Goal: Task Accomplishment & Management: Manage account settings

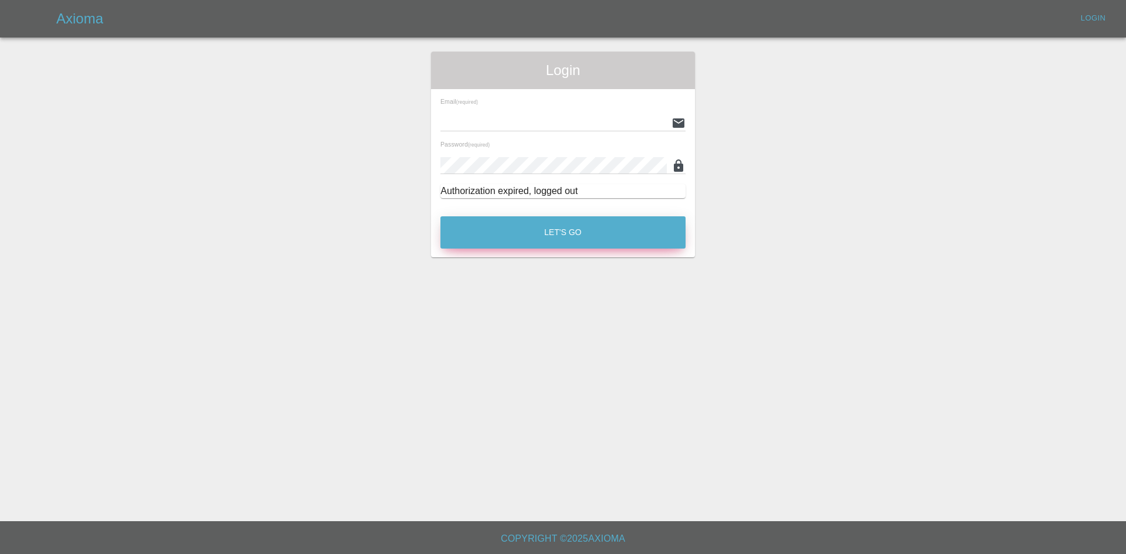
type input "alex.kennett@axioma.co.uk"
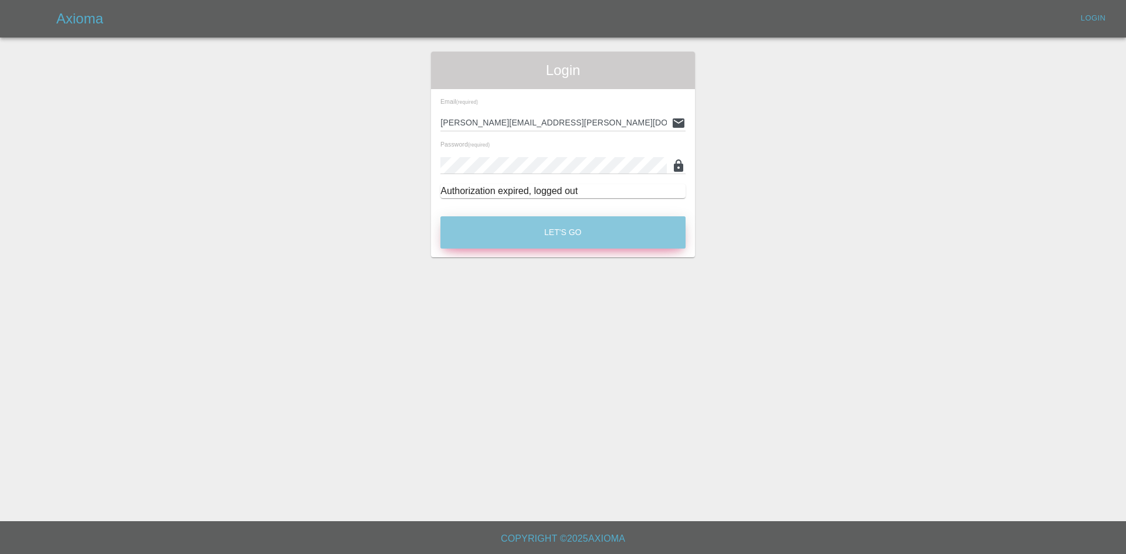
click at [542, 226] on button "Let's Go" at bounding box center [562, 232] width 245 height 32
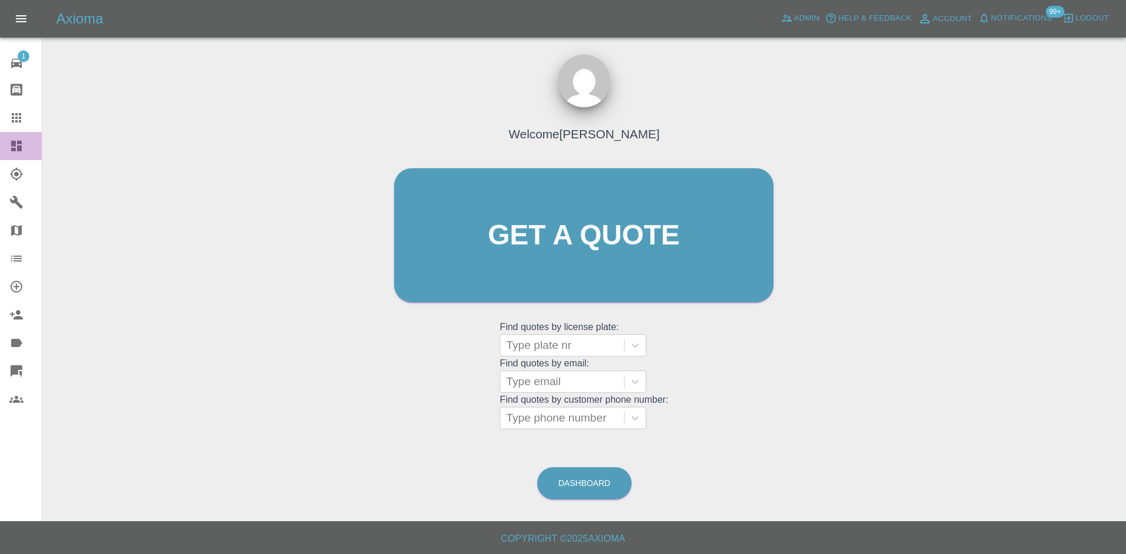
click at [16, 147] on icon at bounding box center [16, 146] width 14 height 14
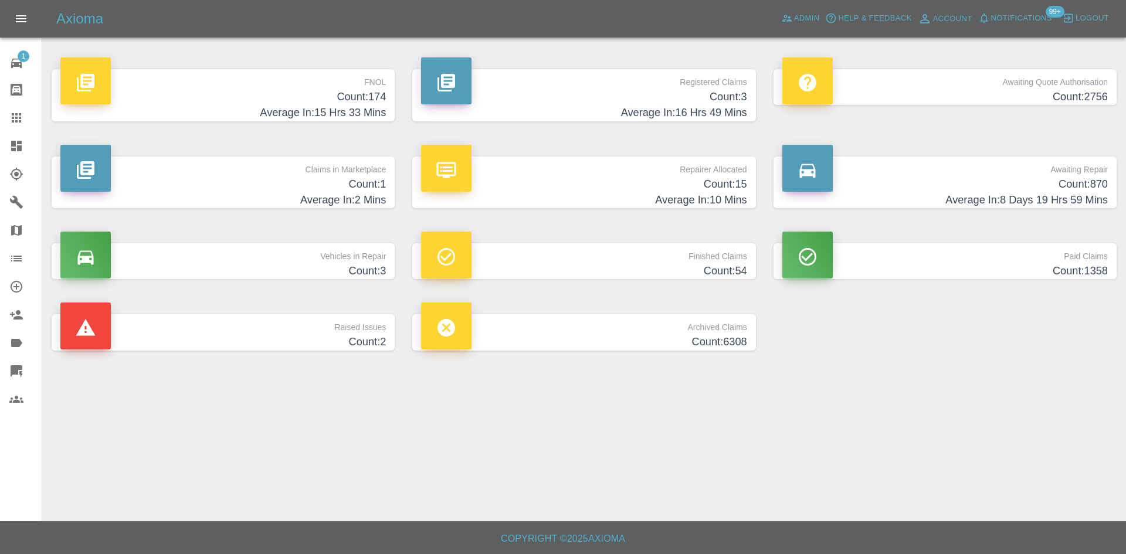
click at [660, 99] on h4 "Count: 3" at bounding box center [583, 97] width 325 height 16
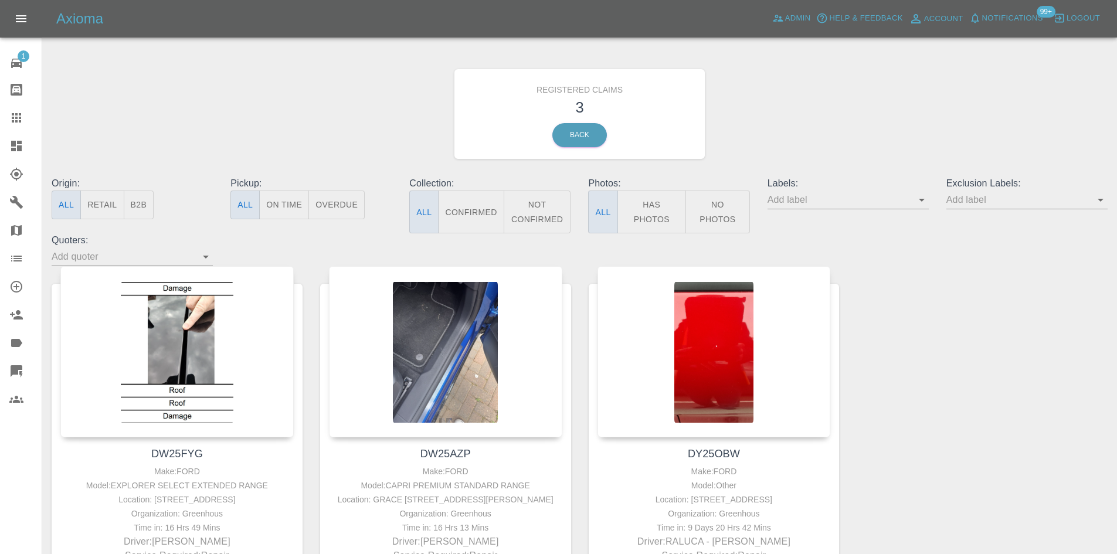
click at [24, 147] on div at bounding box center [25, 146] width 33 height 14
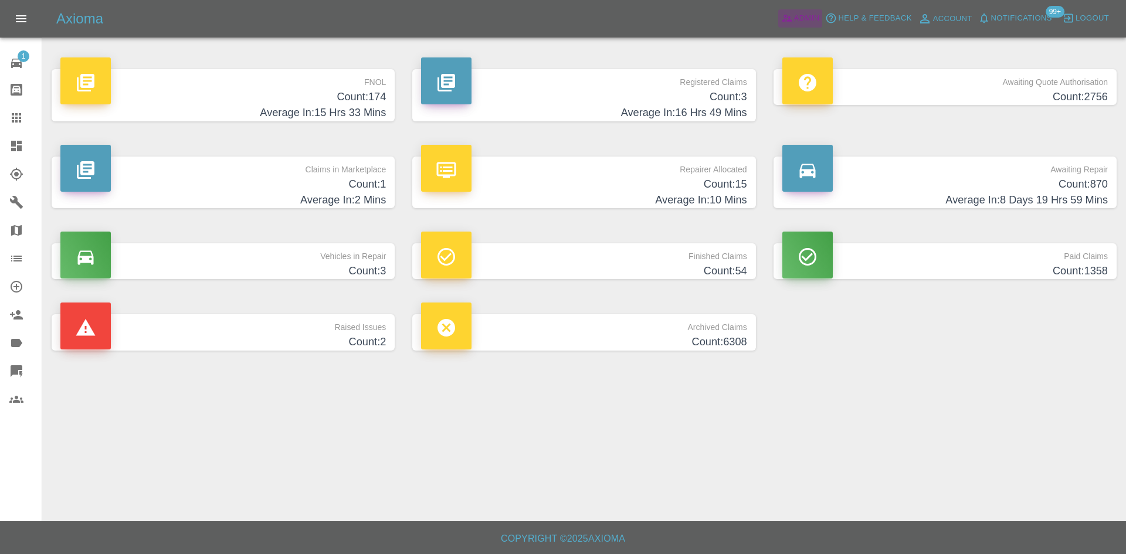
click at [809, 20] on span "Admin" at bounding box center [807, 18] width 26 height 13
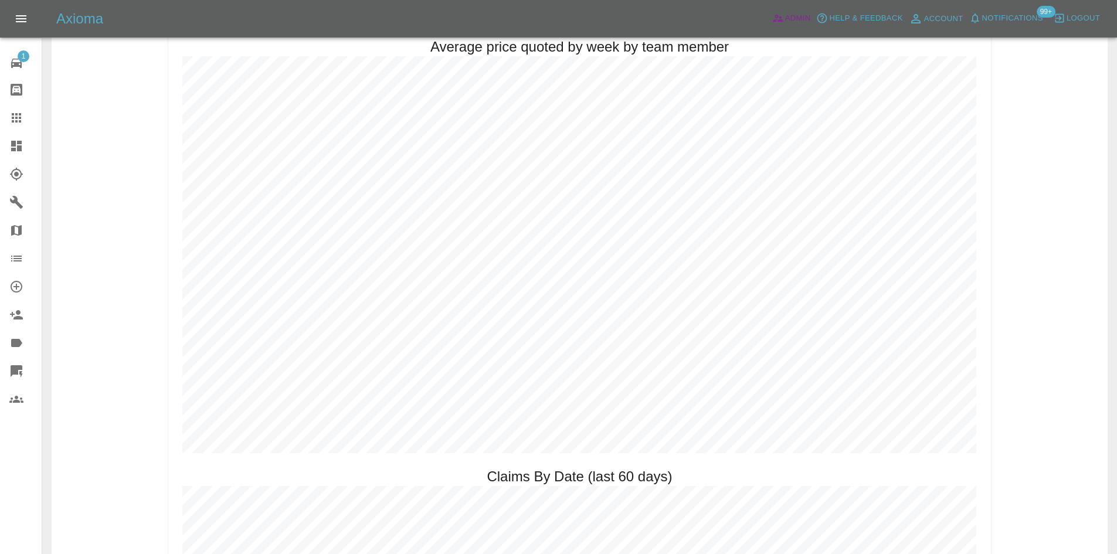
scroll to position [1348, 0]
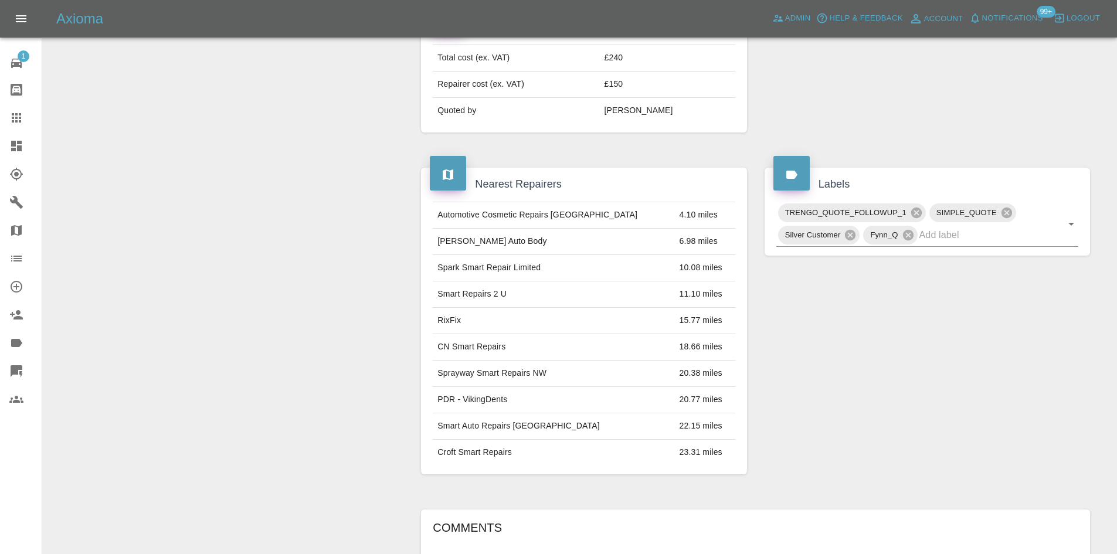
scroll to position [447, 0]
click at [25, 150] on div at bounding box center [25, 146] width 33 height 14
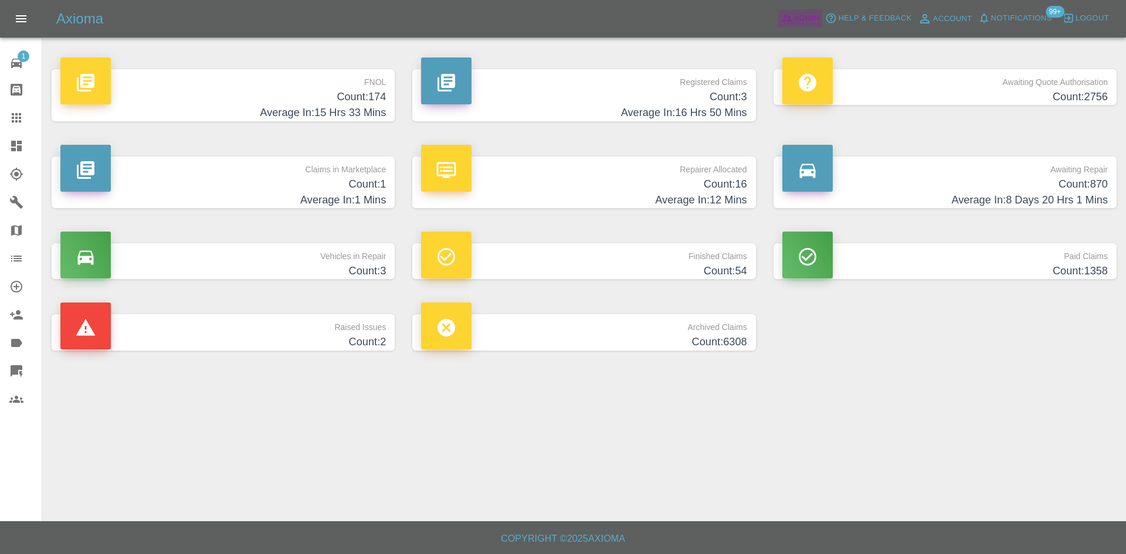
click at [796, 13] on span "Admin" at bounding box center [807, 18] width 26 height 13
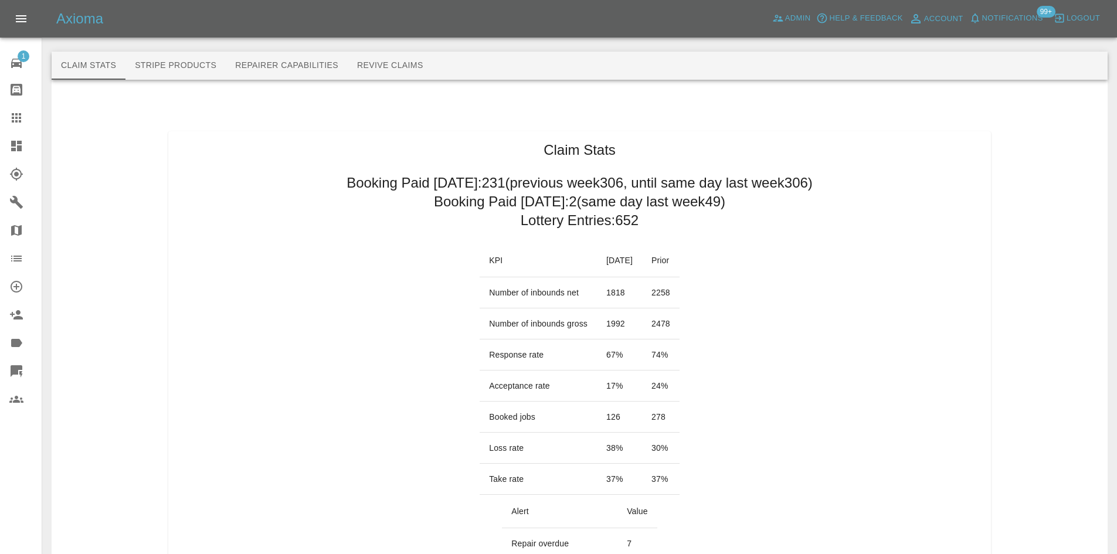
click at [19, 153] on link "Dashboard" at bounding box center [21, 146] width 42 height 28
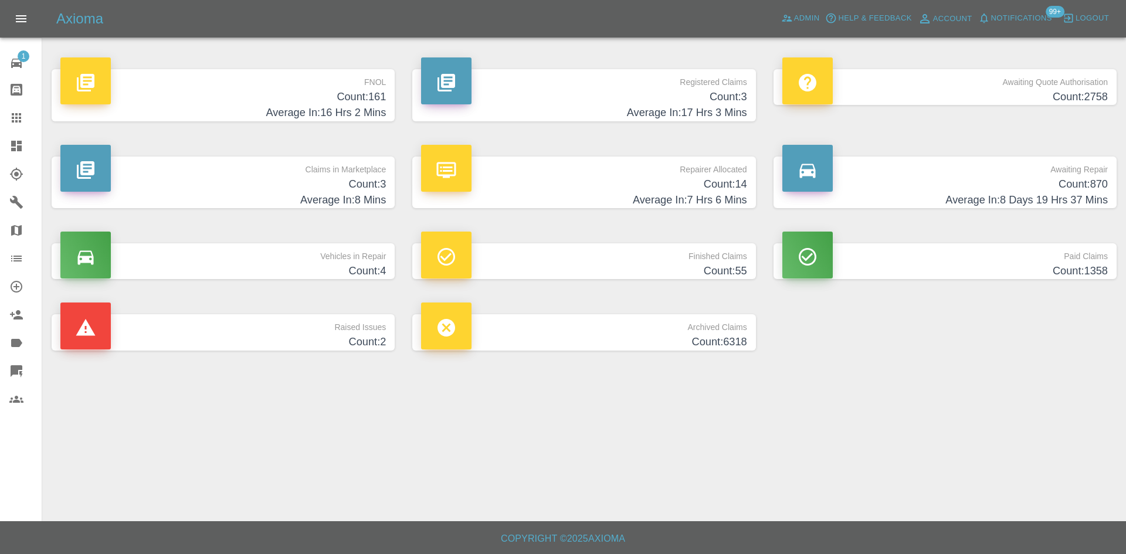
click at [317, 195] on h4 "Average In: 8 Mins" at bounding box center [222, 200] width 325 height 16
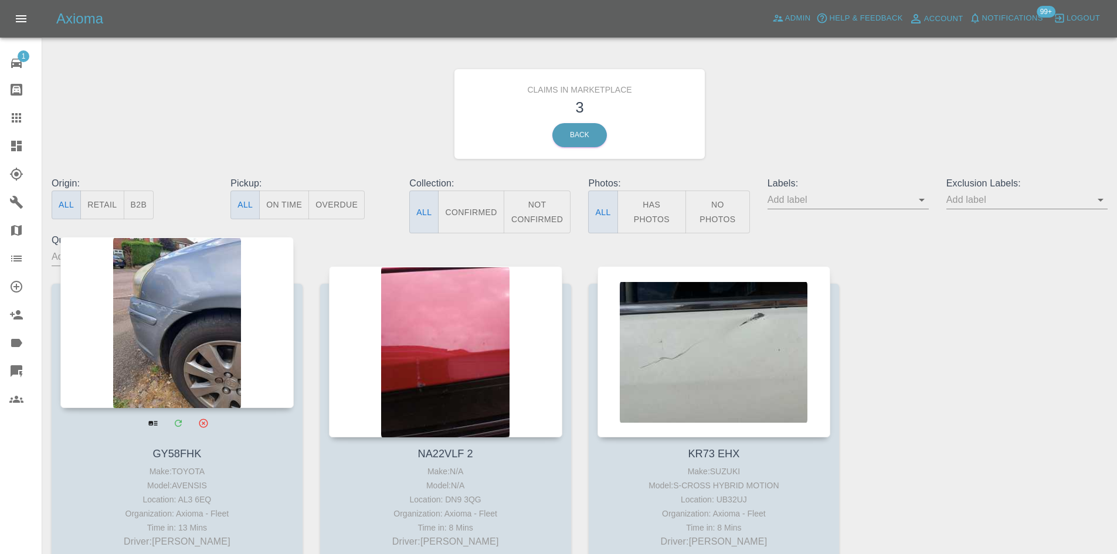
click at [158, 353] on div at bounding box center [176, 322] width 233 height 171
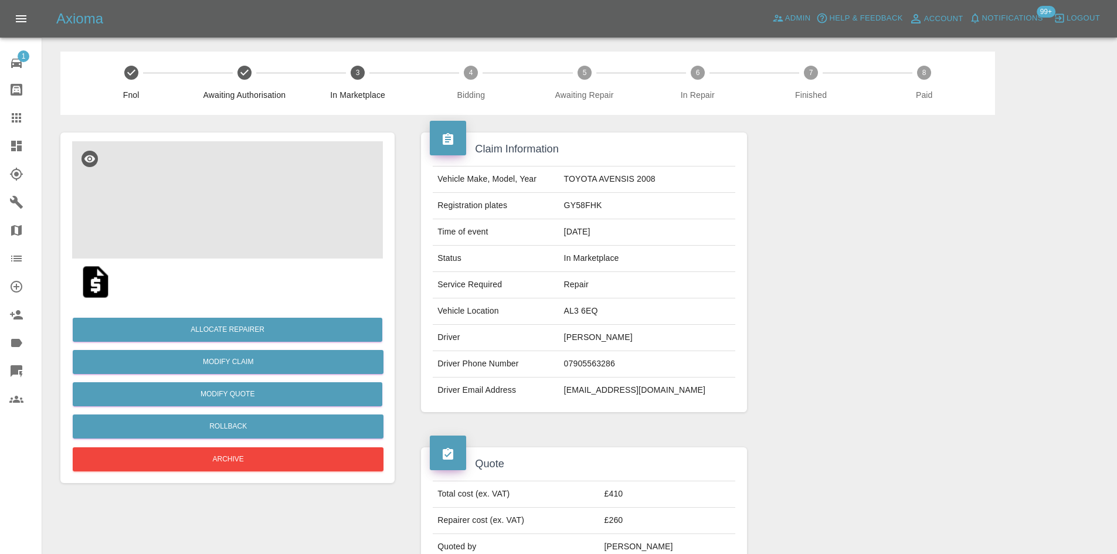
click at [295, 251] on img at bounding box center [227, 199] width 311 height 117
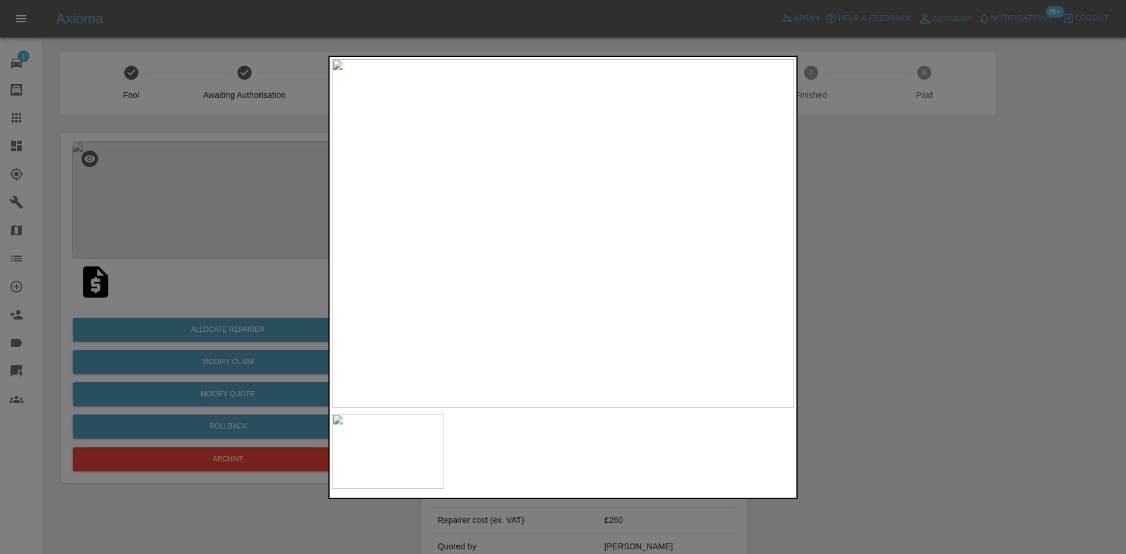
click at [559, 195] on img at bounding box center [563, 233] width 462 height 349
click at [559, 195] on img at bounding box center [575, 347] width 1386 height 1047
click at [888, 231] on div at bounding box center [563, 277] width 1126 height 554
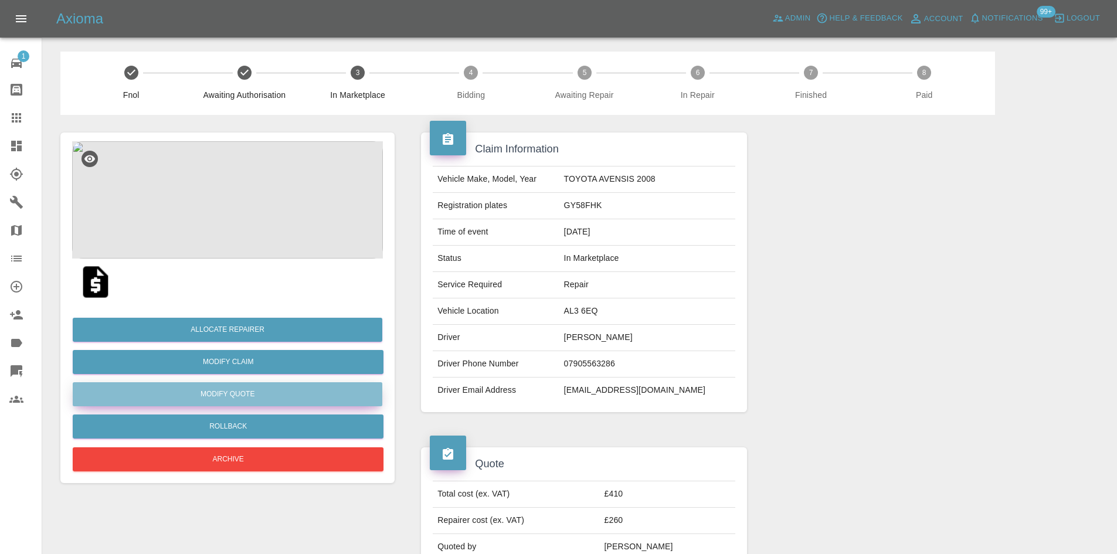
click at [235, 393] on button "Modify Quote" at bounding box center [228, 394] width 310 height 24
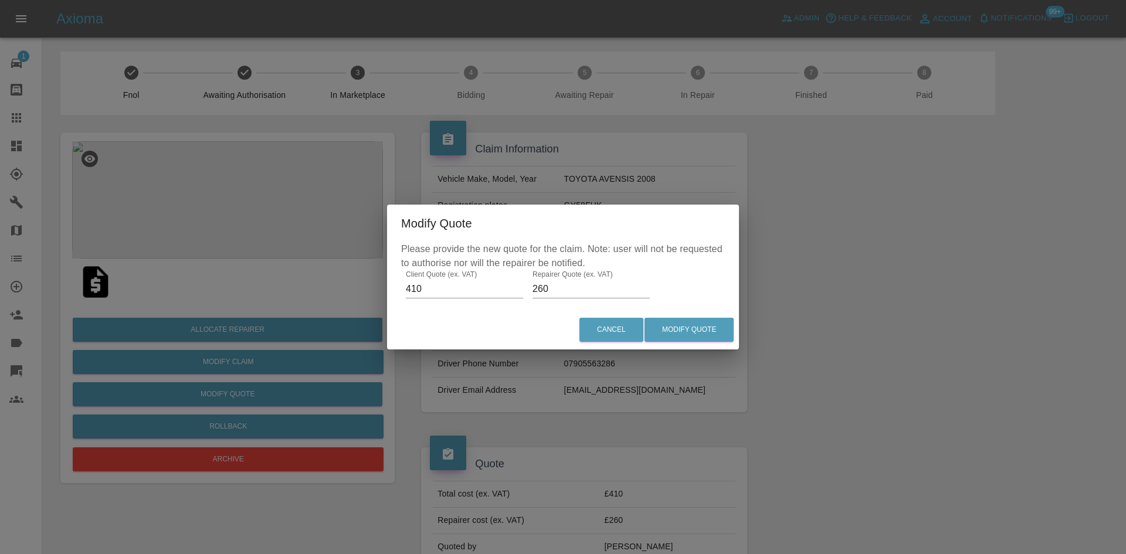
click at [552, 284] on input "260" at bounding box center [590, 289] width 117 height 19
type input "225"
click at [694, 327] on button "Modify Quote" at bounding box center [688, 330] width 89 height 24
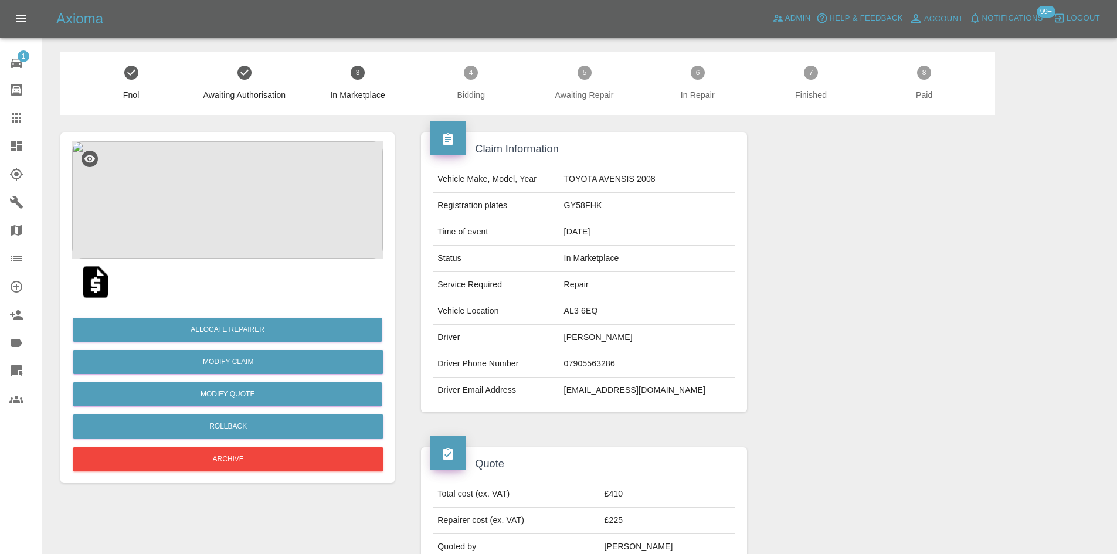
click at [230, 315] on div "Allocate Repairer Modify Claim Modify Quote Rollback Archive" at bounding box center [227, 389] width 311 height 169
click at [233, 332] on button "Allocate Repairer" at bounding box center [228, 330] width 310 height 24
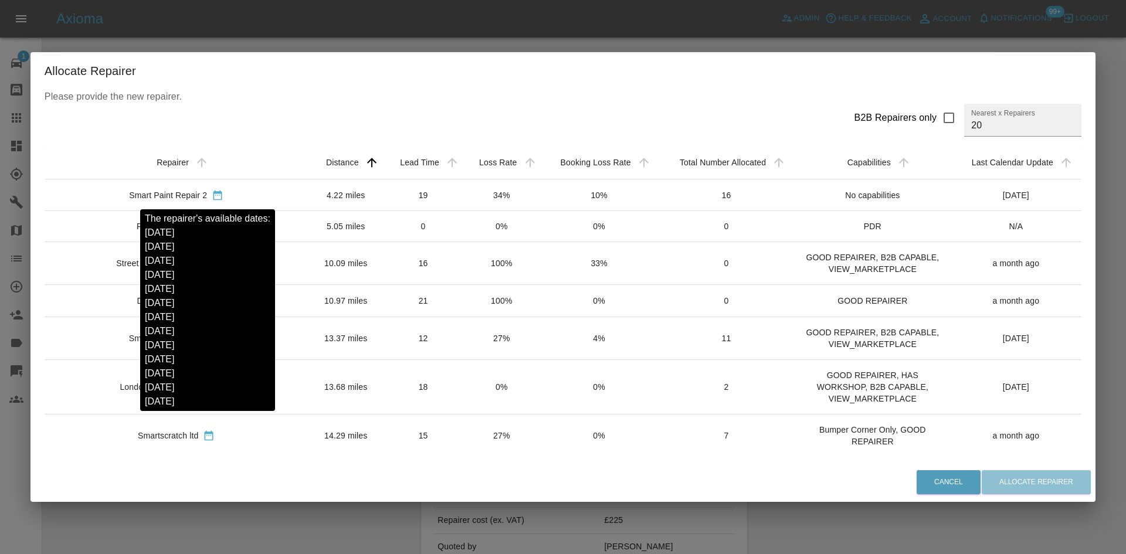
click at [213, 192] on icon "sortable table" at bounding box center [217, 196] width 9 height 10
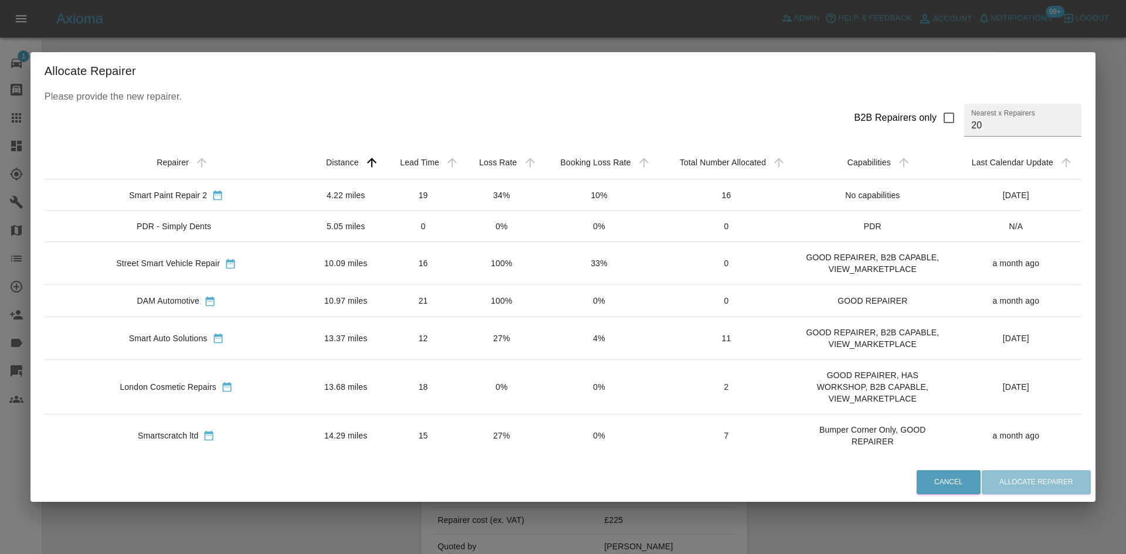
click at [154, 194] on div "Smart Paint Repair 2" at bounding box center [168, 195] width 78 height 12
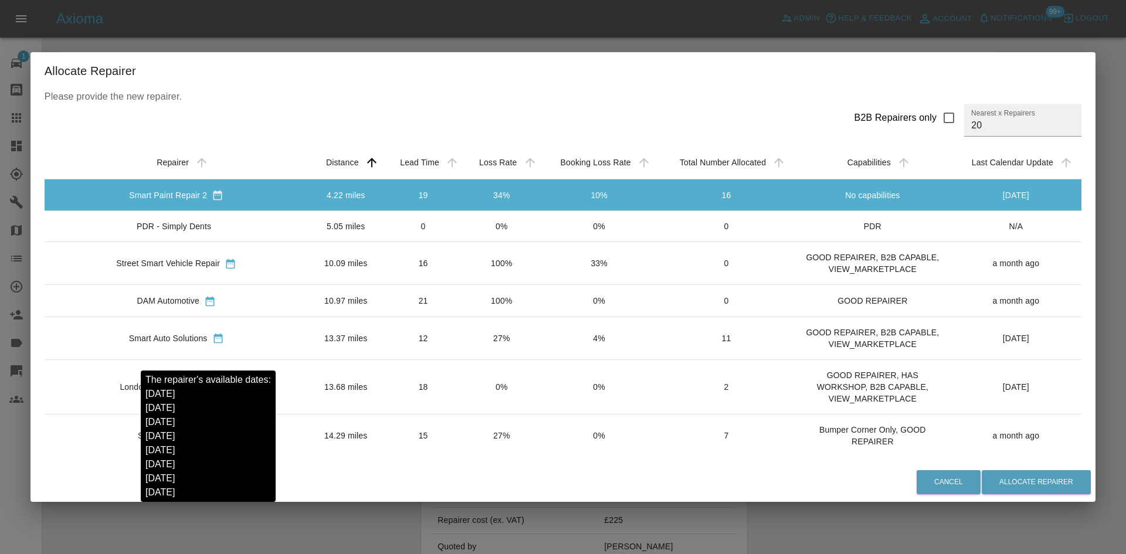
click at [213, 344] on icon "sortable table" at bounding box center [217, 339] width 9 height 10
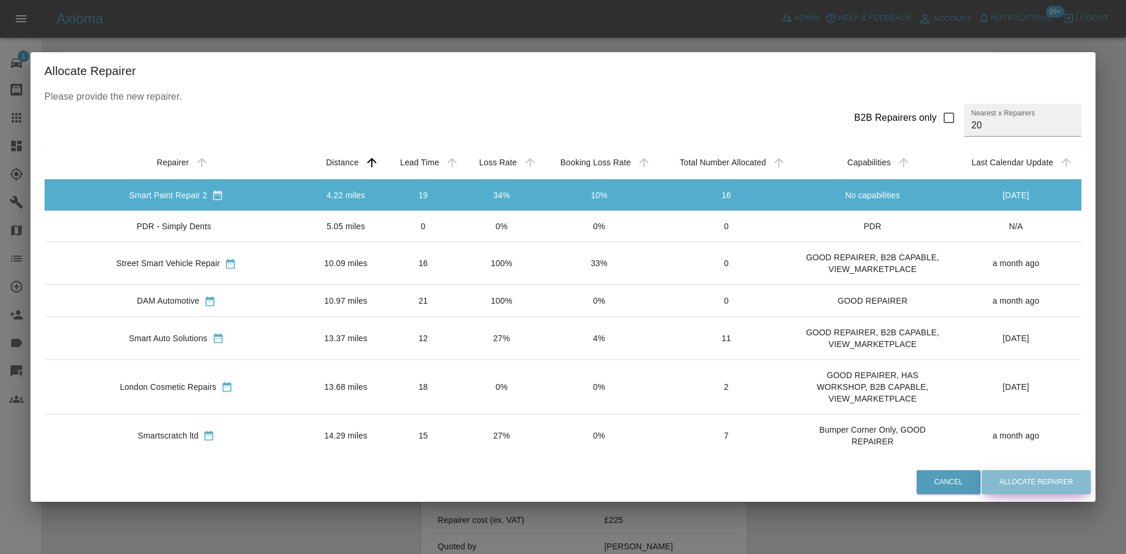
click at [981, 479] on button "Allocate Repairer" at bounding box center [1035, 482] width 109 height 24
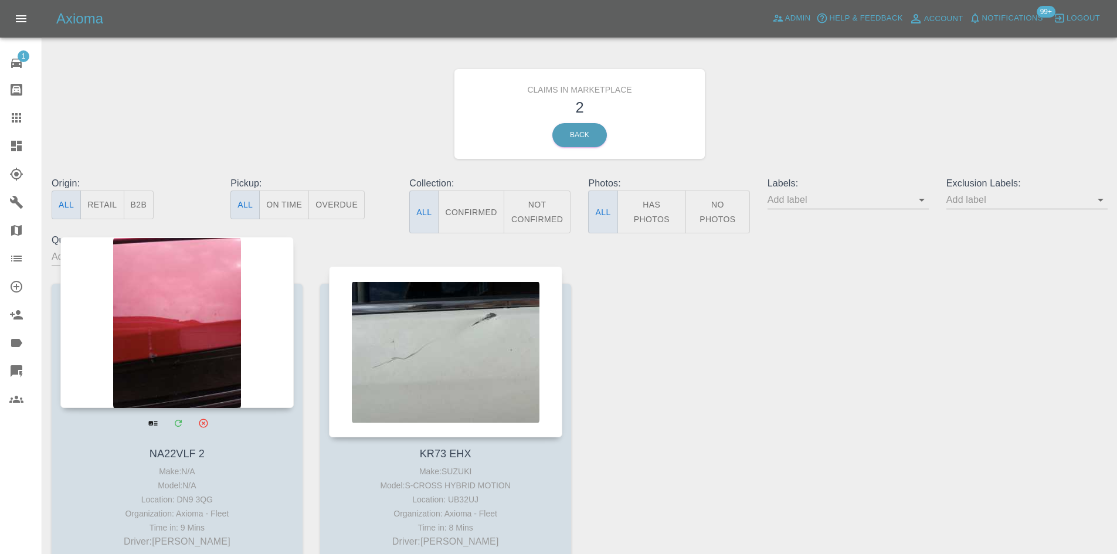
click at [168, 300] on div at bounding box center [176, 322] width 233 height 171
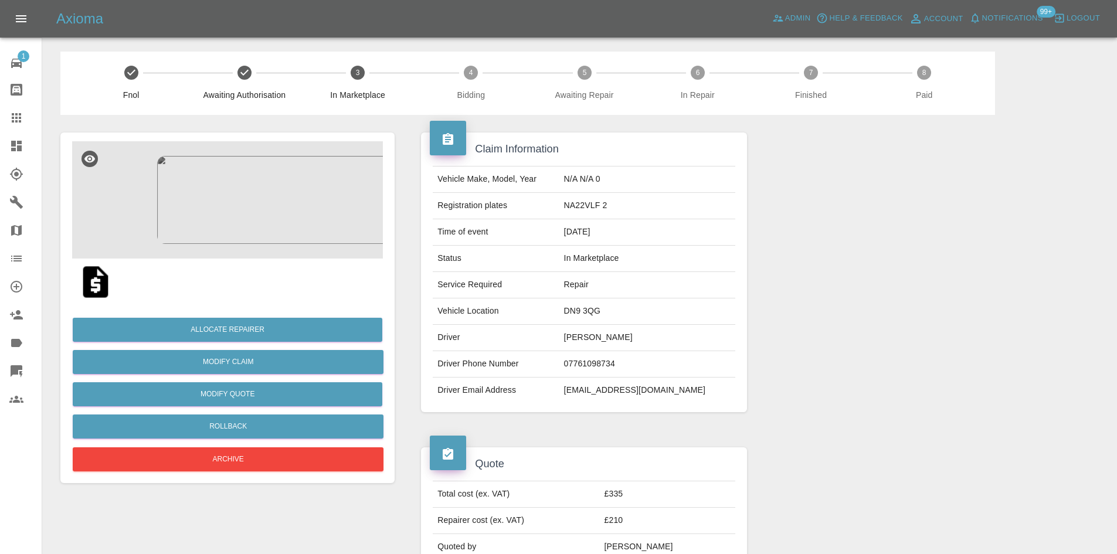
click at [244, 219] on img at bounding box center [227, 199] width 311 height 117
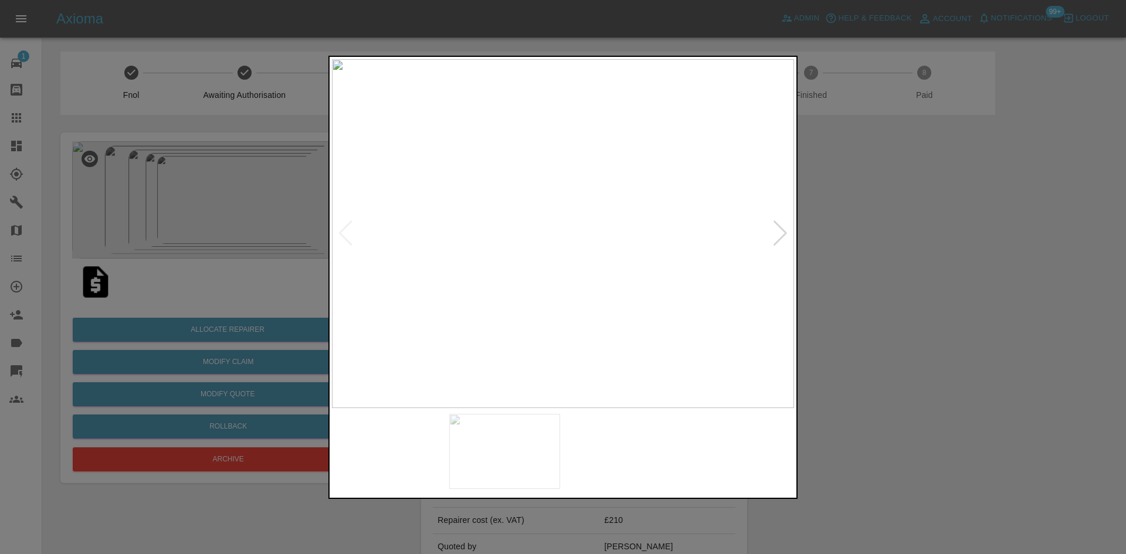
click at [773, 235] on div at bounding box center [780, 233] width 16 height 26
click at [862, 243] on div at bounding box center [563, 277] width 1126 height 554
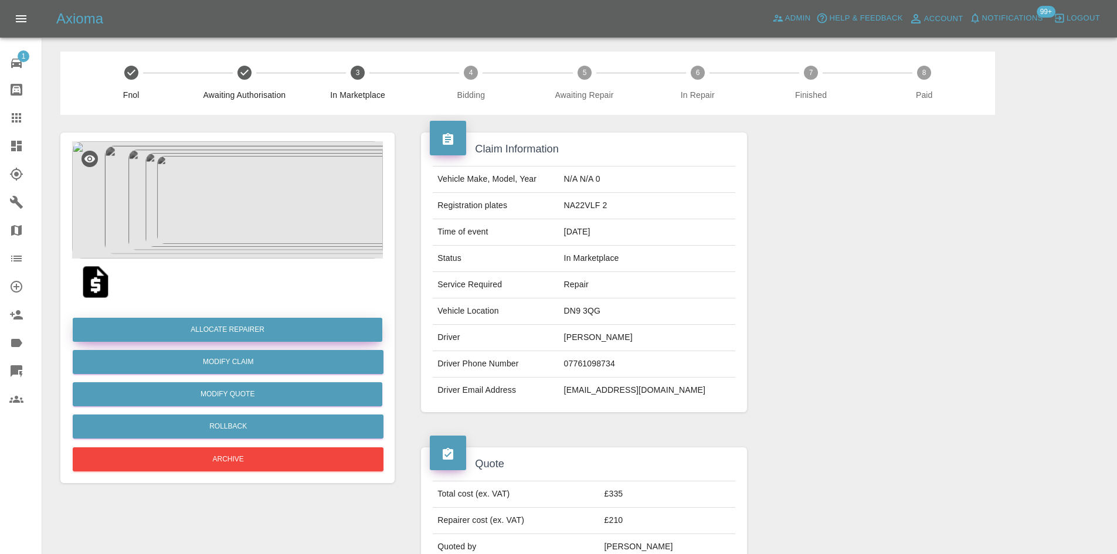
click at [299, 328] on button "Allocate Repairer" at bounding box center [228, 330] width 310 height 24
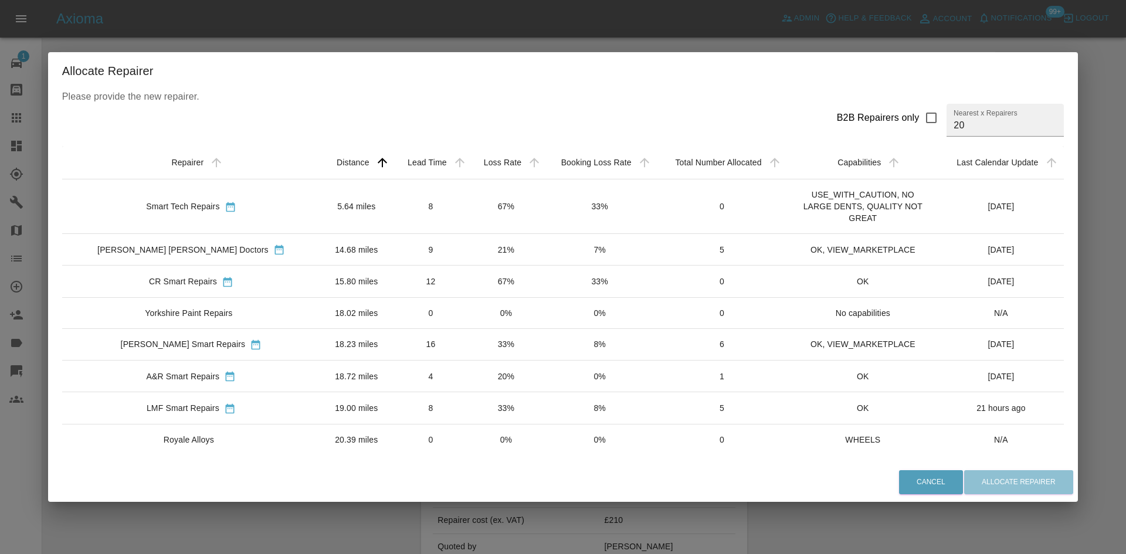
click at [225, 210] on icon "sortable table" at bounding box center [231, 207] width 12 height 12
click at [256, 253] on div "Davies Dent Doctors" at bounding box center [191, 249] width 239 height 12
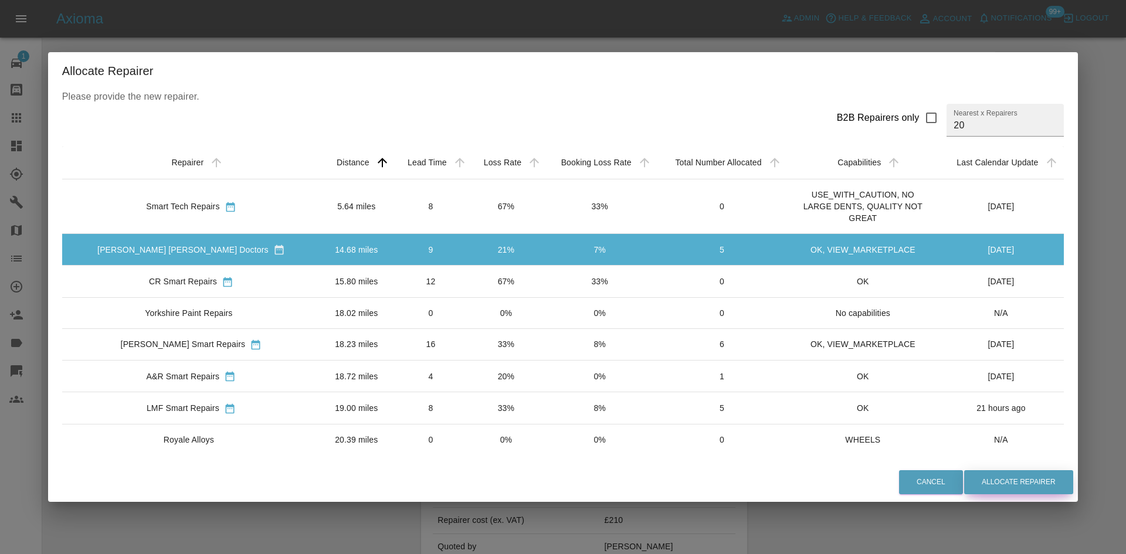
click at [1001, 483] on button "Allocate Repairer" at bounding box center [1018, 482] width 109 height 24
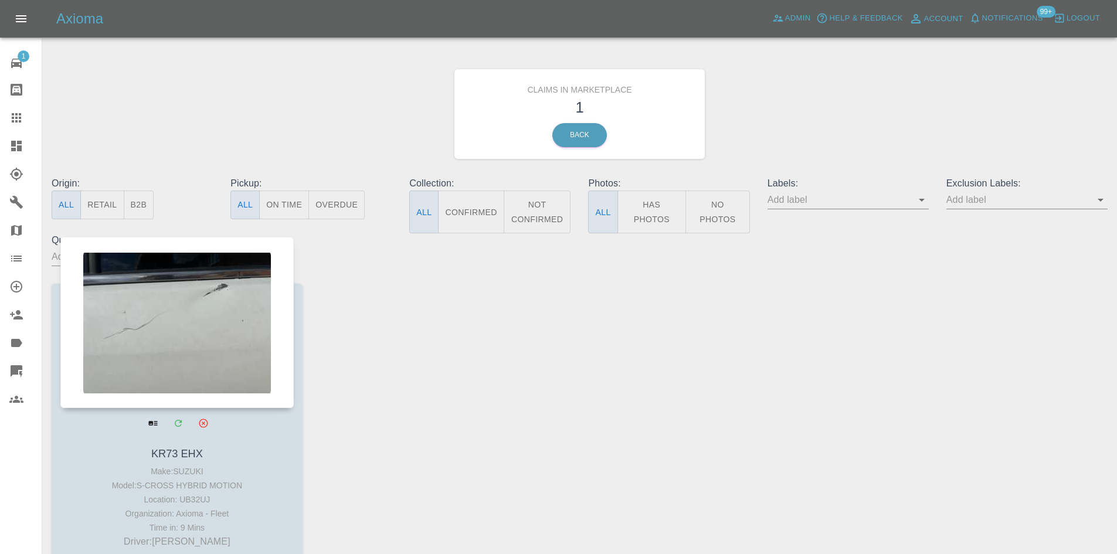
click at [215, 335] on div at bounding box center [176, 322] width 233 height 171
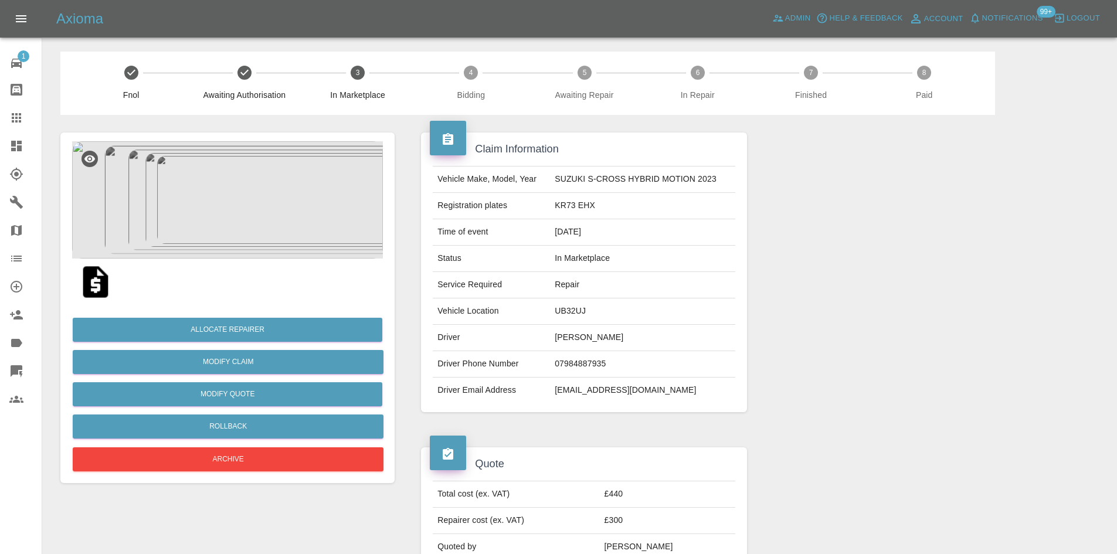
click at [228, 211] on img at bounding box center [227, 199] width 311 height 117
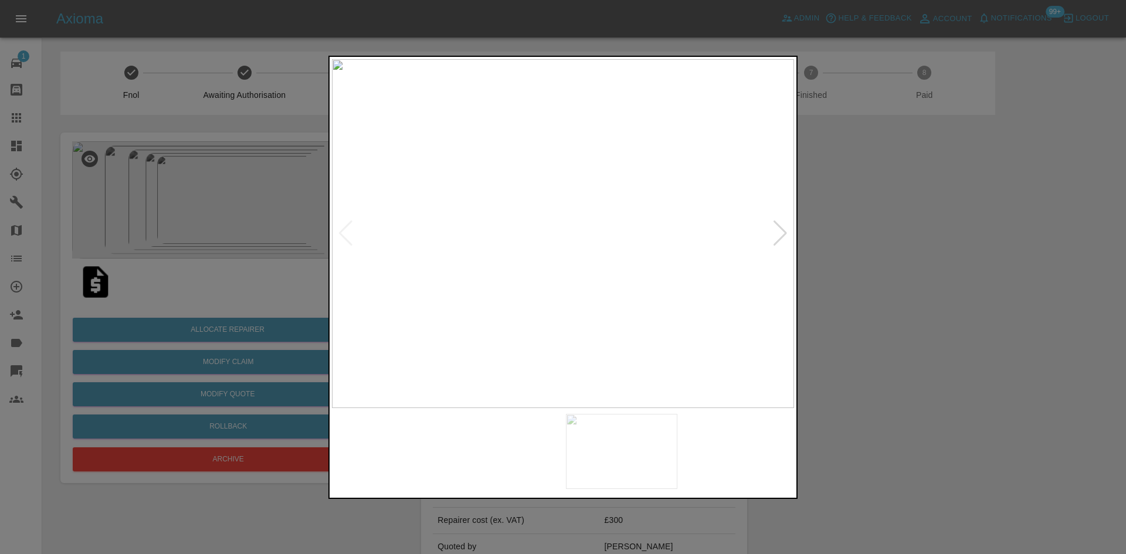
click at [784, 231] on div at bounding box center [780, 233] width 16 height 26
click at [204, 338] on div at bounding box center [563, 277] width 1126 height 554
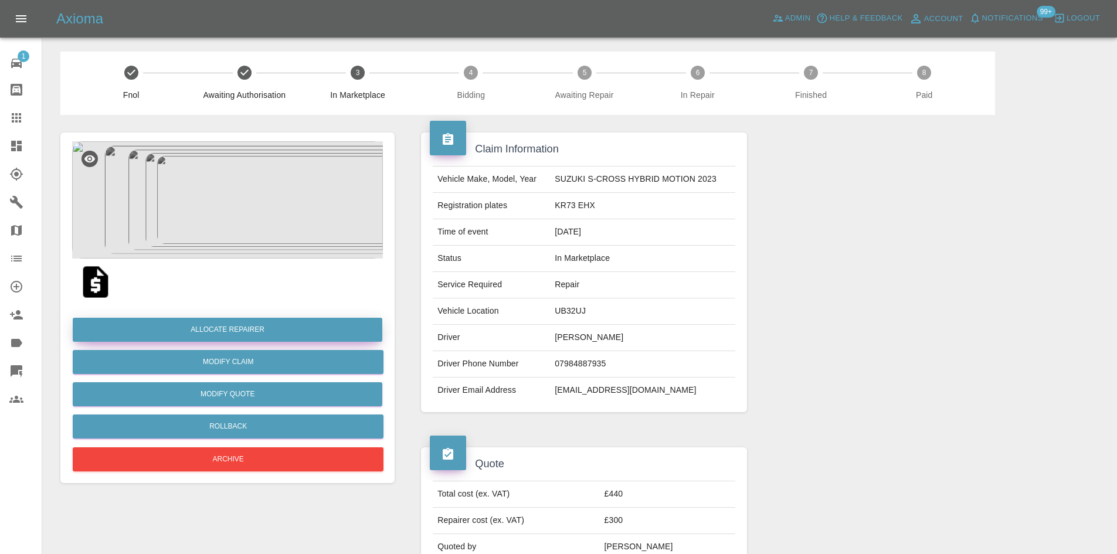
click at [230, 325] on button "Allocate Repairer" at bounding box center [228, 330] width 310 height 24
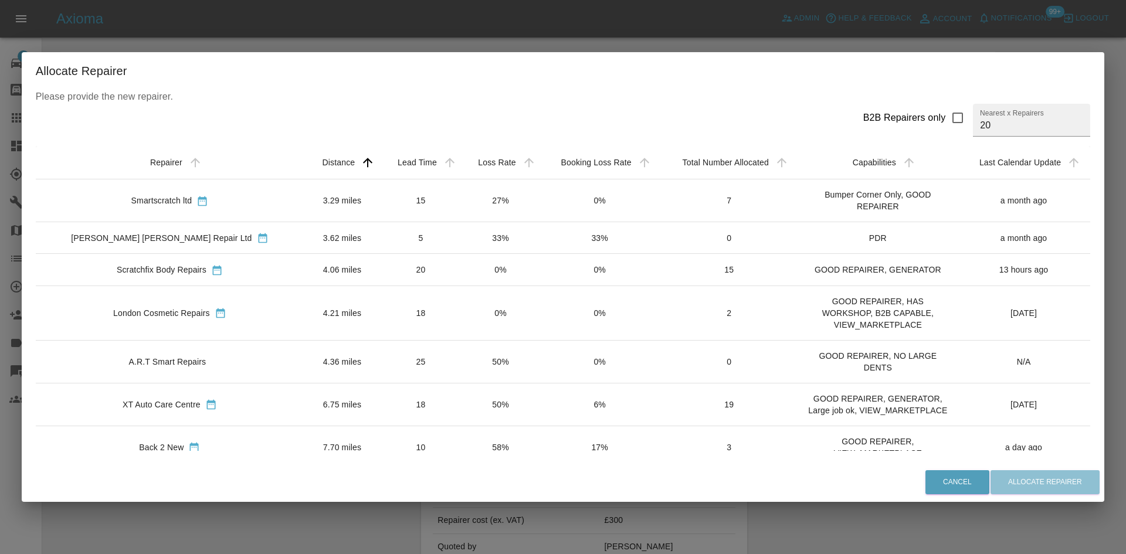
click at [304, 207] on td "3.29 miles" at bounding box center [342, 200] width 77 height 43
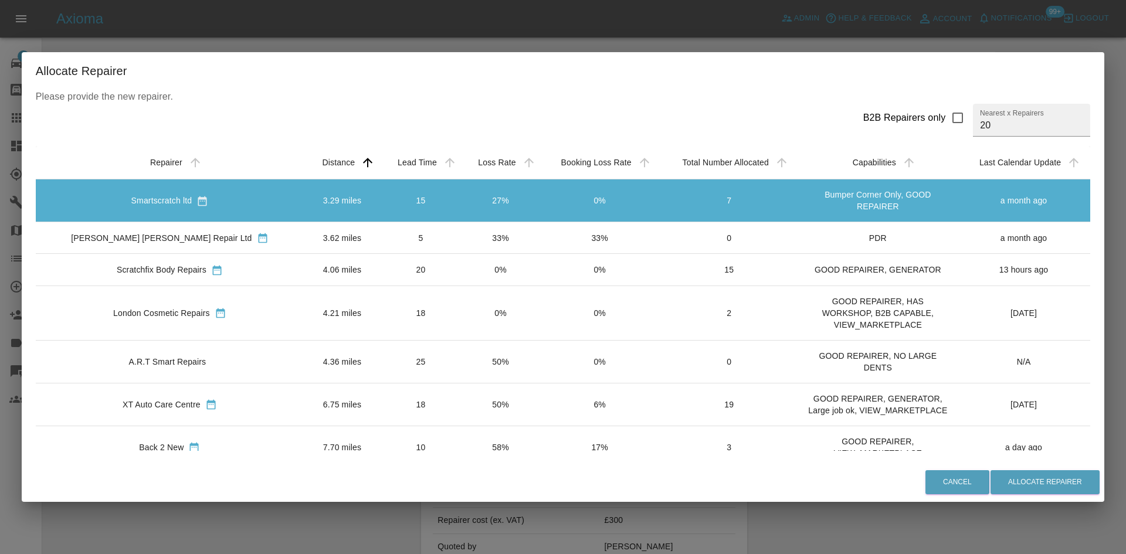
drag, startPoint x: 291, startPoint y: 240, endPoint x: 286, endPoint y: 257, distance: 17.8
click at [304, 240] on td "3.62 miles" at bounding box center [342, 238] width 77 height 32
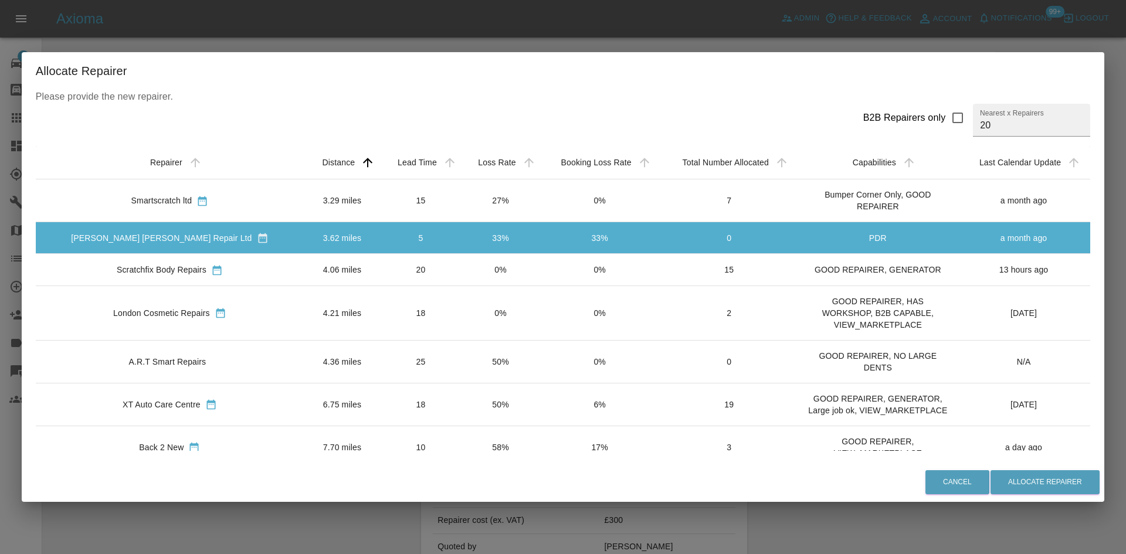
click at [304, 257] on td "4.06 miles" at bounding box center [342, 270] width 77 height 32
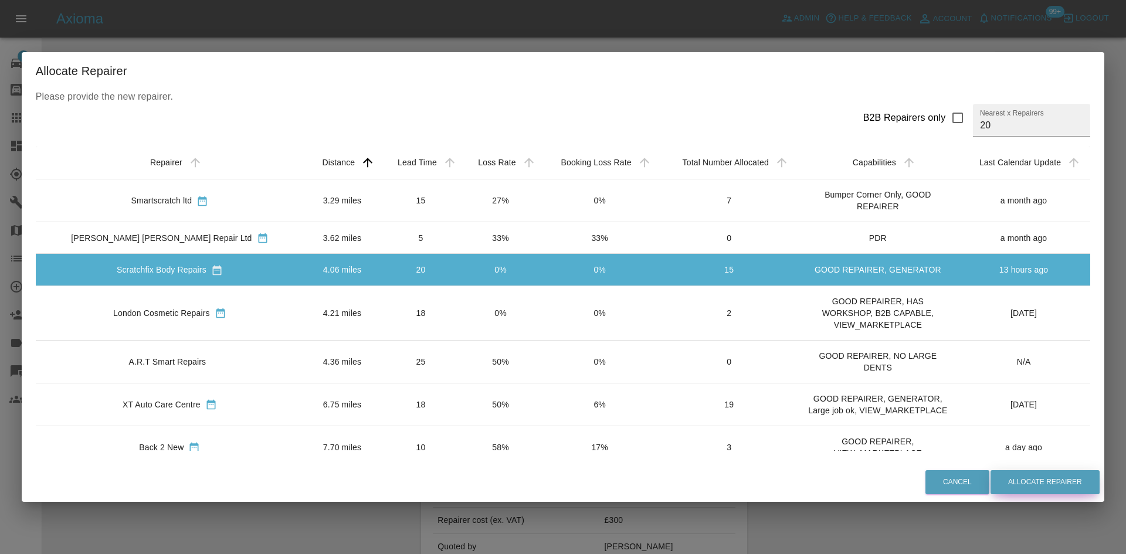
click at [1017, 478] on button "Allocate Repairer" at bounding box center [1044, 482] width 109 height 24
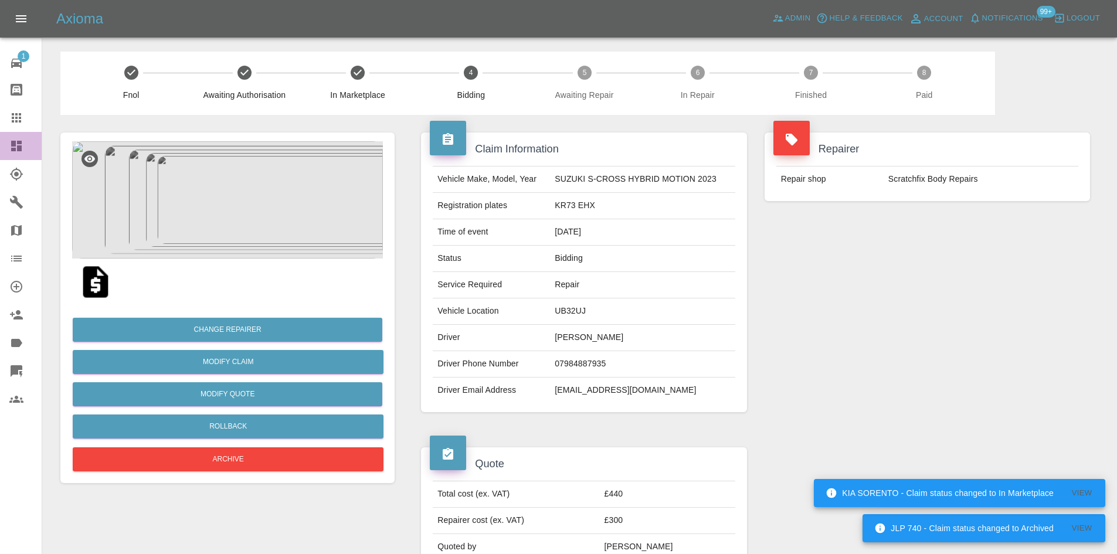
click at [13, 139] on icon at bounding box center [16, 146] width 14 height 14
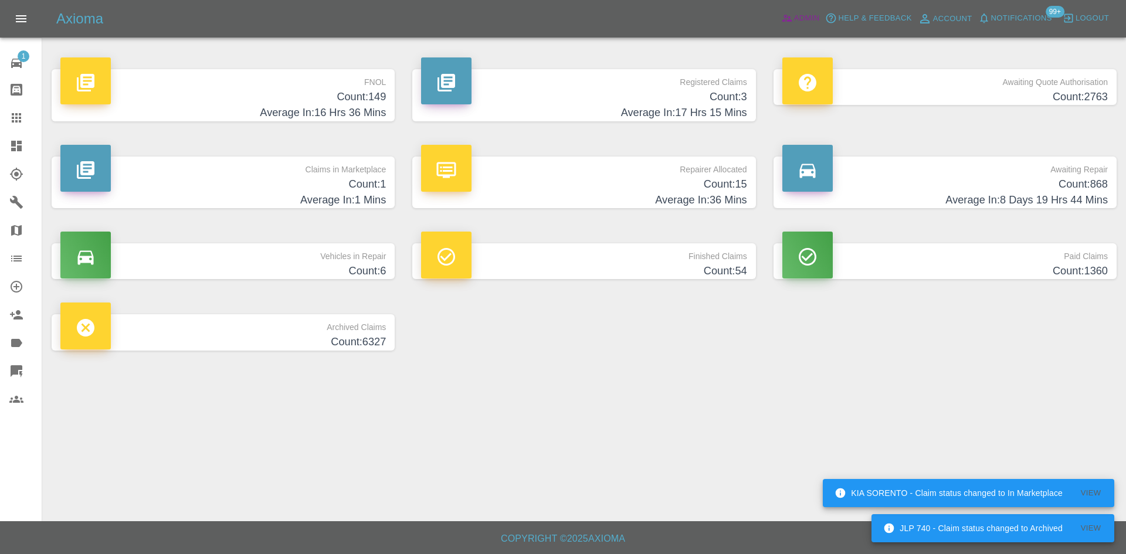
click at [800, 16] on span "Admin" at bounding box center [807, 18] width 26 height 13
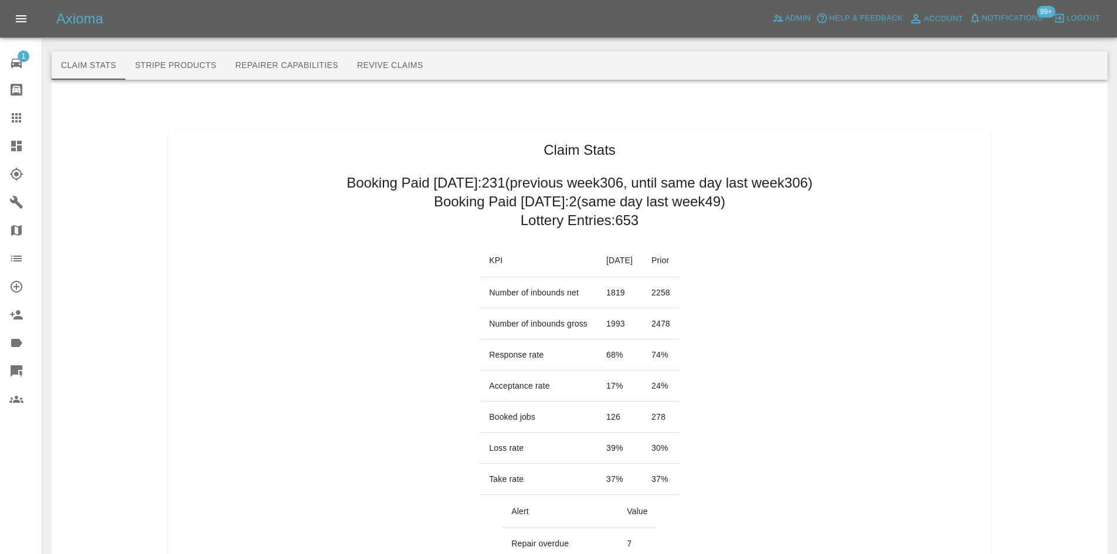
click at [1019, 17] on span "Notifications" at bounding box center [1012, 18] width 61 height 13
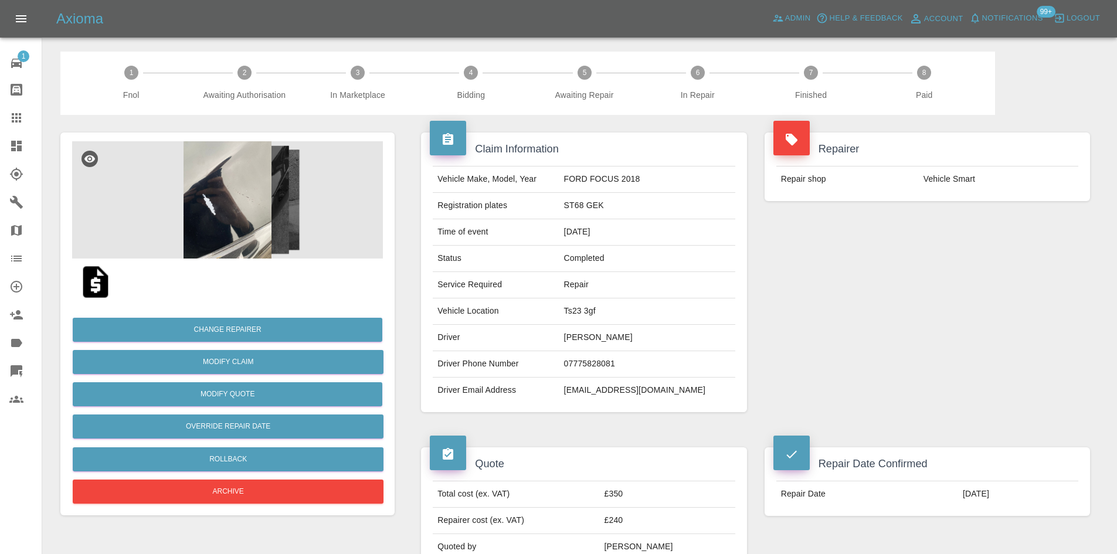
click at [267, 201] on img at bounding box center [227, 199] width 311 height 117
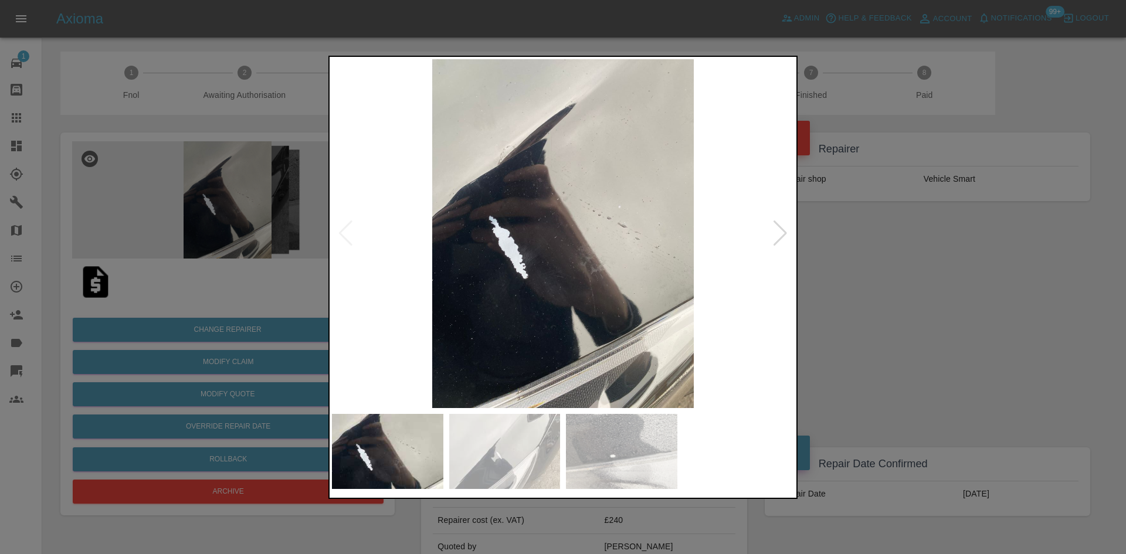
click at [766, 237] on img at bounding box center [563, 233] width 462 height 349
click at [776, 237] on div at bounding box center [780, 233] width 16 height 26
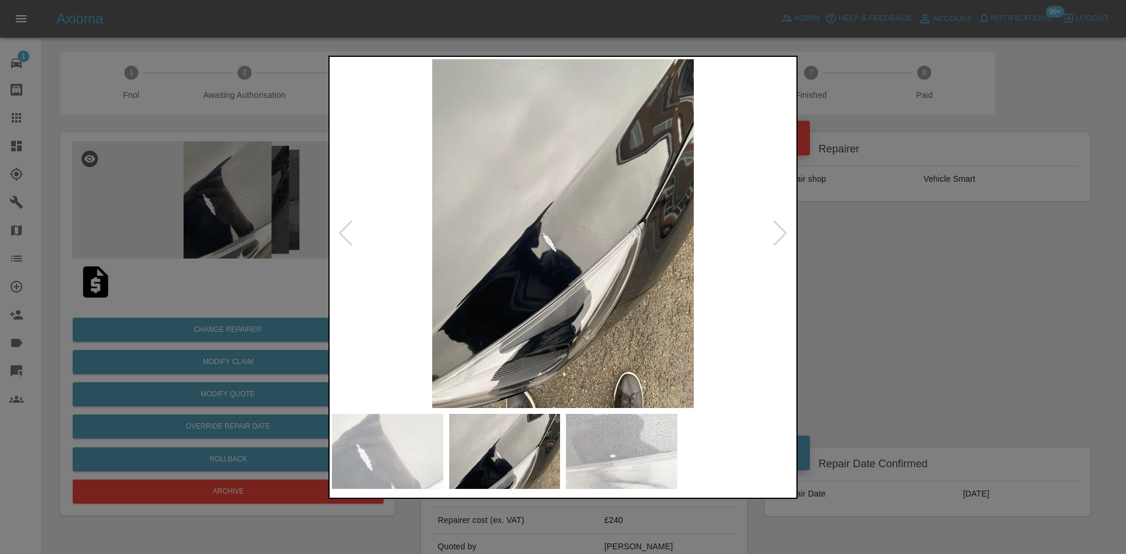
click at [776, 237] on div at bounding box center [780, 233] width 16 height 26
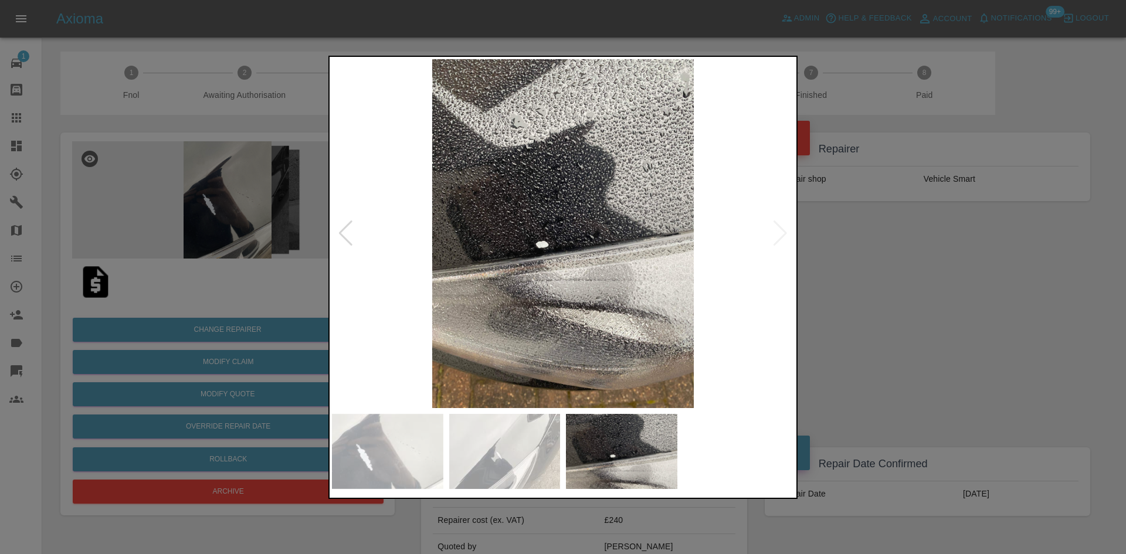
click at [776, 237] on img at bounding box center [563, 233] width 462 height 349
click at [964, 283] on div at bounding box center [563, 277] width 1126 height 554
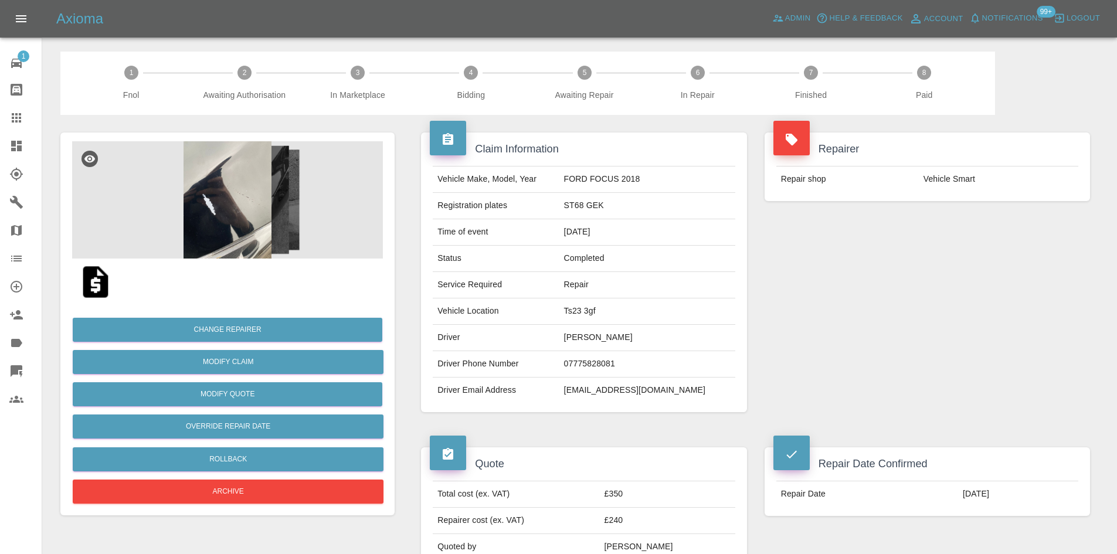
click at [92, 286] on img at bounding box center [96, 282] width 38 height 38
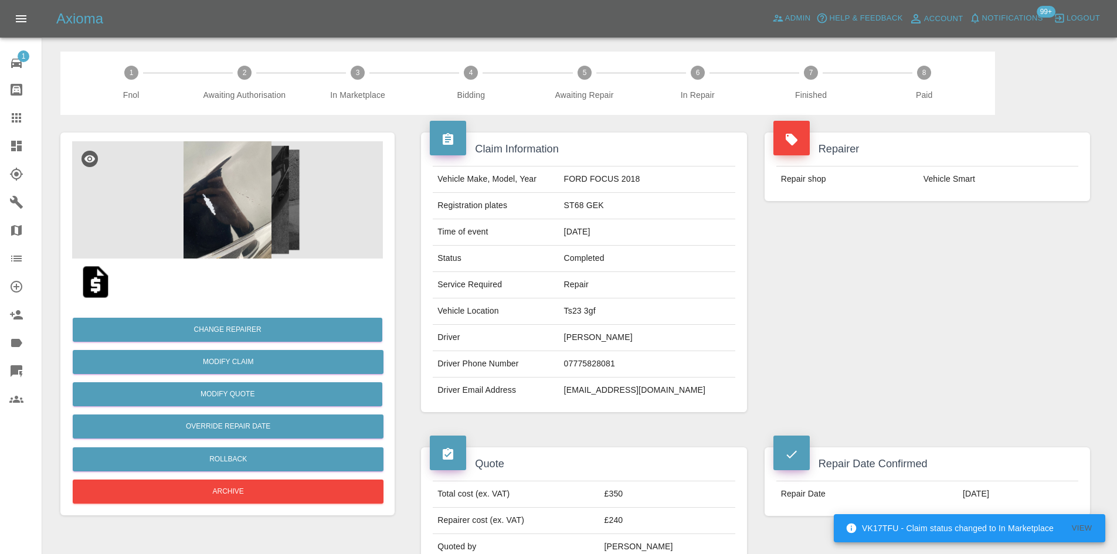
click at [244, 185] on img at bounding box center [227, 199] width 311 height 117
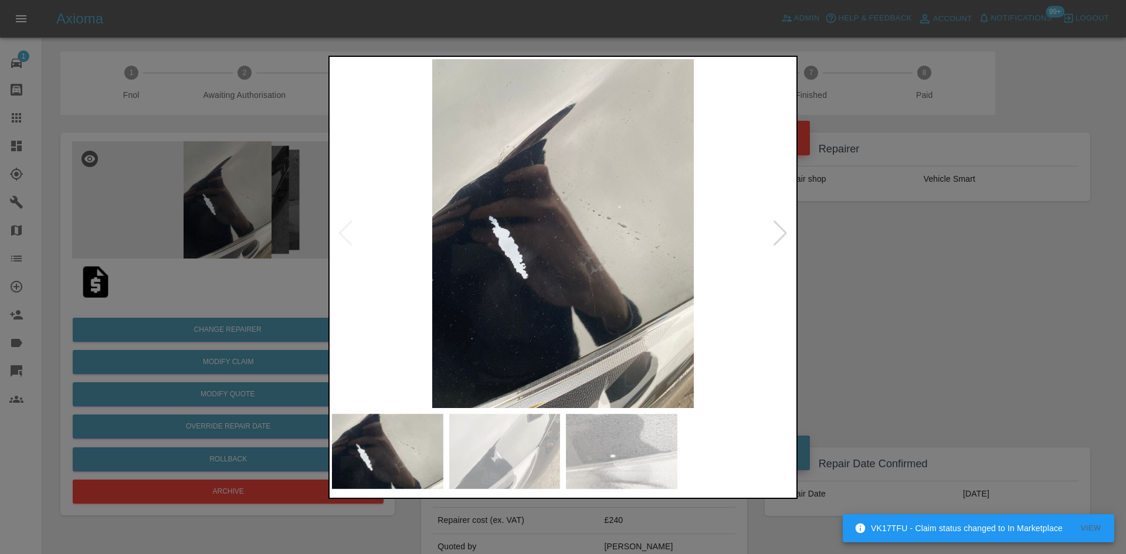
click at [925, 318] on div at bounding box center [563, 277] width 1126 height 554
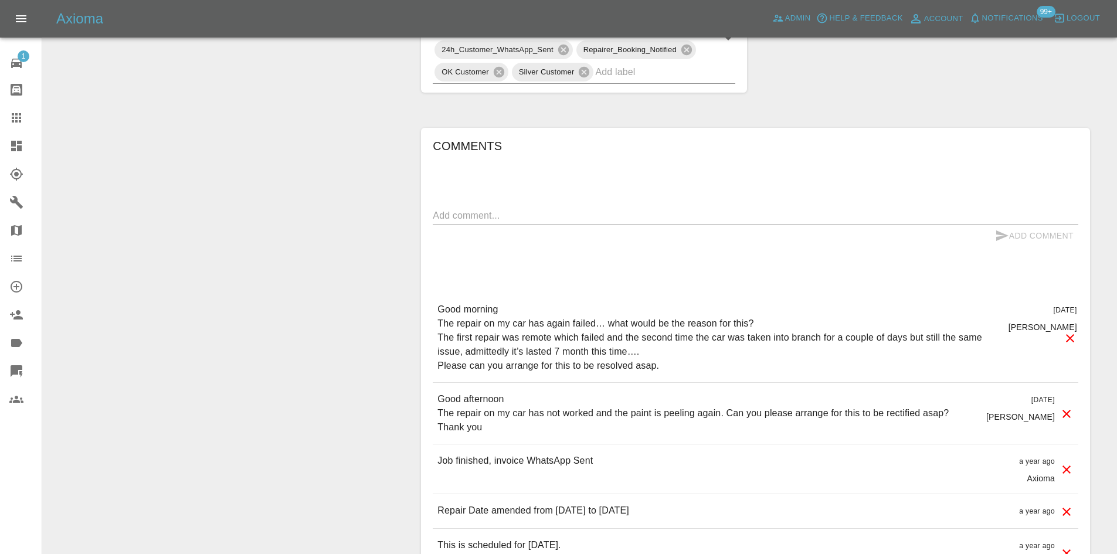
scroll to position [641, 0]
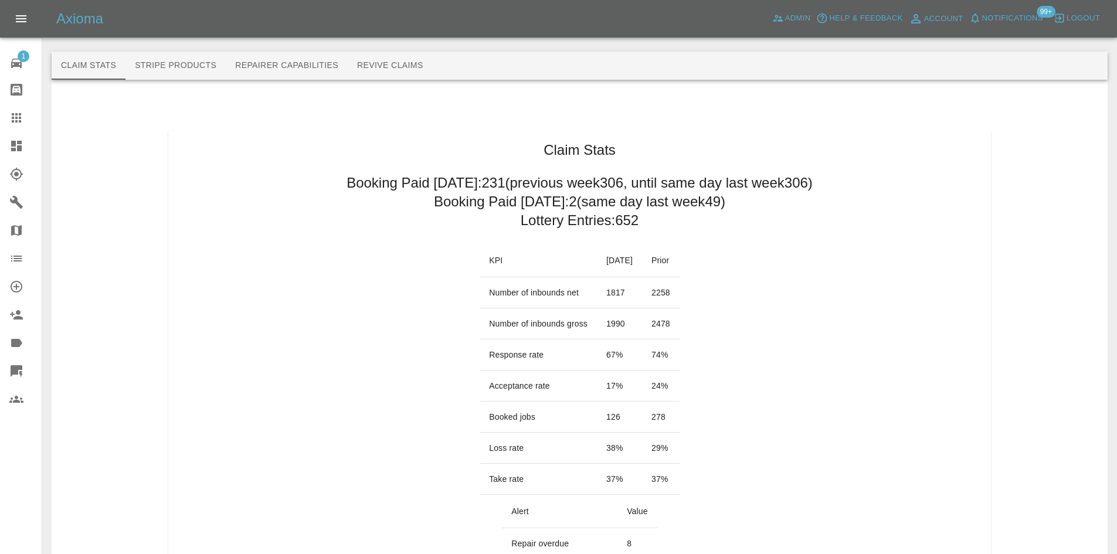
scroll to position [1348, 0]
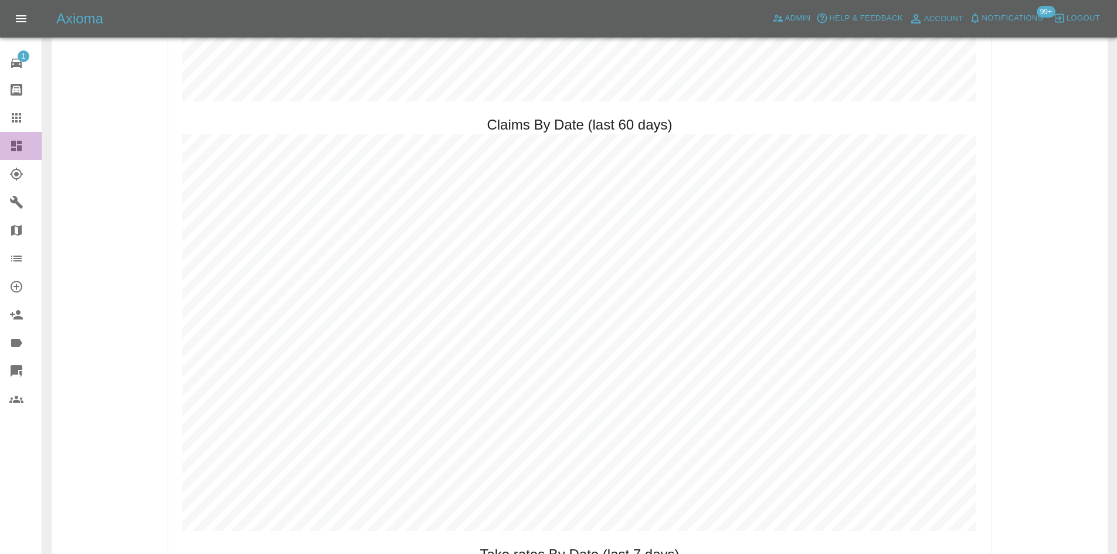
click at [4, 151] on link "Dashboard" at bounding box center [21, 146] width 42 height 28
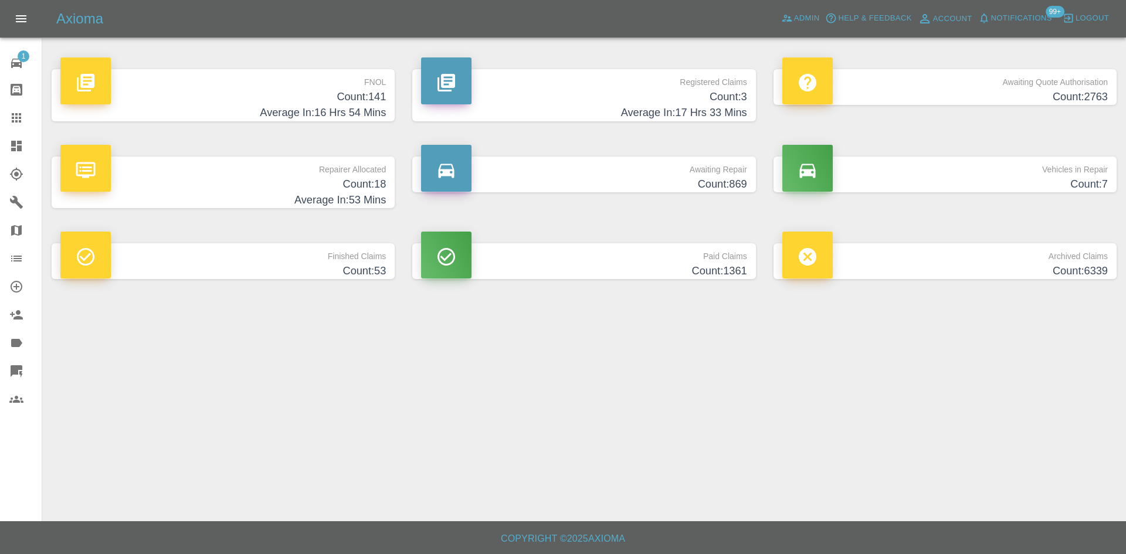
click at [559, 108] on h4 "Average In: 17 Hrs 33 Mins" at bounding box center [583, 113] width 325 height 16
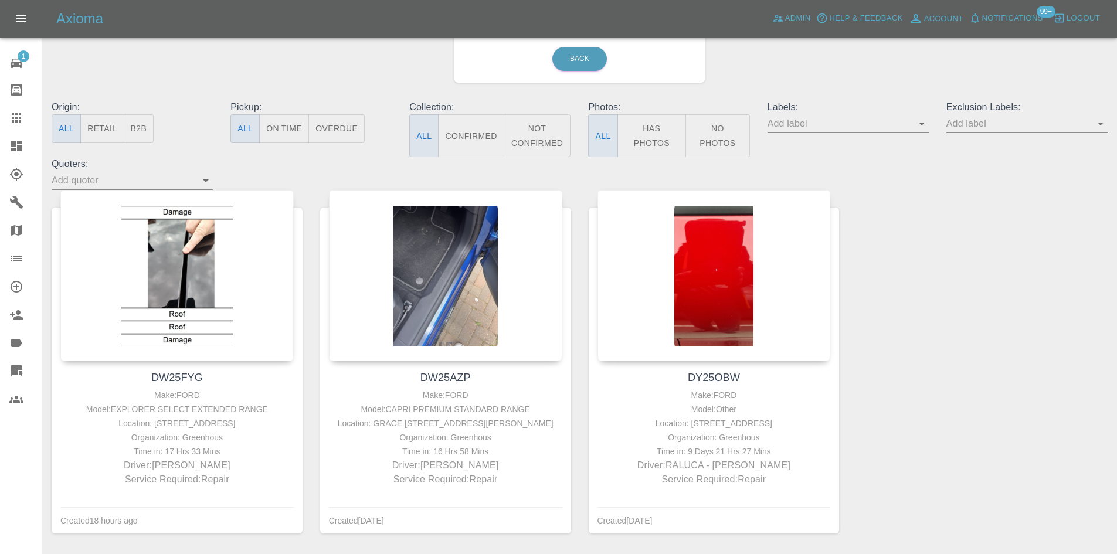
scroll to position [134, 0]
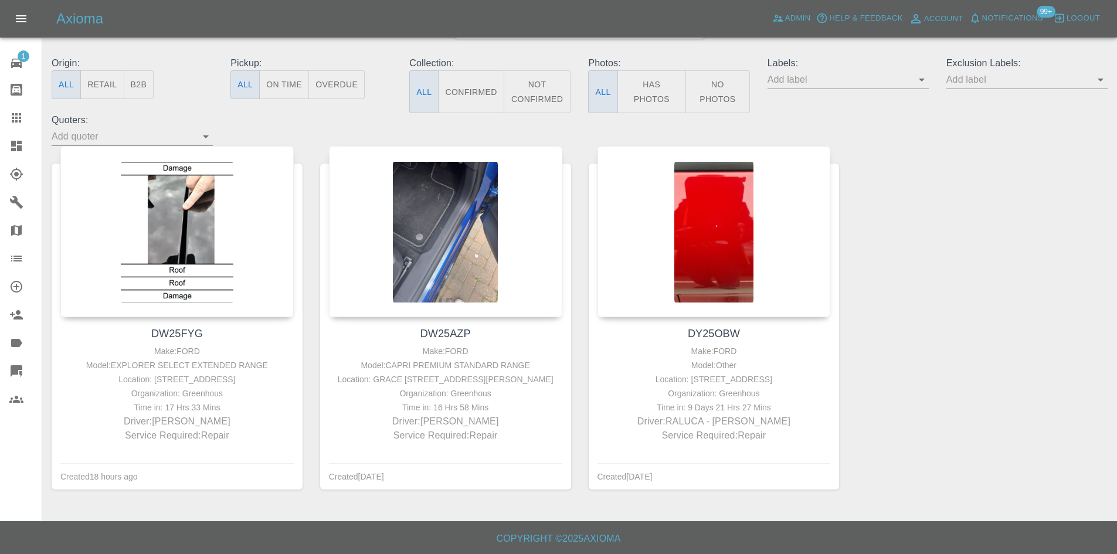
click at [13, 165] on link "Explorer" at bounding box center [21, 174] width 42 height 28
click at [13, 159] on link "Dashboard" at bounding box center [21, 146] width 42 height 28
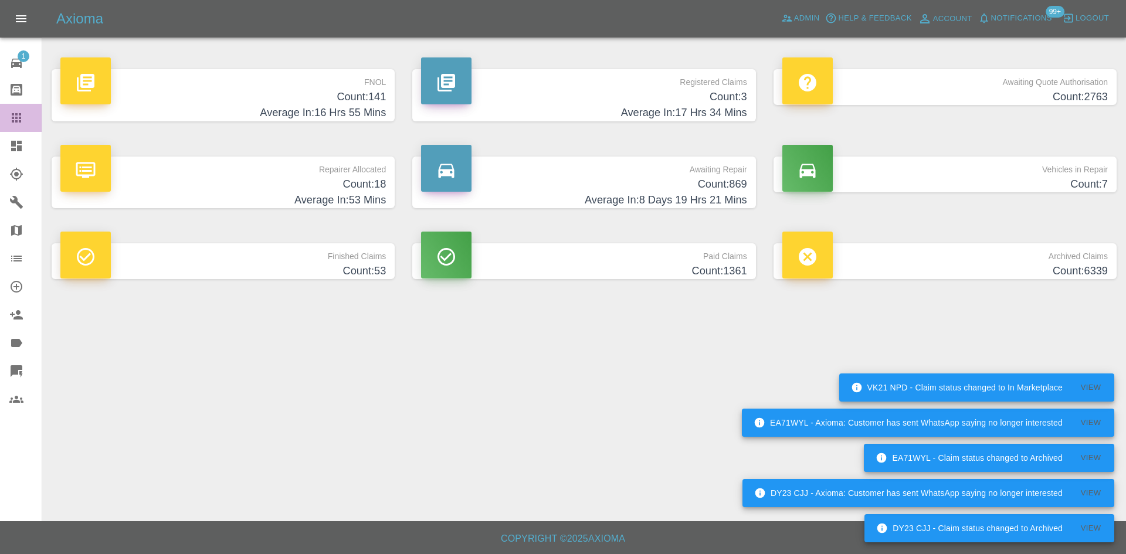
click at [19, 124] on icon at bounding box center [16, 118] width 14 height 14
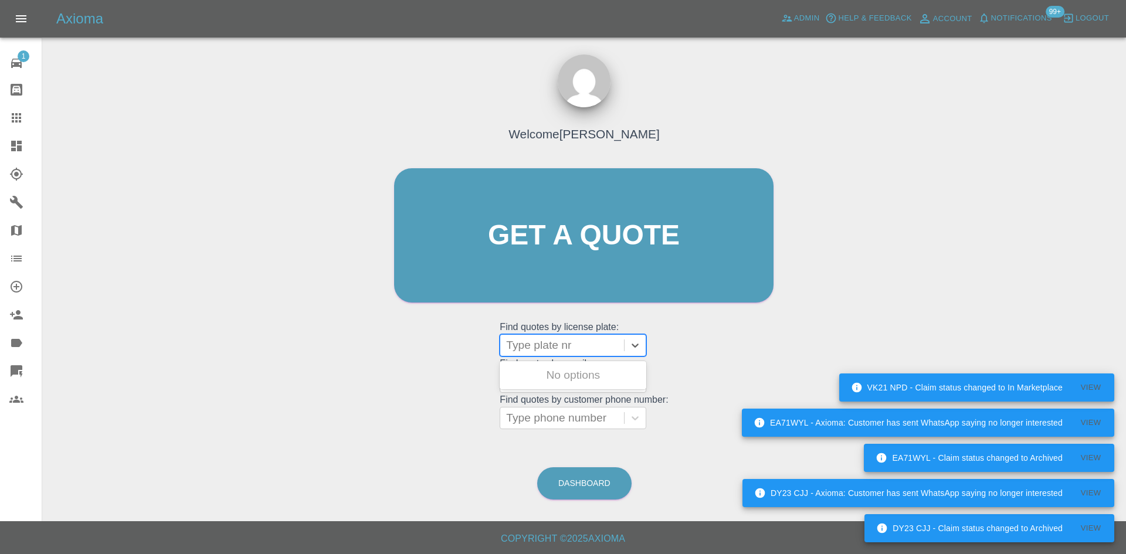
click at [545, 339] on div at bounding box center [562, 345] width 112 height 16
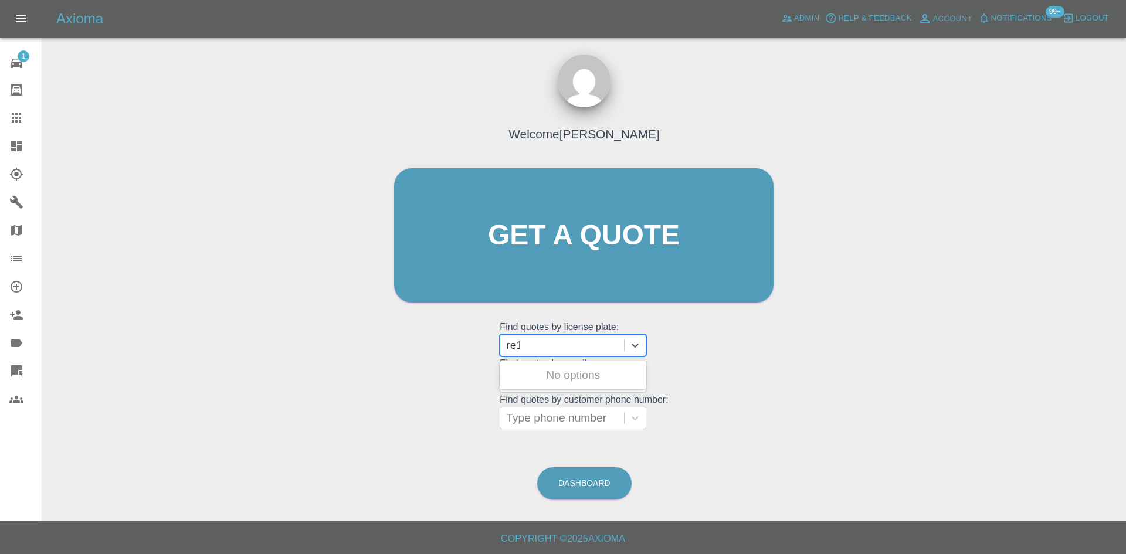
type input "re15"
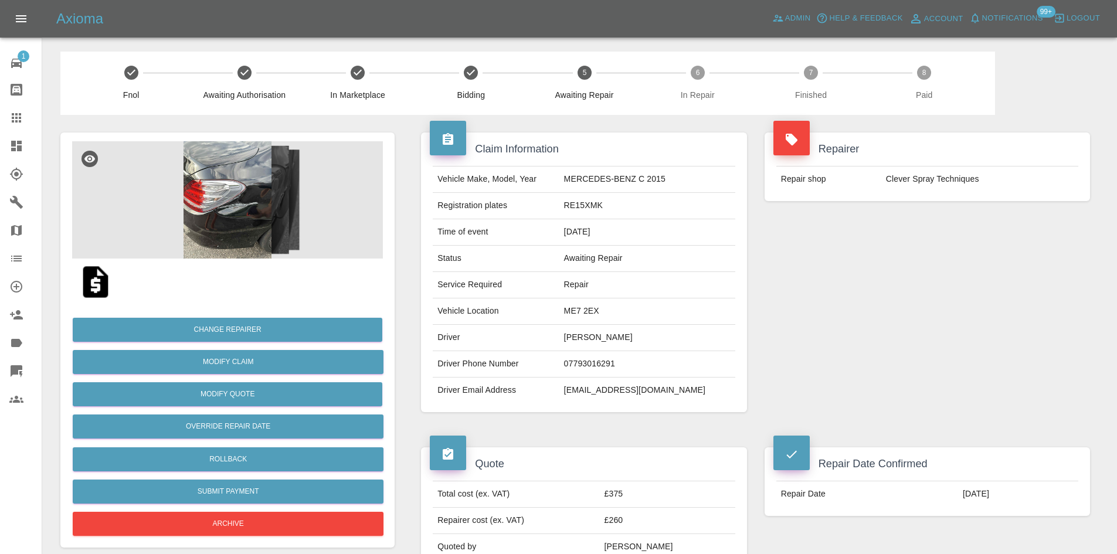
click at [252, 230] on img at bounding box center [227, 199] width 311 height 117
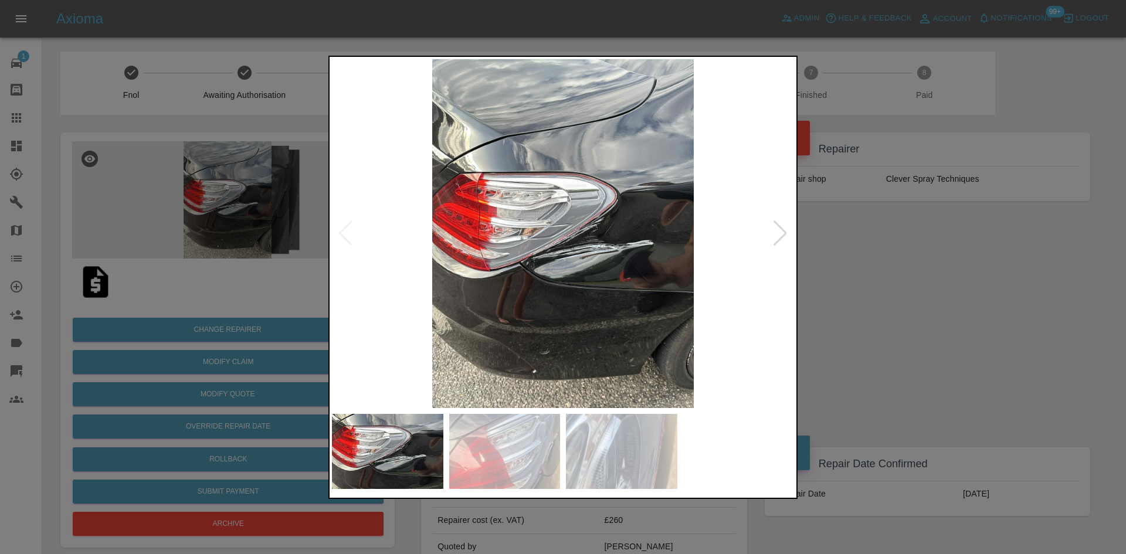
click at [538, 256] on img at bounding box center [563, 233] width 462 height 349
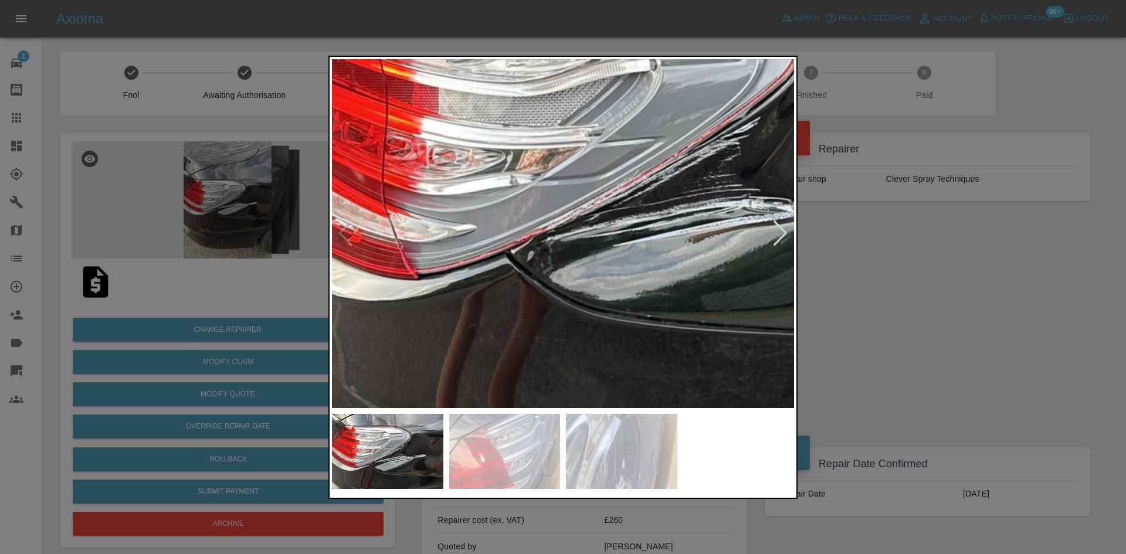
click at [649, 281] on img at bounding box center [637, 166] width 1386 height 1047
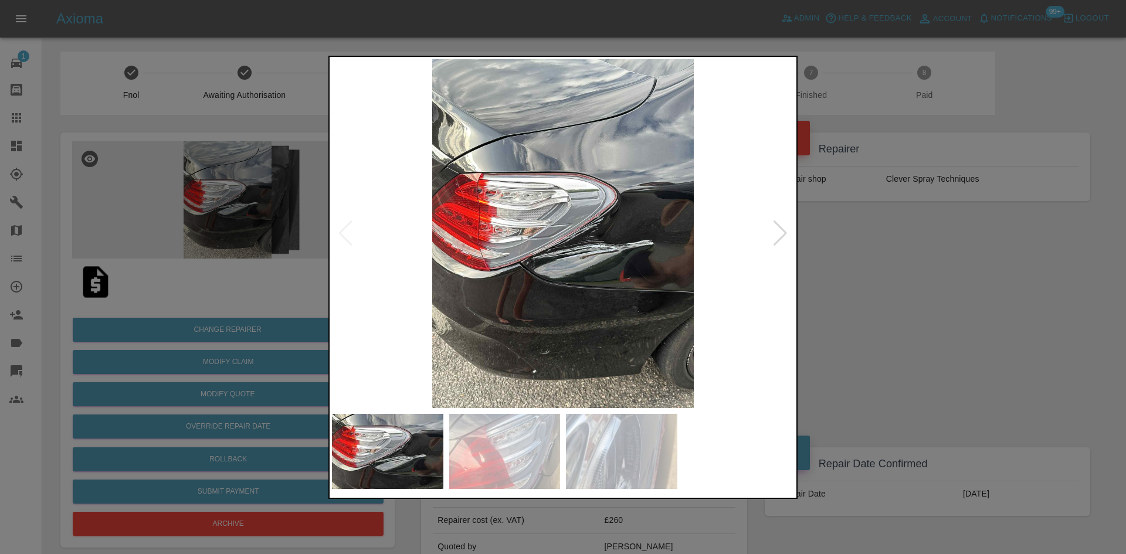
click at [933, 300] on div at bounding box center [563, 277] width 1126 height 554
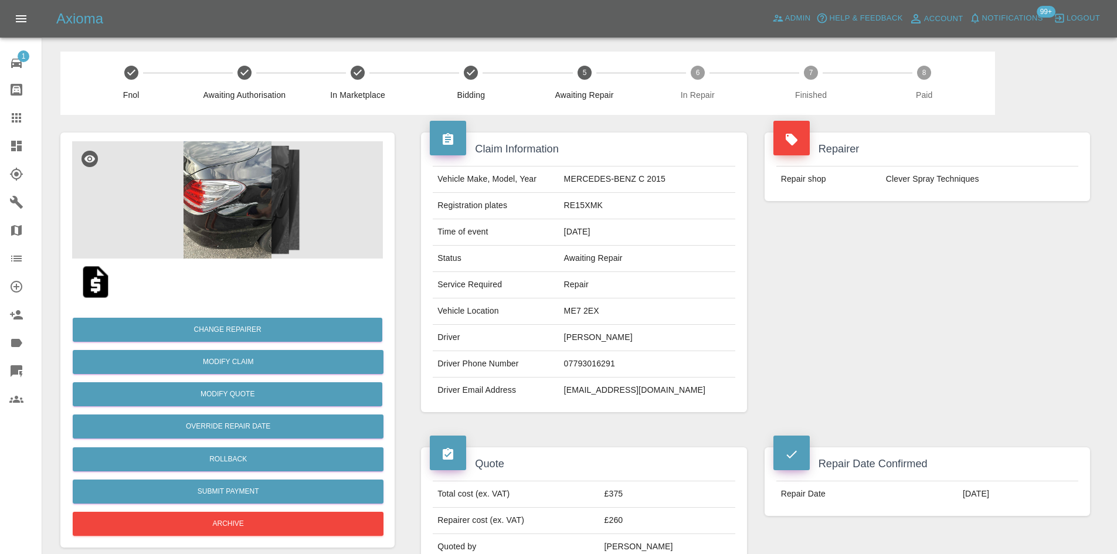
click at [273, 218] on img at bounding box center [227, 199] width 311 height 117
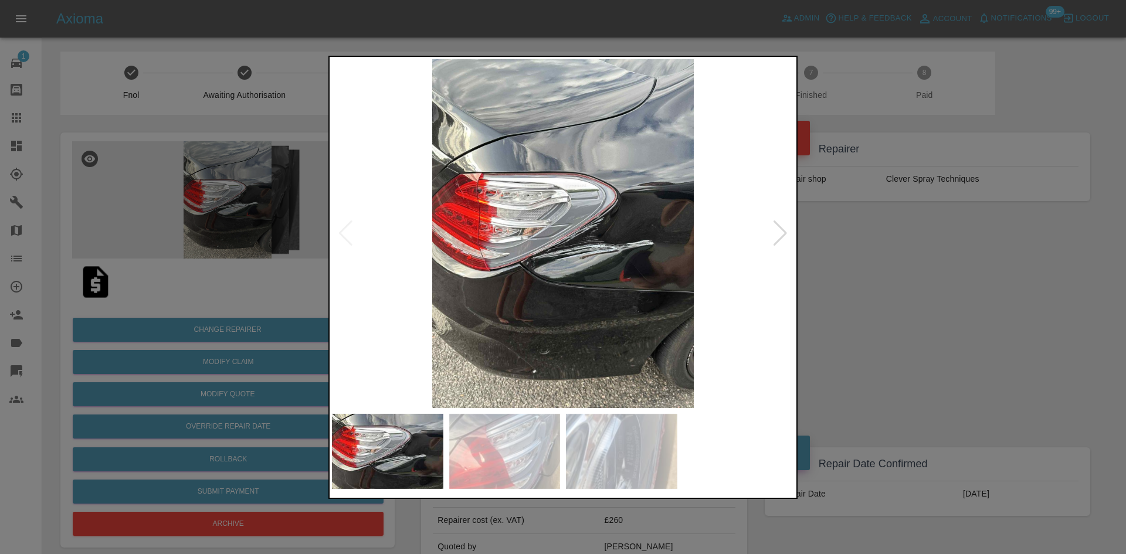
click at [771, 237] on img at bounding box center [563, 233] width 462 height 349
click at [777, 240] on div at bounding box center [780, 233] width 16 height 26
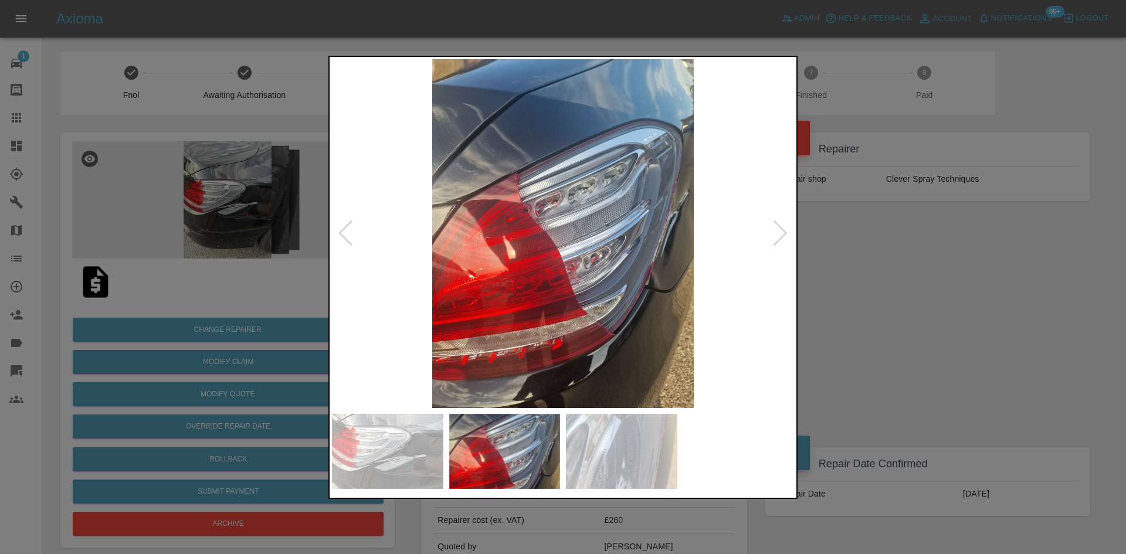
click at [777, 240] on div at bounding box center [780, 233] width 16 height 26
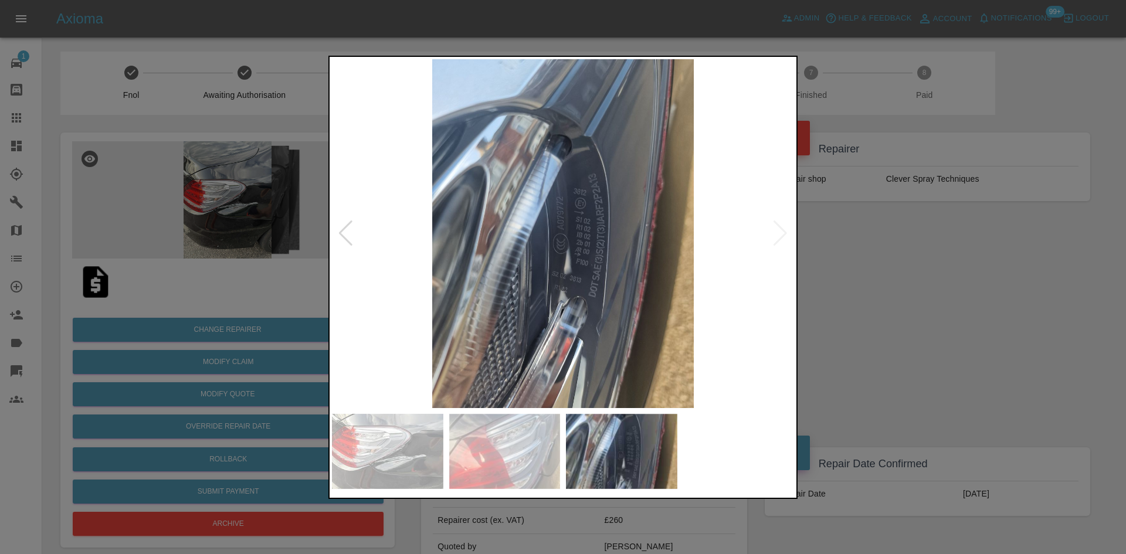
click at [777, 240] on img at bounding box center [563, 233] width 462 height 349
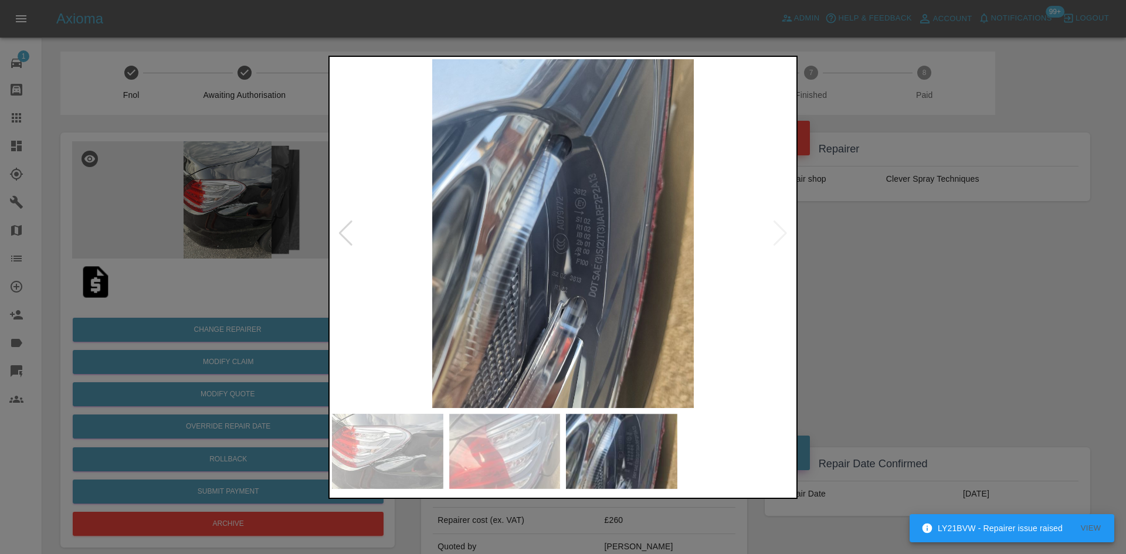
click at [342, 249] on img at bounding box center [563, 233] width 462 height 349
click at [352, 235] on div at bounding box center [346, 233] width 16 height 26
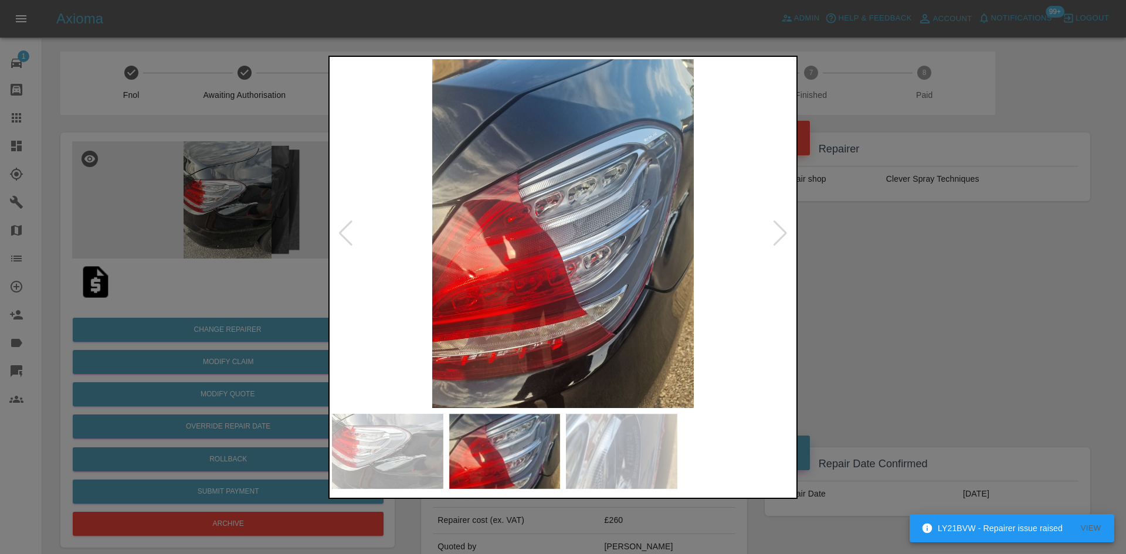
click at [352, 235] on div at bounding box center [346, 233] width 16 height 26
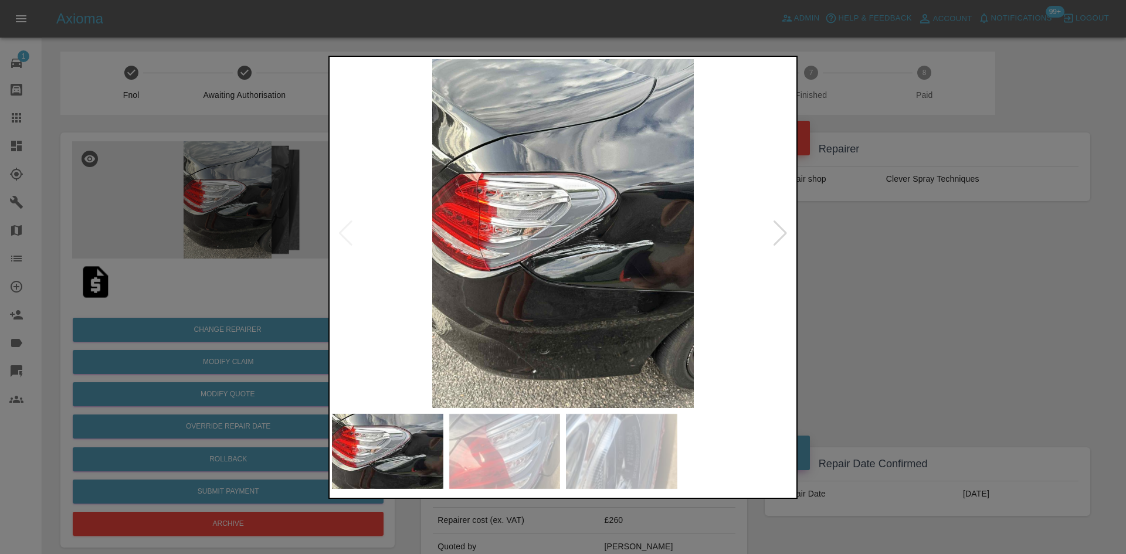
click at [929, 224] on div at bounding box center [563, 277] width 1126 height 554
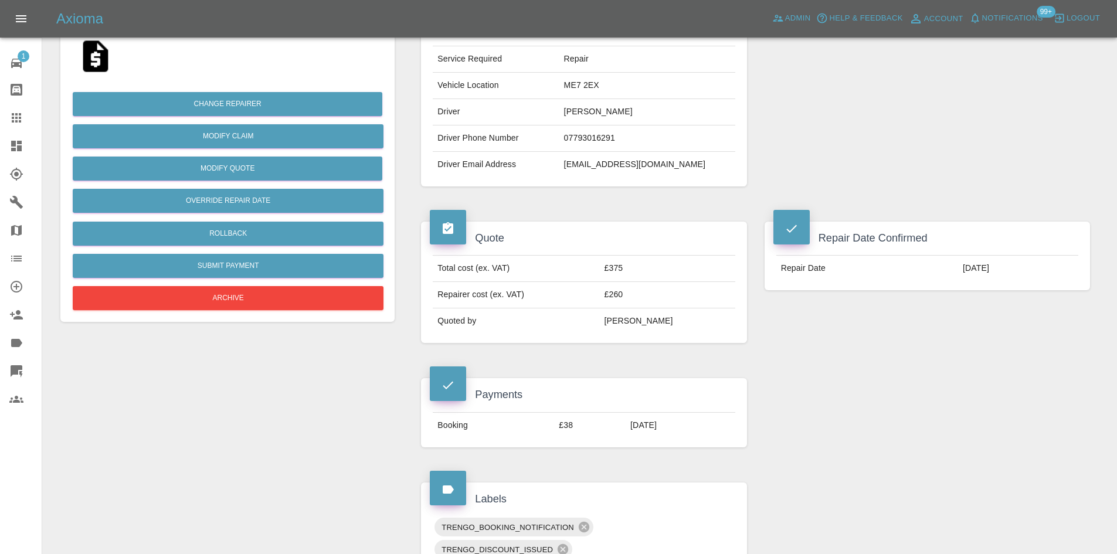
scroll to position [59, 0]
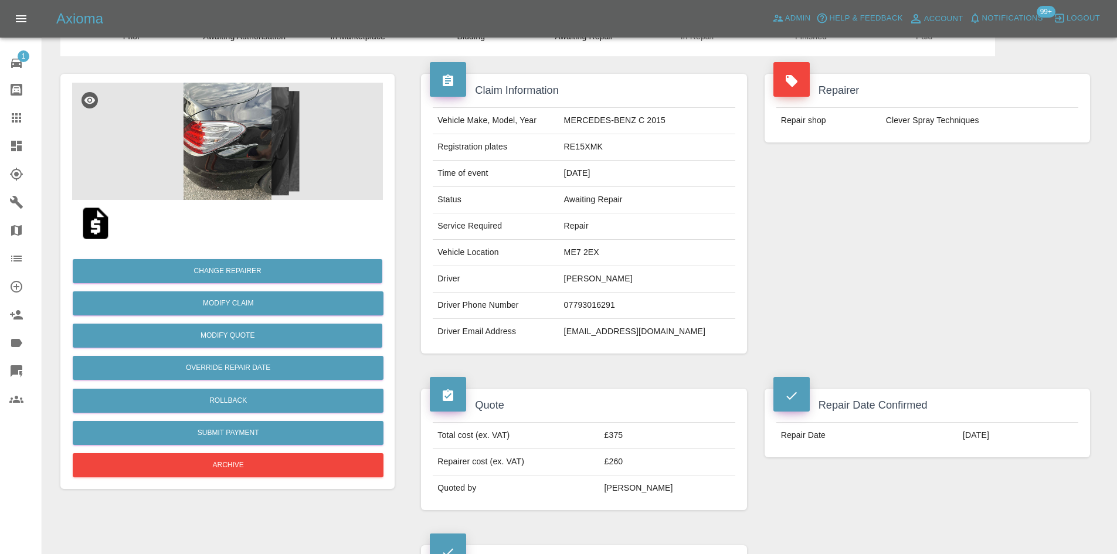
click at [266, 154] on img at bounding box center [227, 141] width 311 height 117
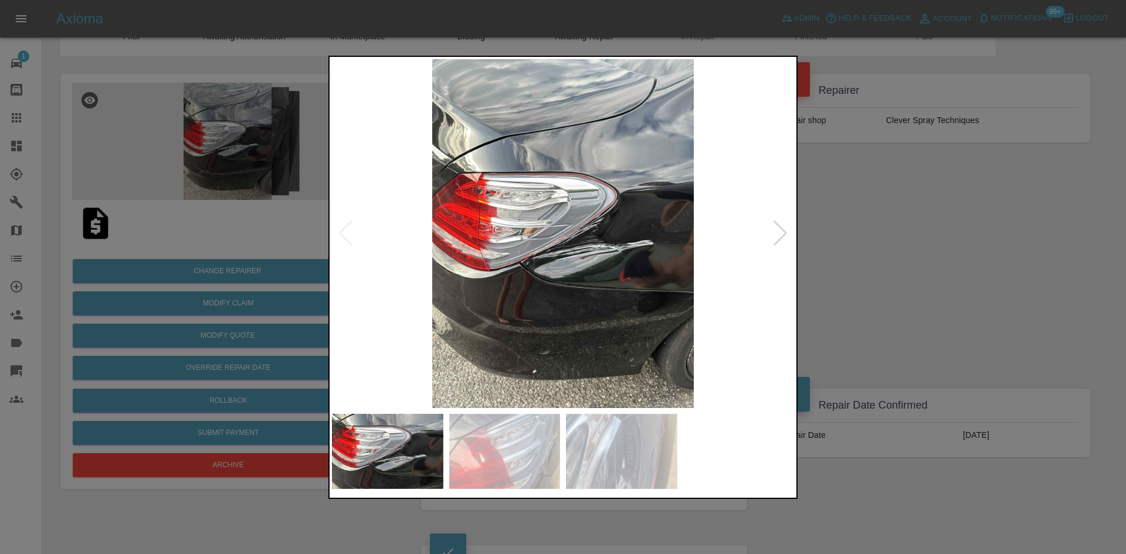
click at [637, 246] on img at bounding box center [563, 233] width 462 height 349
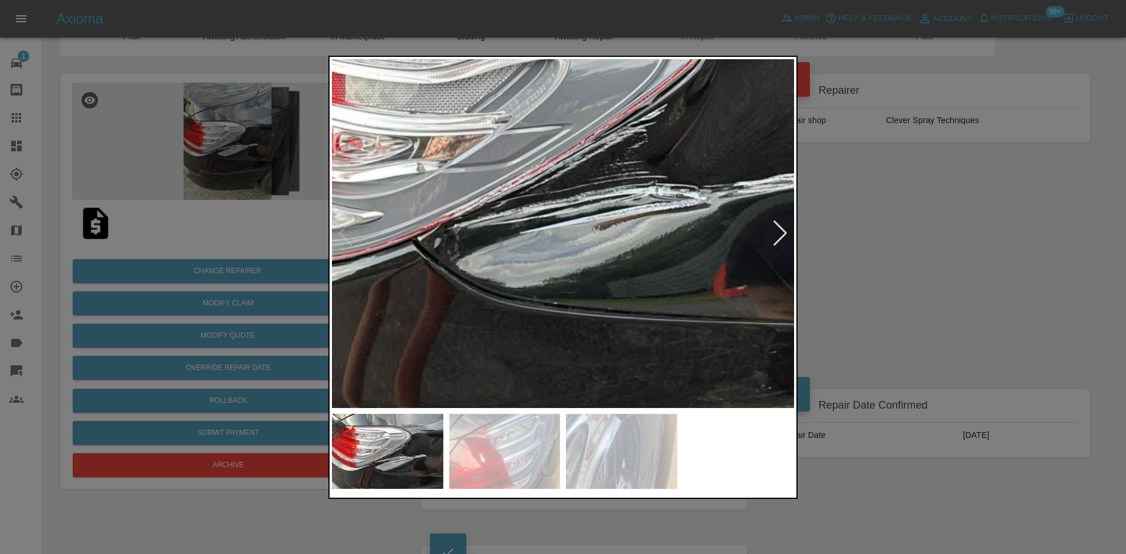
click at [687, 214] on img at bounding box center [544, 153] width 1386 height 1047
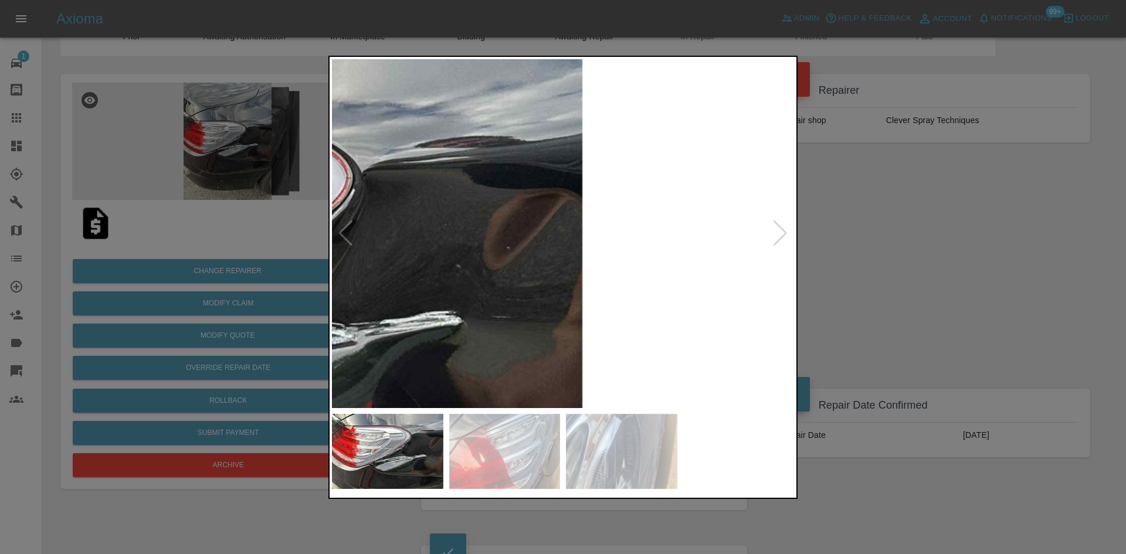
click at [687, 214] on img at bounding box center [190, 291] width 1386 height 1047
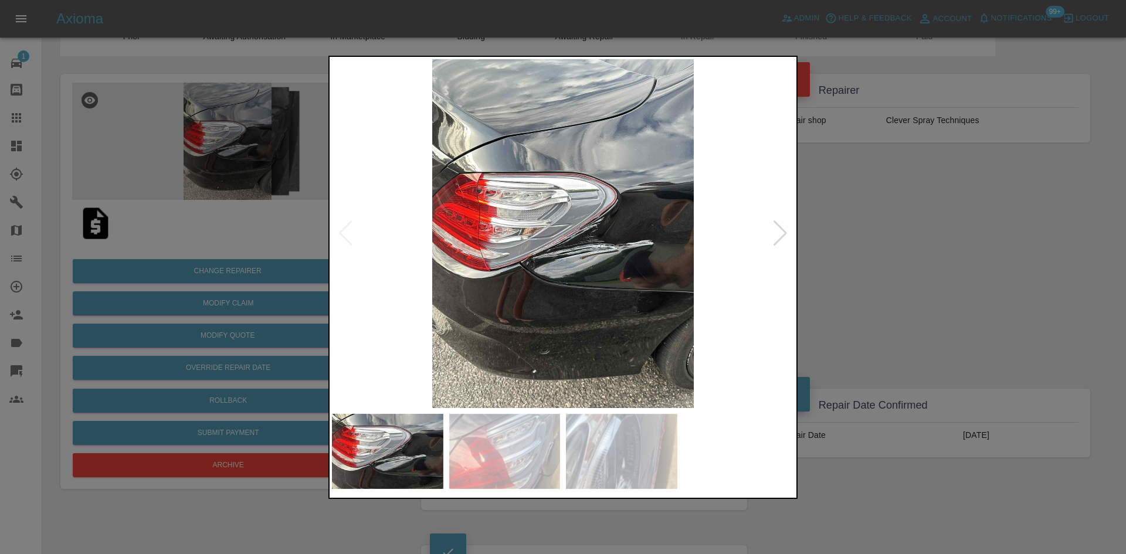
click at [780, 233] on div at bounding box center [780, 233] width 16 height 26
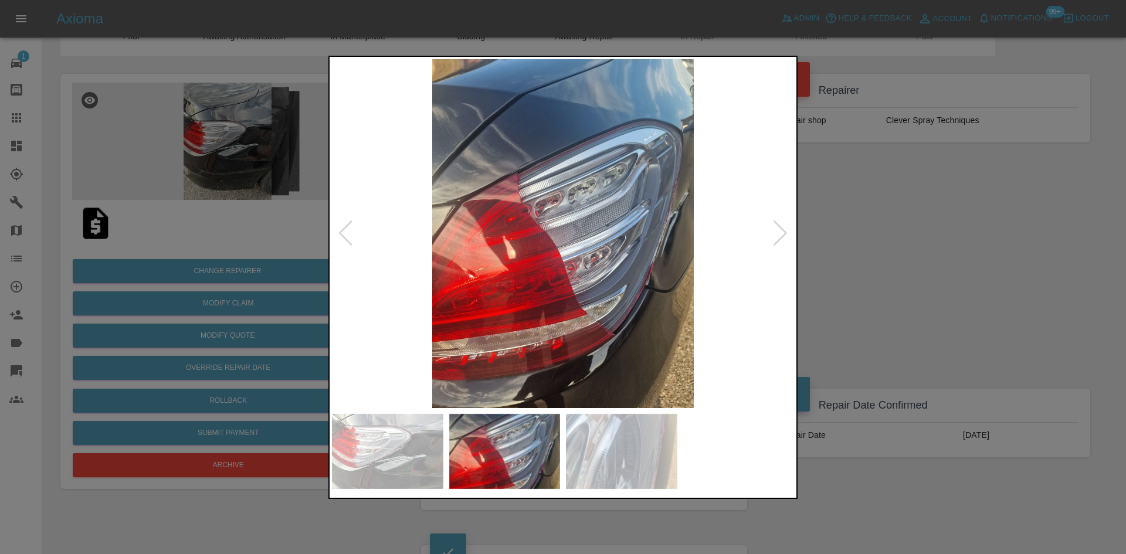
click at [780, 233] on div at bounding box center [780, 233] width 16 height 26
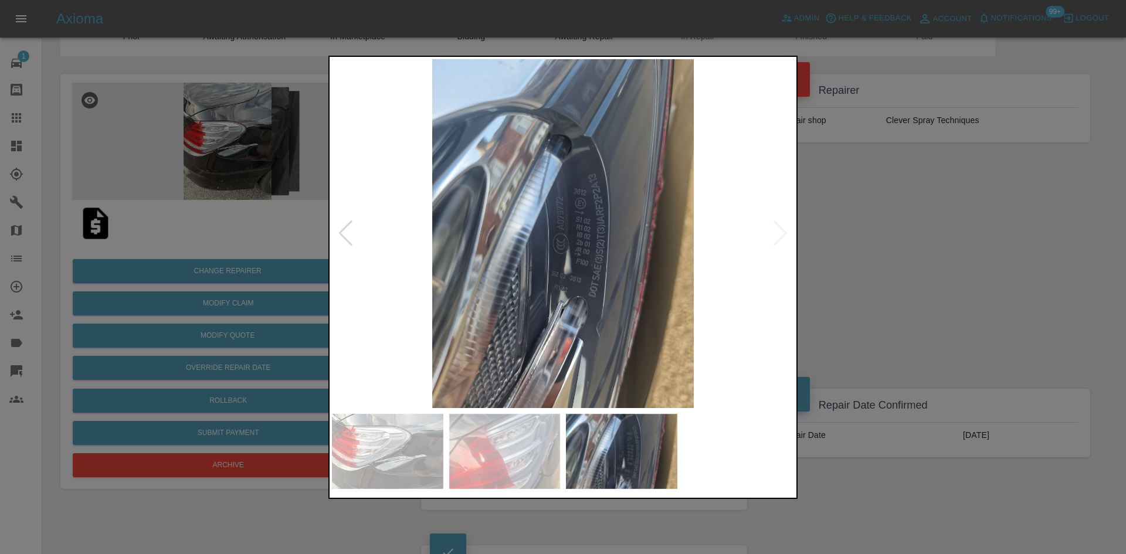
click at [916, 256] on div at bounding box center [563, 277] width 1126 height 554
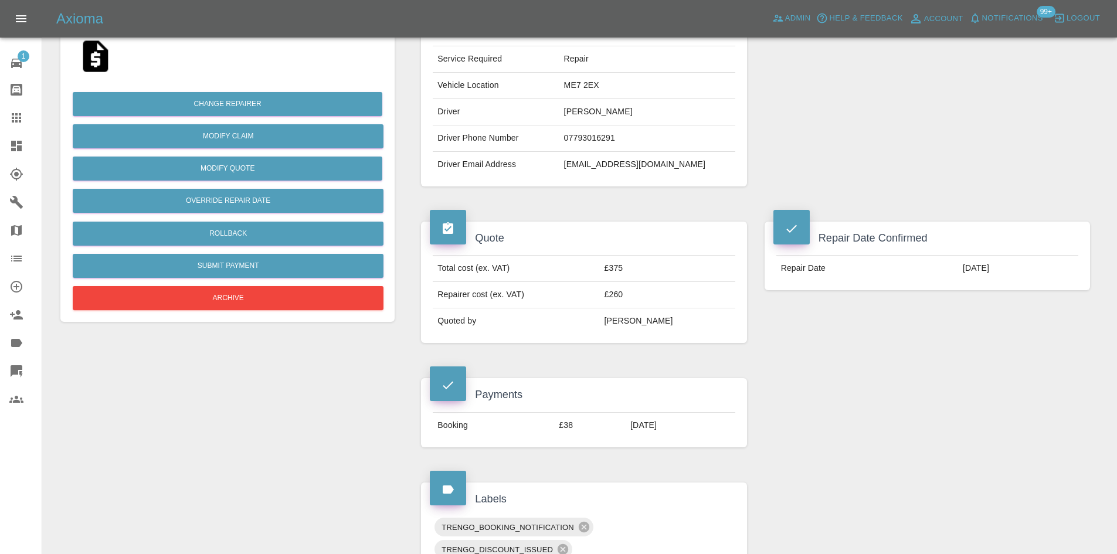
scroll to position [57, 0]
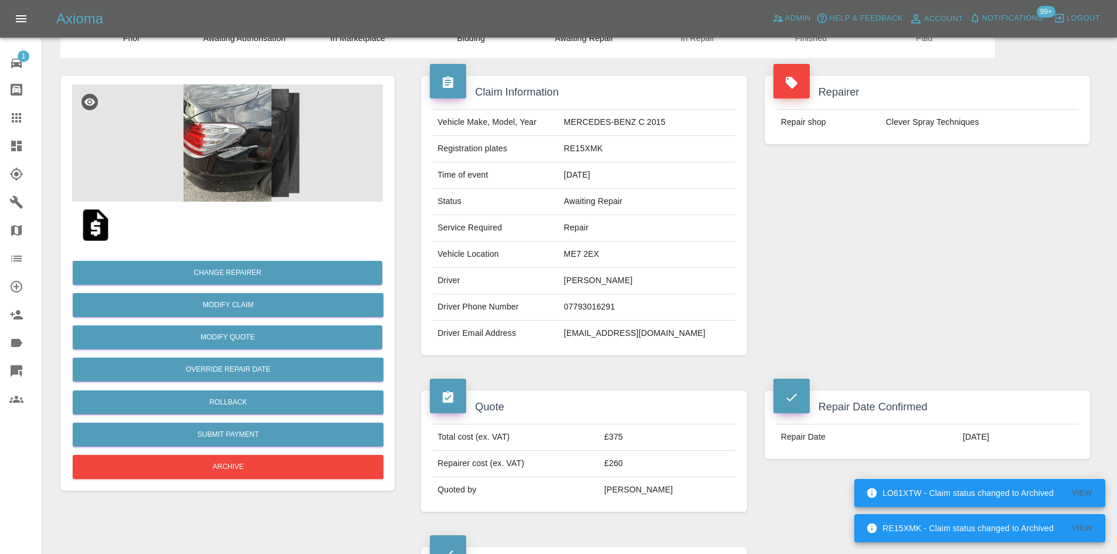
click at [585, 553] on div "Payments" at bounding box center [584, 559] width 308 height 25
click at [8, 141] on link "Dashboard" at bounding box center [21, 146] width 42 height 28
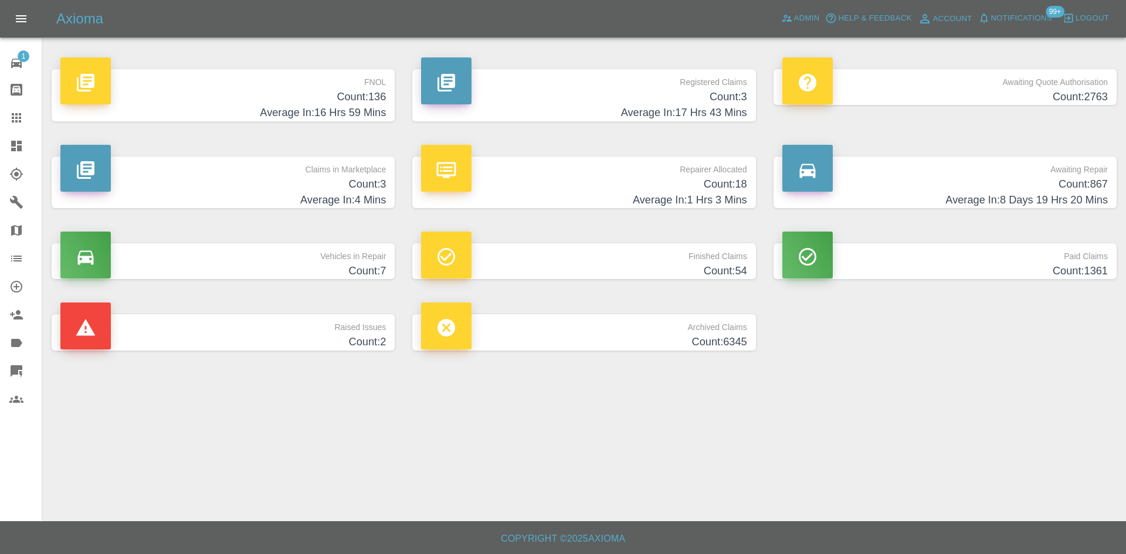
click at [626, 94] on h4 "Count: 3" at bounding box center [583, 97] width 325 height 16
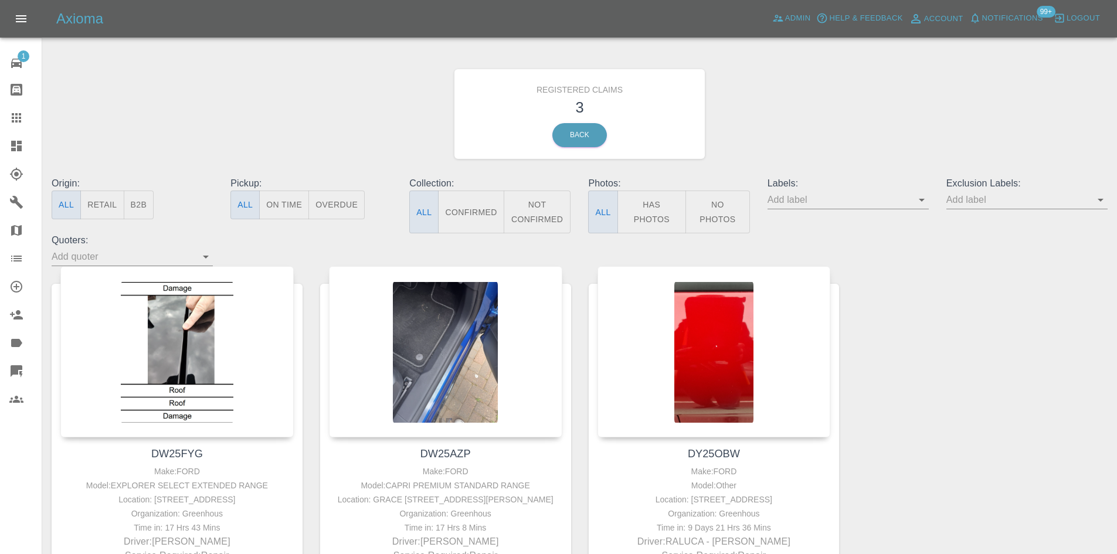
click at [15, 123] on icon at bounding box center [16, 118] width 14 height 14
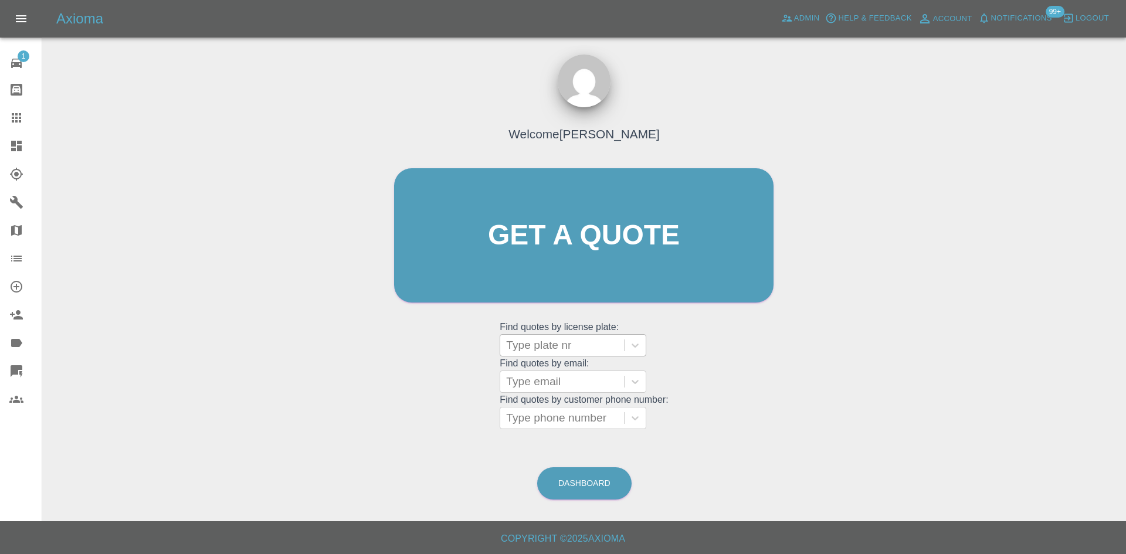
click at [570, 342] on div at bounding box center [562, 345] width 112 height 16
click at [564, 352] on div at bounding box center [562, 345] width 112 height 16
click at [565, 347] on div at bounding box center [562, 345] width 112 height 16
click at [15, 148] on icon at bounding box center [16, 146] width 11 height 11
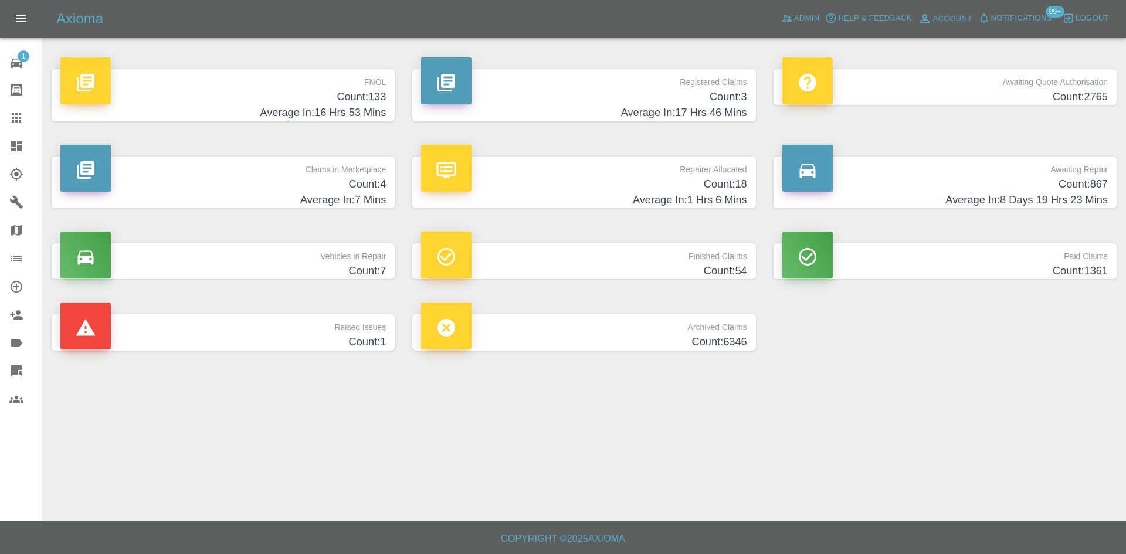
click at [227, 252] on p "Vehicles in Repair" at bounding box center [222, 253] width 325 height 20
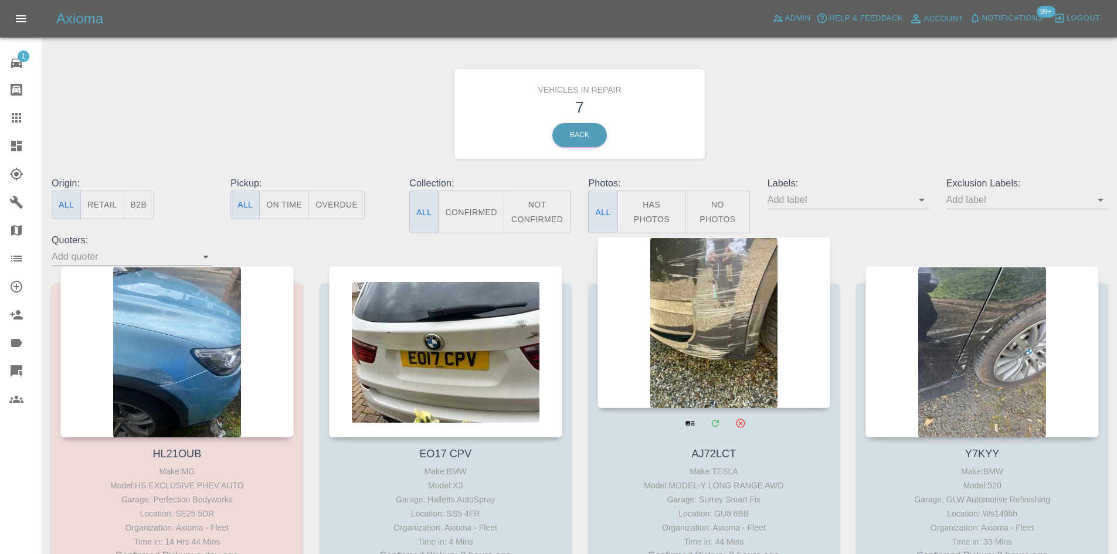
click at [644, 337] on div at bounding box center [713, 322] width 233 height 171
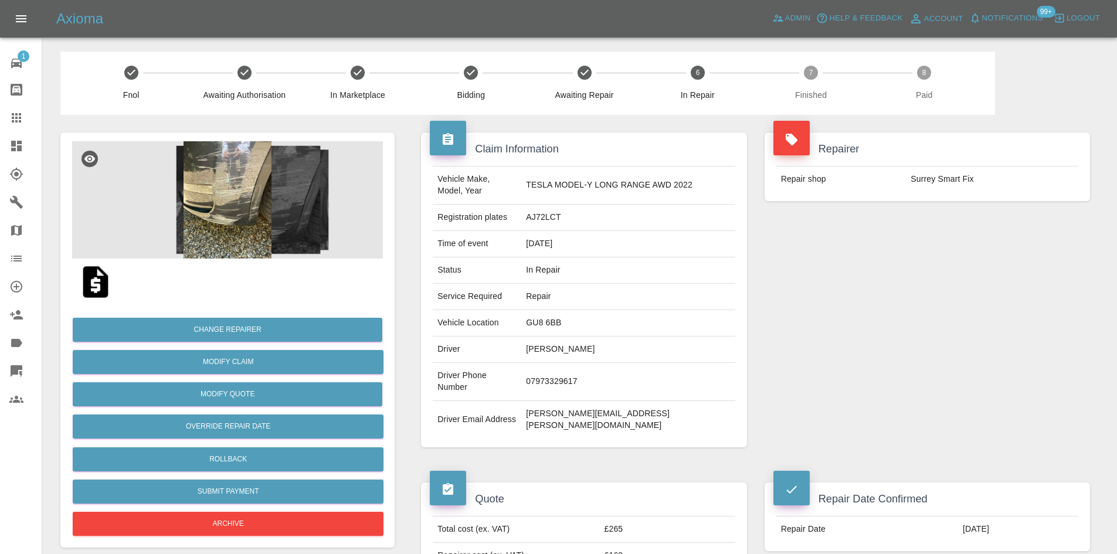
click at [264, 237] on img at bounding box center [227, 199] width 311 height 117
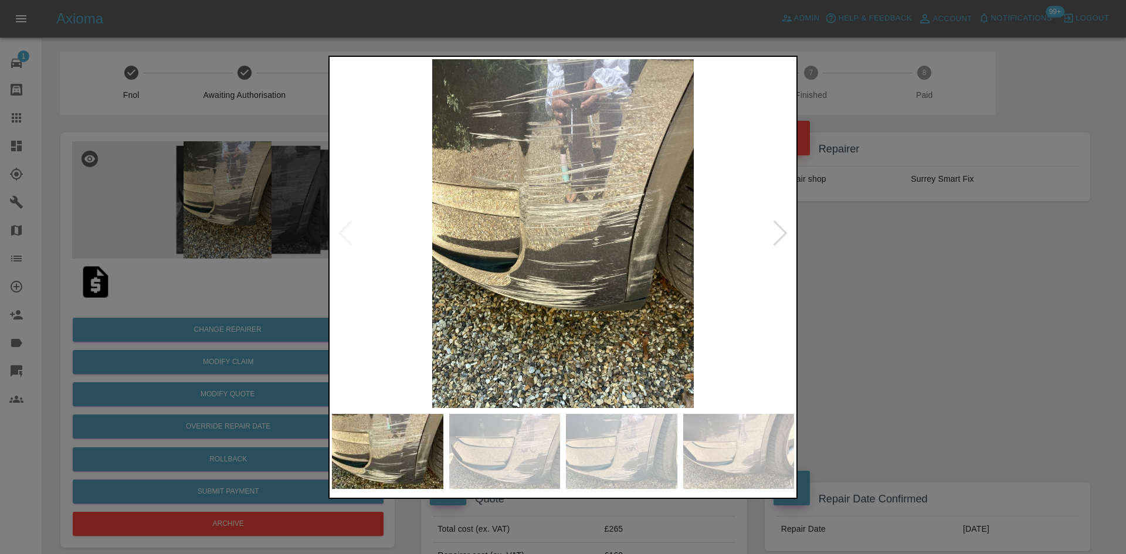
click at [783, 235] on div at bounding box center [780, 233] width 16 height 26
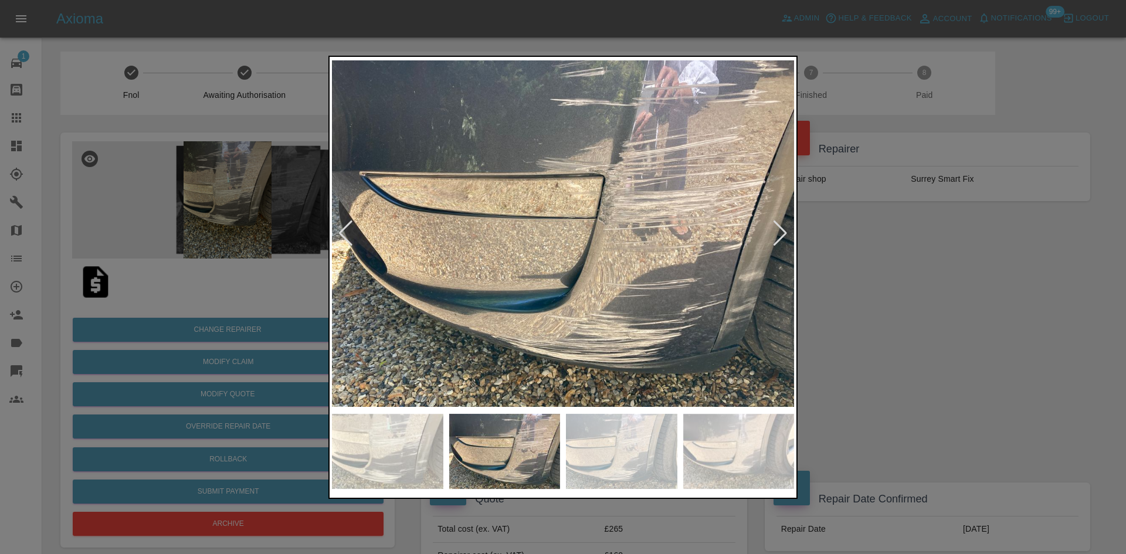
click at [783, 235] on div at bounding box center [780, 233] width 16 height 26
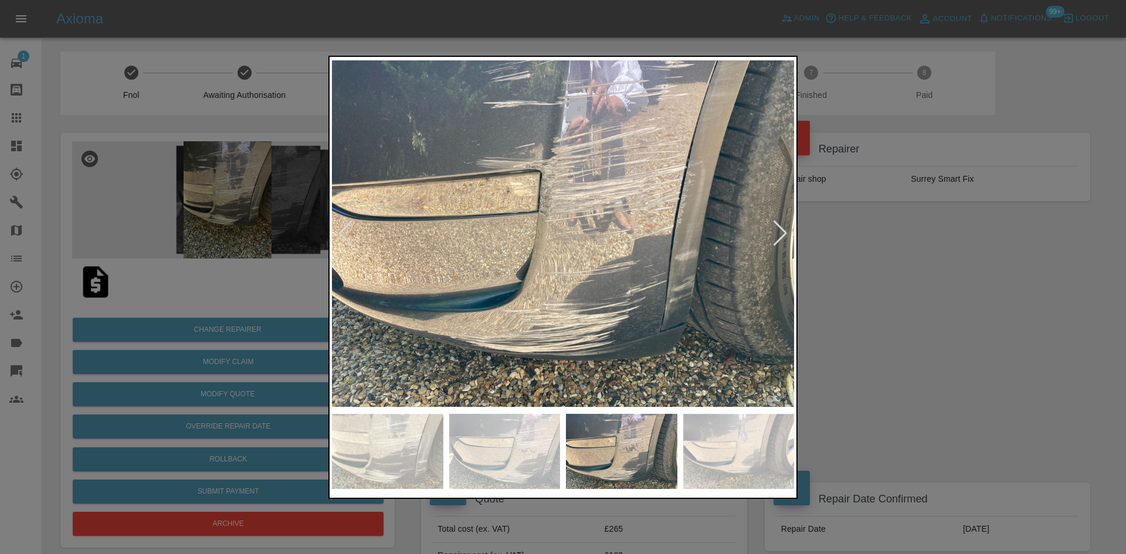
click at [783, 235] on div at bounding box center [780, 233] width 16 height 26
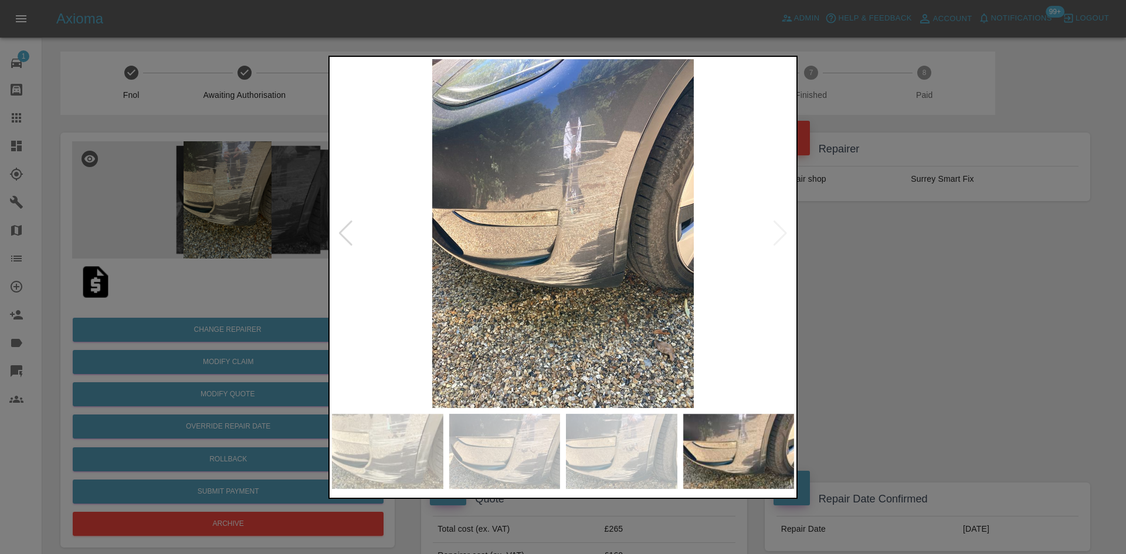
click at [926, 243] on div at bounding box center [563, 277] width 1126 height 554
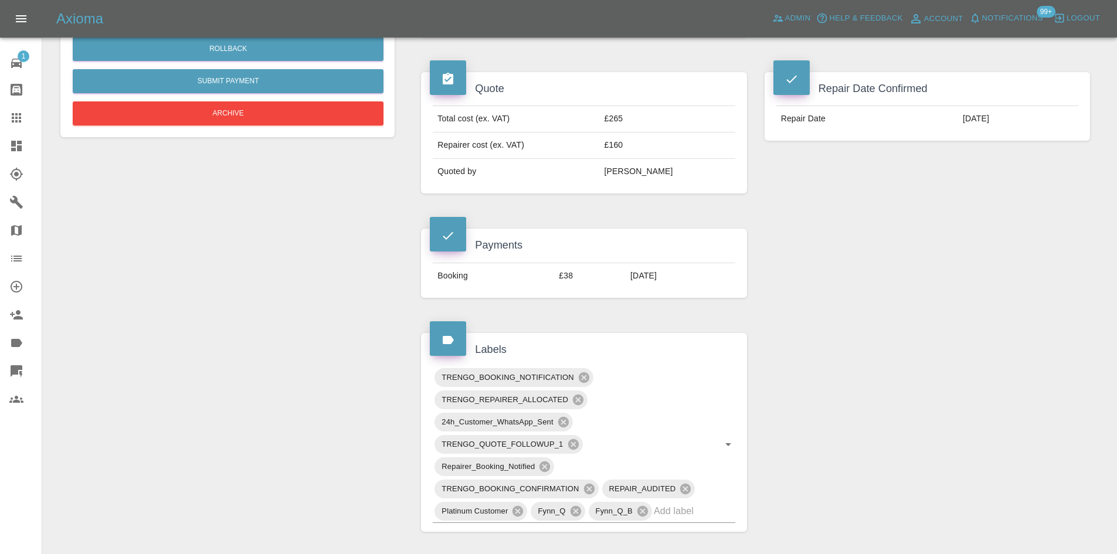
scroll to position [59, 0]
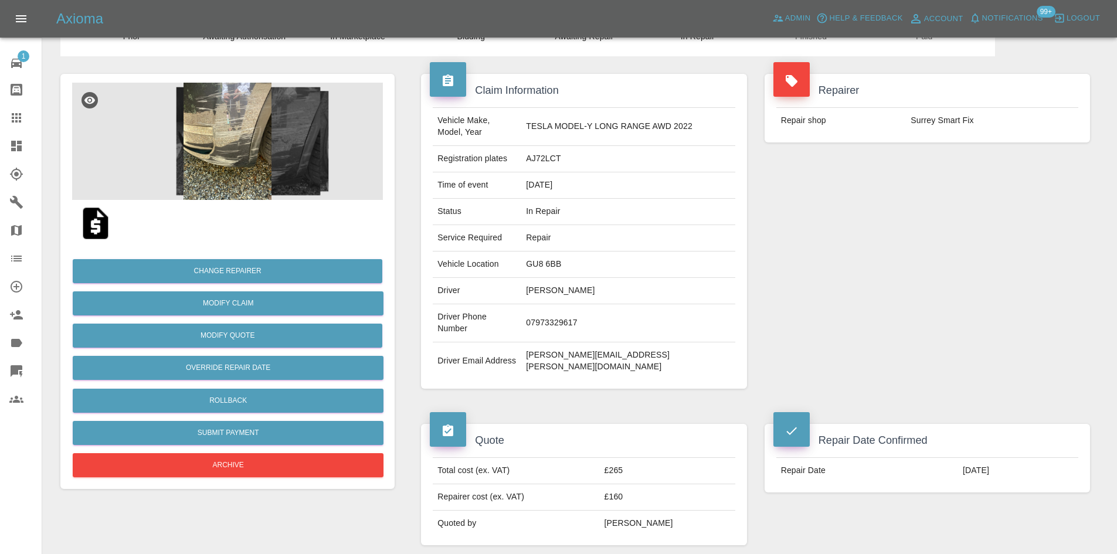
click at [0, 138] on link "Dashboard" at bounding box center [21, 146] width 42 height 28
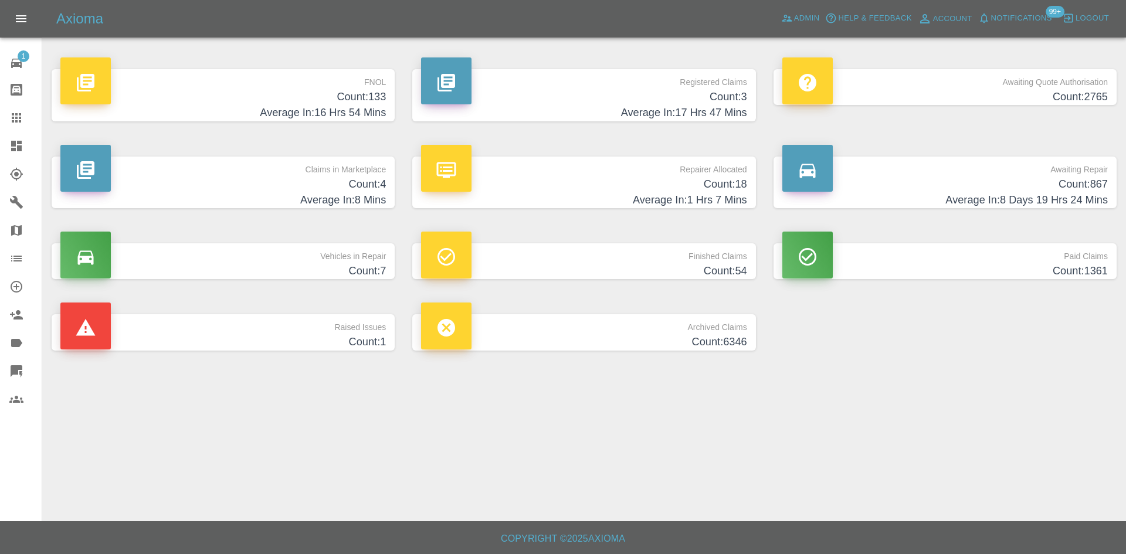
click at [244, 196] on h4 "Average In: 8 Mins" at bounding box center [222, 200] width 325 height 16
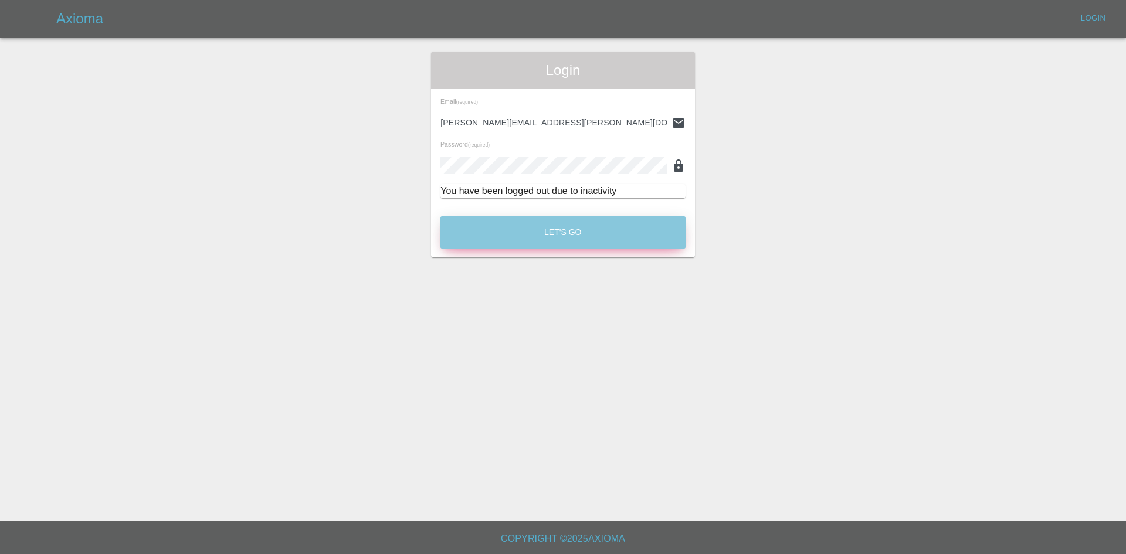
click at [541, 239] on button "Let's Go" at bounding box center [562, 232] width 245 height 32
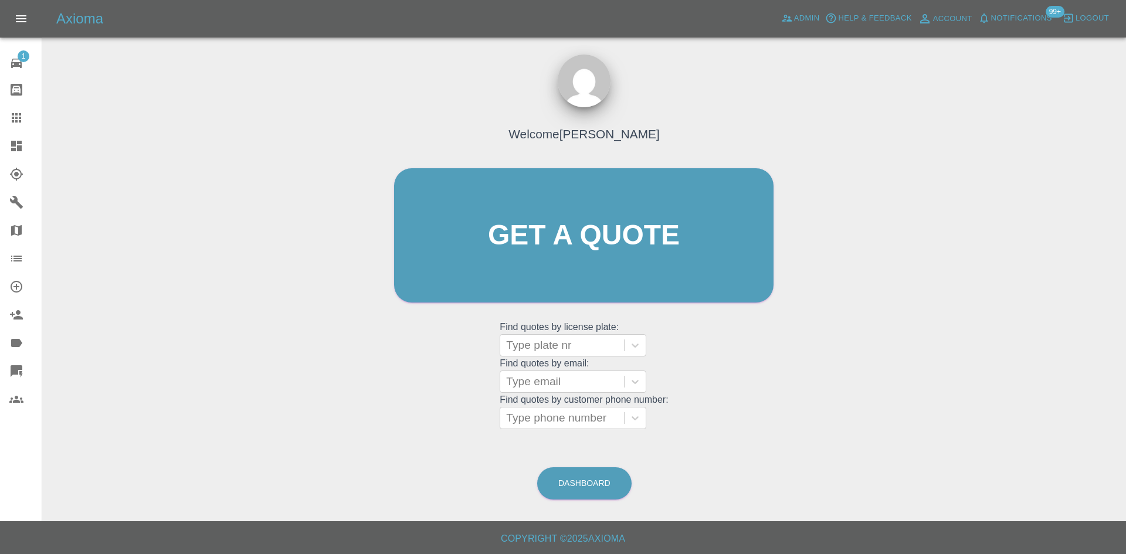
click at [22, 130] on link "Claims" at bounding box center [21, 118] width 42 height 28
click at [21, 144] on icon at bounding box center [16, 146] width 11 height 11
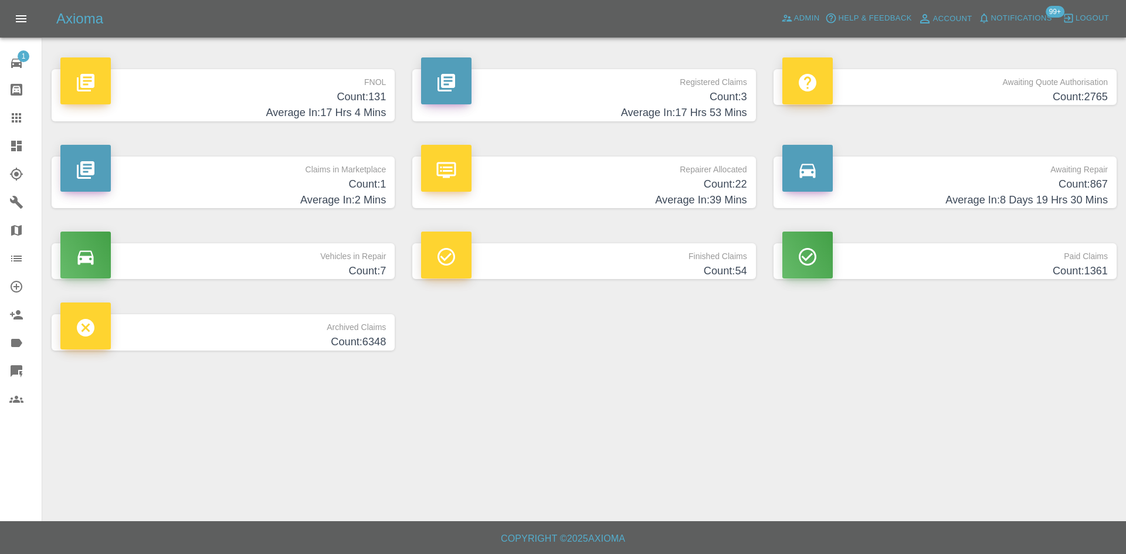
click at [196, 205] on h4 "Average In: 2 Mins" at bounding box center [222, 200] width 325 height 16
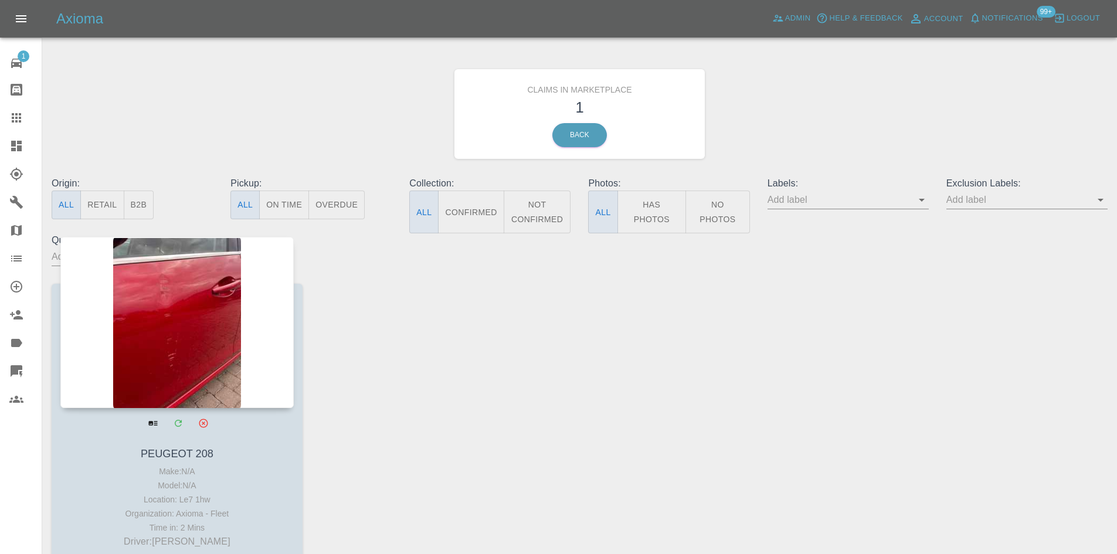
click at [209, 321] on div at bounding box center [176, 322] width 233 height 171
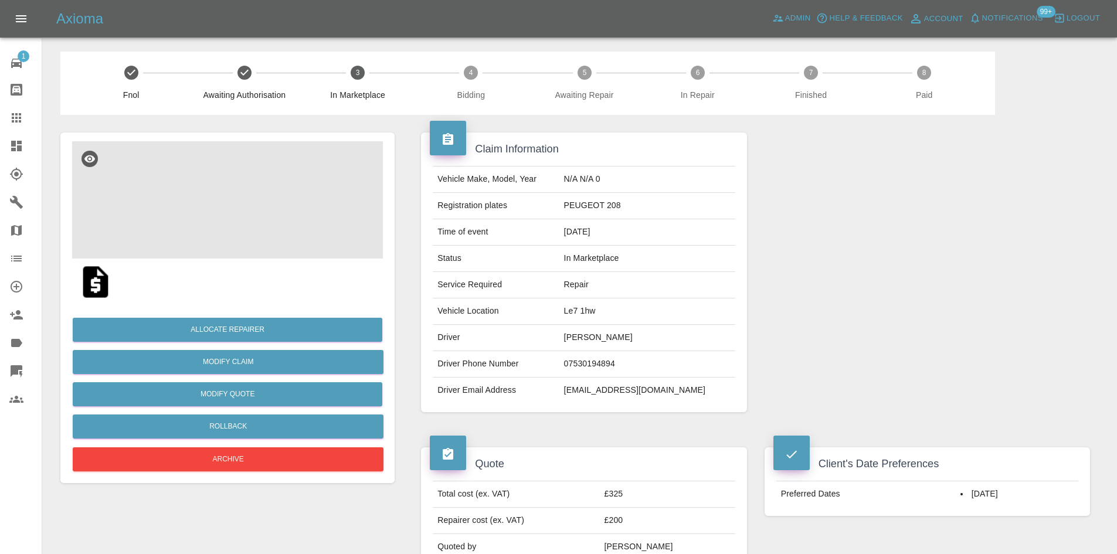
click at [283, 246] on img at bounding box center [227, 199] width 311 height 117
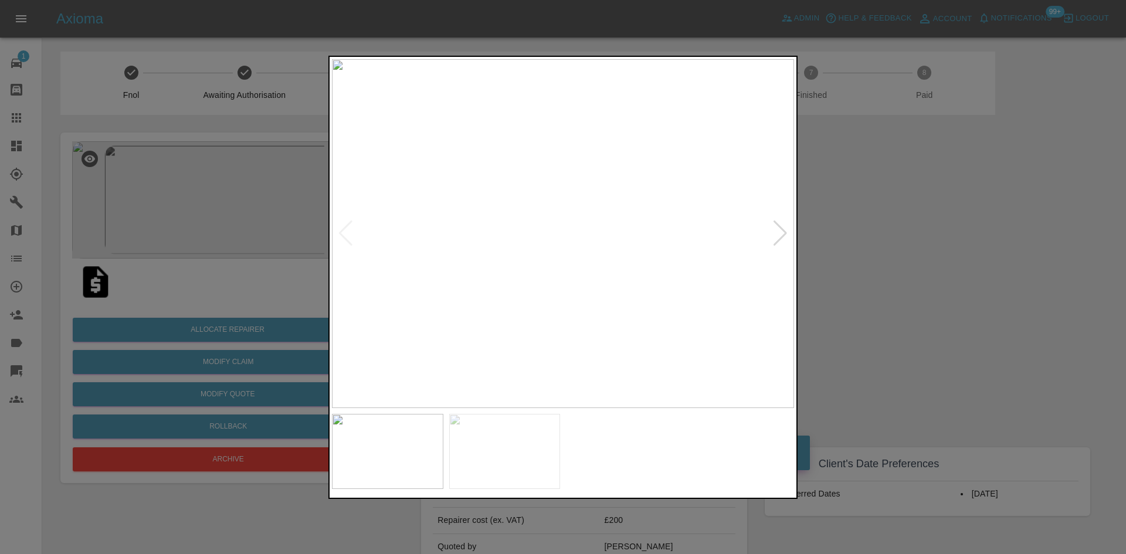
click at [585, 148] on img at bounding box center [563, 233] width 462 height 349
click at [589, 149] on img at bounding box center [496, 490] width 1386 height 1047
click at [589, 149] on img at bounding box center [500, 491] width 1386 height 1047
click at [1018, 163] on div at bounding box center [563, 277] width 1126 height 554
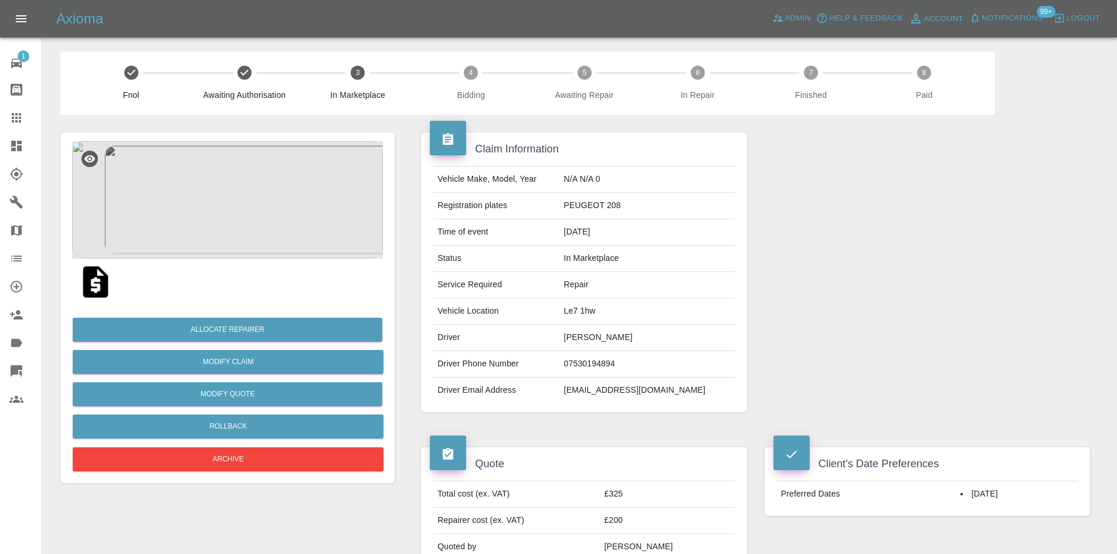
click at [1018, 163] on div at bounding box center [927, 272] width 343 height 315
click at [0, 136] on link "Dashboard" at bounding box center [21, 146] width 42 height 28
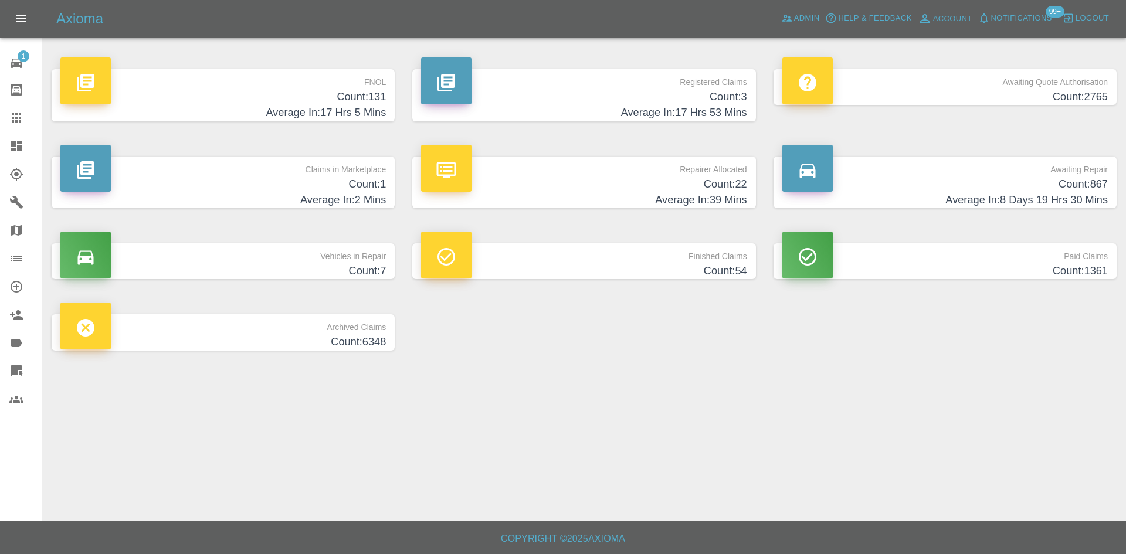
click at [223, 98] on h4 "Count: 131" at bounding box center [222, 97] width 325 height 16
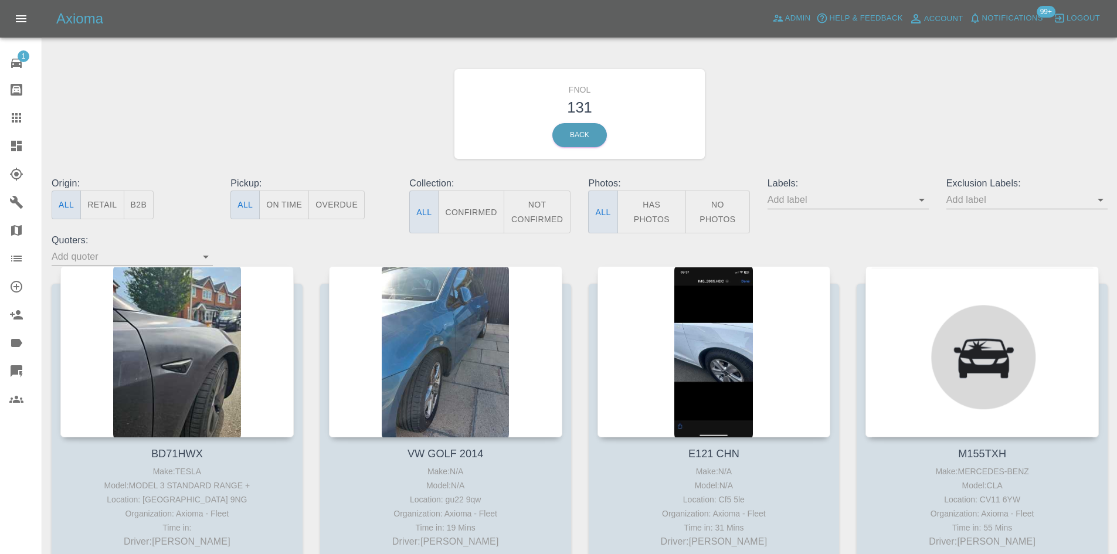
click at [9, 150] on icon at bounding box center [16, 146] width 14 height 14
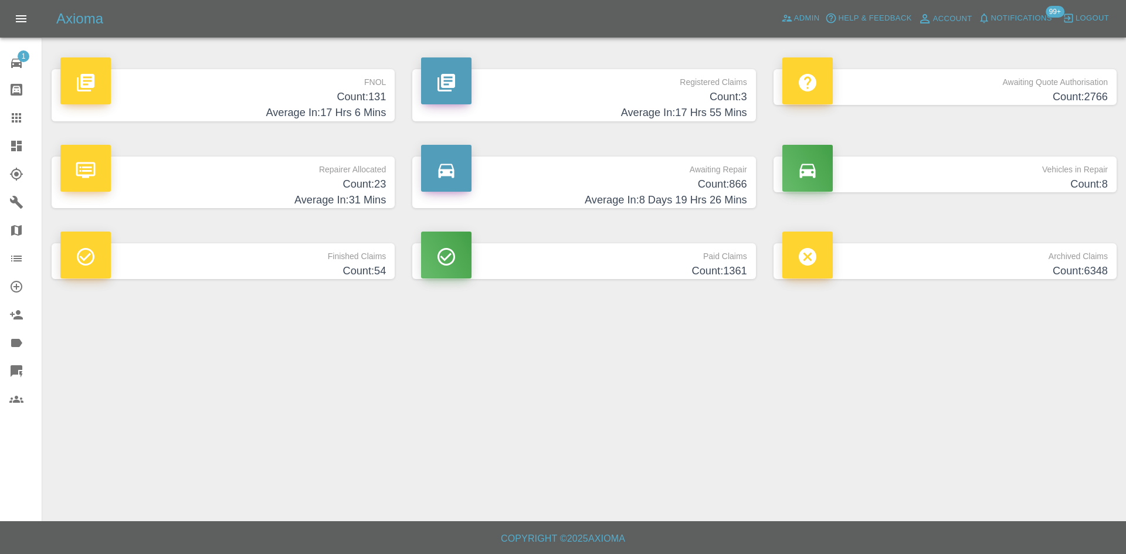
click at [247, 114] on h4 "Average In: 17 Hrs 6 Mins" at bounding box center [222, 113] width 325 height 16
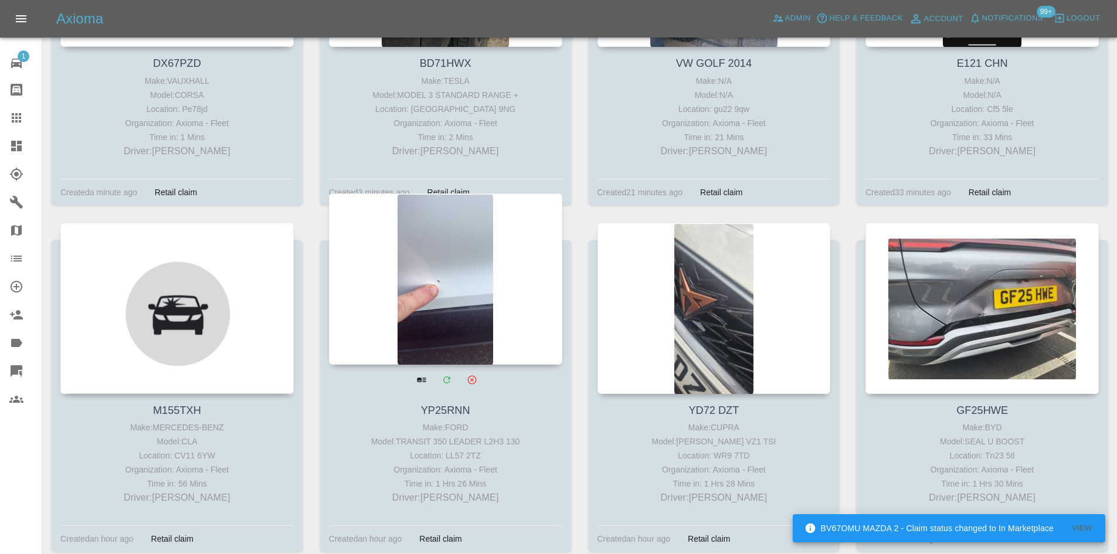
scroll to position [469, 0]
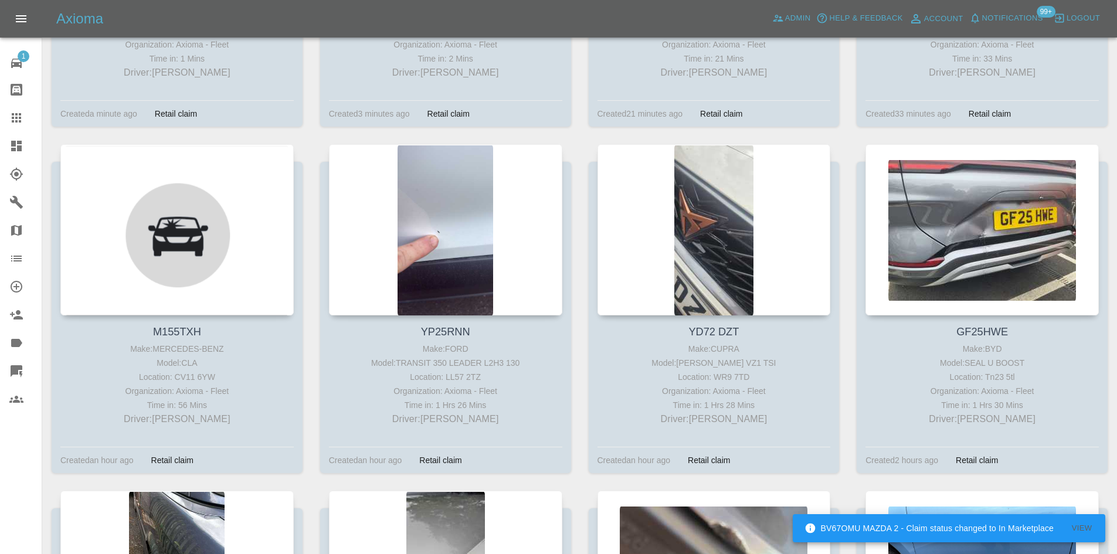
click at [14, 144] on icon at bounding box center [16, 146] width 11 height 11
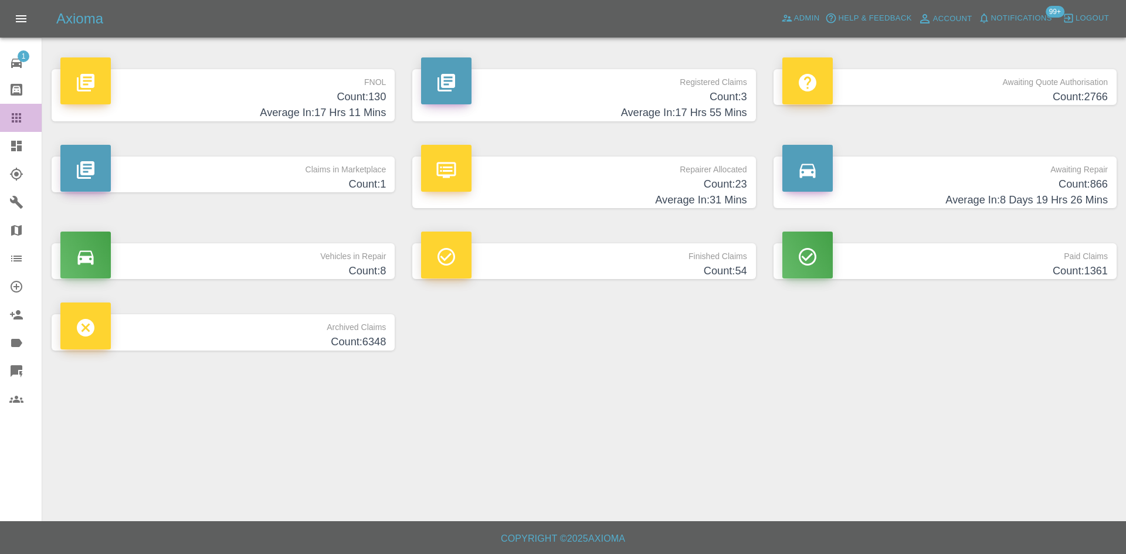
click at [23, 112] on div at bounding box center [25, 118] width 33 height 14
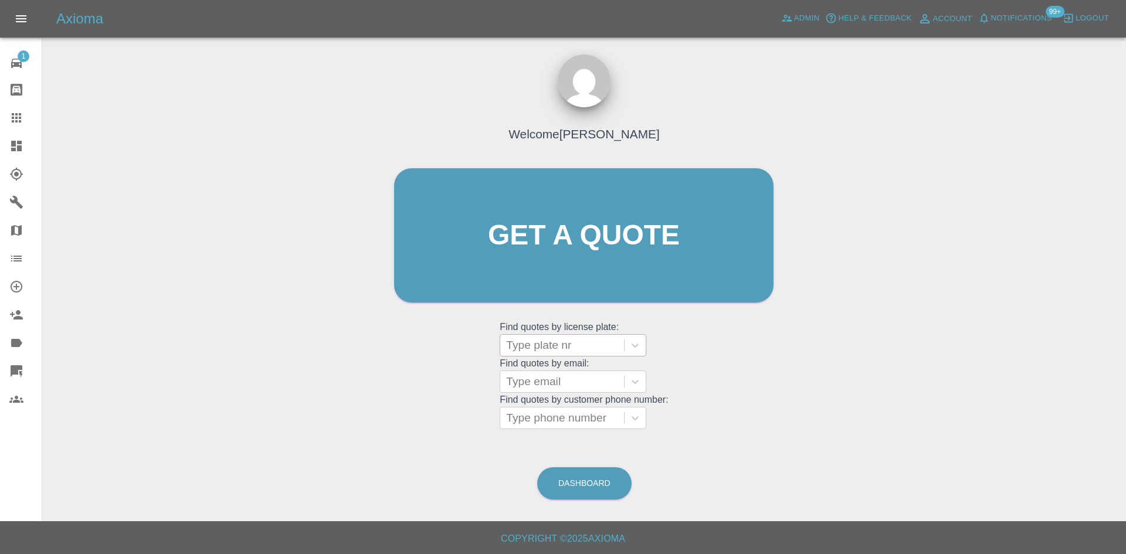
click at [572, 338] on div at bounding box center [562, 345] width 112 height 16
paste input "DF21HLK"
type input "DF21HLK"
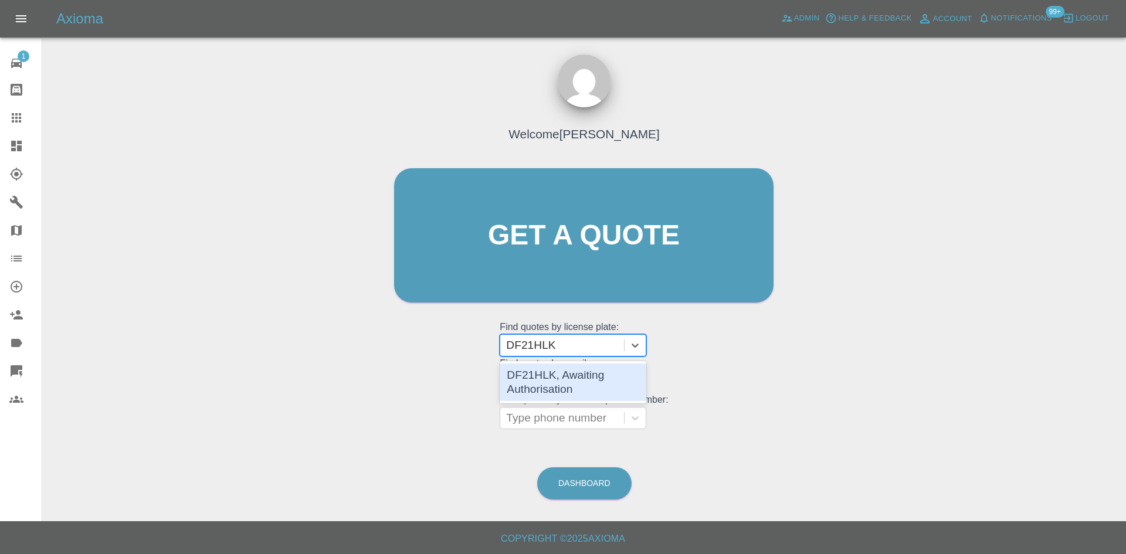
drag, startPoint x: 570, startPoint y: 380, endPoint x: 562, endPoint y: 371, distance: 13.3
click at [570, 380] on div "DF21HLK, Awaiting Authorisation" at bounding box center [573, 382] width 147 height 38
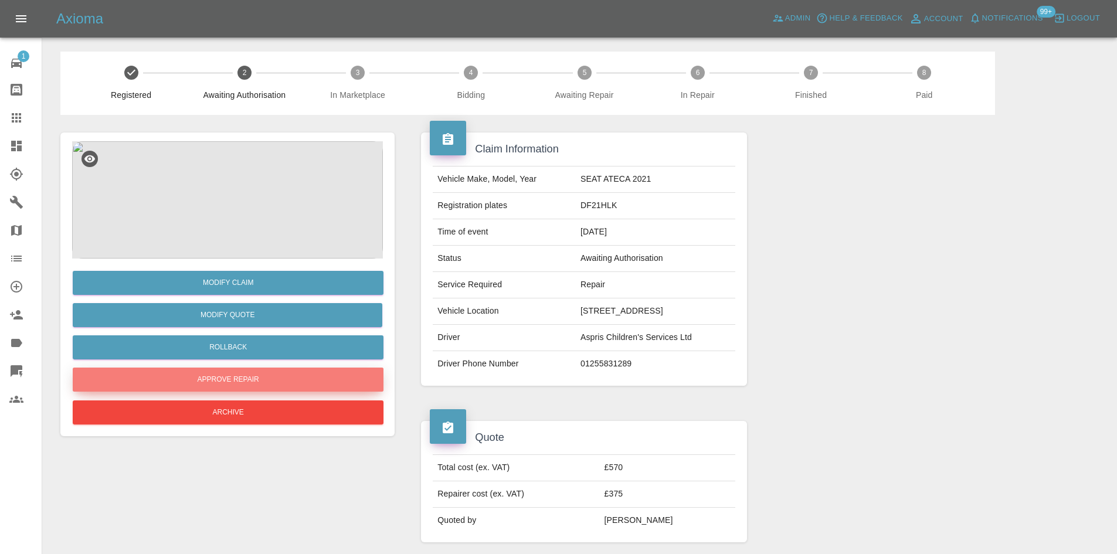
click at [254, 382] on button "Approve Repair" at bounding box center [228, 380] width 311 height 24
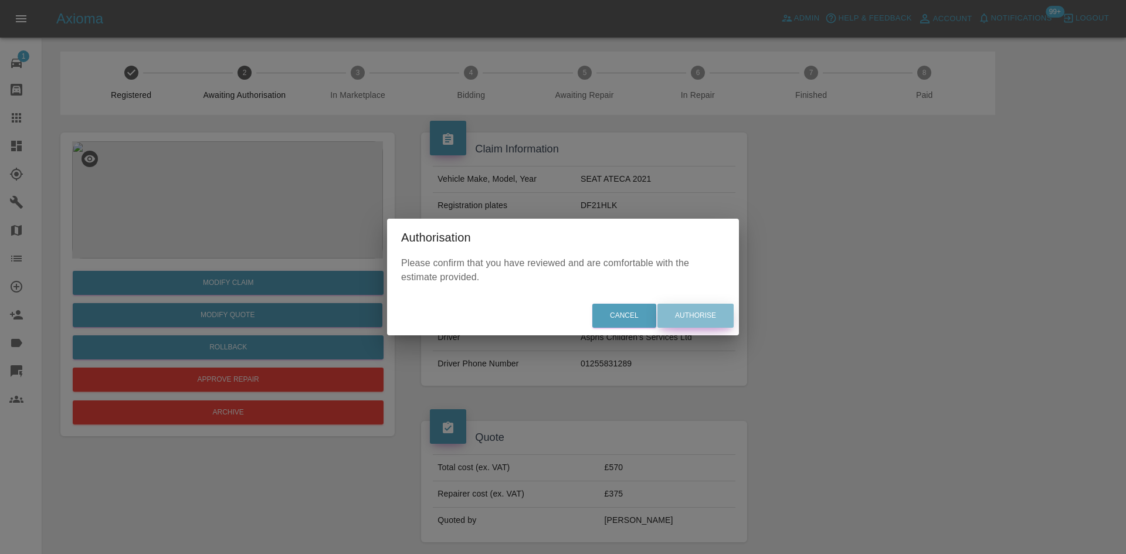
click at [704, 314] on button "Authorise" at bounding box center [695, 316] width 76 height 24
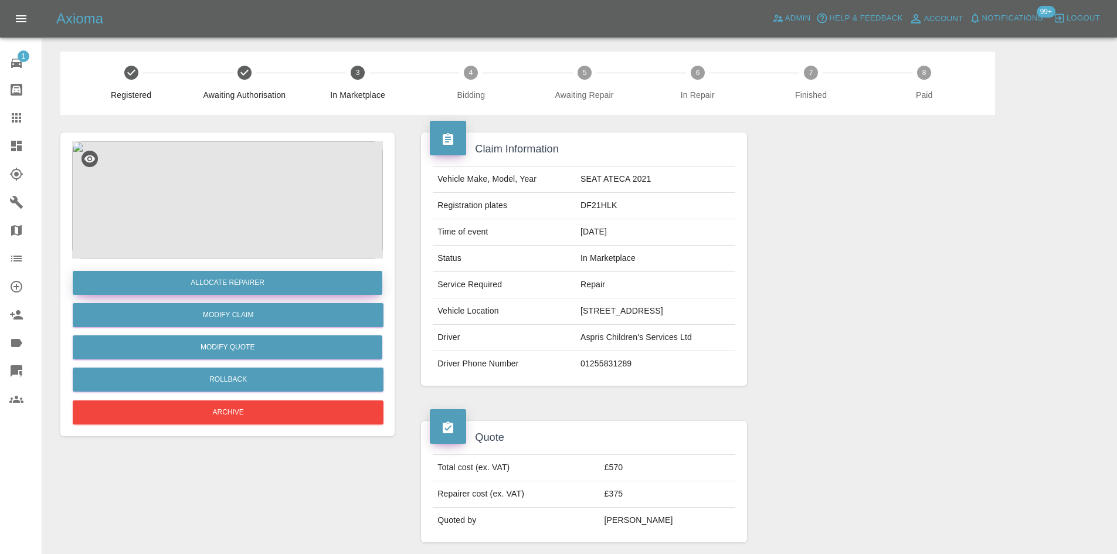
click at [246, 277] on button "Allocate Repairer" at bounding box center [228, 283] width 310 height 24
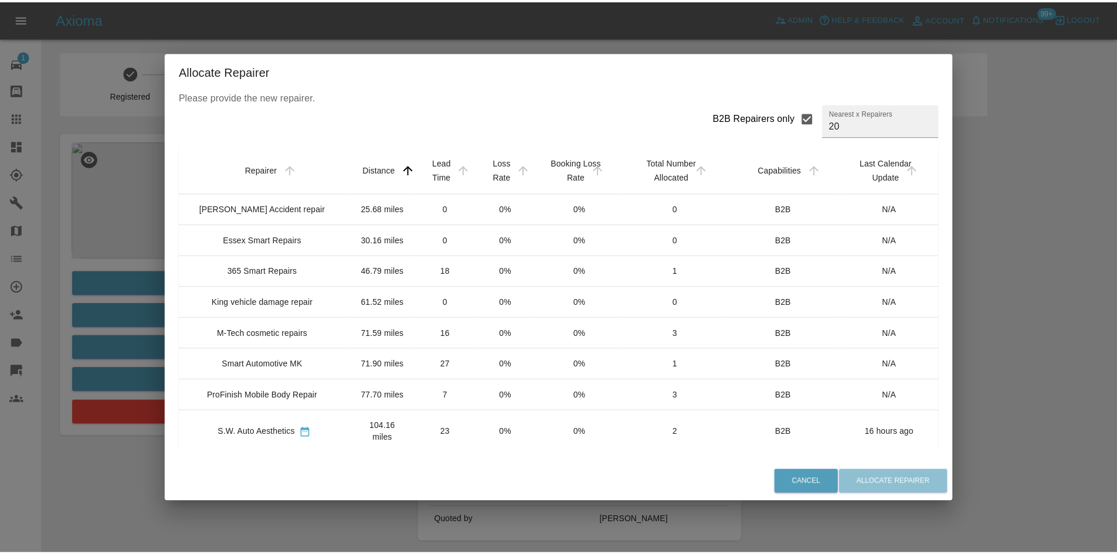
scroll to position [176, 0]
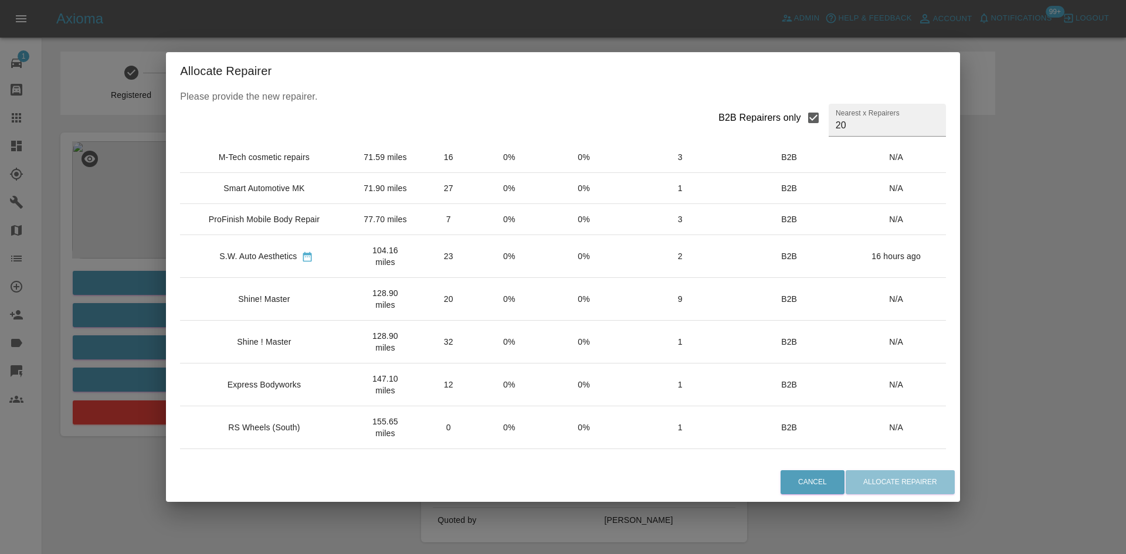
click at [288, 321] on td "Shine! Master" at bounding box center [266, 299] width 172 height 43
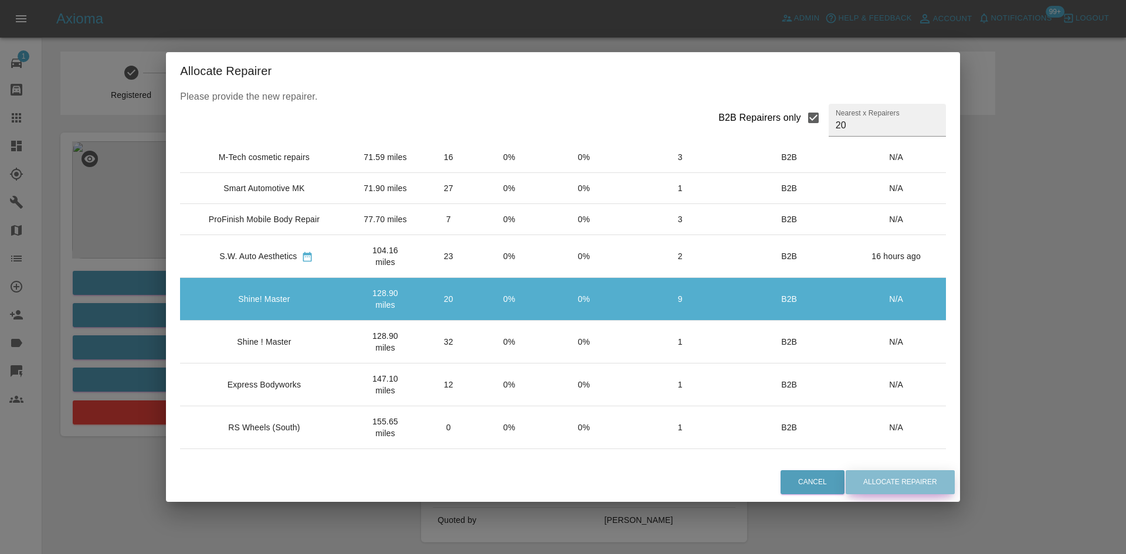
click at [889, 480] on button "Allocate Repairer" at bounding box center [899, 482] width 109 height 24
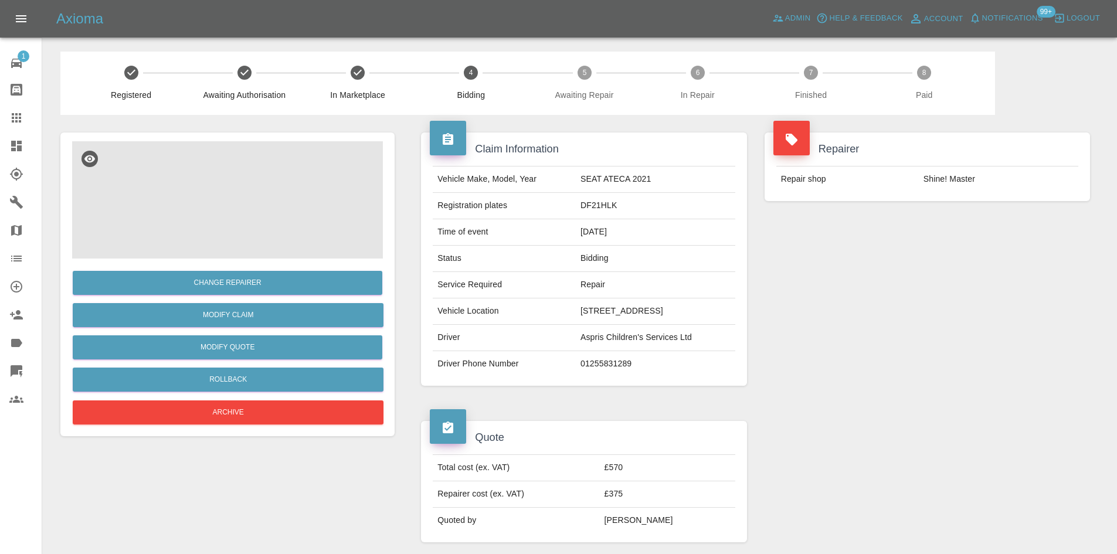
click at [266, 215] on img at bounding box center [227, 199] width 311 height 117
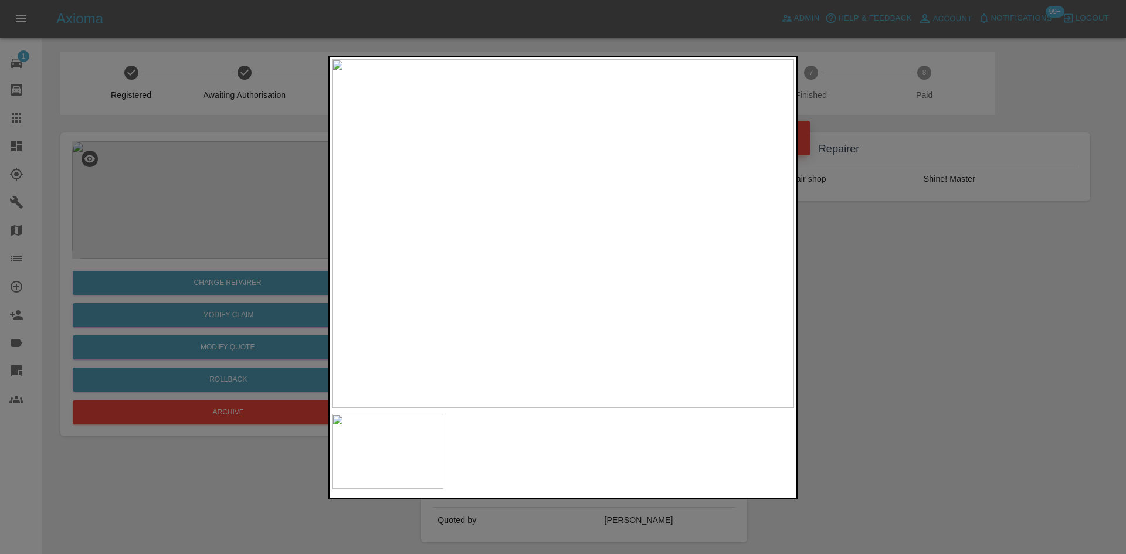
click at [587, 228] on img at bounding box center [563, 233] width 462 height 349
click at [780, 199] on img at bounding box center [821, 206] width 1386 height 1047
click at [765, 199] on img at bounding box center [832, 206] width 1386 height 1047
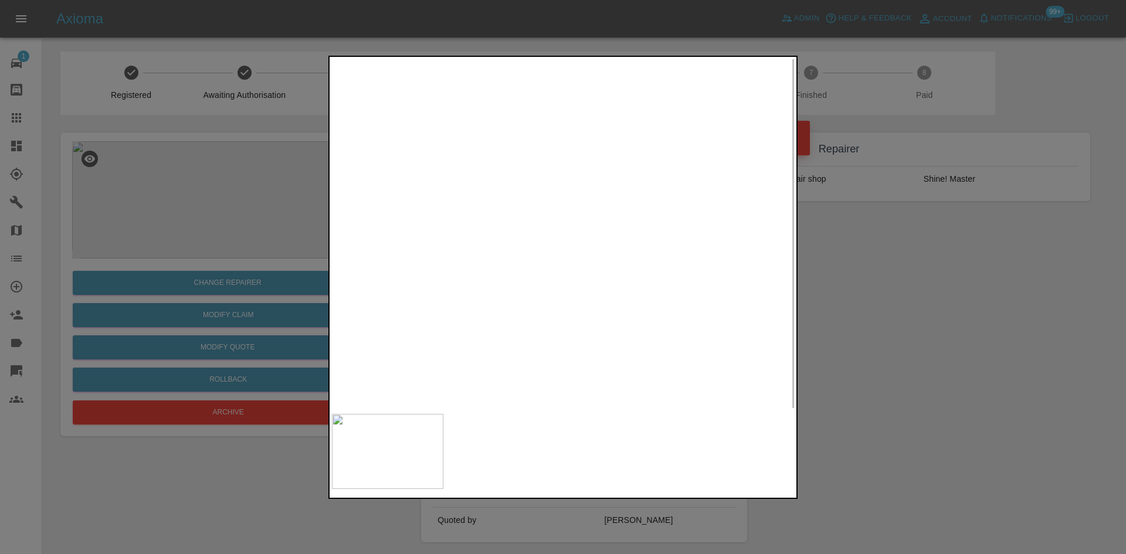
click at [920, 283] on div at bounding box center [563, 277] width 1126 height 554
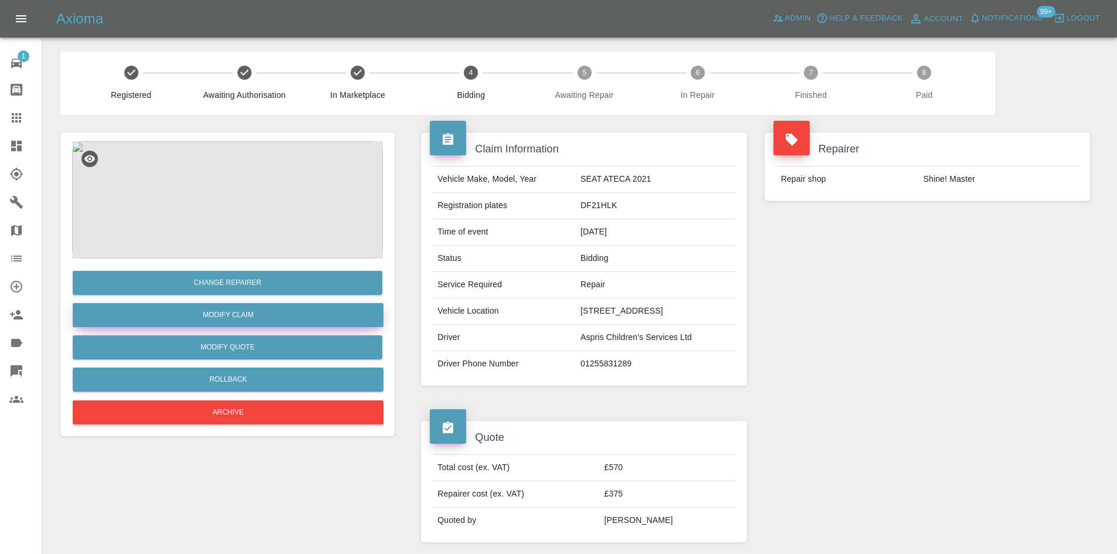
click at [230, 312] on link "Modify Claim" at bounding box center [228, 315] width 311 height 24
click at [252, 353] on button "Modify Quote" at bounding box center [228, 347] width 310 height 24
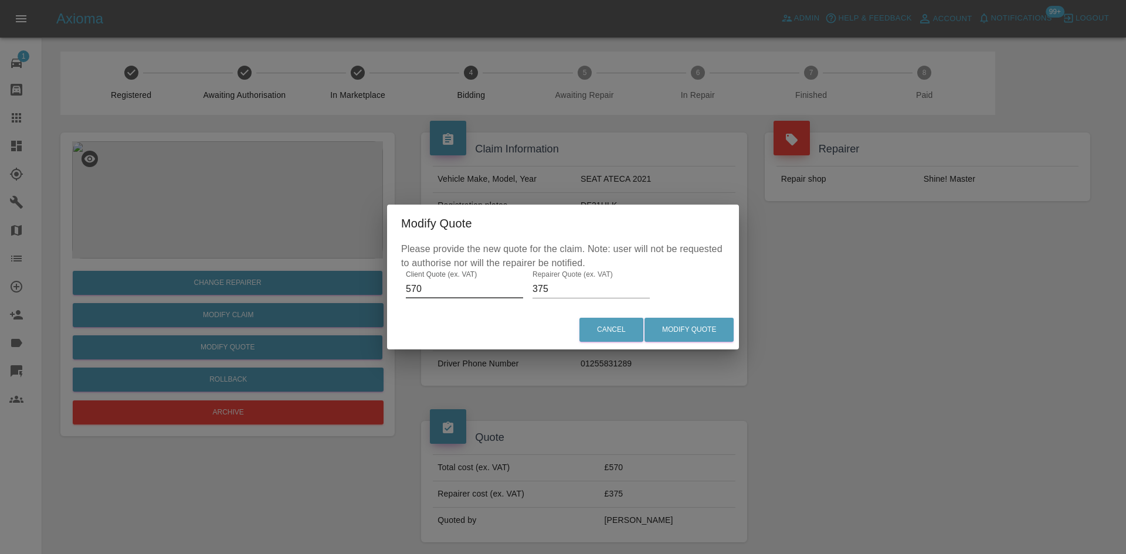
click at [440, 290] on input "570" at bounding box center [464, 289] width 117 height 19
click at [587, 284] on input "375" at bounding box center [590, 289] width 117 height 19
click at [587, 285] on input "375" at bounding box center [590, 289] width 117 height 19
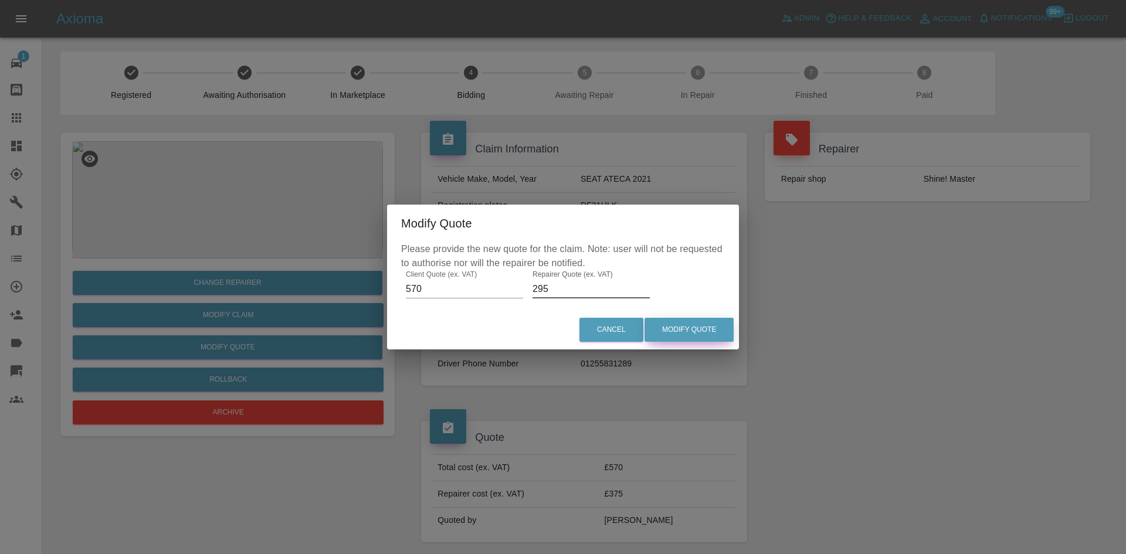
type input "295"
click at [695, 329] on button "Modify Quote" at bounding box center [688, 330] width 89 height 24
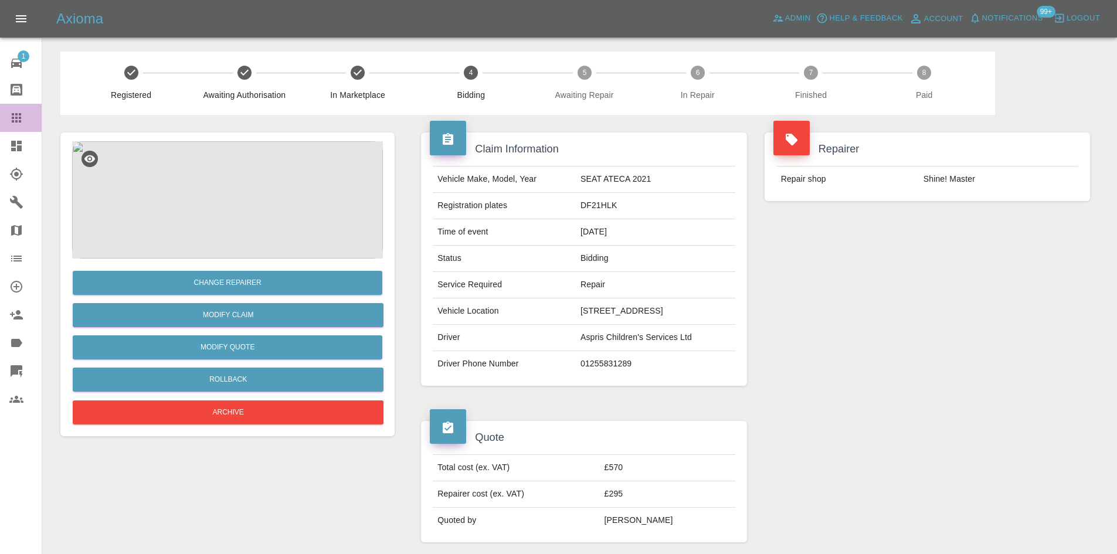
drag, startPoint x: 0, startPoint y: 116, endPoint x: 21, endPoint y: 124, distance: 22.1
click at [0, 116] on link "Claims" at bounding box center [21, 118] width 42 height 28
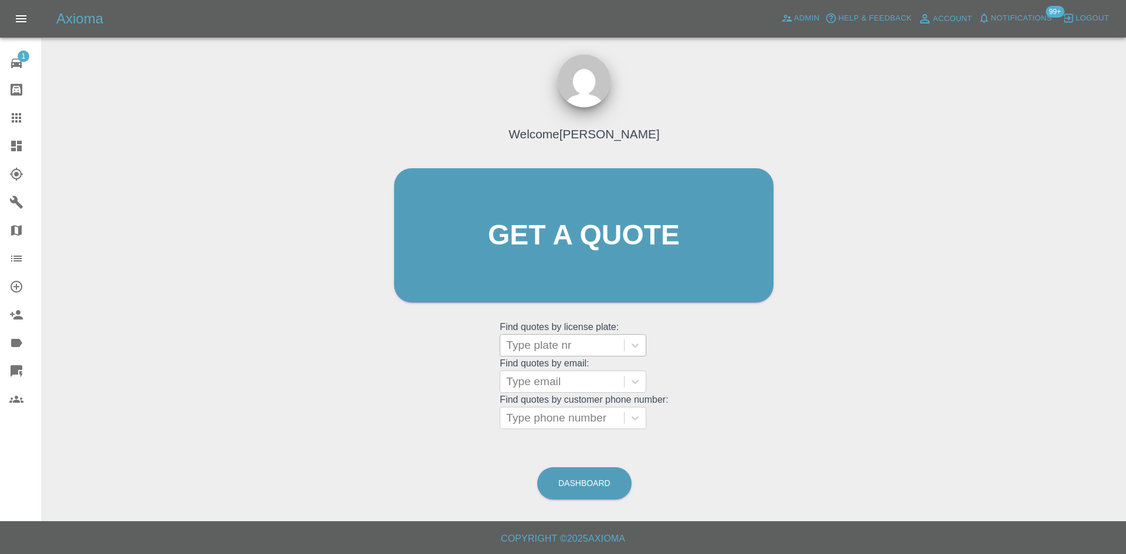
click at [535, 349] on div at bounding box center [562, 345] width 112 height 16
paste input "DL25HYZ"
type input "DL25HYZ"
click at [558, 379] on div "DL25HYZ, Finished" at bounding box center [573, 374] width 147 height 23
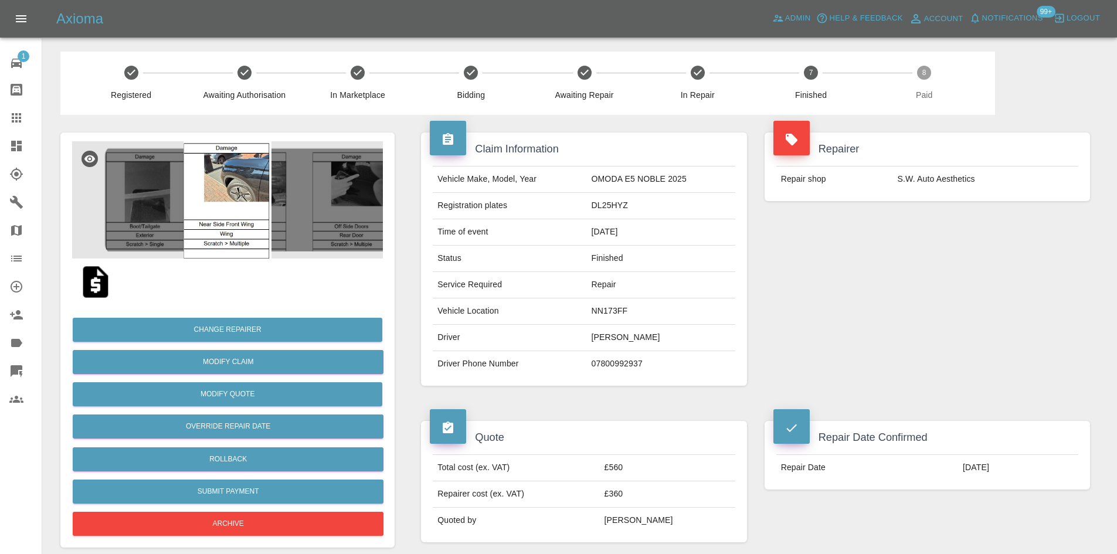
click at [359, 214] on img at bounding box center [227, 199] width 311 height 117
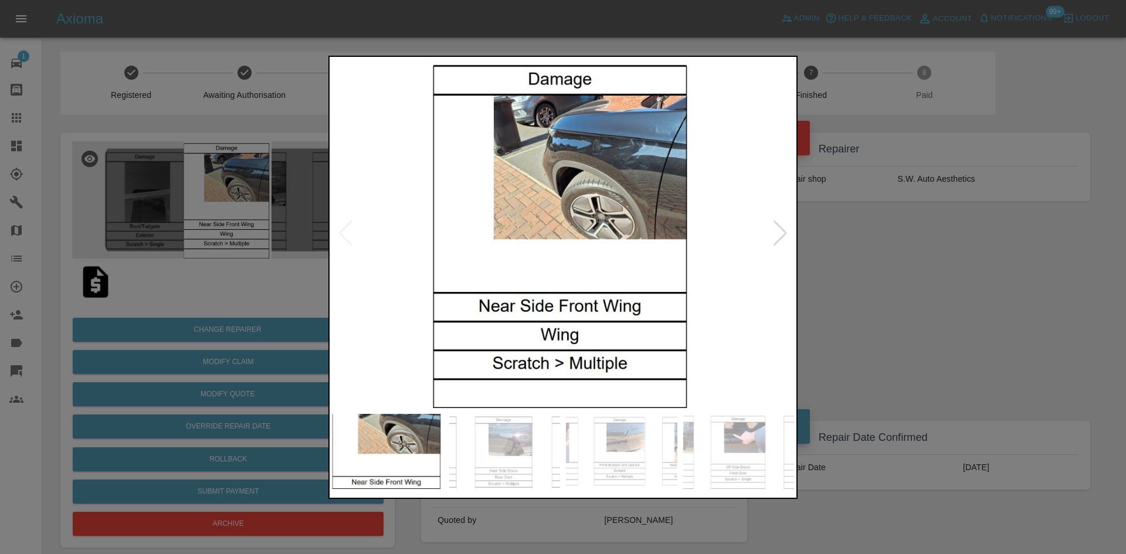
click at [770, 231] on img at bounding box center [563, 233] width 462 height 349
click at [777, 232] on div at bounding box center [780, 233] width 16 height 26
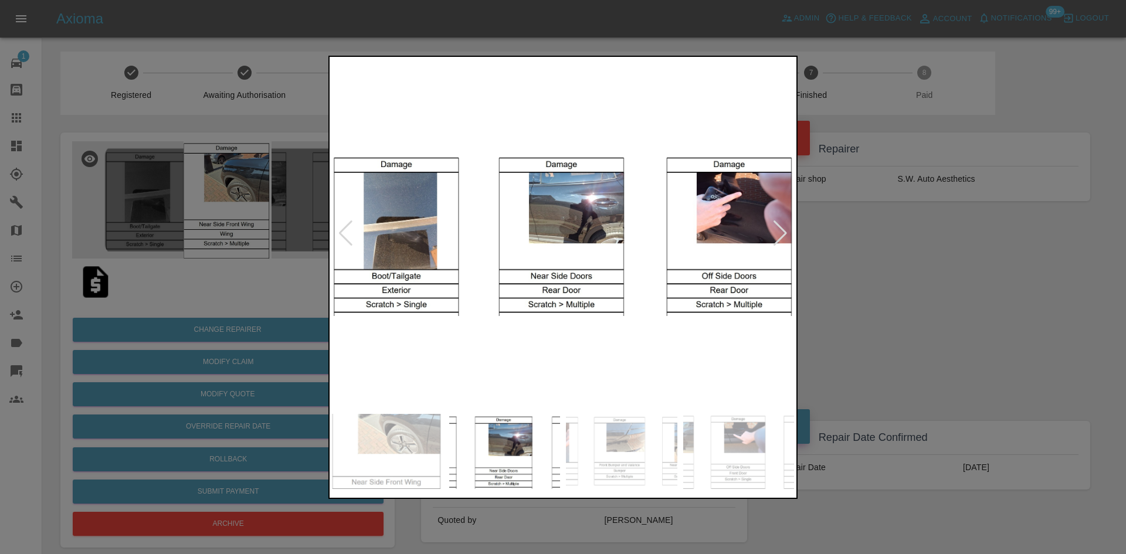
click at [777, 232] on div at bounding box center [780, 233] width 16 height 26
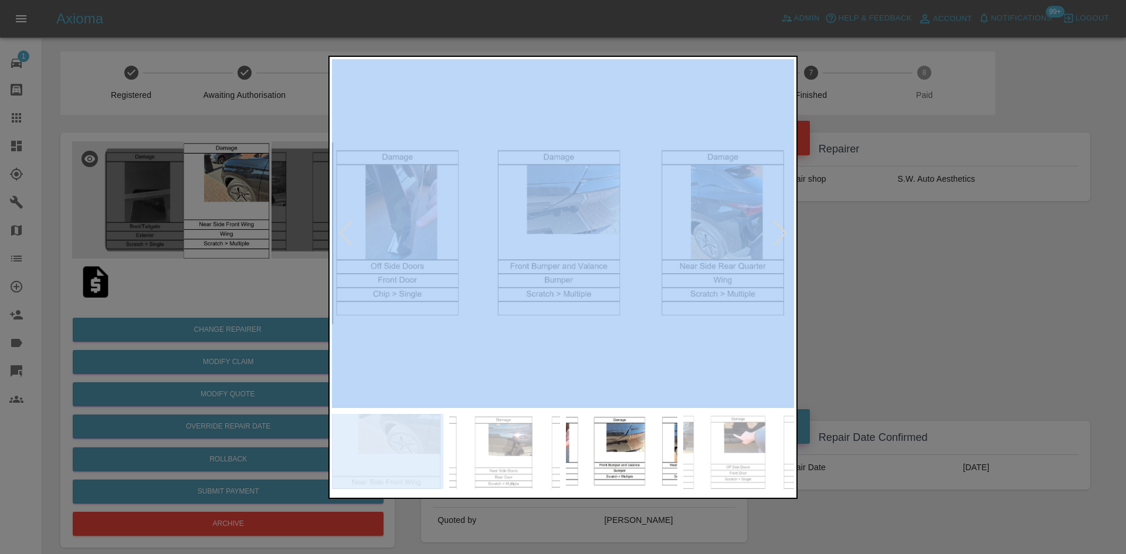
click at [777, 232] on div at bounding box center [780, 233] width 16 height 26
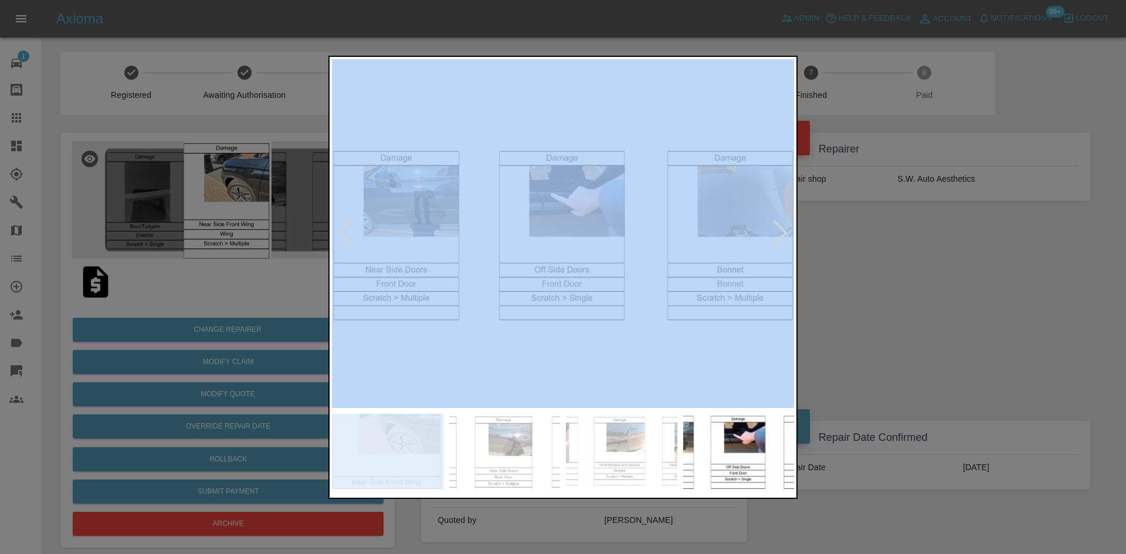
click at [777, 232] on div at bounding box center [780, 233] width 16 height 26
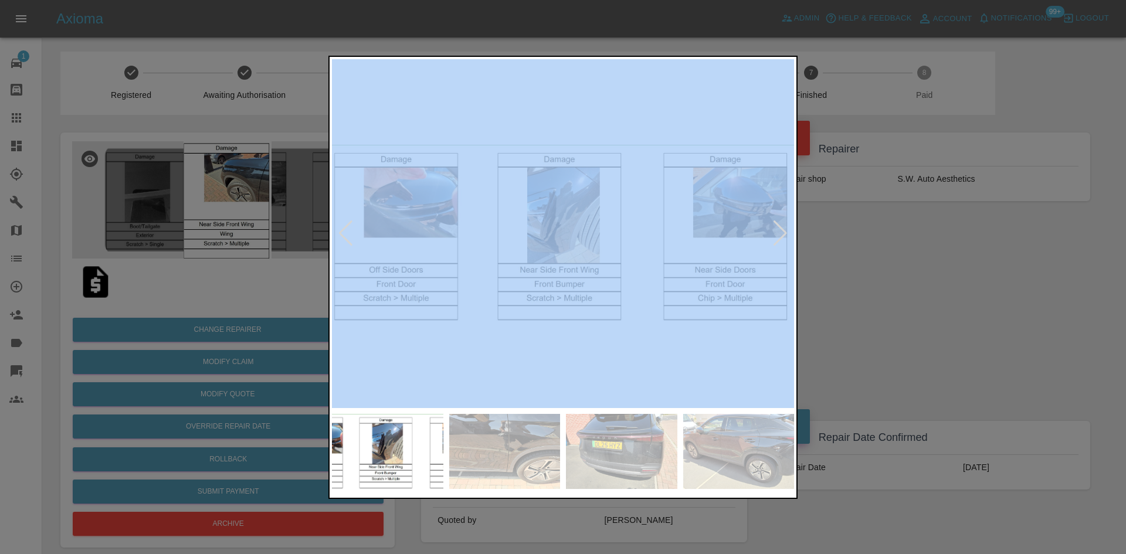
click at [777, 232] on div at bounding box center [780, 233] width 16 height 26
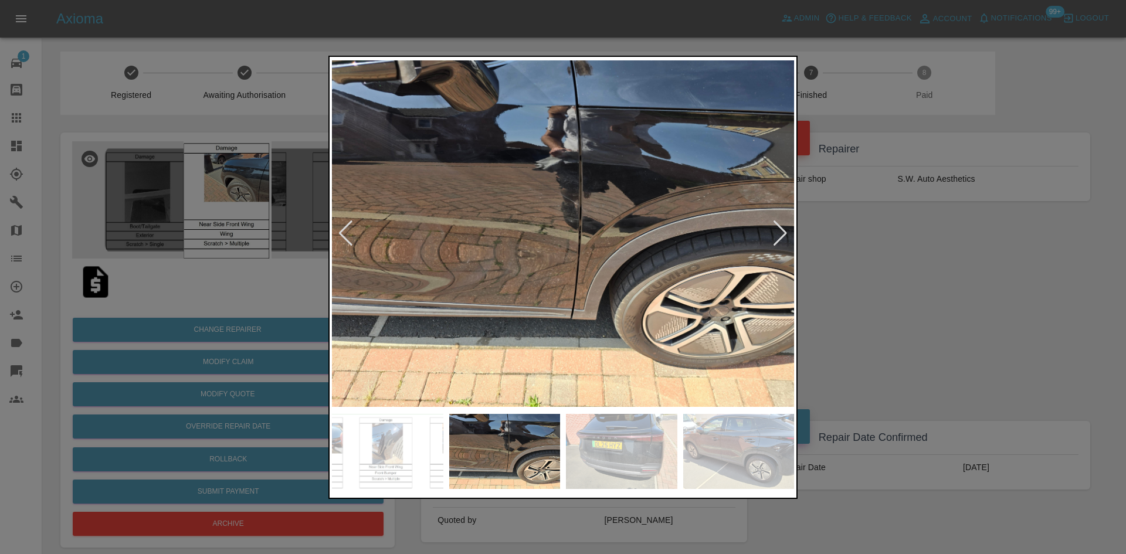
click at [777, 232] on div at bounding box center [780, 233] width 16 height 26
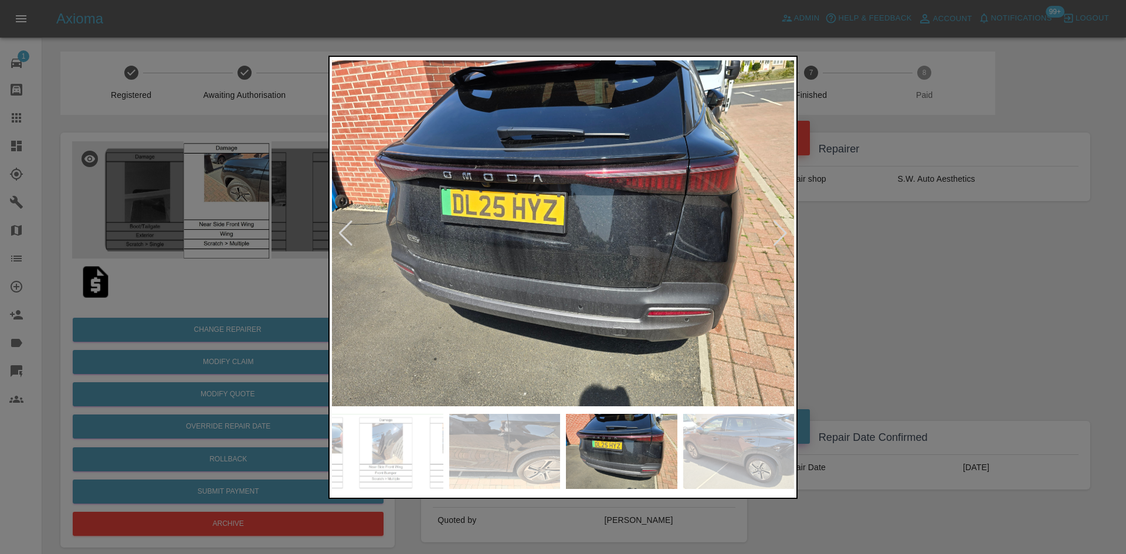
click at [777, 232] on div at bounding box center [780, 233] width 16 height 26
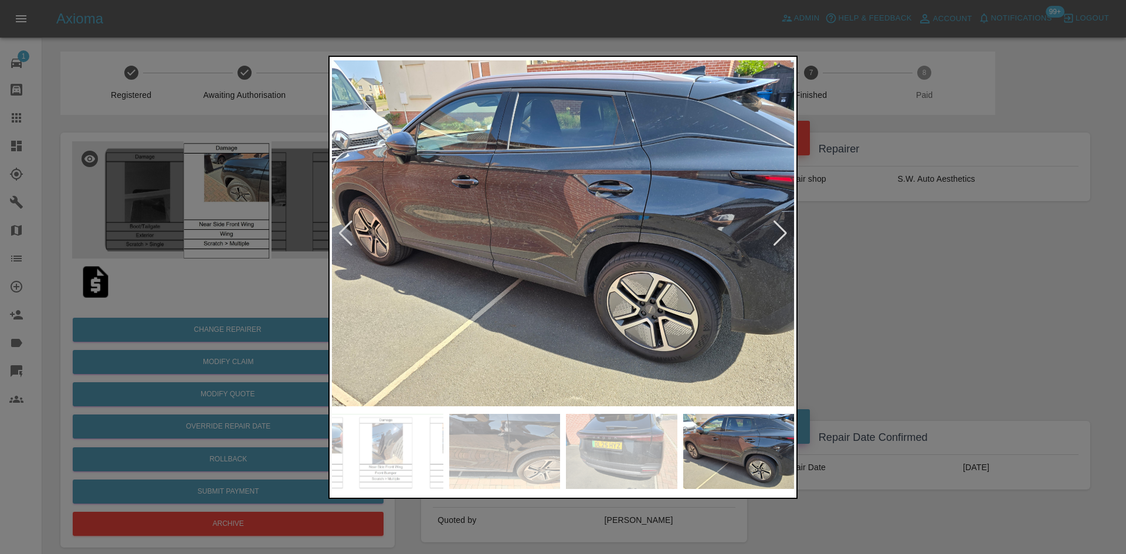
click at [777, 232] on div at bounding box center [780, 233] width 16 height 26
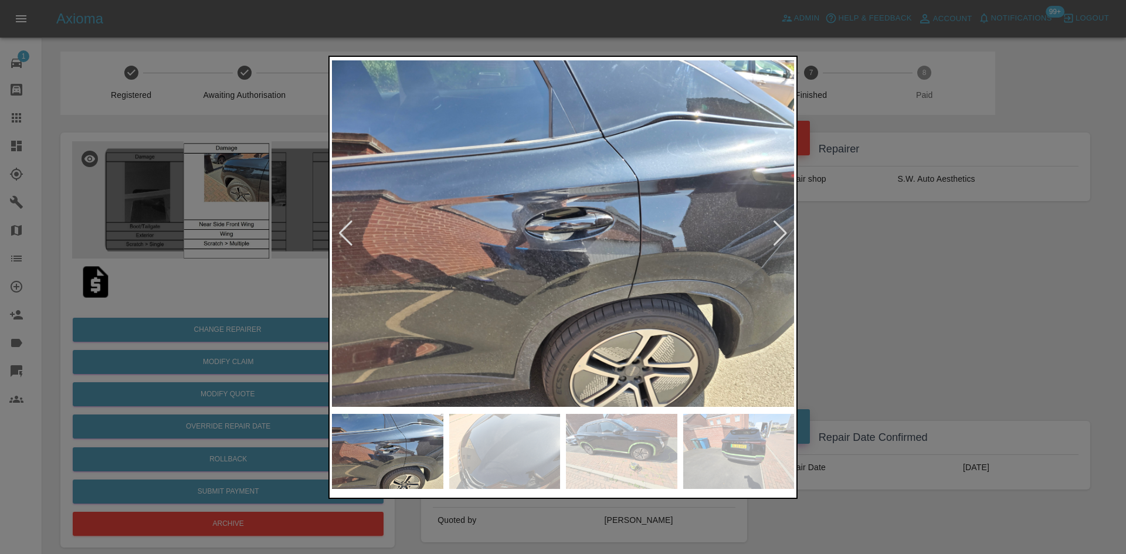
click at [777, 232] on div at bounding box center [780, 233] width 16 height 26
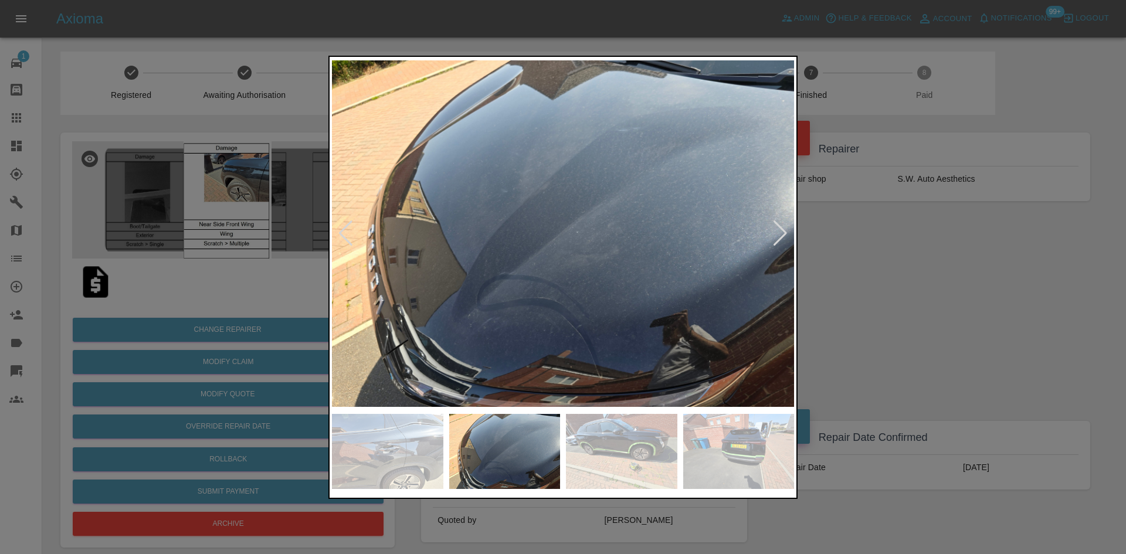
click at [777, 232] on div at bounding box center [780, 233] width 16 height 26
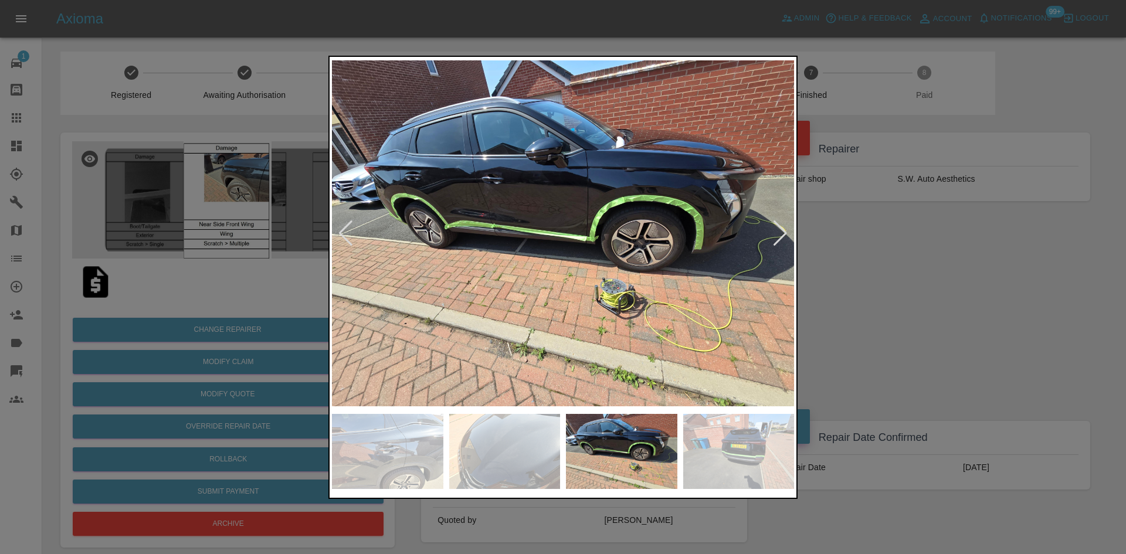
click at [777, 232] on div at bounding box center [780, 233] width 16 height 26
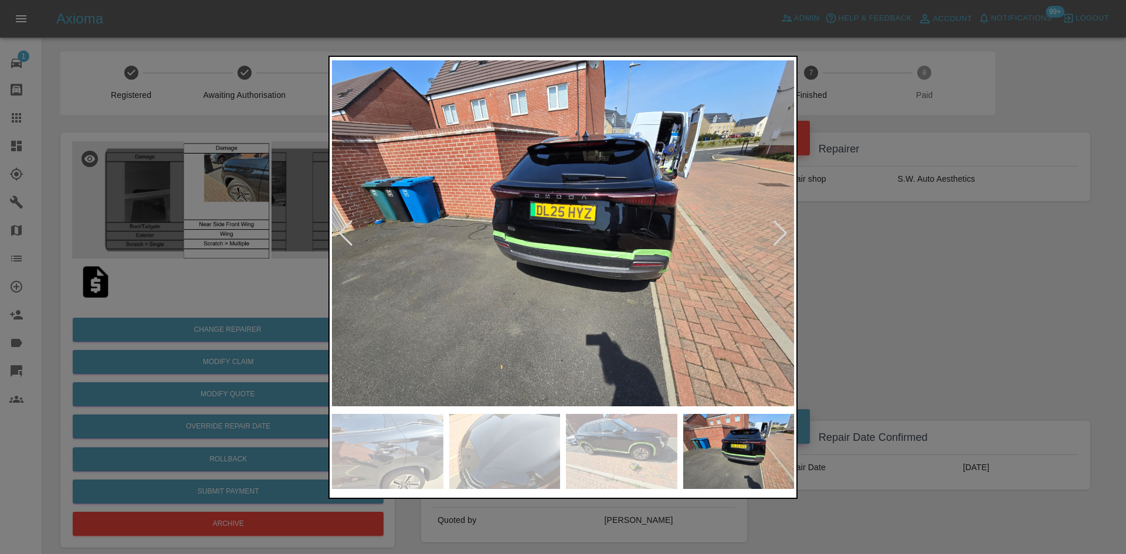
click at [777, 232] on div at bounding box center [780, 233] width 16 height 26
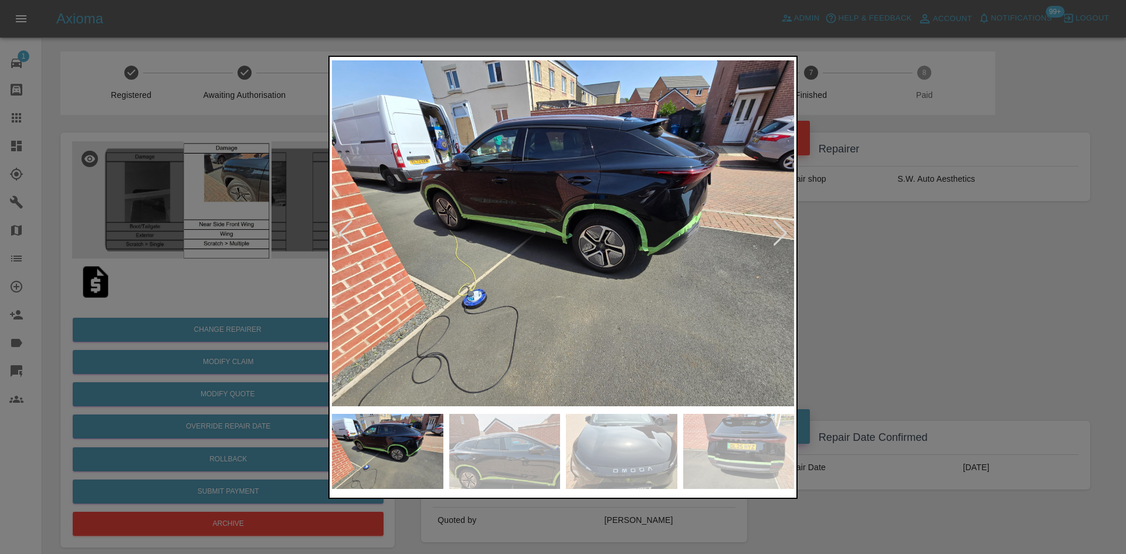
click at [777, 232] on div at bounding box center [780, 233] width 16 height 26
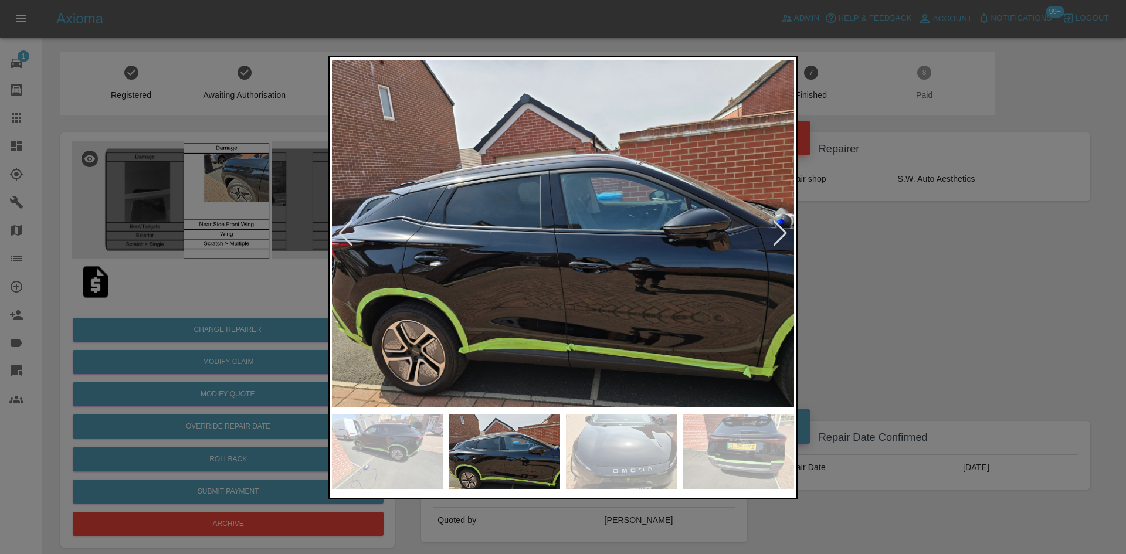
click at [777, 232] on div at bounding box center [780, 233] width 16 height 26
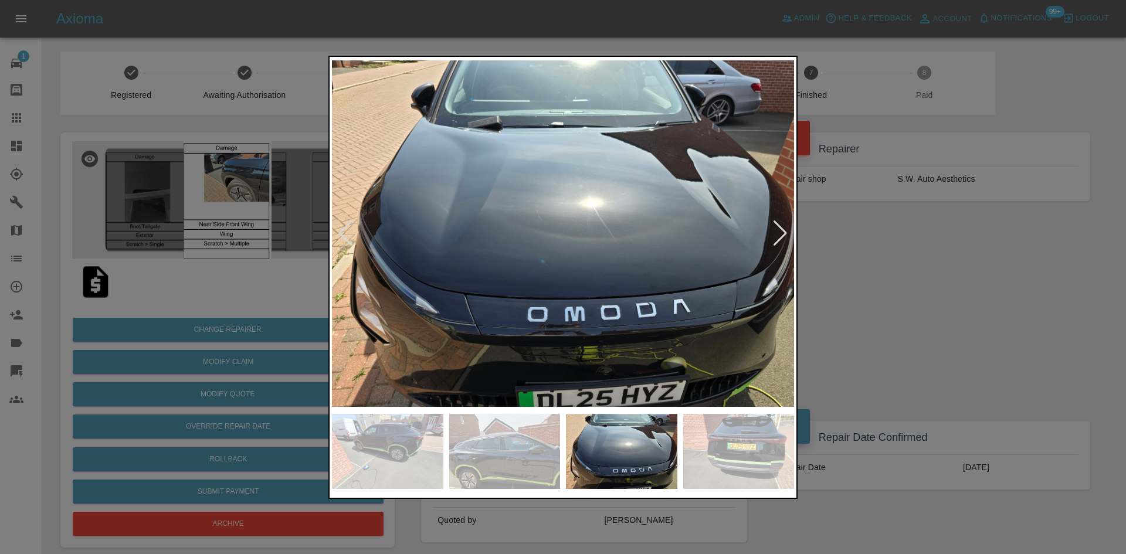
click at [777, 232] on div at bounding box center [780, 233] width 16 height 26
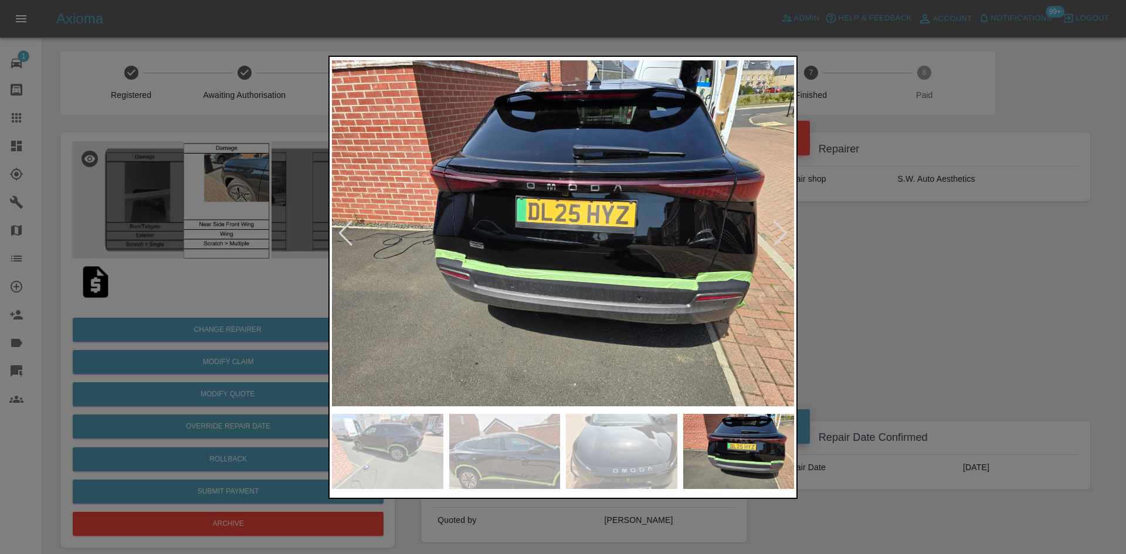
click at [777, 232] on div at bounding box center [780, 233] width 16 height 26
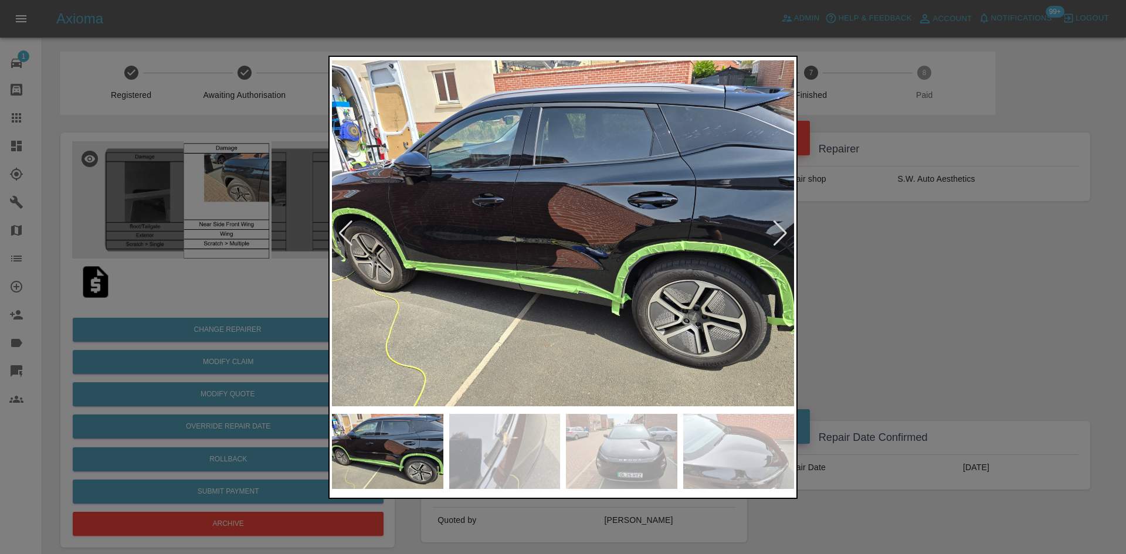
click at [777, 232] on div at bounding box center [780, 233] width 16 height 26
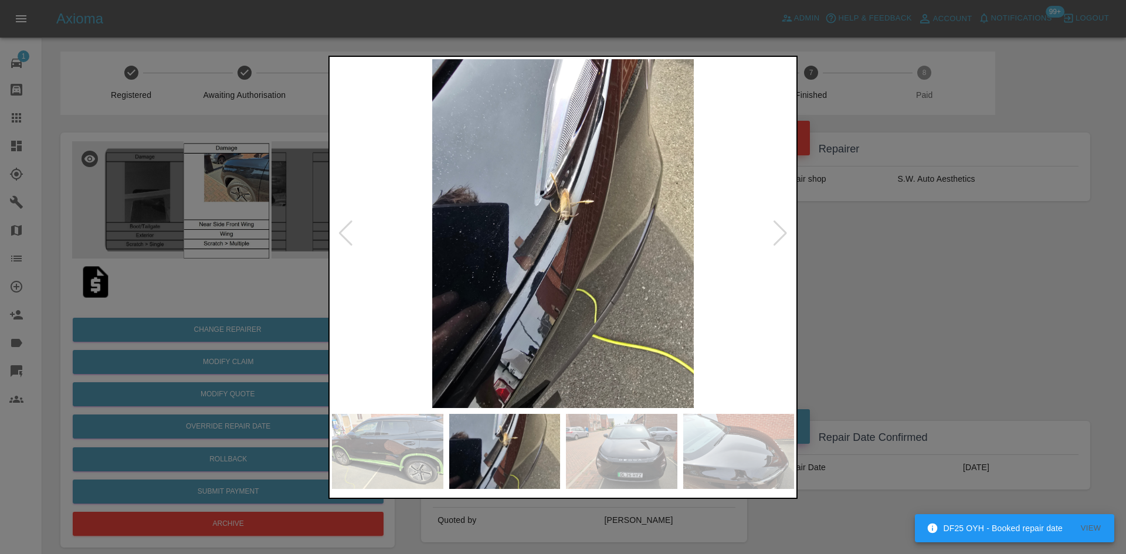
click at [777, 232] on div at bounding box center [780, 233] width 16 height 26
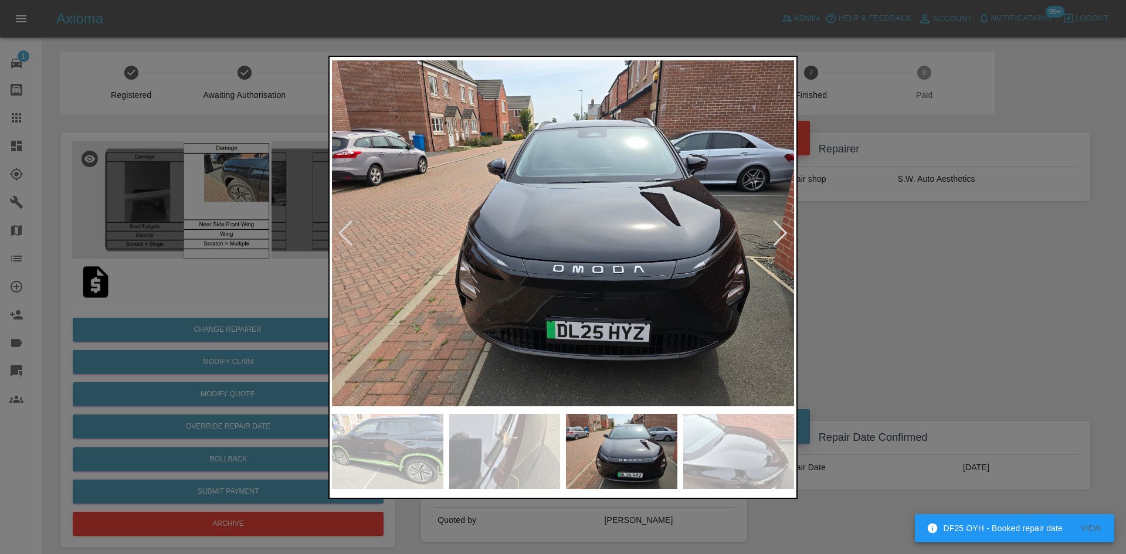
click at [777, 232] on div at bounding box center [780, 233] width 16 height 26
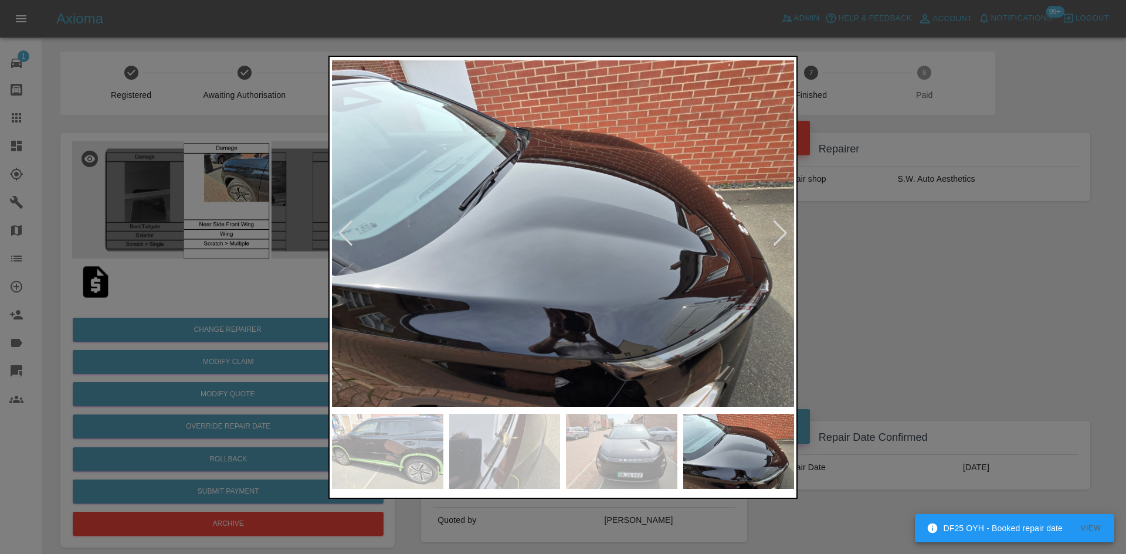
click at [777, 232] on div at bounding box center [780, 233] width 16 height 26
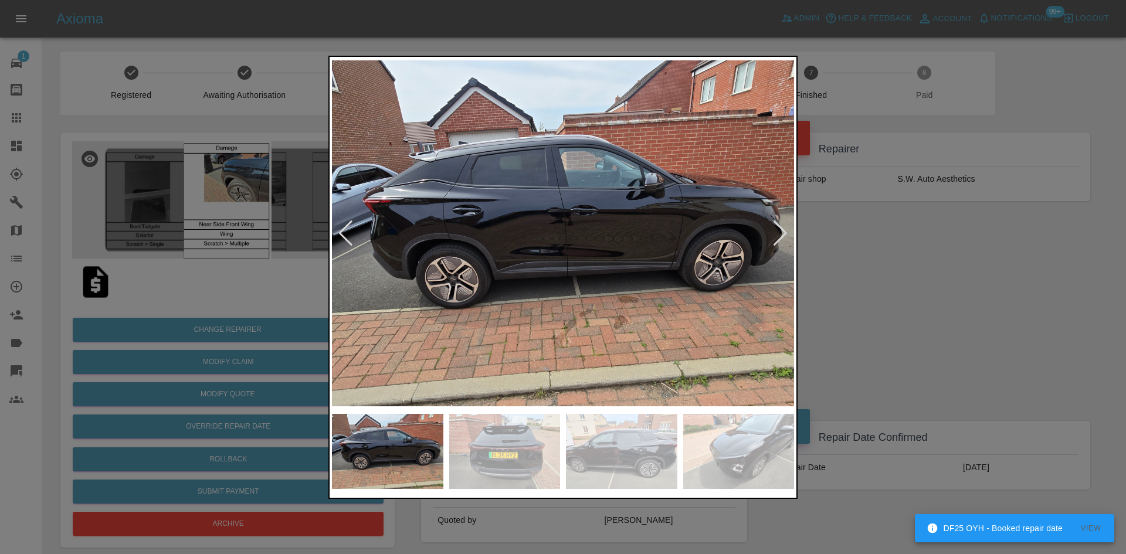
click at [777, 232] on div at bounding box center [780, 233] width 16 height 26
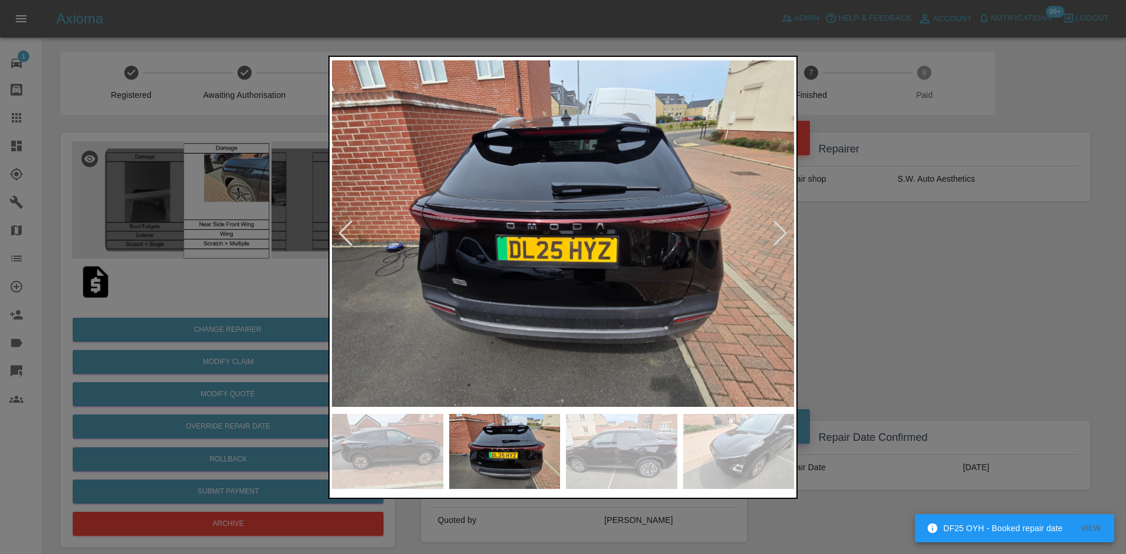
click at [777, 232] on div at bounding box center [780, 233] width 16 height 26
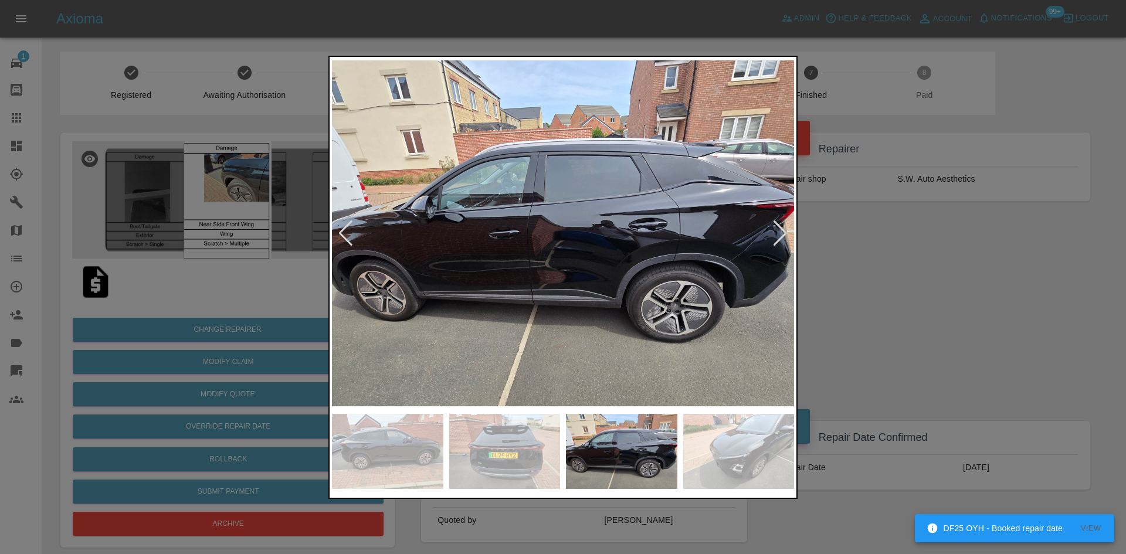
click at [777, 232] on div at bounding box center [780, 233] width 16 height 26
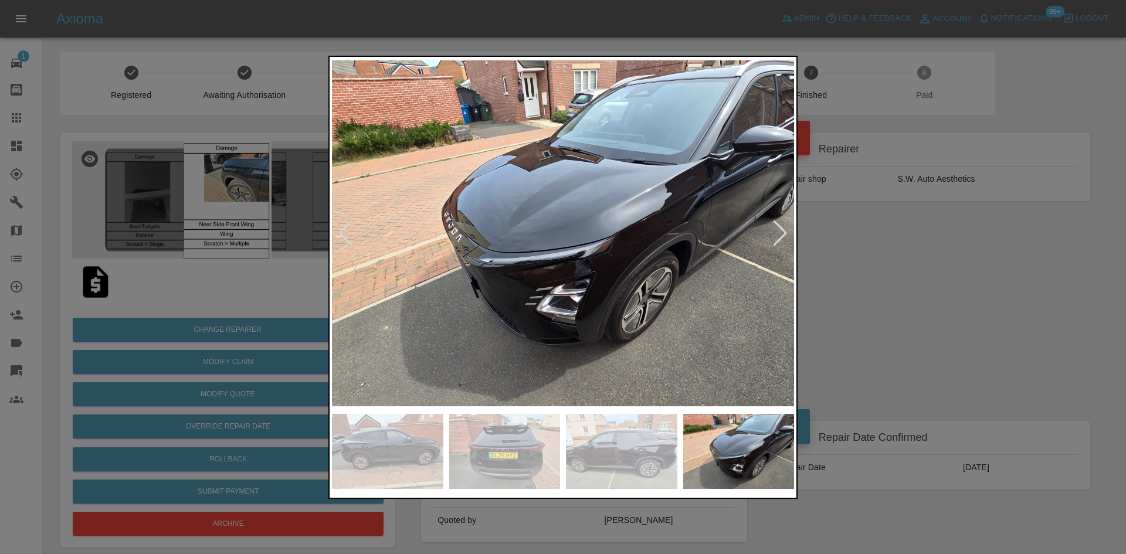
click at [777, 232] on div at bounding box center [780, 233] width 16 height 26
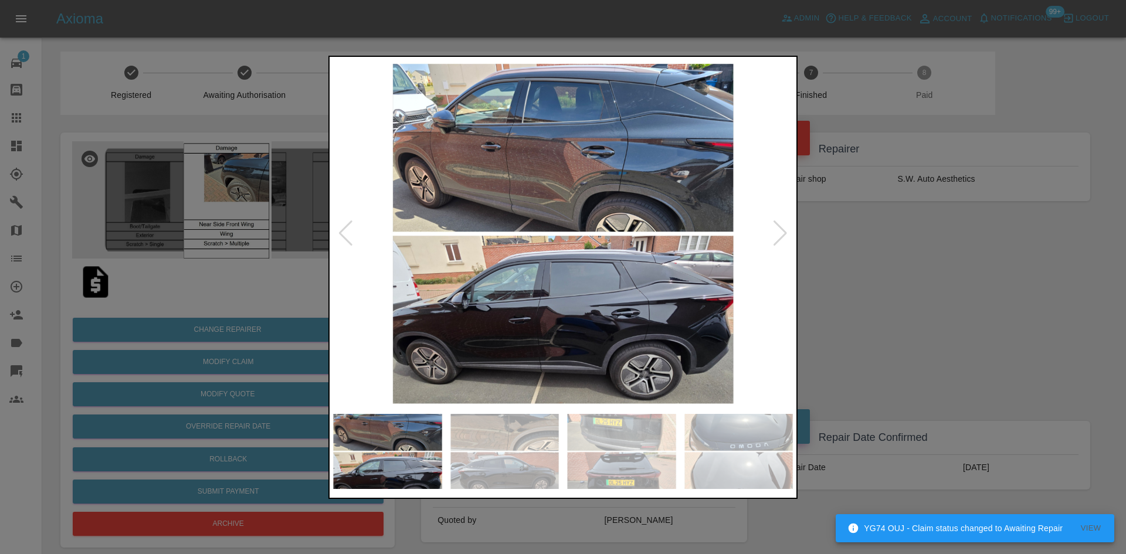
click at [777, 232] on div at bounding box center [780, 233] width 16 height 26
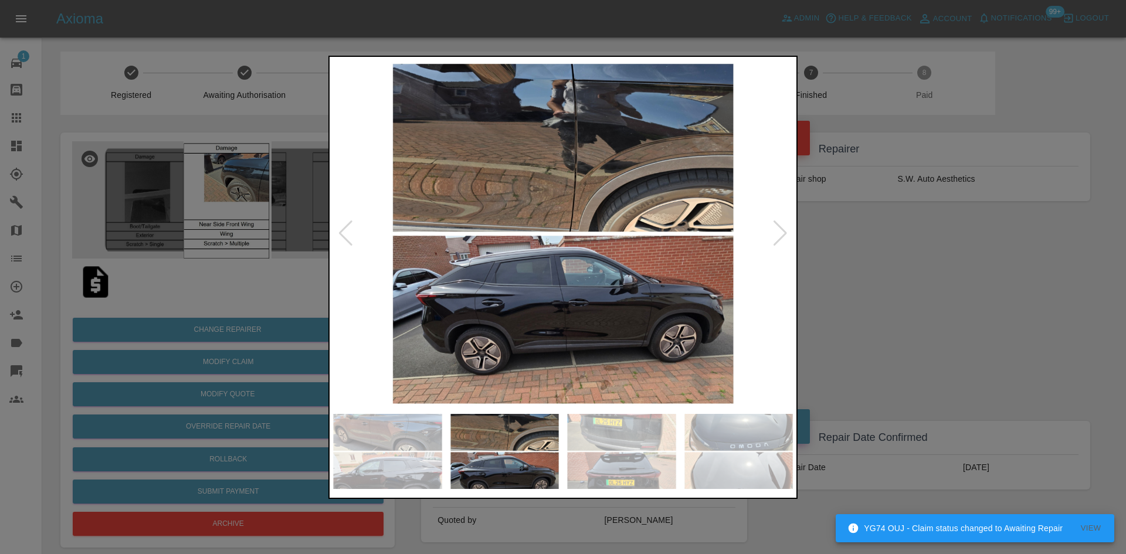
click at [777, 232] on div at bounding box center [780, 233] width 16 height 26
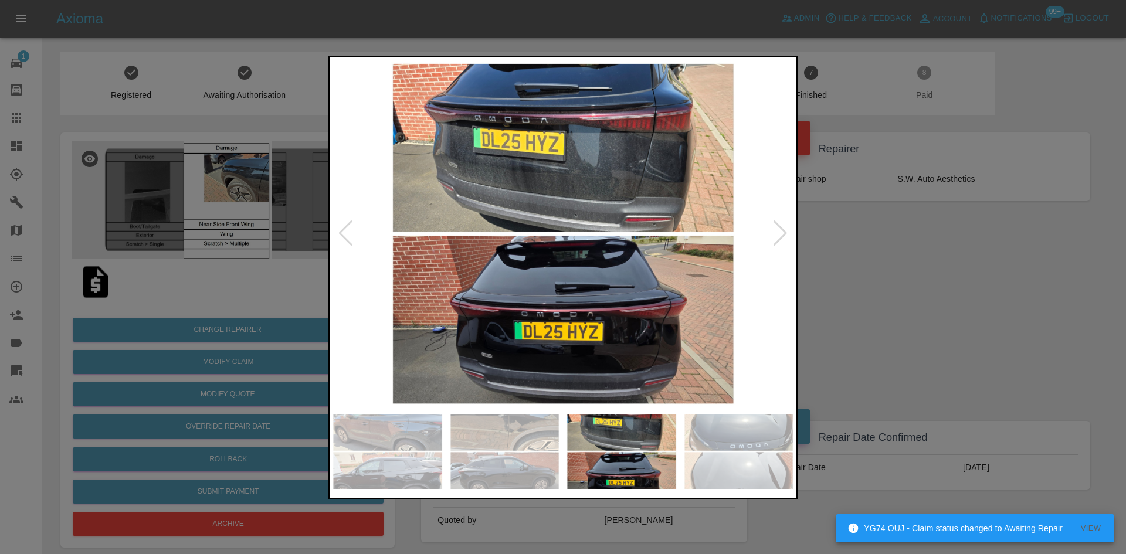
click at [777, 232] on div at bounding box center [780, 233] width 16 height 26
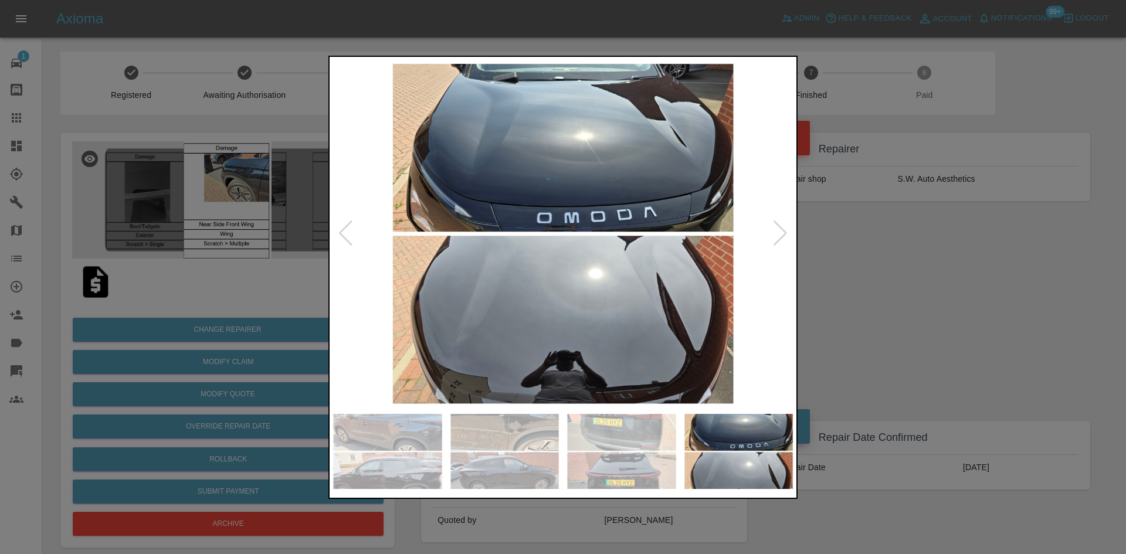
click at [777, 232] on div at bounding box center [780, 233] width 16 height 26
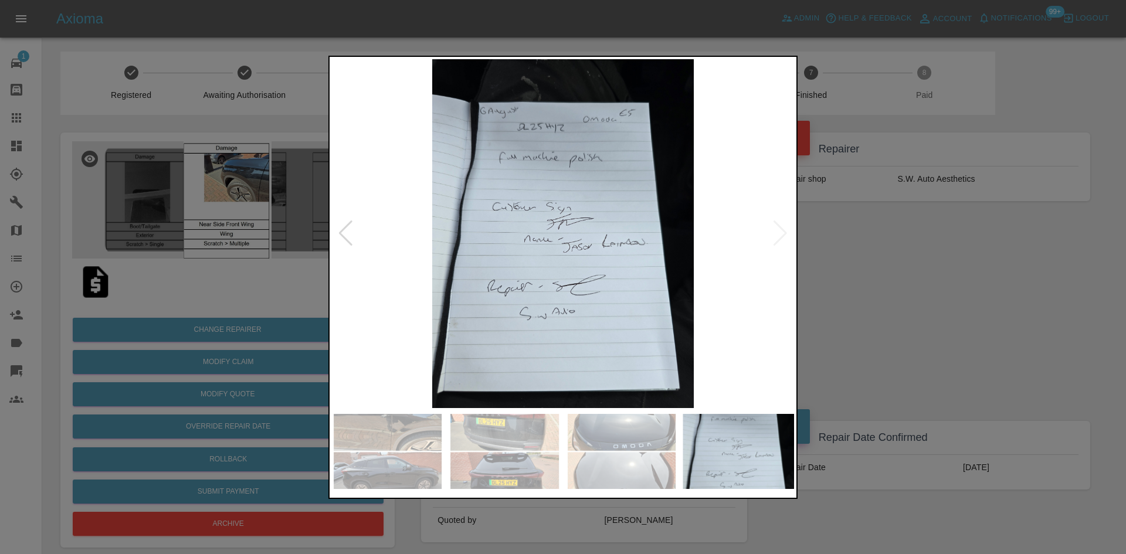
click at [777, 232] on img at bounding box center [563, 233] width 462 height 349
click at [345, 235] on div at bounding box center [346, 233] width 16 height 26
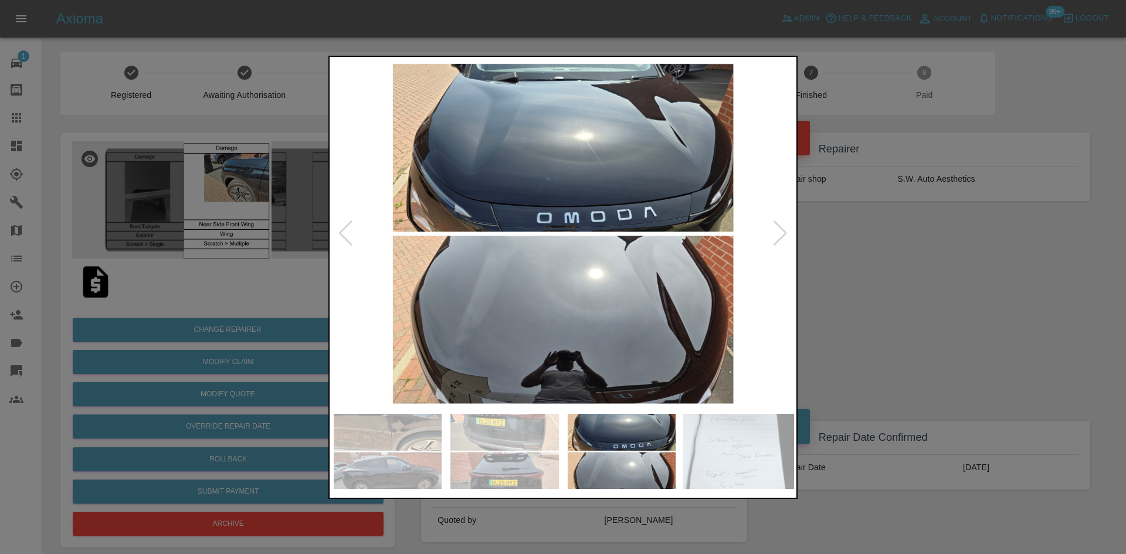
click at [345, 235] on div at bounding box center [346, 233] width 16 height 26
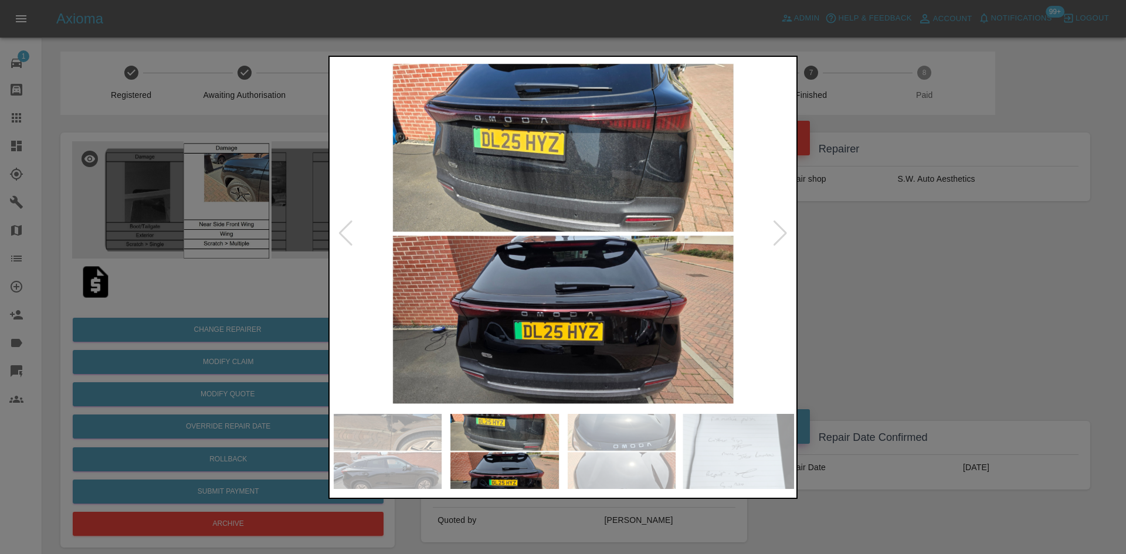
click at [345, 235] on div at bounding box center [346, 233] width 16 height 26
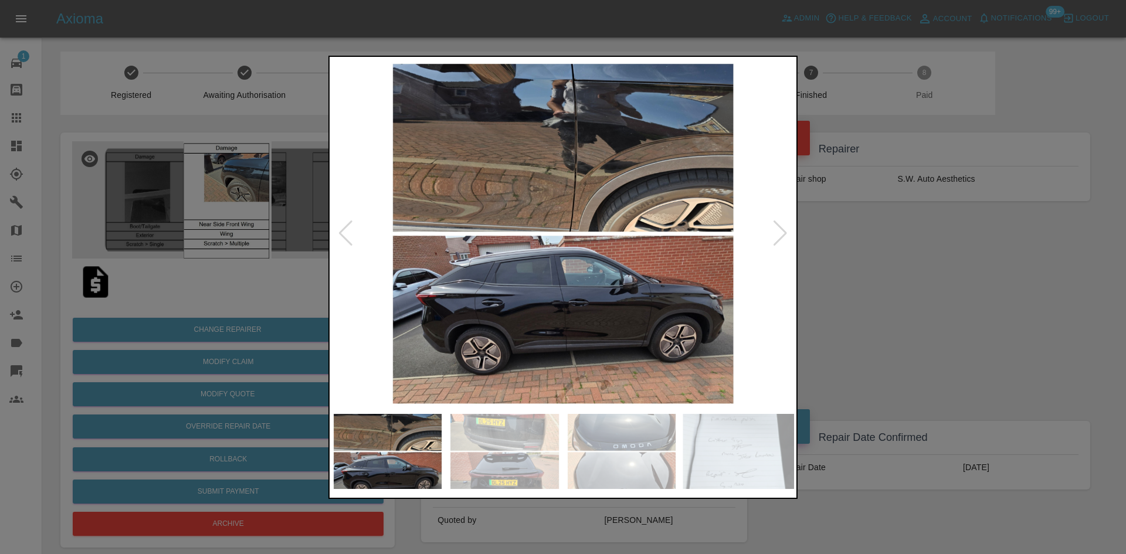
click at [345, 235] on div at bounding box center [346, 233] width 16 height 26
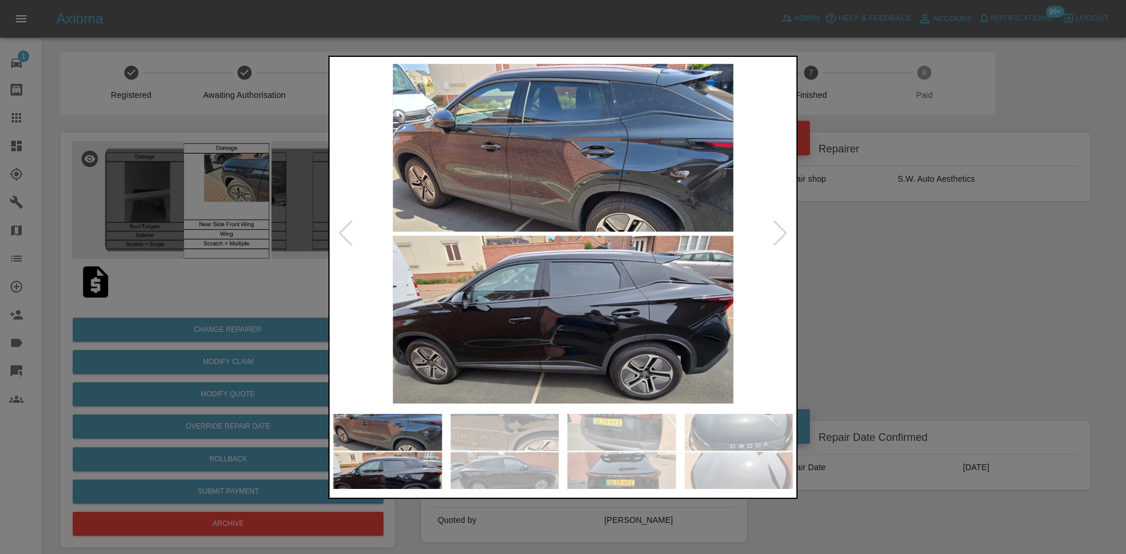
click at [345, 235] on div at bounding box center [346, 233] width 16 height 26
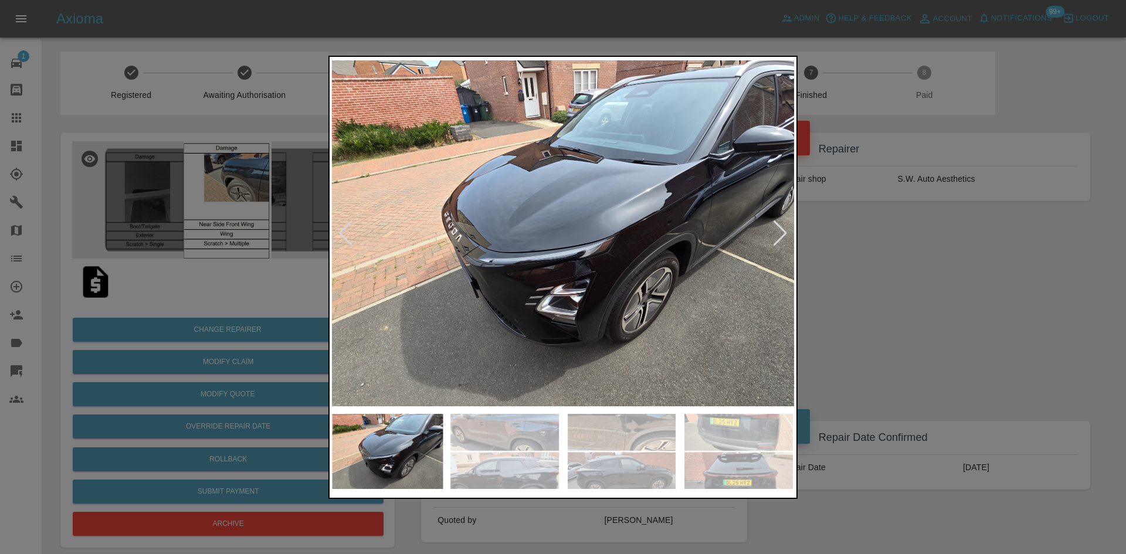
click at [345, 235] on div at bounding box center [346, 233] width 16 height 26
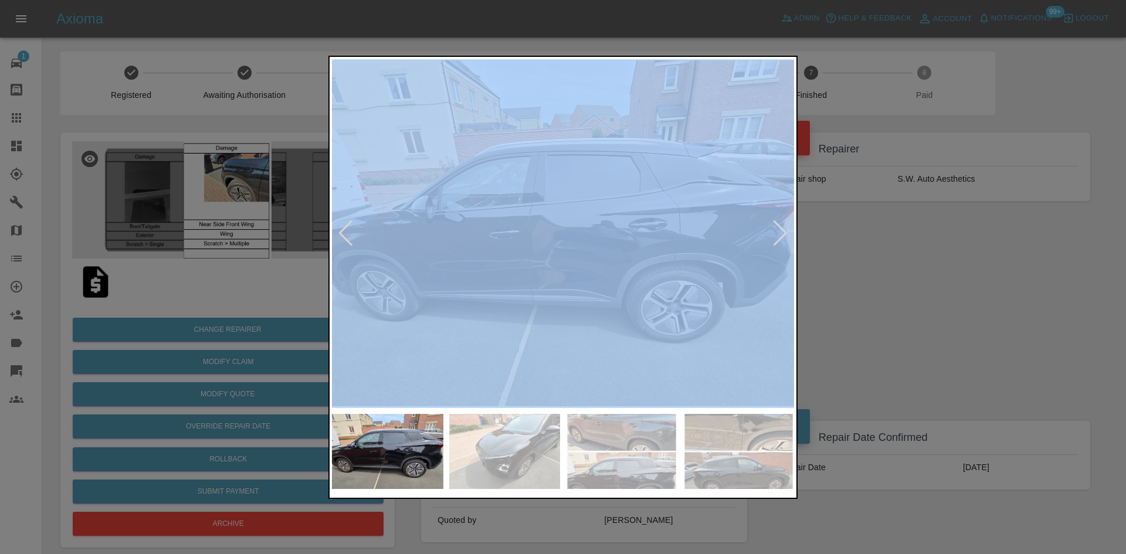
click at [345, 235] on div at bounding box center [346, 233] width 16 height 26
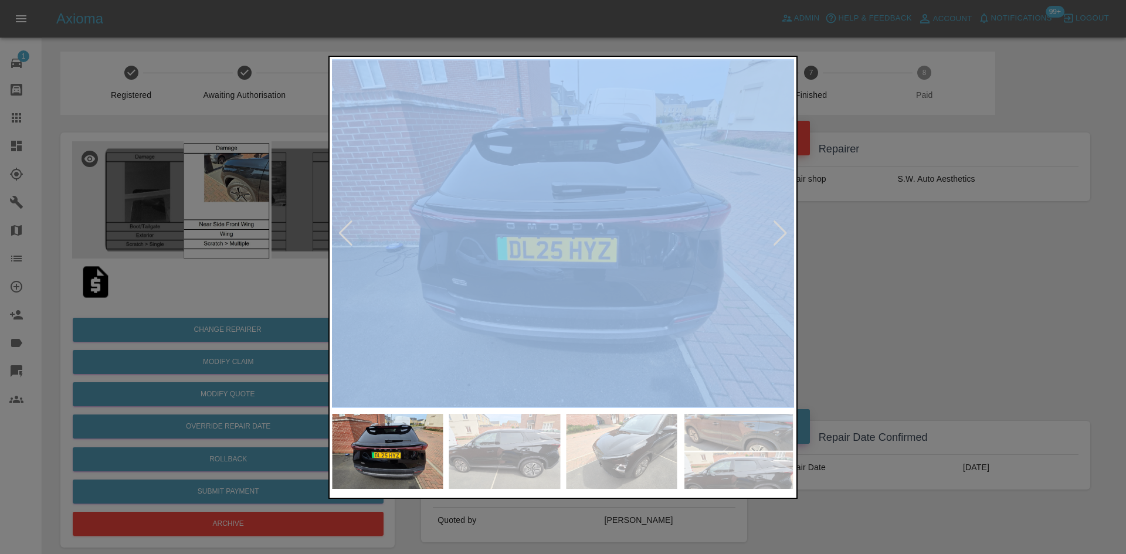
click at [345, 235] on div at bounding box center [346, 233] width 16 height 26
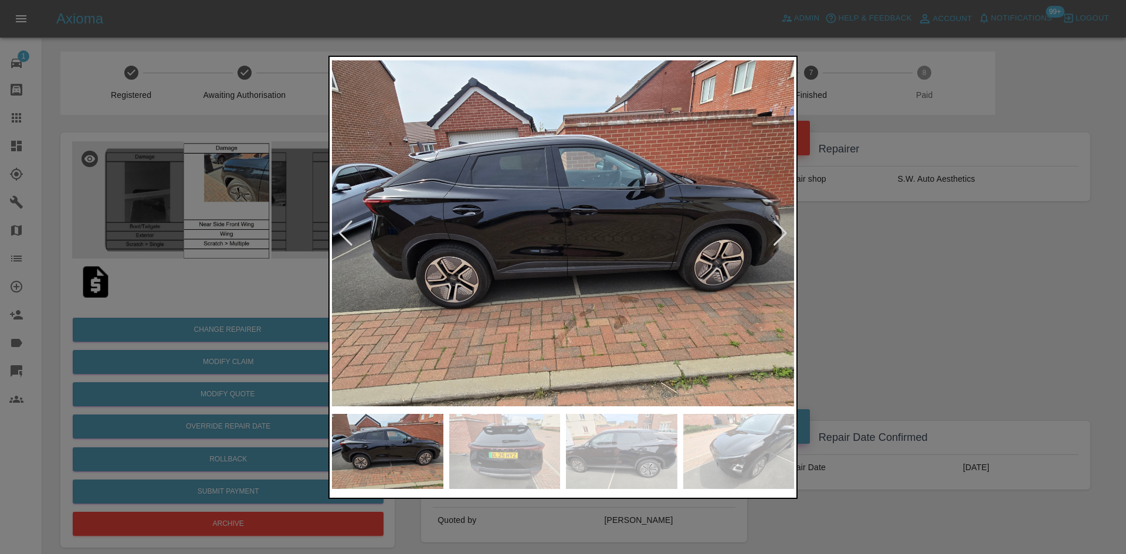
click at [992, 237] on div at bounding box center [563, 277] width 1126 height 554
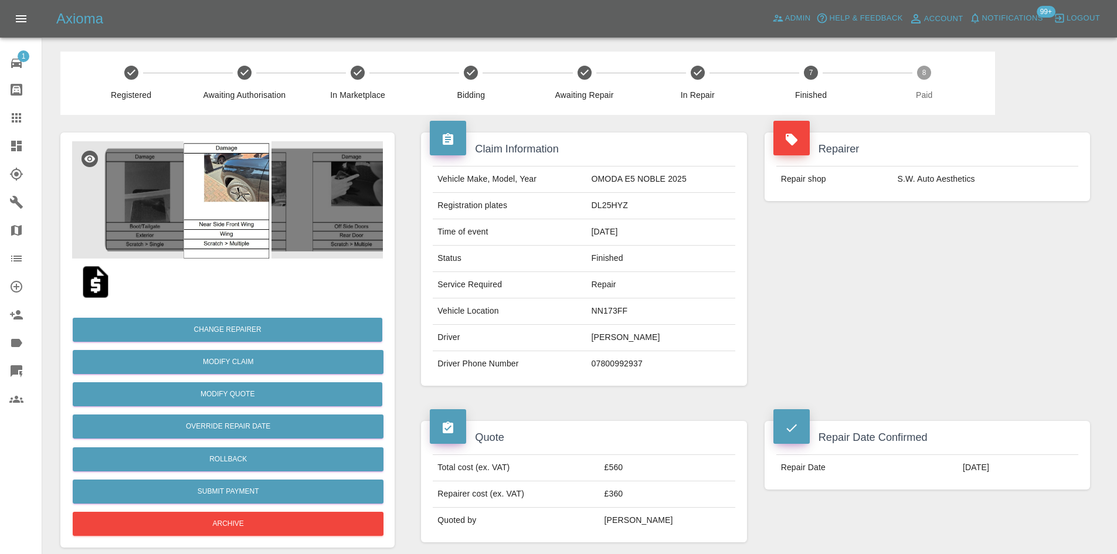
click at [360, 196] on img at bounding box center [227, 199] width 311 height 117
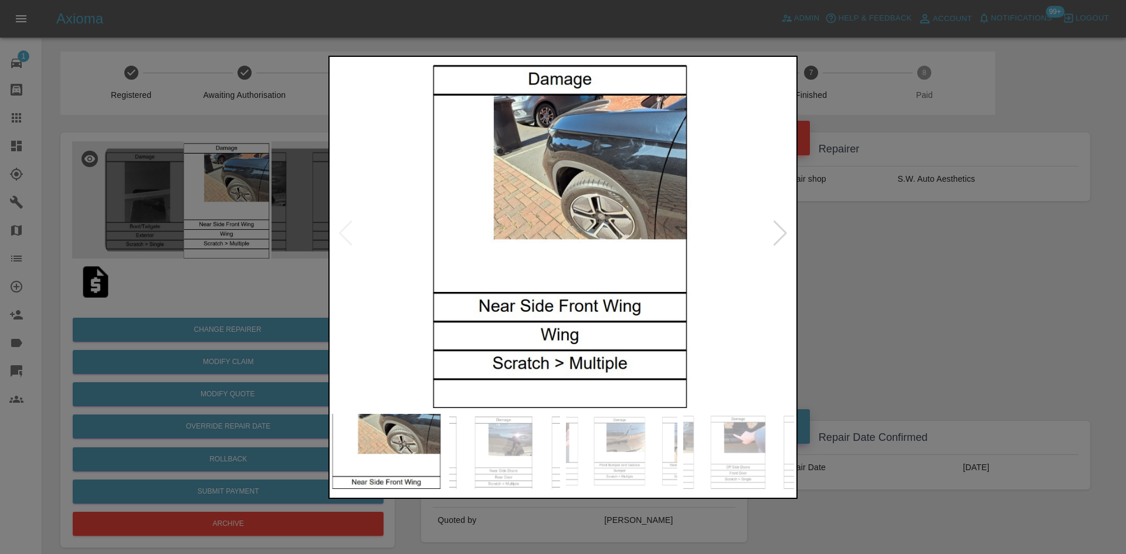
click at [777, 232] on div at bounding box center [780, 233] width 16 height 26
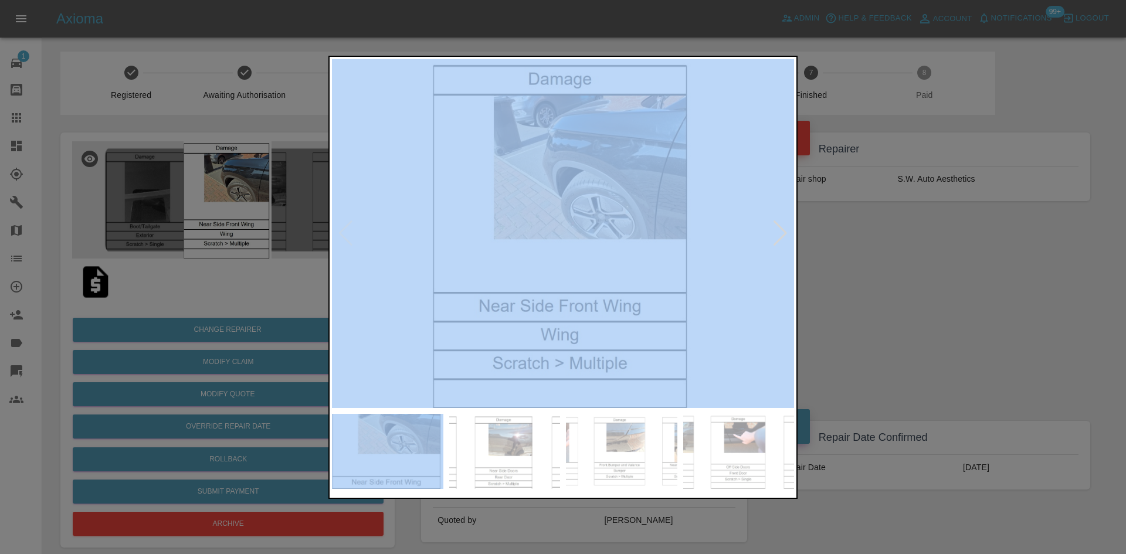
click at [777, 232] on div at bounding box center [780, 233] width 16 height 26
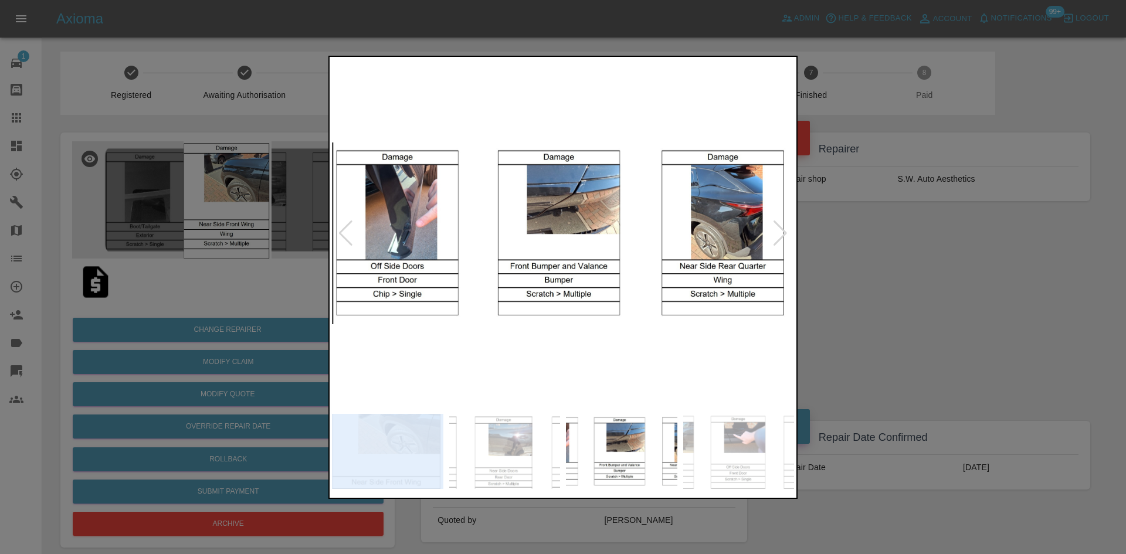
click at [777, 232] on div at bounding box center [780, 233] width 16 height 26
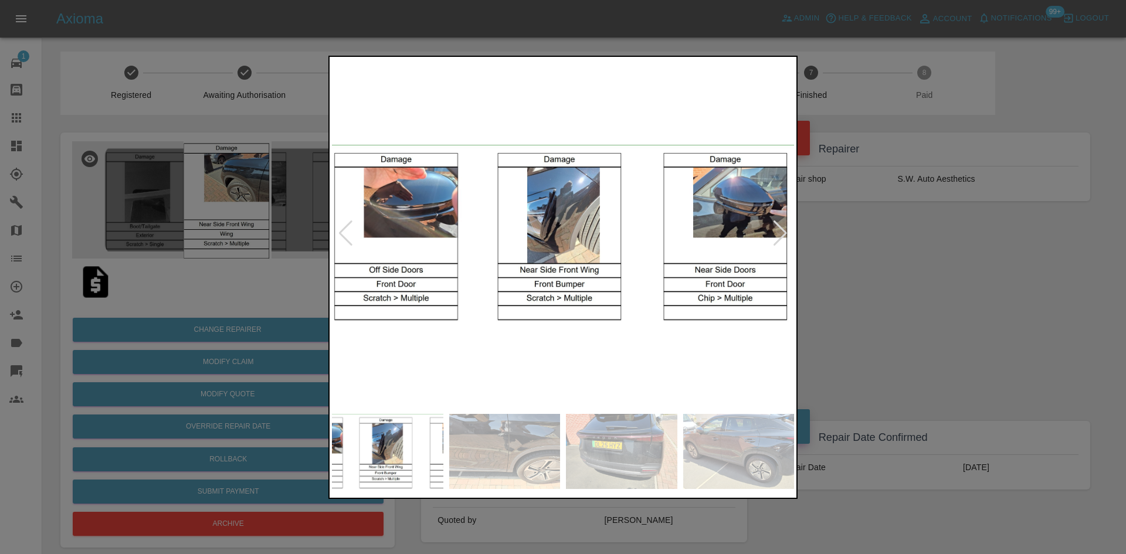
click at [777, 232] on div at bounding box center [780, 233] width 16 height 26
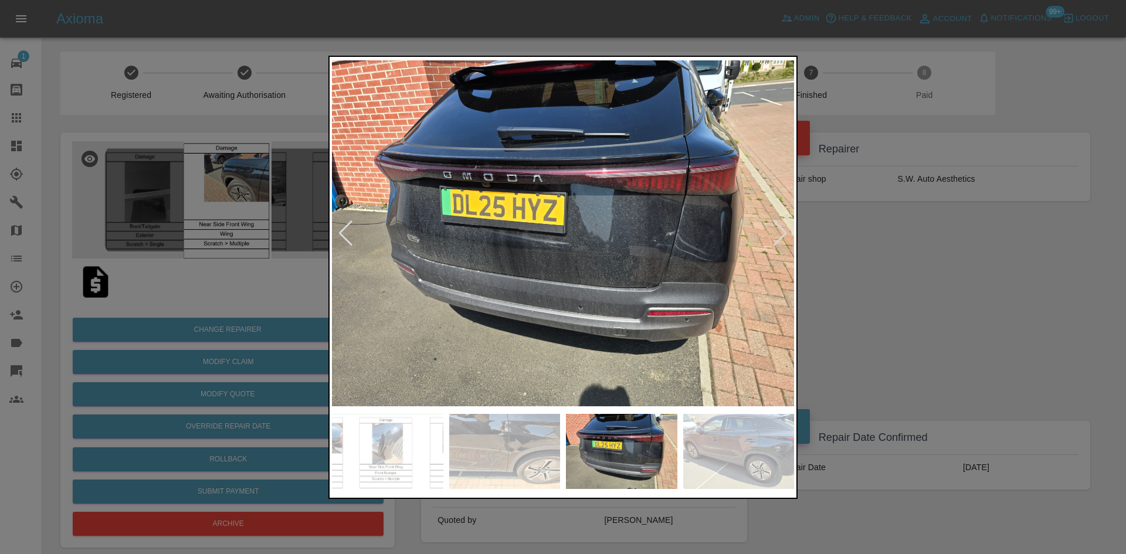
click at [777, 232] on div at bounding box center [780, 233] width 16 height 26
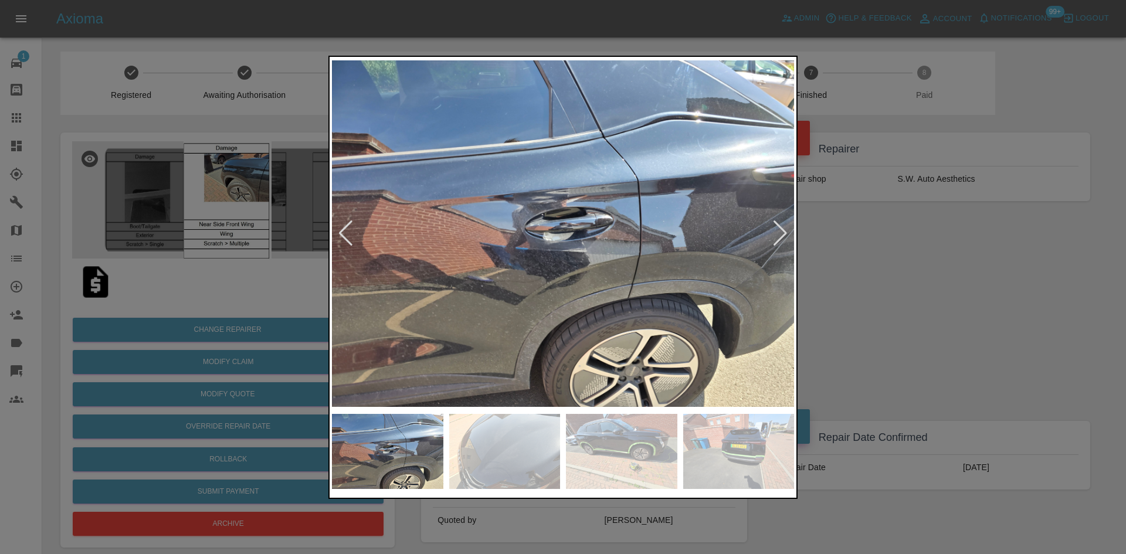
click at [777, 232] on div at bounding box center [780, 233] width 16 height 26
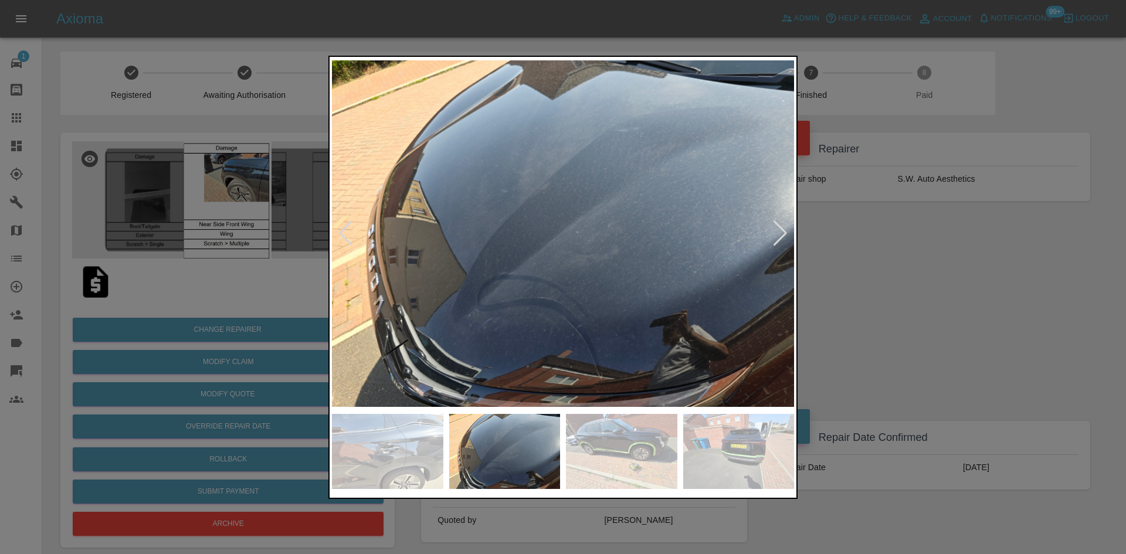
click at [777, 232] on div at bounding box center [780, 233] width 16 height 26
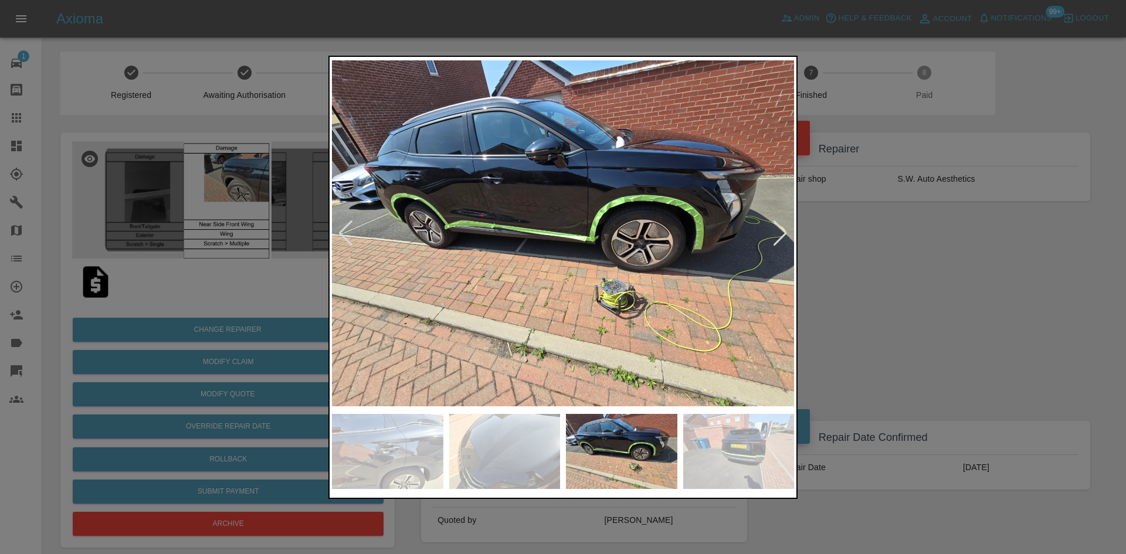
click at [785, 235] on div at bounding box center [780, 233] width 16 height 26
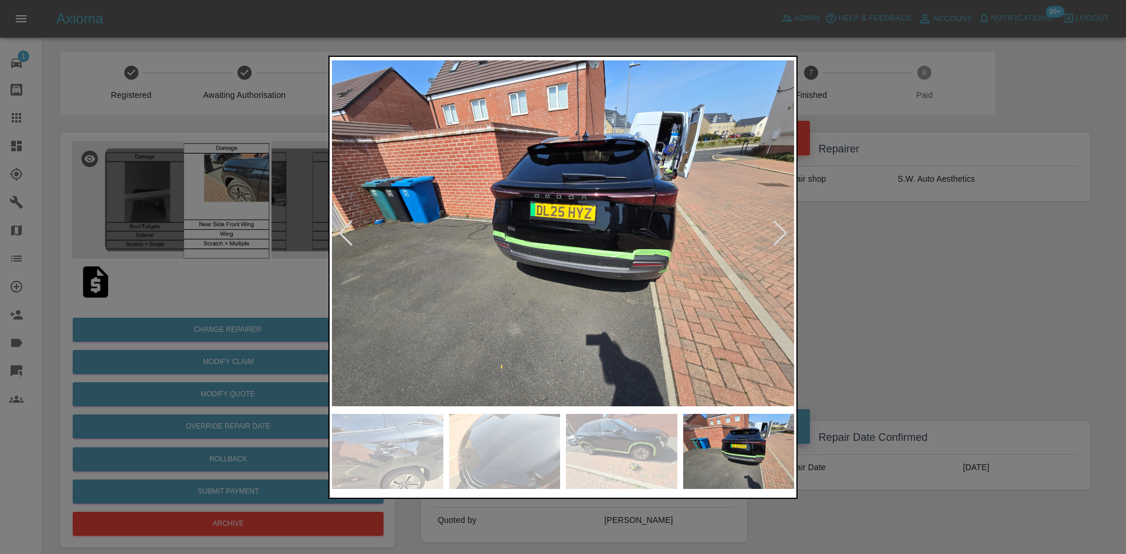
click at [778, 237] on div at bounding box center [780, 233] width 16 height 26
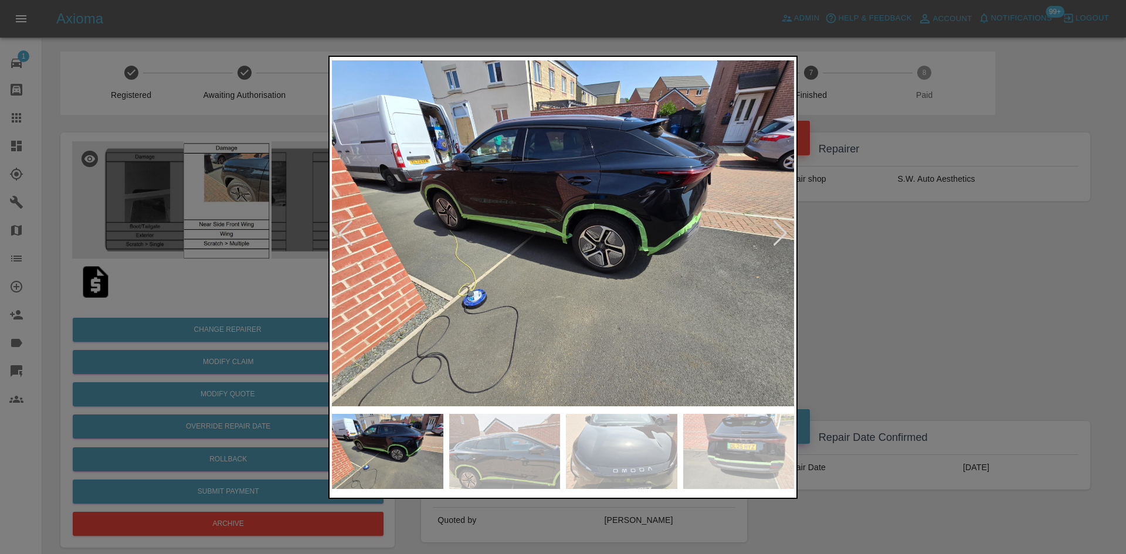
click at [782, 235] on div at bounding box center [780, 233] width 16 height 26
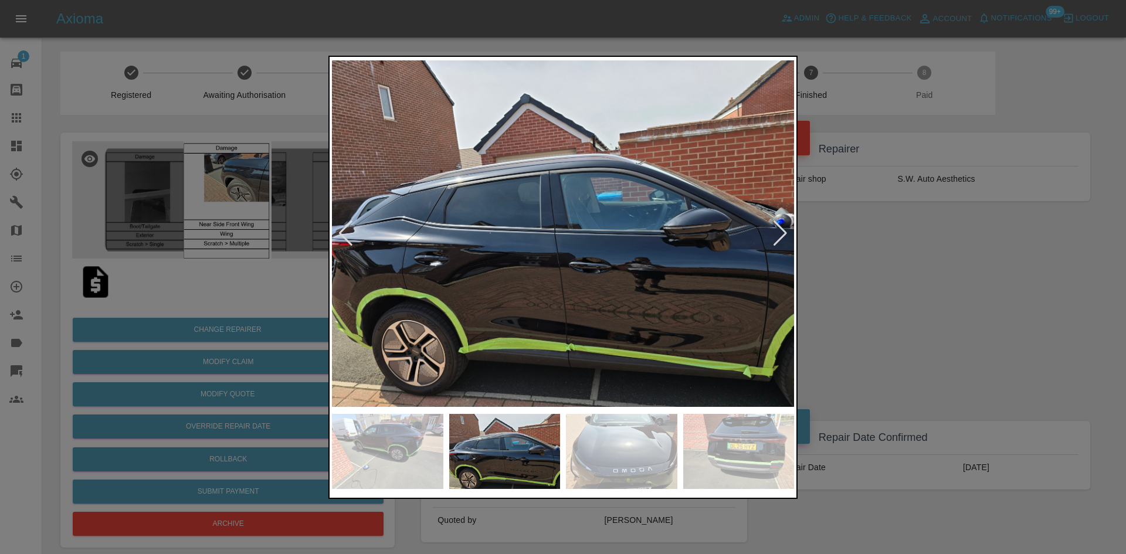
click at [782, 235] on div at bounding box center [780, 233] width 16 height 26
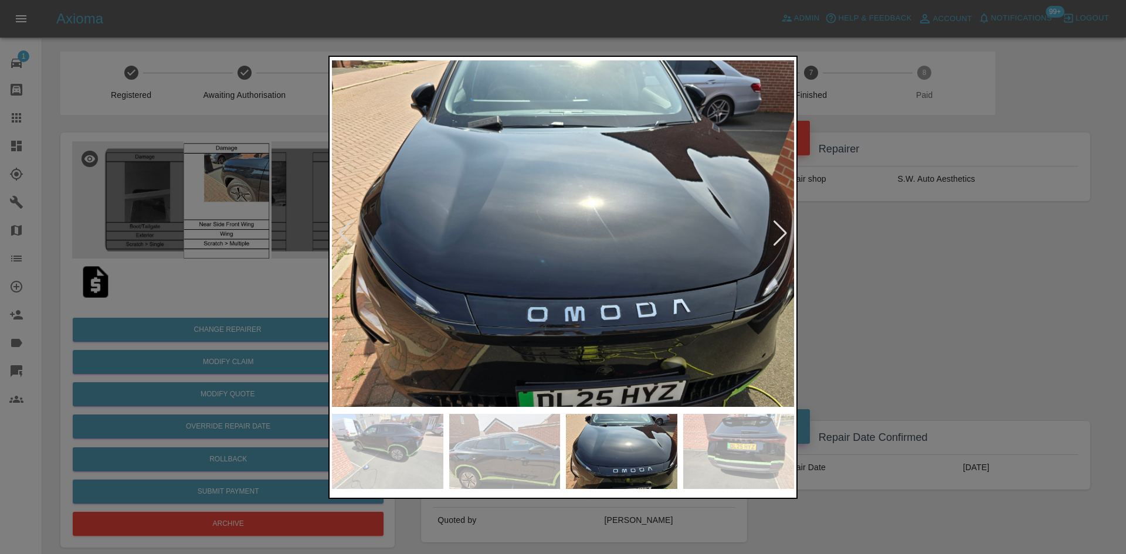
click at [782, 235] on div at bounding box center [780, 233] width 16 height 26
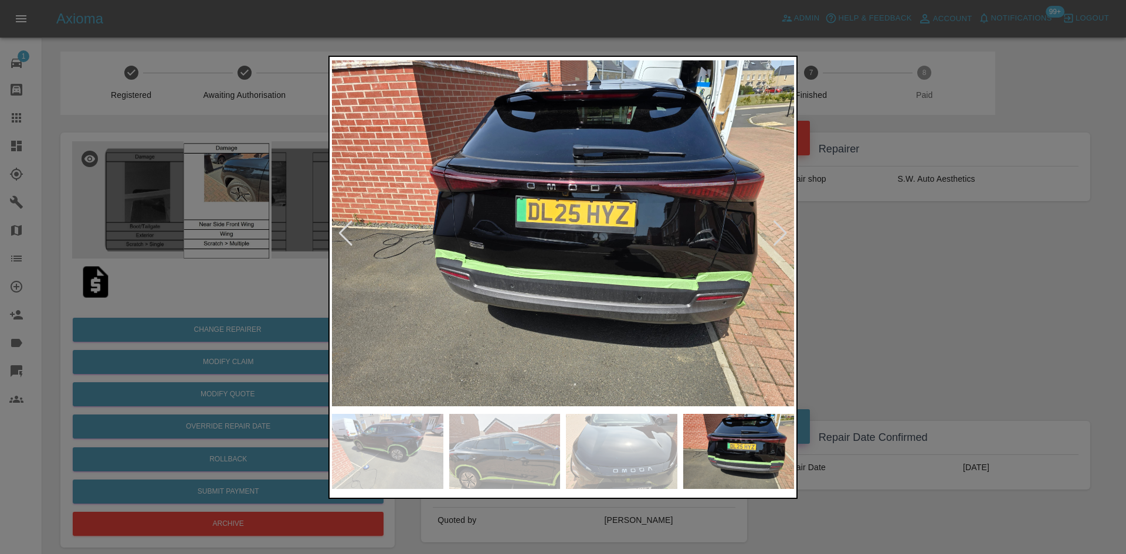
click at [782, 235] on div at bounding box center [780, 233] width 16 height 26
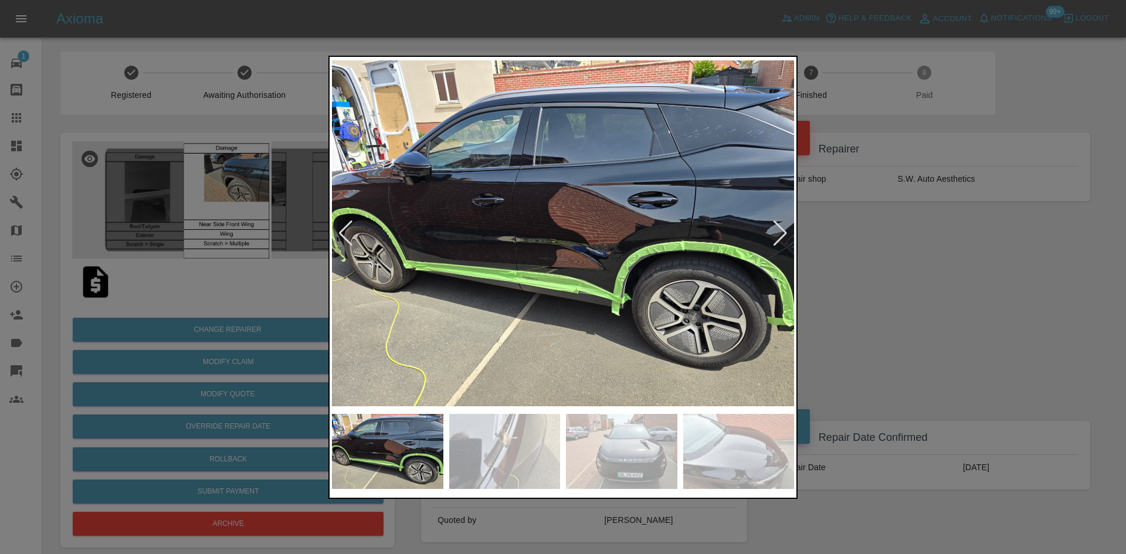
click at [782, 235] on div at bounding box center [780, 233] width 16 height 26
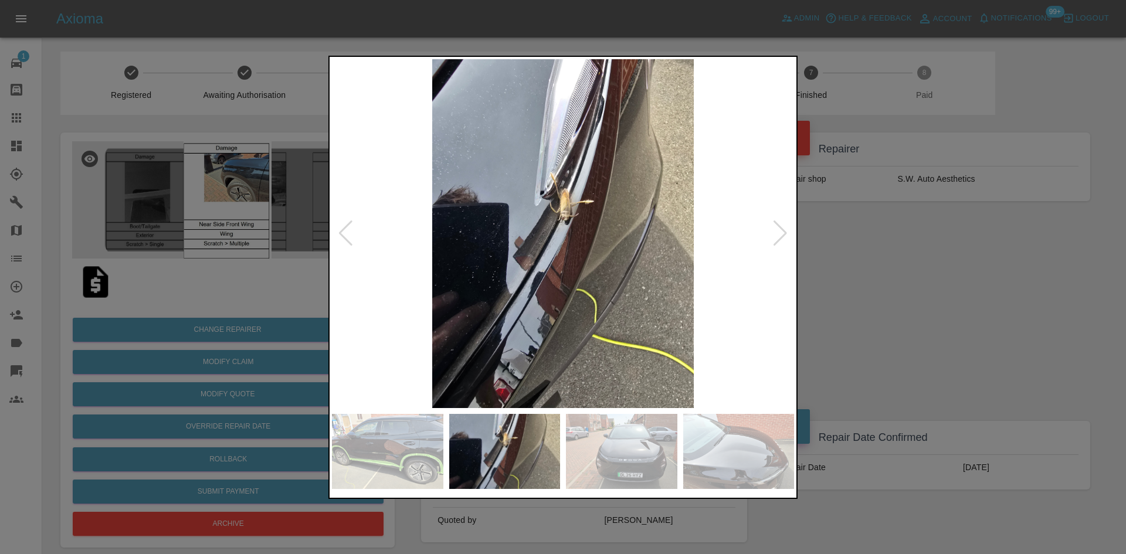
click at [782, 235] on div at bounding box center [780, 233] width 16 height 26
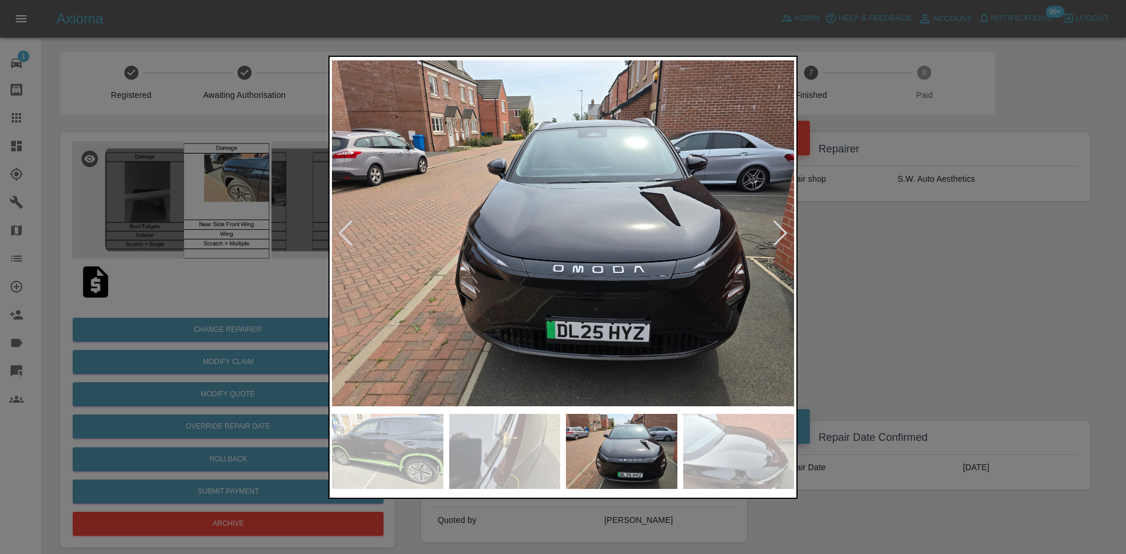
click at [782, 235] on div at bounding box center [780, 233] width 16 height 26
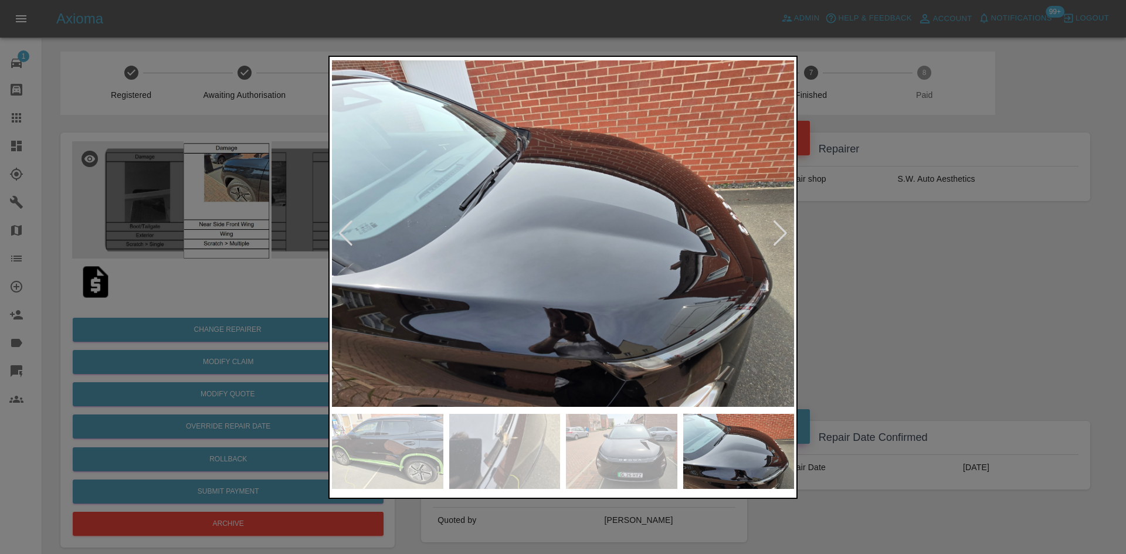
click at [782, 235] on div at bounding box center [780, 233] width 16 height 26
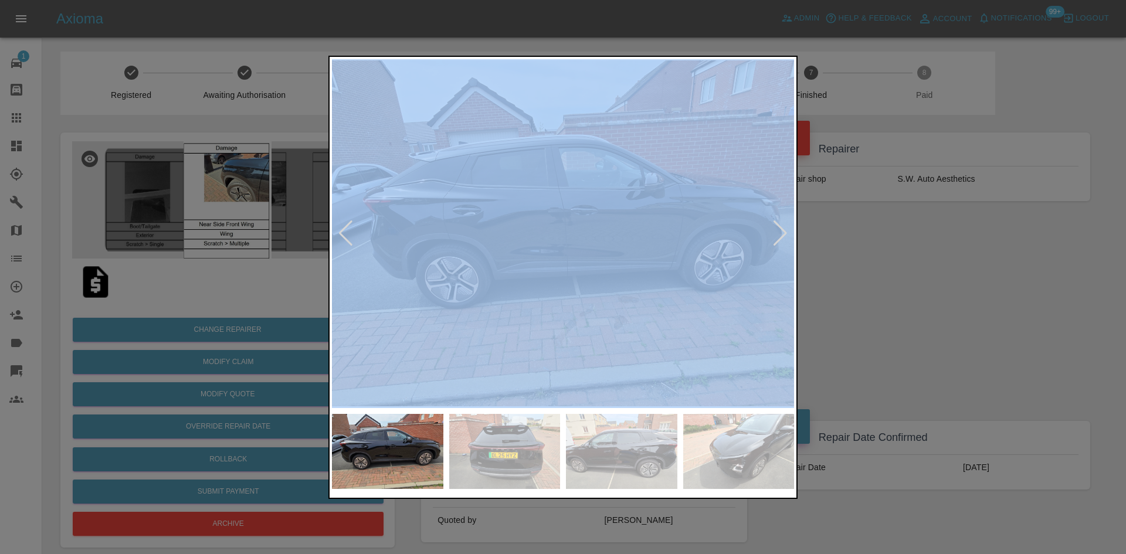
click at [782, 235] on div at bounding box center [780, 233] width 16 height 26
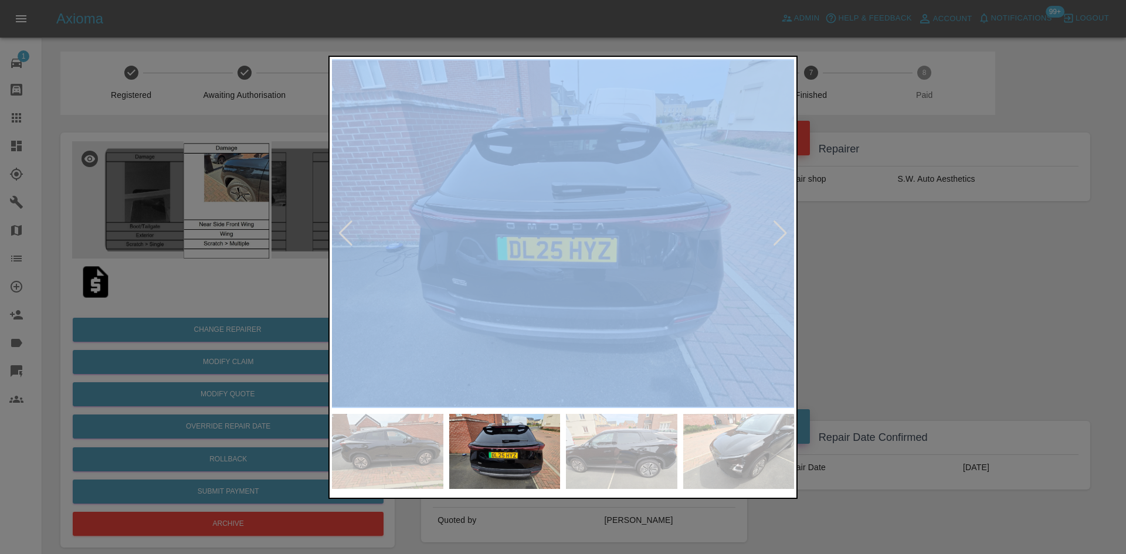
click at [782, 235] on div at bounding box center [780, 233] width 16 height 26
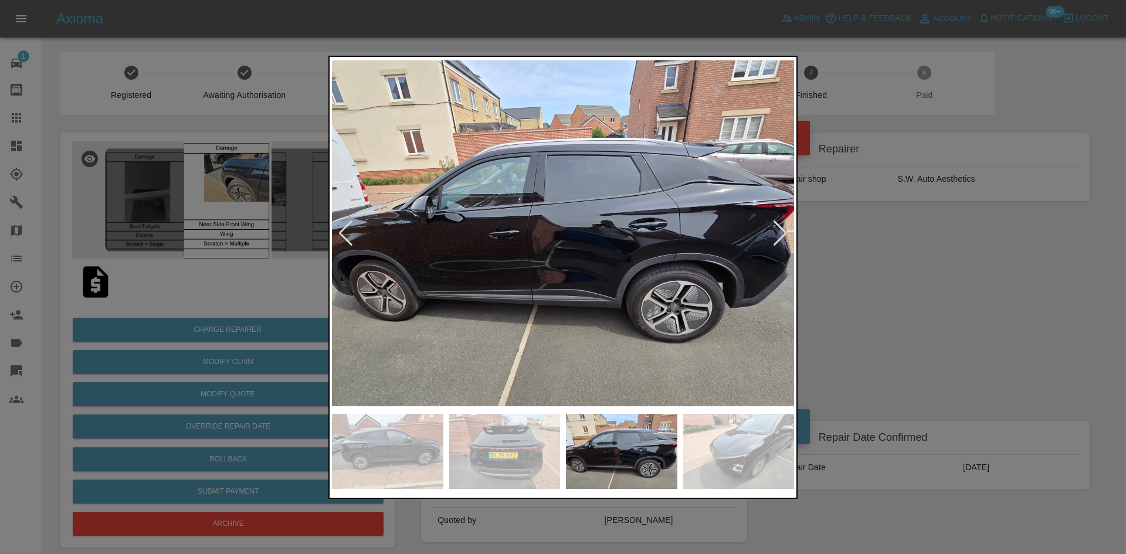
click at [782, 235] on div at bounding box center [780, 233] width 16 height 26
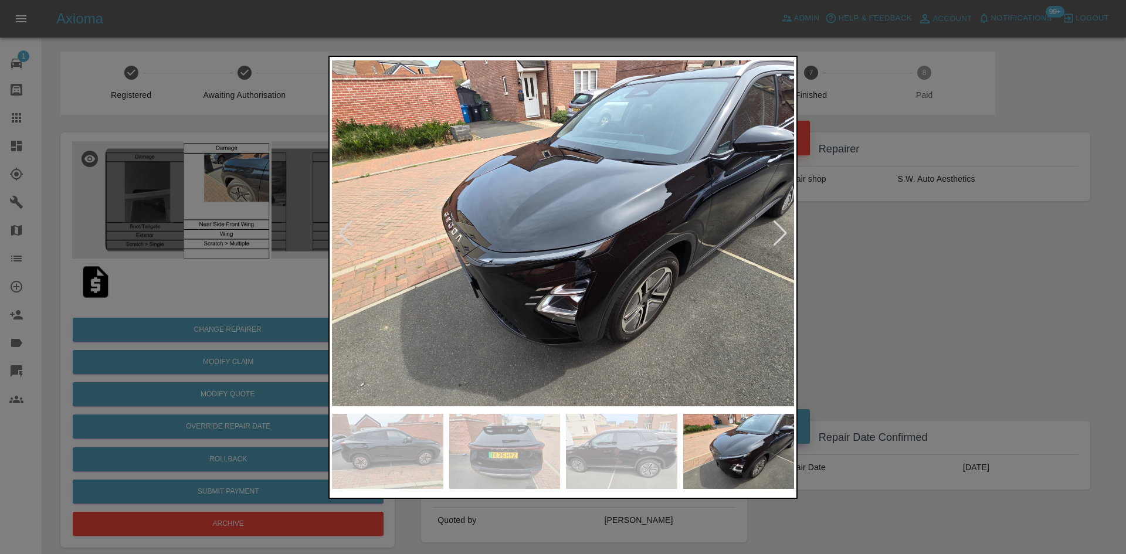
click at [782, 235] on div at bounding box center [780, 233] width 16 height 26
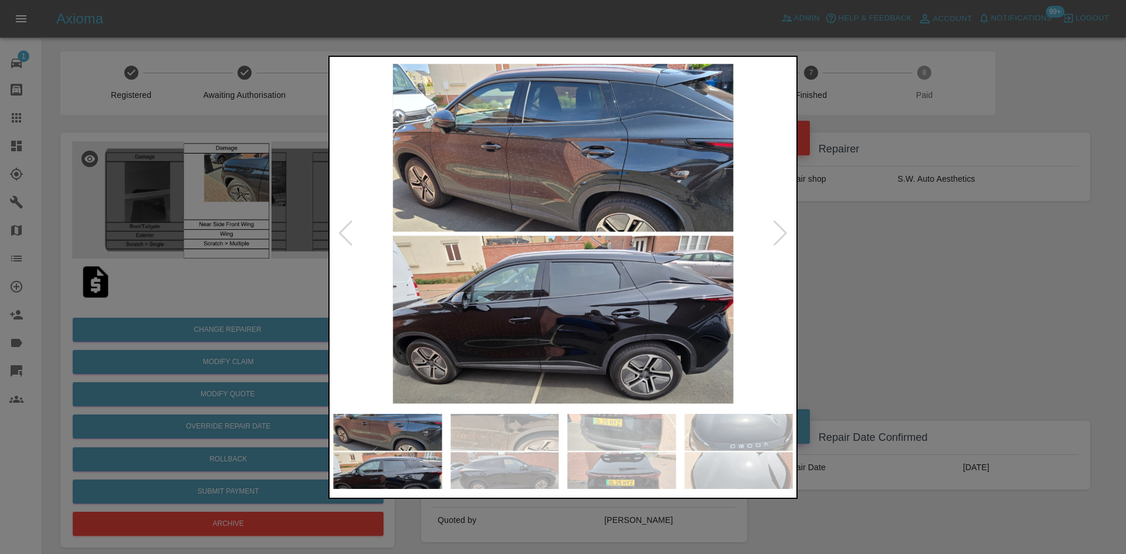
click at [786, 239] on div at bounding box center [780, 233] width 16 height 26
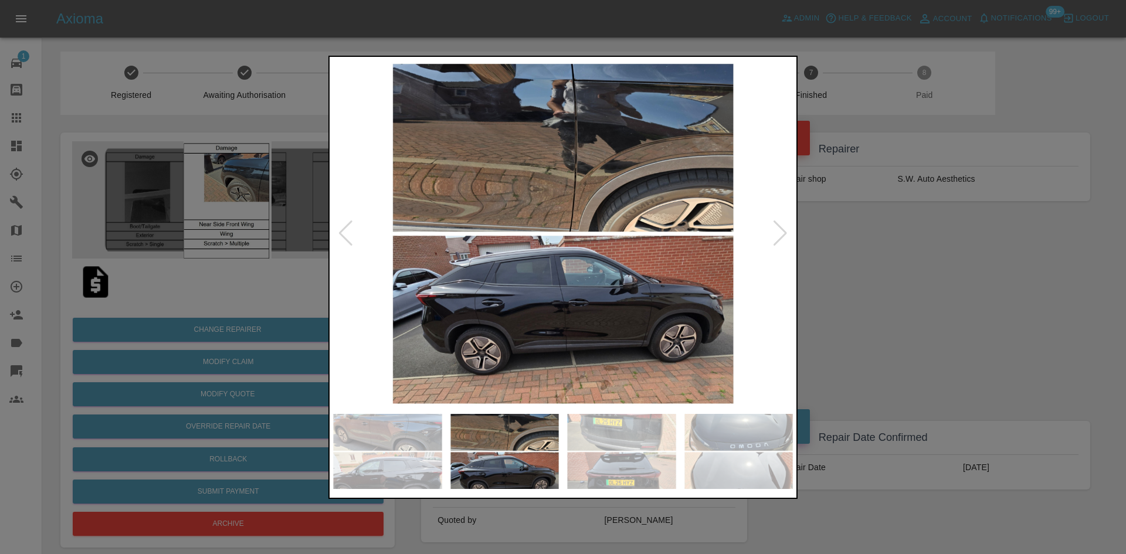
click at [788, 225] on img at bounding box center [563, 233] width 462 height 349
click at [784, 230] on div at bounding box center [780, 233] width 16 height 26
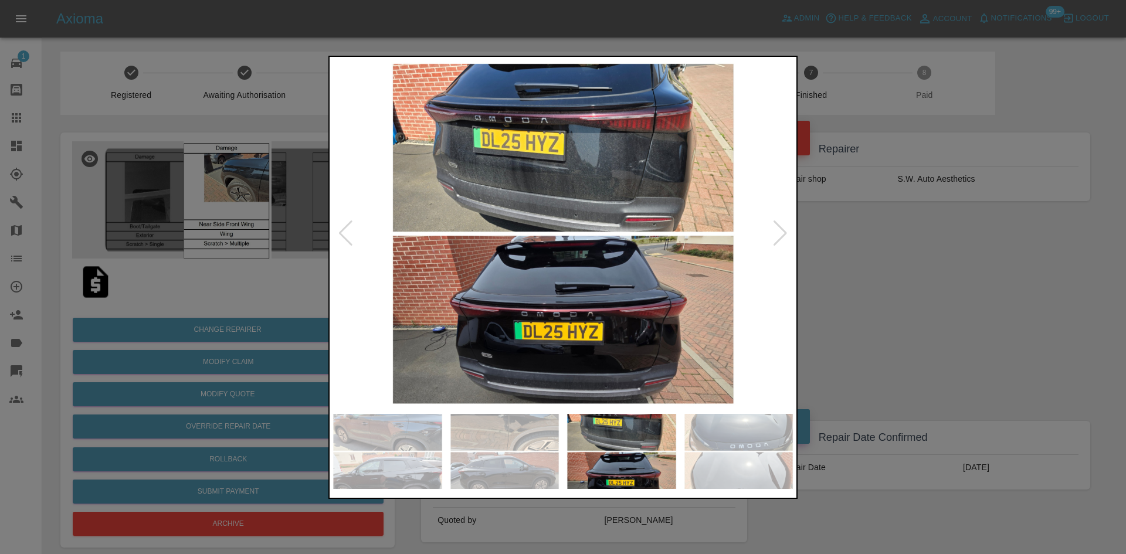
click at [785, 234] on div at bounding box center [780, 233] width 16 height 26
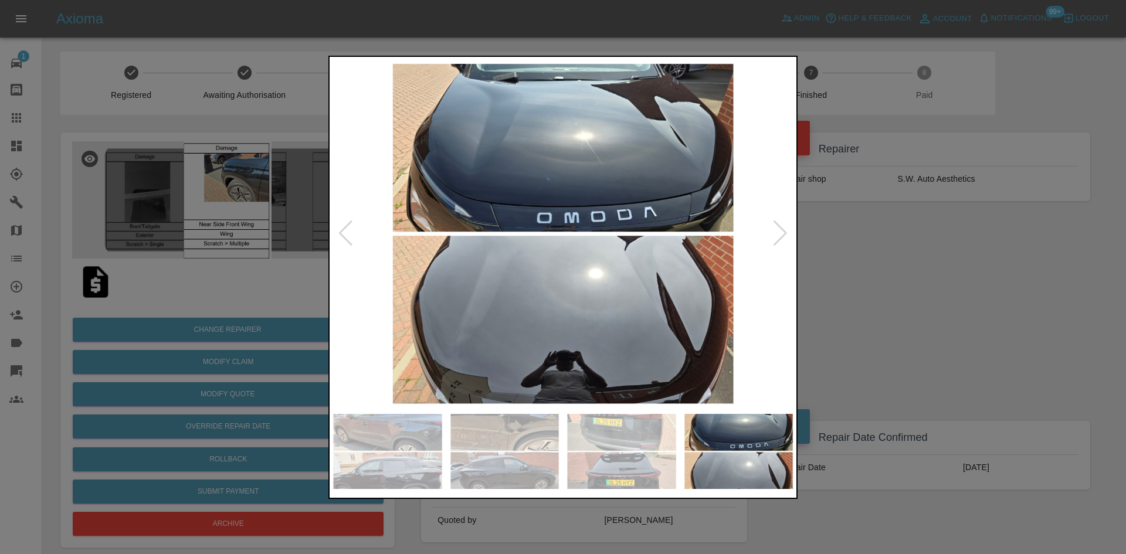
click at [780, 227] on div at bounding box center [780, 233] width 16 height 26
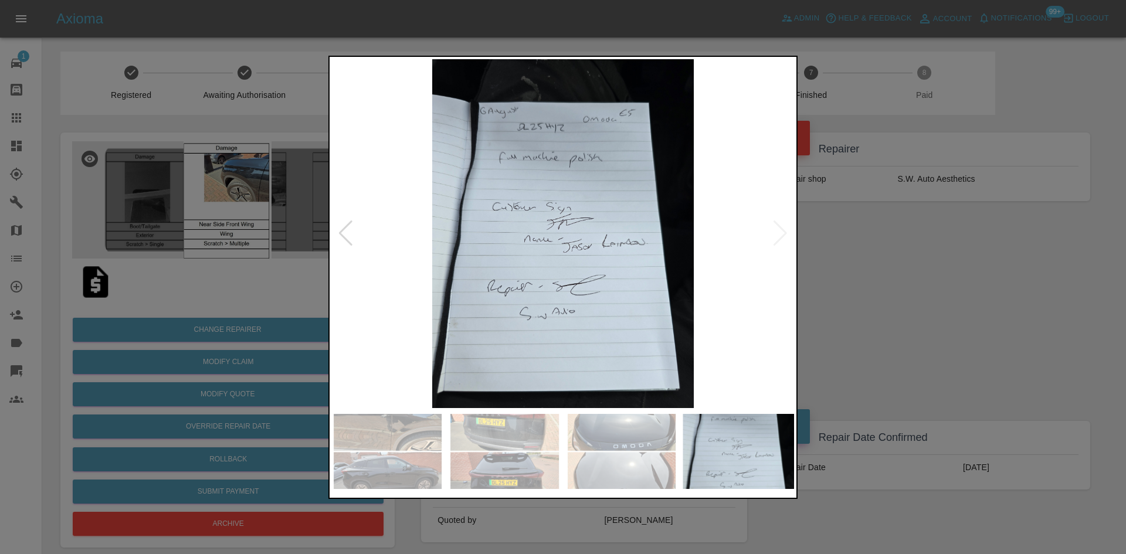
click at [859, 215] on div at bounding box center [563, 277] width 1126 height 554
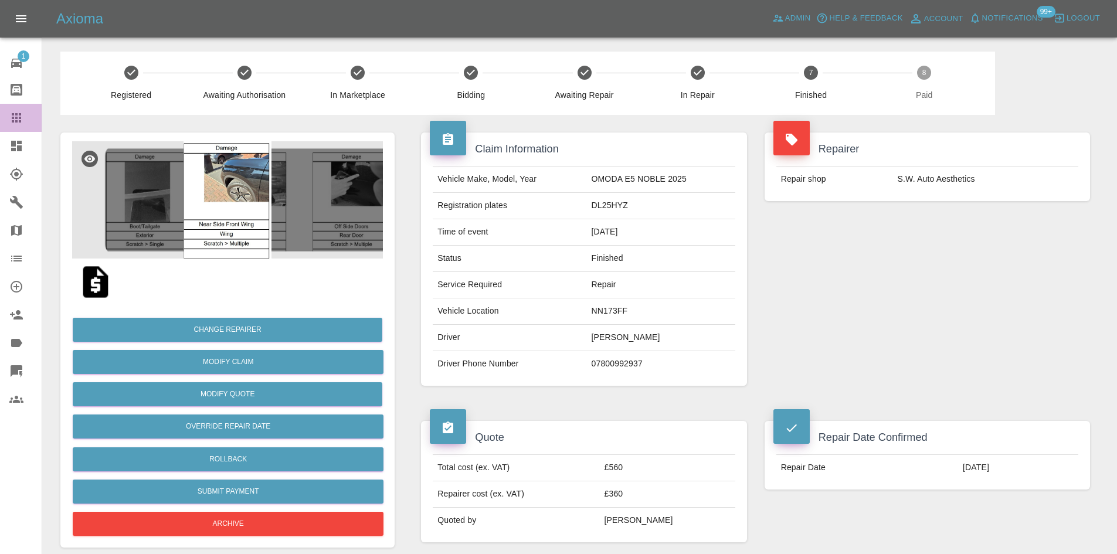
click at [24, 112] on div at bounding box center [25, 118] width 33 height 14
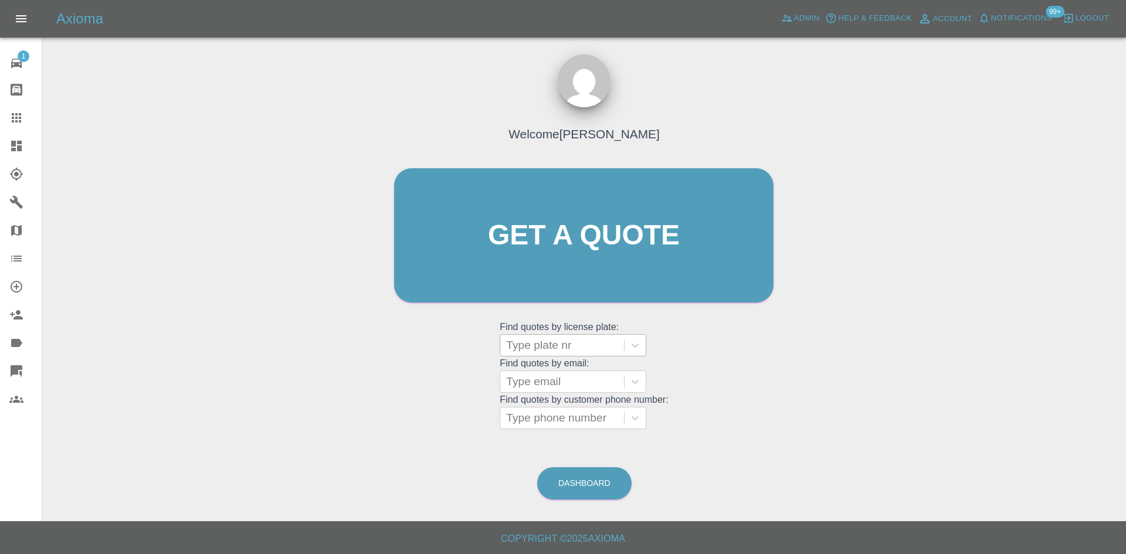
click at [529, 338] on div at bounding box center [562, 345] width 112 height 16
type input "ea59"
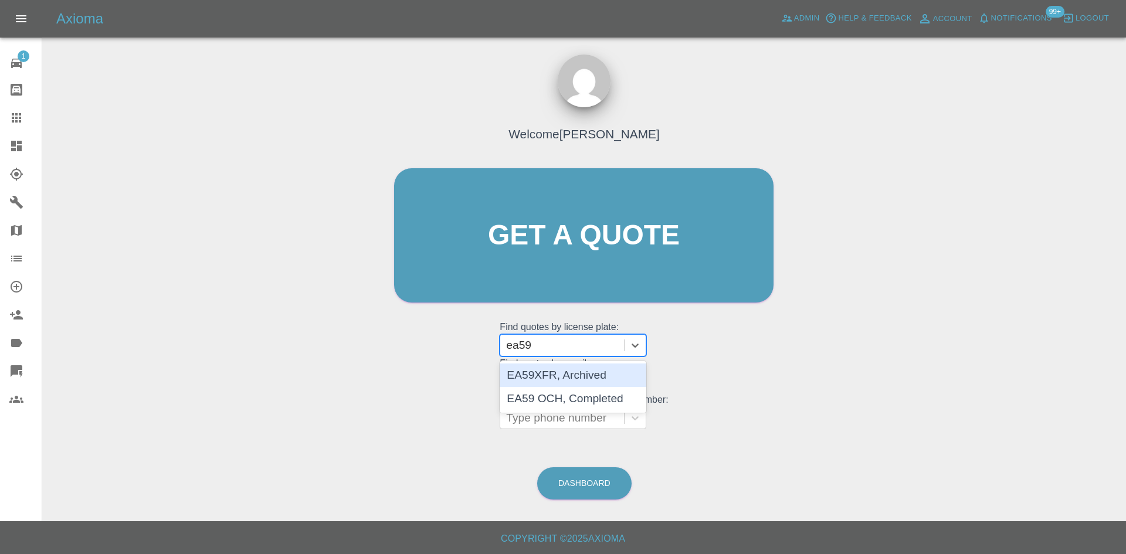
click at [529, 368] on div "EA59XFR, Archived" at bounding box center [573, 374] width 147 height 23
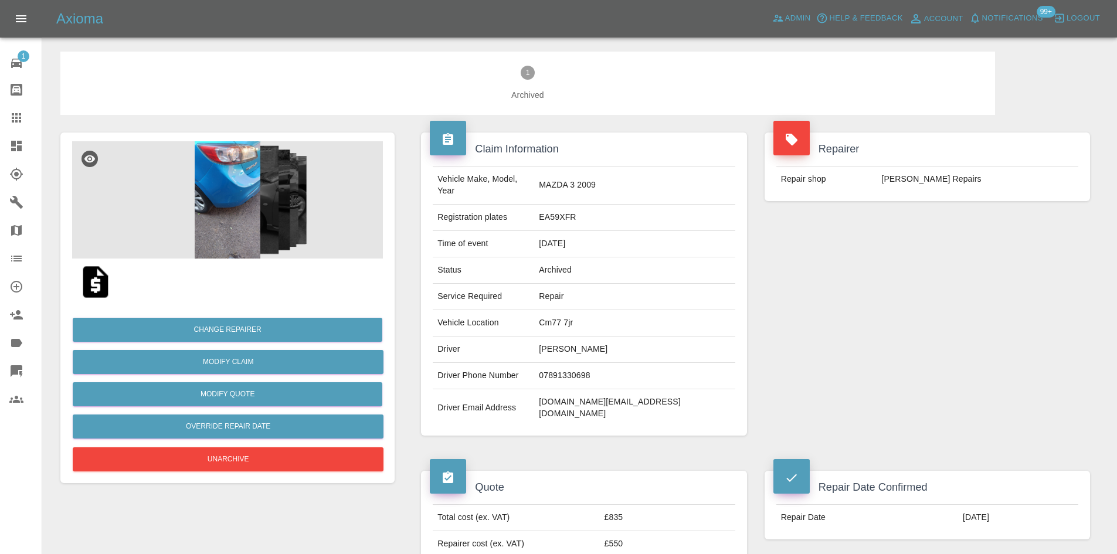
click at [186, 185] on img at bounding box center [227, 199] width 311 height 117
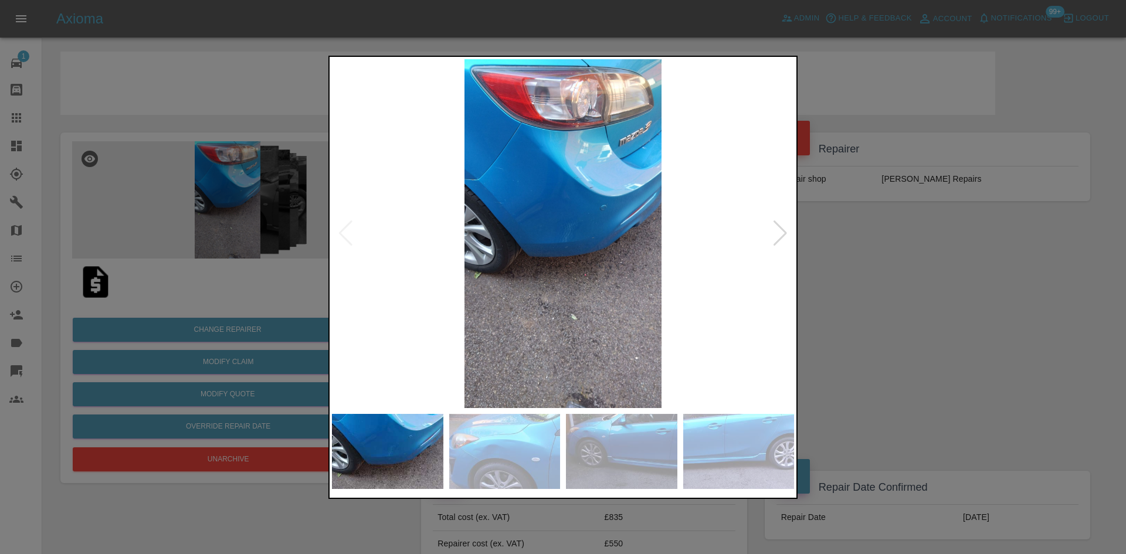
click at [774, 233] on div at bounding box center [780, 233] width 16 height 26
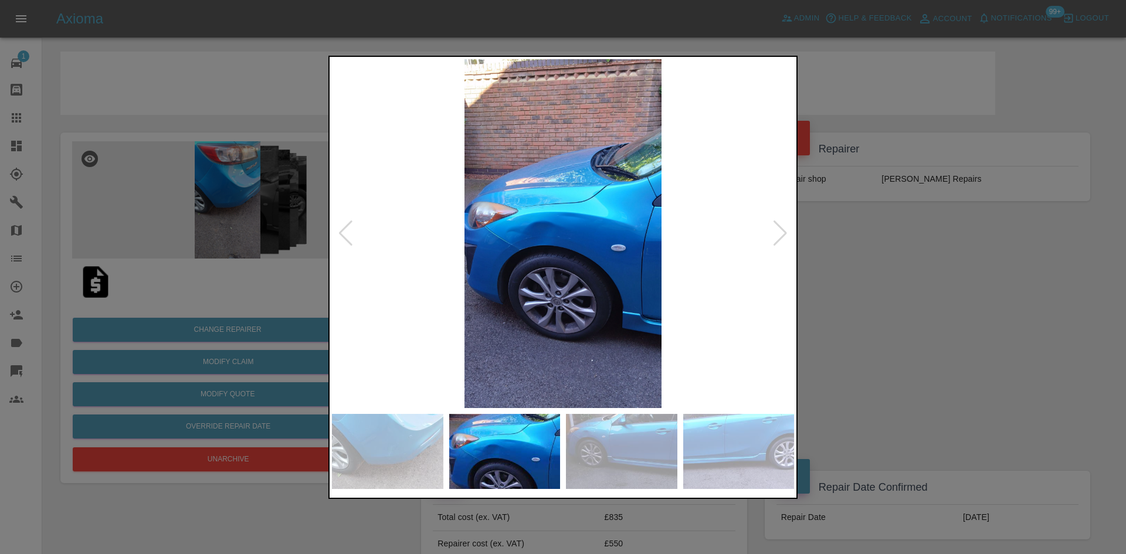
click at [774, 233] on div at bounding box center [780, 233] width 16 height 26
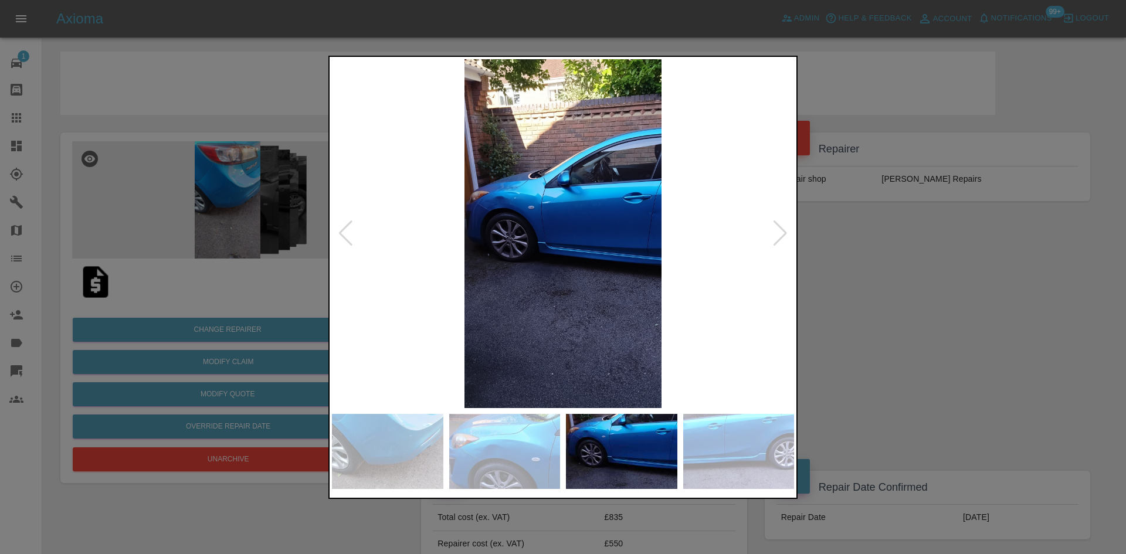
click at [774, 233] on div at bounding box center [780, 233] width 16 height 26
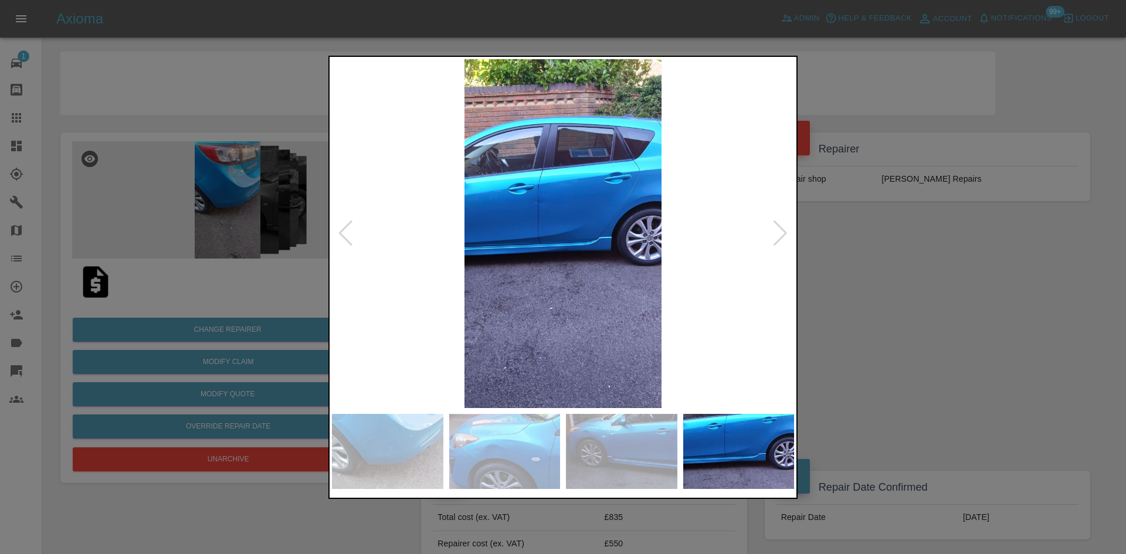
click at [774, 233] on div at bounding box center [780, 233] width 16 height 26
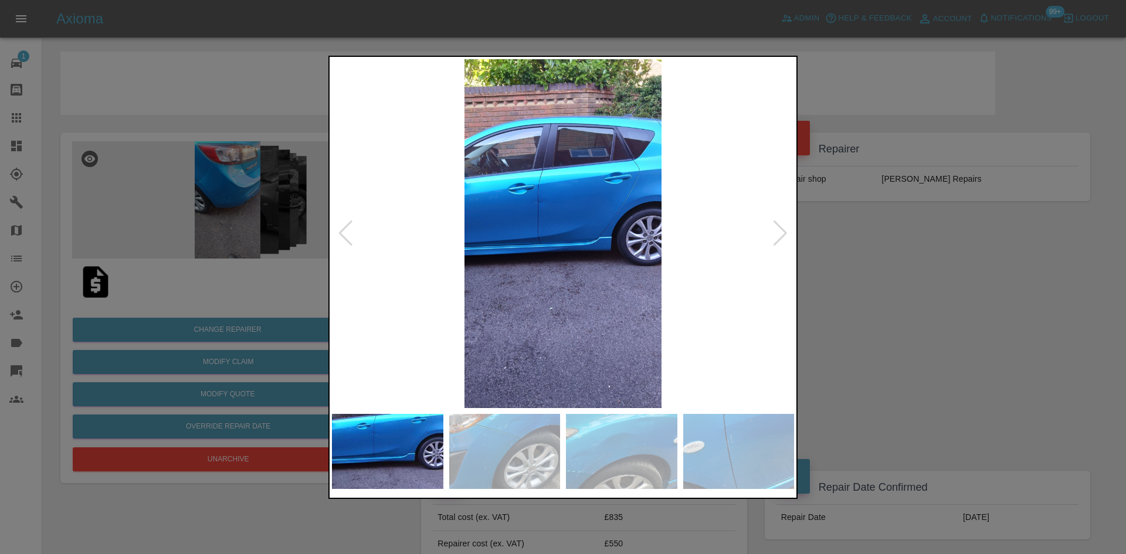
click at [774, 233] on div at bounding box center [780, 233] width 16 height 26
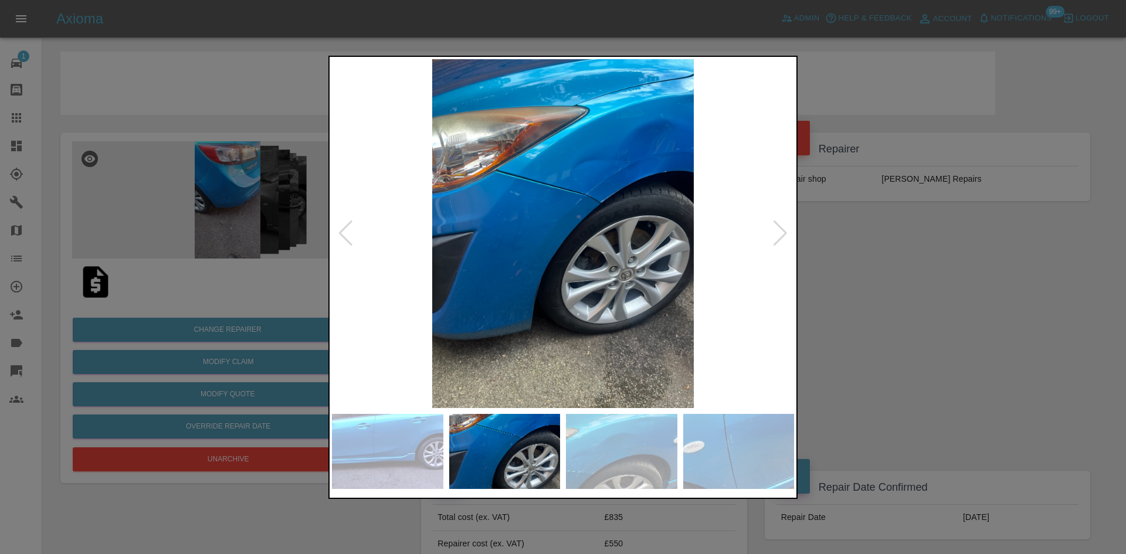
click at [878, 240] on div at bounding box center [563, 277] width 1126 height 554
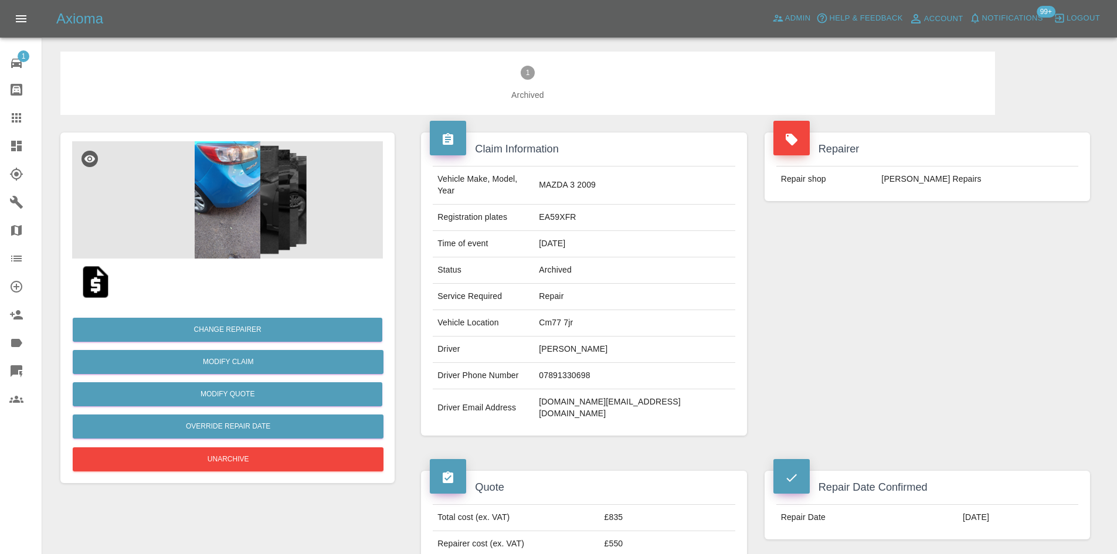
click at [235, 205] on img at bounding box center [227, 199] width 311 height 117
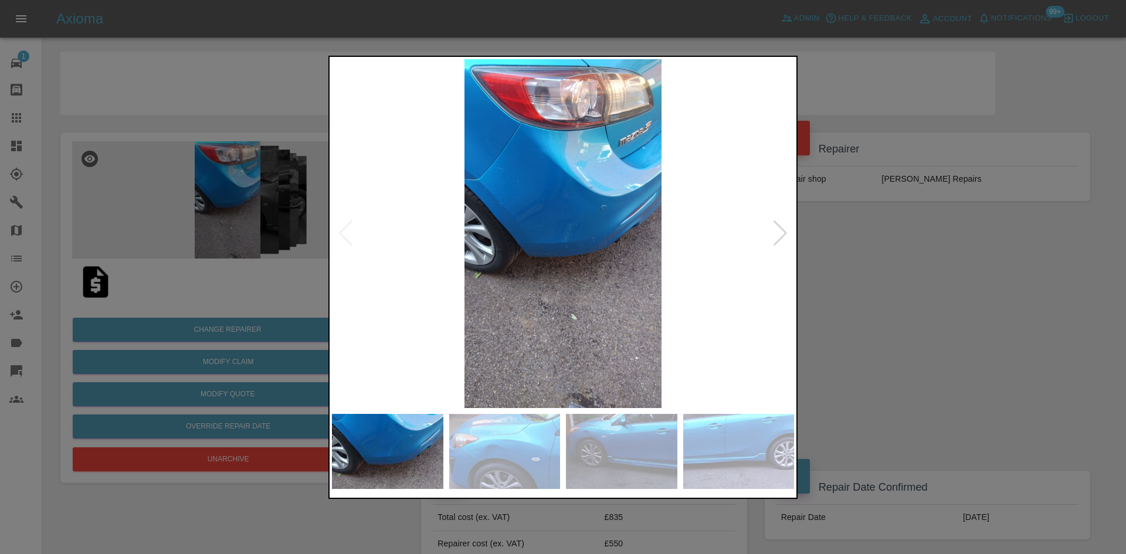
click at [793, 239] on img at bounding box center [563, 233] width 462 height 349
click at [777, 233] on div at bounding box center [780, 233] width 16 height 26
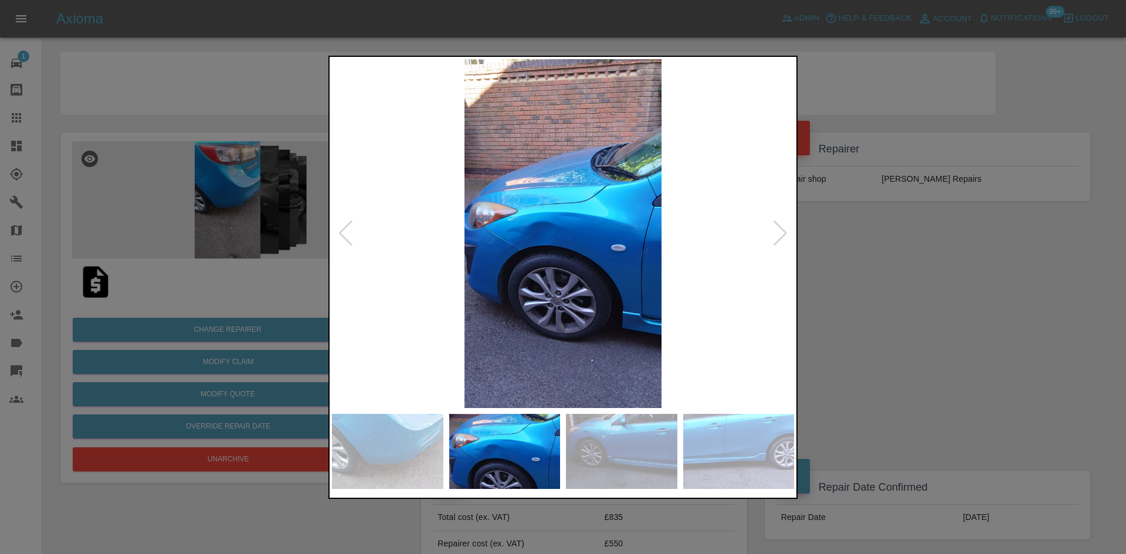
click at [599, 235] on img at bounding box center [563, 233] width 462 height 349
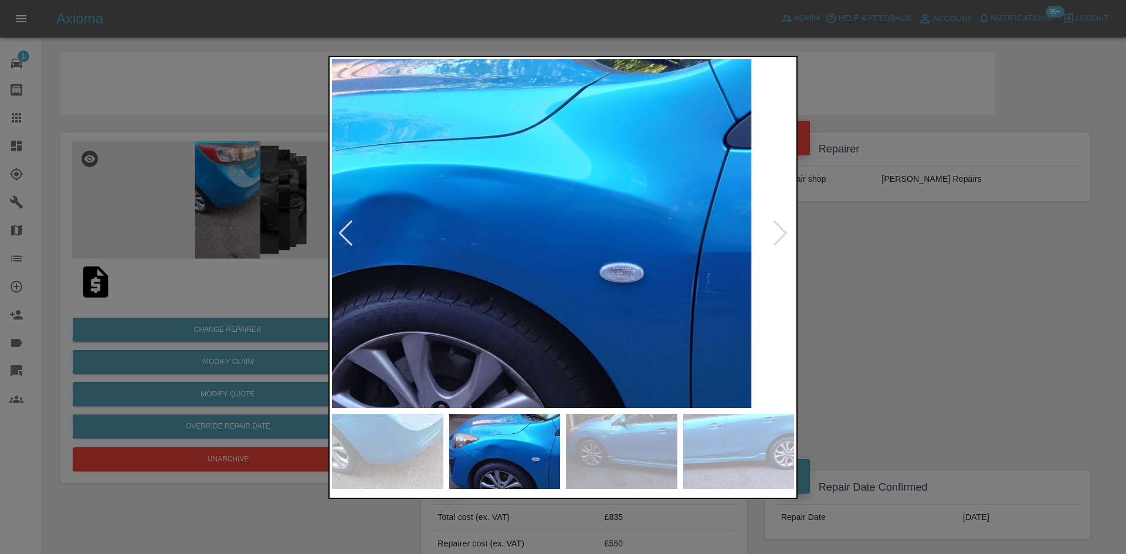
click at [599, 235] on img at bounding box center [456, 229] width 1386 height 1047
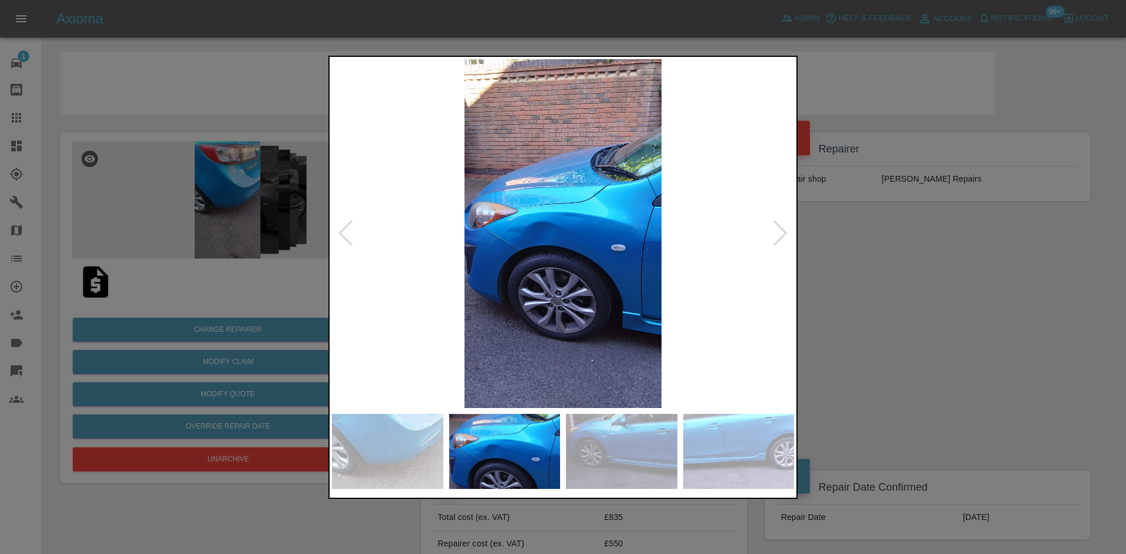
click at [970, 302] on div at bounding box center [563, 277] width 1126 height 554
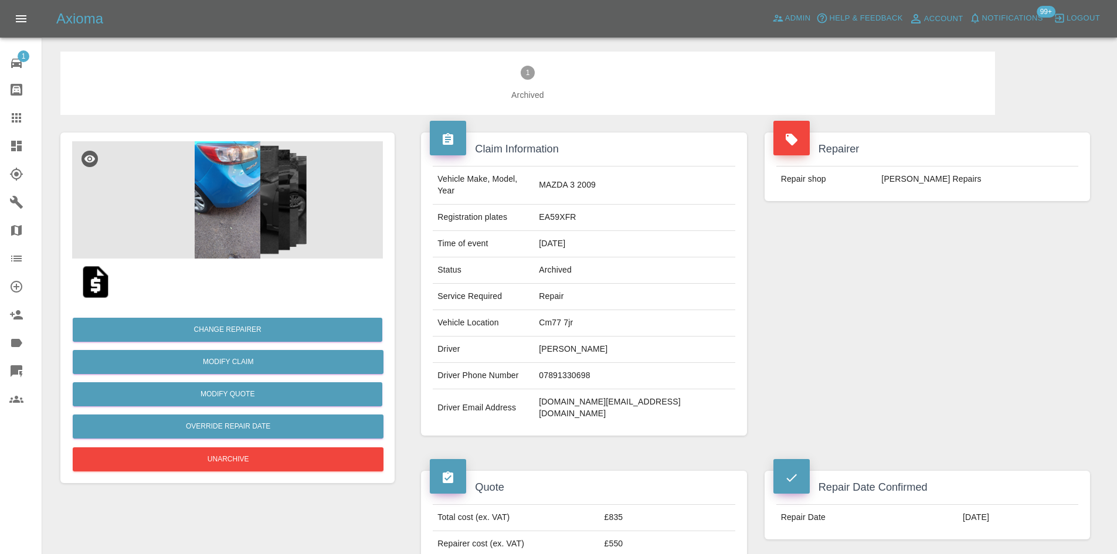
click at [305, 212] on img at bounding box center [227, 199] width 311 height 117
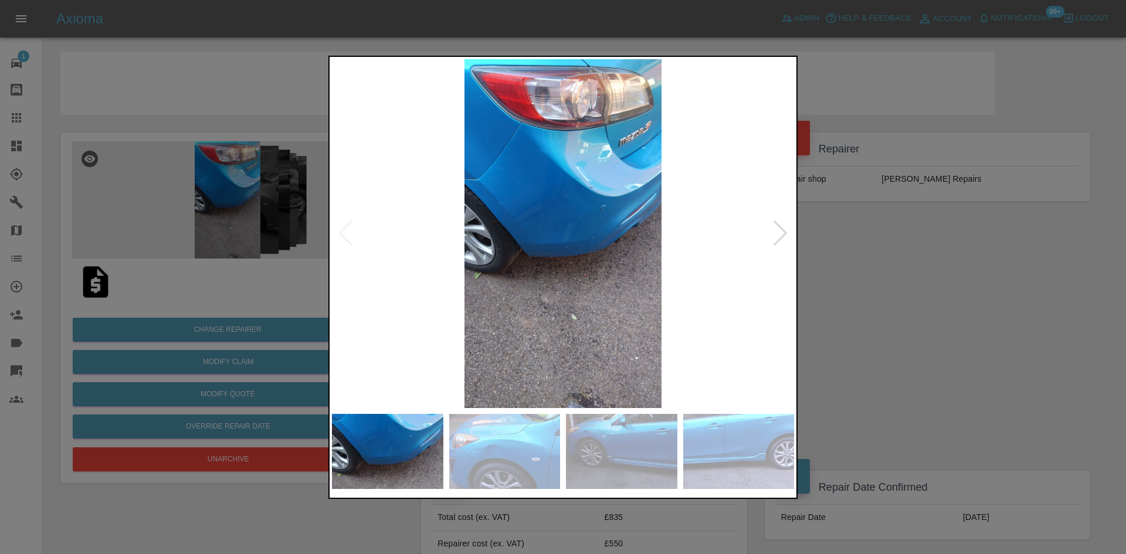
click at [546, 212] on img at bounding box center [563, 233] width 462 height 349
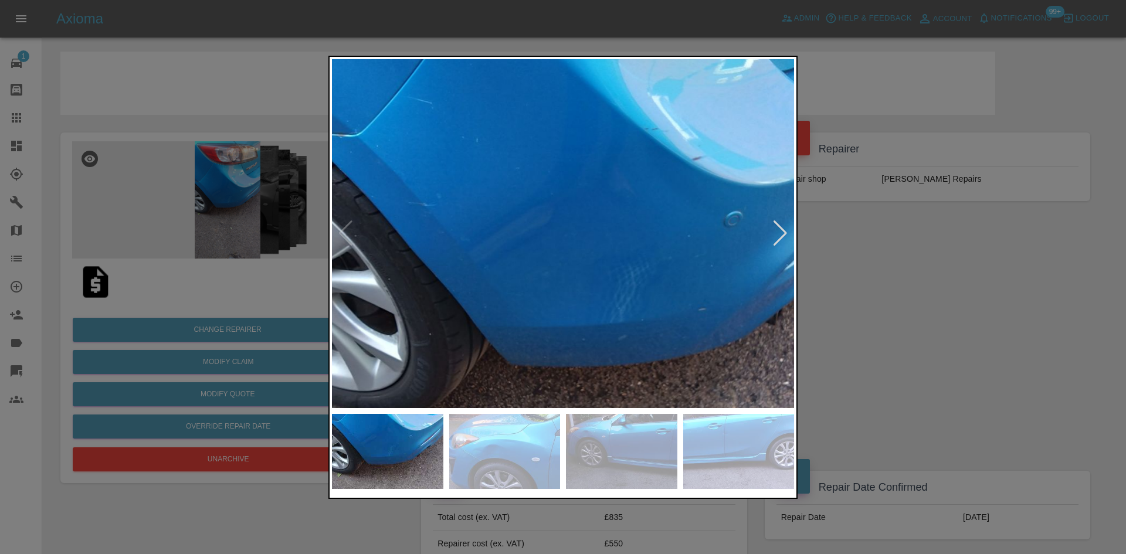
click at [779, 248] on img at bounding box center [612, 296] width 1386 height 1047
click at [777, 241] on div at bounding box center [780, 233] width 16 height 26
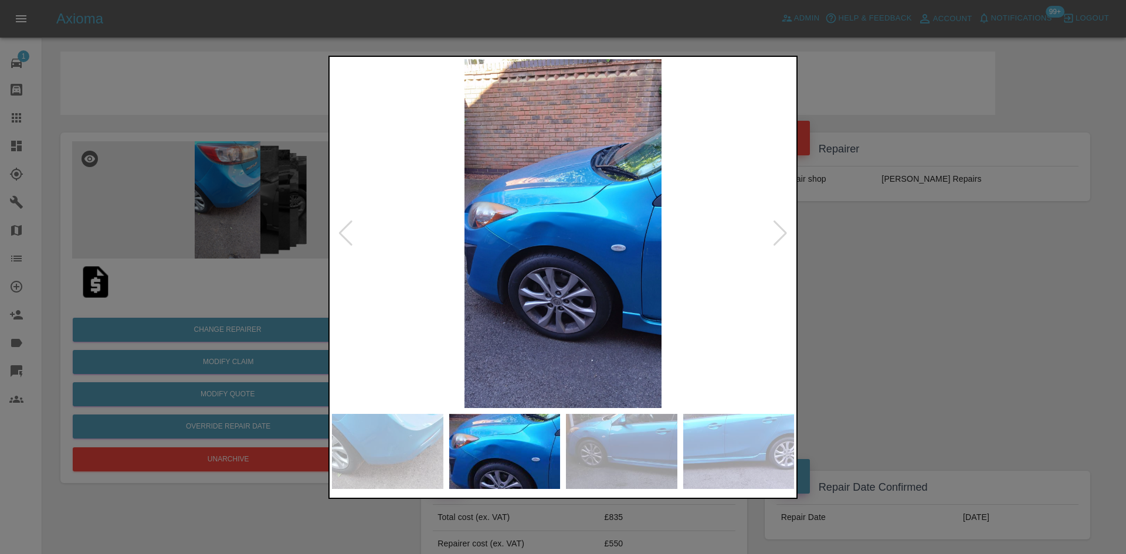
click at [587, 237] on img at bounding box center [563, 233] width 462 height 349
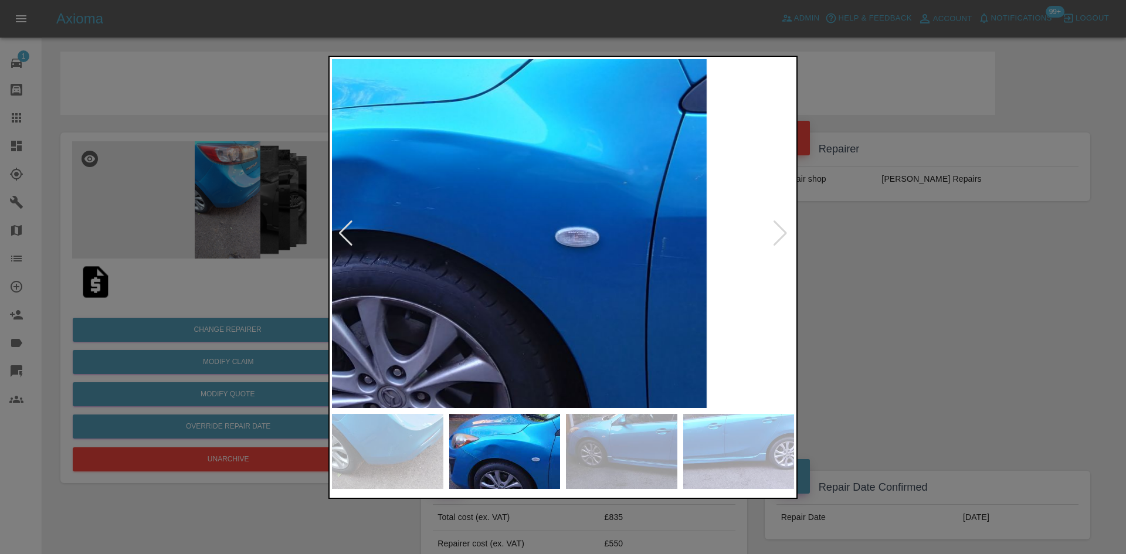
click at [878, 233] on div at bounding box center [563, 277] width 1126 height 554
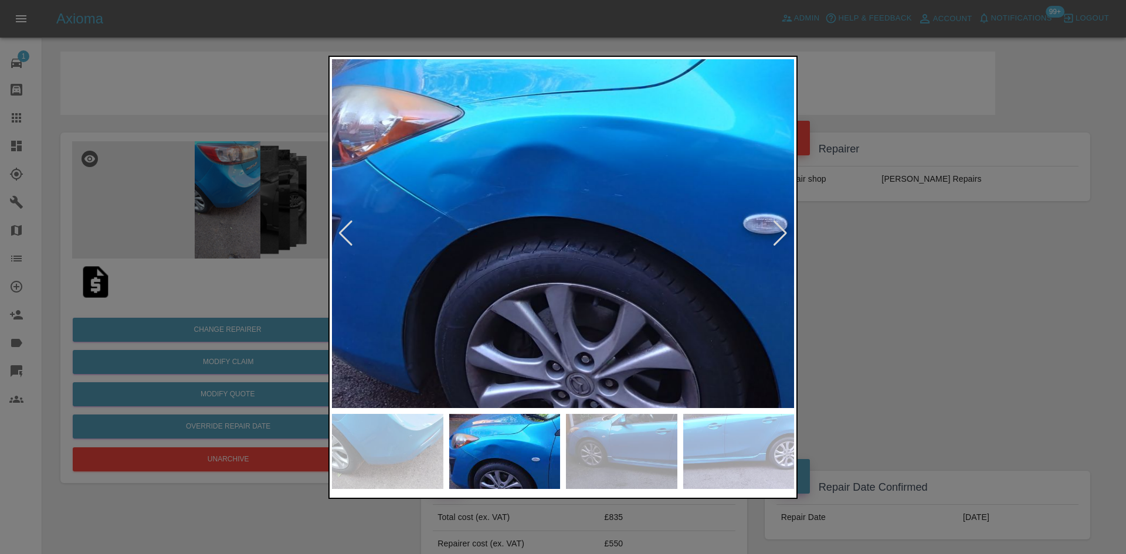
click at [653, 246] on img at bounding box center [599, 181] width 1386 height 1047
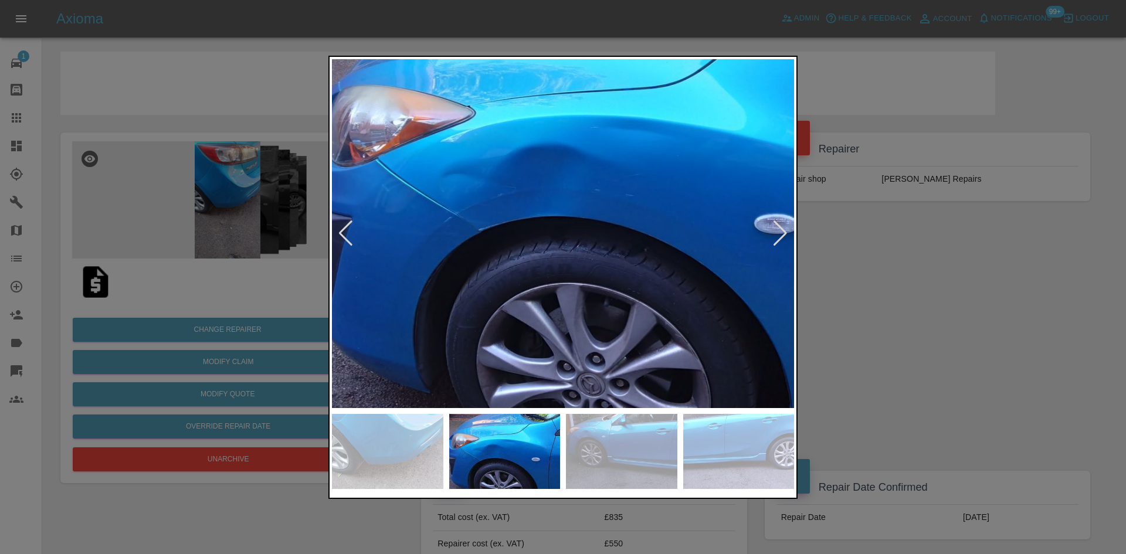
click at [779, 233] on div at bounding box center [780, 233] width 16 height 26
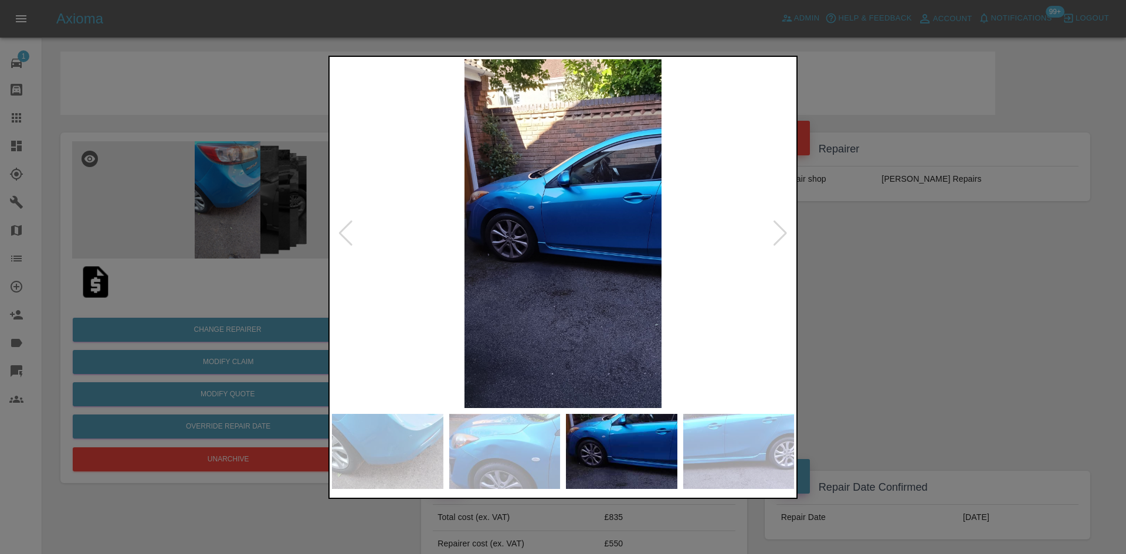
click at [778, 235] on div at bounding box center [780, 233] width 16 height 26
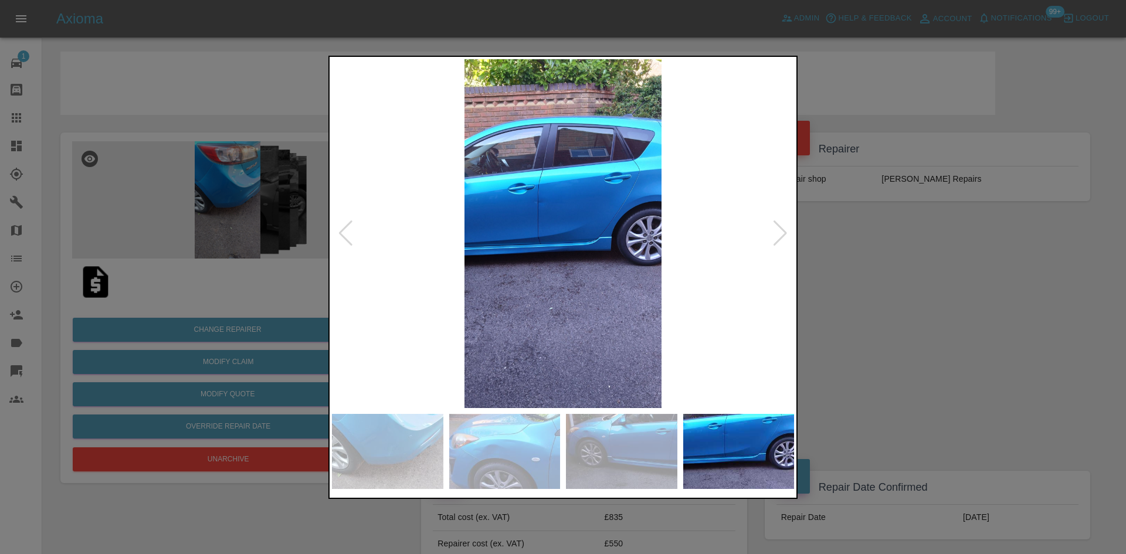
click at [778, 235] on div at bounding box center [780, 233] width 16 height 26
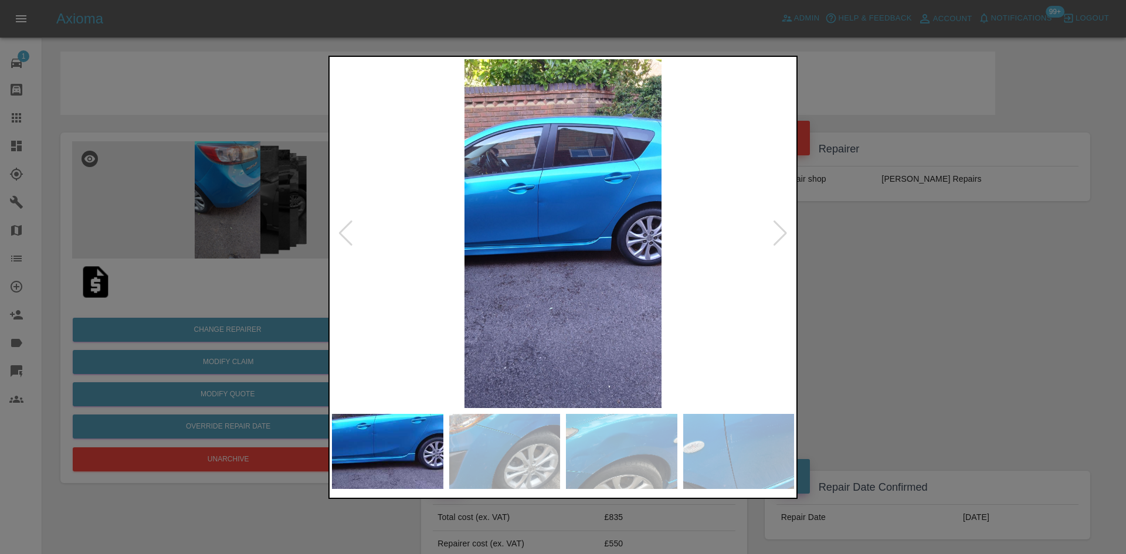
click at [957, 303] on div at bounding box center [563, 277] width 1126 height 554
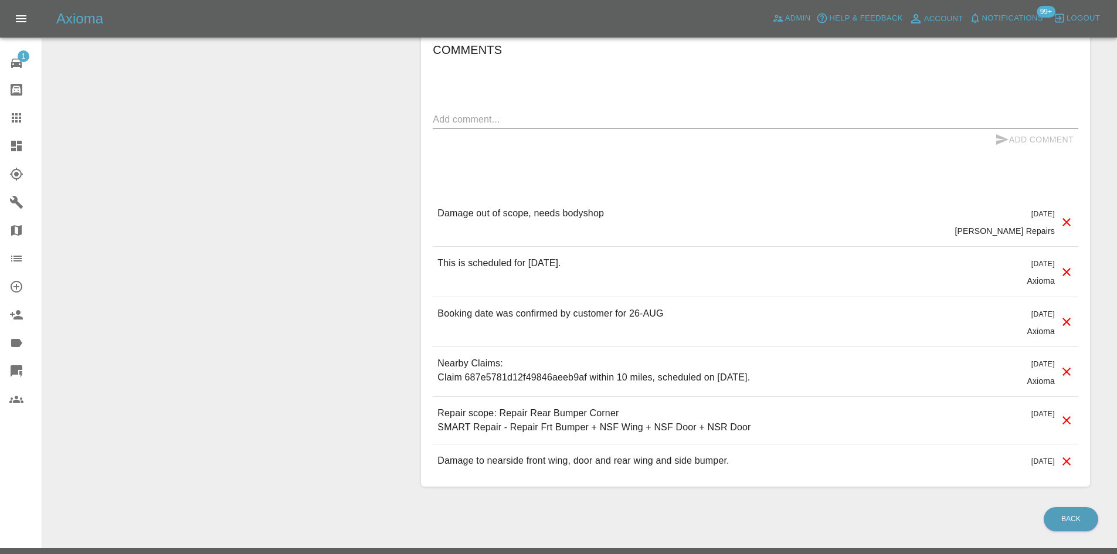
scroll to position [1071, 0]
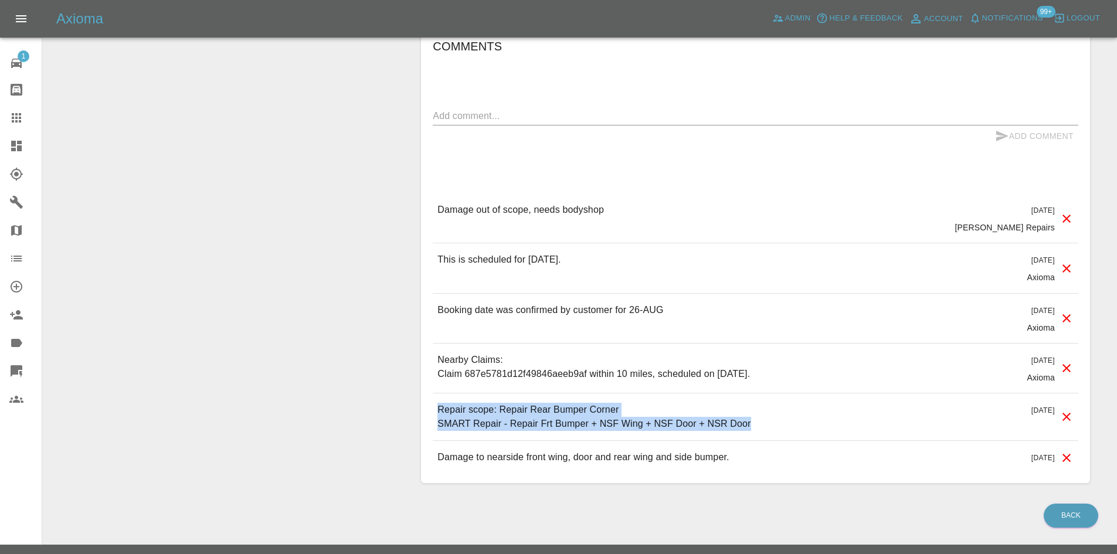
drag, startPoint x: 780, startPoint y: 403, endPoint x: 413, endPoint y: 378, distance: 367.9
click at [413, 378] on div "Comments x Add Comment Damage out of scope, needs bodyshop 3 days ago J Freeman…" at bounding box center [755, 256] width 687 height 490
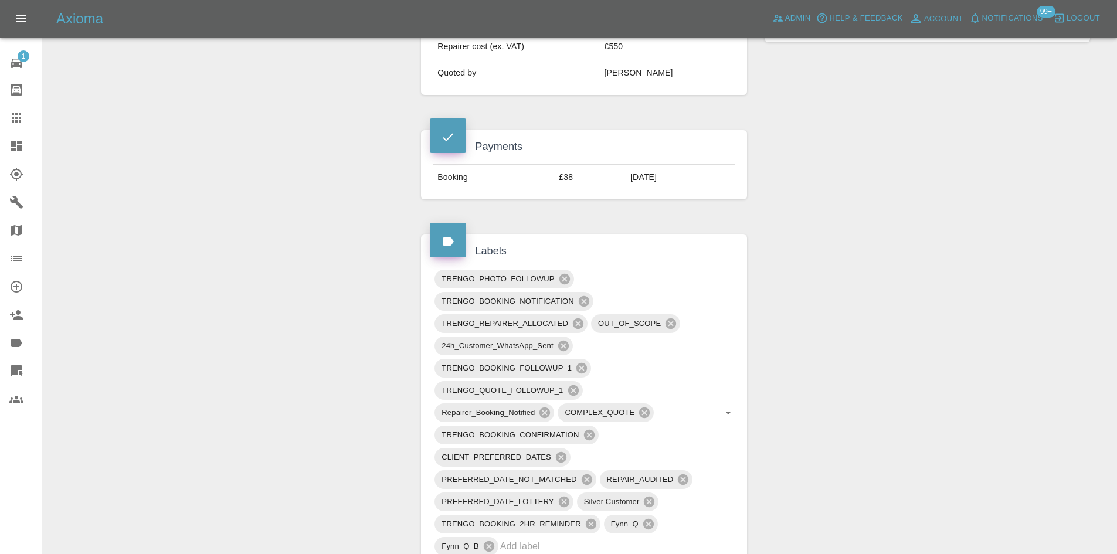
scroll to position [309, 0]
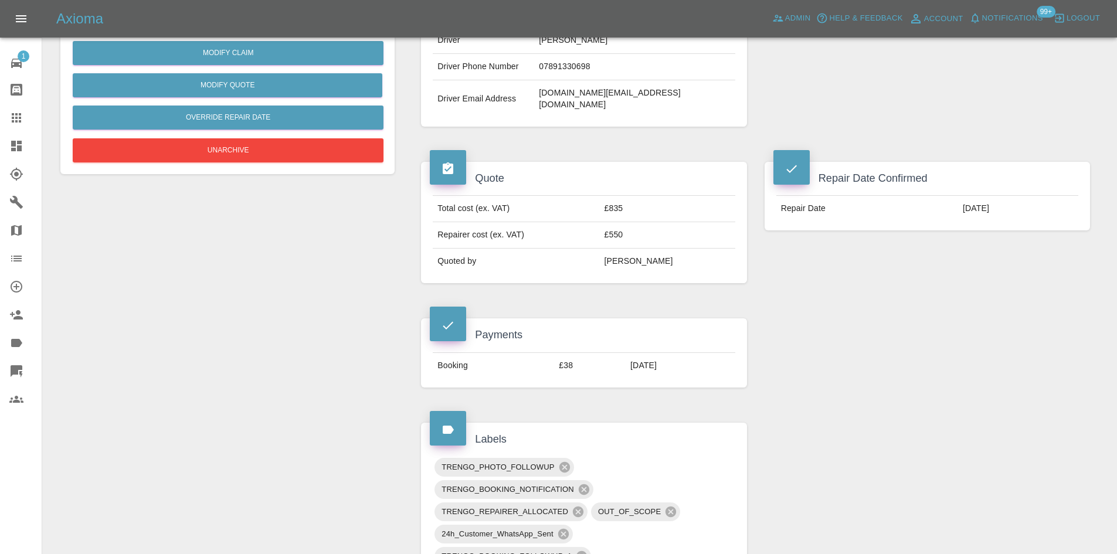
drag, startPoint x: 412, startPoint y: 355, endPoint x: 306, endPoint y: 308, distance: 115.2
click at [306, 308] on div "Change Repairer Modify Claim Modify Quote Override Repair Date Unarchive" at bounding box center [228, 534] width 352 height 1457
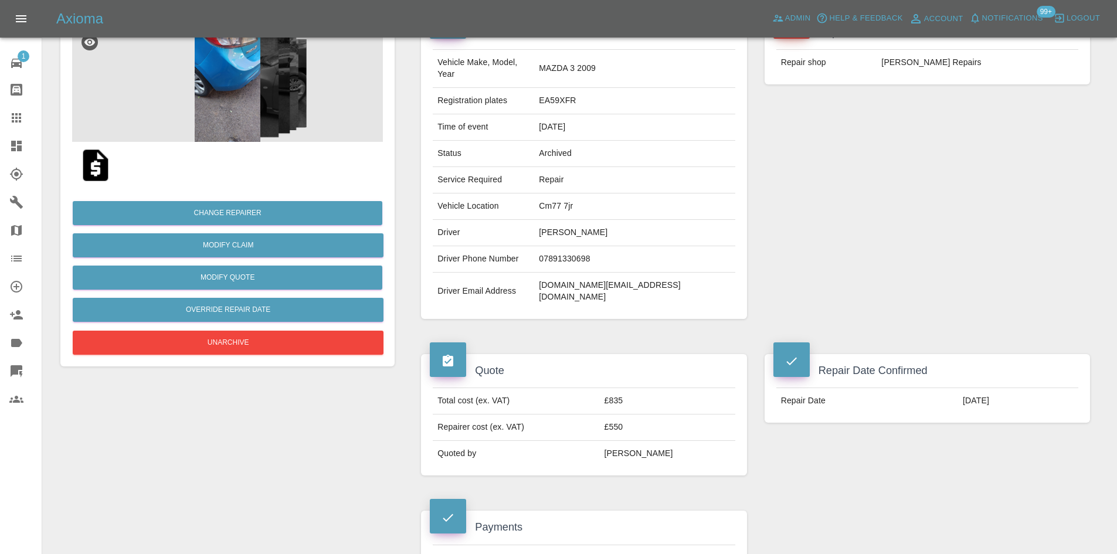
scroll to position [0, 0]
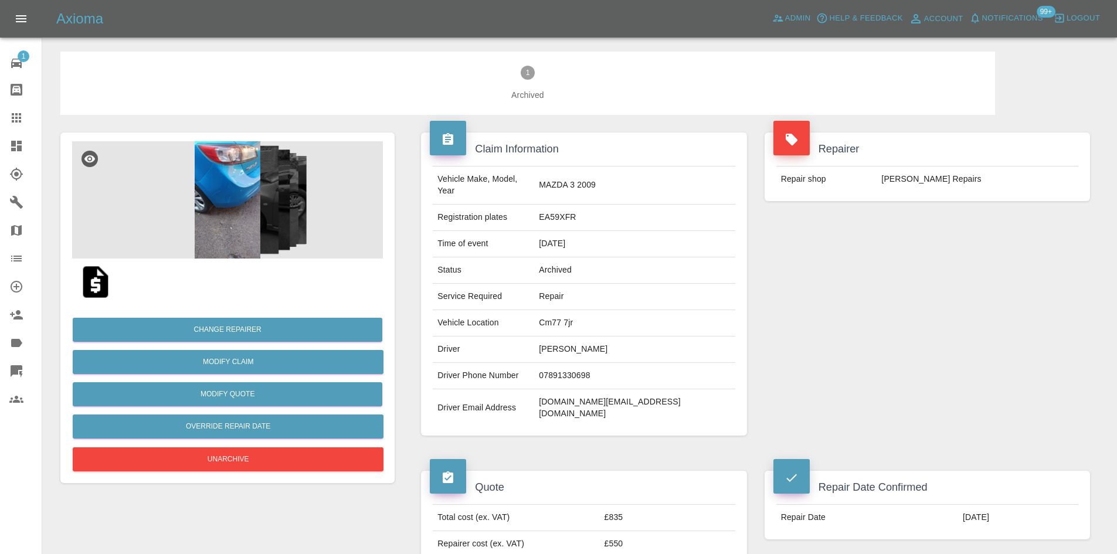
click at [237, 213] on img at bounding box center [227, 199] width 311 height 117
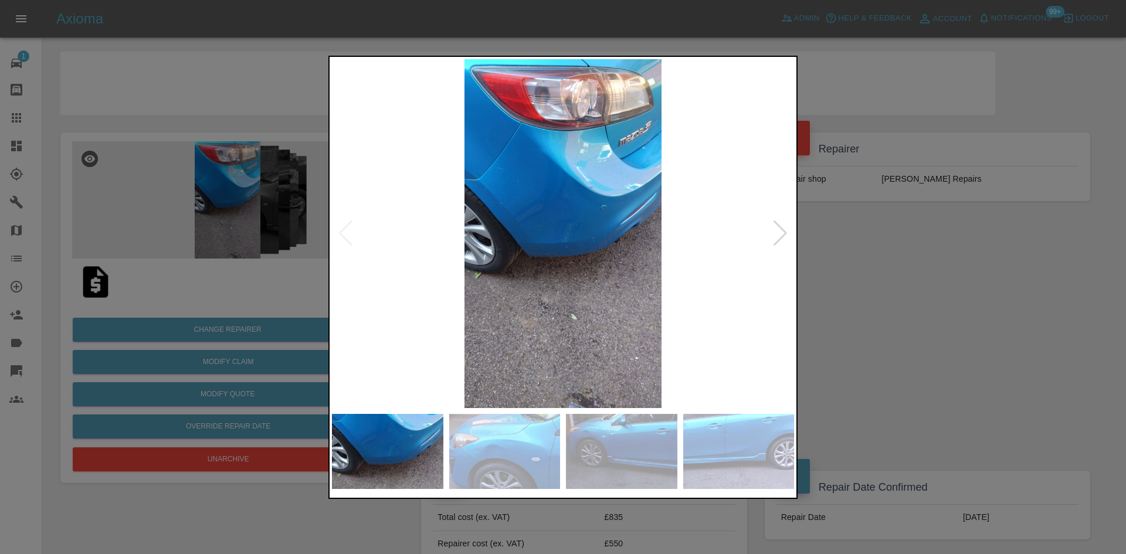
click at [770, 233] on img at bounding box center [563, 233] width 462 height 349
click at [787, 236] on div at bounding box center [780, 233] width 16 height 26
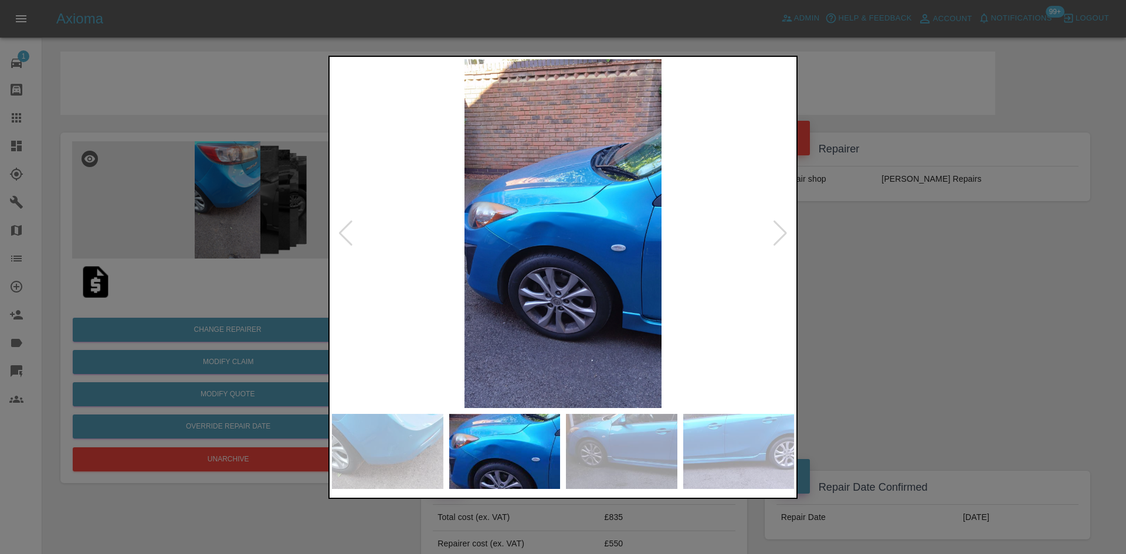
click at [787, 236] on div at bounding box center [780, 233] width 16 height 26
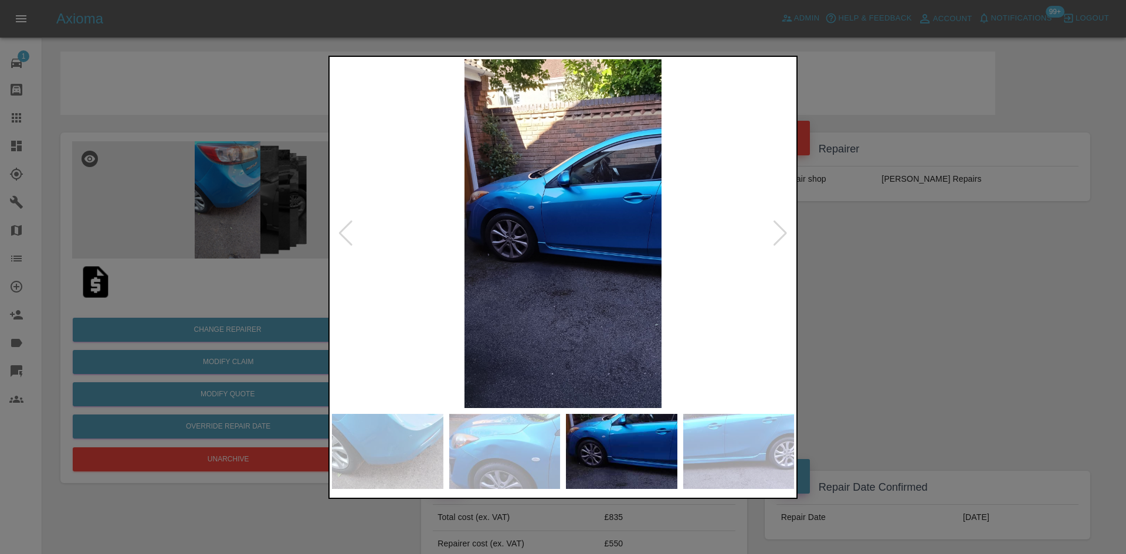
click at [842, 247] on div at bounding box center [563, 277] width 1126 height 554
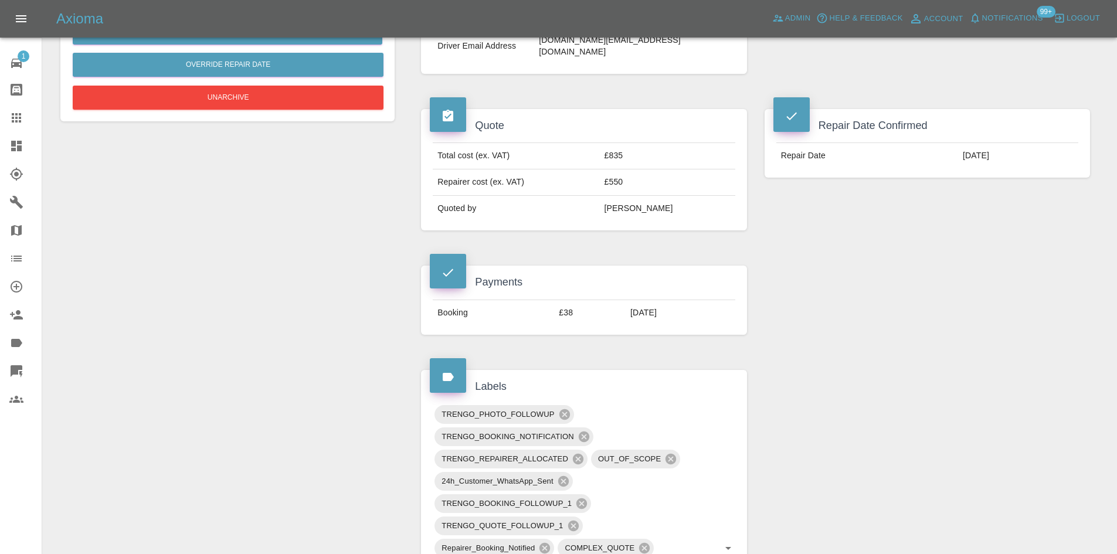
scroll to position [293, 0]
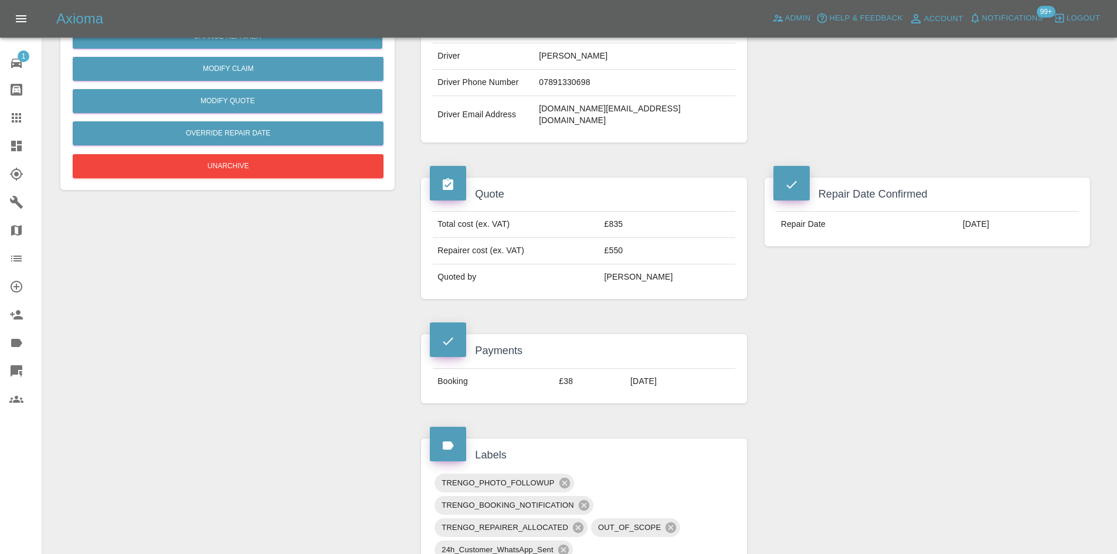
click at [19, 146] on icon at bounding box center [16, 146] width 11 height 11
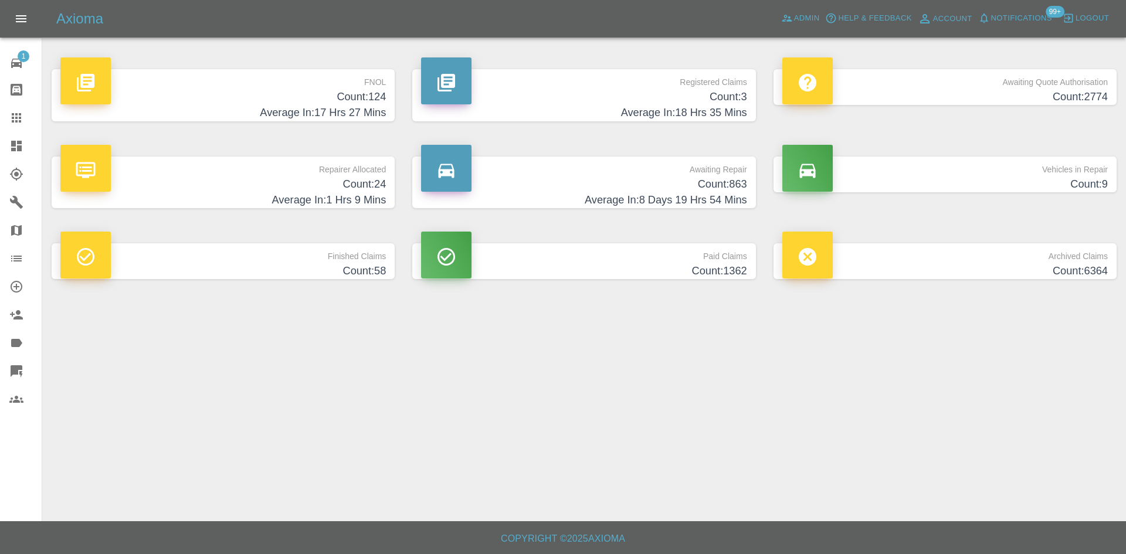
click at [963, 83] on p "Awaiting Quote Authorisation" at bounding box center [944, 79] width 325 height 20
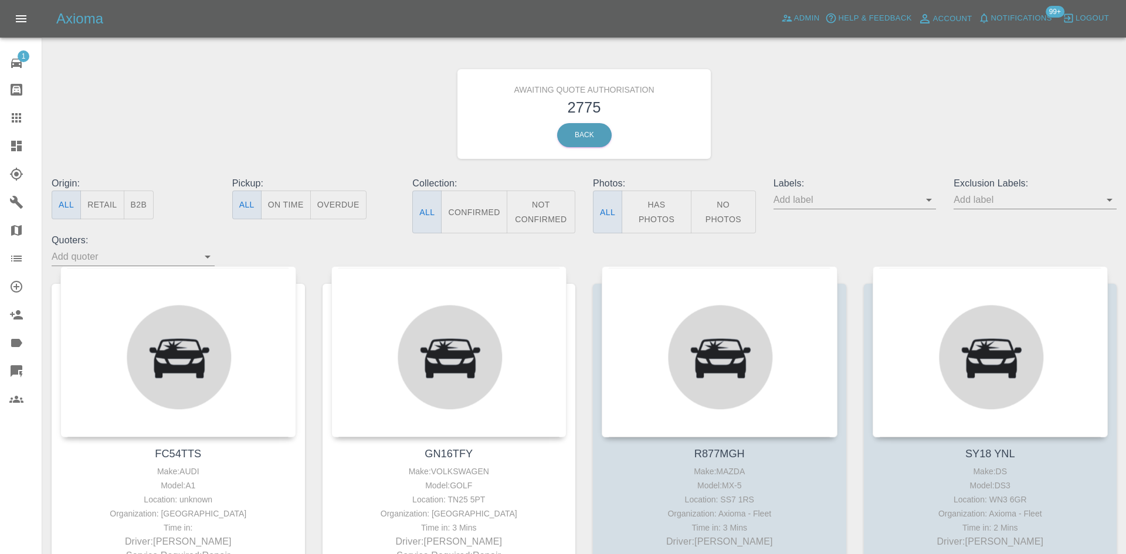
click at [138, 203] on button "B2B" at bounding box center [139, 205] width 30 height 29
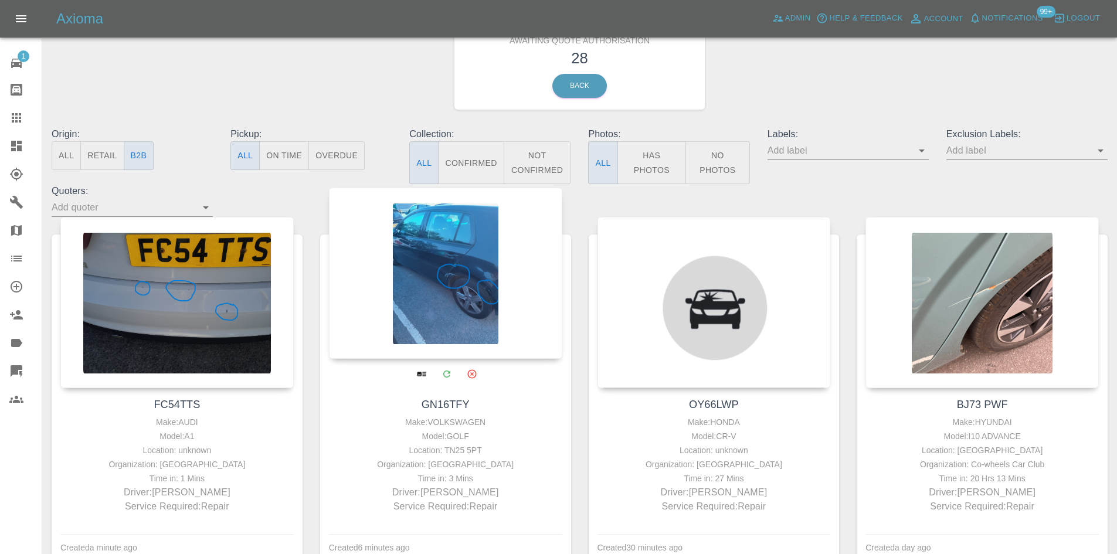
scroll to position [117, 0]
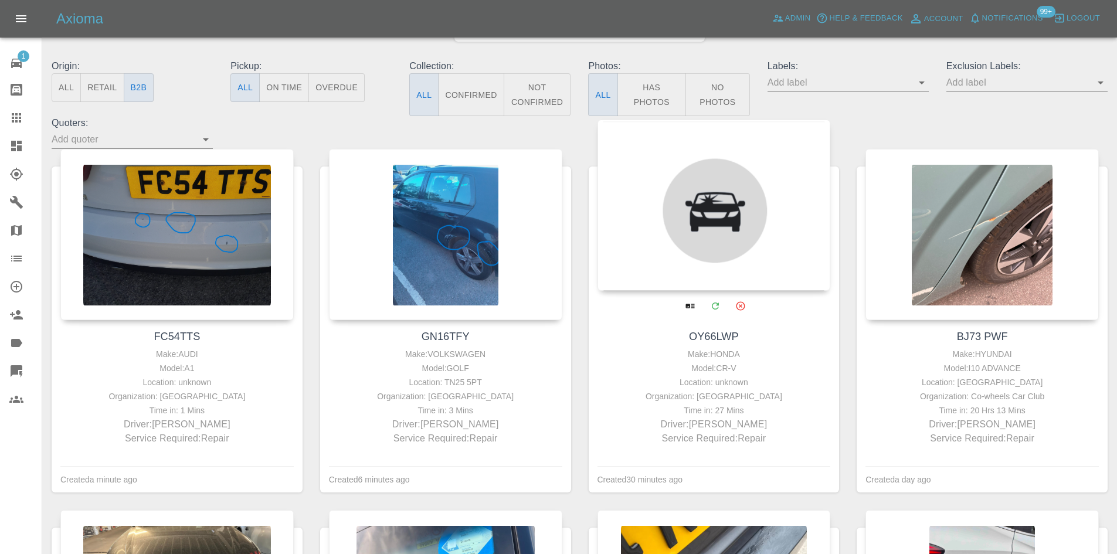
click at [671, 220] on div at bounding box center [713, 205] width 233 height 171
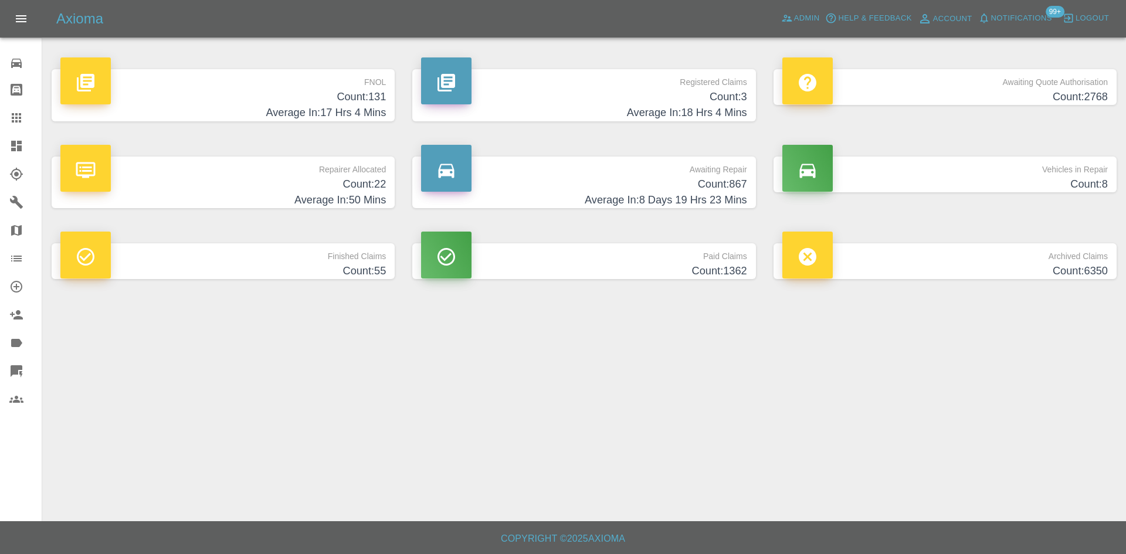
click at [220, 100] on h4 "Count: 131" at bounding box center [222, 97] width 325 height 16
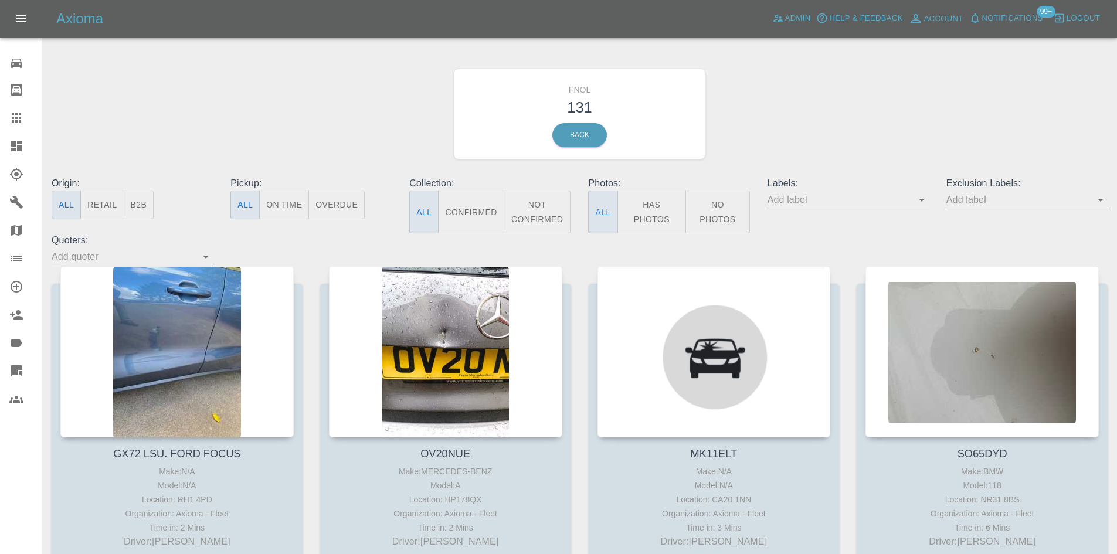
click at [33, 117] on div at bounding box center [25, 118] width 33 height 14
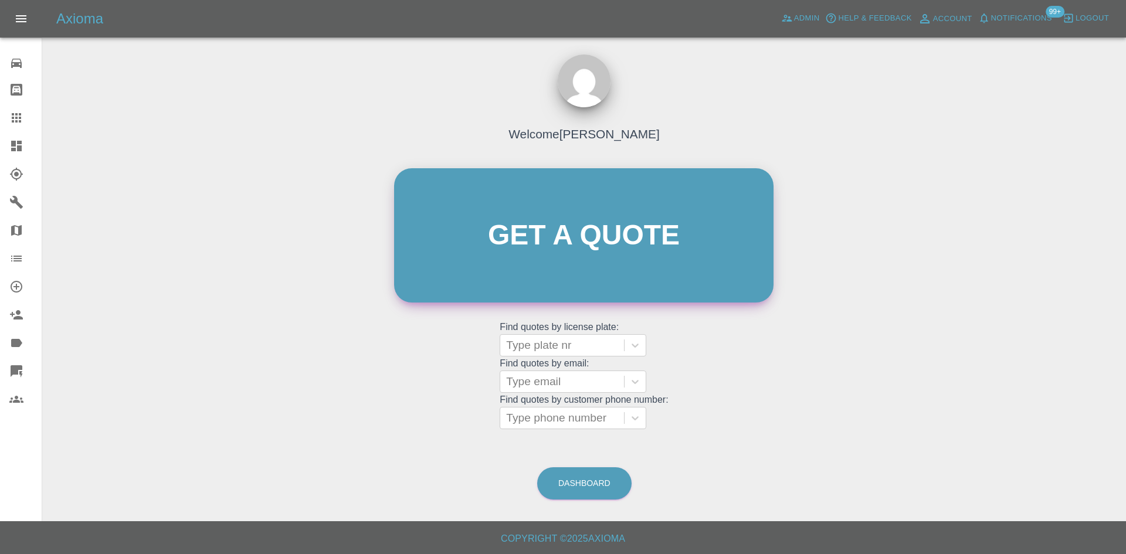
click at [501, 239] on link "Get a quote" at bounding box center [583, 235] width 379 height 134
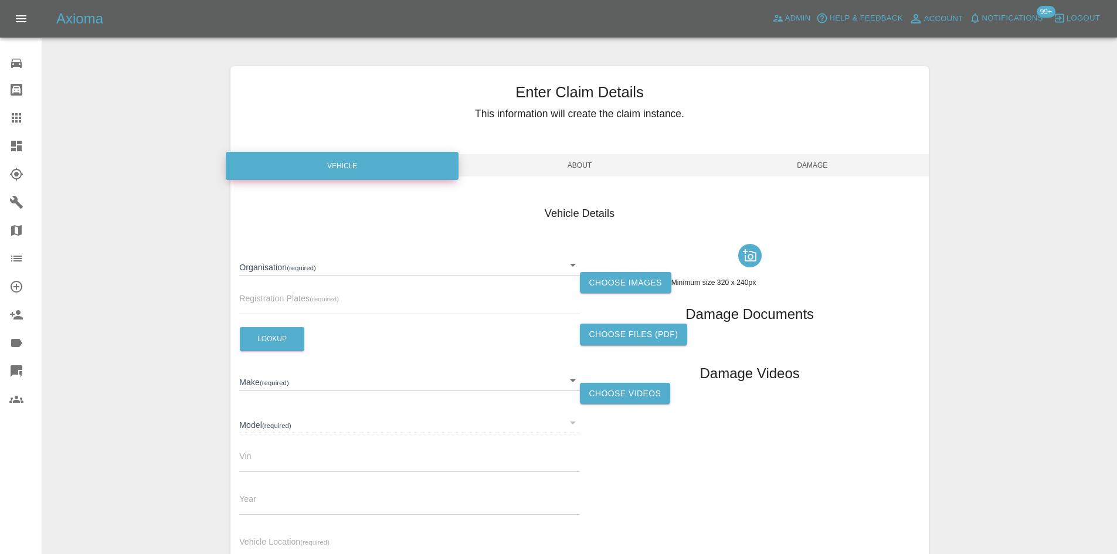
click at [308, 276] on div "Organisation (required) ​ Registration Plates (required) Lookup Make (required)…" at bounding box center [409, 403] width 340 height 328
click at [308, 270] on body "Axioma Admin Help & Feedback Account Notifications 99+ Logout 0 Repair home Bod…" at bounding box center [558, 335] width 1117 height 671
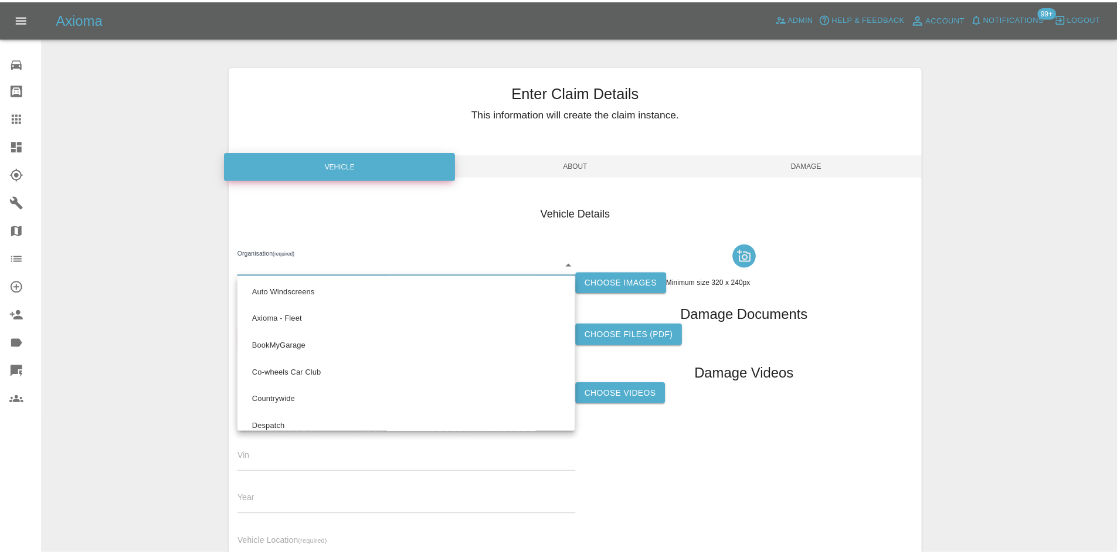
scroll to position [667, 0]
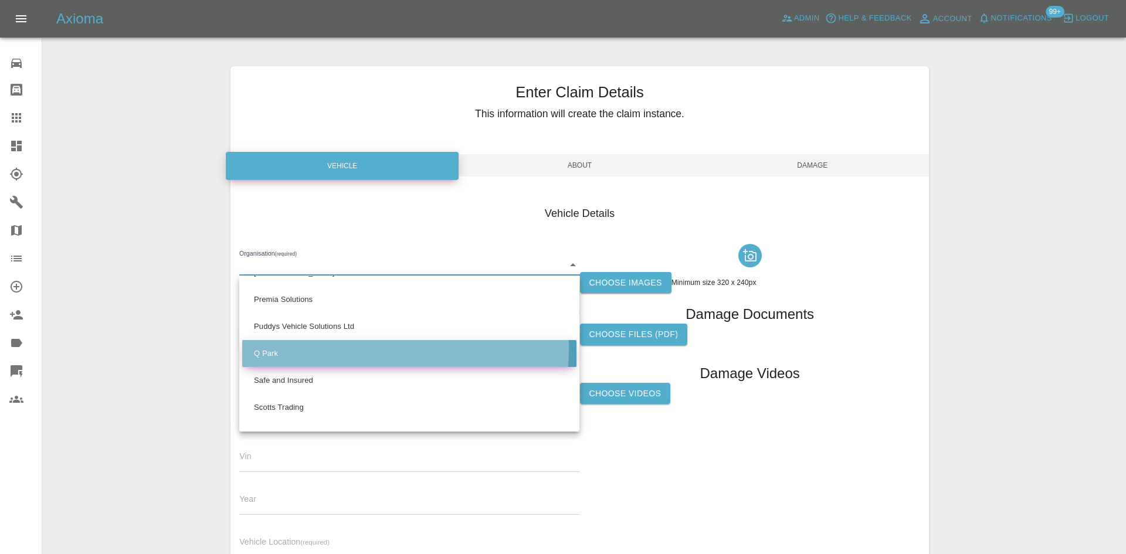
click at [307, 348] on li "Q Park" at bounding box center [409, 353] width 334 height 27
type input "636b7ea454cf410016ef4d2c"
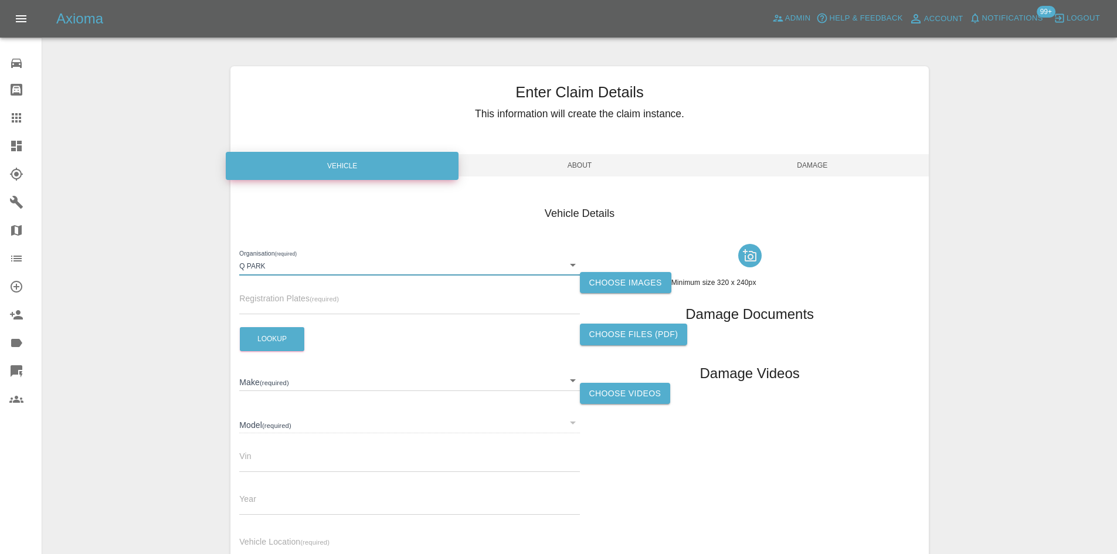
click at [295, 305] on input "text" at bounding box center [409, 305] width 340 height 17
paste input "OY66LWP"
click at [277, 334] on button "Lookup" at bounding box center [272, 339] width 64 height 24
click at [316, 300] on input "OY66LWP" at bounding box center [409, 305] width 340 height 17
type input "OY66LWP"
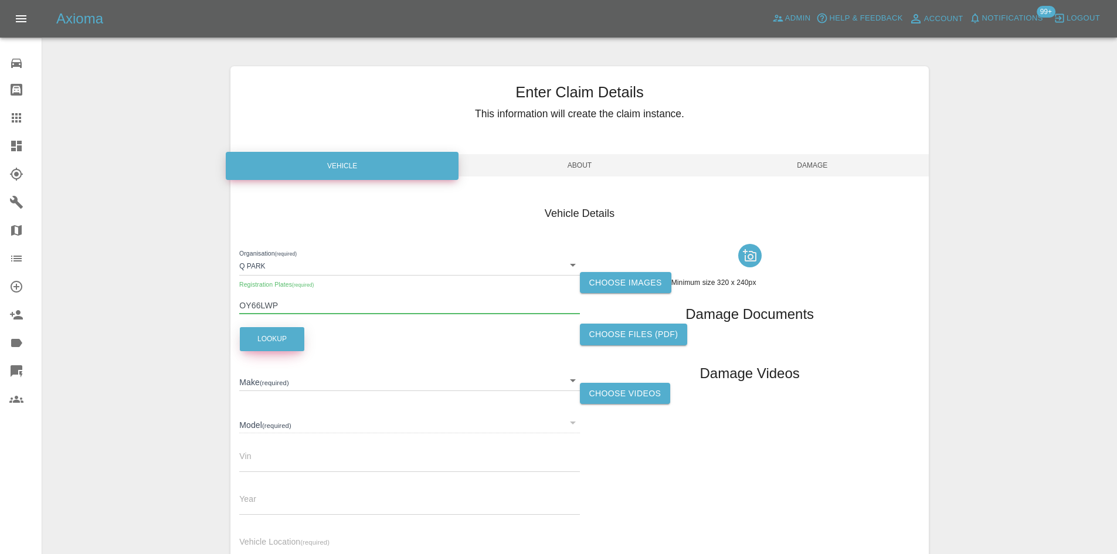
click at [283, 334] on button "Lookup" at bounding box center [272, 339] width 64 height 24
type input "HONDA"
type input "CR-V"
type input "SHSRE6790GU008882"
type input "2016"
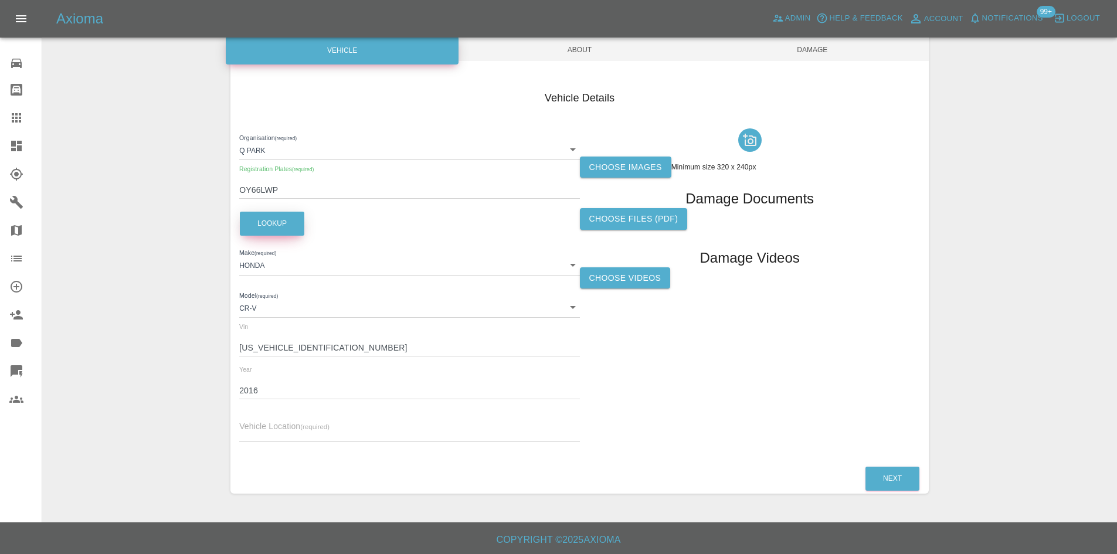
scroll to position [117, 0]
click at [284, 429] on input "text" at bounding box center [409, 432] width 340 height 17
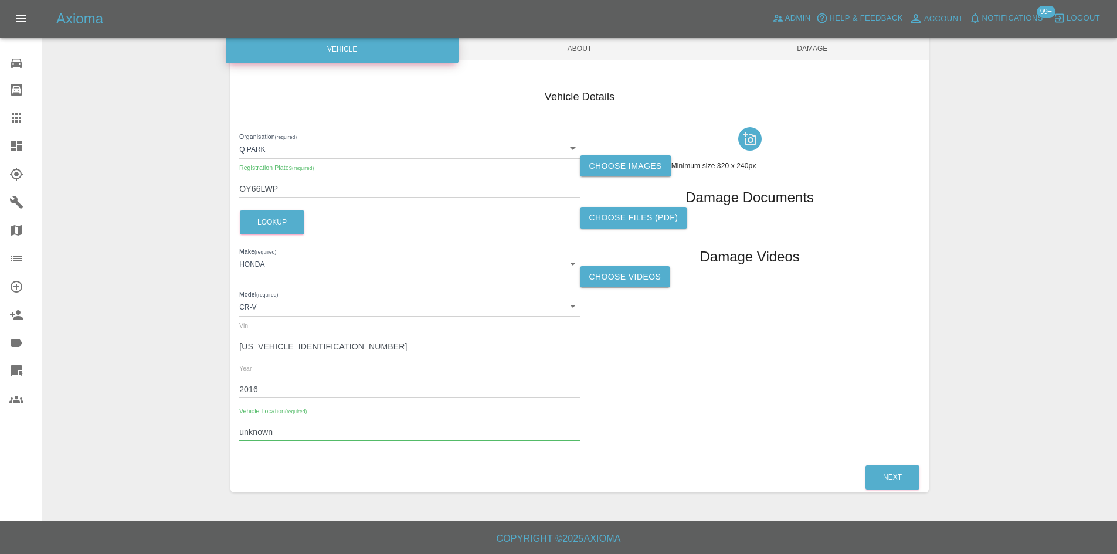
type input "unknown"
click at [632, 155] on label "Choose images" at bounding box center [625, 166] width 91 height 22
click at [0, 0] on input "Choose images" at bounding box center [0, 0] width 0 height 0
click at [584, 50] on span "About" at bounding box center [579, 49] width 233 height 22
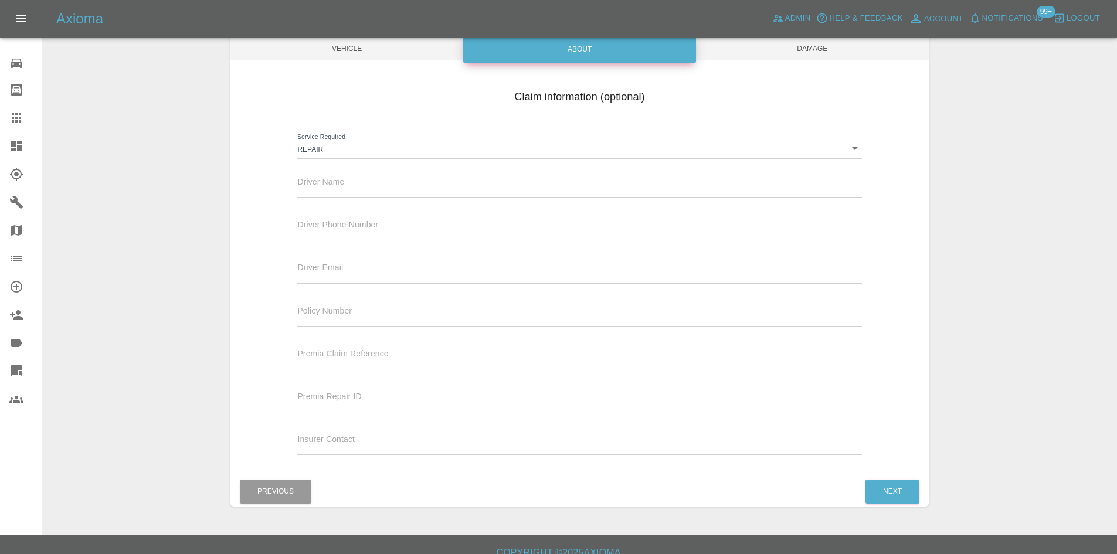
click at [389, 196] on input "text" at bounding box center [579, 189] width 564 height 17
type input "Quinn"
click at [767, 41] on span "Damage" at bounding box center [812, 49] width 233 height 22
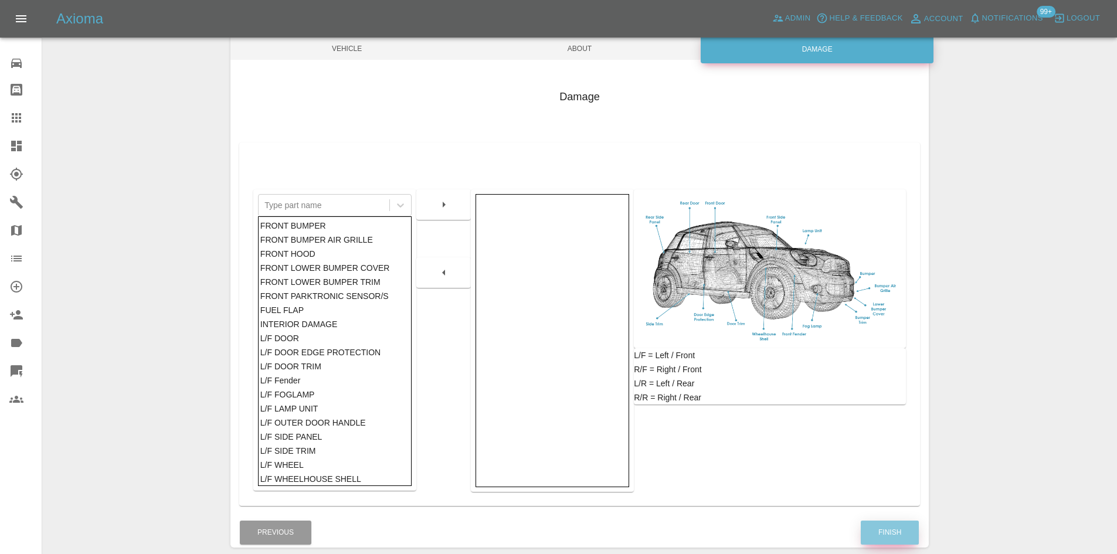
click at [898, 533] on button "Finish" at bounding box center [890, 533] width 58 height 24
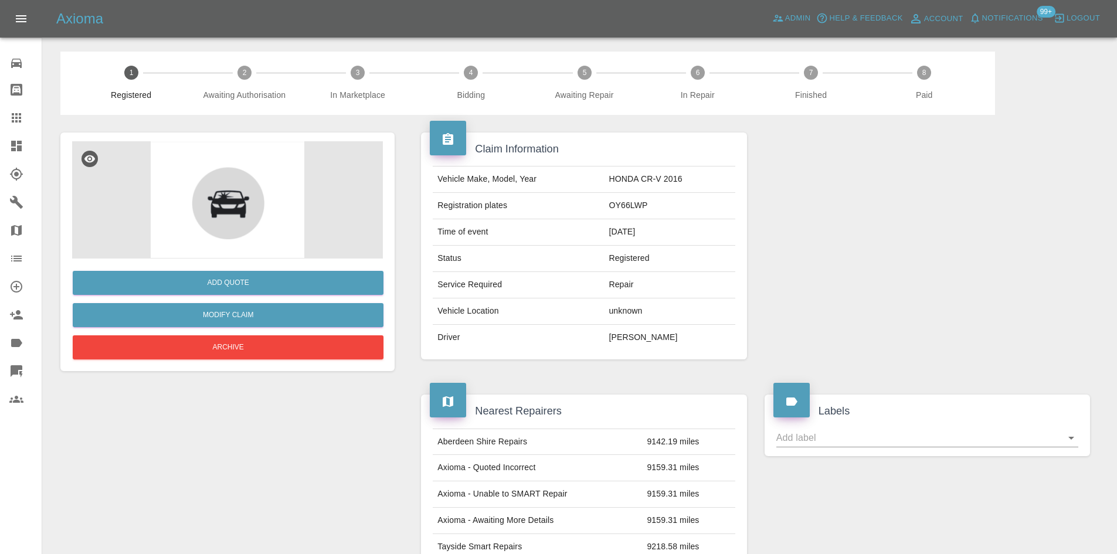
click at [246, 232] on img at bounding box center [227, 199] width 311 height 117
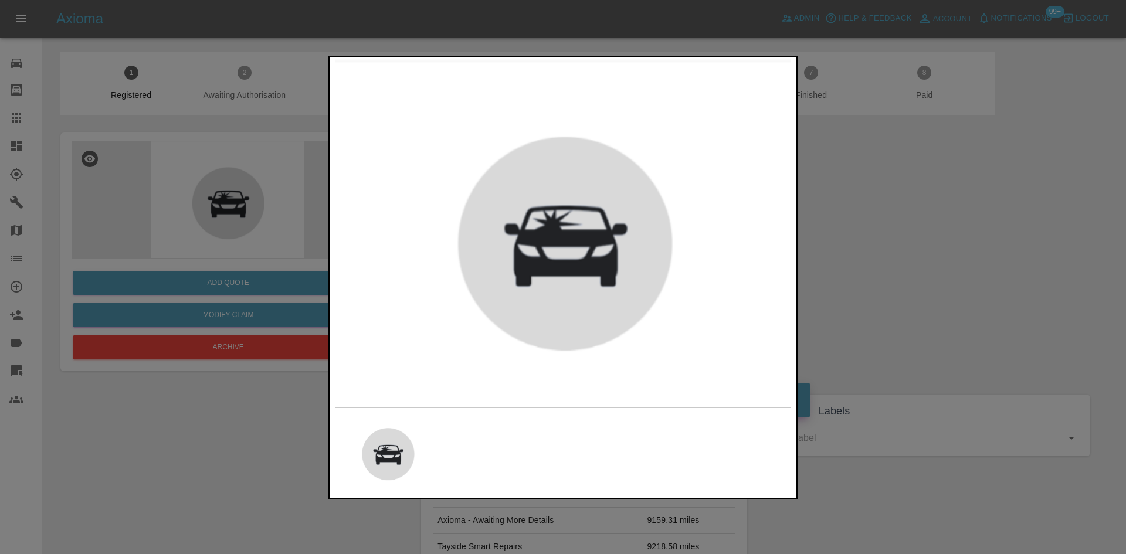
click at [983, 287] on div at bounding box center [563, 277] width 1126 height 554
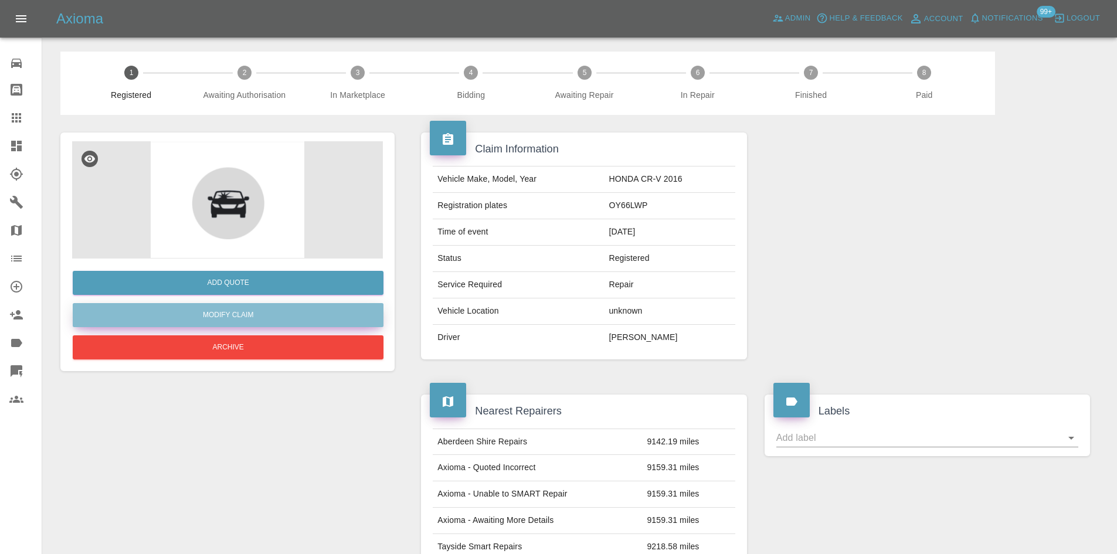
click at [252, 309] on link "Modify Claim" at bounding box center [228, 315] width 311 height 24
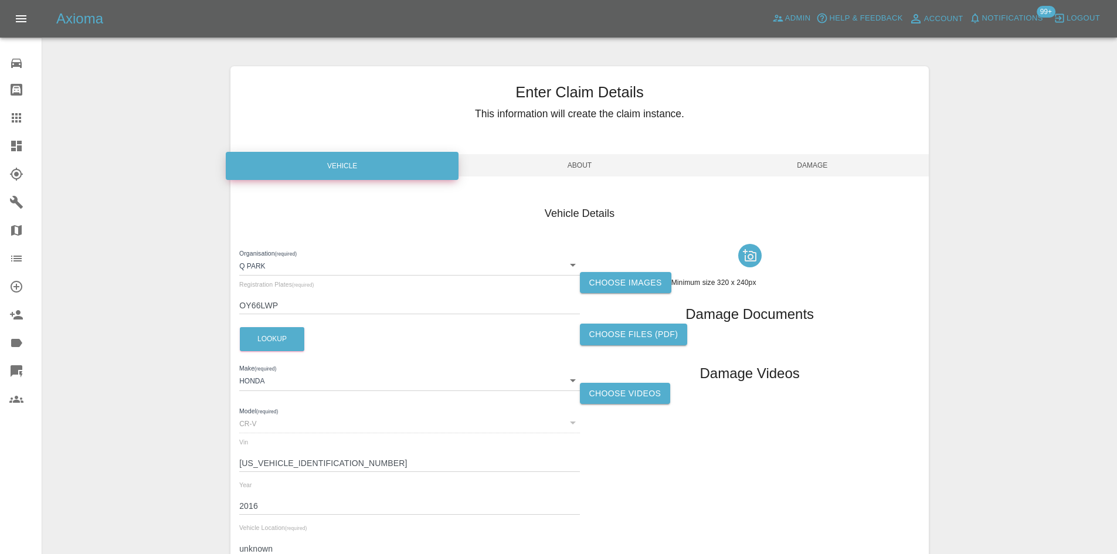
click at [645, 273] on label "Choose images" at bounding box center [625, 283] width 91 height 22
click at [0, 0] on input "Choose images" at bounding box center [0, 0] width 0 height 0
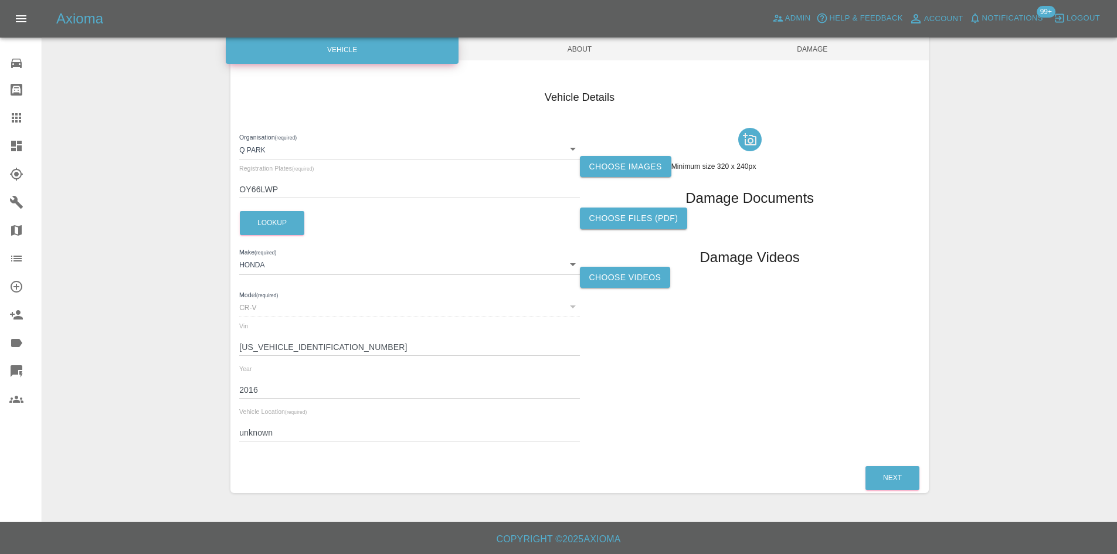
scroll to position [117, 0]
click at [612, 154] on div at bounding box center [750, 139] width 340 height 33
click at [617, 165] on label "Choose images" at bounding box center [625, 166] width 91 height 22
click at [0, 0] on input "Choose images" at bounding box center [0, 0] width 0 height 0
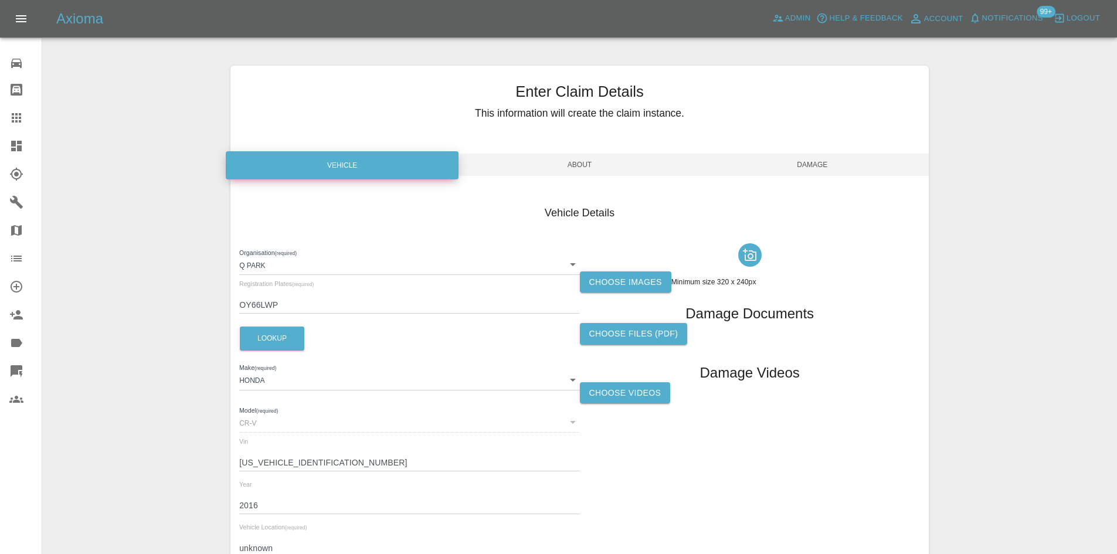
scroll to position [0, 0]
click at [1028, 24] on span "Notifications" at bounding box center [1012, 18] width 61 height 13
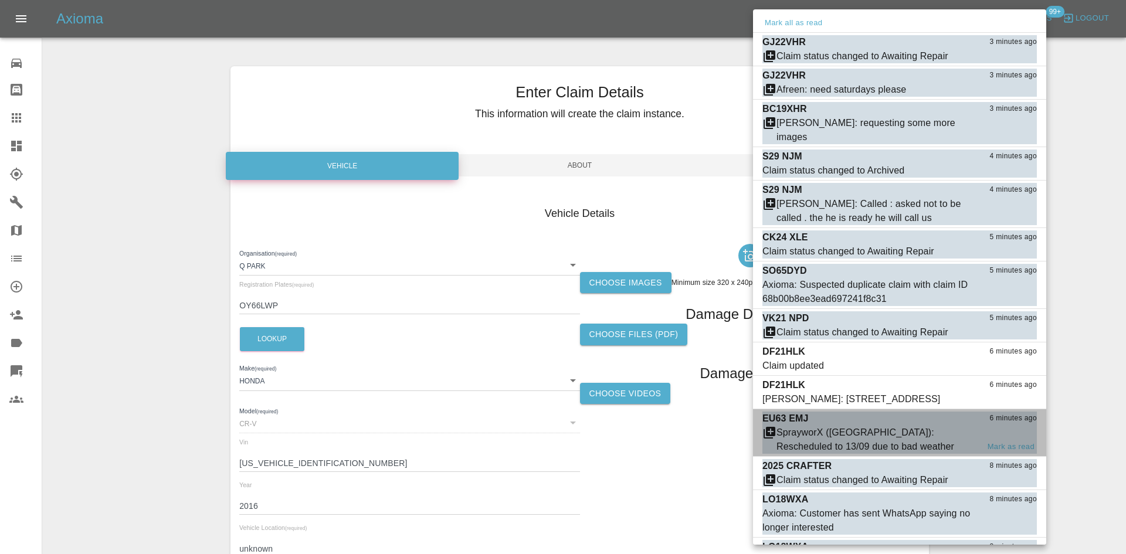
click at [799, 443] on div "SprayworX (Kent): Rescheduled to 13/09 due to bad weather" at bounding box center [877, 440] width 202 height 28
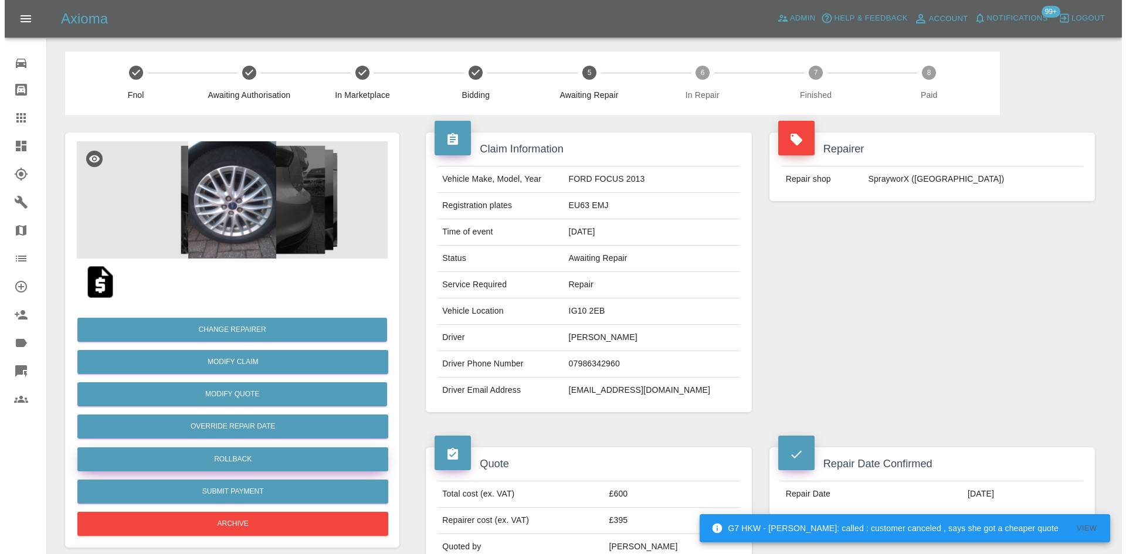
scroll to position [235, 0]
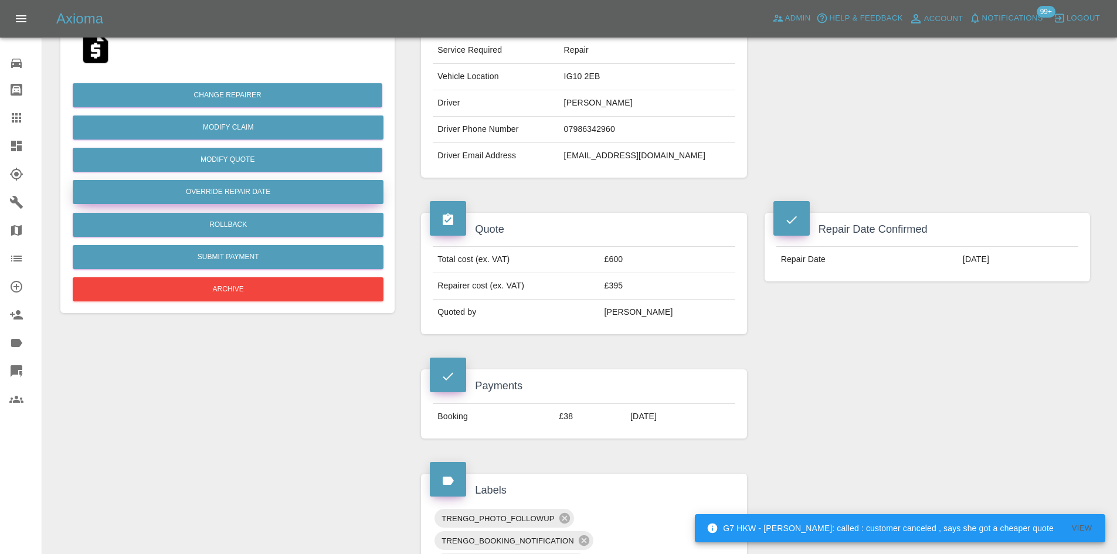
click at [208, 192] on button "Override Repair Date" at bounding box center [228, 192] width 311 height 24
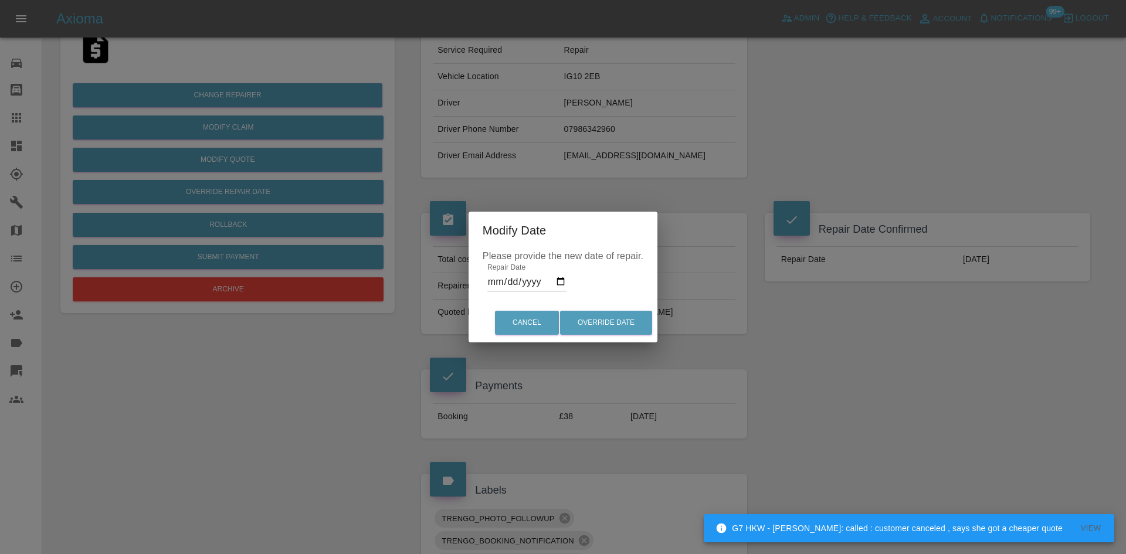
click at [561, 281] on input "2025-08-29" at bounding box center [526, 282] width 79 height 19
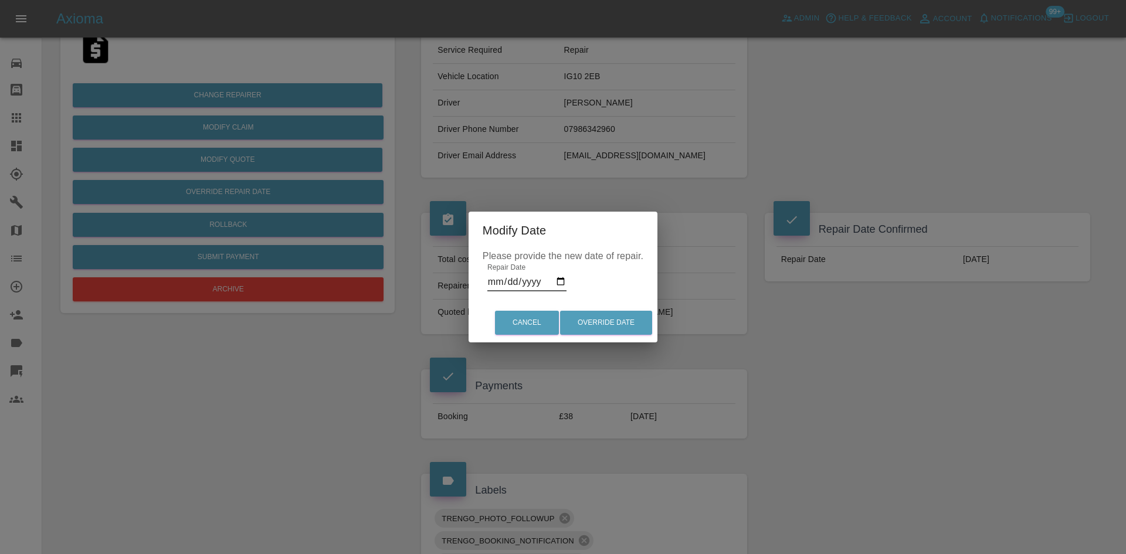
type input "2025-09-13"
click at [617, 328] on button "Override Date" at bounding box center [606, 323] width 92 height 24
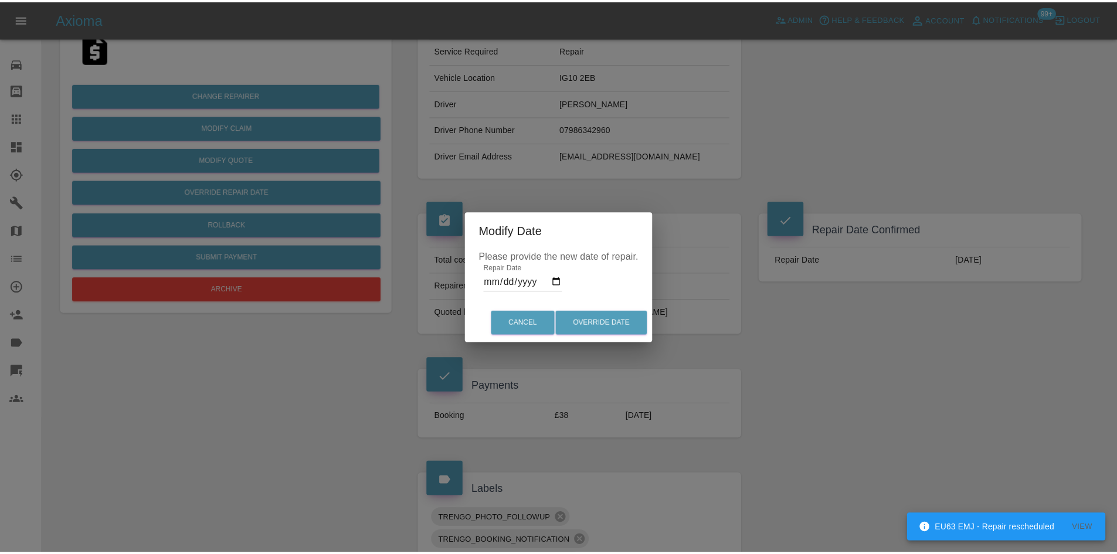
scroll to position [0, 0]
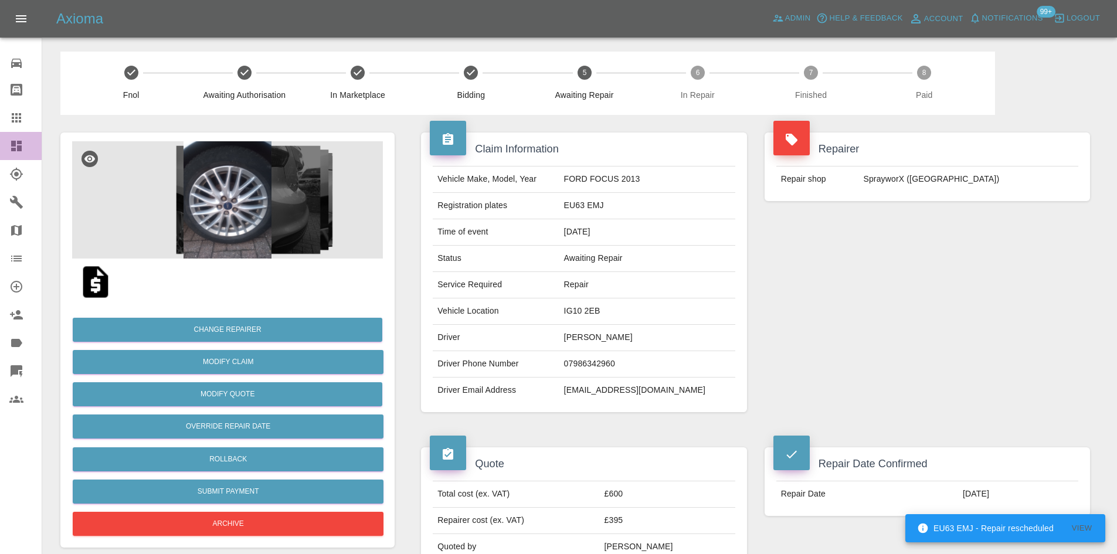
click at [16, 143] on icon at bounding box center [16, 146] width 11 height 11
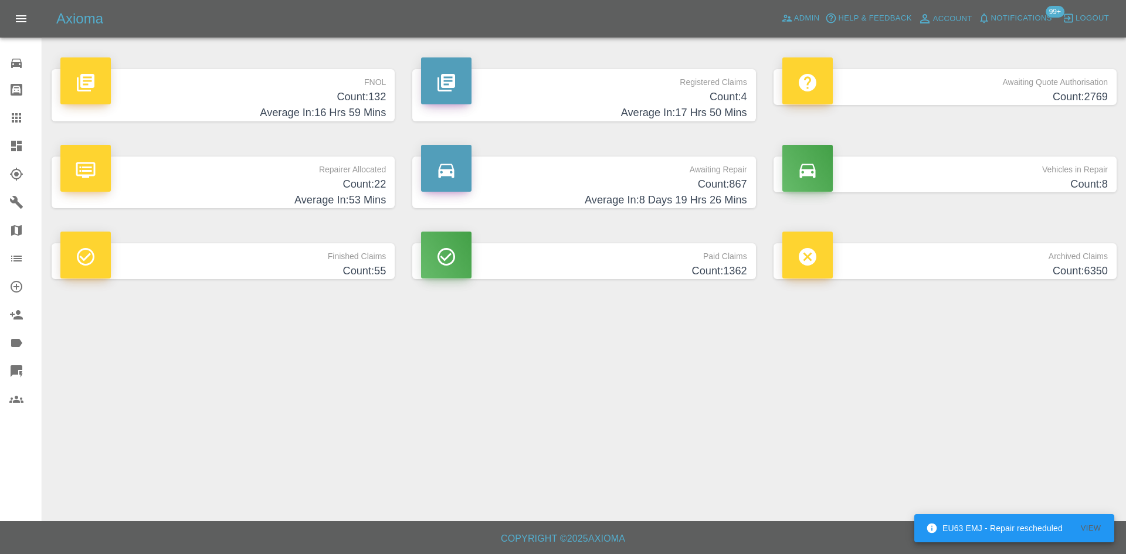
click at [635, 94] on h4 "Count: 4" at bounding box center [583, 97] width 325 height 16
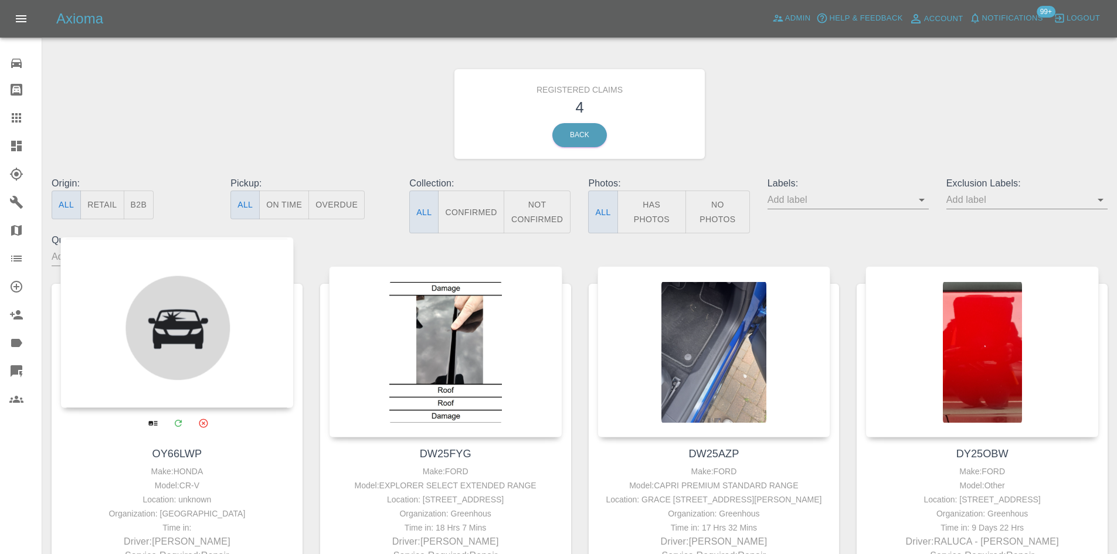
click at [200, 329] on div at bounding box center [176, 322] width 233 height 171
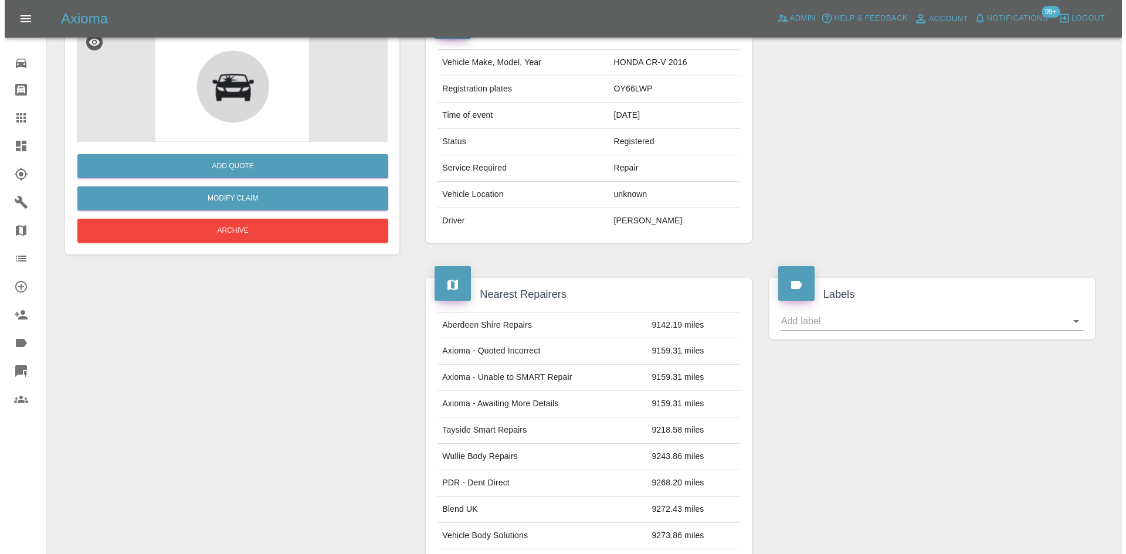
scroll to position [117, 0]
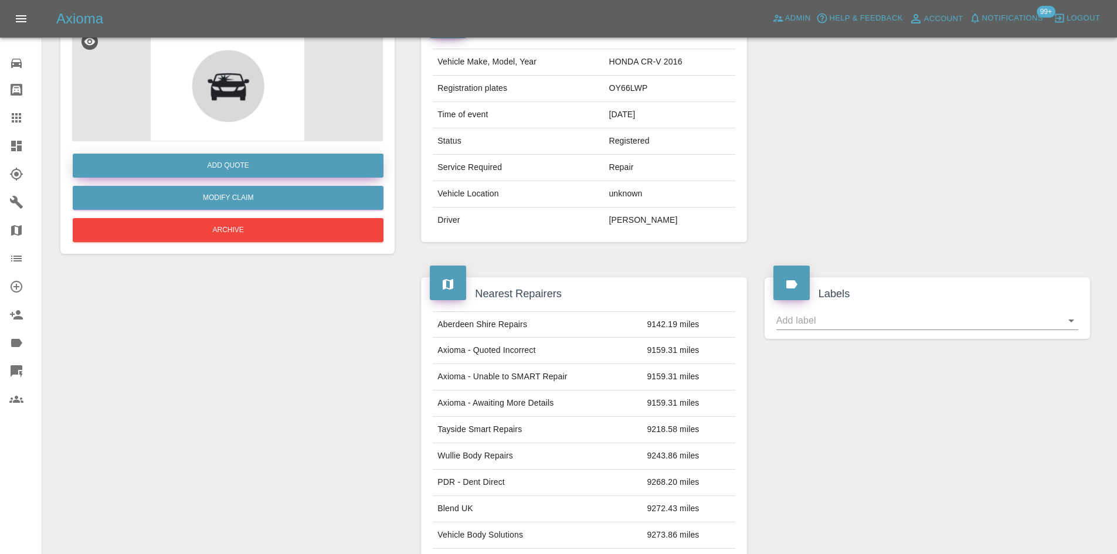
click at [273, 169] on button "Add Quote" at bounding box center [228, 166] width 311 height 24
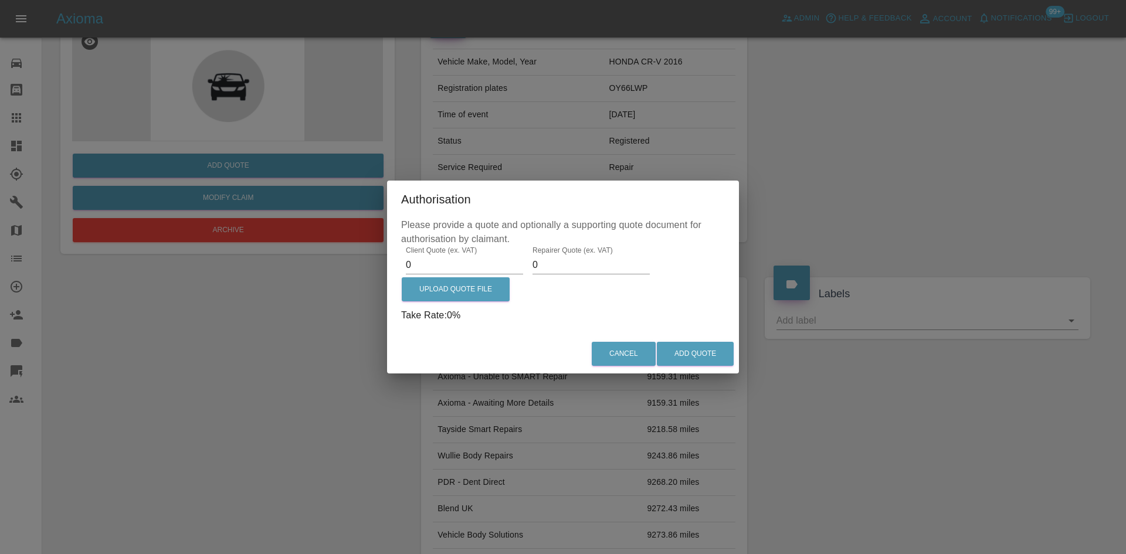
click at [443, 256] on input "0" at bounding box center [464, 265] width 117 height 19
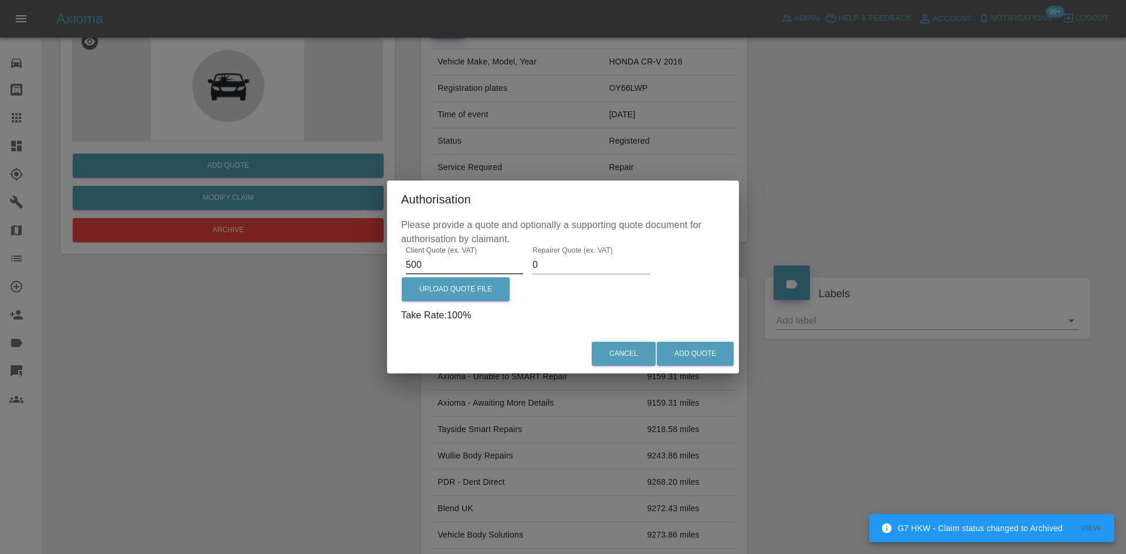
type input "500"
click at [565, 271] on input "0" at bounding box center [590, 265] width 117 height 19
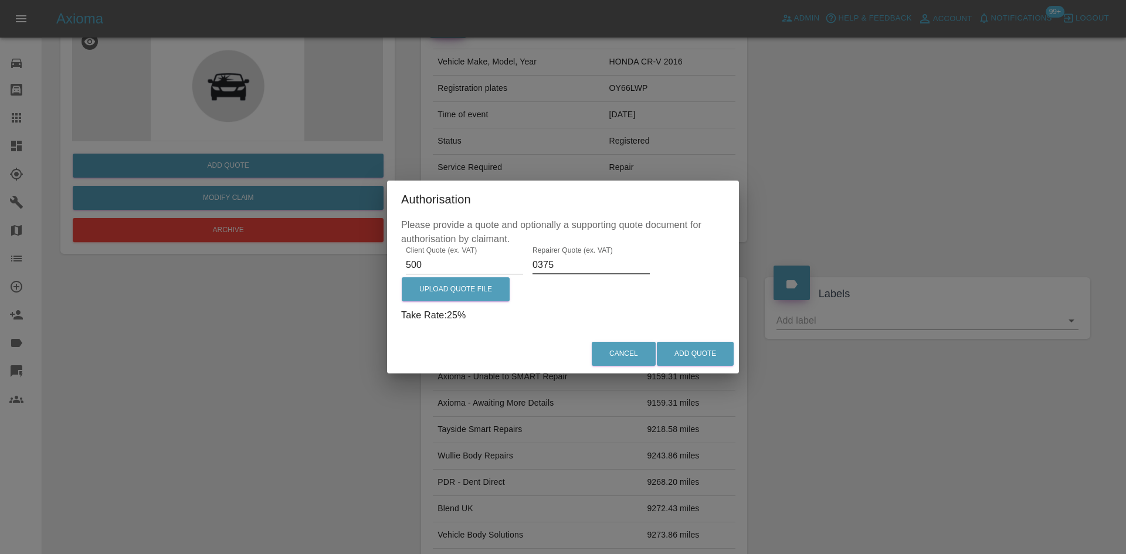
type input "0375"
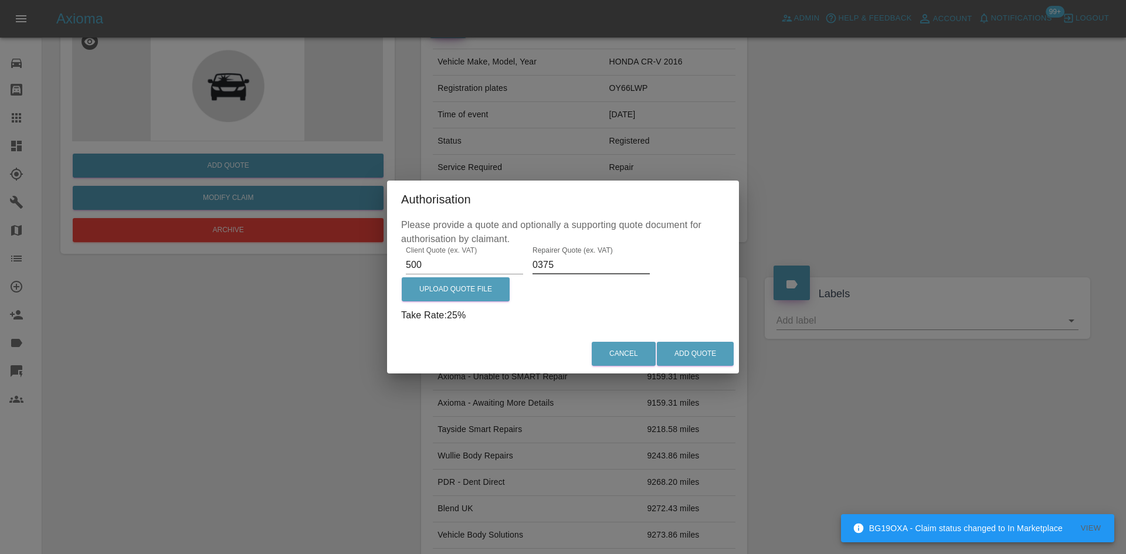
click at [437, 253] on label "Client Quote (ex. VAT)" at bounding box center [441, 250] width 71 height 10
click at [437, 256] on input "500" at bounding box center [464, 265] width 117 height 19
click at [437, 253] on label "Client Quote (ex. VAT)" at bounding box center [441, 250] width 71 height 10
click at [437, 256] on input "500" at bounding box center [464, 265] width 117 height 19
click at [439, 264] on input "500" at bounding box center [464, 265] width 117 height 19
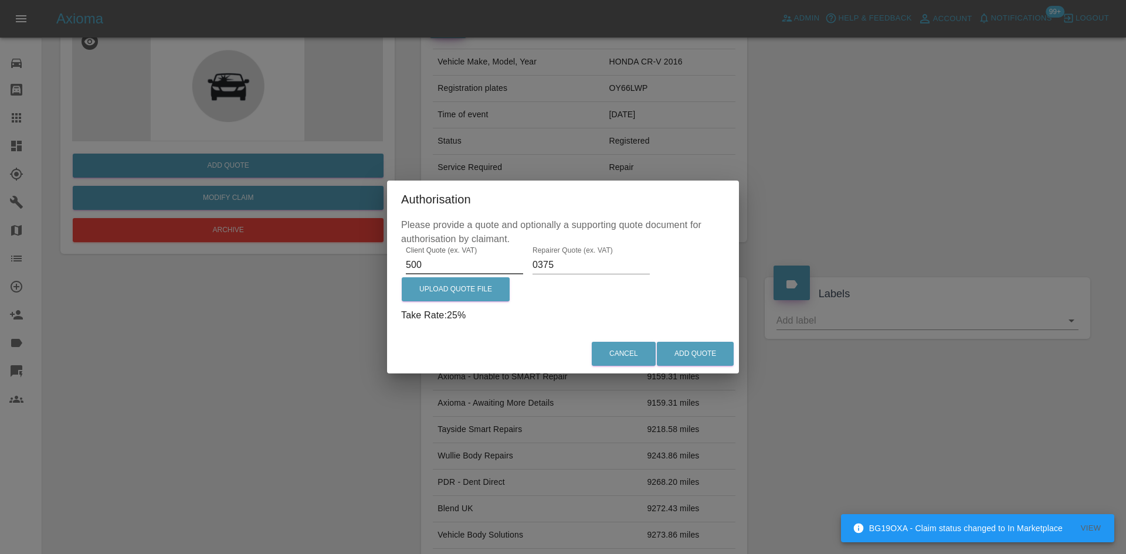
click at [439, 264] on input "500" at bounding box center [464, 265] width 117 height 19
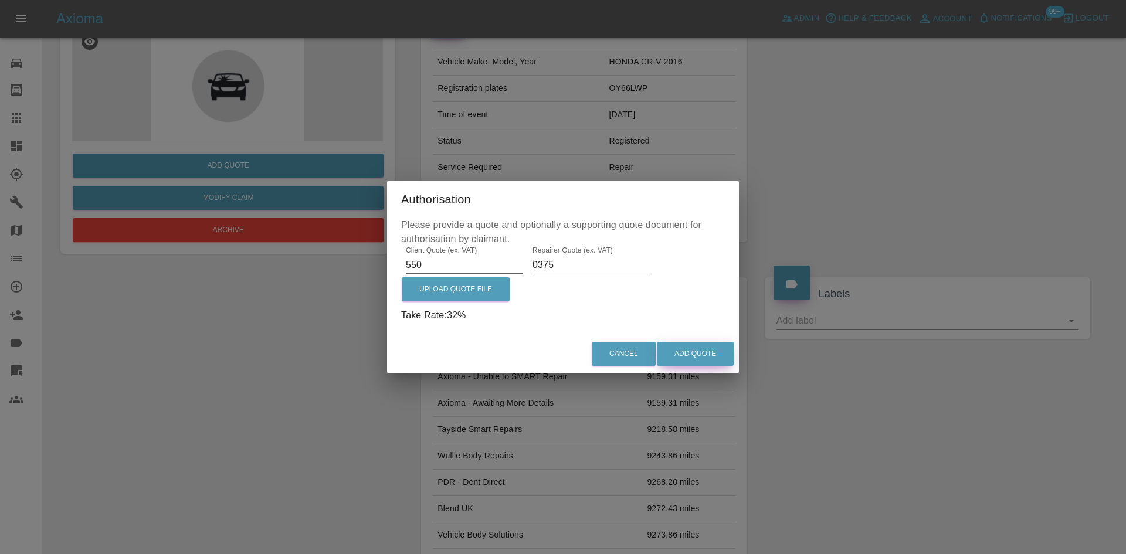
type input "550"
click at [685, 356] on button "Add Quote" at bounding box center [695, 354] width 77 height 24
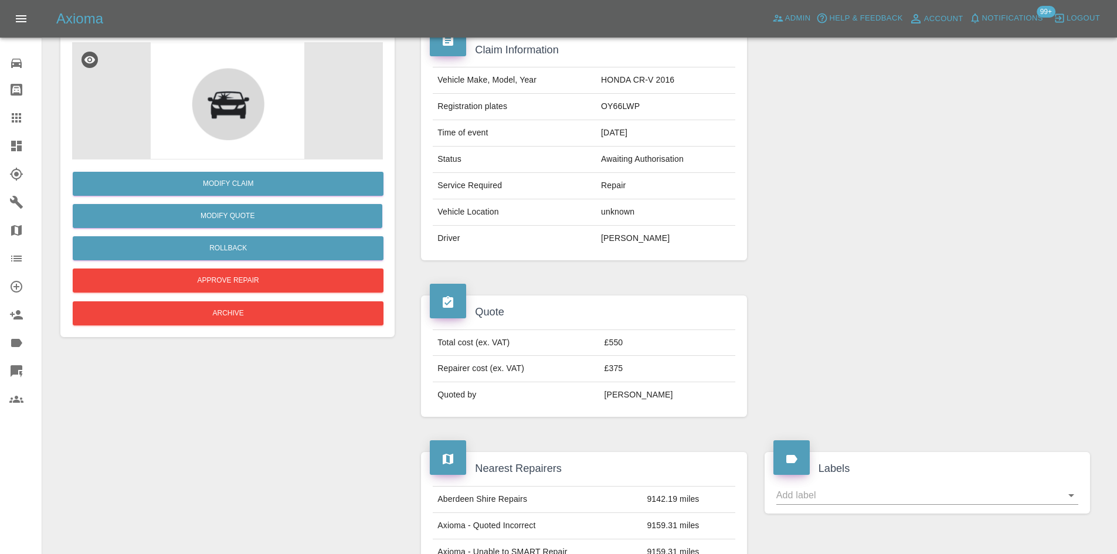
scroll to position [80, 0]
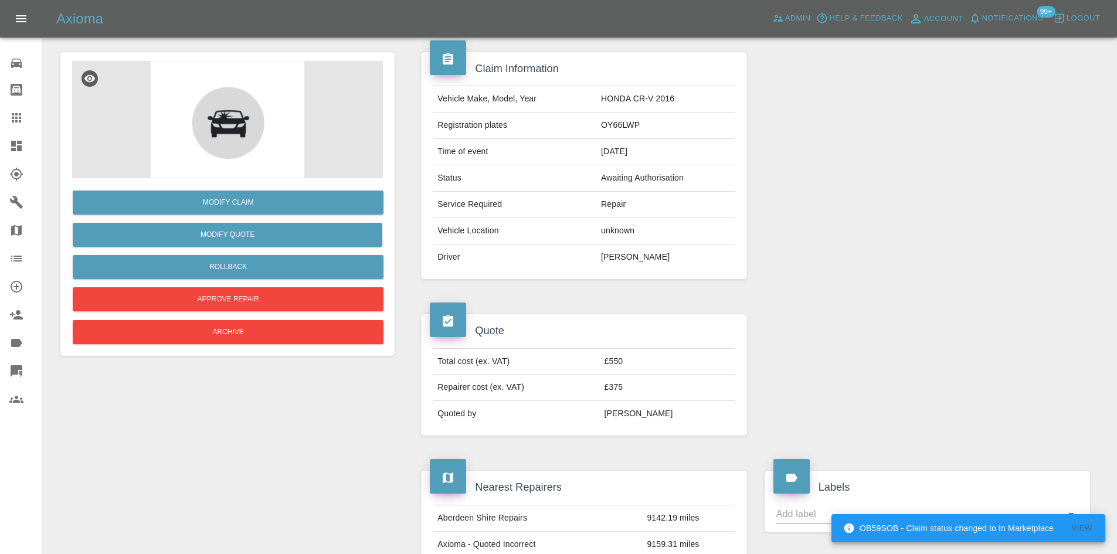
click at [17, 128] on link "Claims" at bounding box center [21, 118] width 42 height 28
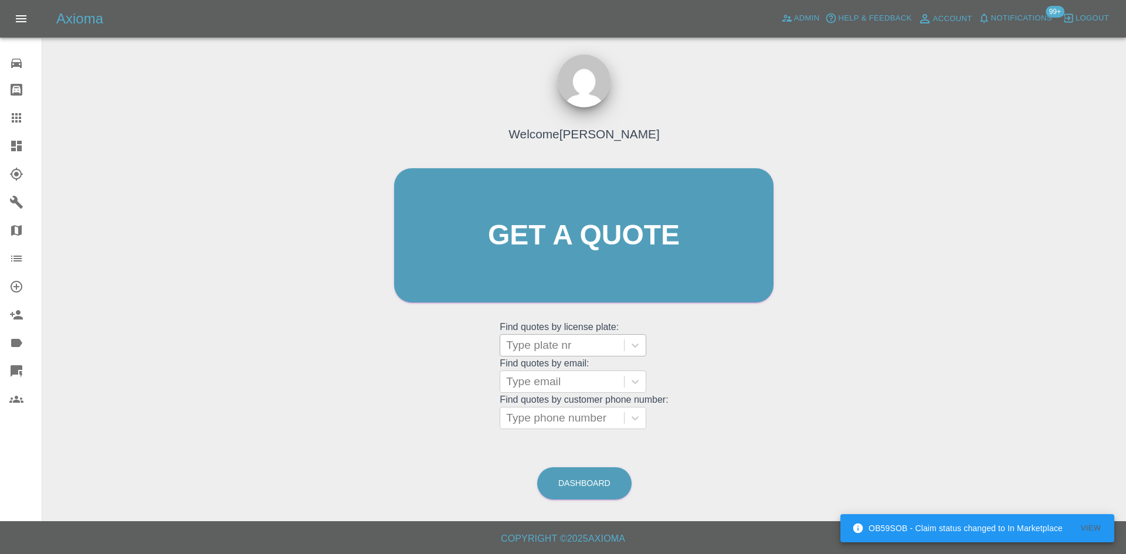
click at [532, 335] on div "Type plate nr" at bounding box center [562, 345] width 124 height 21
paste input "FD22ATO"
type input "FD22ATO"
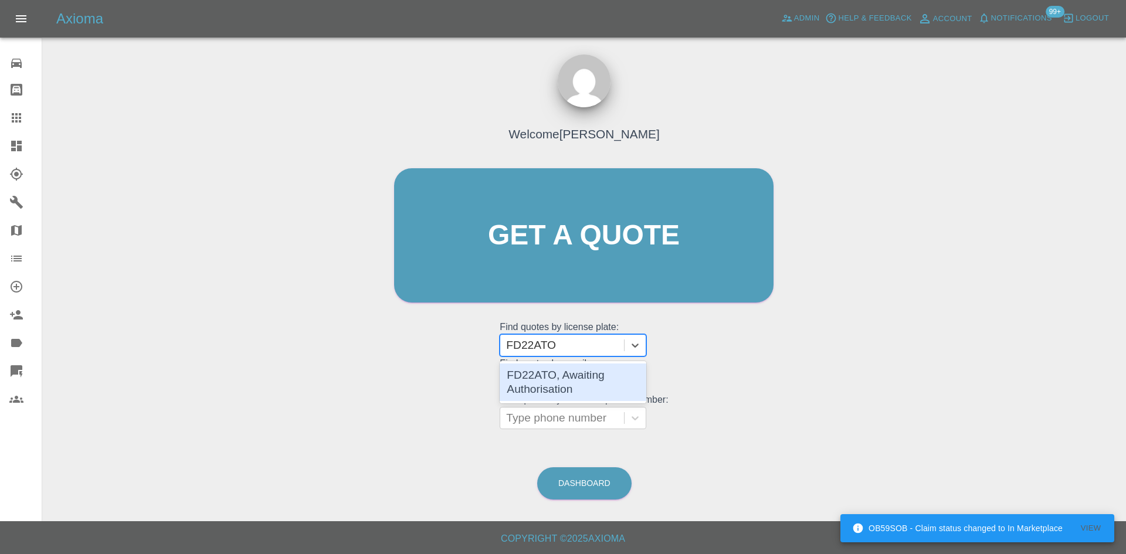
click at [552, 375] on div "FD22ATO, Awaiting Authorisation" at bounding box center [573, 382] width 147 height 38
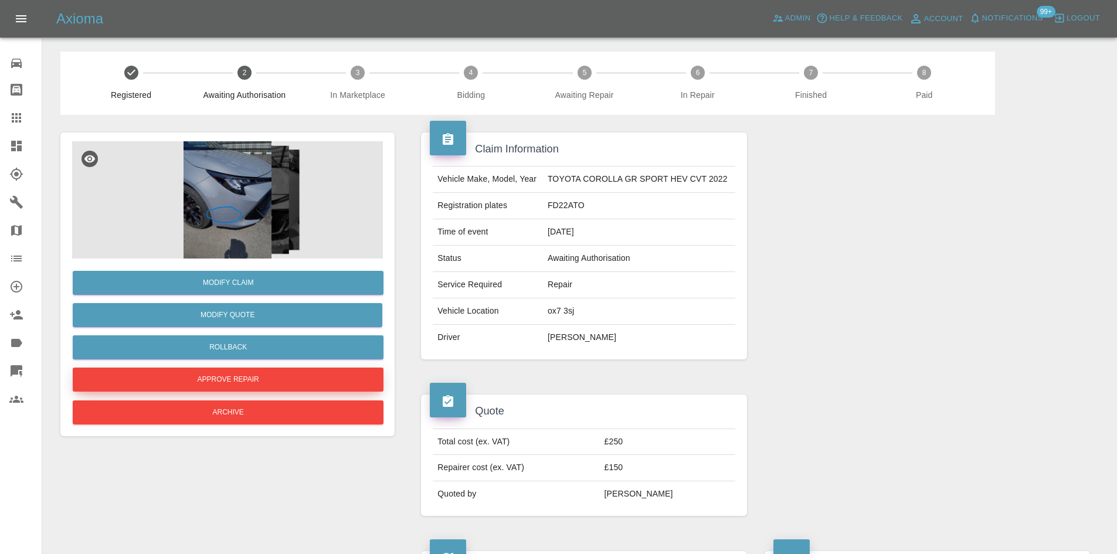
click at [240, 376] on button "Approve Repair" at bounding box center [228, 380] width 311 height 24
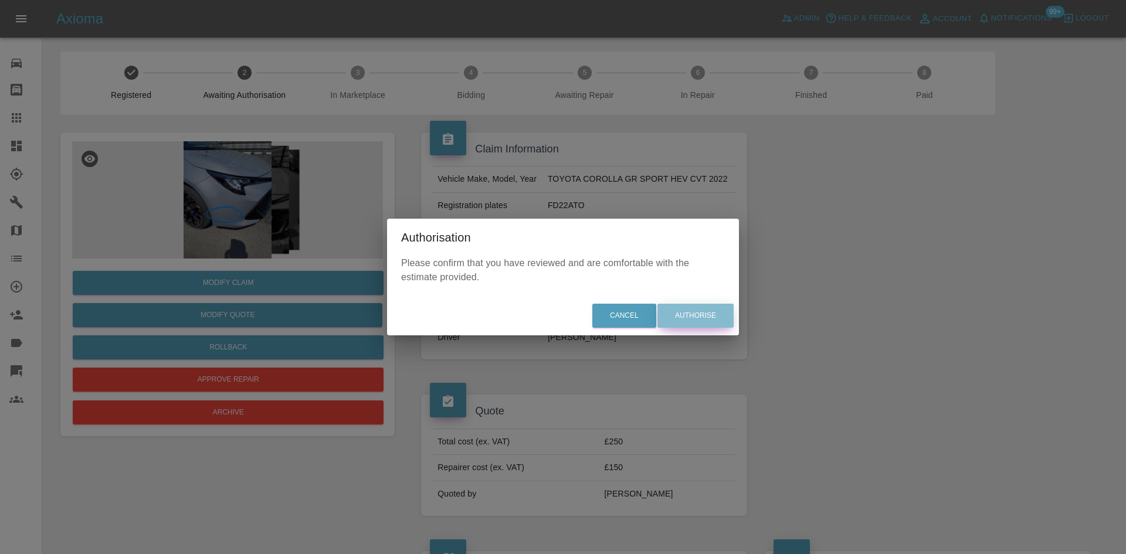
click at [688, 314] on button "Authorise" at bounding box center [695, 316] width 76 height 24
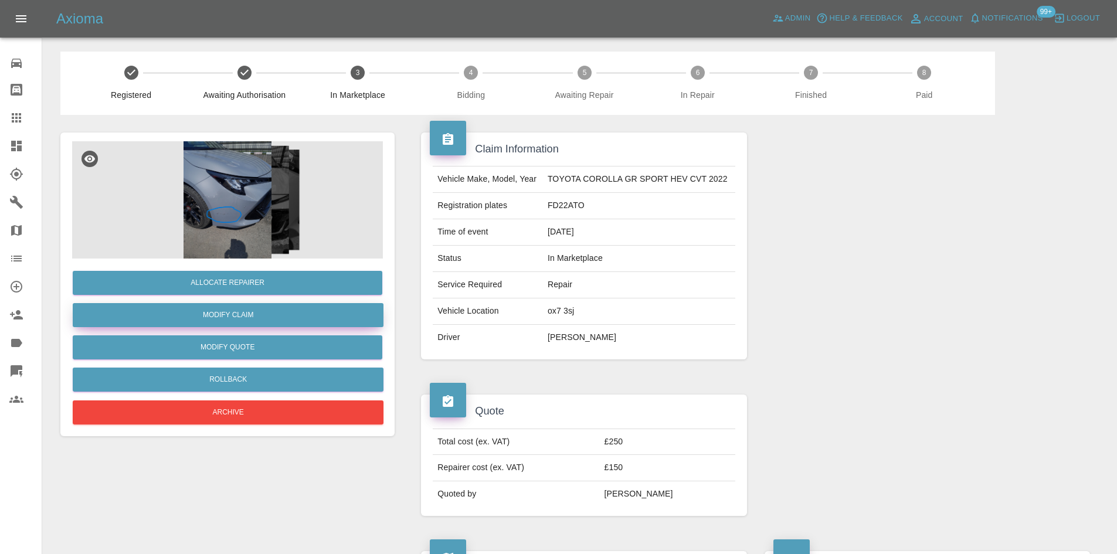
click at [212, 314] on link "Modify Claim" at bounding box center [228, 315] width 311 height 24
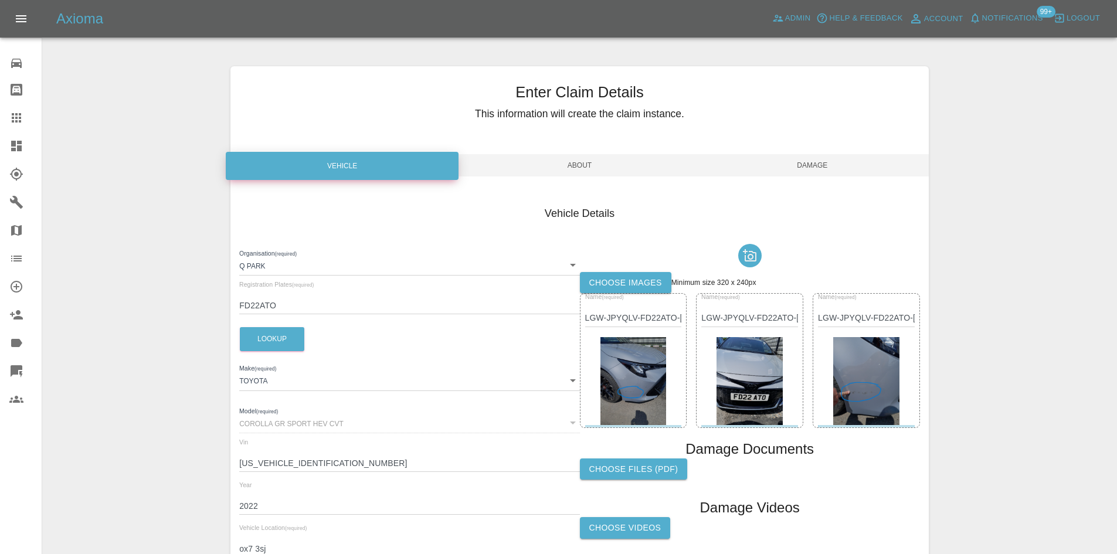
click at [559, 162] on span "About" at bounding box center [579, 165] width 233 height 22
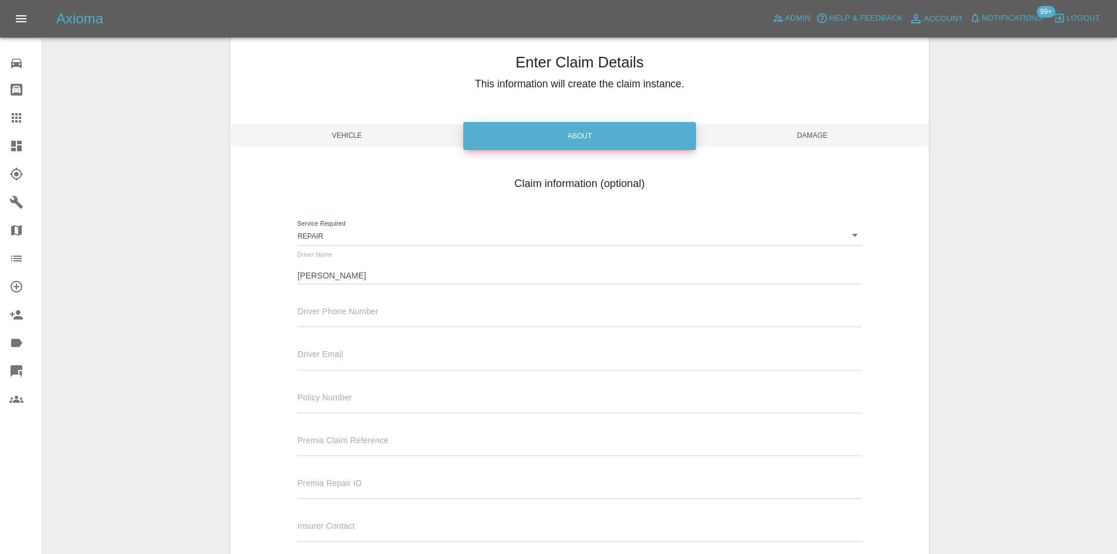
scroll to position [59, 0]
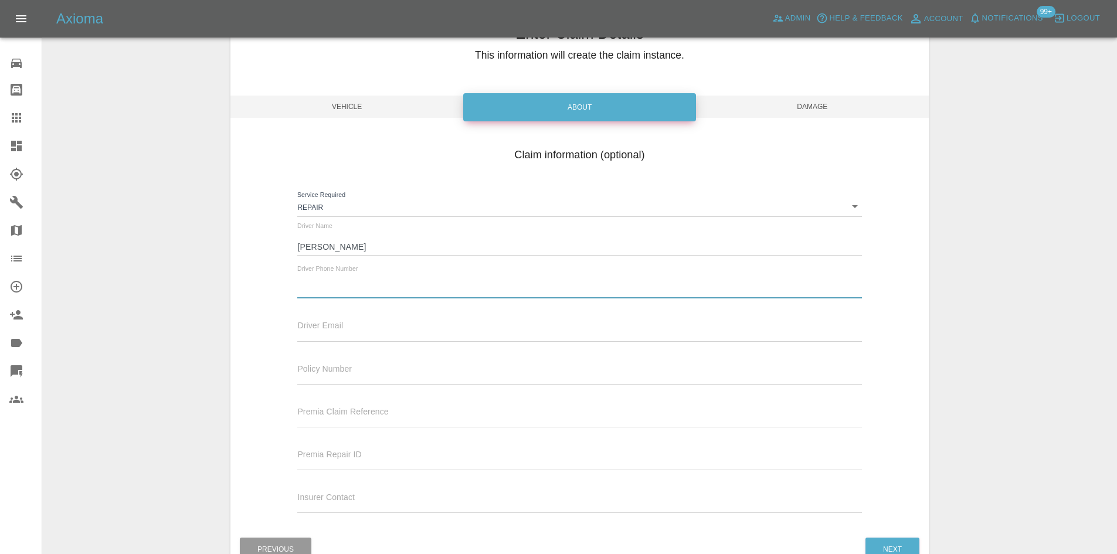
click at [308, 292] on input "text" at bounding box center [579, 289] width 564 height 17
paste input "07918085766"
type input "07918085766"
click at [803, 106] on span "Damage" at bounding box center [812, 107] width 233 height 22
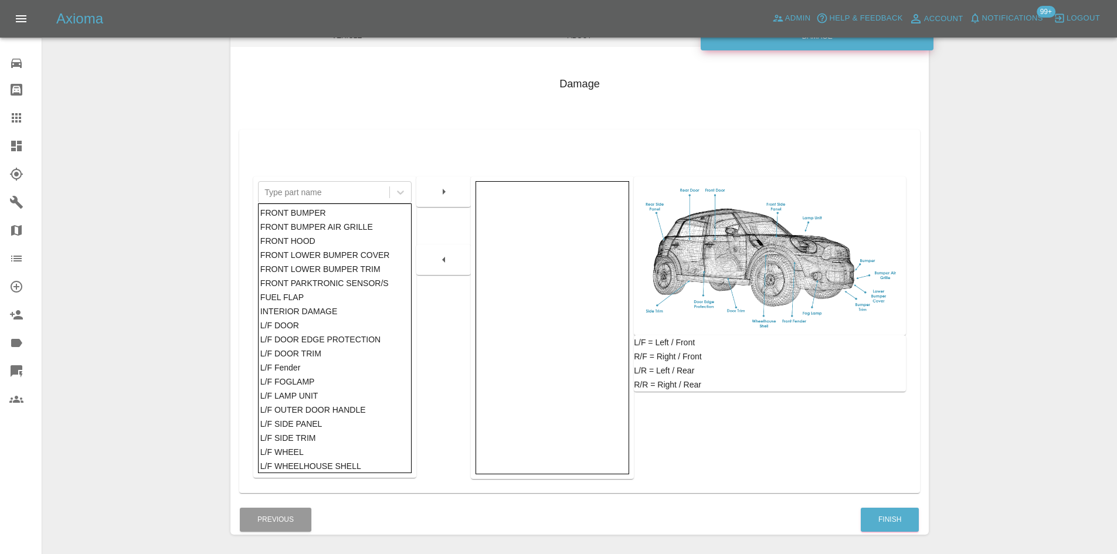
scroll to position [172, 0]
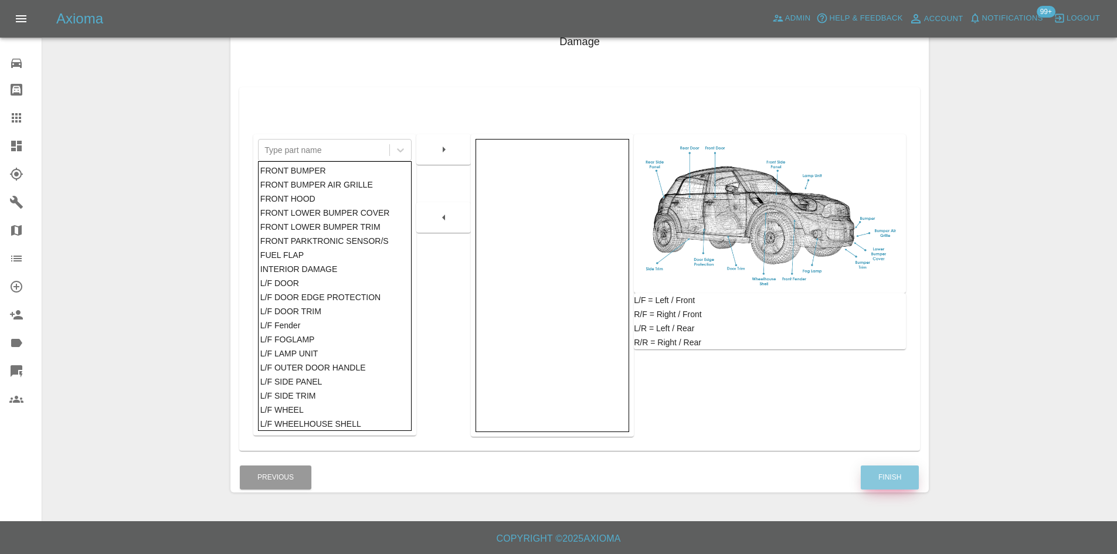
click at [882, 468] on button "Finish" at bounding box center [890, 478] width 58 height 24
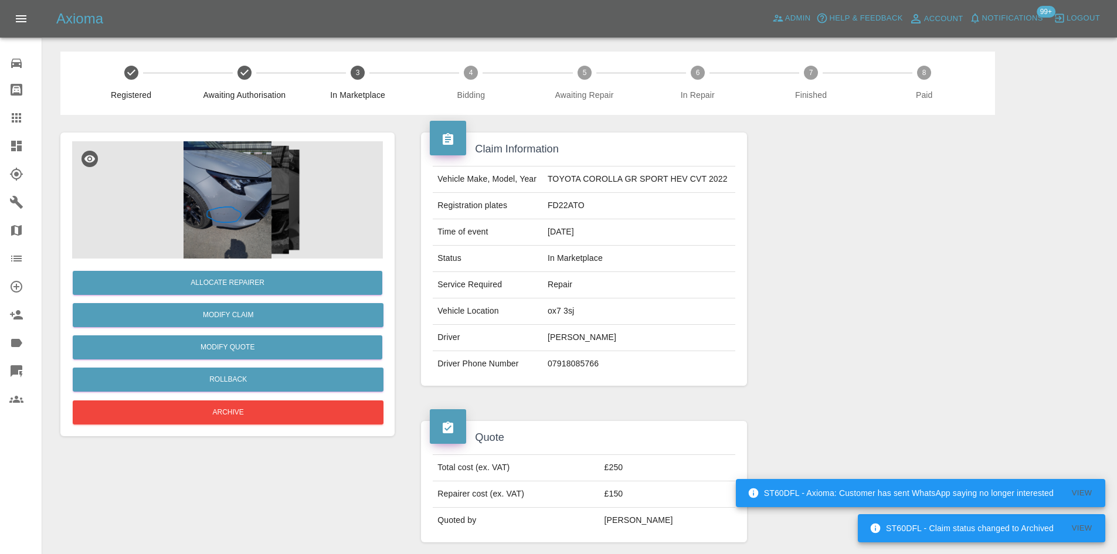
click at [222, 183] on img at bounding box center [227, 199] width 311 height 117
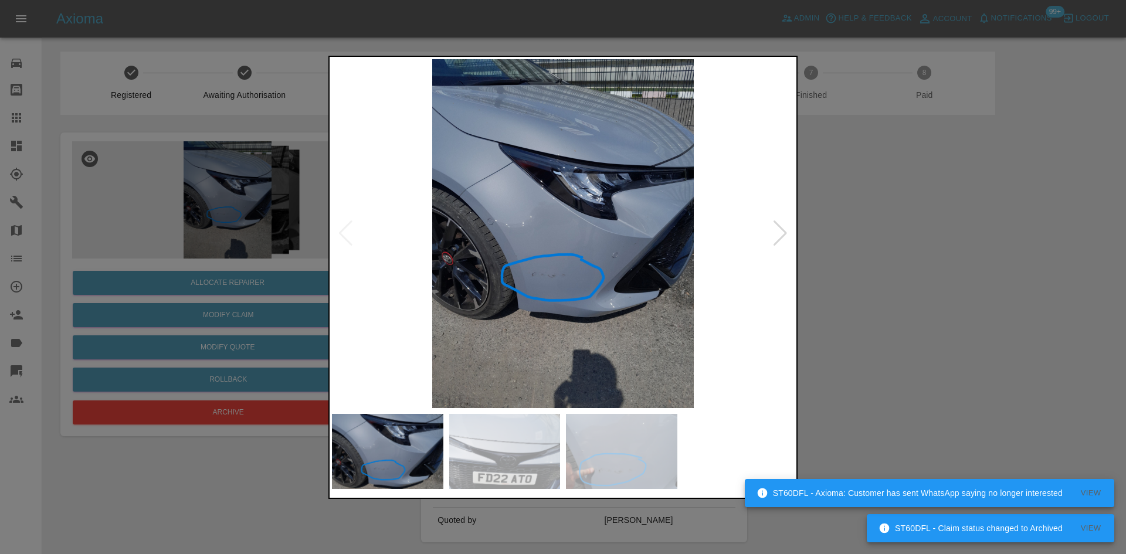
click at [774, 235] on div at bounding box center [780, 233] width 16 height 26
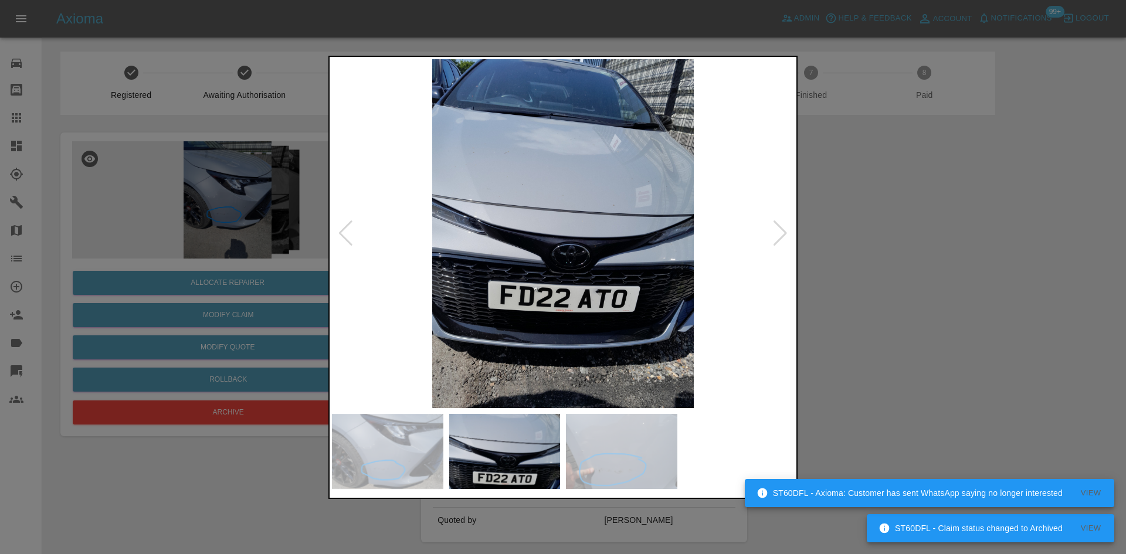
click at [774, 235] on div at bounding box center [780, 233] width 16 height 26
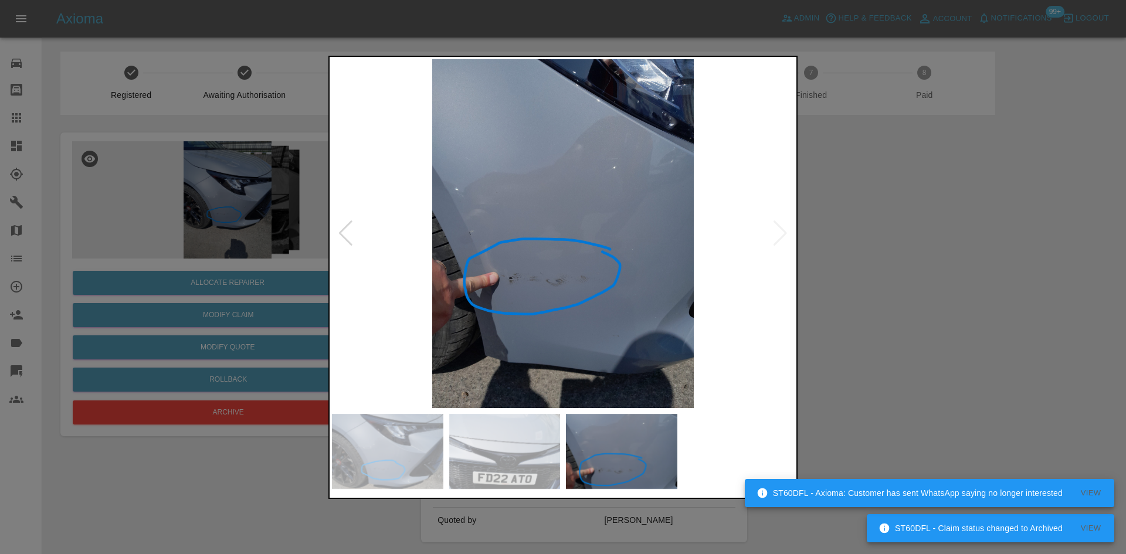
click at [908, 252] on div at bounding box center [563, 277] width 1126 height 554
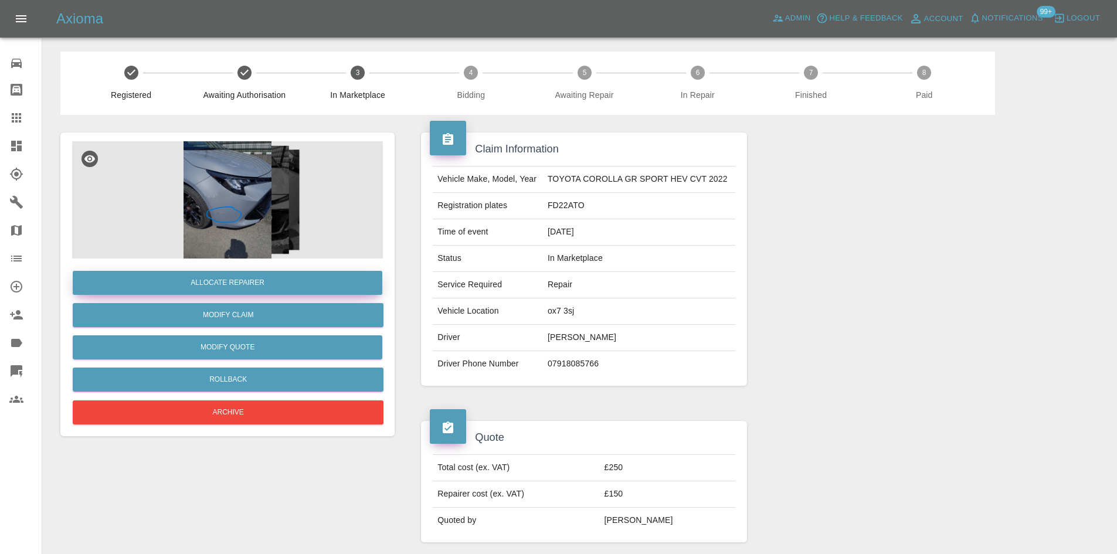
click at [286, 291] on button "Allocate Repairer" at bounding box center [228, 283] width 310 height 24
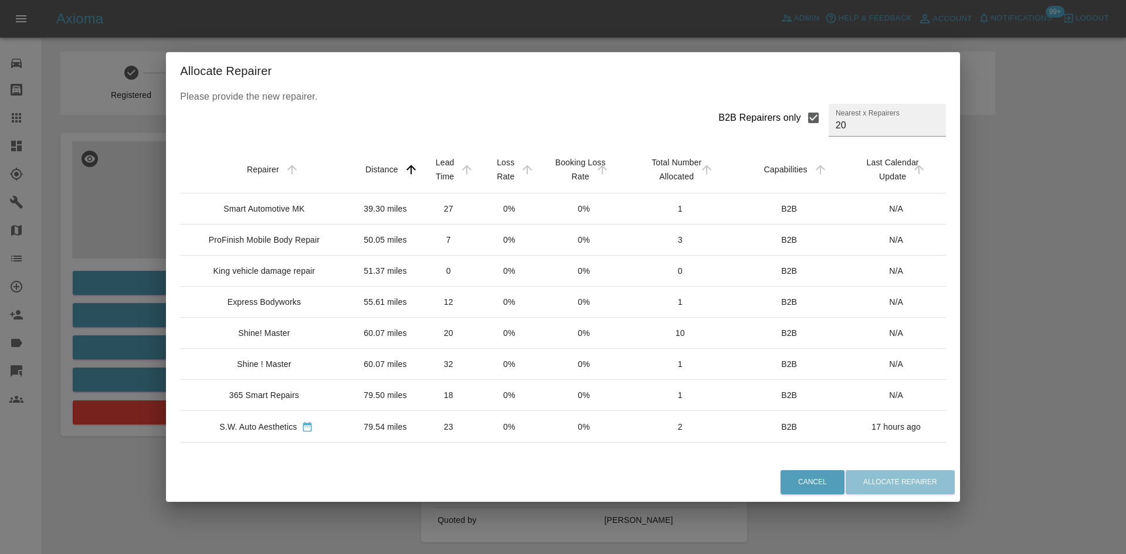
click at [270, 213] on div "Smart Automotive MK" at bounding box center [263, 209] width 81 height 12
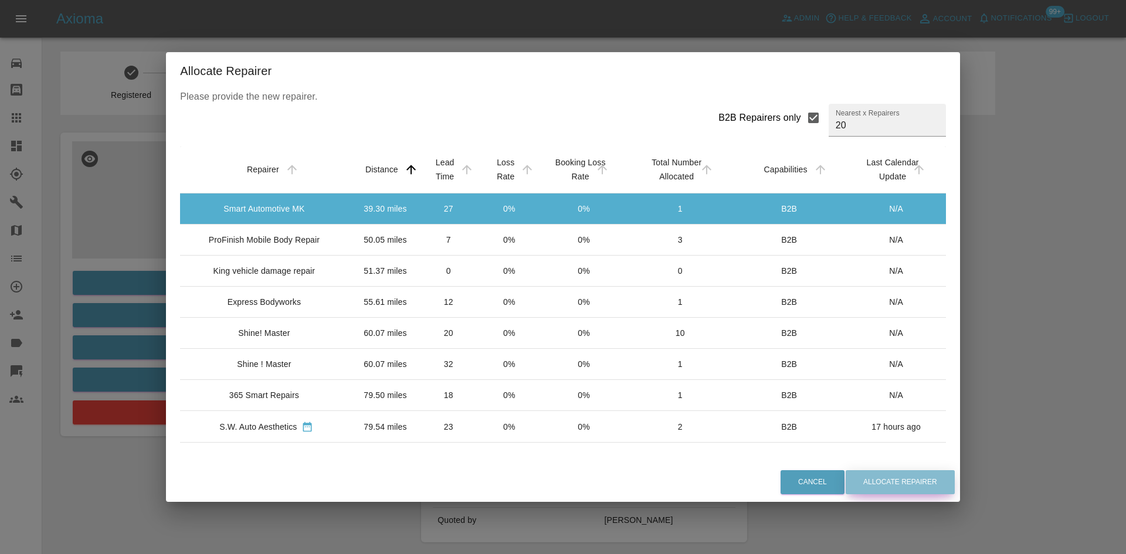
click at [882, 487] on button "Allocate Repairer" at bounding box center [899, 482] width 109 height 24
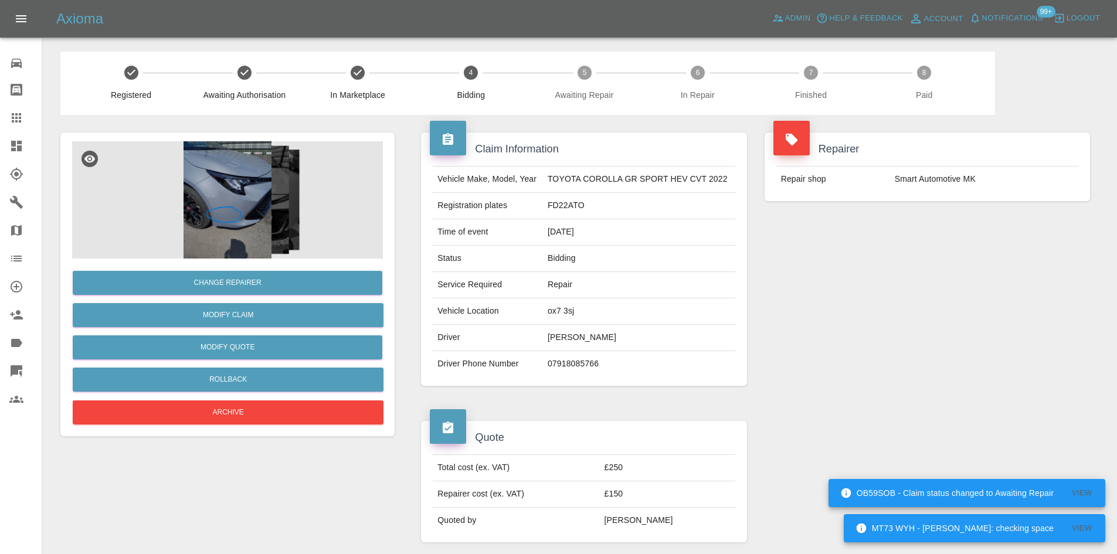
click at [558, 334] on td "[PERSON_NAME]" at bounding box center [639, 338] width 192 height 26
click at [559, 344] on td "[PERSON_NAME]" at bounding box center [639, 338] width 192 height 26
click at [575, 369] on td "07918085766" at bounding box center [639, 364] width 192 height 26
copy td "07918085766"
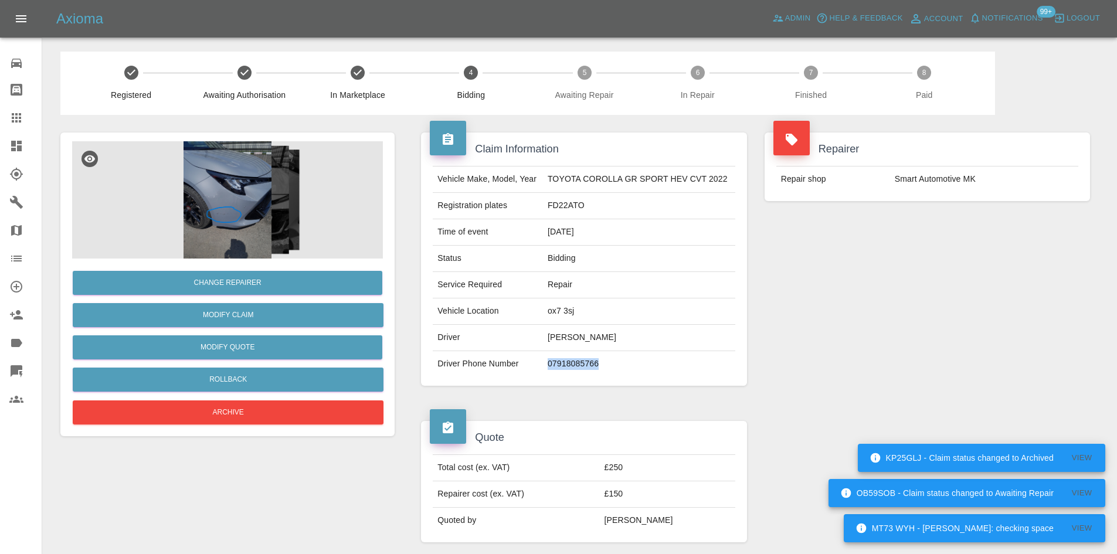
click at [271, 222] on img at bounding box center [227, 199] width 311 height 117
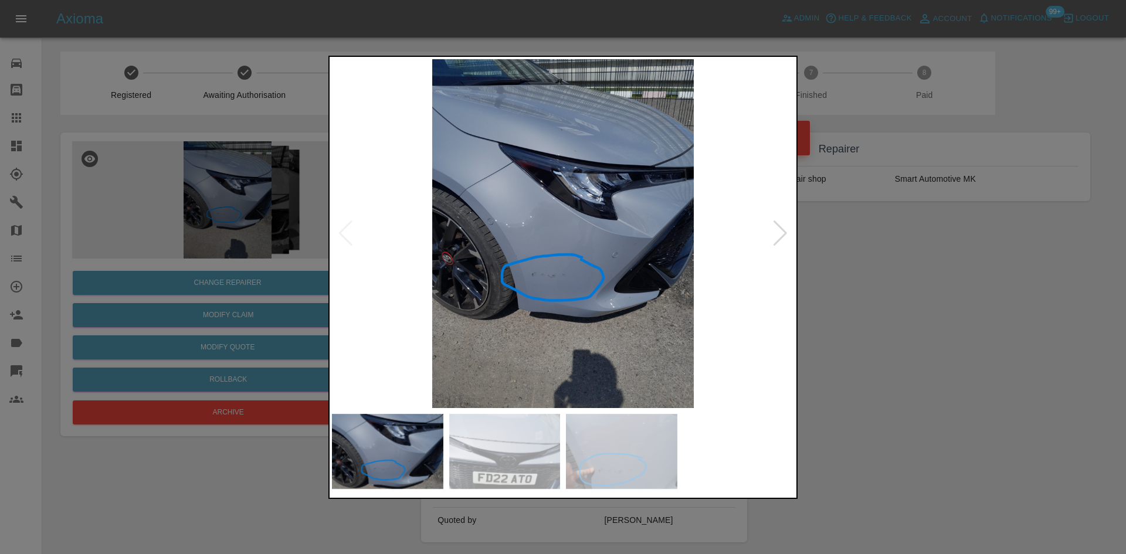
click at [771, 234] on img at bounding box center [563, 233] width 462 height 349
click at [776, 233] on div at bounding box center [780, 233] width 16 height 26
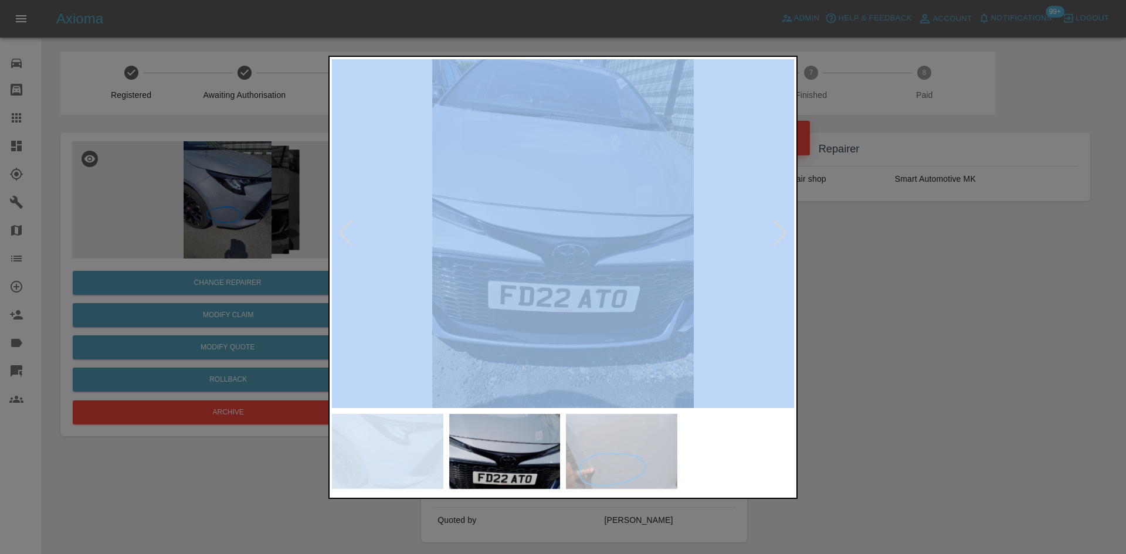
click at [776, 233] on div at bounding box center [780, 233] width 16 height 26
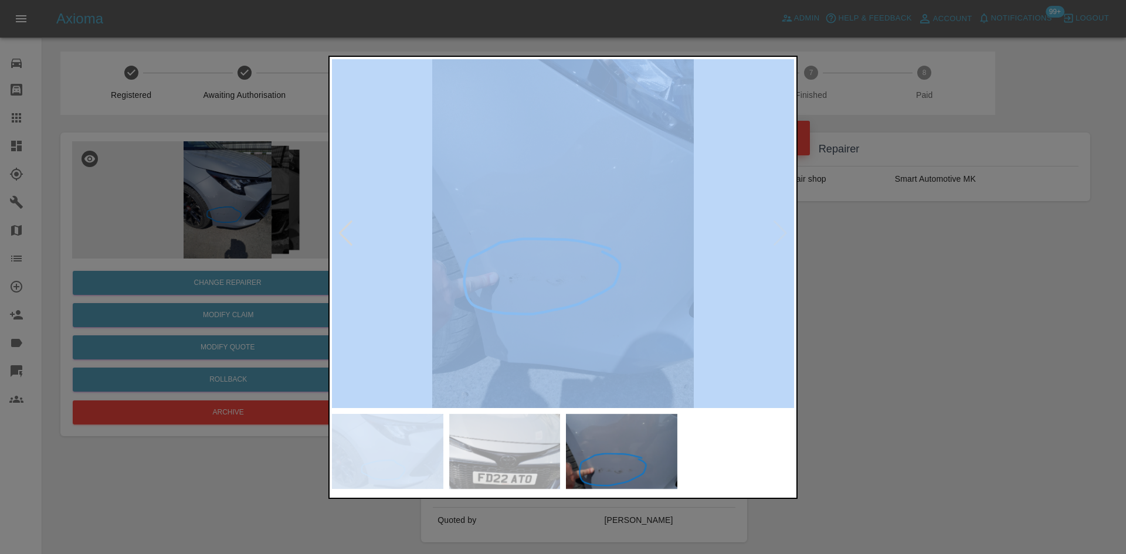
click at [589, 259] on img at bounding box center [563, 233] width 462 height 349
click at [751, 475] on div at bounding box center [563, 452] width 462 height 76
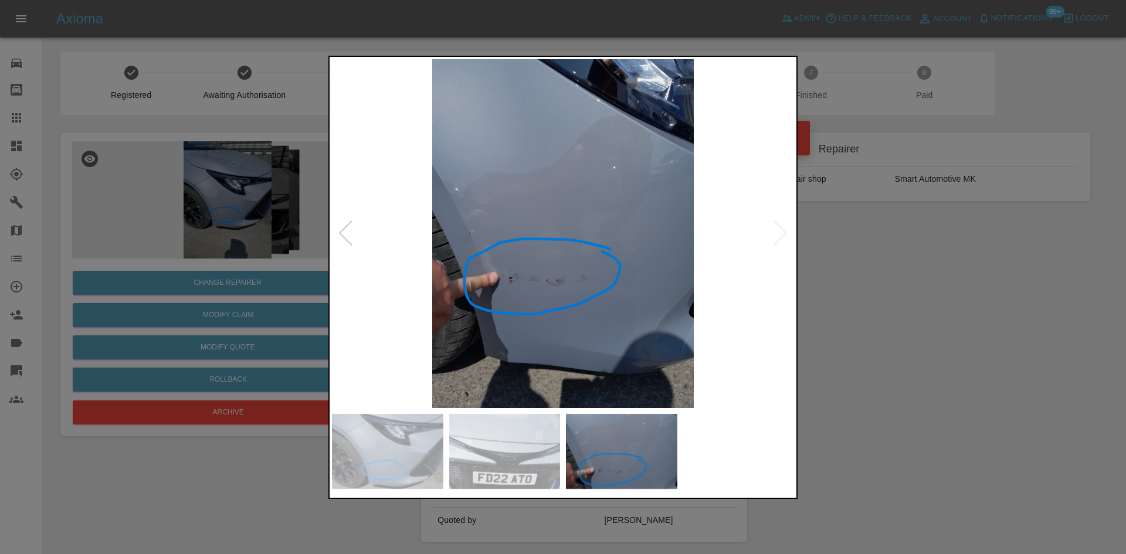
click at [236, 511] on div at bounding box center [563, 277] width 1126 height 554
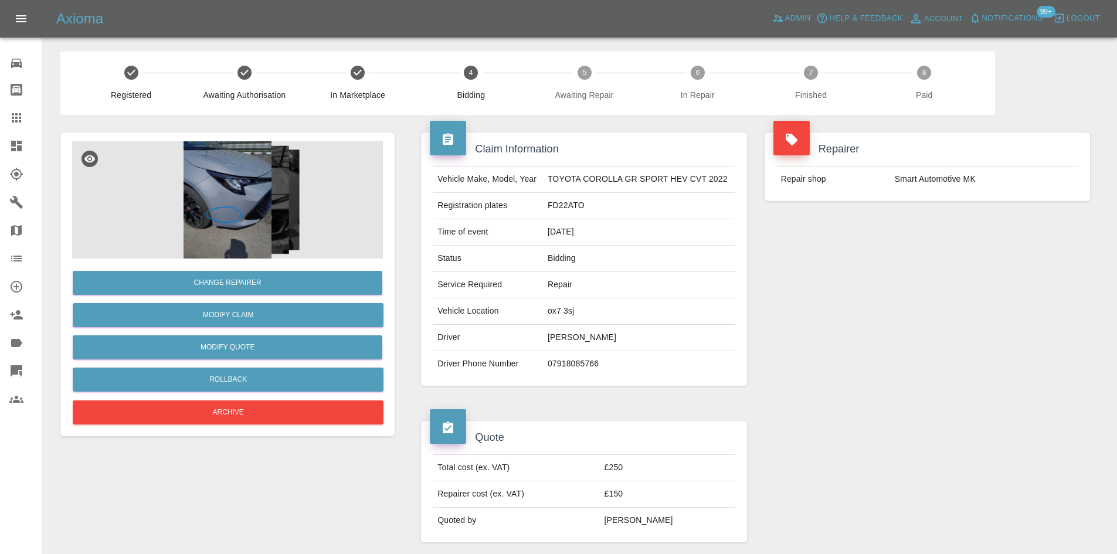
click at [209, 220] on img at bounding box center [227, 199] width 311 height 117
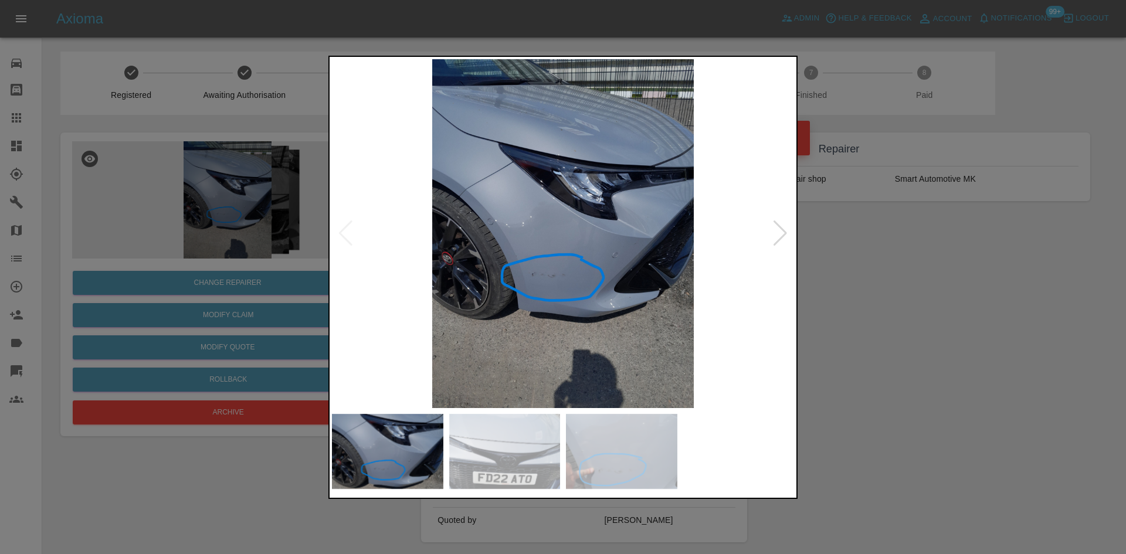
click at [792, 228] on img at bounding box center [563, 233] width 462 height 349
click at [781, 236] on div at bounding box center [780, 233] width 16 height 26
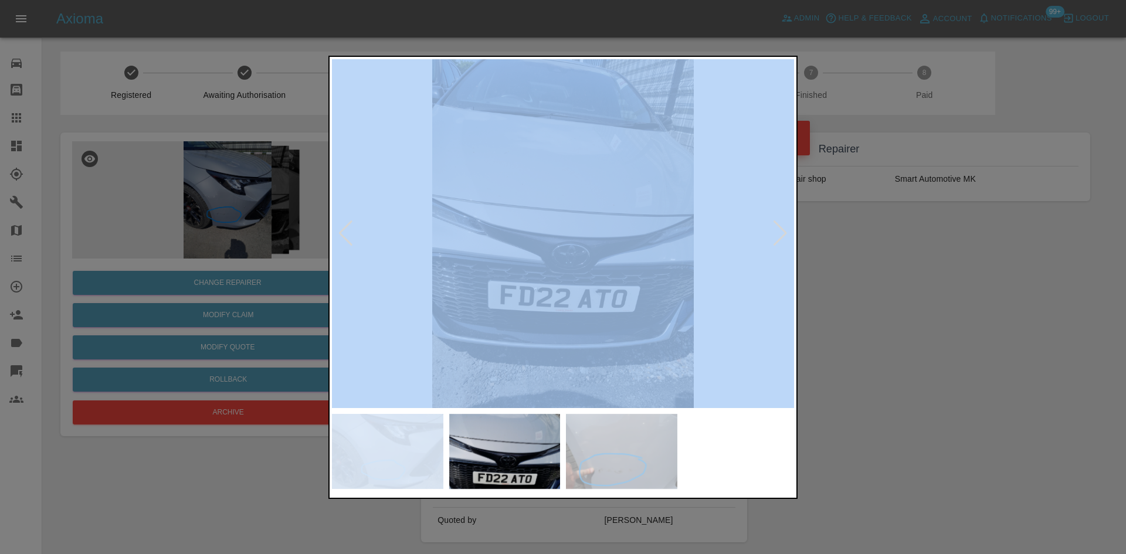
click at [781, 236] on div at bounding box center [780, 233] width 16 height 26
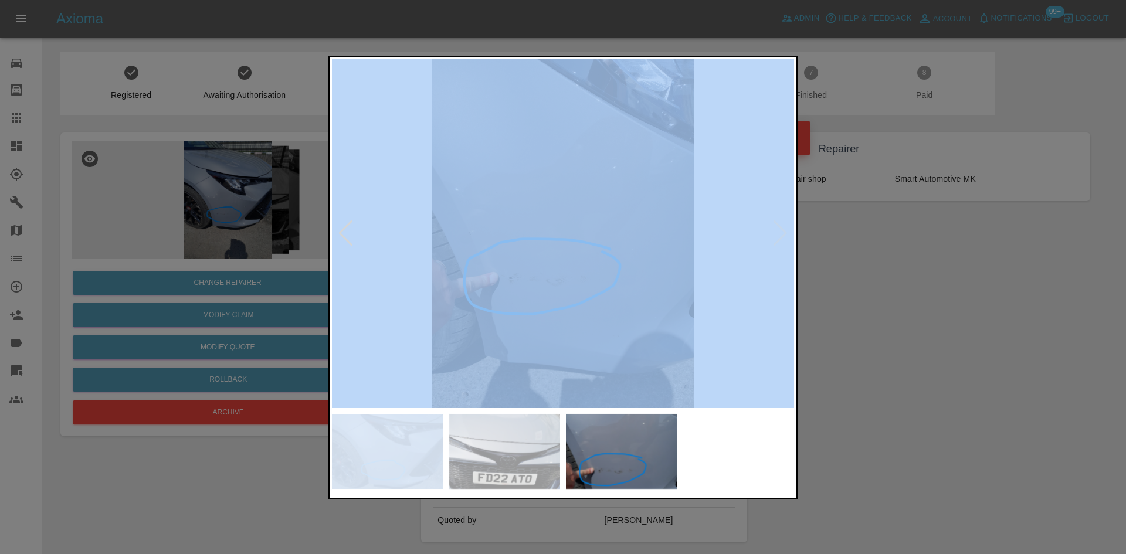
click at [587, 206] on img at bounding box center [563, 233] width 462 height 349
click at [599, 467] on img at bounding box center [621, 452] width 111 height 76
click at [602, 467] on img at bounding box center [621, 452] width 111 height 76
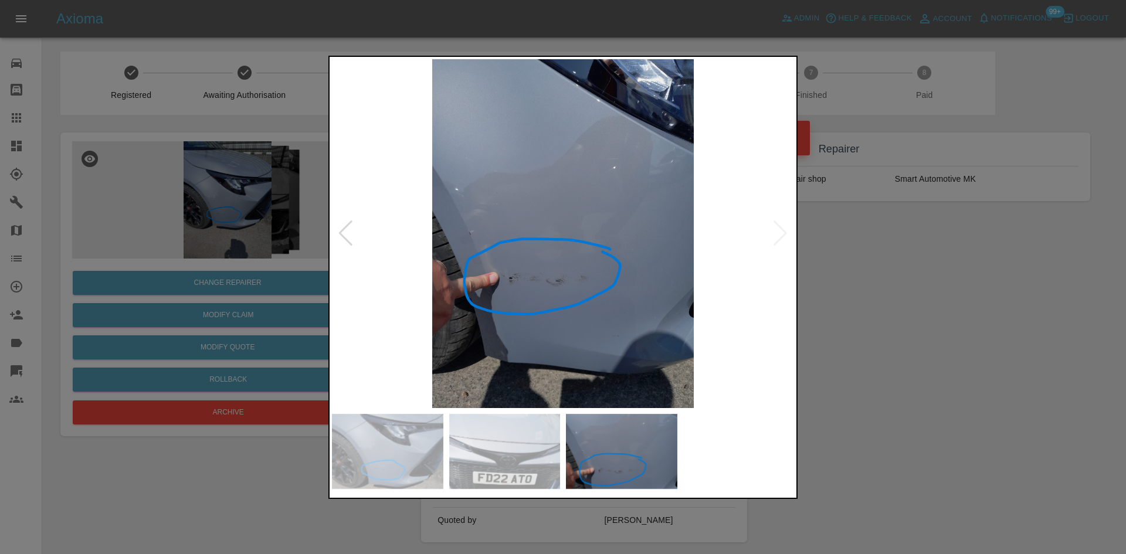
click at [874, 396] on div at bounding box center [563, 277] width 1126 height 554
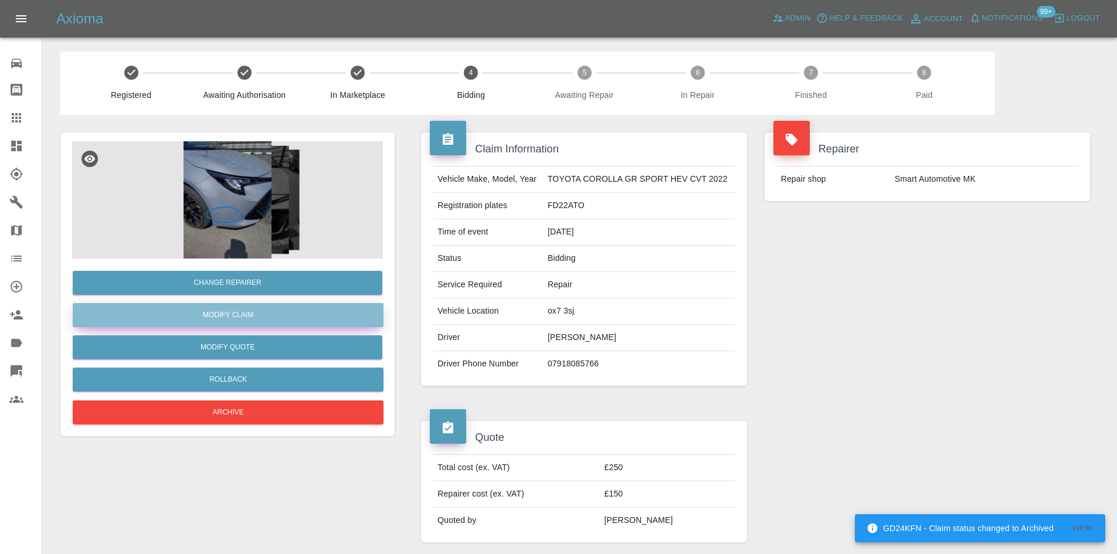
click at [271, 318] on link "Modify Claim" at bounding box center [228, 315] width 311 height 24
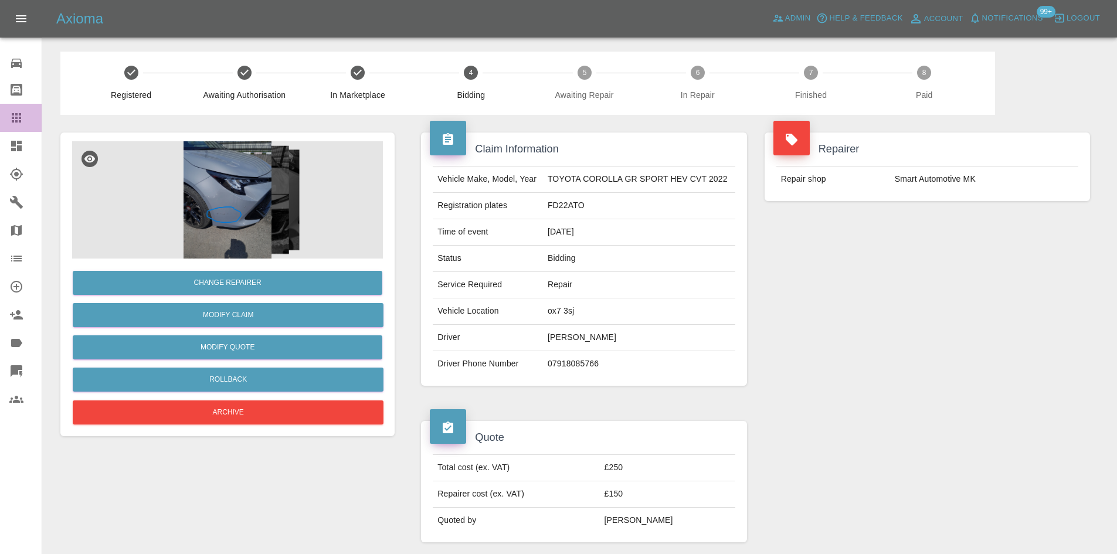
click at [16, 127] on link "Claims" at bounding box center [21, 118] width 42 height 28
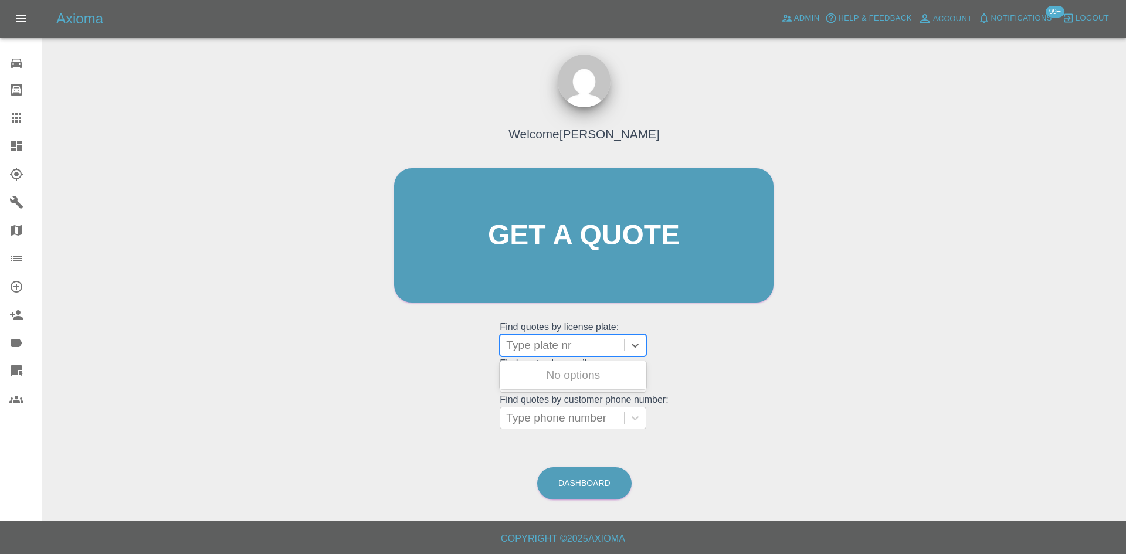
click at [560, 348] on div at bounding box center [562, 345] width 112 height 16
click at [528, 240] on link "Get a quote" at bounding box center [583, 235] width 379 height 134
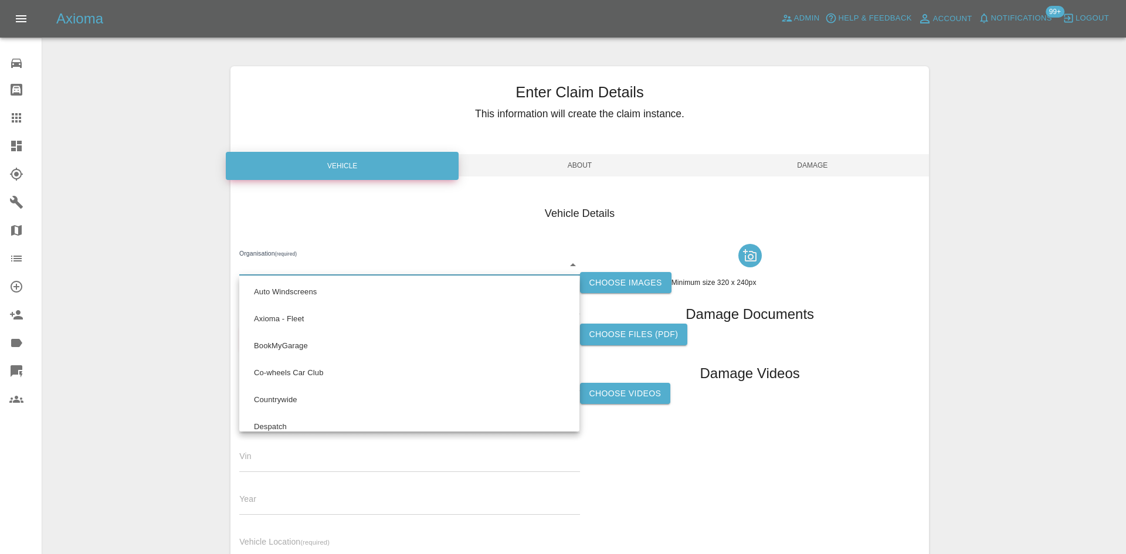
click at [397, 263] on body "Axioma Admin Help & Feedback Account Notifications 99+ Logout 0 Repair home Bod…" at bounding box center [563, 335] width 1126 height 671
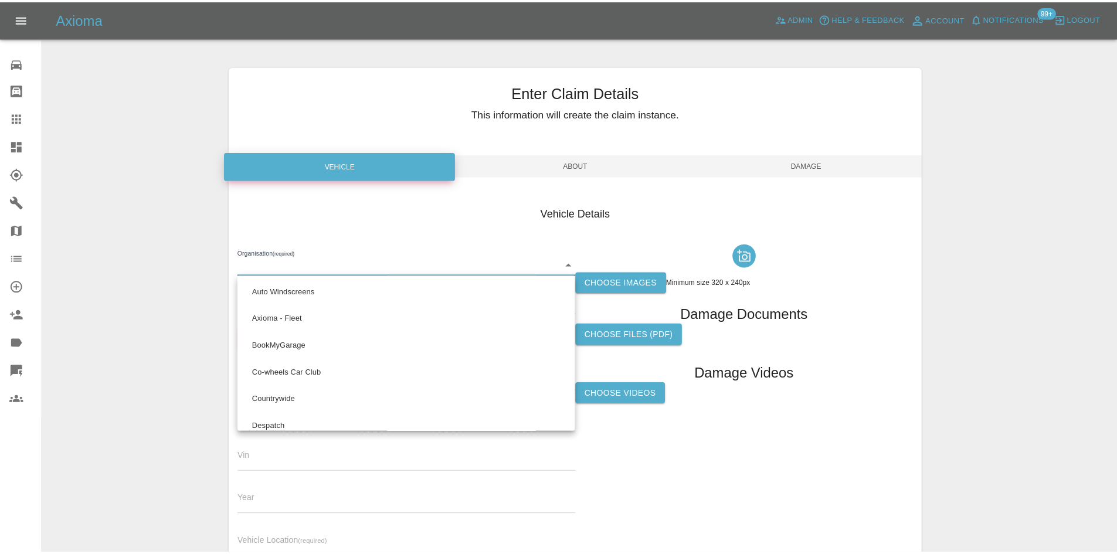
scroll to position [667, 0]
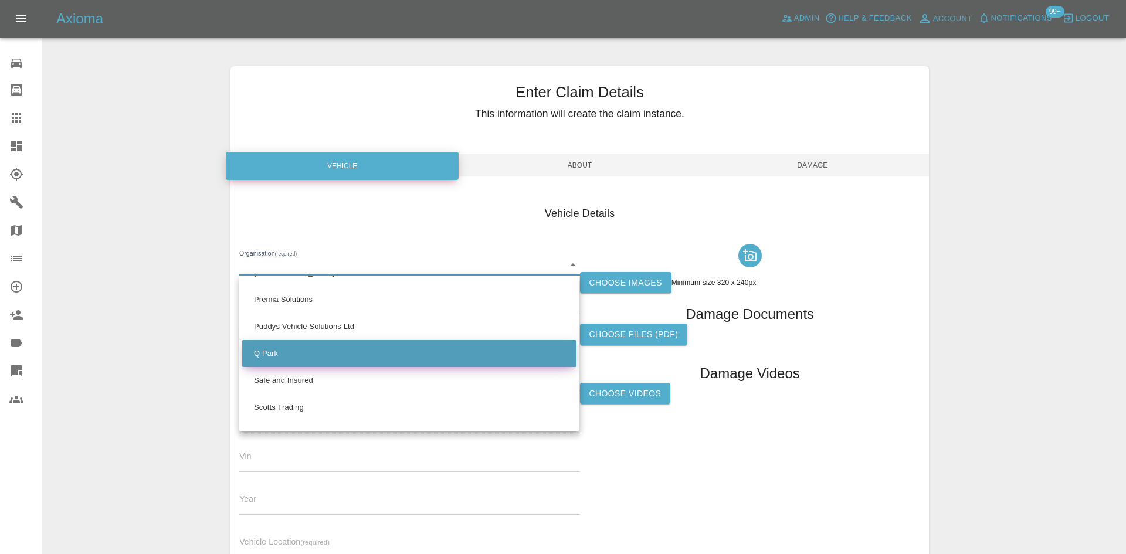
click at [331, 345] on li "Q Park" at bounding box center [409, 353] width 334 height 27
type input "636b7ea454cf410016ef4d2c"
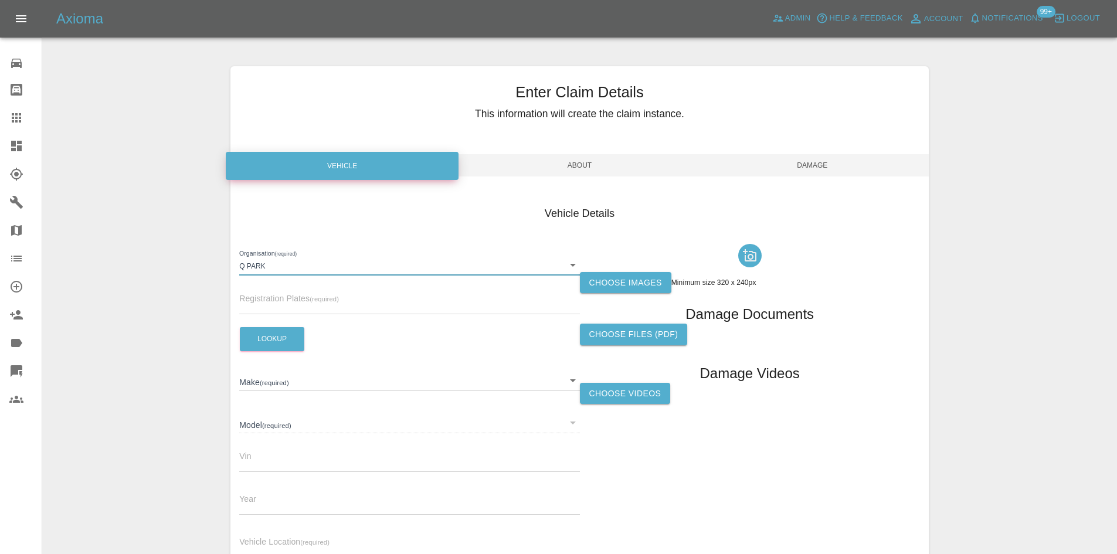
click at [285, 306] on input "text" at bounding box center [409, 305] width 340 height 17
paste input "[PERSON_NAME]"
type input "[PERSON_NAME]"
click at [292, 302] on input "[PERSON_NAME]" at bounding box center [409, 305] width 340 height 17
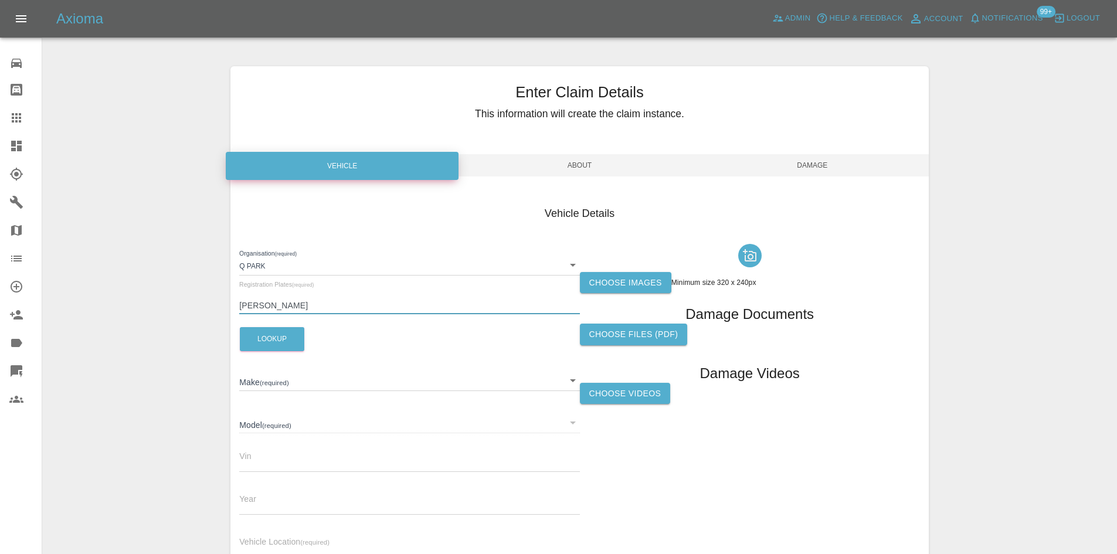
click at [292, 302] on input "[PERSON_NAME]" at bounding box center [409, 305] width 340 height 17
paste input "GN16TFY"
type input "GN16TFY"
click at [276, 336] on button "Lookup" at bounding box center [272, 339] width 64 height 24
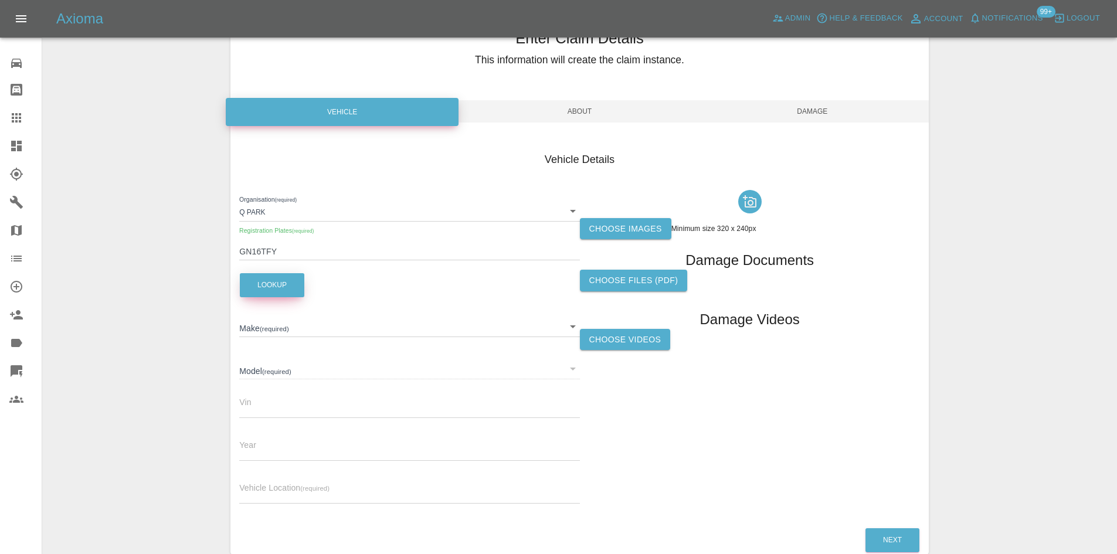
scroll to position [117, 0]
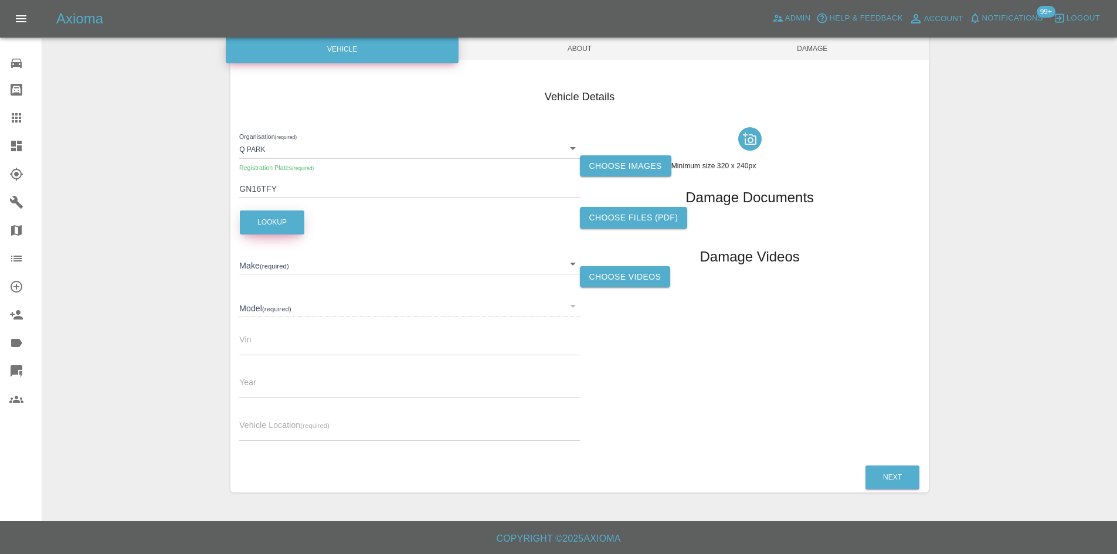
type input "VOLKSWAGEN"
type input "GOLF"
type input "WVWZZZAUZFP116019"
type input "2016"
click at [274, 426] on input "text" at bounding box center [409, 432] width 340 height 17
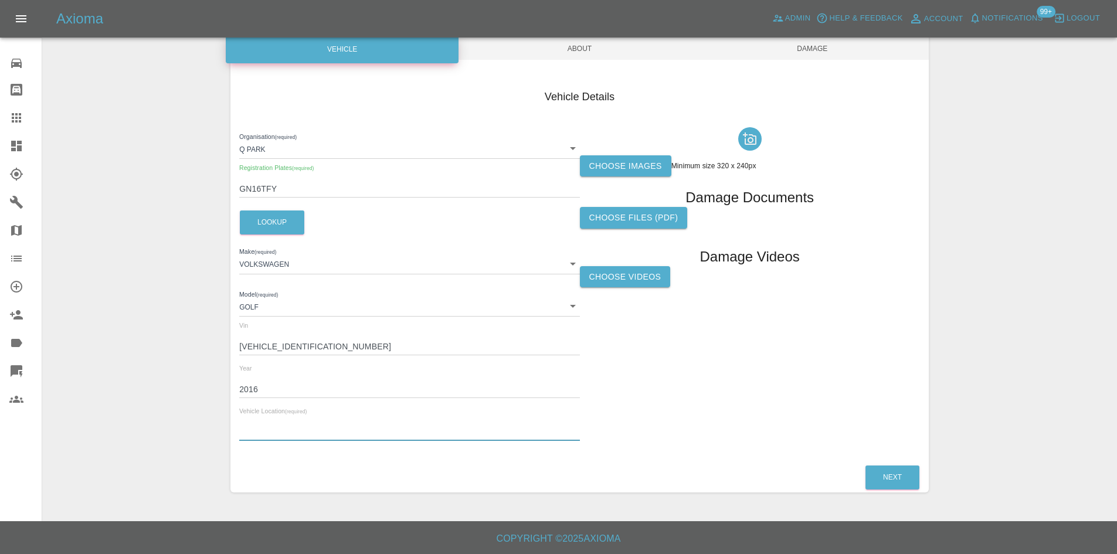
paste input "TN25 5PT"
type input "TN25 5PT"
click at [610, 162] on label "Choose images" at bounding box center [625, 166] width 91 height 22
click at [0, 0] on input "Choose images" at bounding box center [0, 0] width 0 height 0
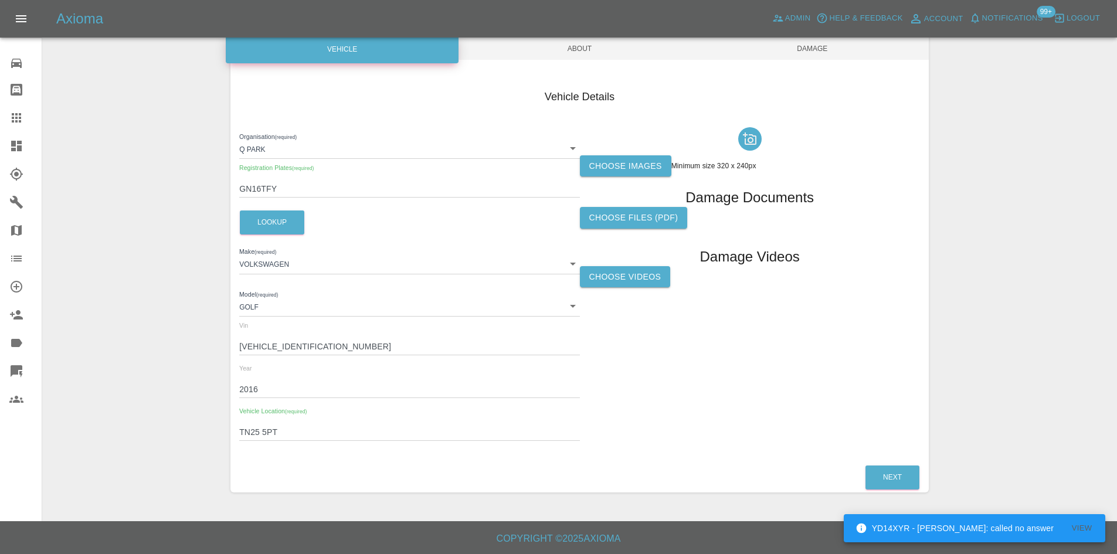
click at [583, 40] on span "About" at bounding box center [579, 49] width 233 height 22
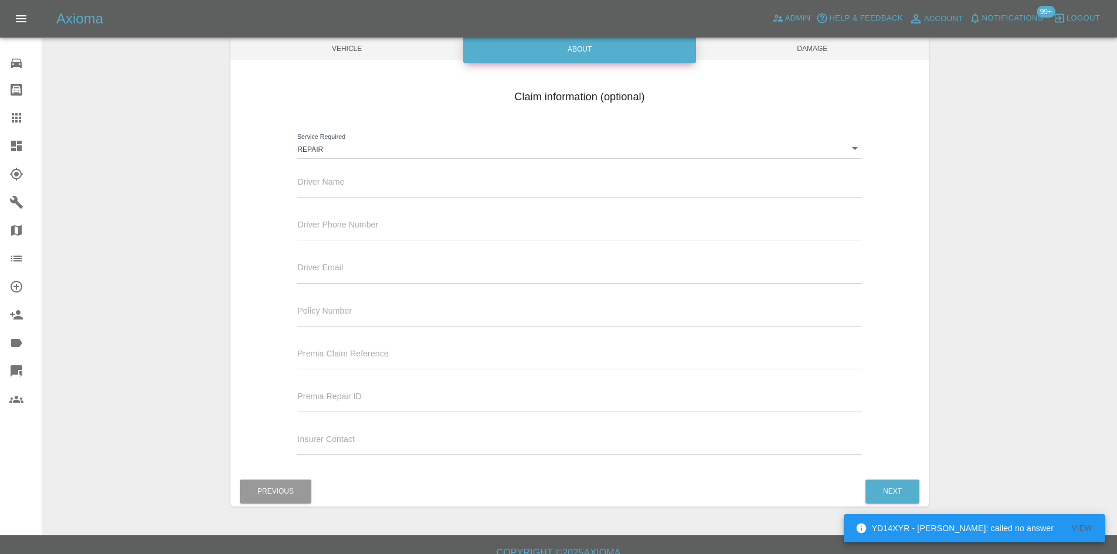
drag, startPoint x: 291, startPoint y: 186, endPoint x: 298, endPoint y: 186, distance: 7.1
click at [291, 186] on div "Driver Name" at bounding box center [579, 186] width 582 height 43
click at [303, 186] on input "text" at bounding box center [579, 189] width 564 height 17
paste input "[PERSON_NAME]"
type input "[PERSON_NAME]"
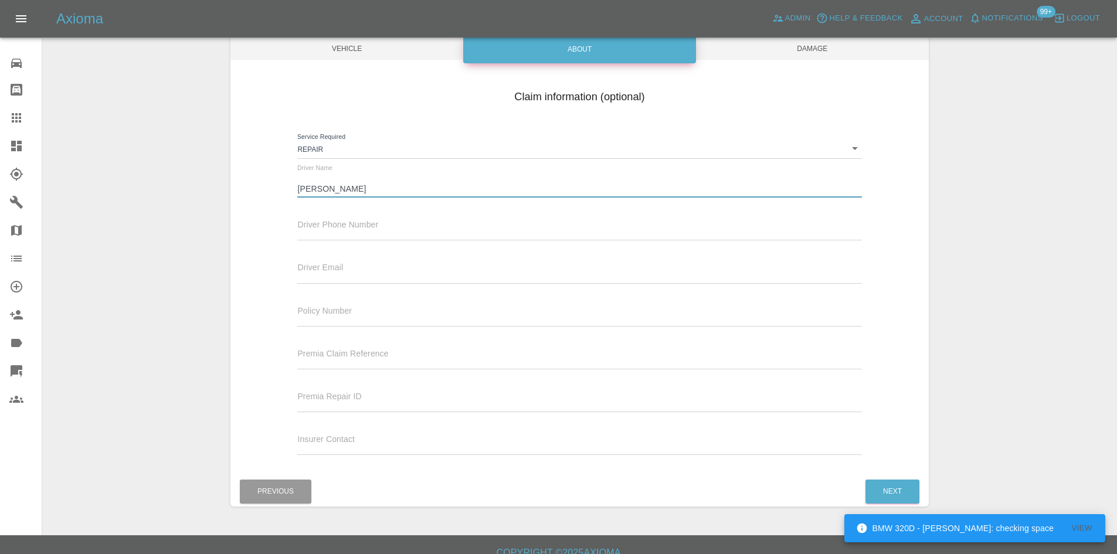
click at [782, 55] on span "Damage" at bounding box center [812, 49] width 233 height 22
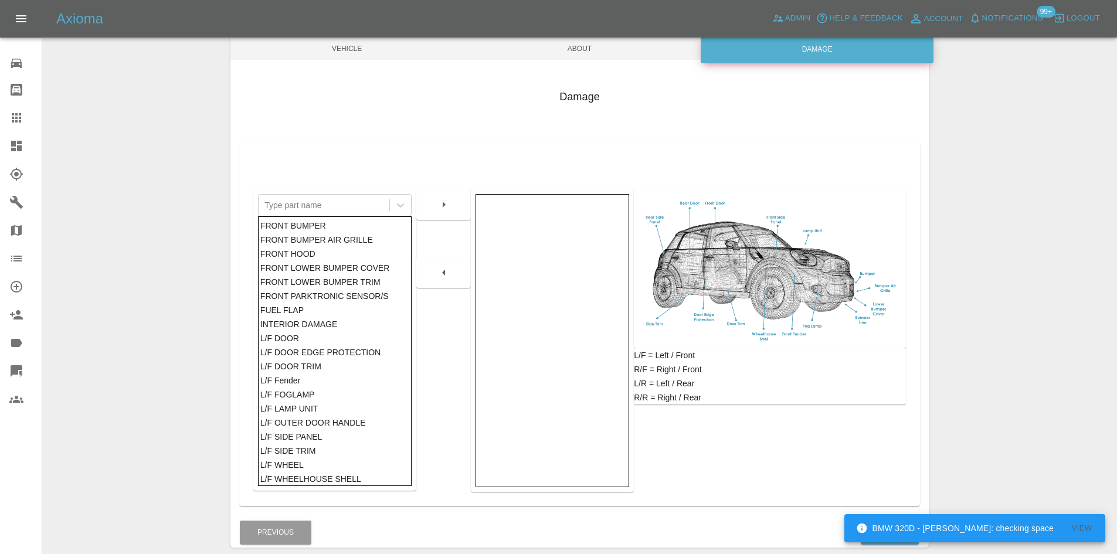
scroll to position [172, 0]
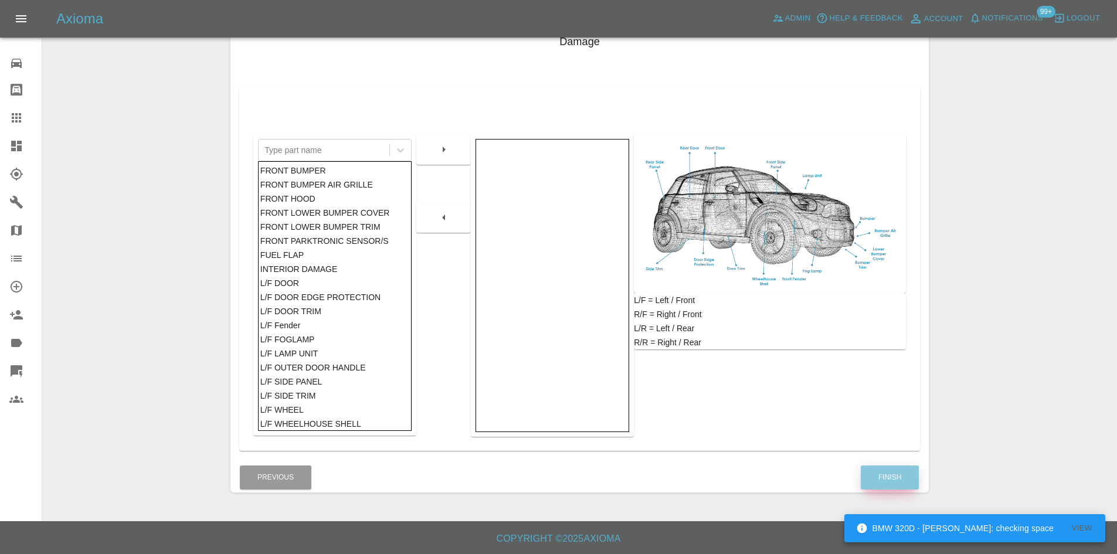
click at [879, 477] on button "Finish" at bounding box center [890, 478] width 58 height 24
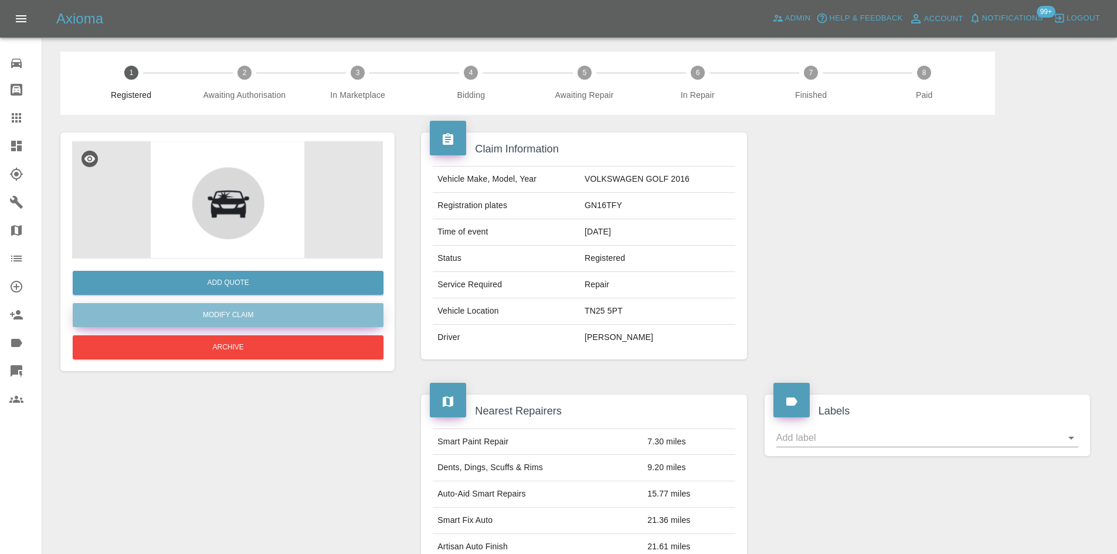
click at [243, 307] on link "Modify Claim" at bounding box center [228, 315] width 311 height 24
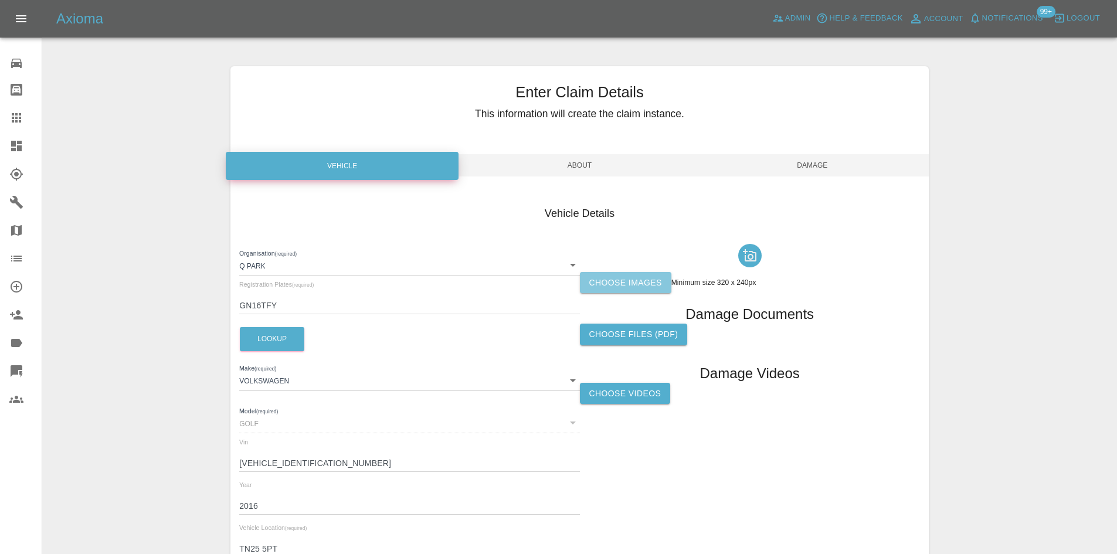
click at [630, 286] on label "Choose images" at bounding box center [625, 283] width 91 height 22
click at [0, 0] on input "Choose images" at bounding box center [0, 0] width 0 height 0
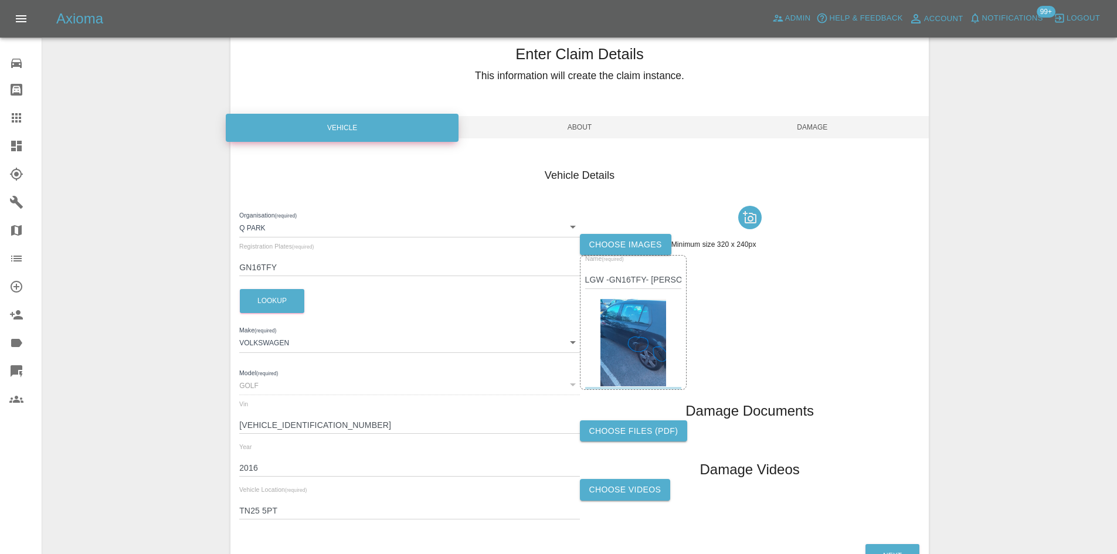
scroll to position [59, 0]
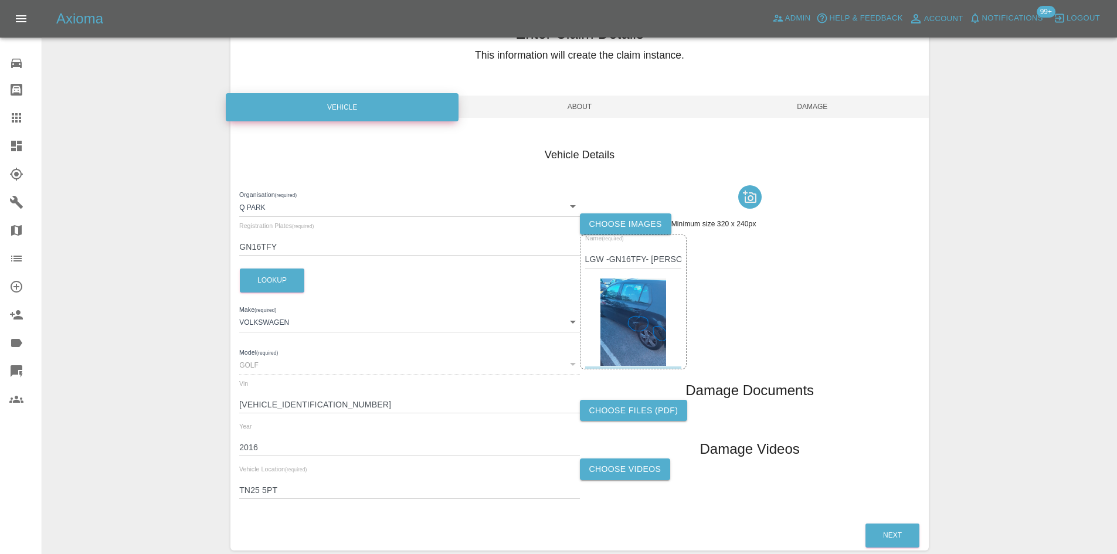
click at [826, 104] on span "Damage" at bounding box center [812, 107] width 233 height 22
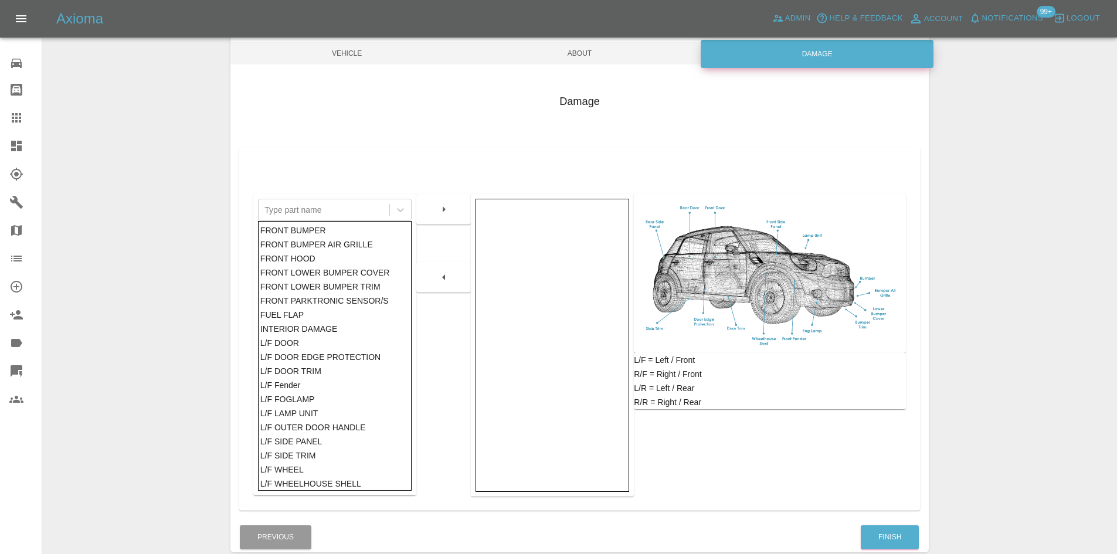
scroll to position [172, 0]
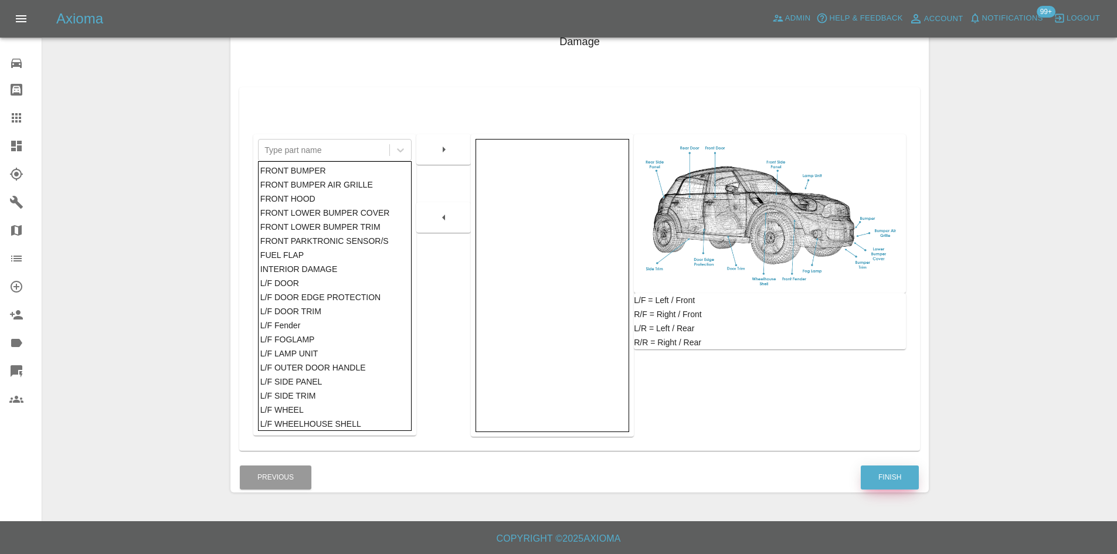
click at [876, 485] on button "Finish" at bounding box center [890, 478] width 58 height 24
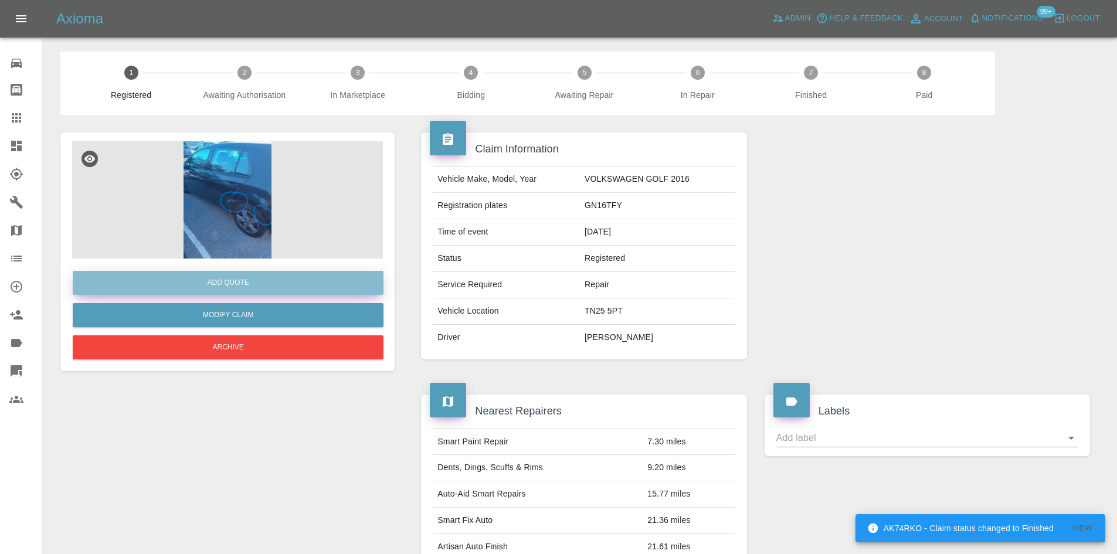
click at [225, 272] on button "Add Quote" at bounding box center [228, 283] width 311 height 24
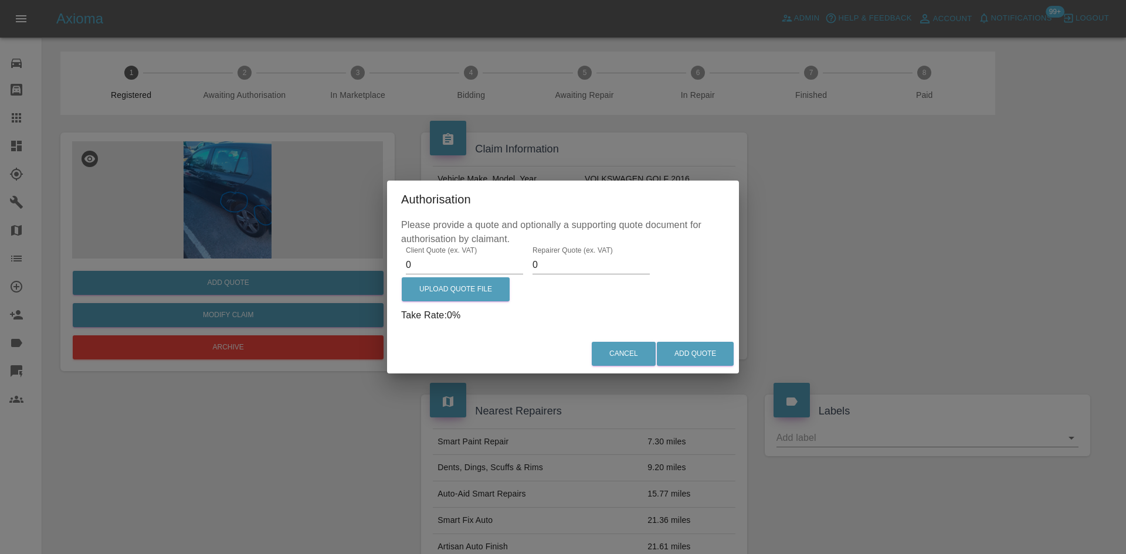
click at [473, 261] on input "0" at bounding box center [464, 265] width 117 height 19
type input "750"
type input "575"
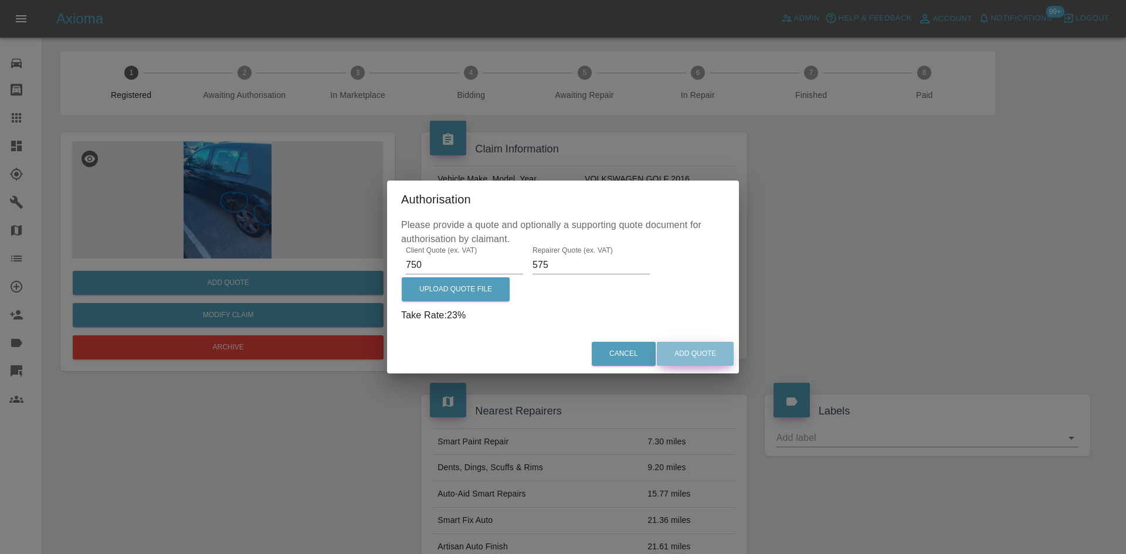
click at [679, 349] on button "Add Quote" at bounding box center [695, 354] width 77 height 24
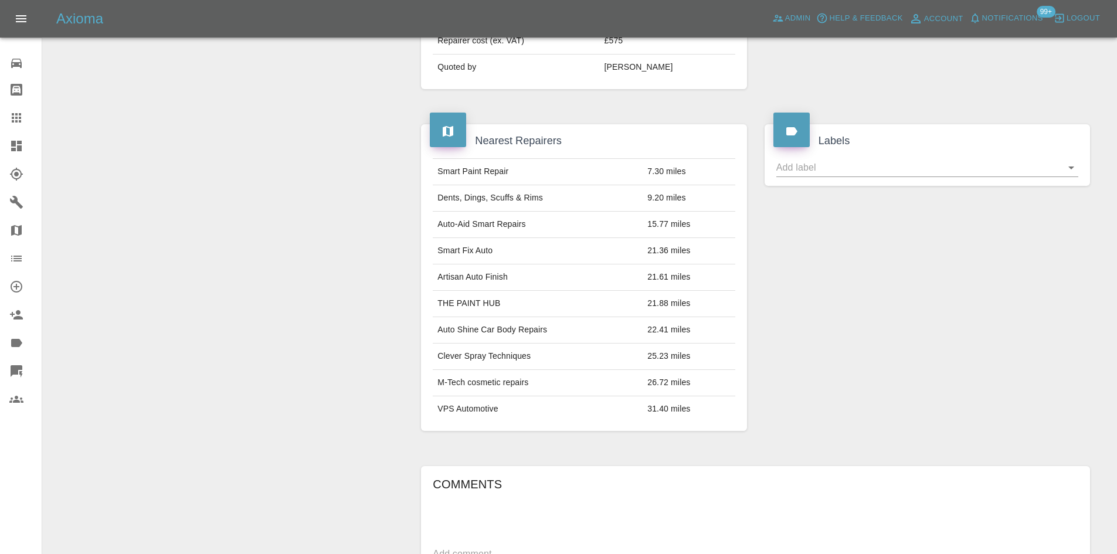
scroll to position [491, 0]
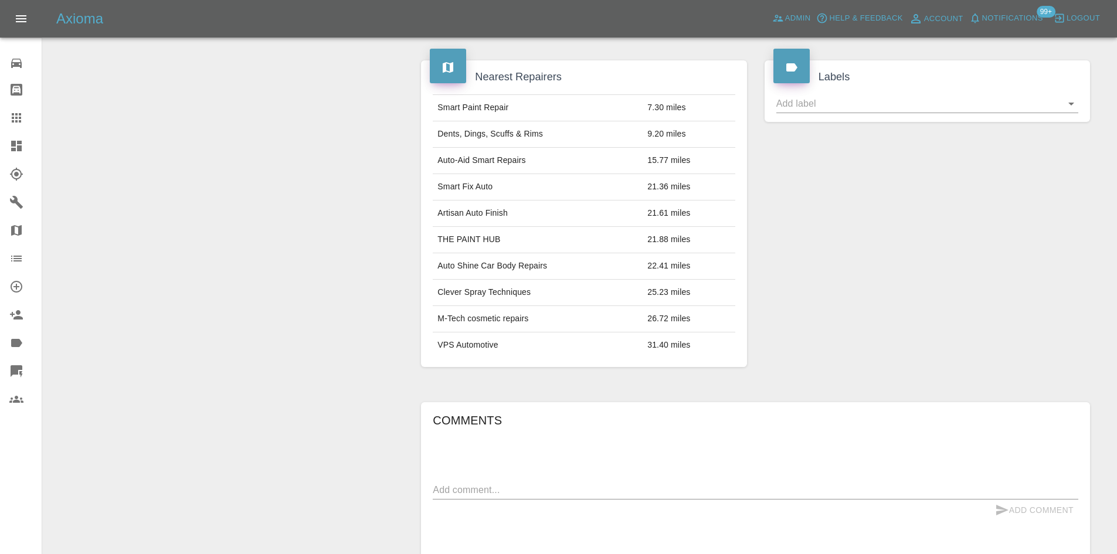
click at [443, 461] on div "Comments x Add Comment" at bounding box center [755, 489] width 645 height 157
click at [441, 471] on div "Comments x Add Comment" at bounding box center [755, 489] width 645 height 157
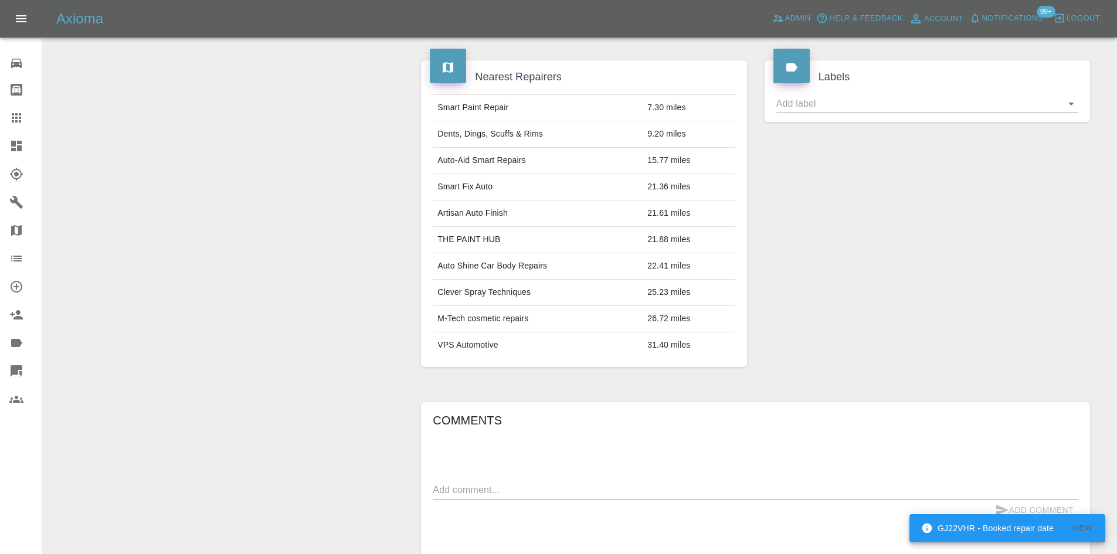
click at [5, 150] on link "Dashboard" at bounding box center [21, 146] width 42 height 28
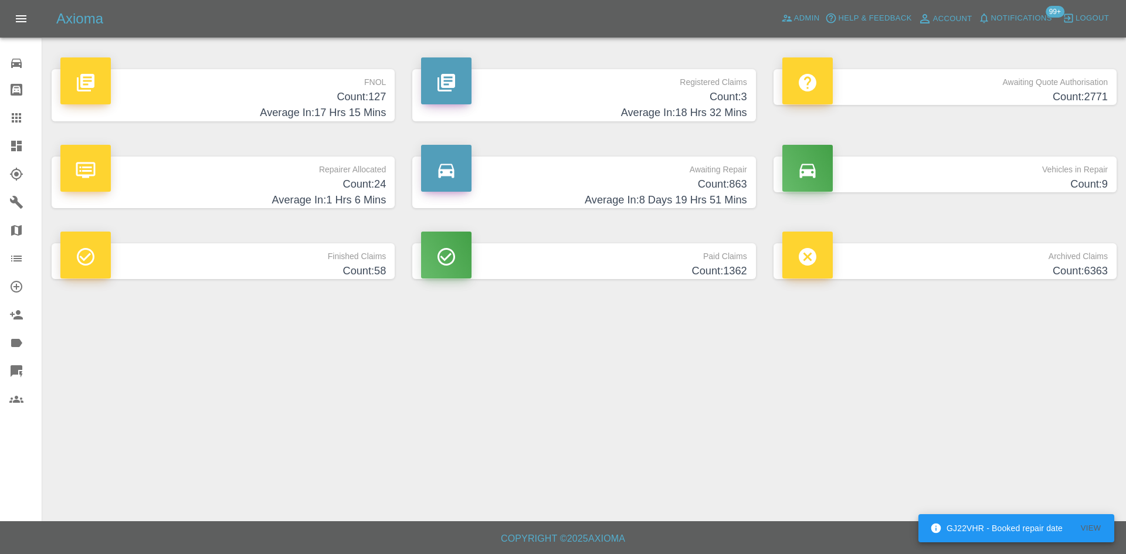
click at [577, 86] on p "Registered Claims" at bounding box center [583, 79] width 325 height 20
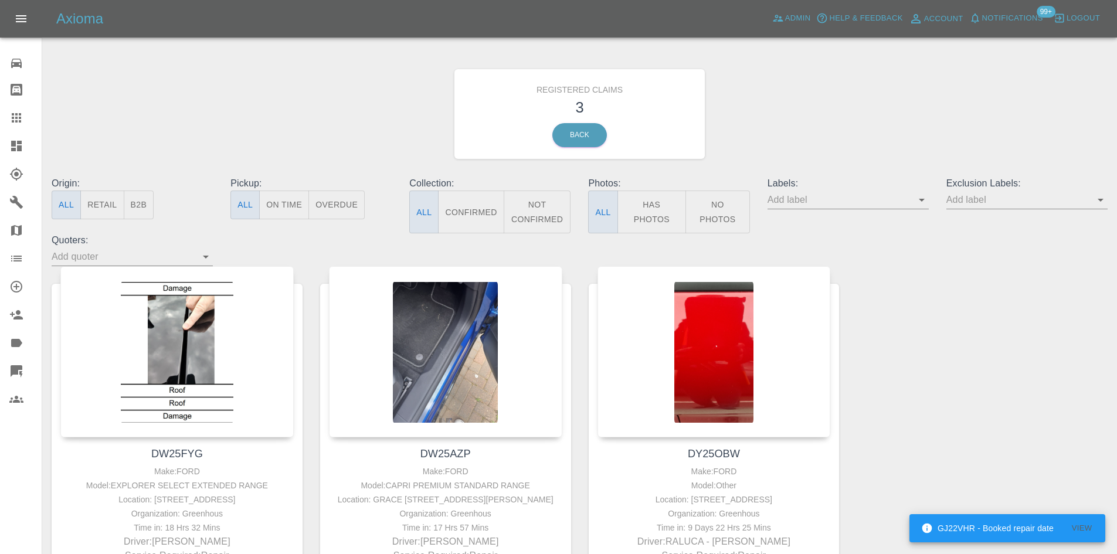
click at [22, 113] on icon at bounding box center [16, 118] width 14 height 14
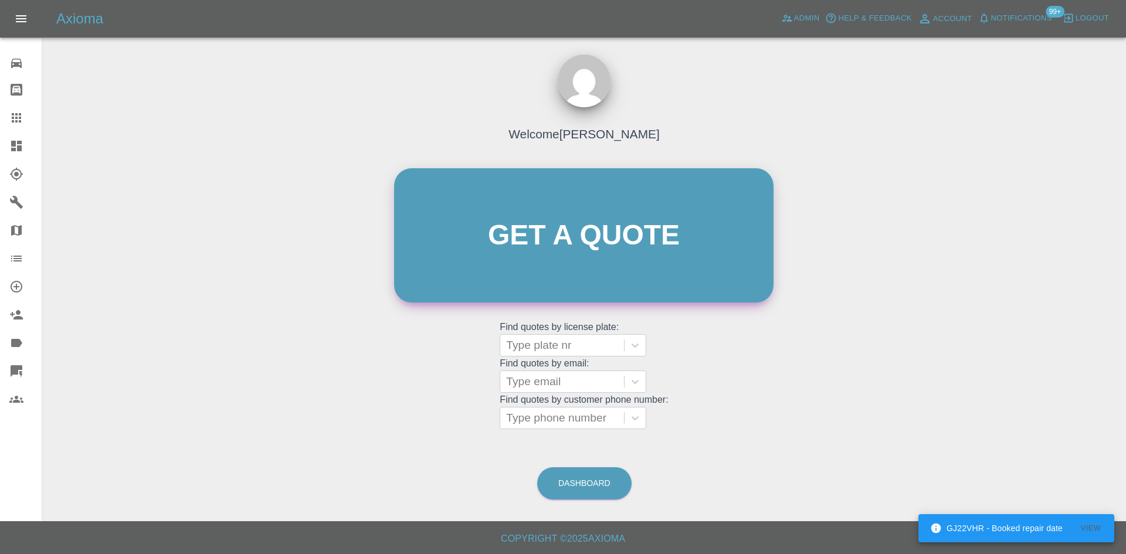
click at [606, 266] on link "Get a quote" at bounding box center [583, 235] width 379 height 134
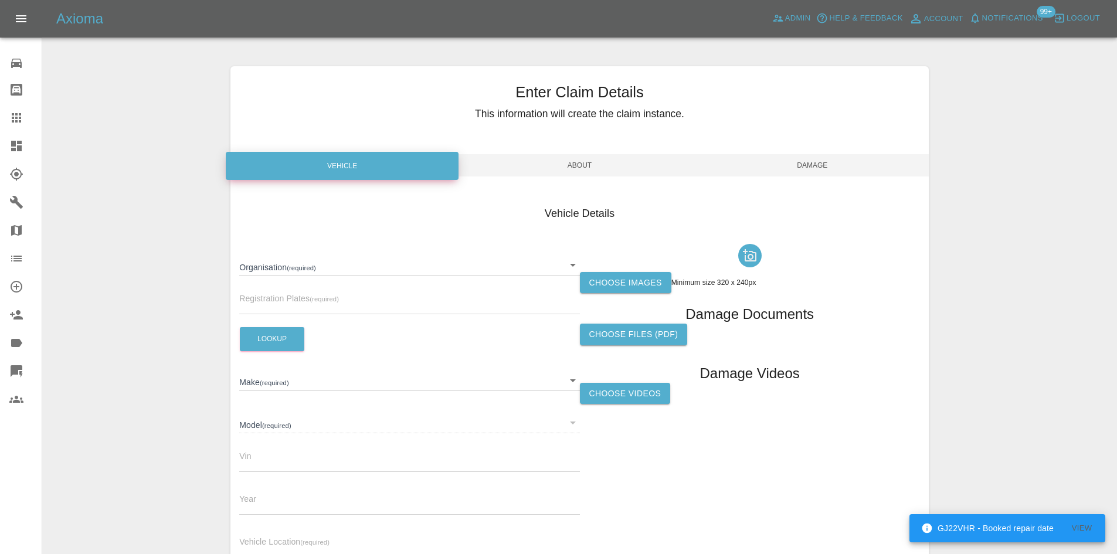
click at [384, 257] on body "GJ22VHR - Booked repair date View Axioma Admin Help & Feedback Account Notifica…" at bounding box center [558, 335] width 1117 height 671
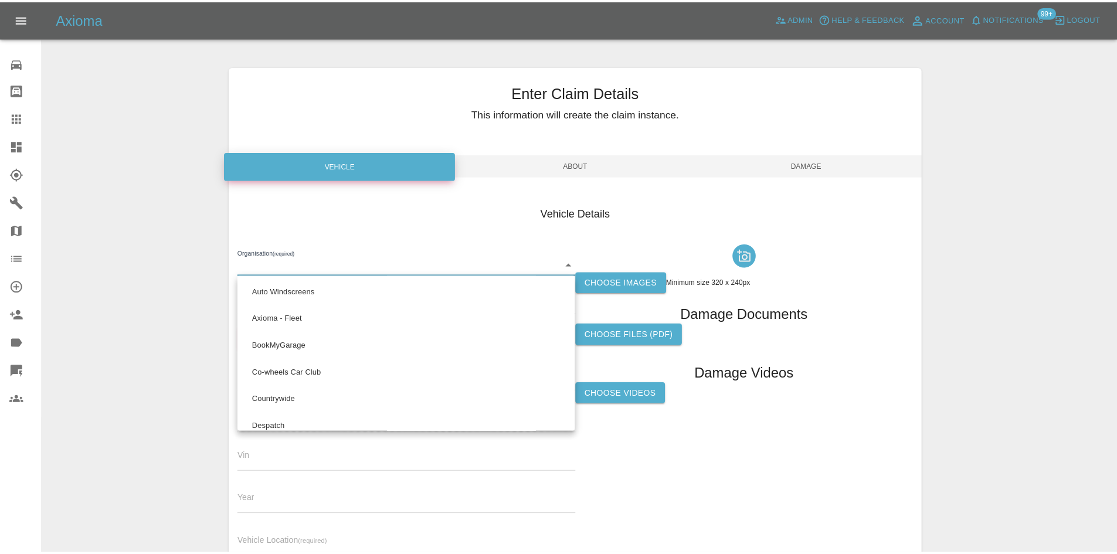
scroll to position [667, 0]
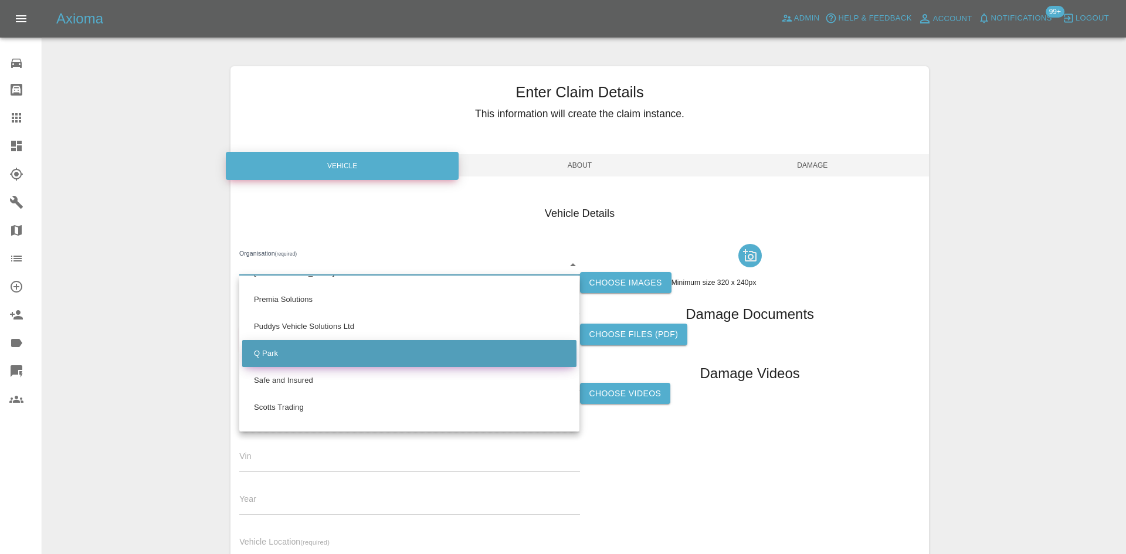
click at [320, 348] on li "Q Park" at bounding box center [409, 353] width 334 height 27
type input "636b7ea454cf410016ef4d2c"
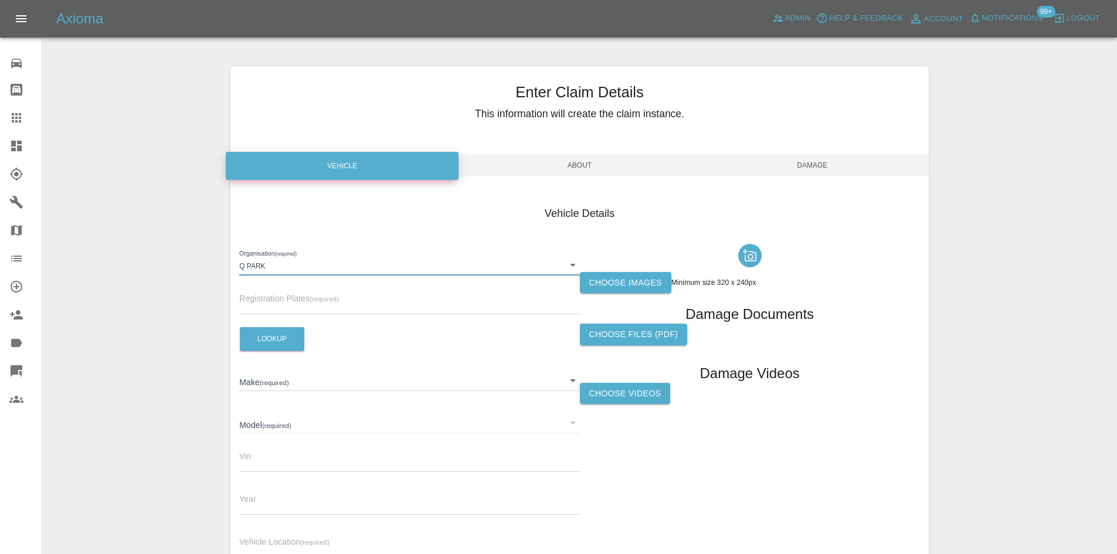
click at [286, 300] on input "text" at bounding box center [409, 305] width 340 height 17
paste input "FC54TTS"
type input "FC54TTS"
click at [283, 335] on button "Lookup" at bounding box center [272, 339] width 64 height 24
type input "AUDI"
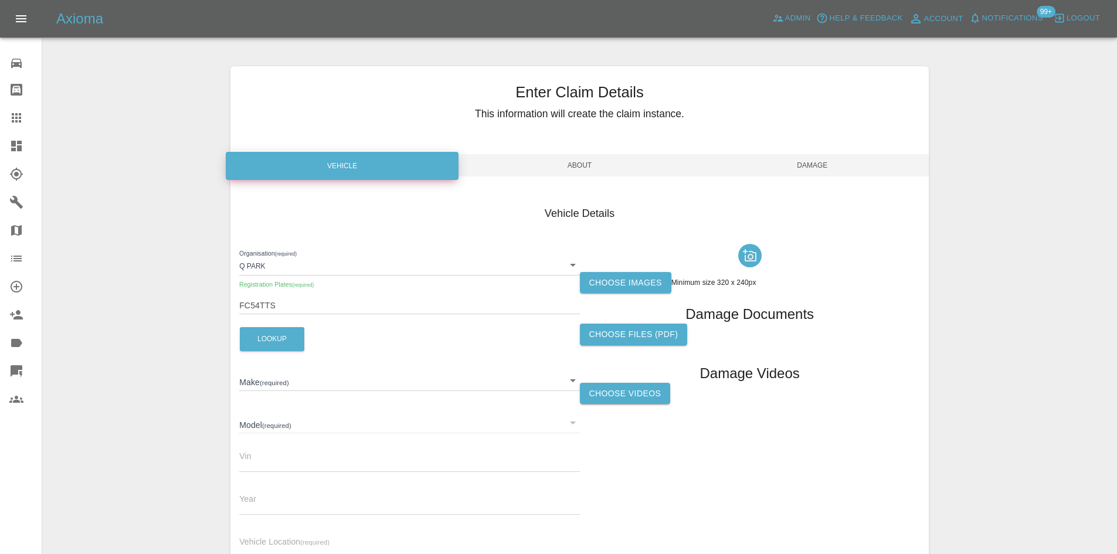
type input "A1"
type input "WAUZZZ8X1HB024534"
type input "2016"
click at [637, 274] on label "Choose images" at bounding box center [625, 283] width 91 height 22
click at [0, 0] on input "Choose images" at bounding box center [0, 0] width 0 height 0
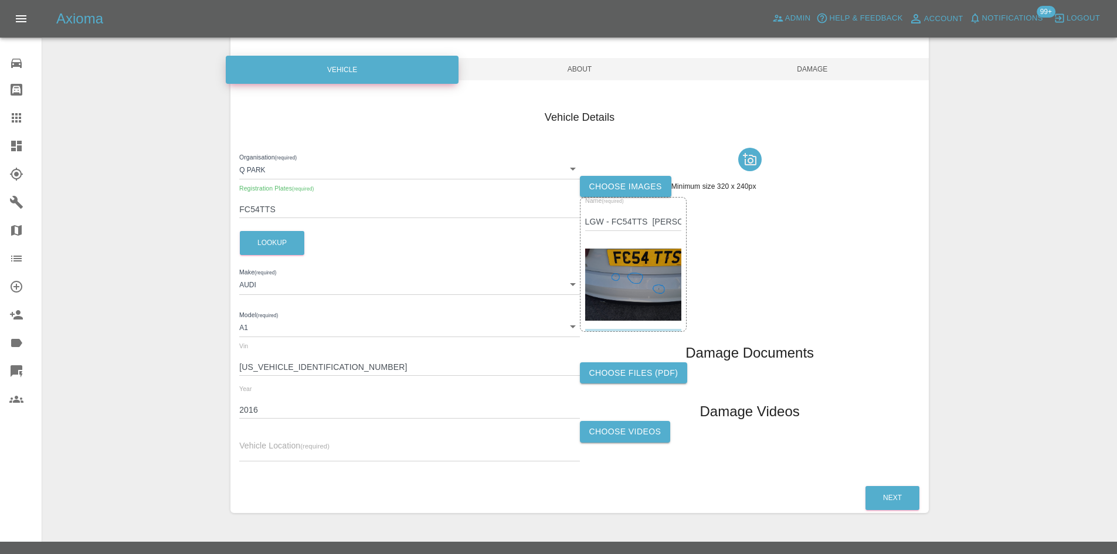
scroll to position [117, 0]
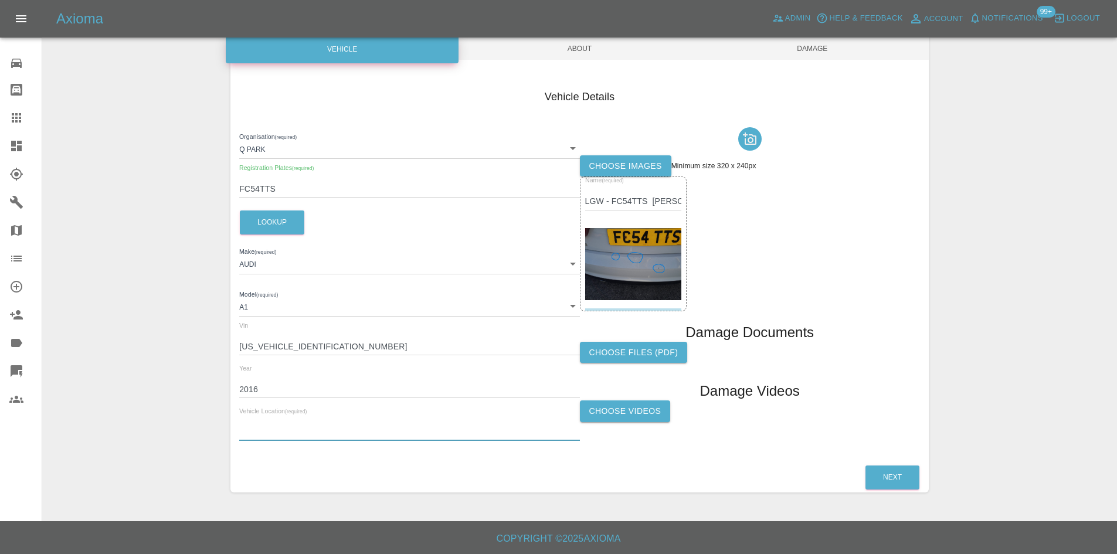
click at [274, 436] on input "text" at bounding box center [409, 432] width 340 height 17
type input "unknown"
click at [591, 33] on div "Axioma Admin Help & Feedback Account Notifications 99+ Logout" at bounding box center [558, 19] width 1117 height 38
click at [588, 42] on span "About" at bounding box center [579, 49] width 233 height 22
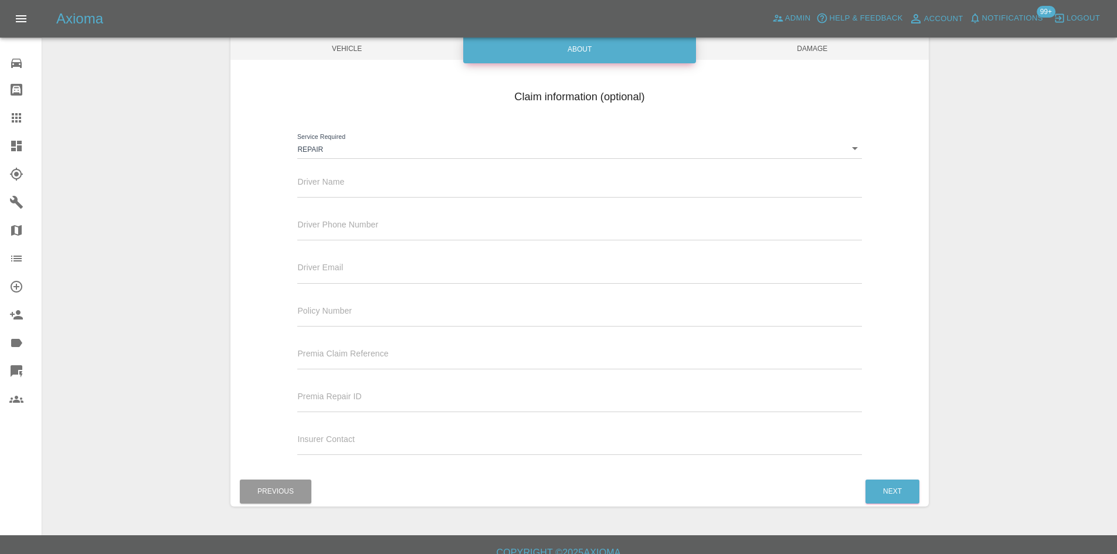
click at [346, 180] on div "Driver Name" at bounding box center [579, 181] width 564 height 33
click at [339, 186] on input "text" at bounding box center [579, 189] width 564 height 17
paste input "[PERSON_NAME]"
type input "[PERSON_NAME]"
click at [825, 48] on span "Damage" at bounding box center [812, 49] width 233 height 22
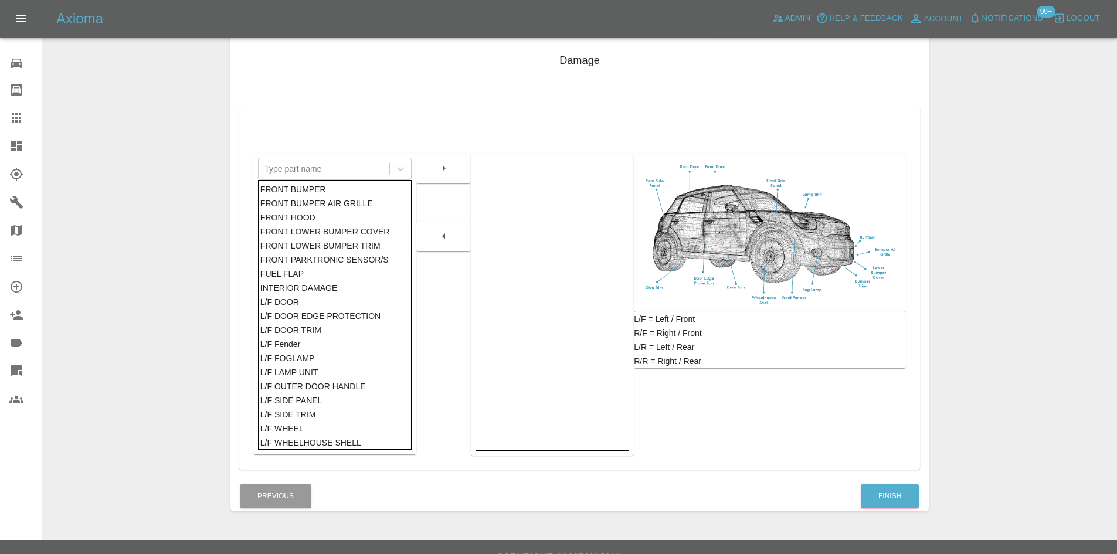
scroll to position [172, 0]
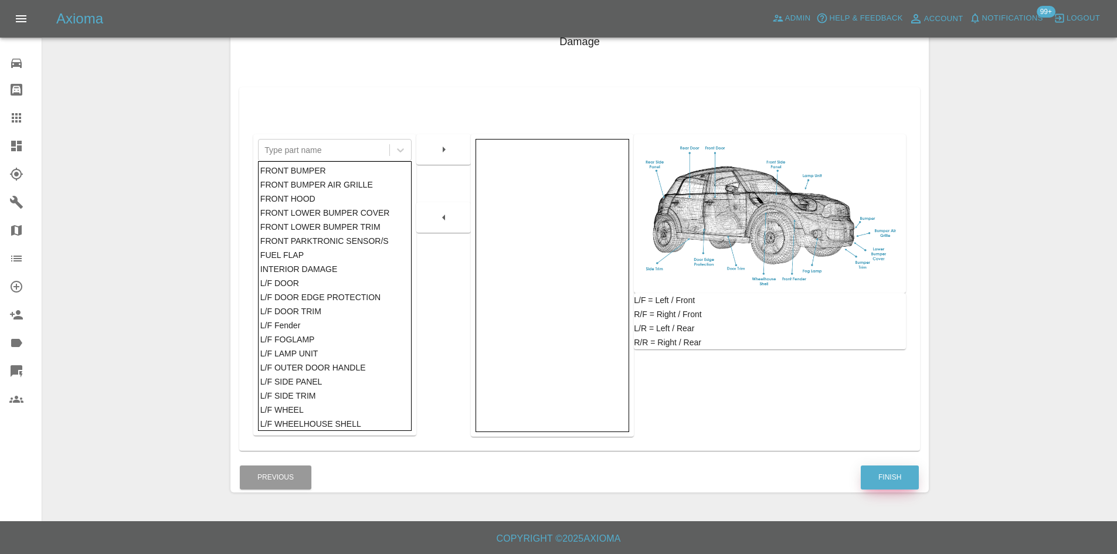
click at [893, 479] on button "Finish" at bounding box center [890, 478] width 58 height 24
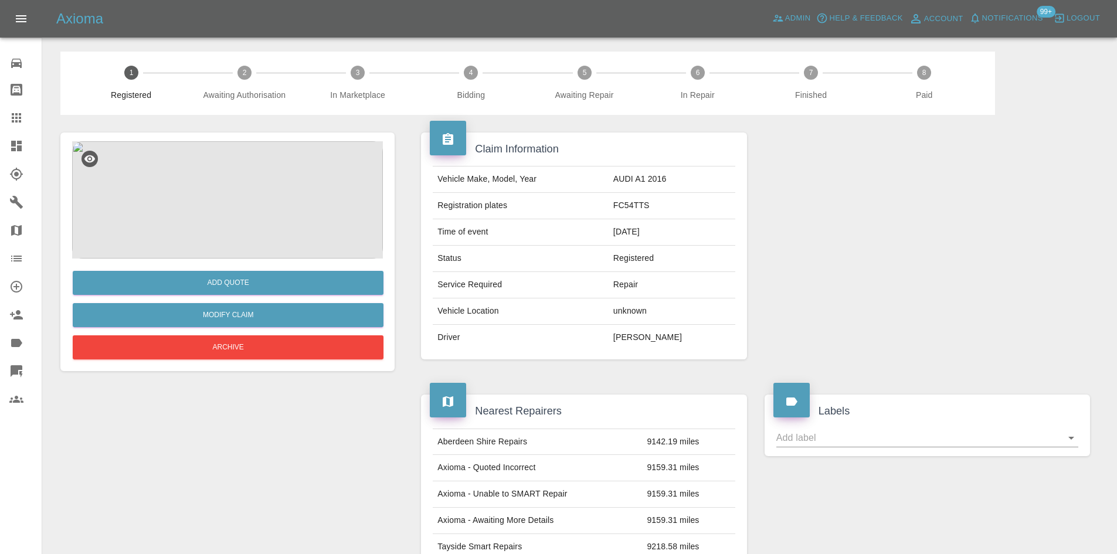
click at [329, 296] on div "Add Quote" at bounding box center [227, 283] width 311 height 30
click at [327, 284] on button "Add Quote" at bounding box center [228, 283] width 311 height 24
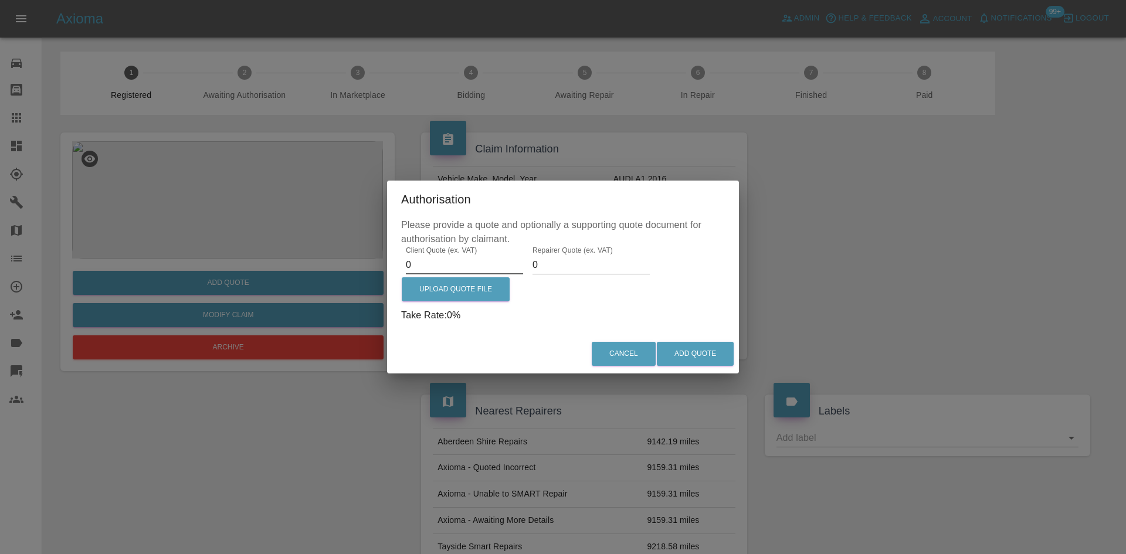
click at [461, 271] on input "0" at bounding box center [464, 265] width 117 height 19
type input "475"
click at [596, 273] on input "0" at bounding box center [590, 265] width 117 height 19
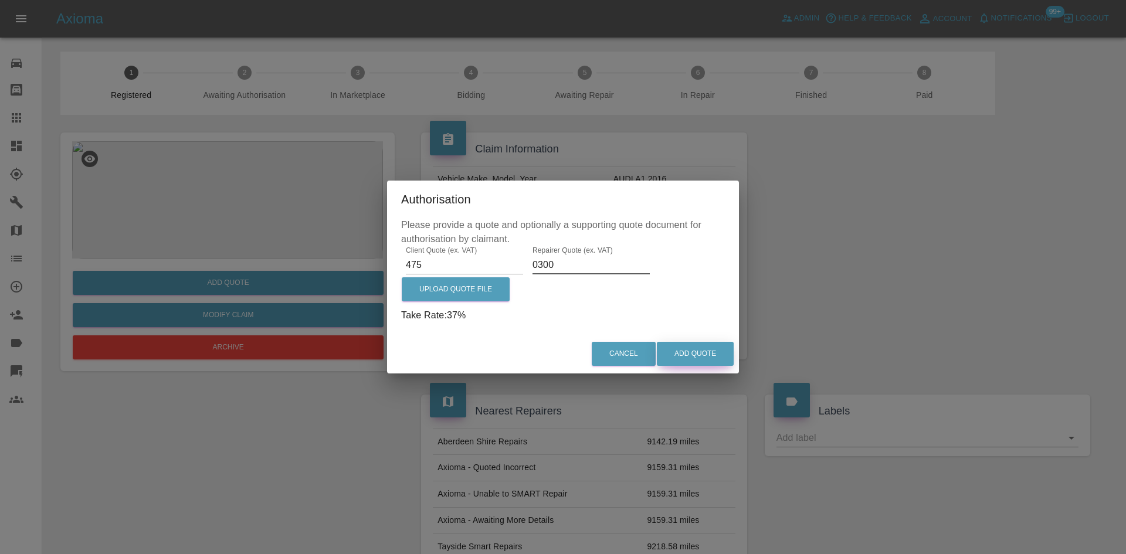
type input "0300"
click at [709, 345] on button "Add Quote" at bounding box center [695, 354] width 77 height 24
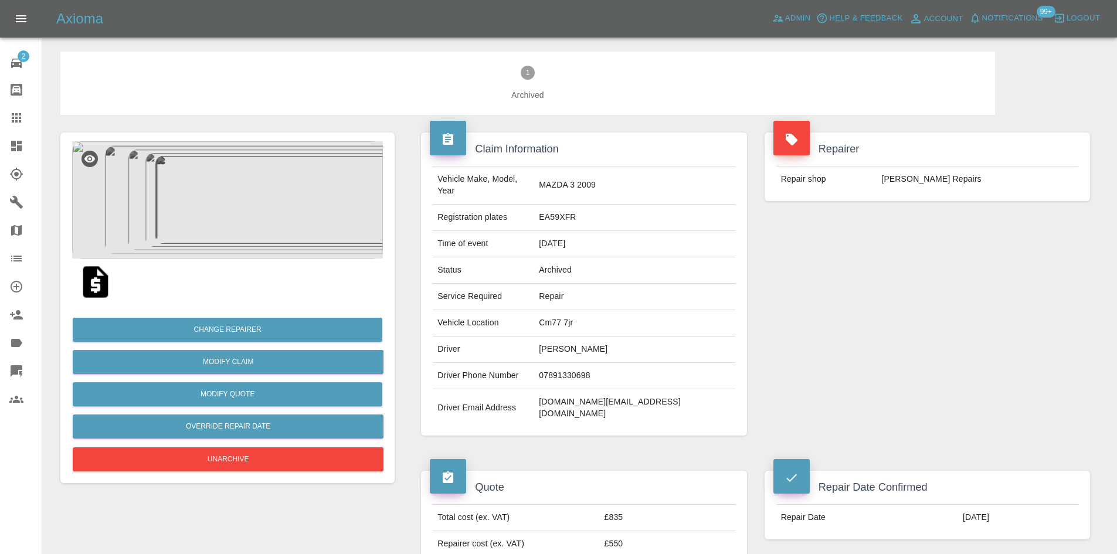
click at [252, 218] on img at bounding box center [227, 199] width 311 height 117
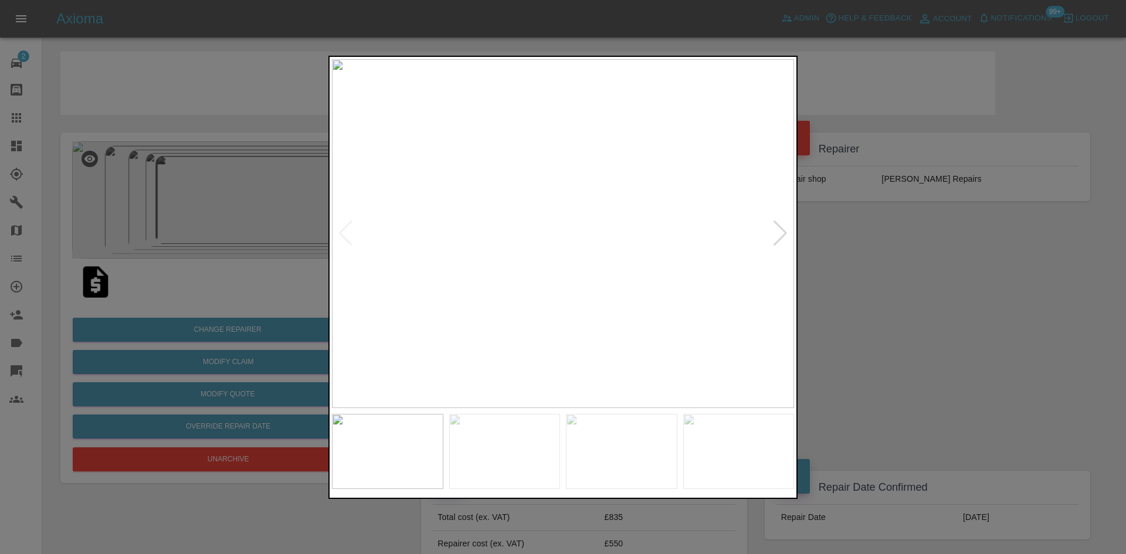
click at [775, 237] on div at bounding box center [780, 233] width 16 height 26
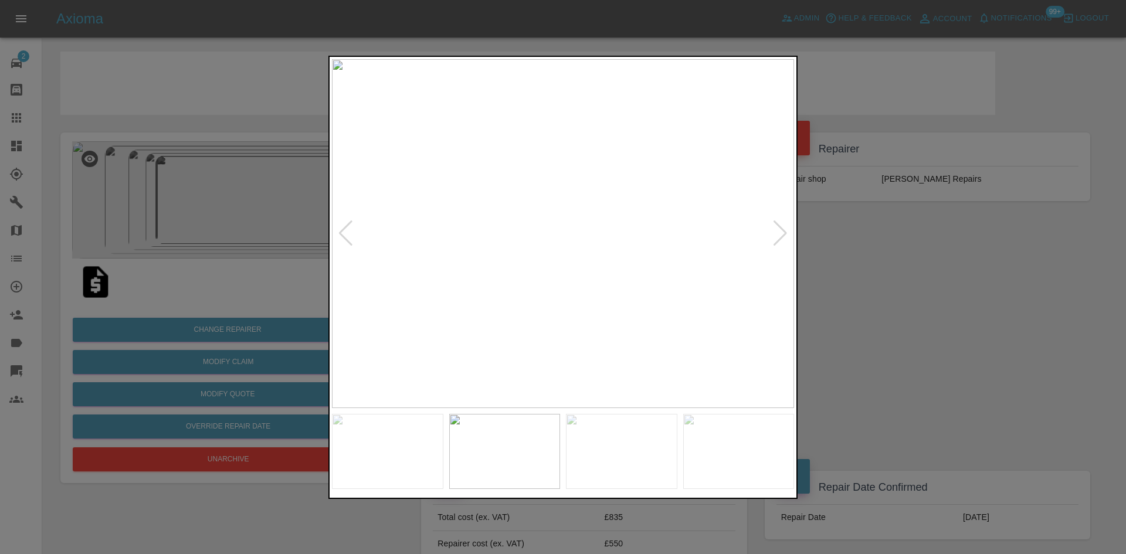
click at [660, 195] on img at bounding box center [563, 233] width 462 height 349
click at [769, 245] on img at bounding box center [402, 402] width 1386 height 1047
click at [899, 249] on div at bounding box center [563, 277] width 1126 height 554
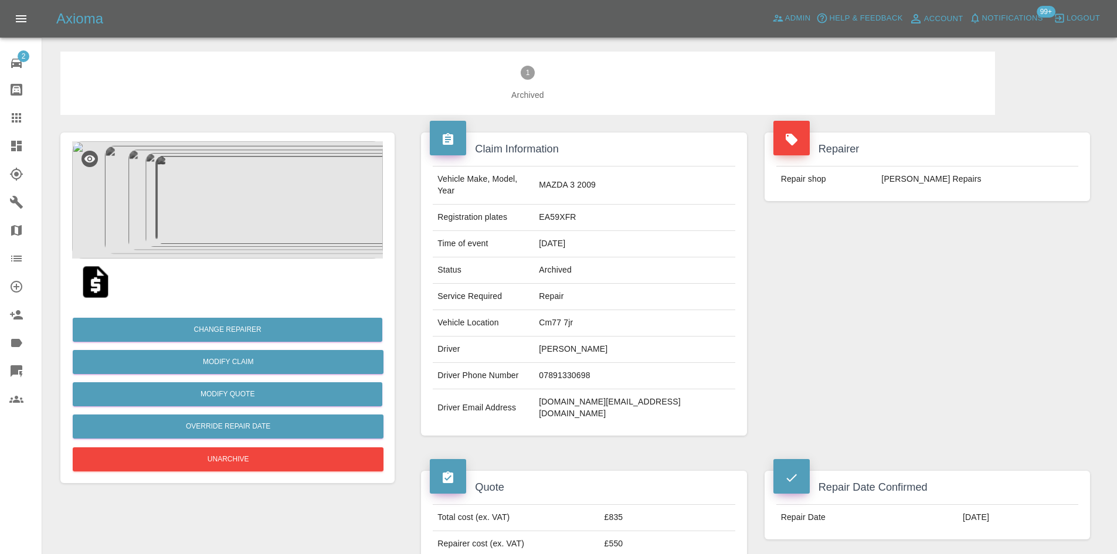
click at [235, 210] on img at bounding box center [227, 199] width 311 height 117
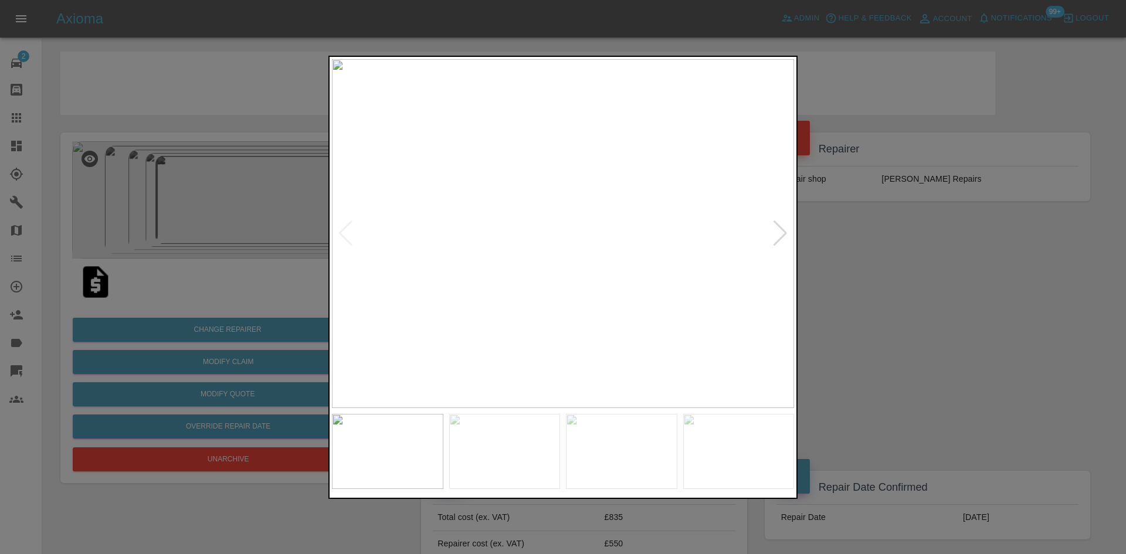
click at [782, 232] on div at bounding box center [780, 233] width 16 height 26
click at [531, 252] on img at bounding box center [563, 233] width 462 height 349
click at [529, 252] on img at bounding box center [563, 233] width 462 height 349
click at [656, 283] on img at bounding box center [685, 130] width 1386 height 1047
click at [1020, 244] on div at bounding box center [563, 277] width 1126 height 554
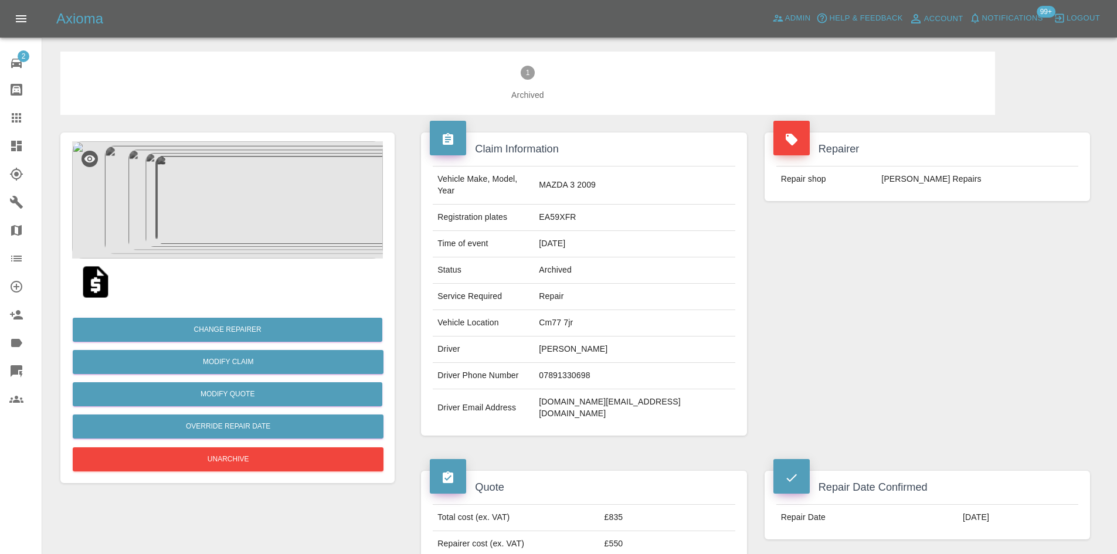
click at [299, 201] on img at bounding box center [227, 199] width 311 height 117
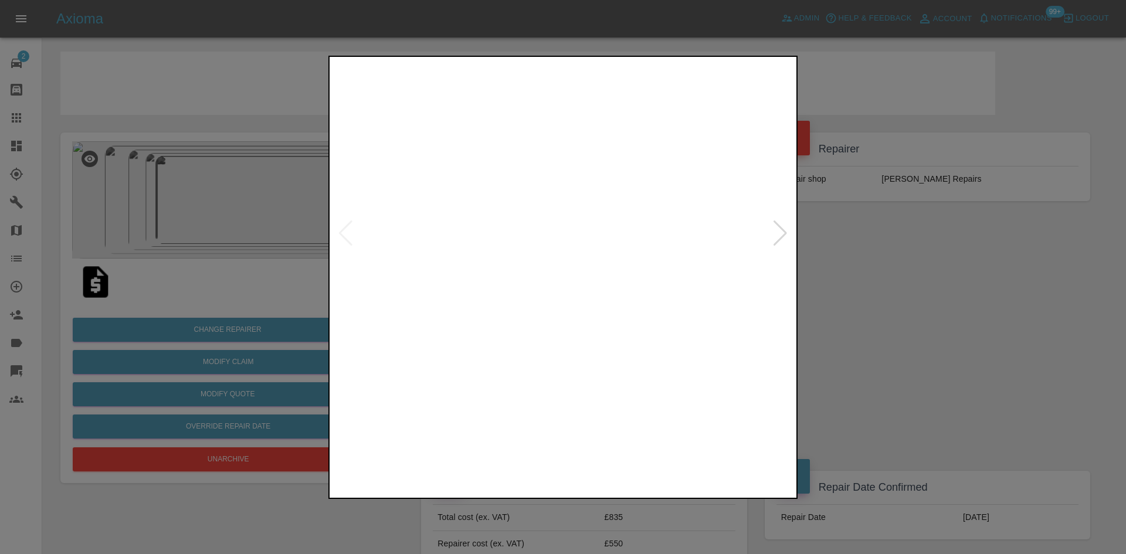
click at [793, 238] on img at bounding box center [563, 233] width 462 height 349
click at [779, 232] on div at bounding box center [780, 233] width 16 height 26
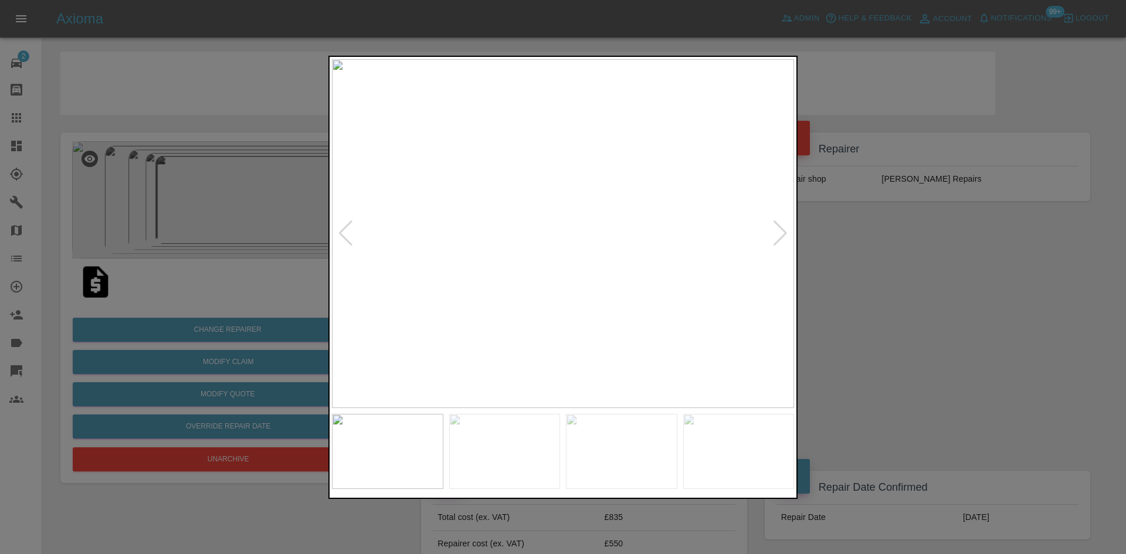
click at [779, 232] on div at bounding box center [780, 233] width 16 height 26
click at [637, 184] on img at bounding box center [563, 233] width 462 height 349
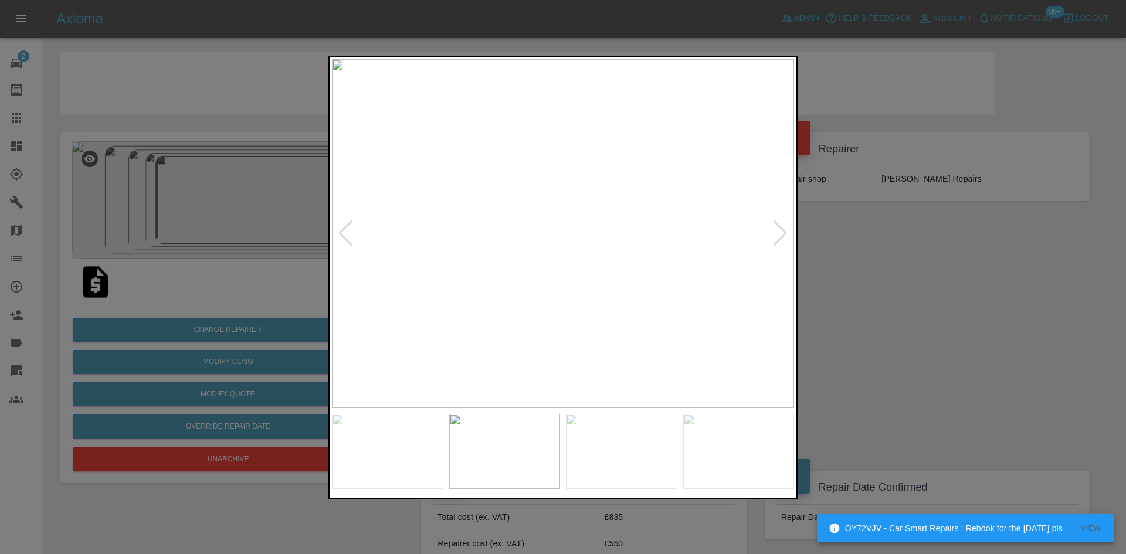
click at [638, 184] on img at bounding box center [563, 233] width 462 height 349
click at [625, 257] on img at bounding box center [321, 452] width 1386 height 1047
click at [784, 236] on div at bounding box center [780, 233] width 16 height 26
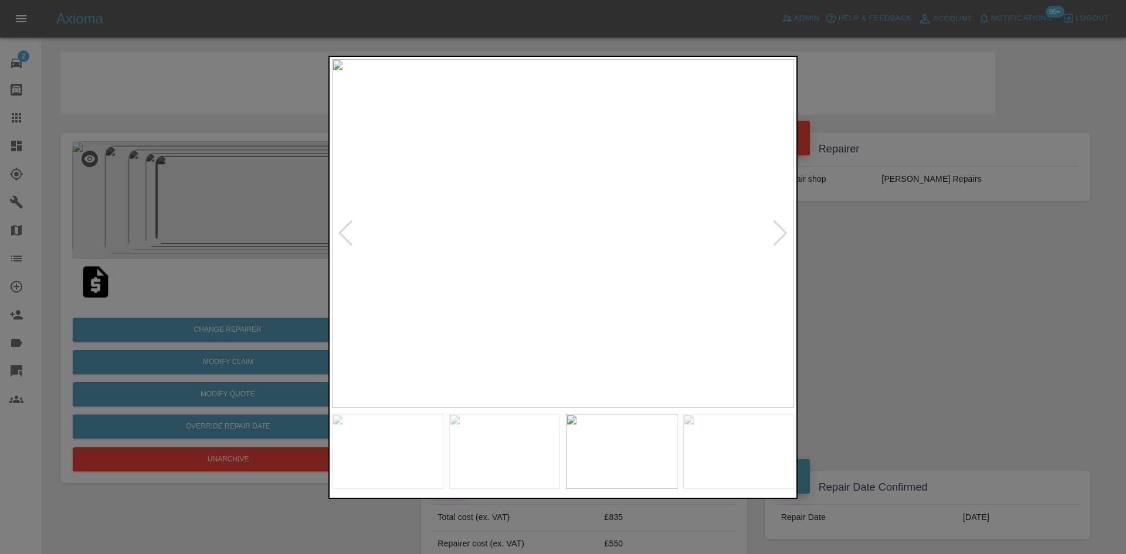
click at [969, 345] on div at bounding box center [563, 277] width 1126 height 554
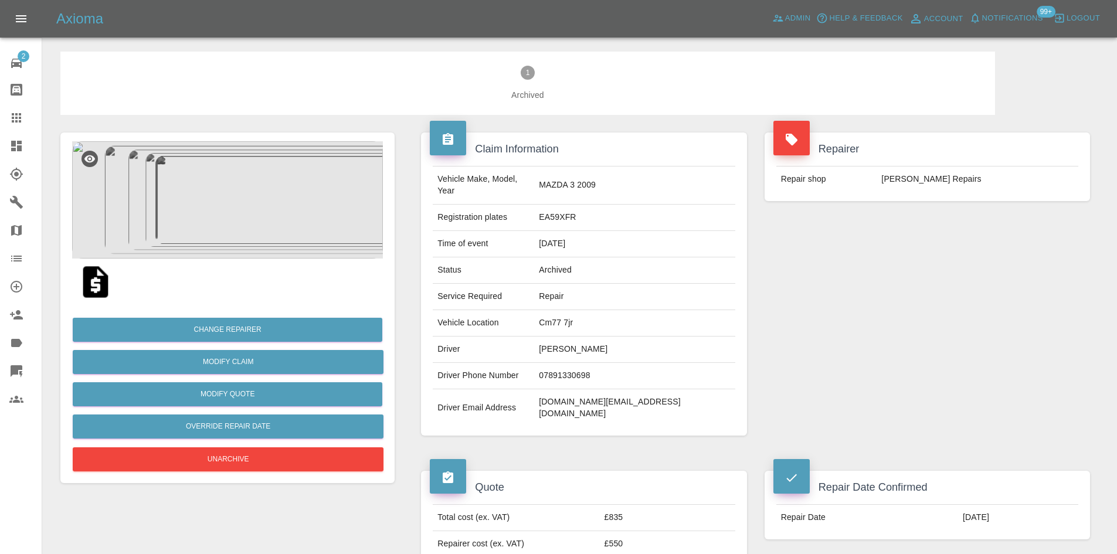
click at [246, 223] on img at bounding box center [227, 199] width 311 height 117
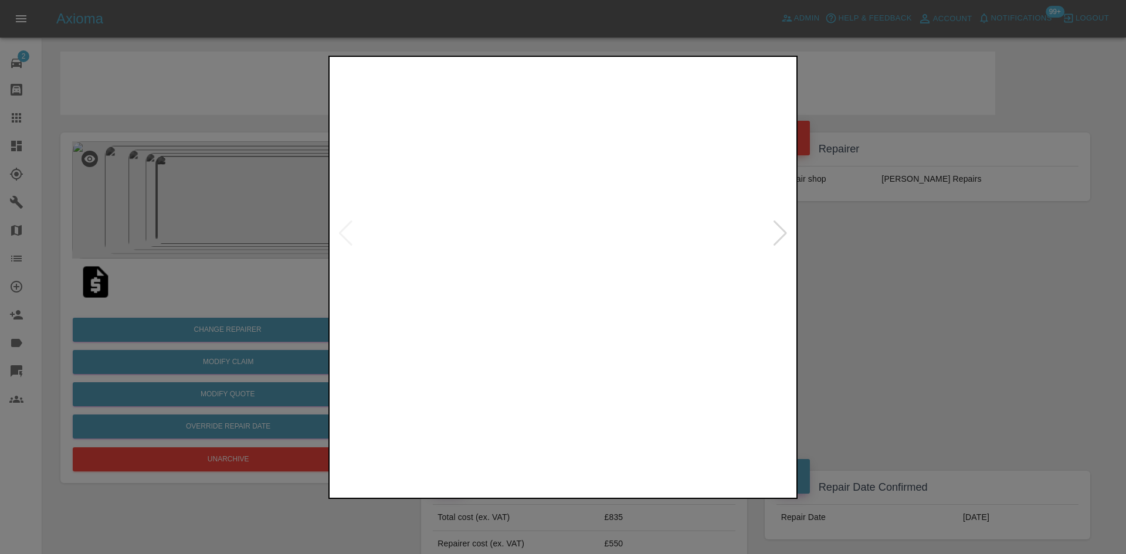
click at [784, 235] on div at bounding box center [563, 233] width 462 height 349
click at [780, 235] on div at bounding box center [780, 233] width 16 height 26
click at [779, 235] on div at bounding box center [780, 233] width 16 height 26
click at [893, 295] on div at bounding box center [563, 277] width 1126 height 554
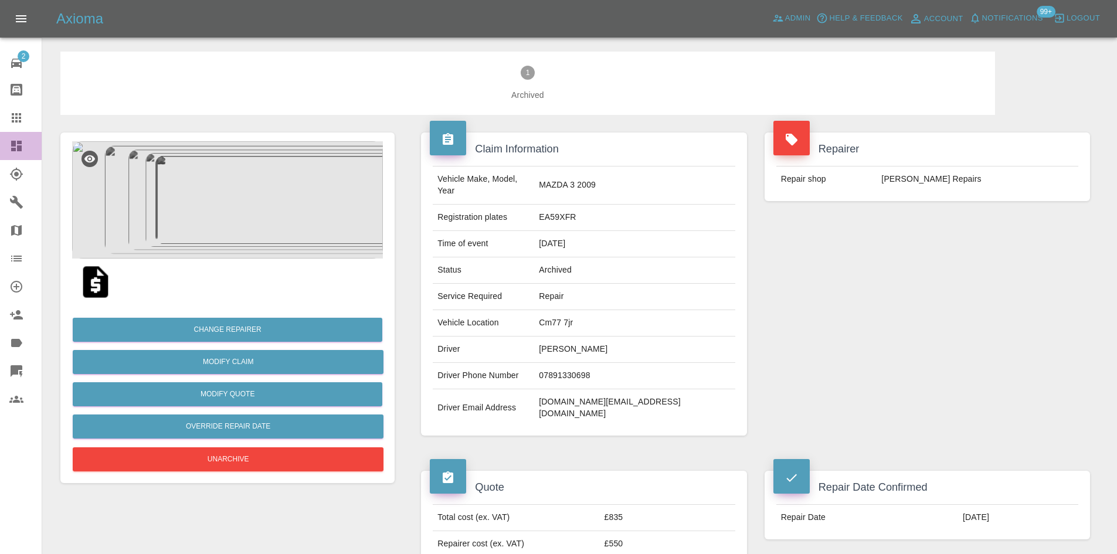
click at [9, 132] on link "Dashboard" at bounding box center [21, 146] width 42 height 28
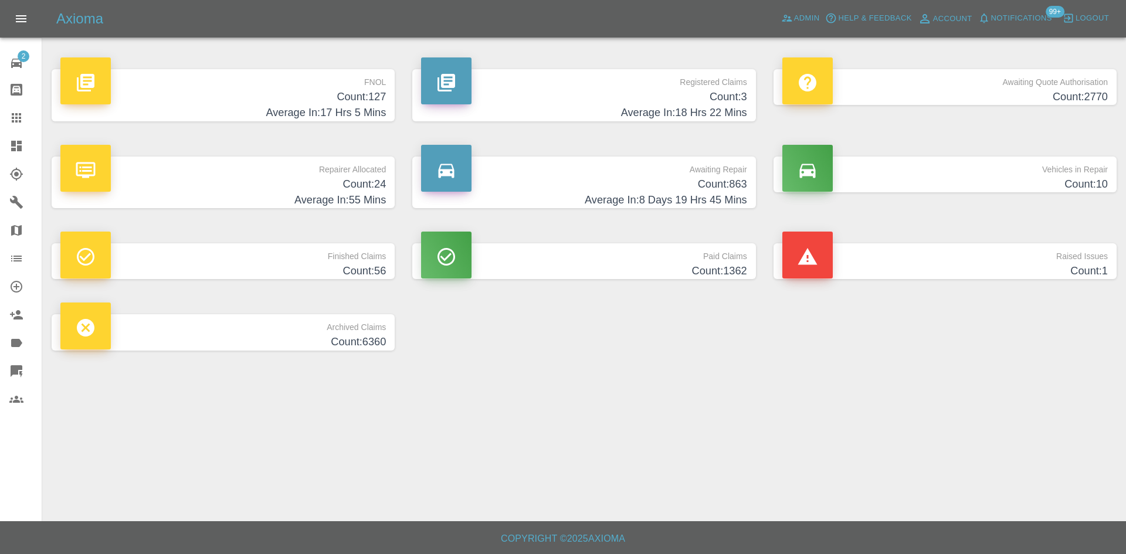
click at [596, 186] on h4 "Count: 863" at bounding box center [583, 184] width 325 height 16
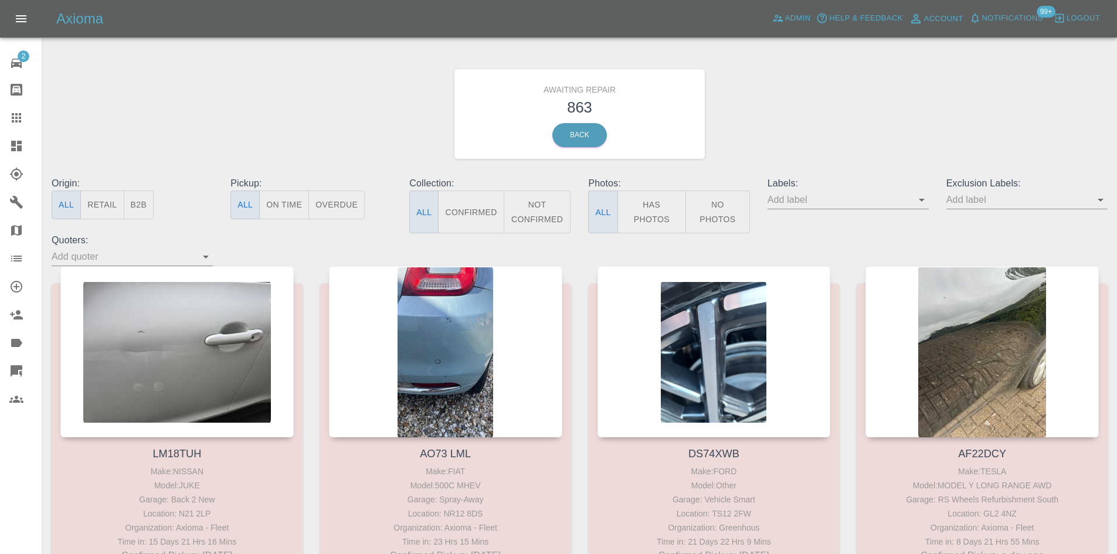
click at [142, 209] on button "B2B" at bounding box center [139, 205] width 30 height 29
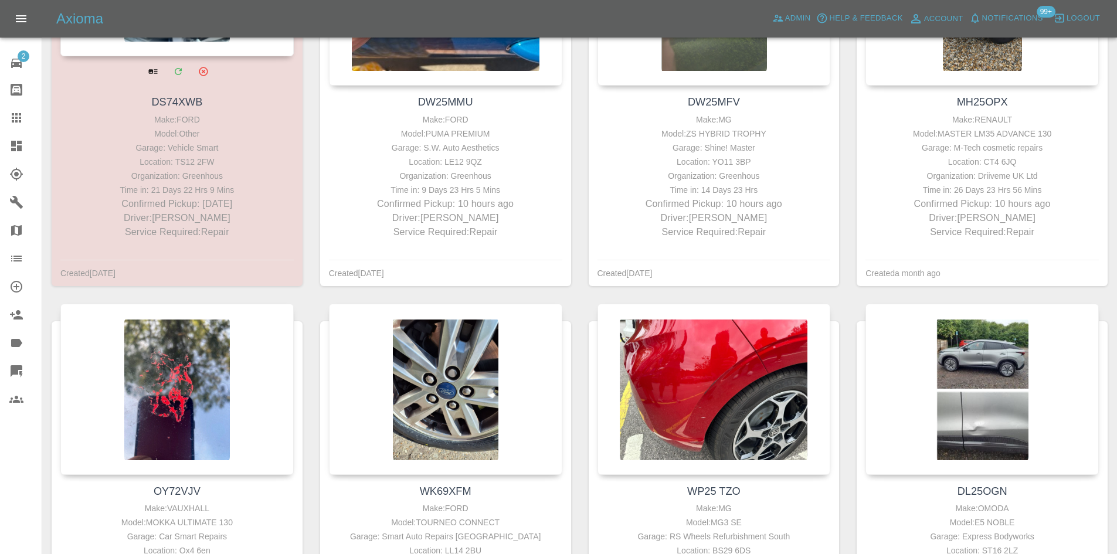
scroll to position [59, 0]
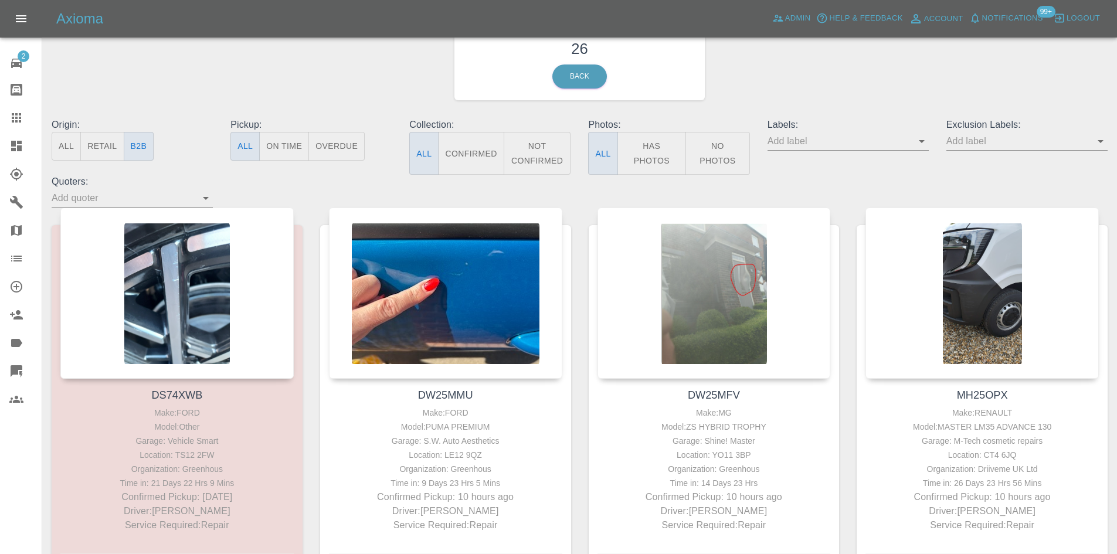
click at [15, 138] on link "Dashboard" at bounding box center [21, 146] width 42 height 28
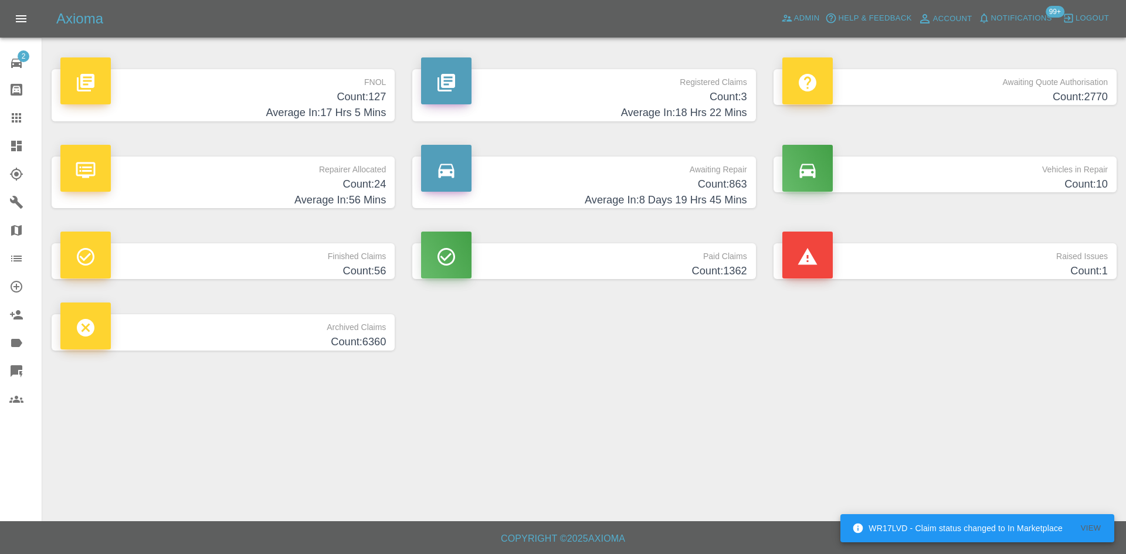
click at [550, 152] on div "Awaiting Repair Count: 863 Average In: 8 Days 19 Hrs 45 Mins" at bounding box center [583, 182] width 361 height 87
click at [578, 171] on p "Awaiting Repair" at bounding box center [583, 167] width 325 height 20
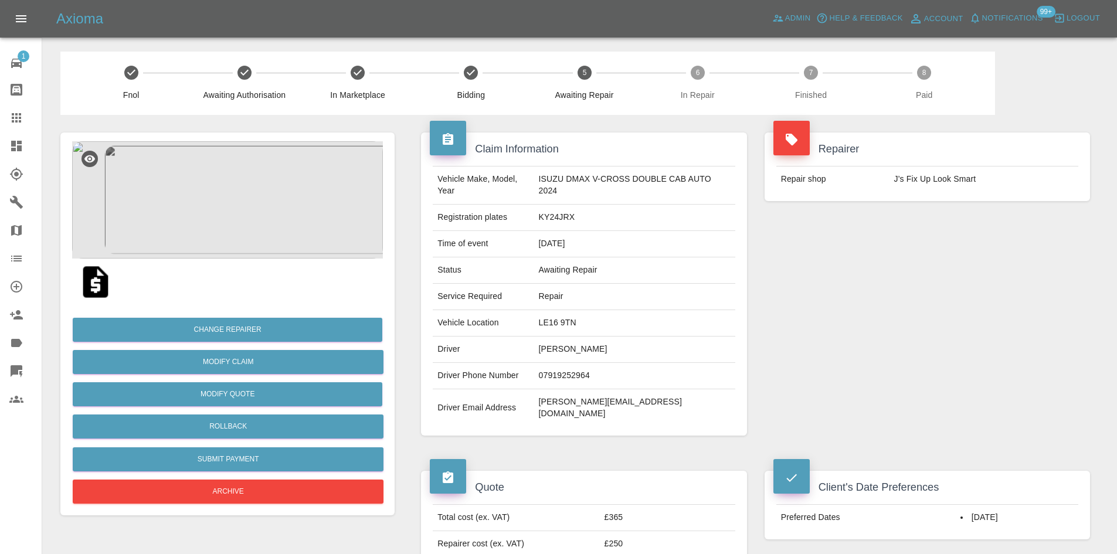
click at [174, 198] on img at bounding box center [227, 199] width 311 height 117
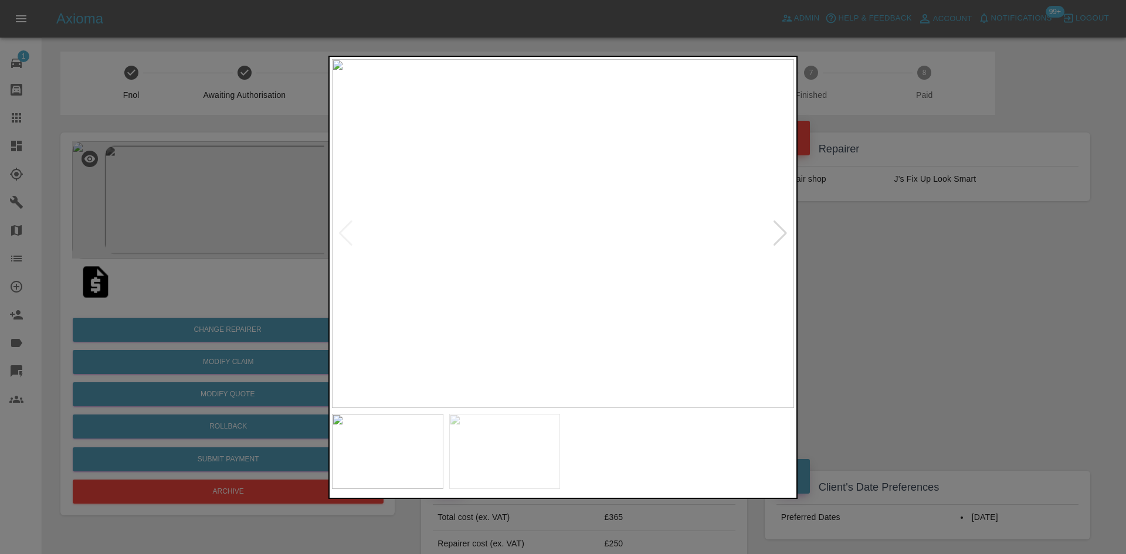
click at [779, 235] on div at bounding box center [780, 233] width 16 height 26
click at [779, 235] on img at bounding box center [563, 233] width 462 height 349
click at [1096, 284] on div at bounding box center [563, 277] width 1126 height 554
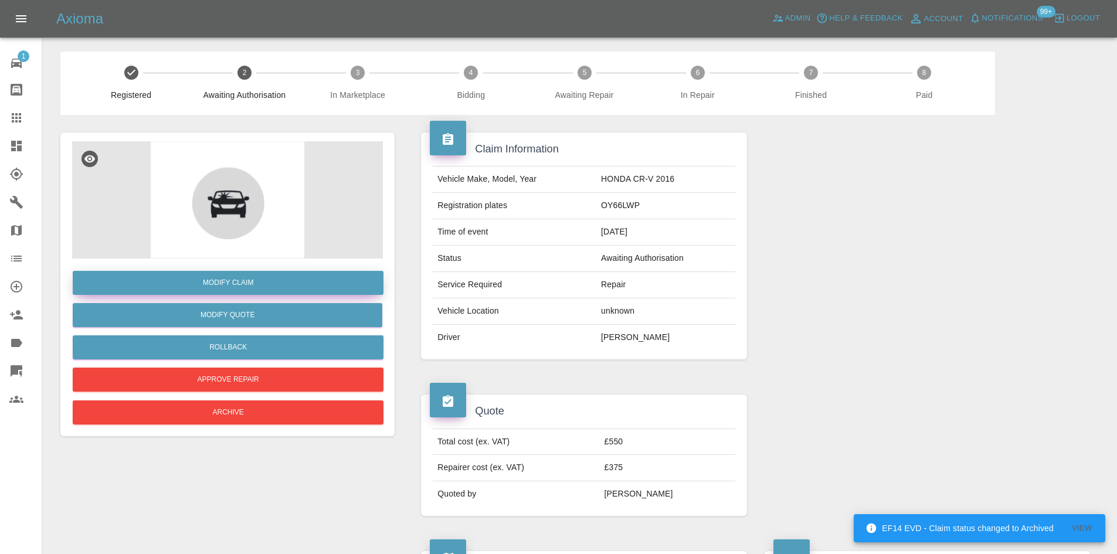
click at [274, 283] on link "Modify Claim" at bounding box center [228, 283] width 311 height 24
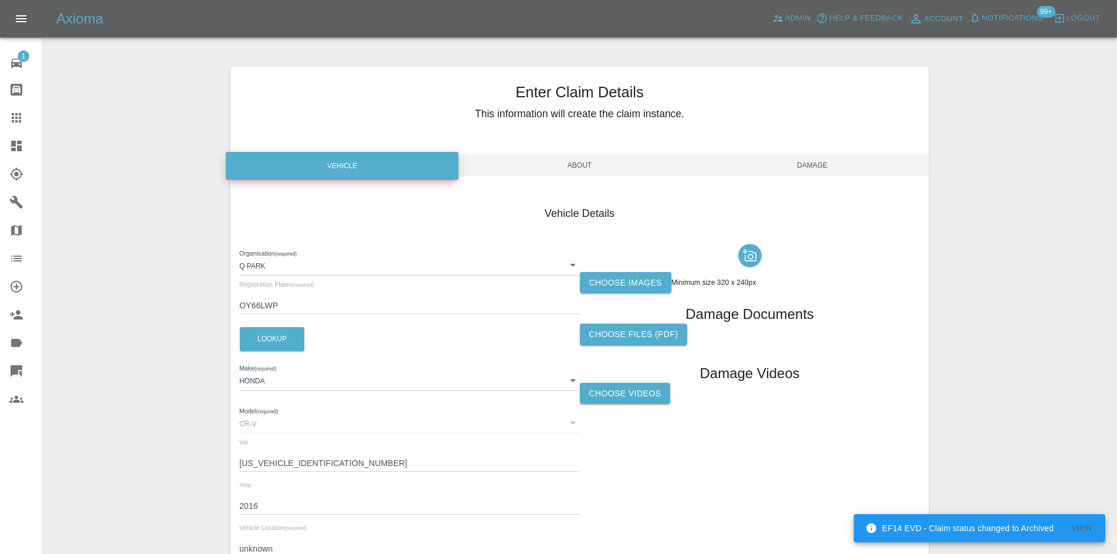
click at [608, 284] on label "Choose images" at bounding box center [625, 283] width 91 height 22
click at [0, 0] on input "Choose images" at bounding box center [0, 0] width 0 height 0
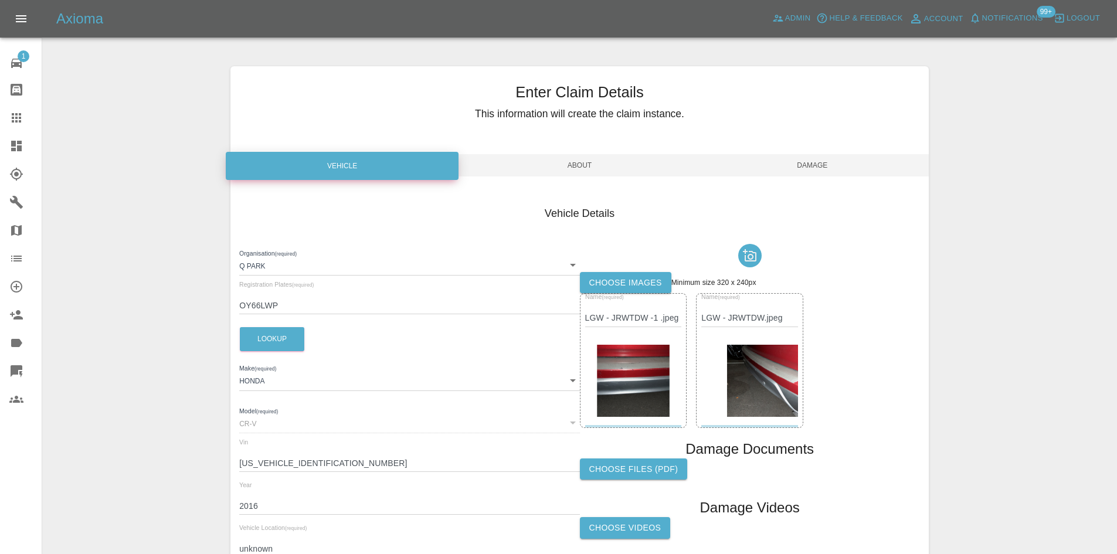
click at [811, 174] on span "Damage" at bounding box center [812, 165] width 233 height 22
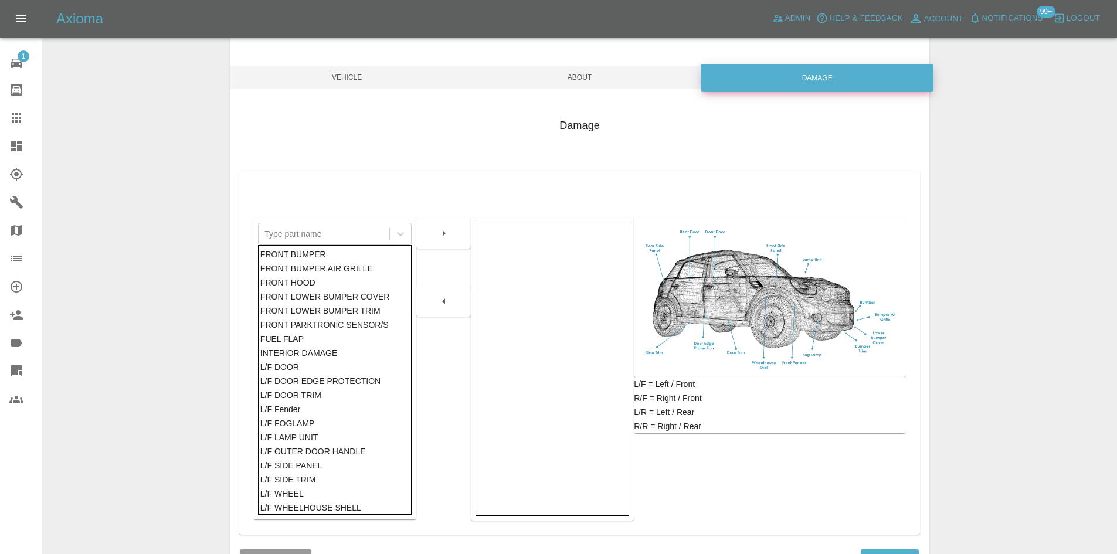
scroll to position [172, 0]
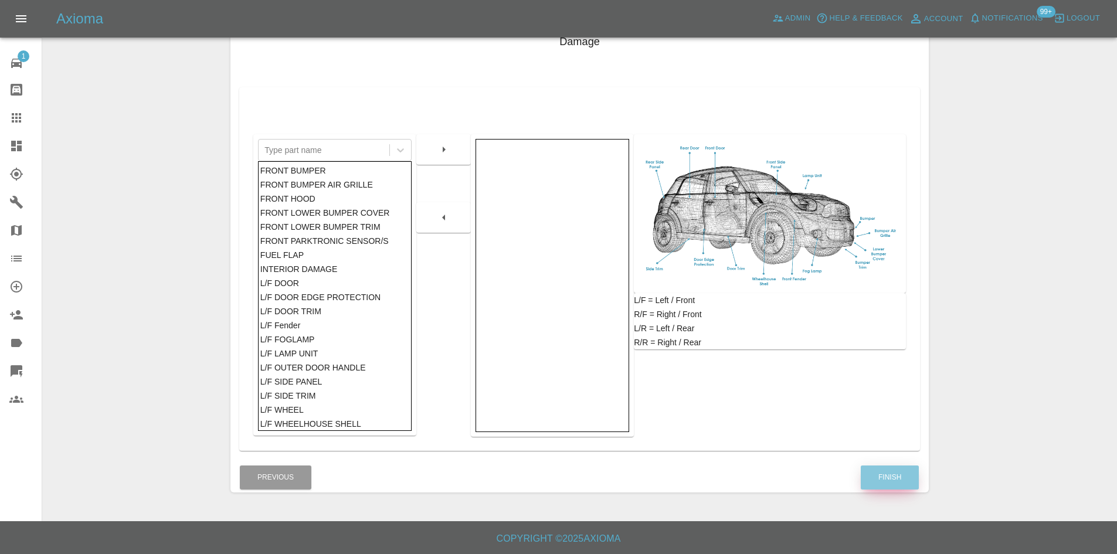
click at [882, 468] on button "Finish" at bounding box center [890, 478] width 58 height 24
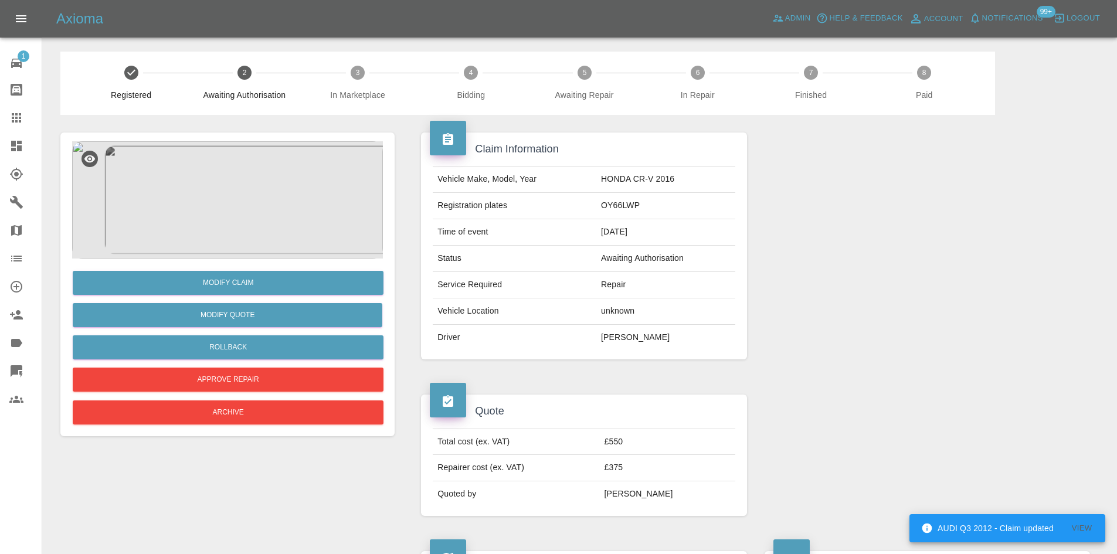
drag, startPoint x: 18, startPoint y: 113, endPoint x: 409, endPoint y: 282, distance: 425.9
click at [18, 113] on icon at bounding box center [16, 118] width 14 height 14
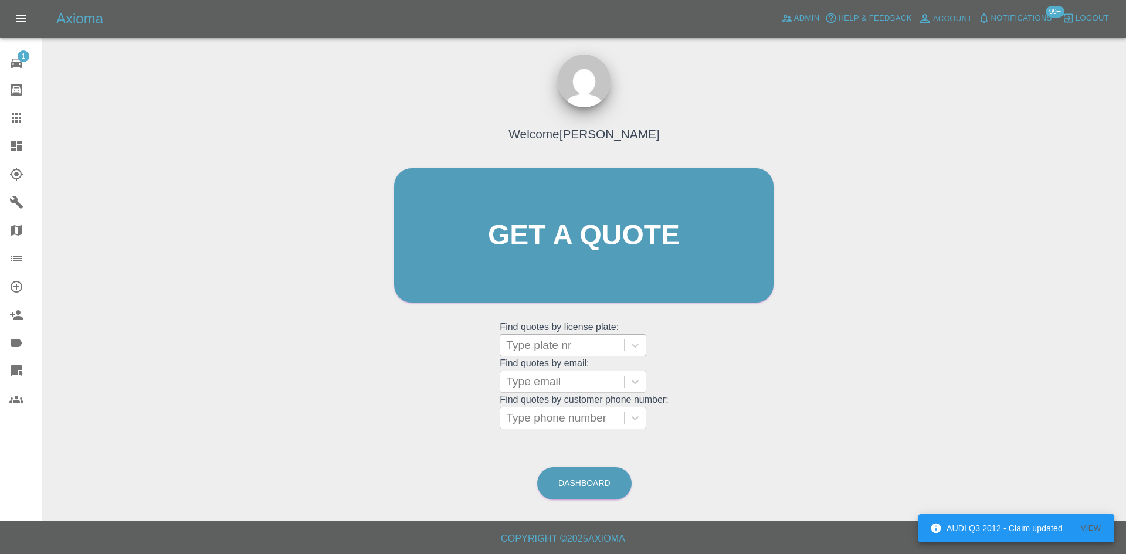
click at [576, 344] on div at bounding box center [562, 345] width 112 height 16
paste input "WP25TZO"
type input "WP25"
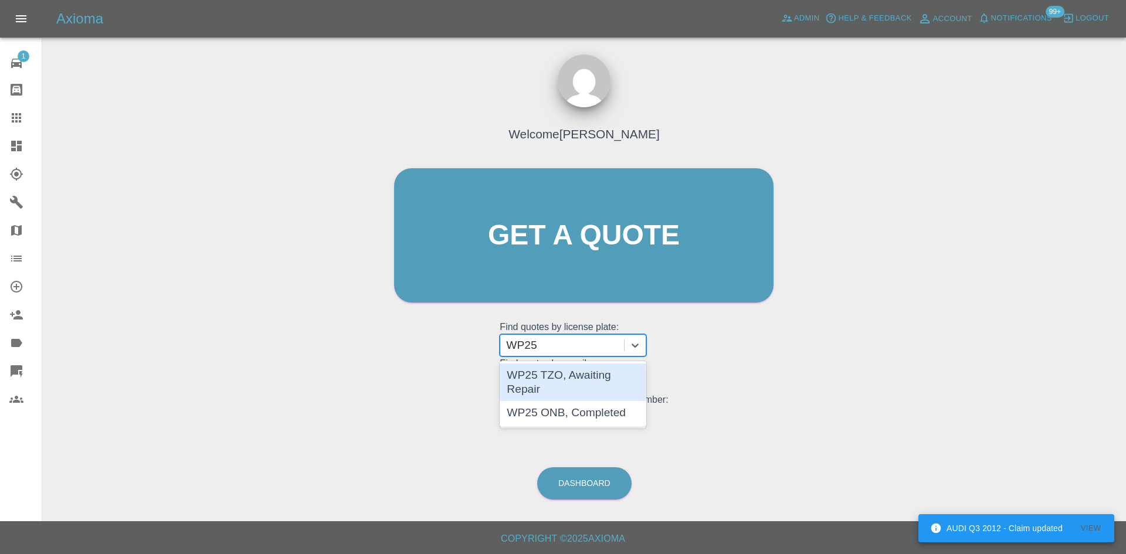
click at [565, 369] on div "WP25 TZO, Awaiting Repair" at bounding box center [573, 382] width 147 height 38
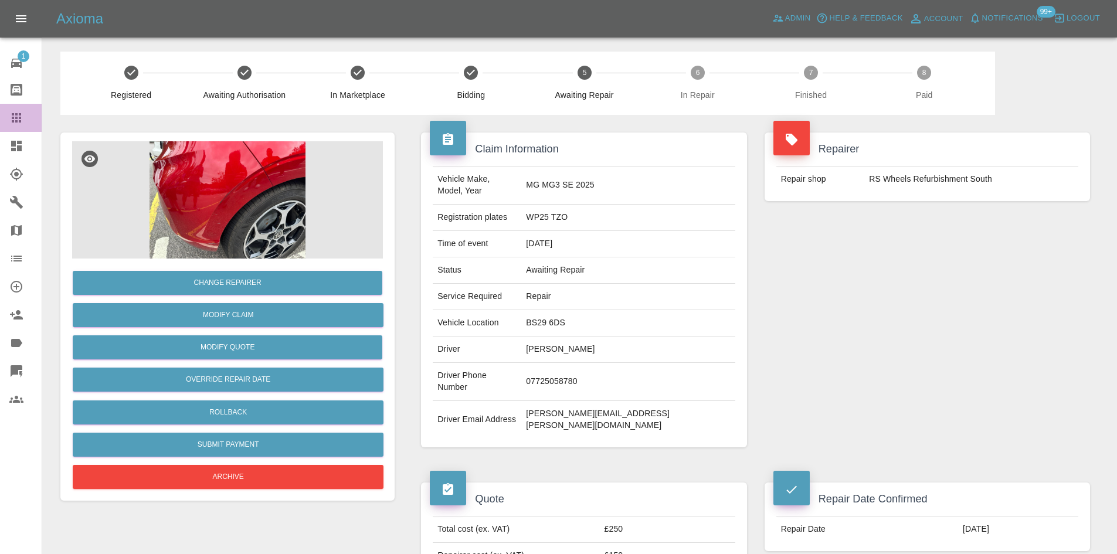
drag, startPoint x: 8, startPoint y: 111, endPoint x: 25, endPoint y: 112, distance: 17.0
click at [8, 111] on link "Claims" at bounding box center [21, 118] width 42 height 28
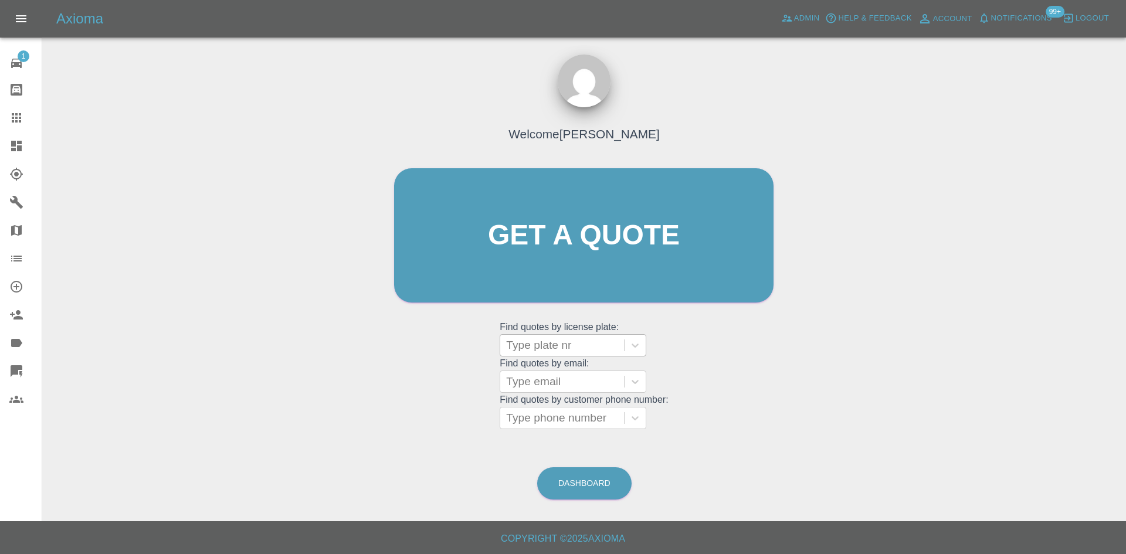
click at [563, 342] on div at bounding box center [562, 345] width 112 height 16
paste input "S16AJJ"
type input "S16AJJ"
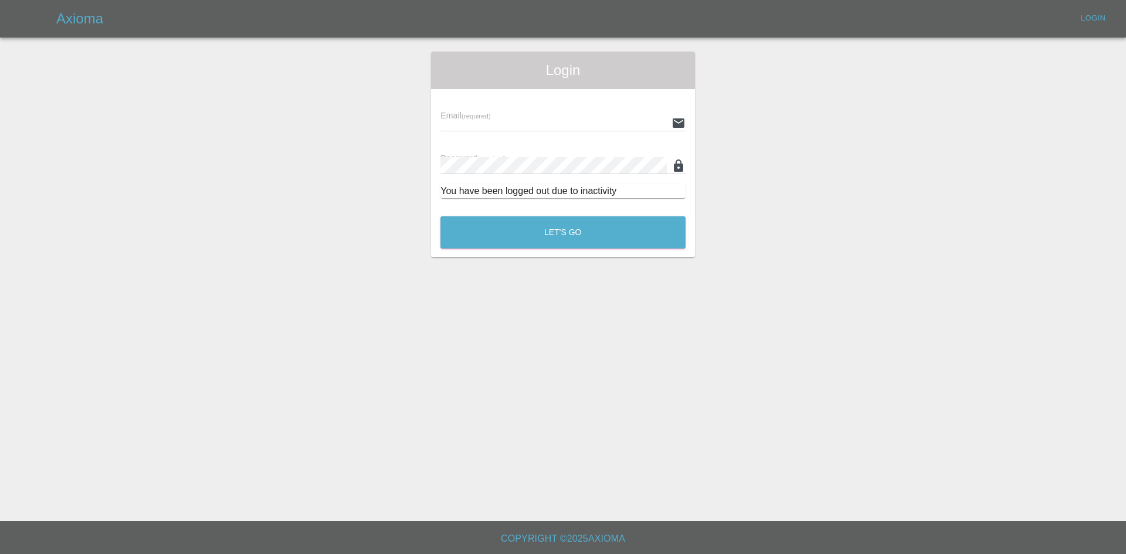
type input "[PERSON_NAME][EMAIL_ADDRESS][PERSON_NAME][DOMAIN_NAME]"
click at [509, 209] on div "Let's Go" at bounding box center [563, 230] width 246 height 44
click at [513, 225] on button "Let's Go" at bounding box center [562, 232] width 245 height 32
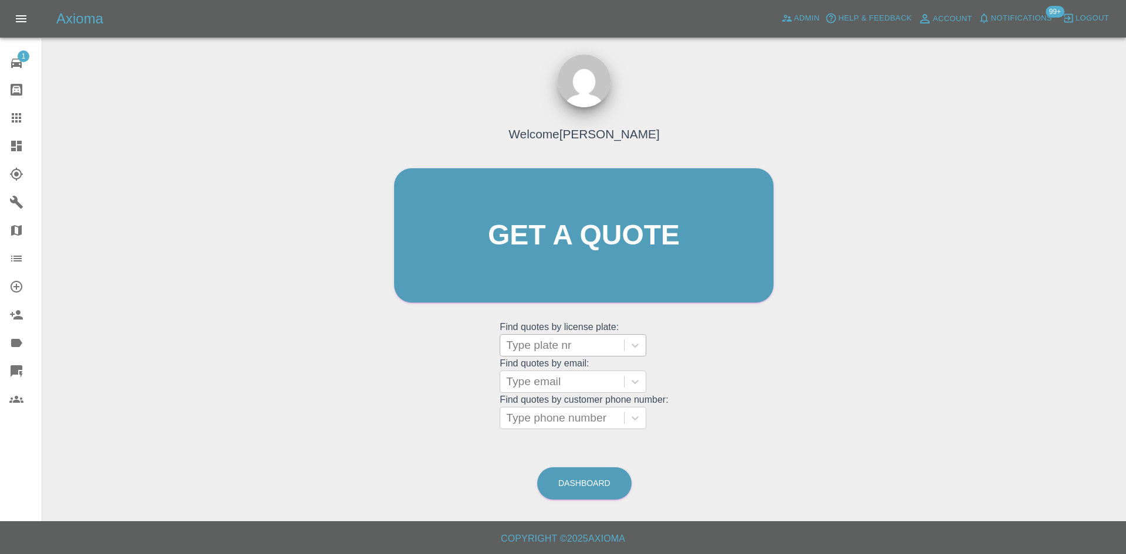
click at [541, 348] on div at bounding box center [562, 345] width 112 height 16
paste input "S16AJJ"
type input "S16"
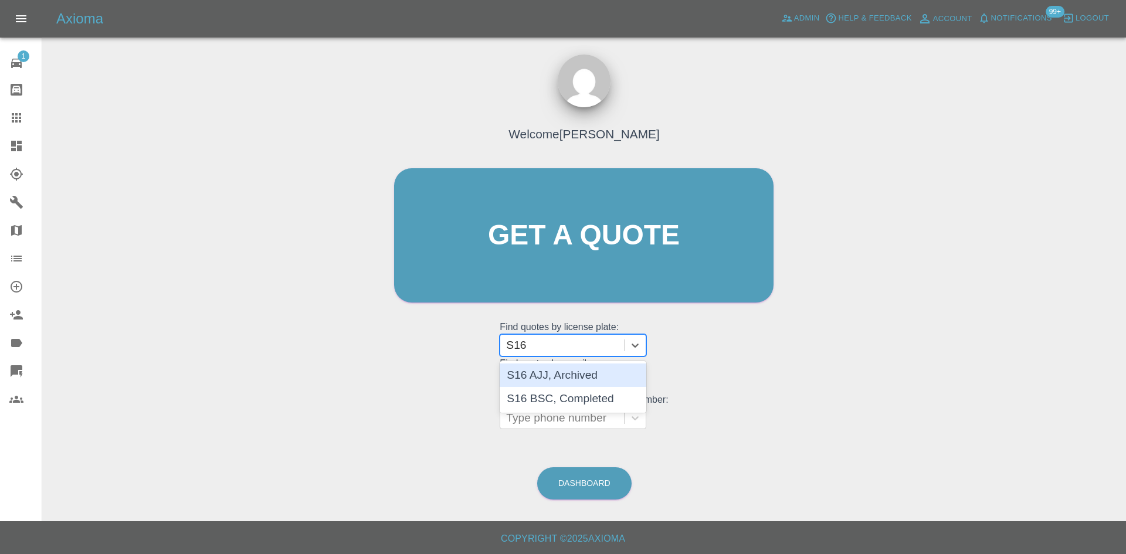
click at [566, 372] on div "S16 AJJ, Archived" at bounding box center [573, 374] width 147 height 23
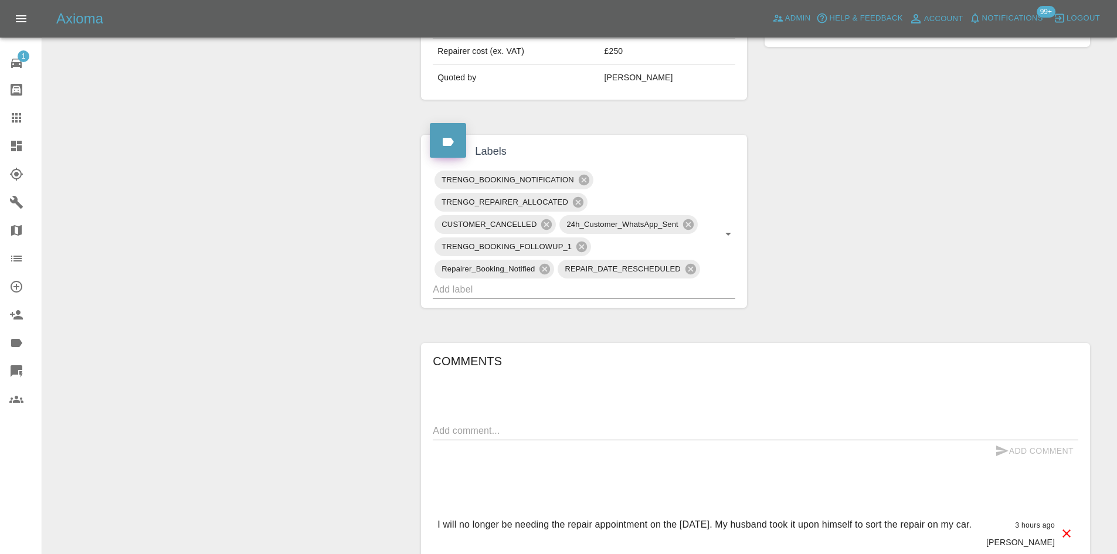
scroll to position [938, 0]
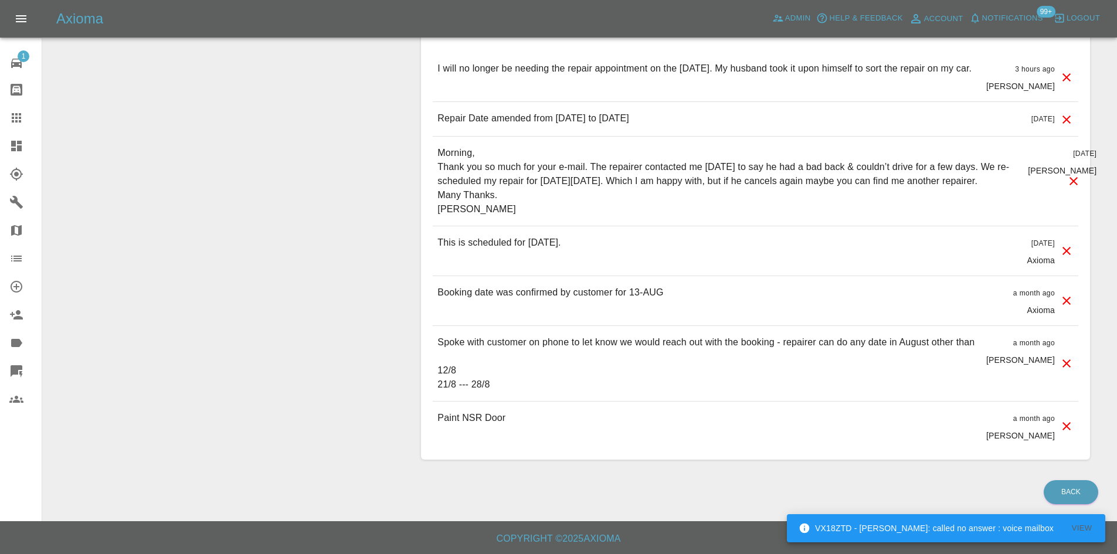
click at [32, 145] on div at bounding box center [25, 146] width 33 height 14
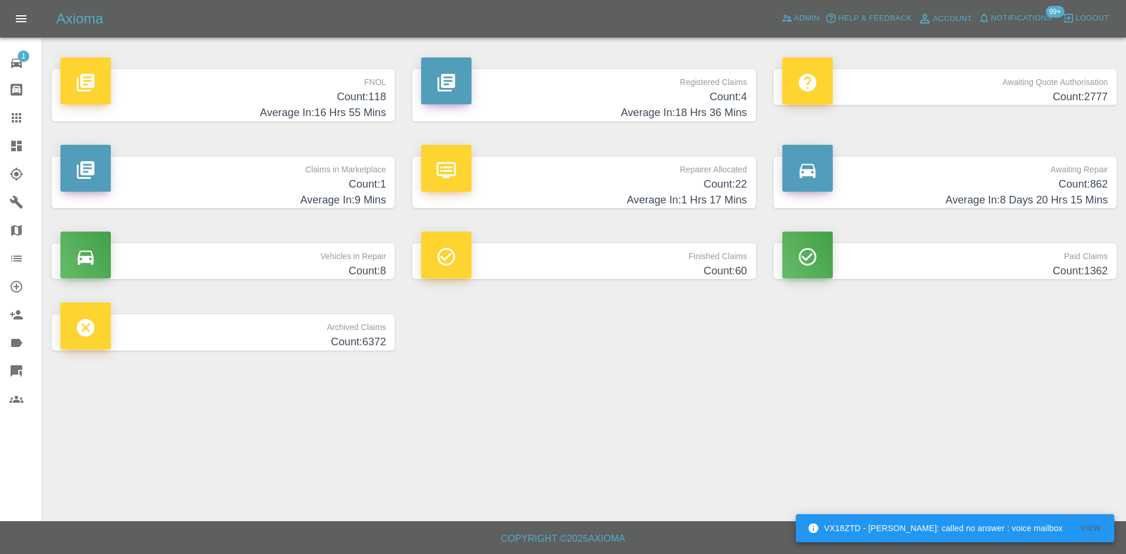
click at [13, 118] on icon at bounding box center [16, 117] width 9 height 9
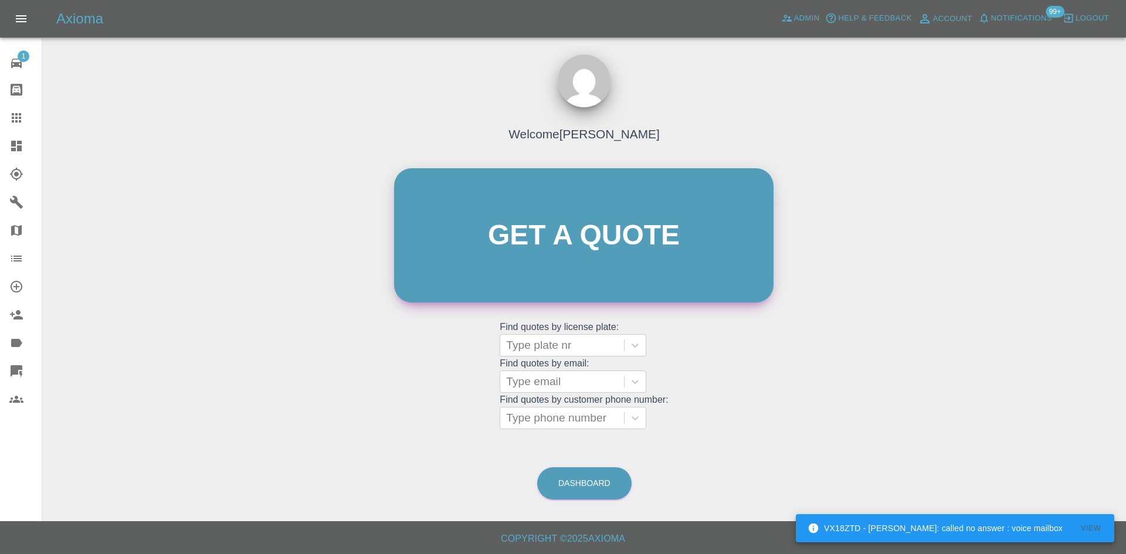
click at [532, 218] on link "Get a quote" at bounding box center [583, 235] width 379 height 134
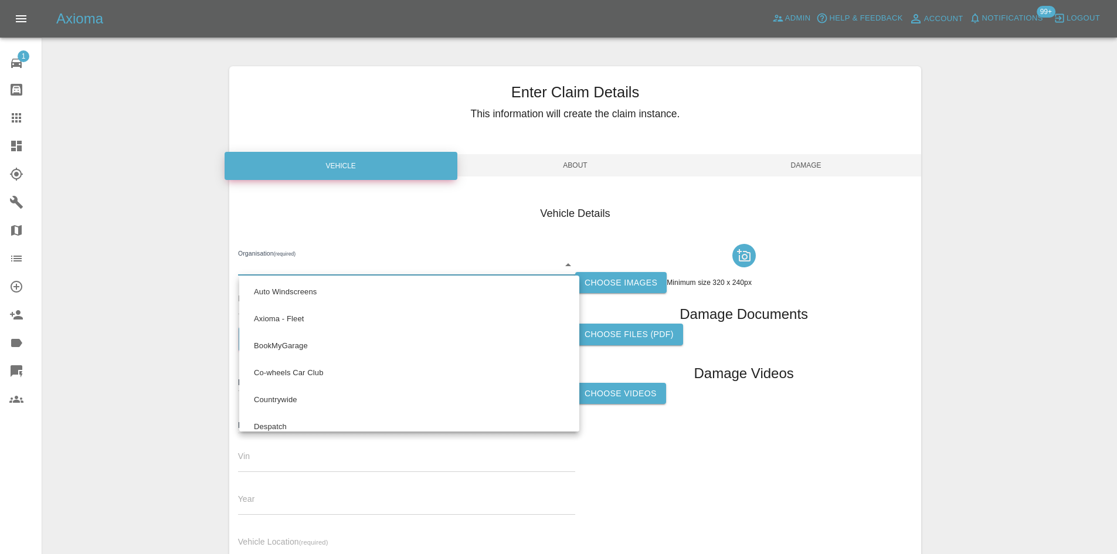
click at [361, 270] on body "VX18ZTD - [PERSON_NAME]: called no answer : voice mailbox View Axioma Admin Hel…" at bounding box center [558, 335] width 1117 height 671
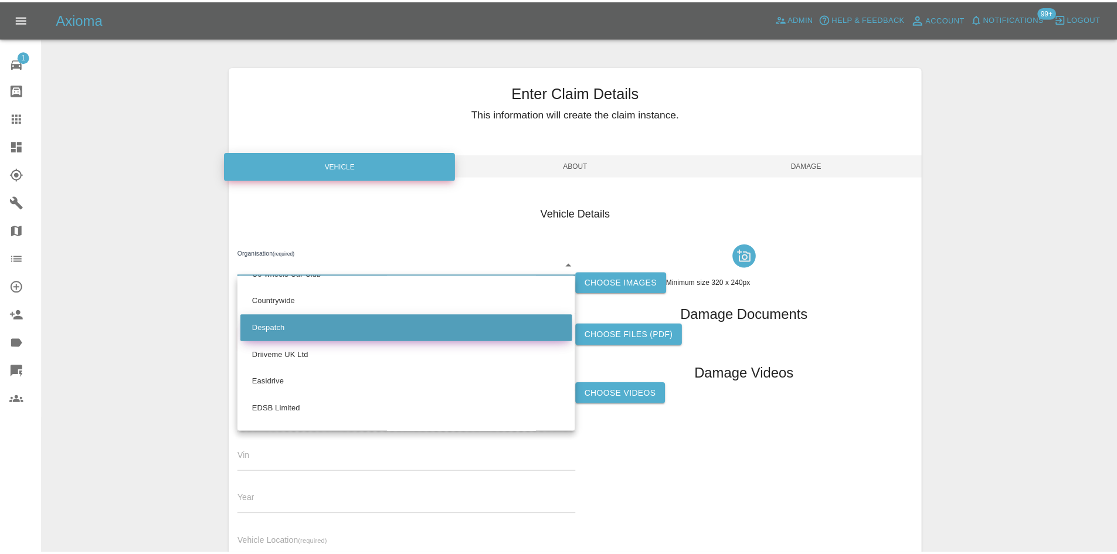
scroll to position [126, 0]
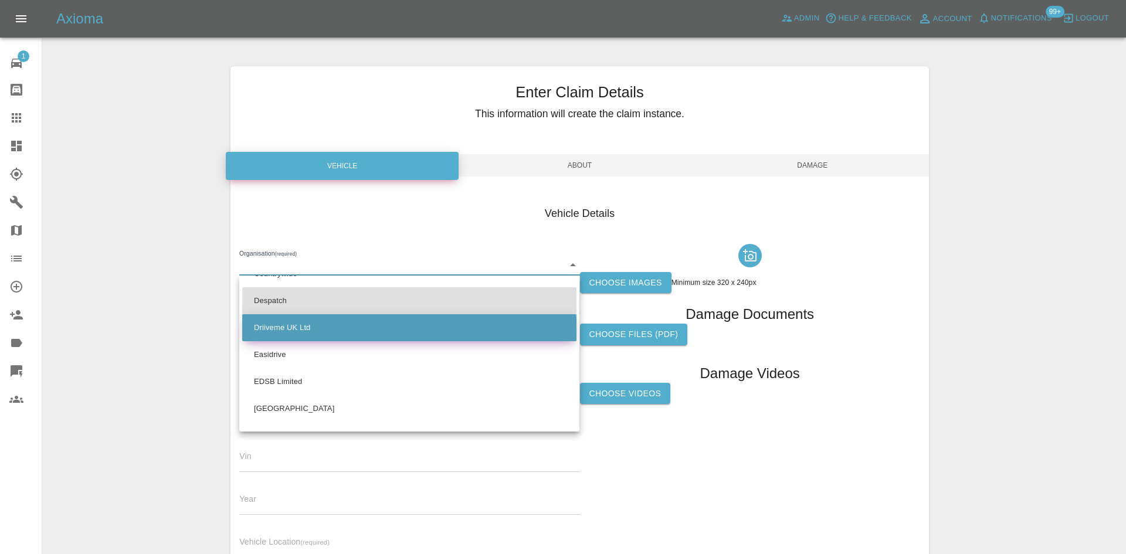
click at [303, 322] on li "Driiveme UK Ltd" at bounding box center [409, 327] width 334 height 27
type input "685d67c6f06404bb4f14750d"
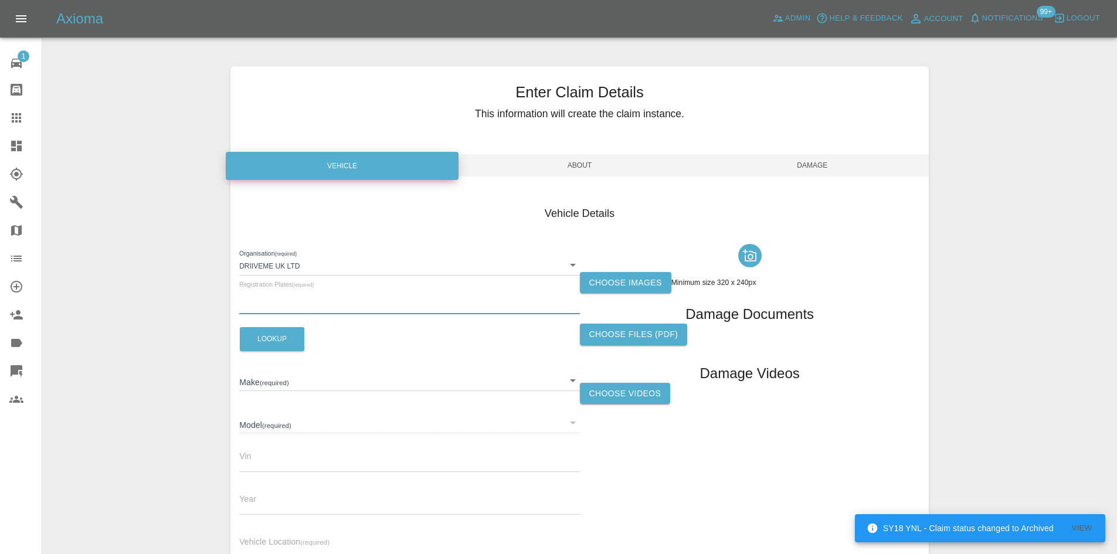
click at [303, 306] on input "text" at bounding box center [409, 305] width 340 height 17
paste input "HX20JF"
type input "HX20JF"
click at [303, 306] on input "HX20JF" at bounding box center [409, 305] width 340 height 17
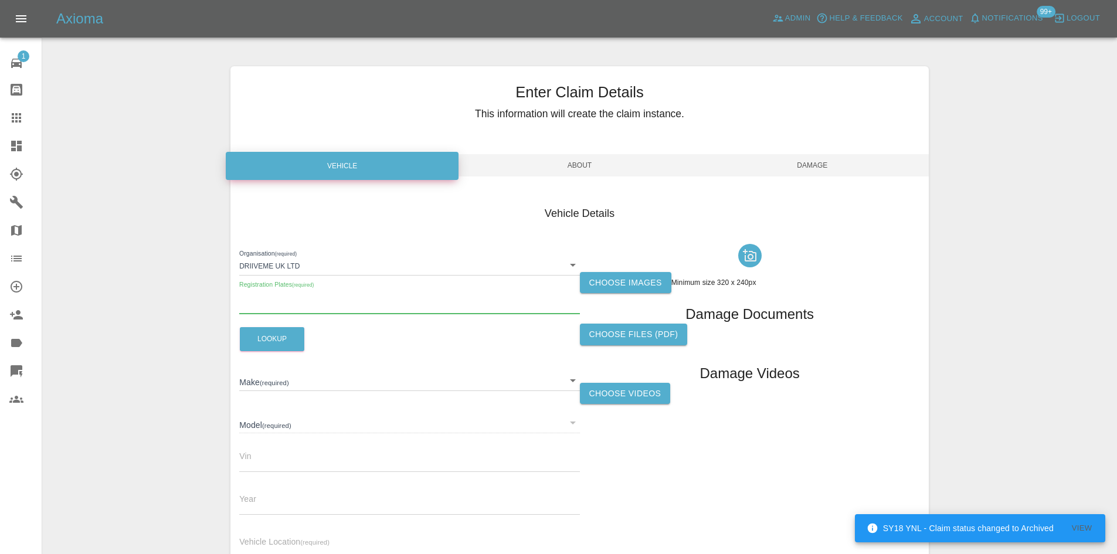
paste input "HX20JF"
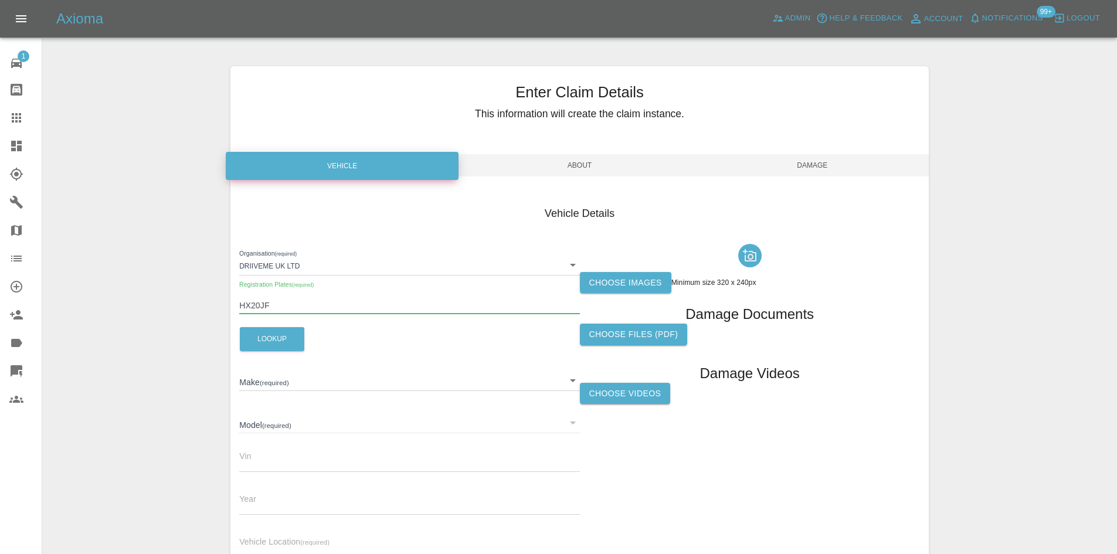
click at [307, 306] on input "HX20JF" at bounding box center [409, 305] width 340 height 17
paste input "ME25FOV"
type input "ME25FOV"
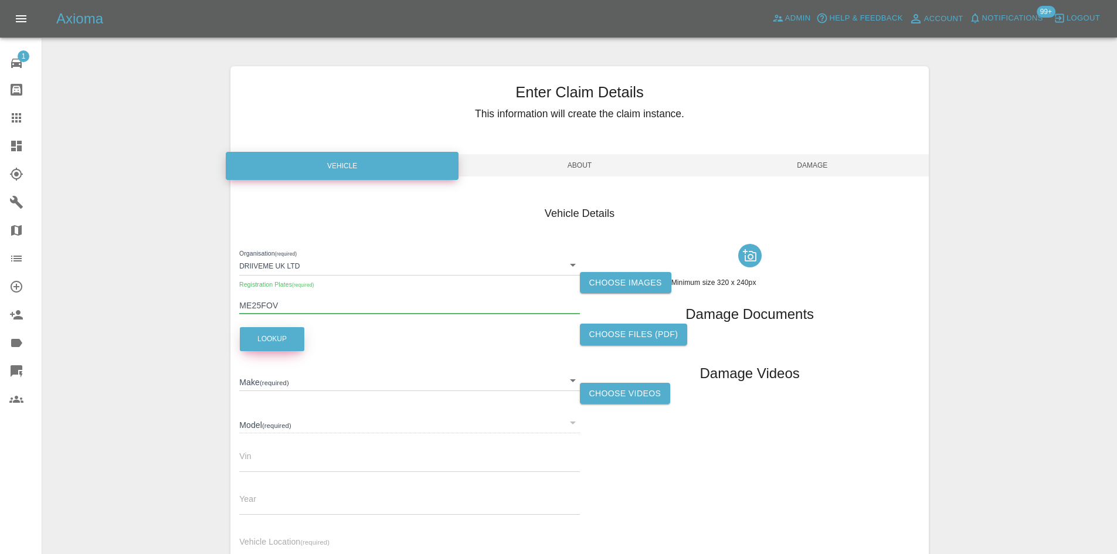
click at [290, 344] on button "Lookup" at bounding box center [272, 339] width 64 height 24
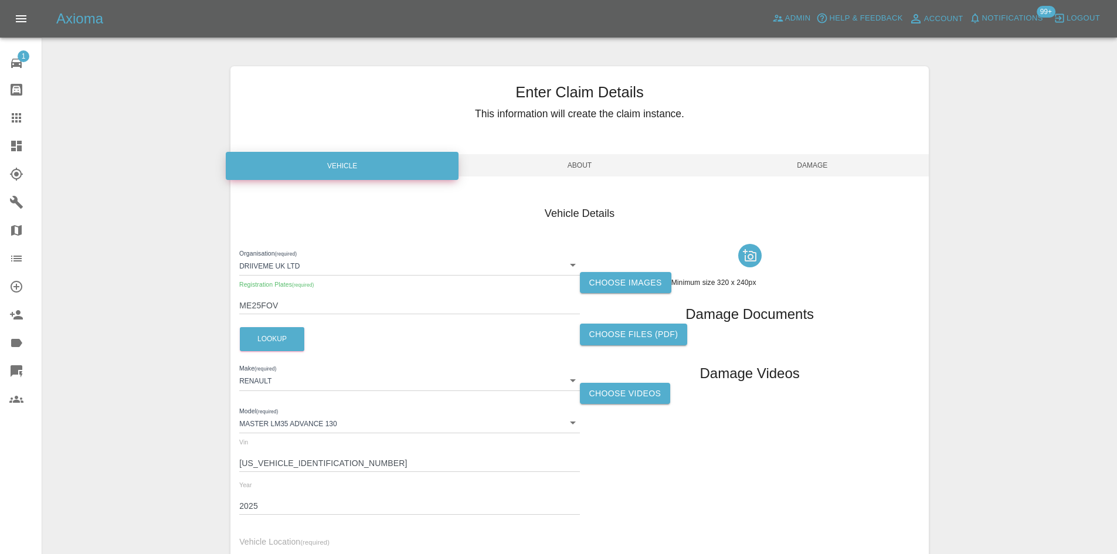
type input "RENAULT"
type input "MASTER LM35 ADVANCE 130"
type input "VF1RGA00274173433"
type input "2025"
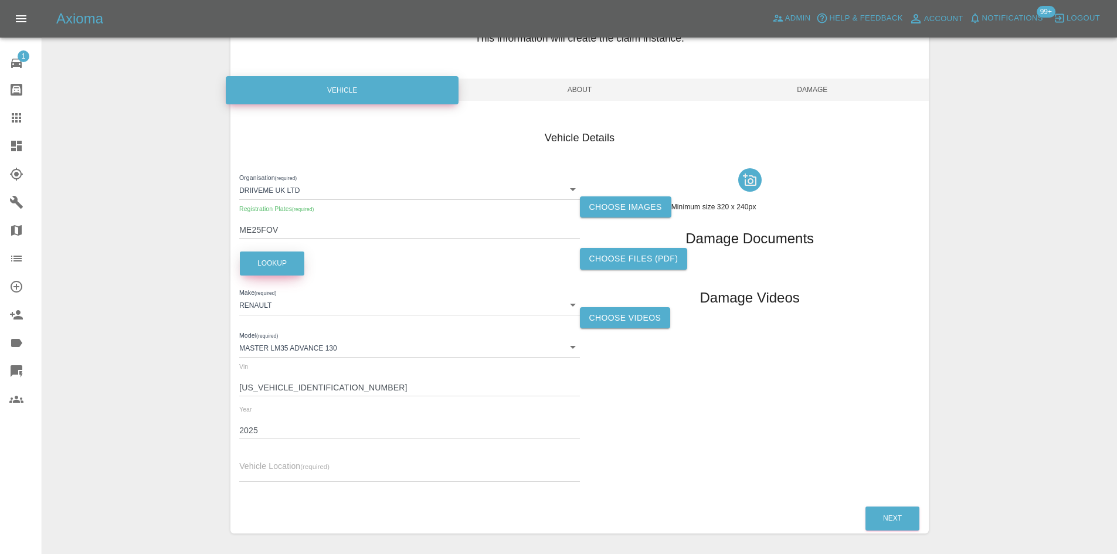
scroll to position [117, 0]
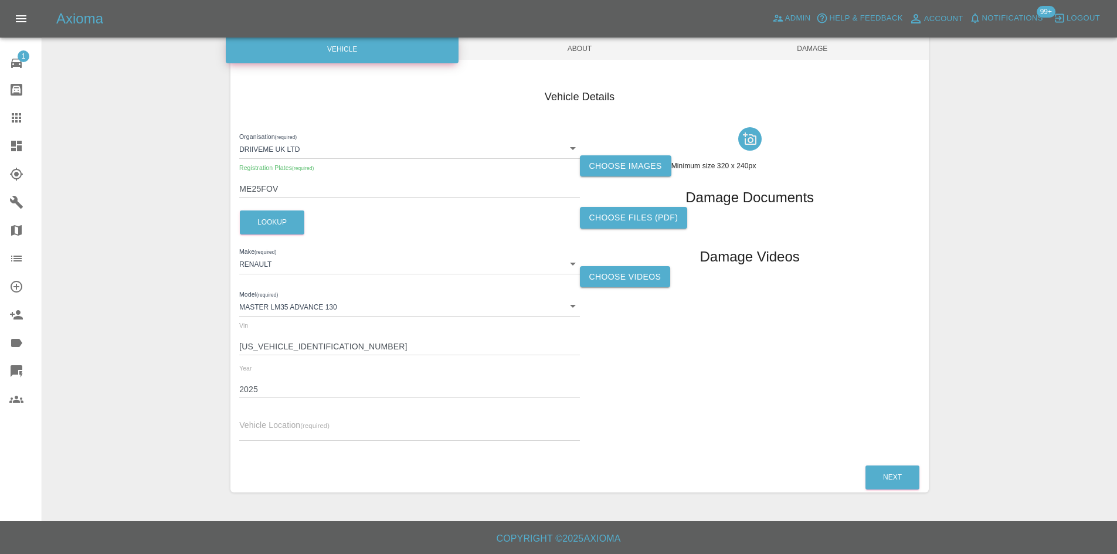
click at [268, 441] on input "text" at bounding box center [409, 432] width 340 height 17
paste input "HX20JF"
click at [253, 434] on input "HX20JF" at bounding box center [409, 432] width 340 height 17
click at [256, 431] on input "HX20JF" at bounding box center [409, 432] width 340 height 17
type input "HX2 0JF"
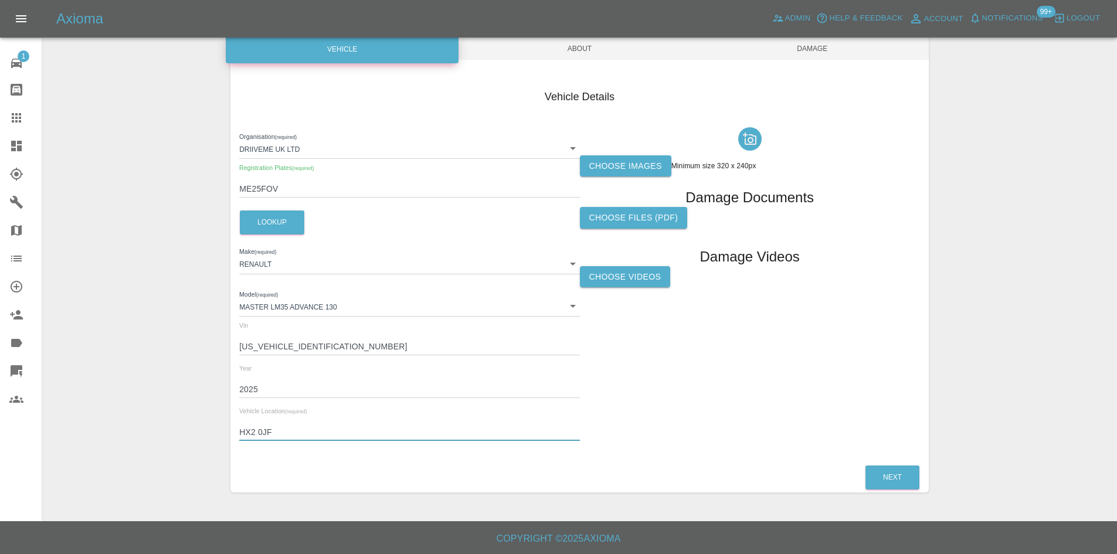
click at [615, 169] on label "Choose images" at bounding box center [625, 166] width 91 height 22
click at [0, 0] on input "Choose images" at bounding box center [0, 0] width 0 height 0
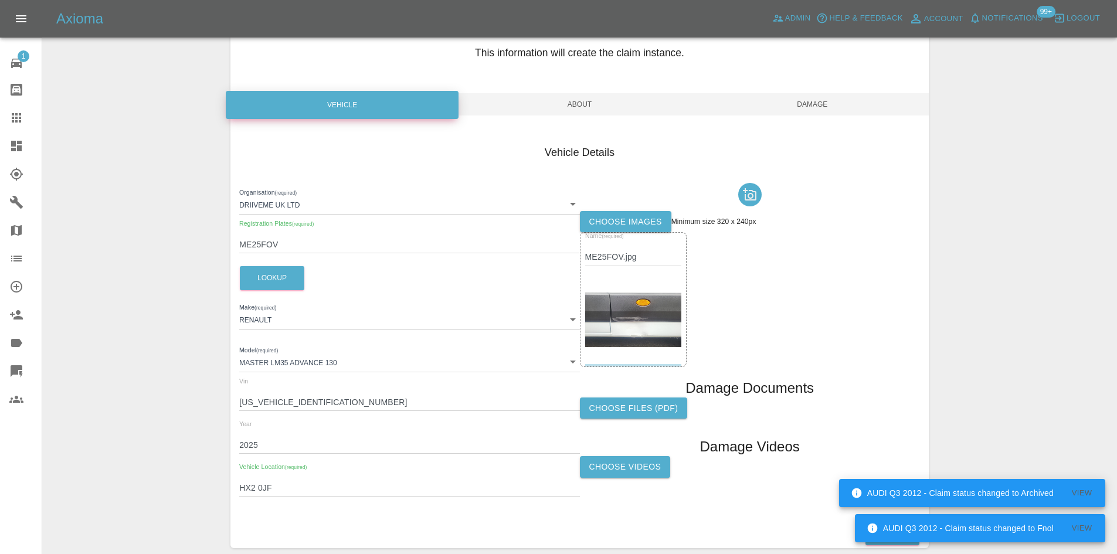
scroll to position [0, 0]
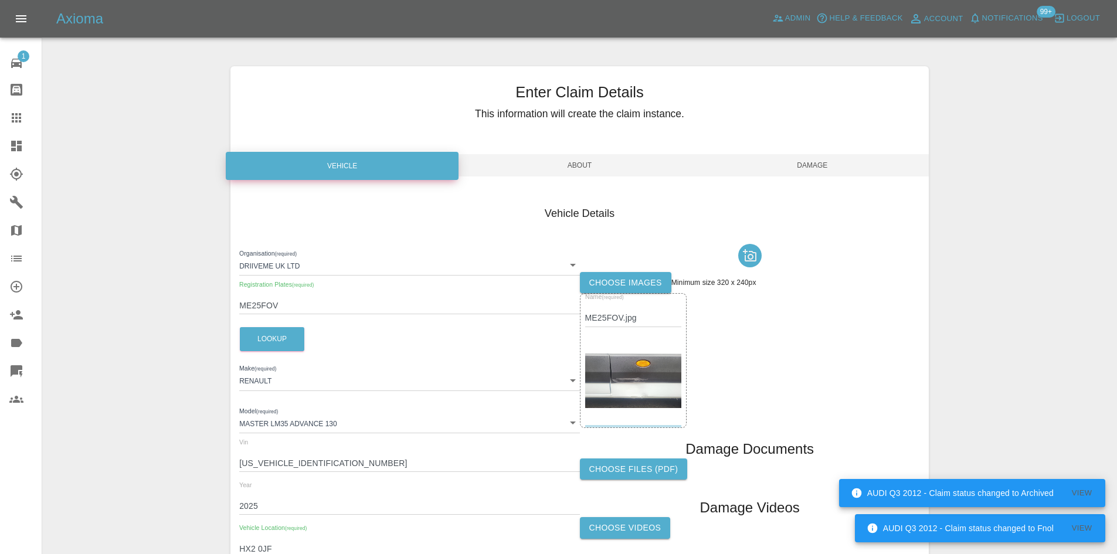
click at [569, 166] on span "About" at bounding box center [579, 165] width 233 height 22
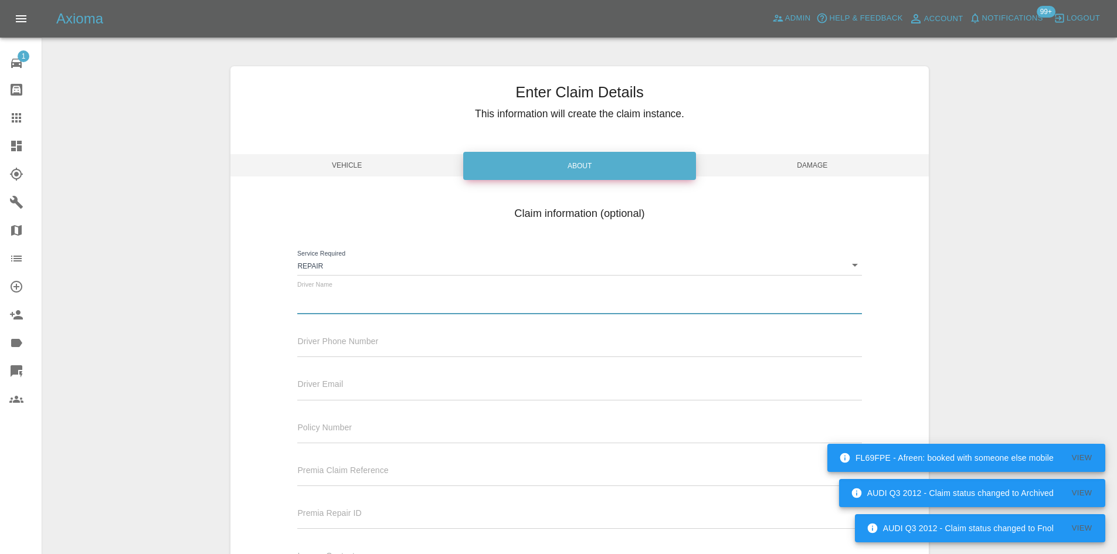
click at [344, 308] on input "text" at bounding box center [579, 305] width 564 height 17
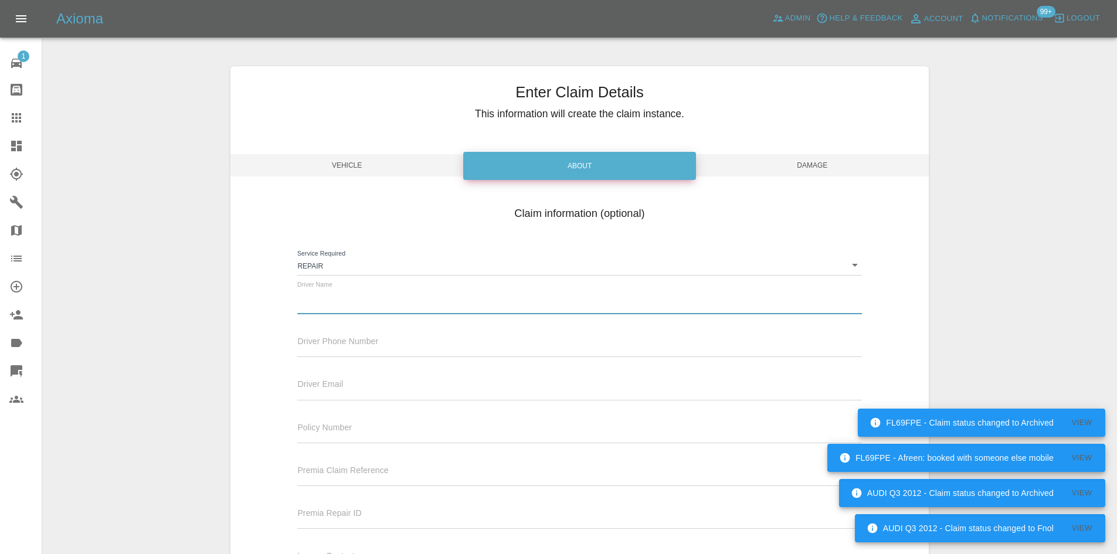
type input "Waiting Details"
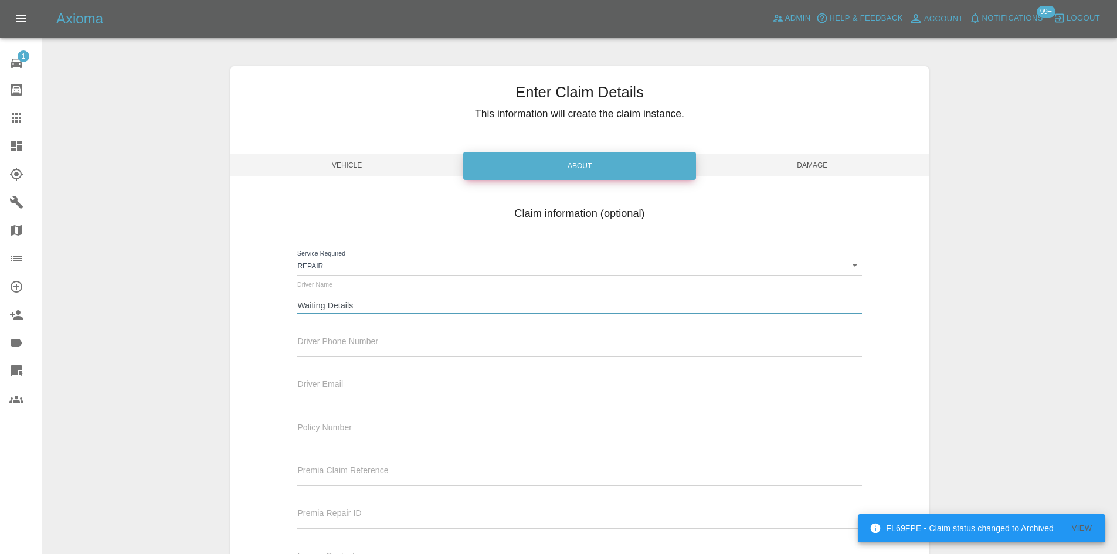
click at [358, 346] on input "text" at bounding box center [579, 348] width 564 height 17
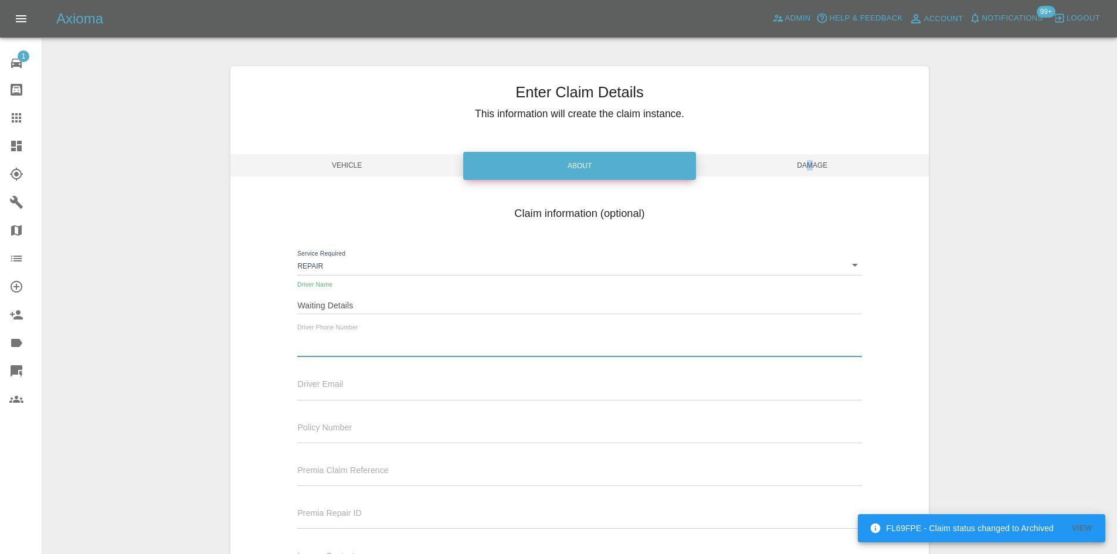
click at [810, 170] on span "Damage" at bounding box center [812, 165] width 233 height 22
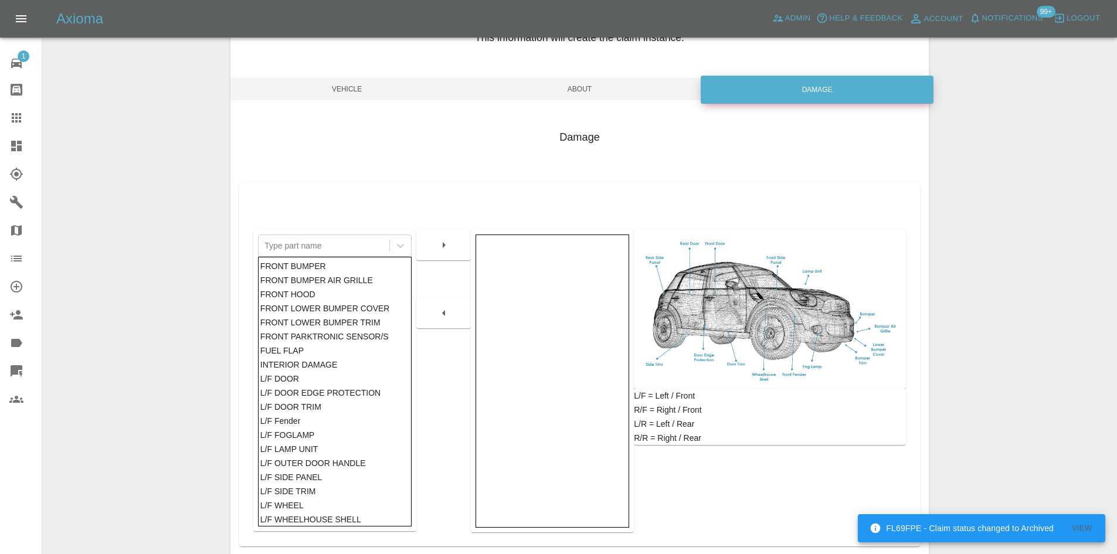
scroll to position [172, 0]
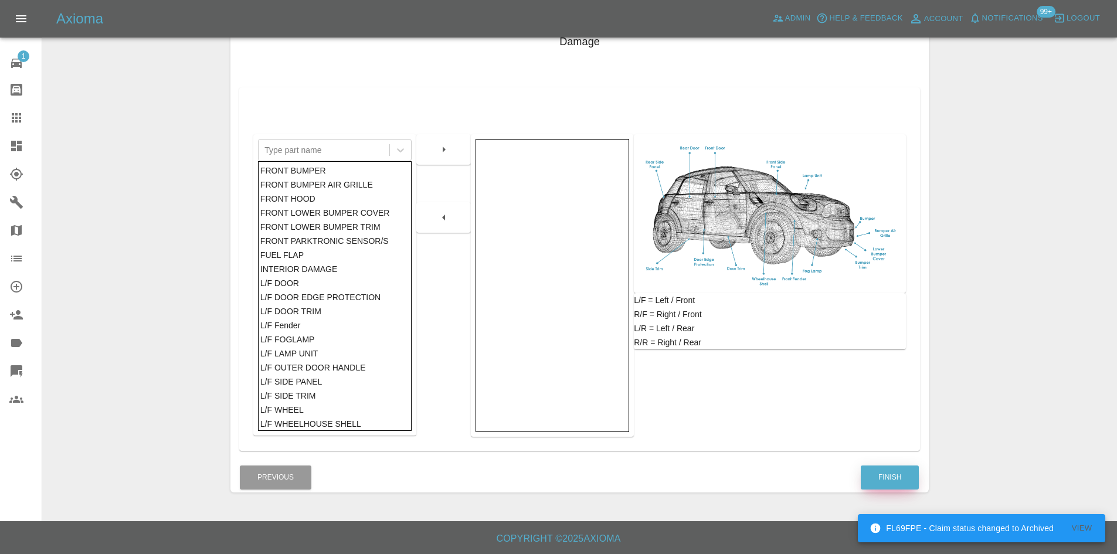
click at [891, 480] on button "Finish" at bounding box center [890, 478] width 58 height 24
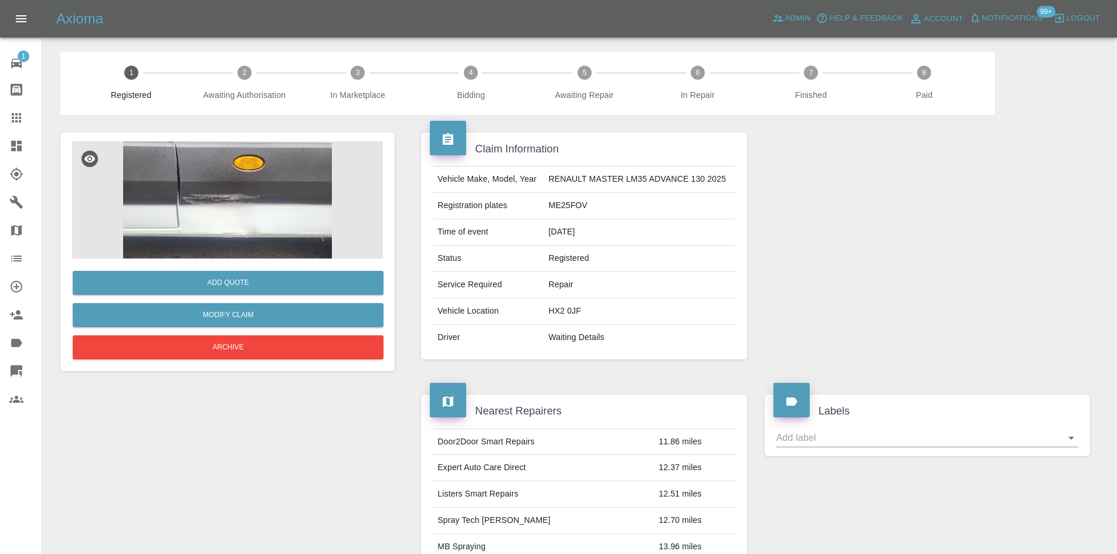
click at [215, 225] on img at bounding box center [227, 199] width 311 height 117
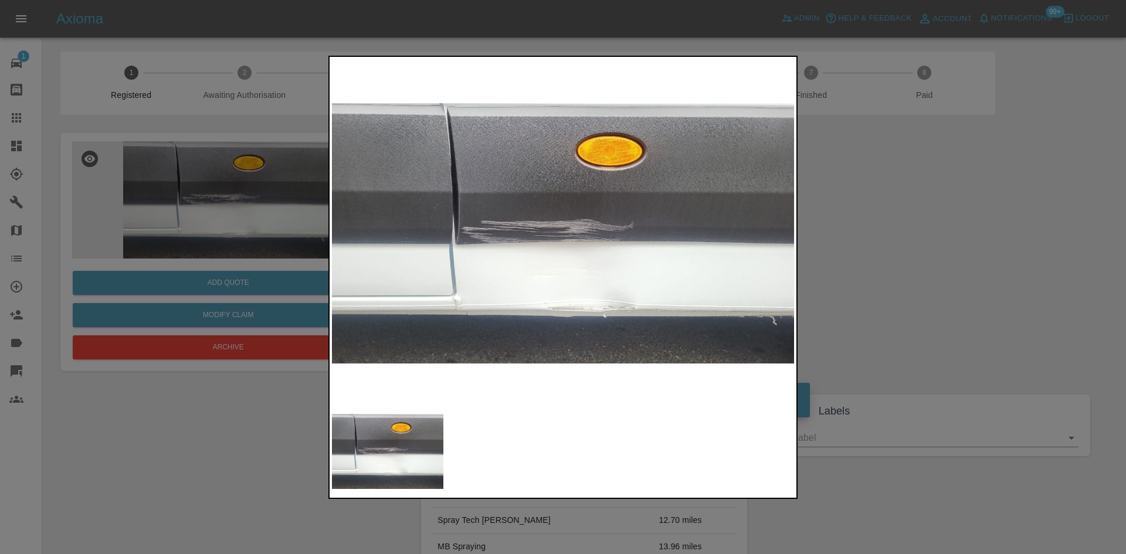
click at [565, 261] on img at bounding box center [563, 233] width 462 height 349
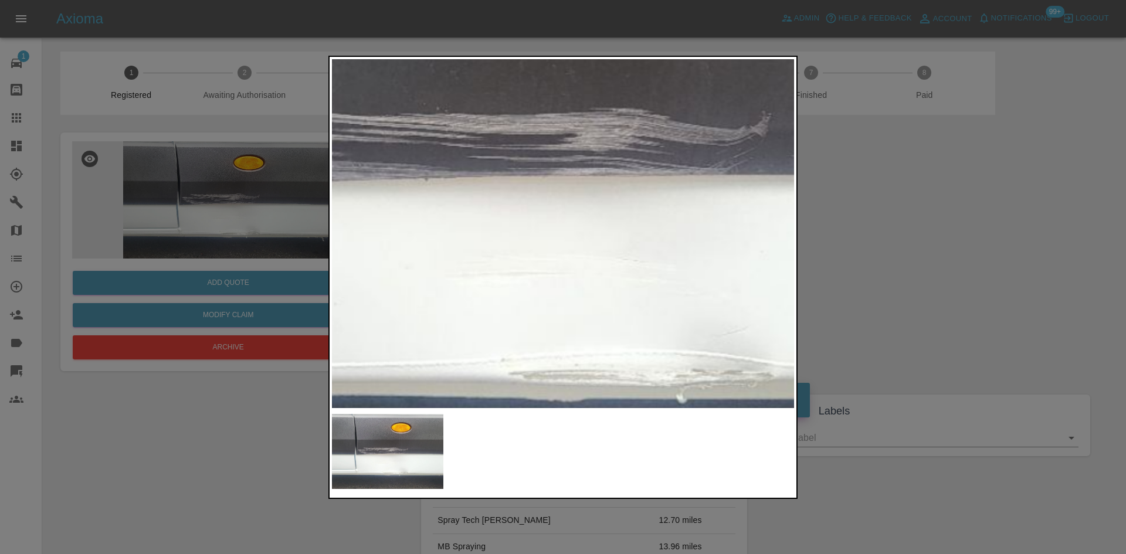
click at [565, 261] on img at bounding box center [556, 150] width 1386 height 1047
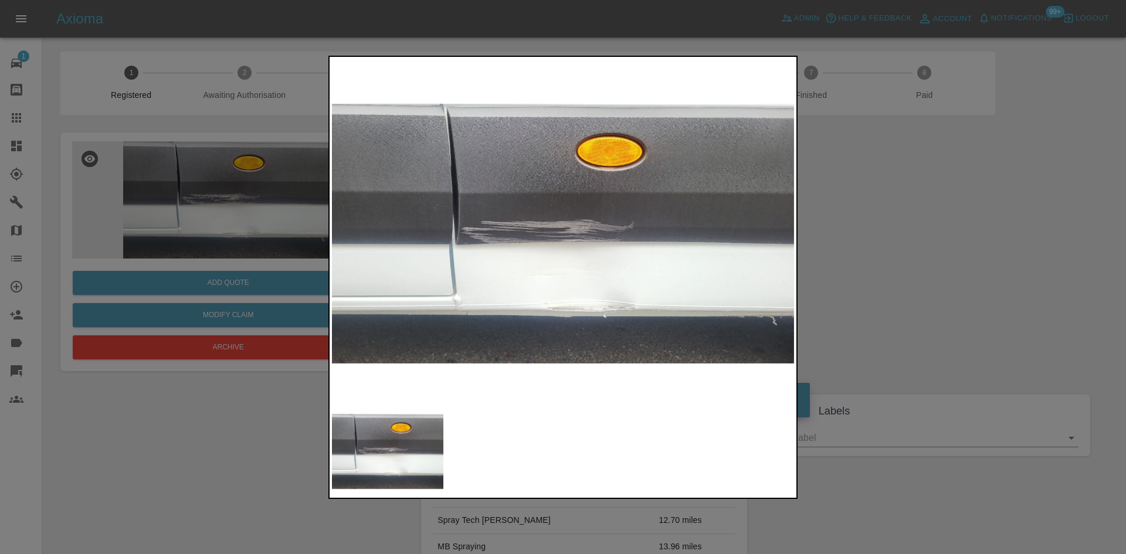
click at [886, 259] on div at bounding box center [563, 277] width 1126 height 554
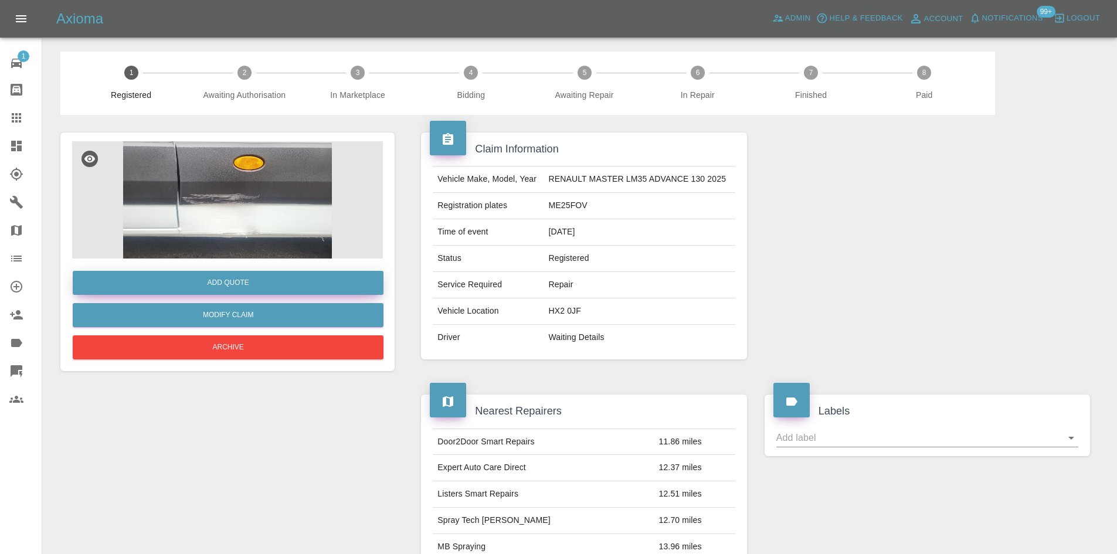
click at [260, 286] on button "Add Quote" at bounding box center [228, 283] width 311 height 24
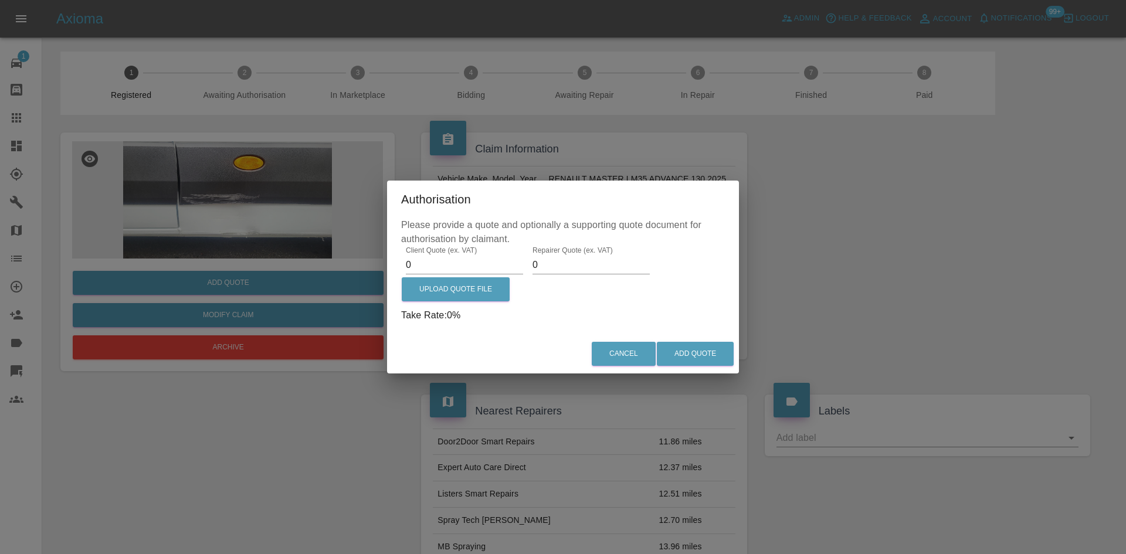
click at [439, 264] on input "0" at bounding box center [464, 265] width 117 height 19
type input "870"
click at [558, 267] on input "0" at bounding box center [590, 265] width 117 height 19
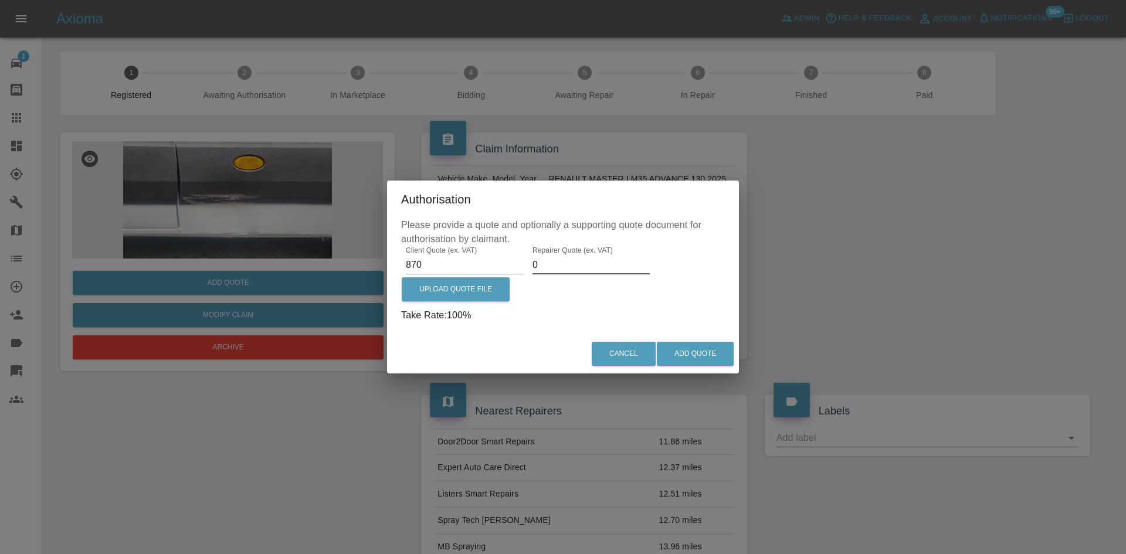
click at [558, 267] on input "0" at bounding box center [590, 265] width 117 height 19
click at [566, 263] on input "0" at bounding box center [590, 265] width 117 height 19
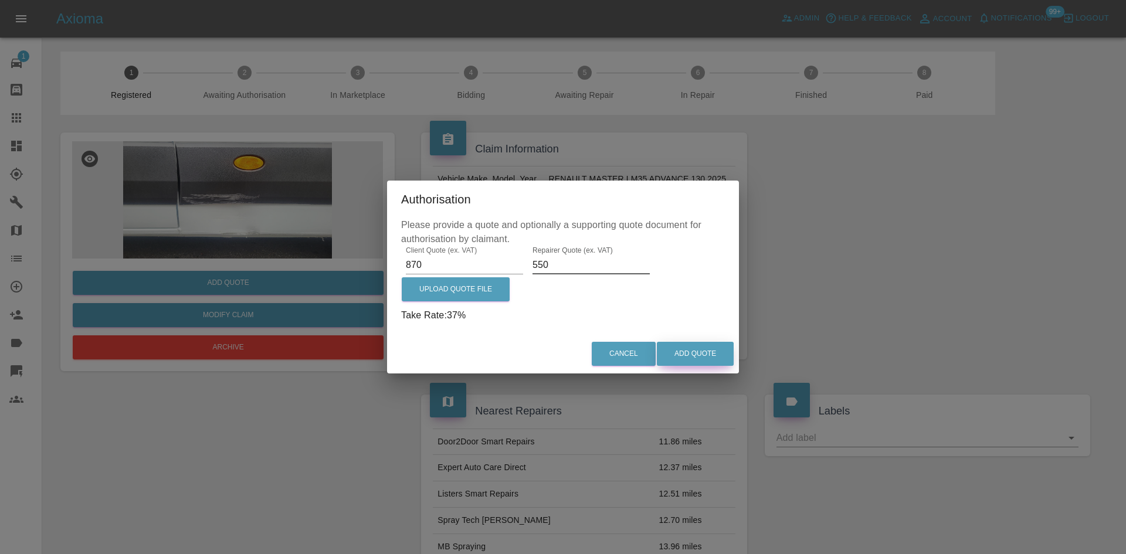
type input "550"
click at [724, 351] on button "Add Quote" at bounding box center [695, 354] width 77 height 24
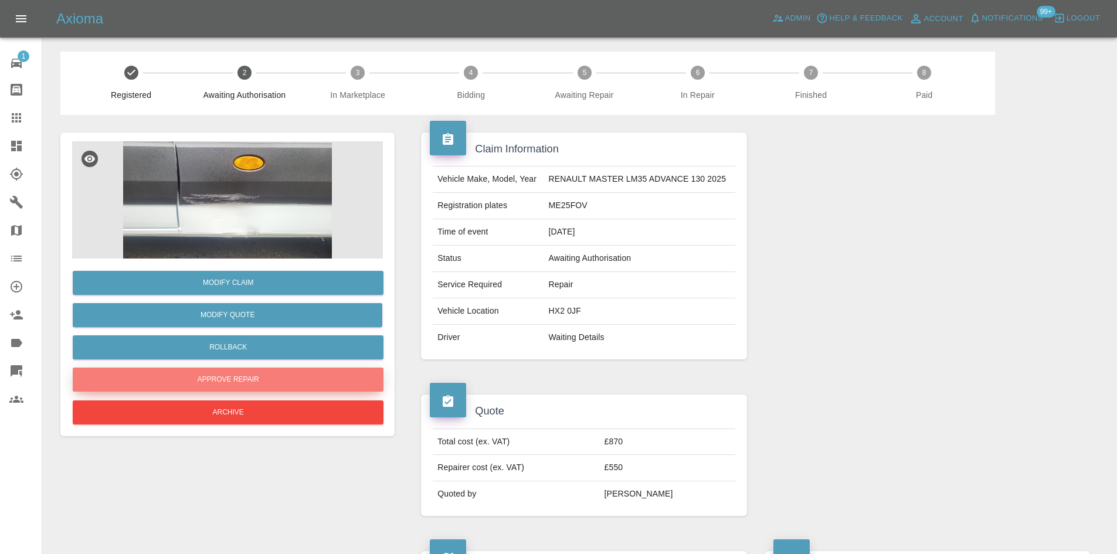
click at [242, 380] on button "Approve Repair" at bounding box center [228, 380] width 311 height 24
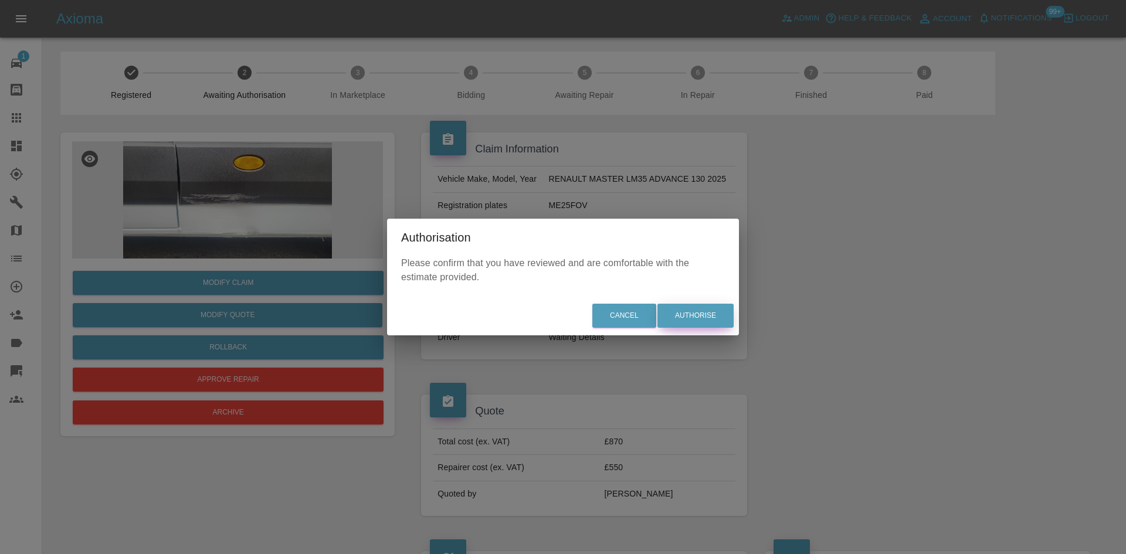
click at [686, 317] on button "Authorise" at bounding box center [695, 316] width 76 height 24
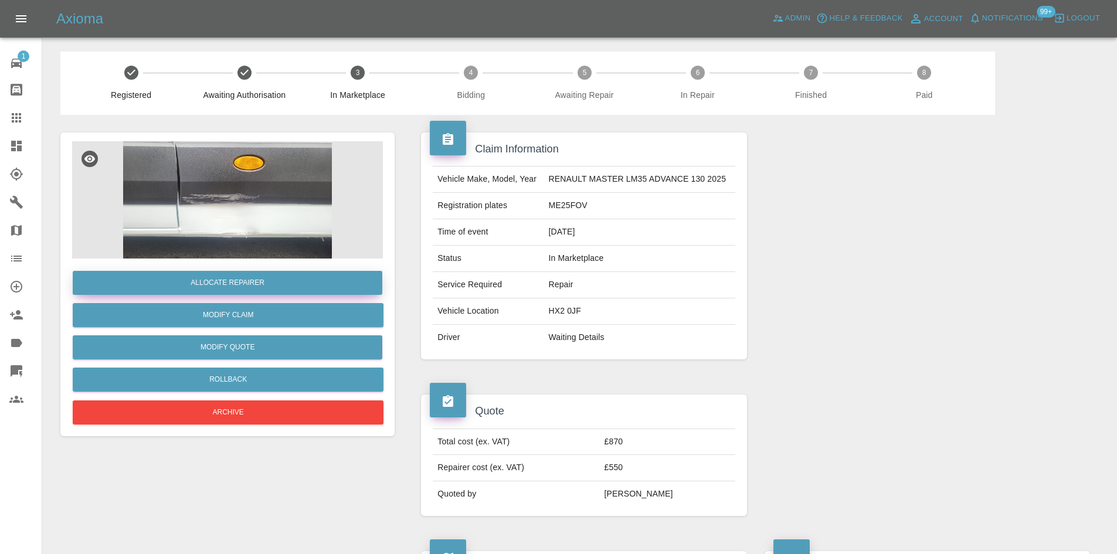
click at [273, 281] on button "Allocate Repairer" at bounding box center [228, 283] width 310 height 24
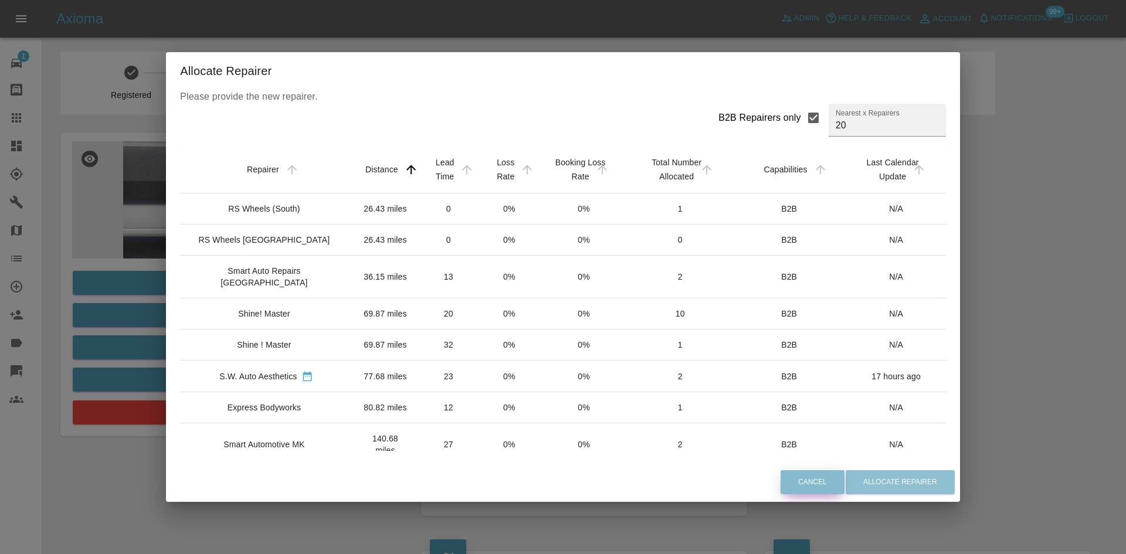
click at [783, 484] on button "Cancel" at bounding box center [812, 482] width 64 height 24
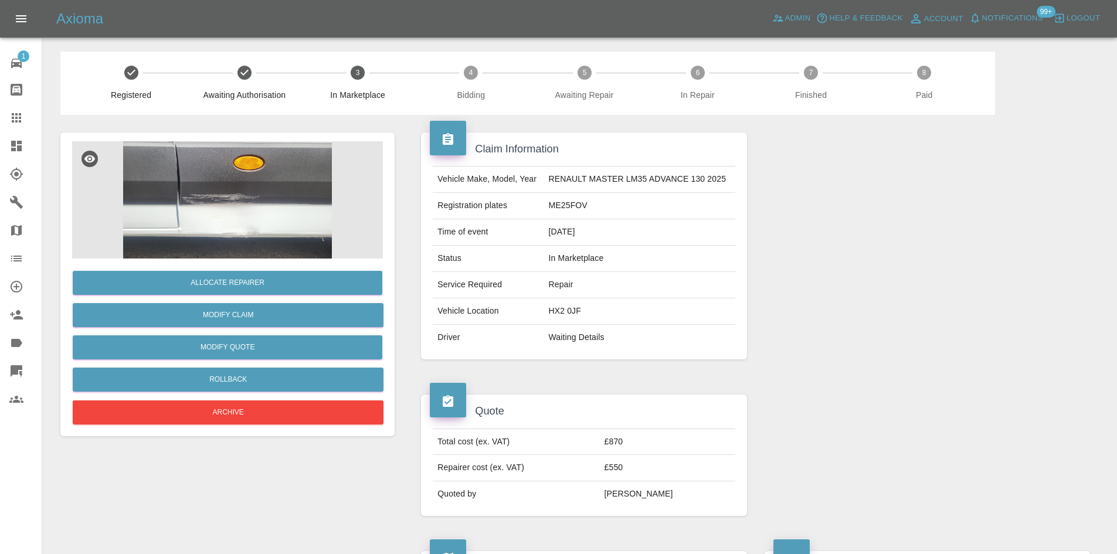
click at [571, 314] on td "HX2 0JF" at bounding box center [638, 311] width 191 height 26
copy td "HX2 0JF"
click at [238, 376] on button "Rollback" at bounding box center [228, 380] width 311 height 24
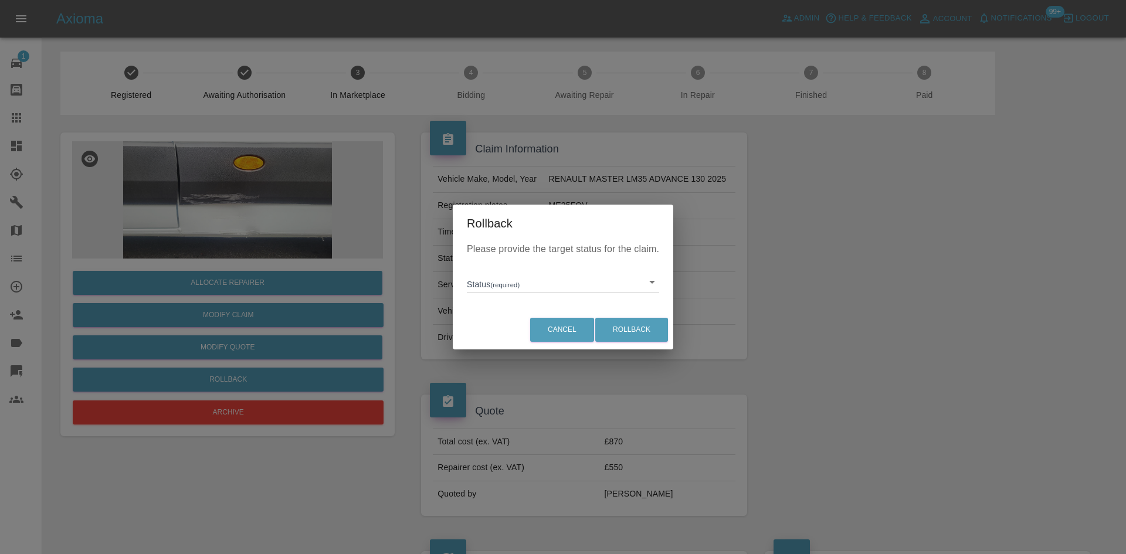
click at [534, 260] on div "Please provide the target status for the claim. Status (required) ​" at bounding box center [563, 276] width 220 height 68
click at [543, 281] on div at bounding box center [563, 277] width 1126 height 554
click at [563, 336] on button "Cancel" at bounding box center [562, 330] width 64 height 24
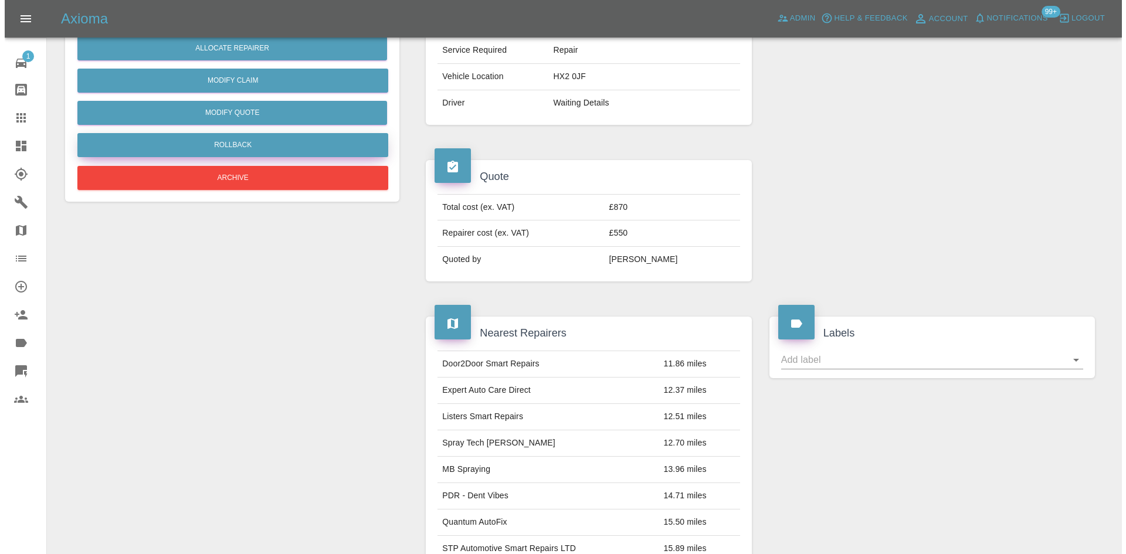
scroll to position [117, 0]
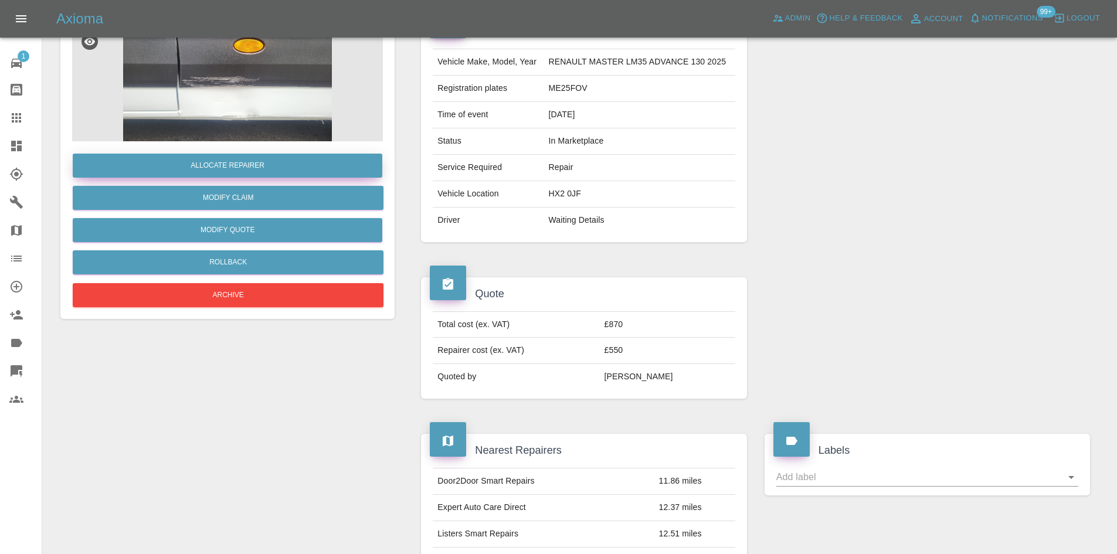
click at [316, 168] on button "Allocate Repairer" at bounding box center [228, 166] width 310 height 24
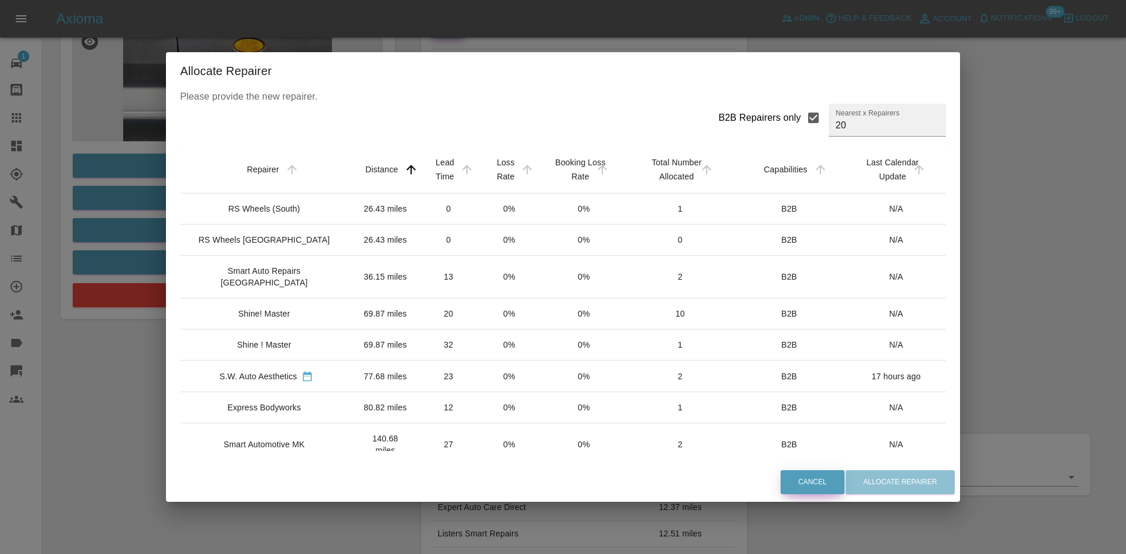
click at [780, 484] on button "Cancel" at bounding box center [812, 482] width 64 height 24
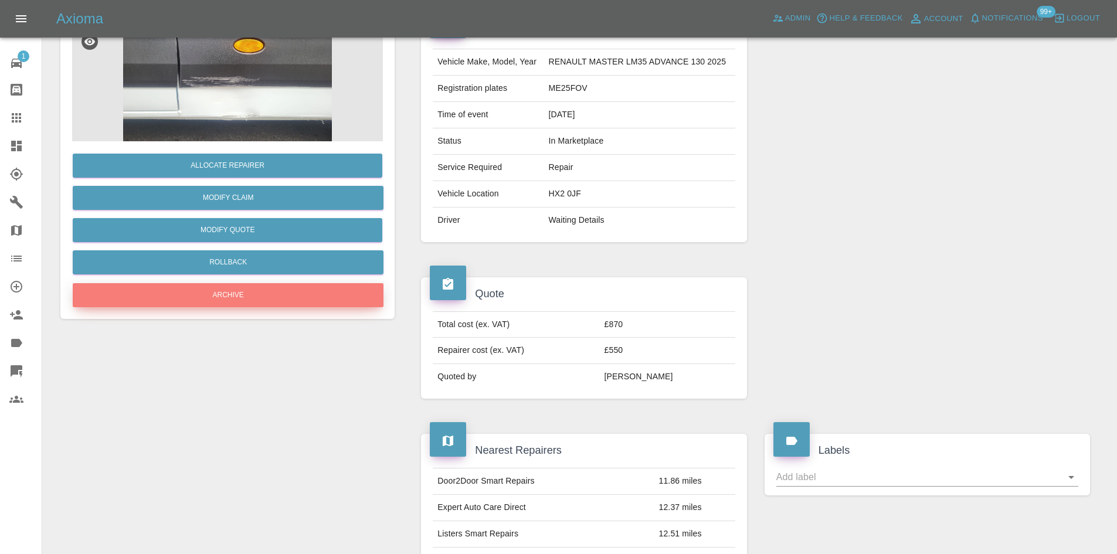
click at [282, 290] on button "Archive" at bounding box center [228, 295] width 311 height 24
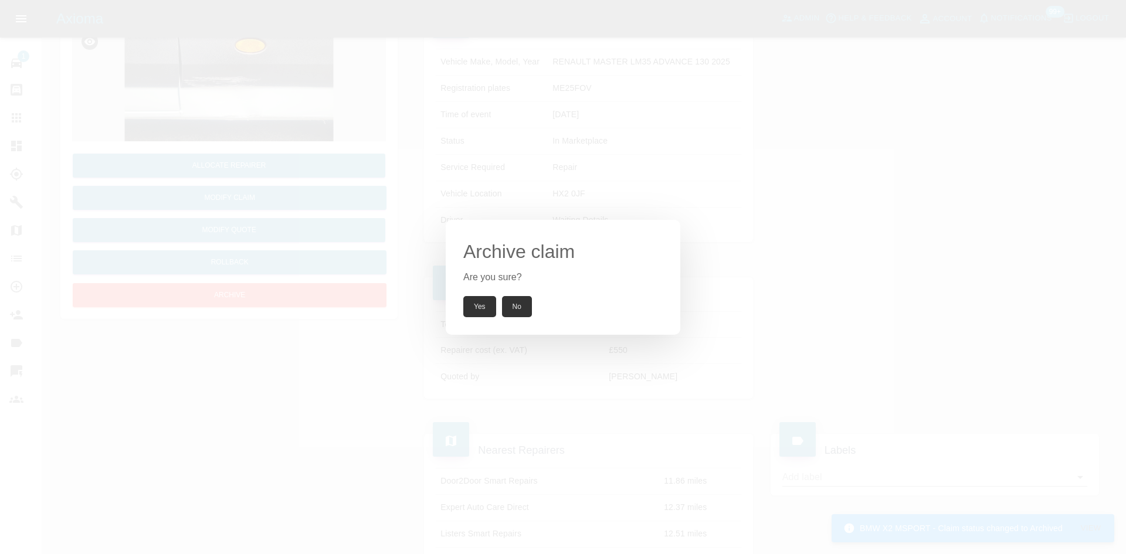
click at [518, 308] on button "No" at bounding box center [517, 306] width 30 height 21
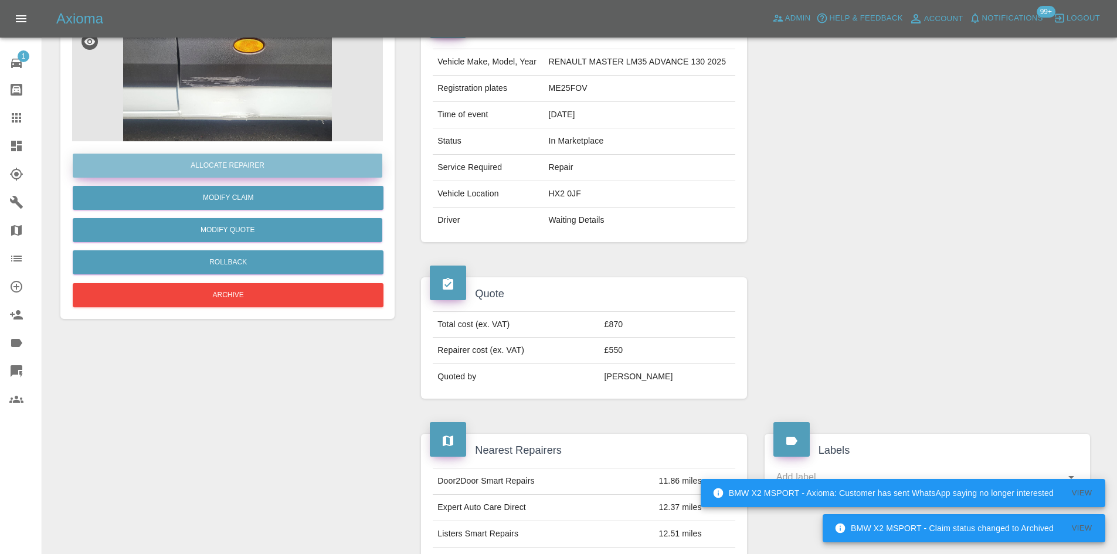
click at [277, 165] on button "Allocate Repairer" at bounding box center [228, 166] width 310 height 24
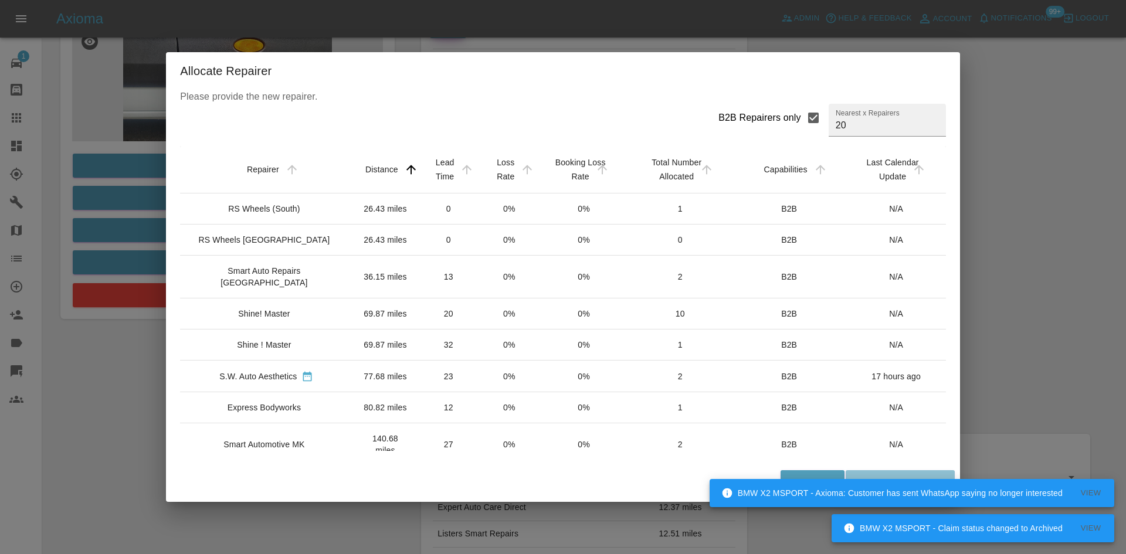
click at [801, 117] on input "B2B Repairers only" at bounding box center [813, 118] width 25 height 25
checkbox input "false"
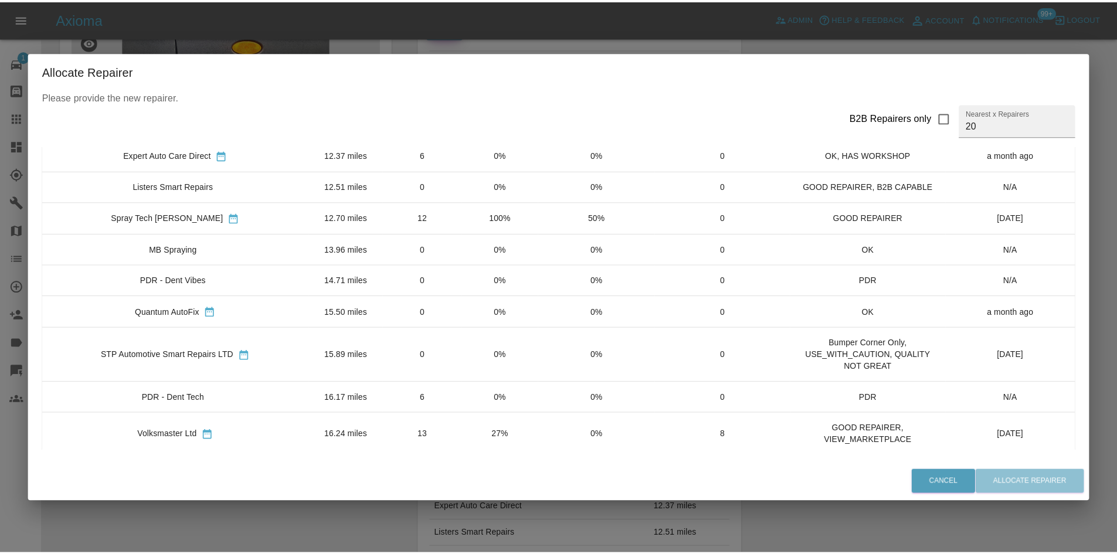
scroll to position [0, 0]
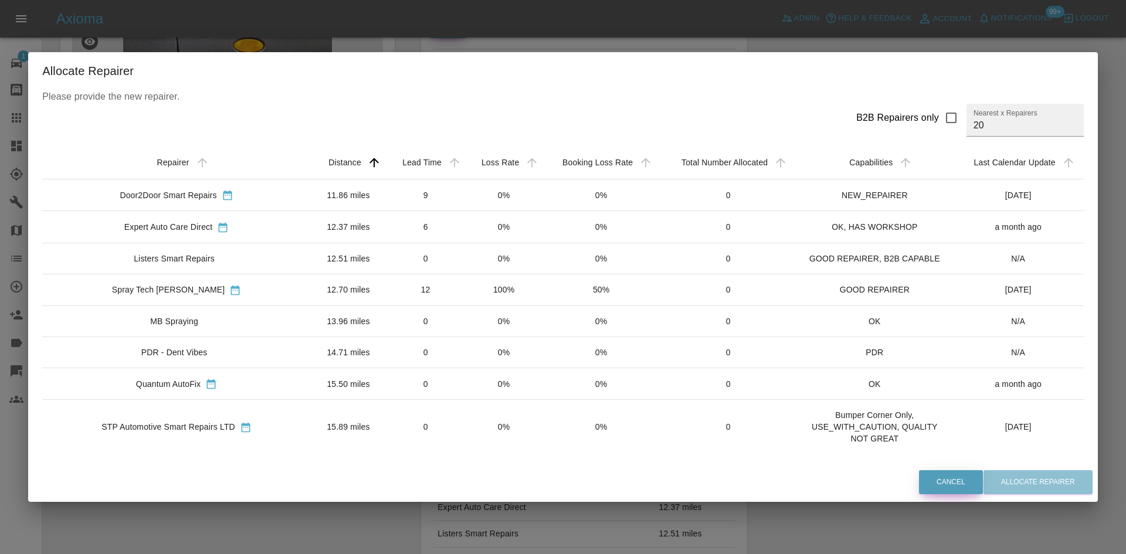
click at [952, 487] on button "Cancel" at bounding box center [951, 482] width 64 height 24
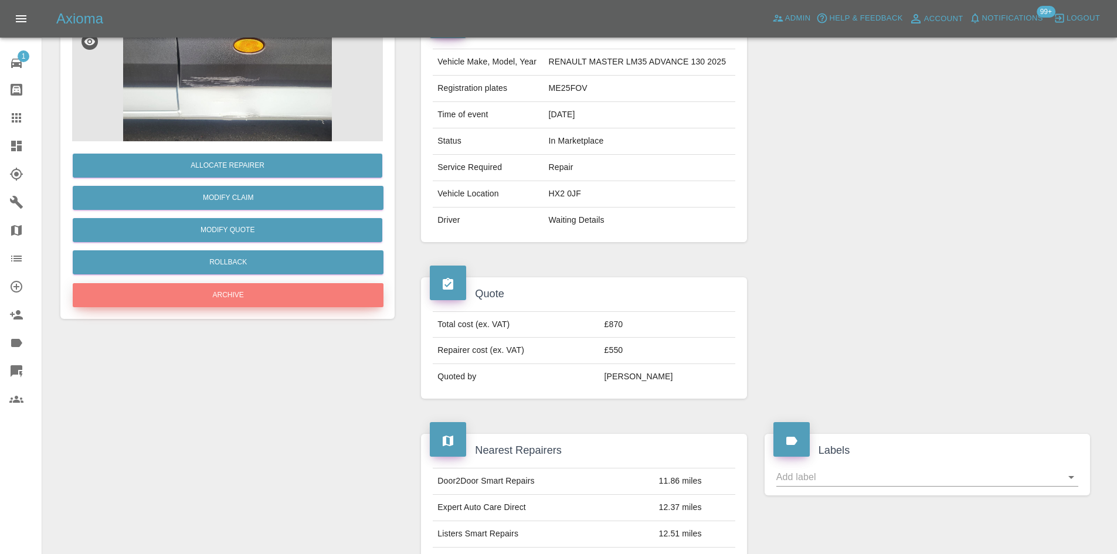
click at [167, 288] on button "Archive" at bounding box center [228, 295] width 311 height 24
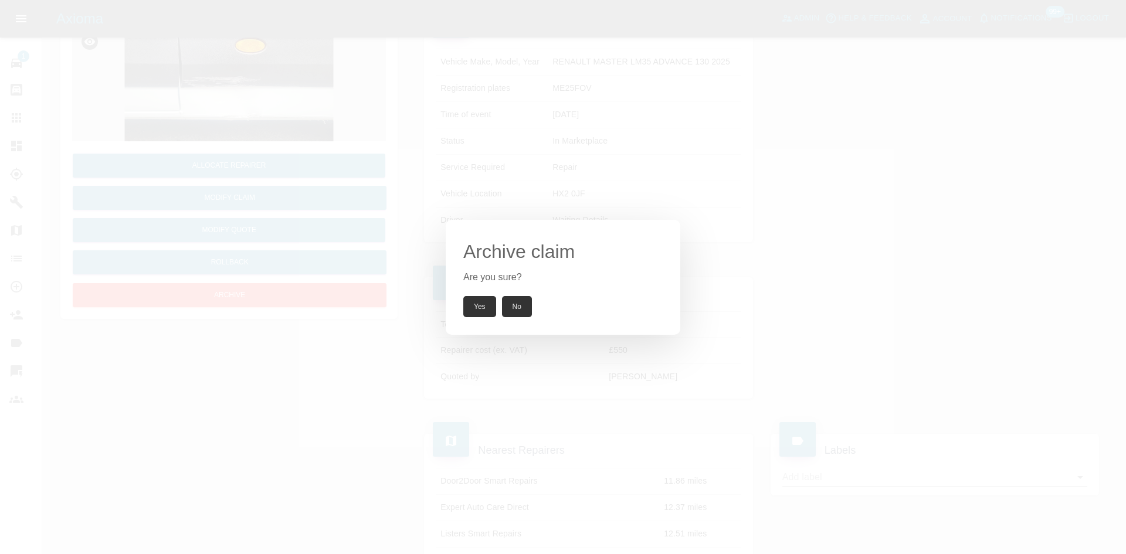
click at [488, 314] on button "Yes" at bounding box center [479, 306] width 33 height 21
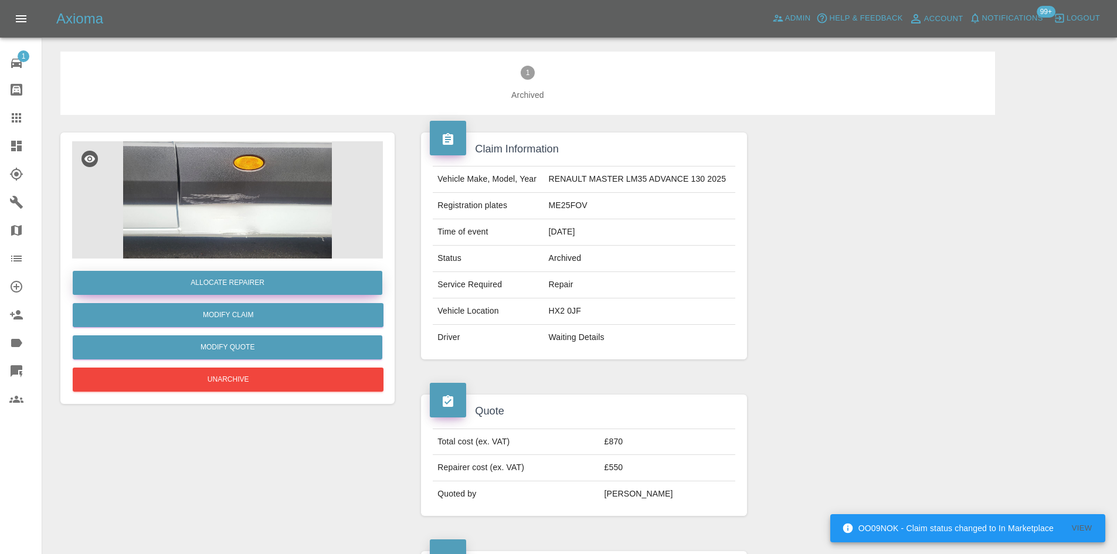
click at [294, 284] on button "Allocate Repairer" at bounding box center [228, 283] width 310 height 24
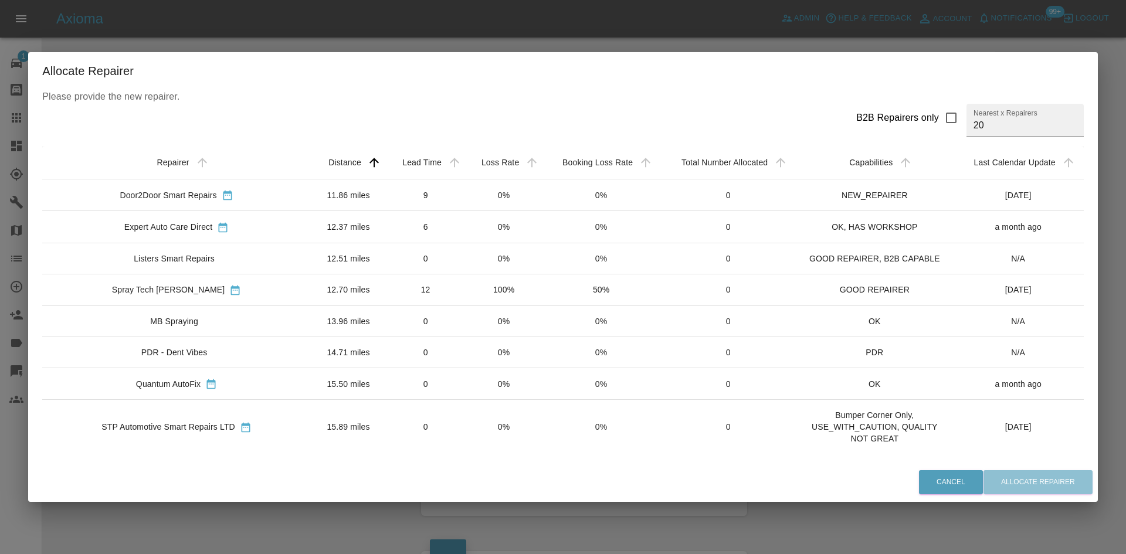
click at [896, 121] on div "B2B Repairers only" at bounding box center [897, 118] width 83 height 14
click at [939, 121] on input "B2B Repairers only" at bounding box center [951, 118] width 25 height 25
checkbox input "true"
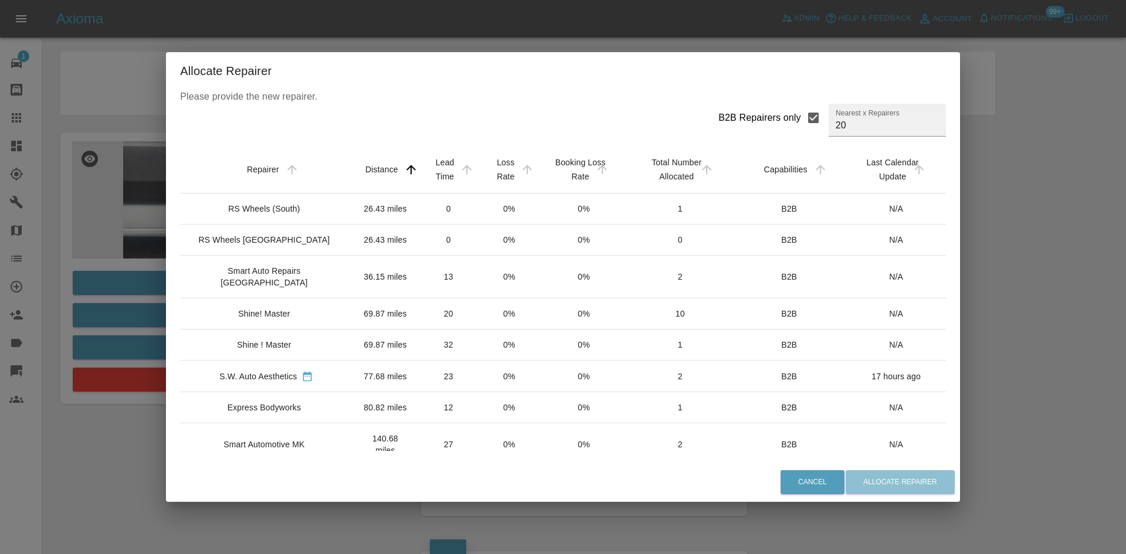
click at [264, 322] on td "Shine! Master" at bounding box center [266, 313] width 172 height 31
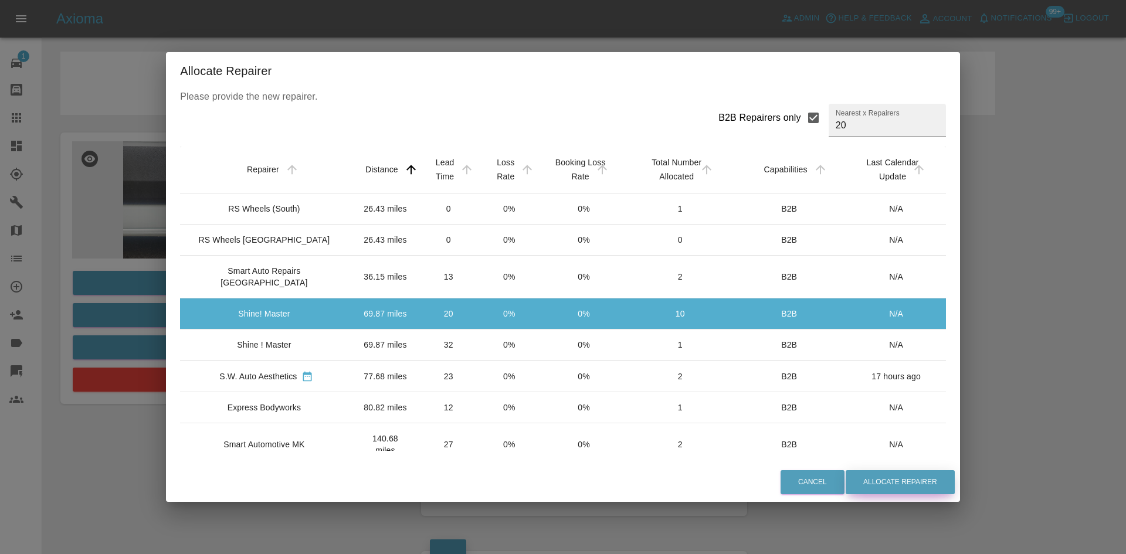
click at [866, 477] on button "Allocate Repairer" at bounding box center [899, 482] width 109 height 24
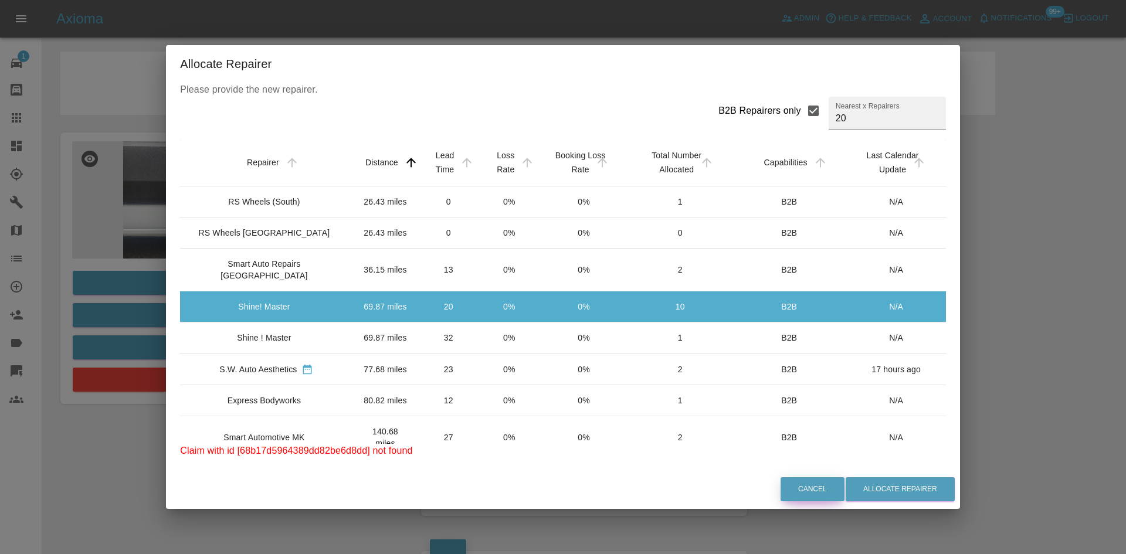
click at [787, 492] on button "Cancel" at bounding box center [812, 489] width 64 height 24
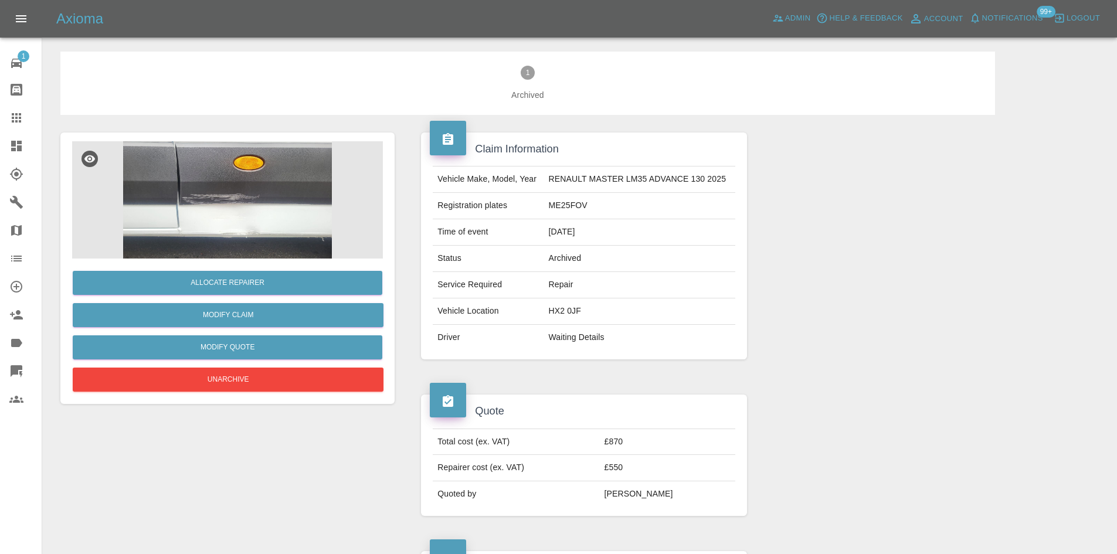
click at [4, 152] on link "Dashboard" at bounding box center [21, 146] width 42 height 28
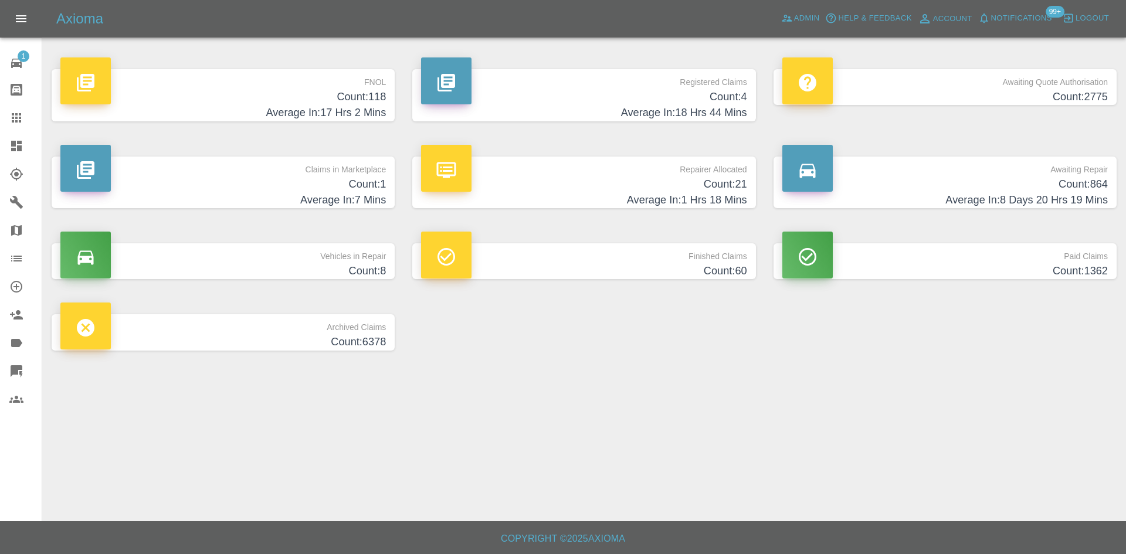
click at [691, 93] on h4 "Count: 4" at bounding box center [583, 97] width 325 height 16
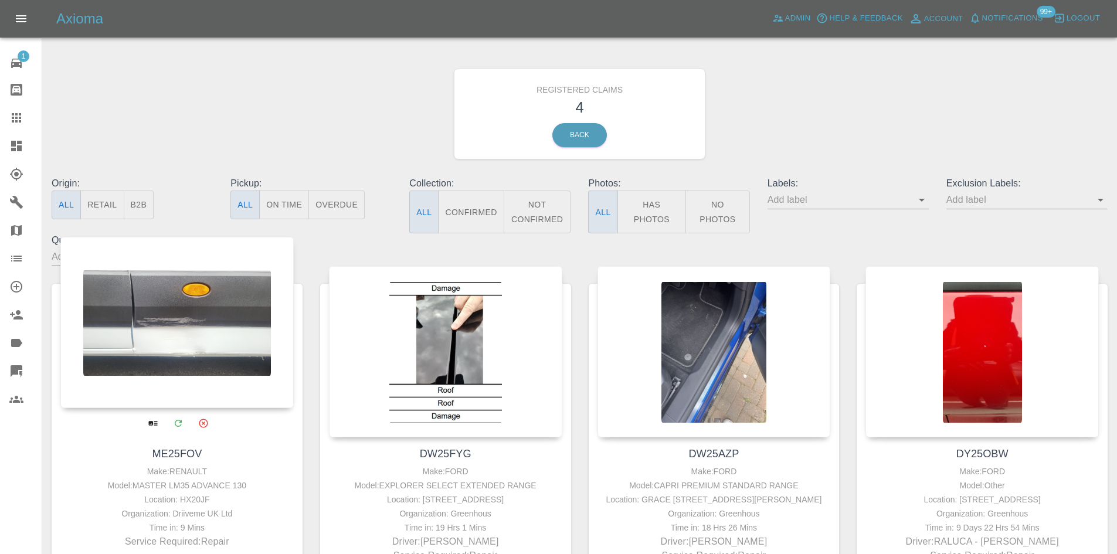
click at [154, 289] on div at bounding box center [176, 322] width 233 height 171
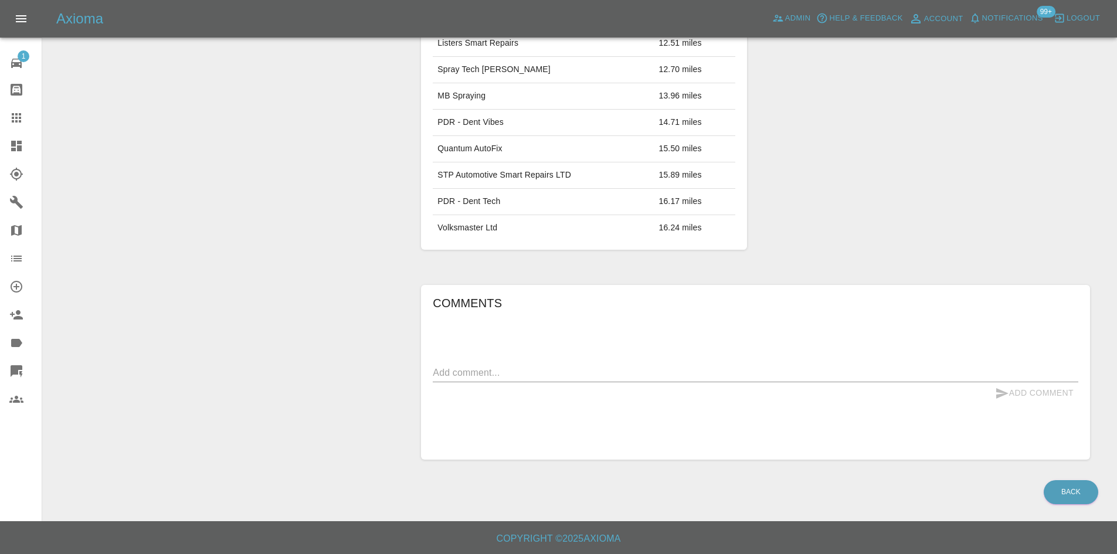
scroll to position [14, 0]
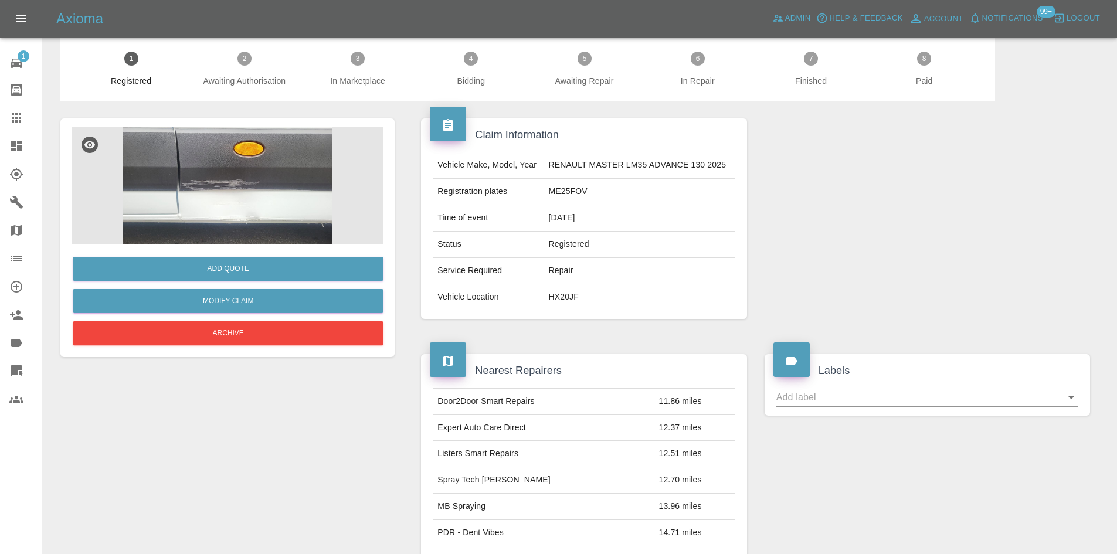
click at [247, 193] on img at bounding box center [227, 185] width 311 height 117
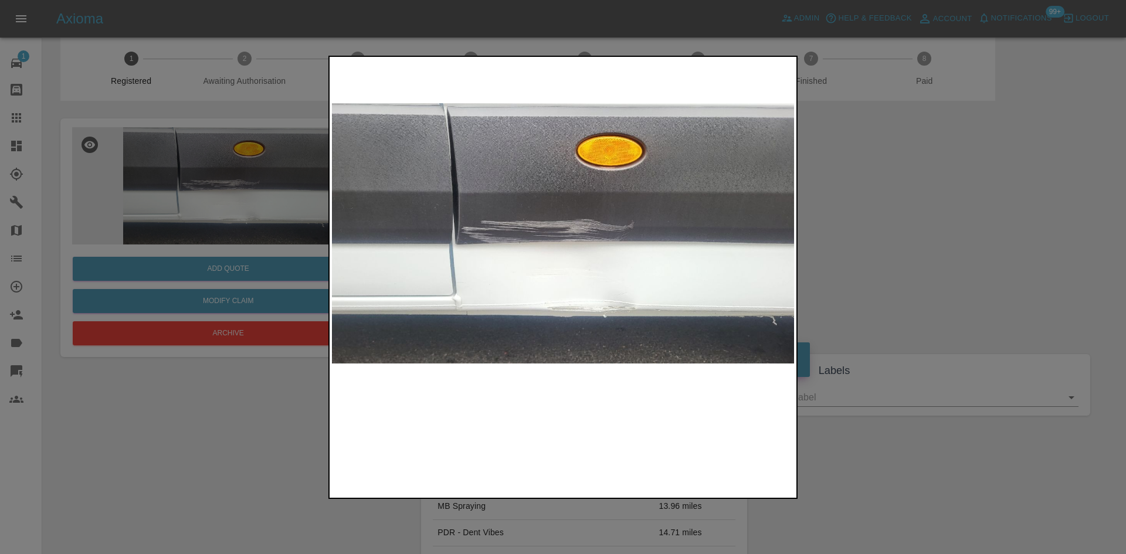
click at [572, 241] on img at bounding box center [563, 233] width 462 height 349
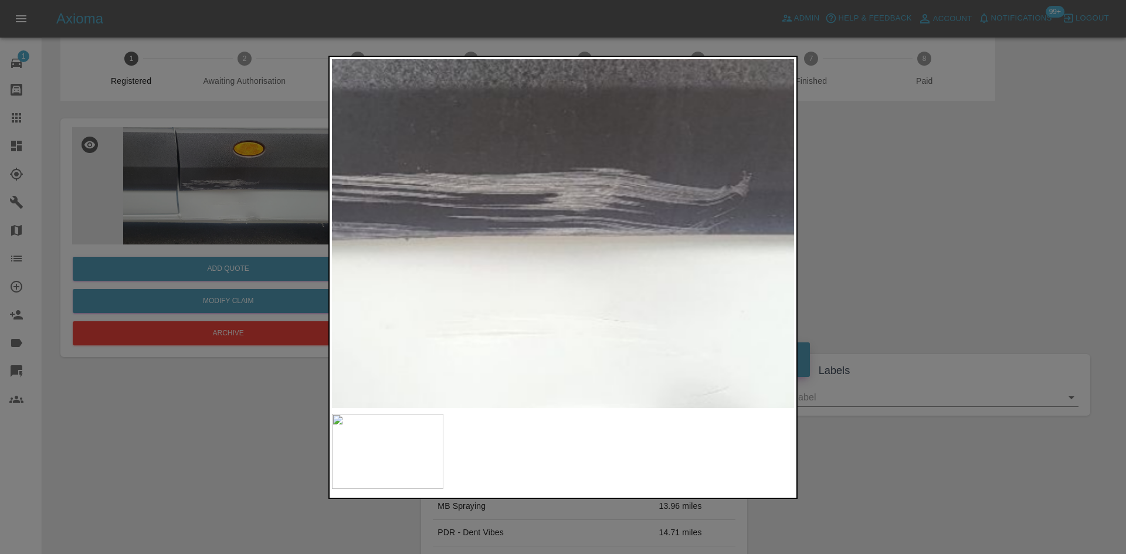
click at [572, 241] on img at bounding box center [536, 210] width 1386 height 1047
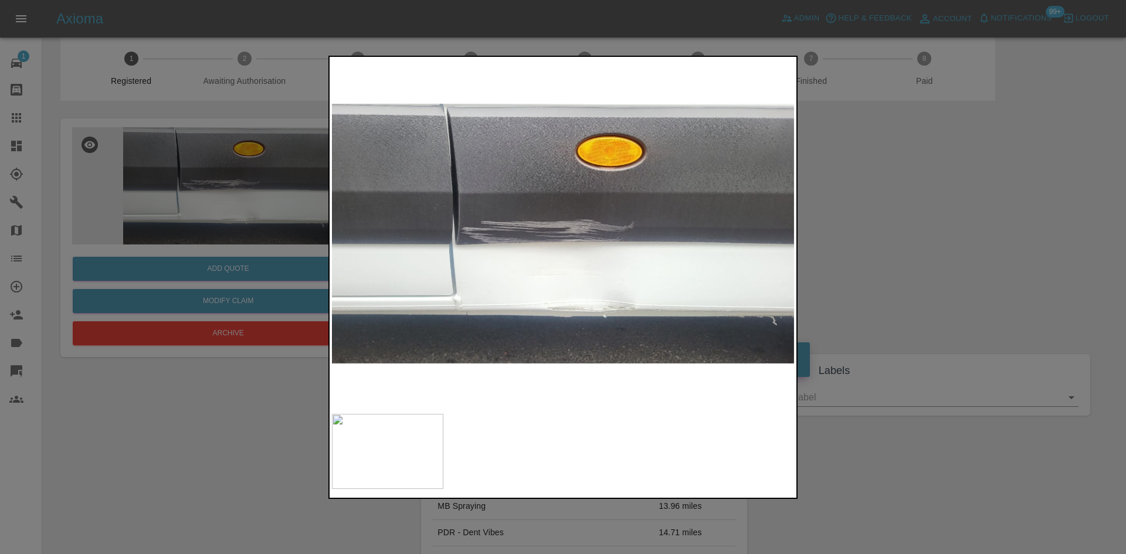
click at [987, 227] on div at bounding box center [563, 277] width 1126 height 554
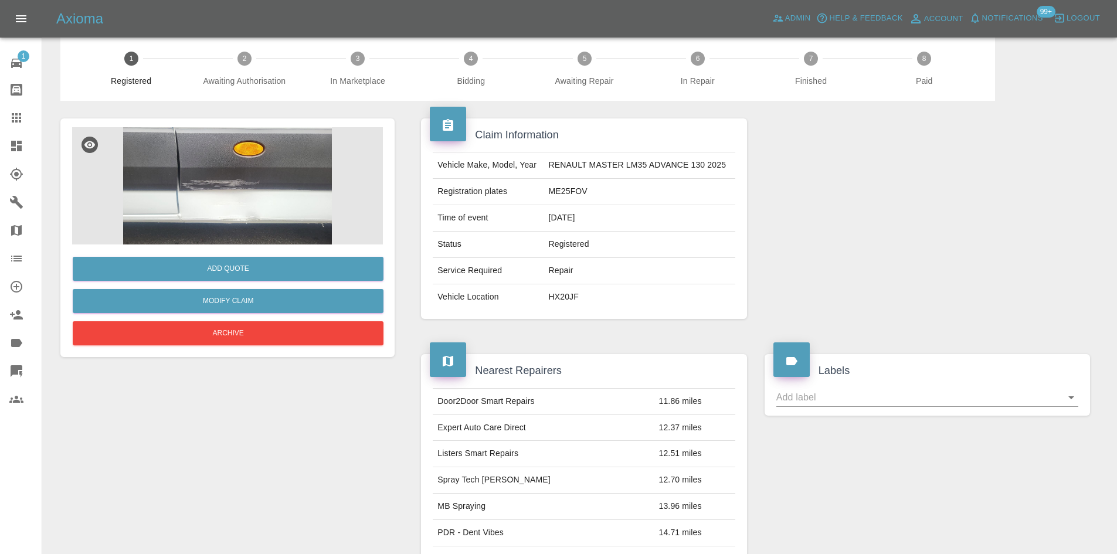
click at [26, 140] on div at bounding box center [25, 146] width 33 height 14
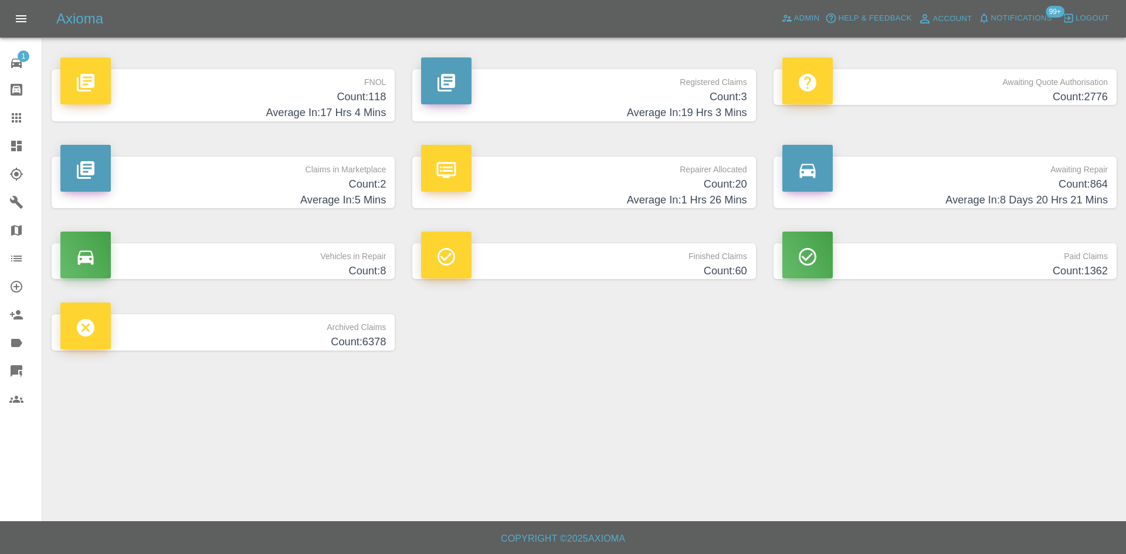
click at [25, 258] on div at bounding box center [25, 259] width 33 height 14
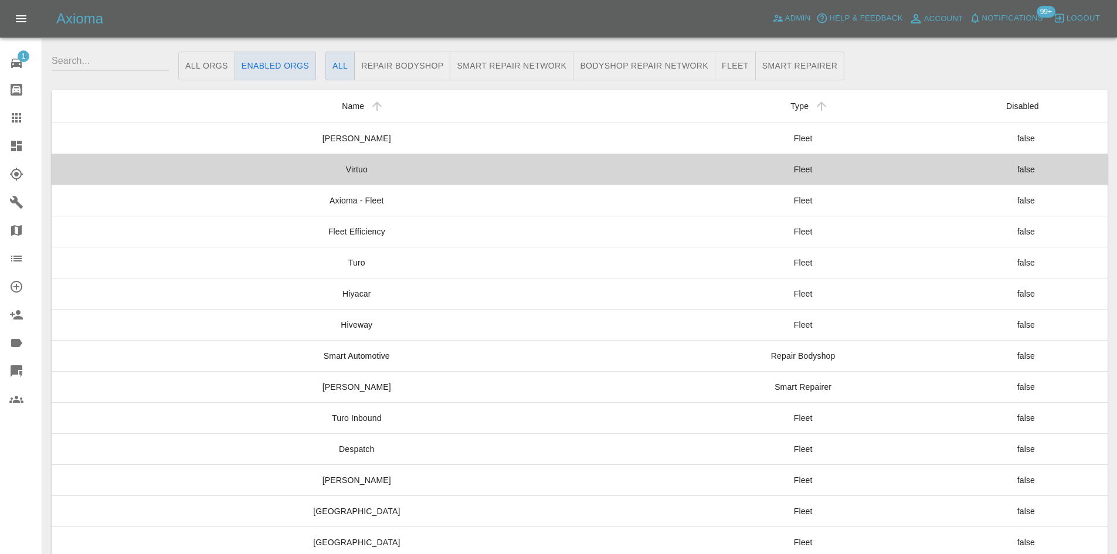
click at [662, 175] on td "Fleet" at bounding box center [803, 169] width 283 height 31
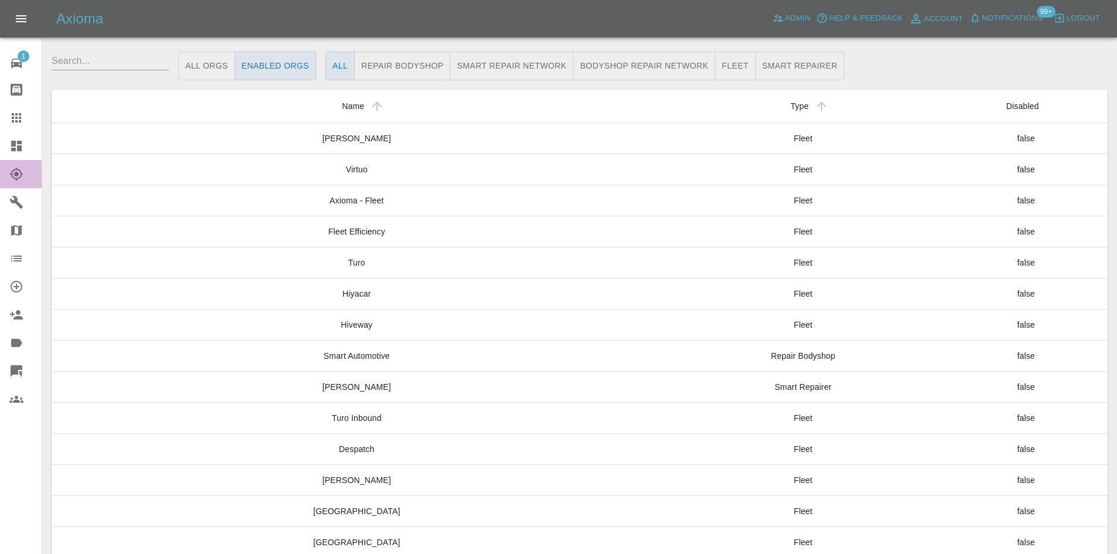
click at [13, 186] on link "Explorer" at bounding box center [21, 174] width 42 height 28
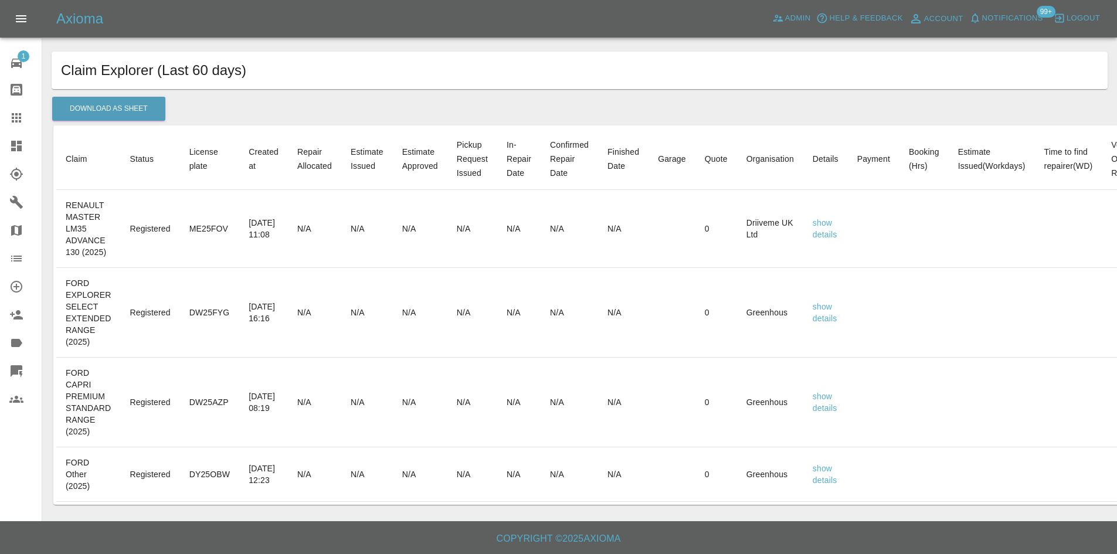
click at [12, 206] on icon at bounding box center [16, 202] width 14 height 14
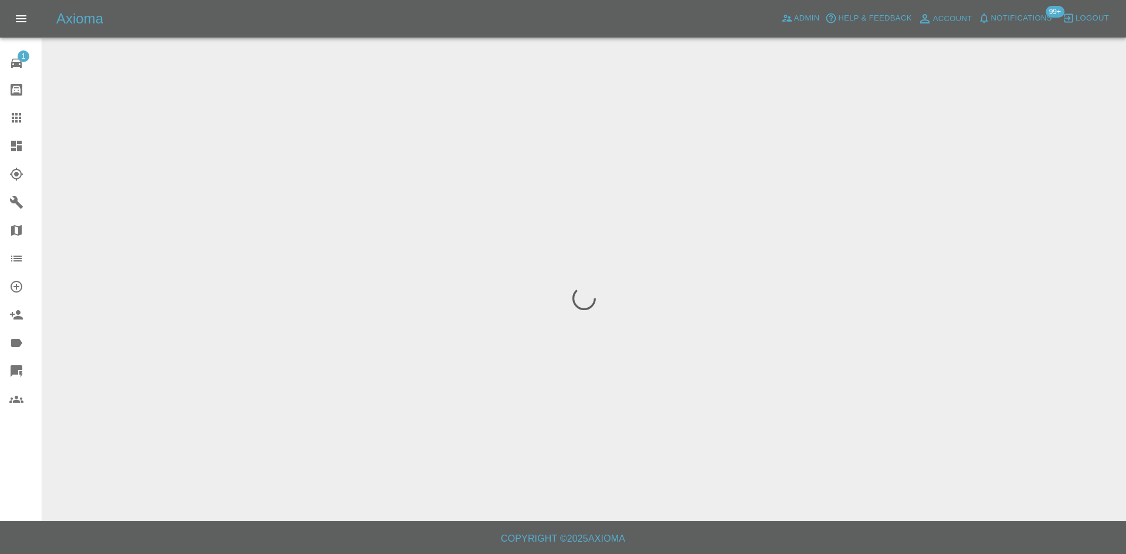
click at [16, 230] on icon at bounding box center [16, 230] width 14 height 14
click at [11, 114] on icon at bounding box center [16, 118] width 14 height 14
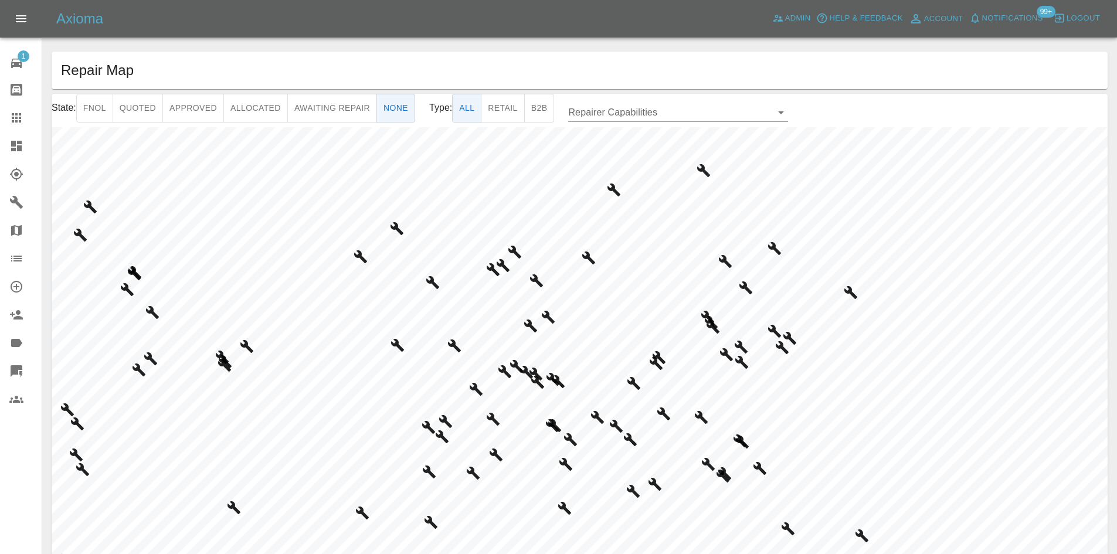
click at [13, 138] on link "Dashboard" at bounding box center [21, 146] width 42 height 28
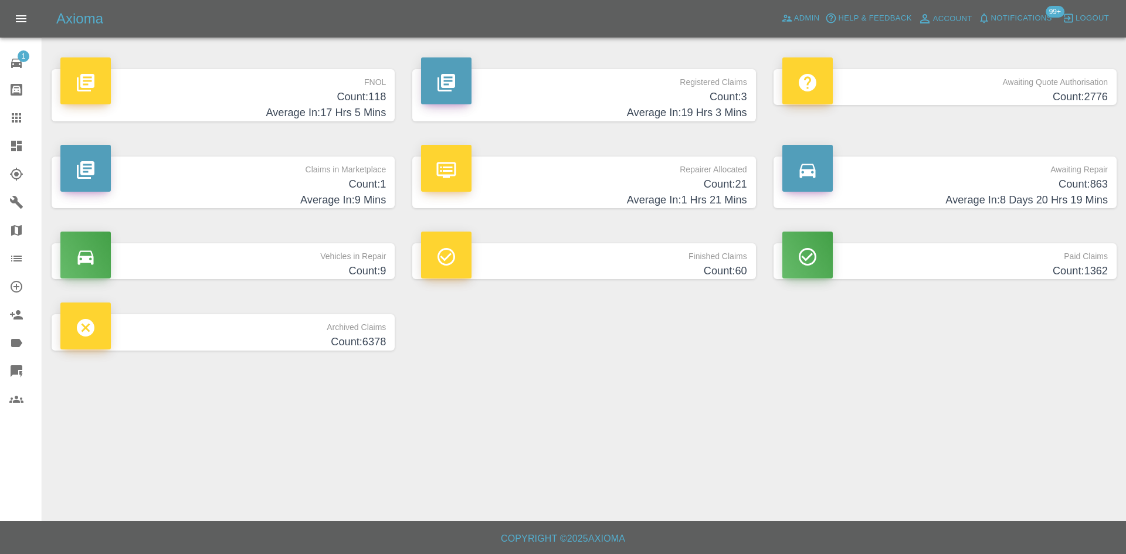
click at [15, 345] on icon at bounding box center [16, 343] width 11 height 8
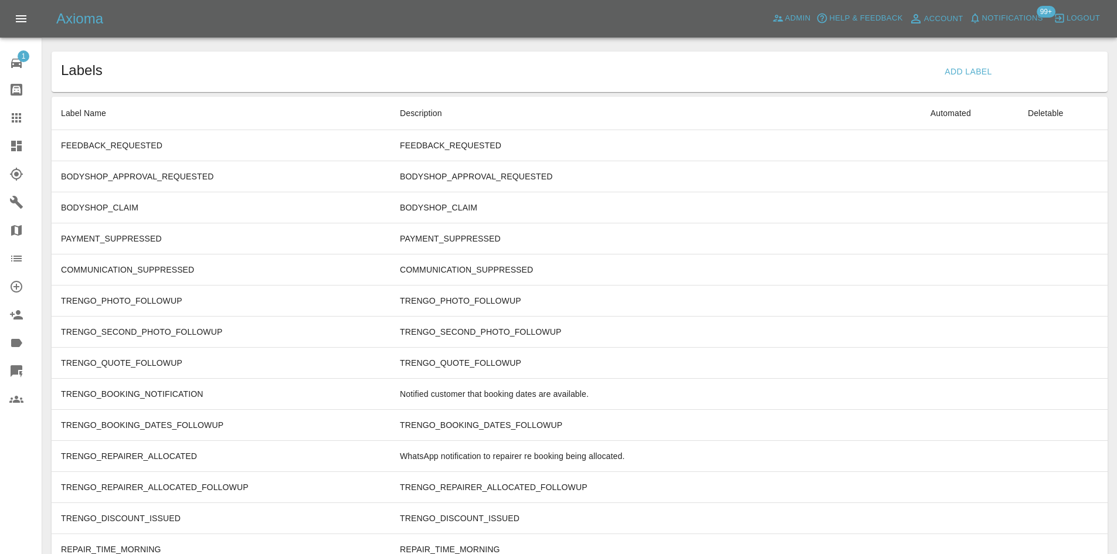
click at [18, 403] on icon at bounding box center [16, 399] width 14 height 7
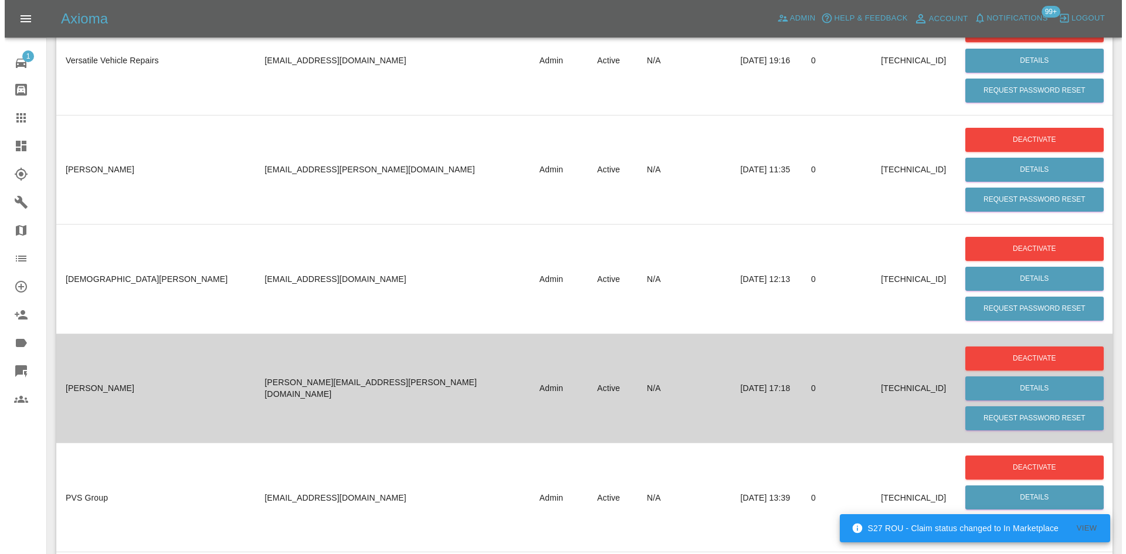
scroll to position [63980, 0]
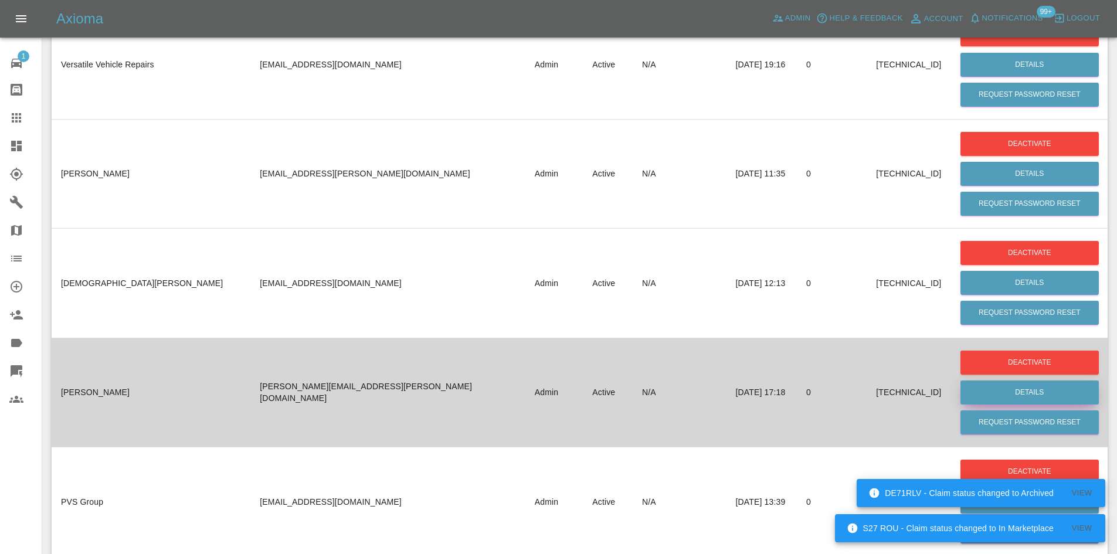
click at [1022, 380] on button "Details" at bounding box center [1029, 392] width 138 height 24
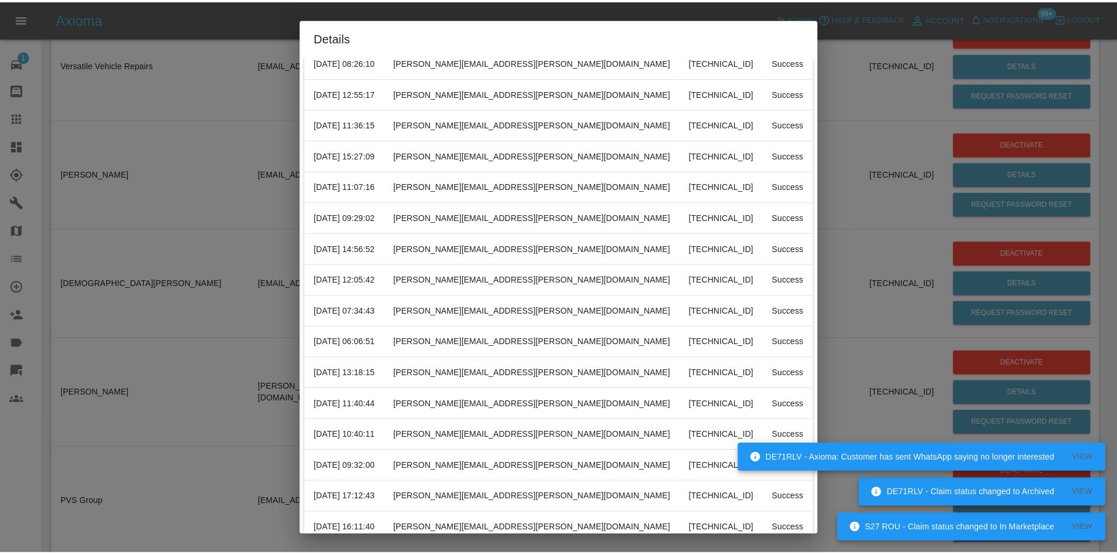
scroll to position [1290, 0]
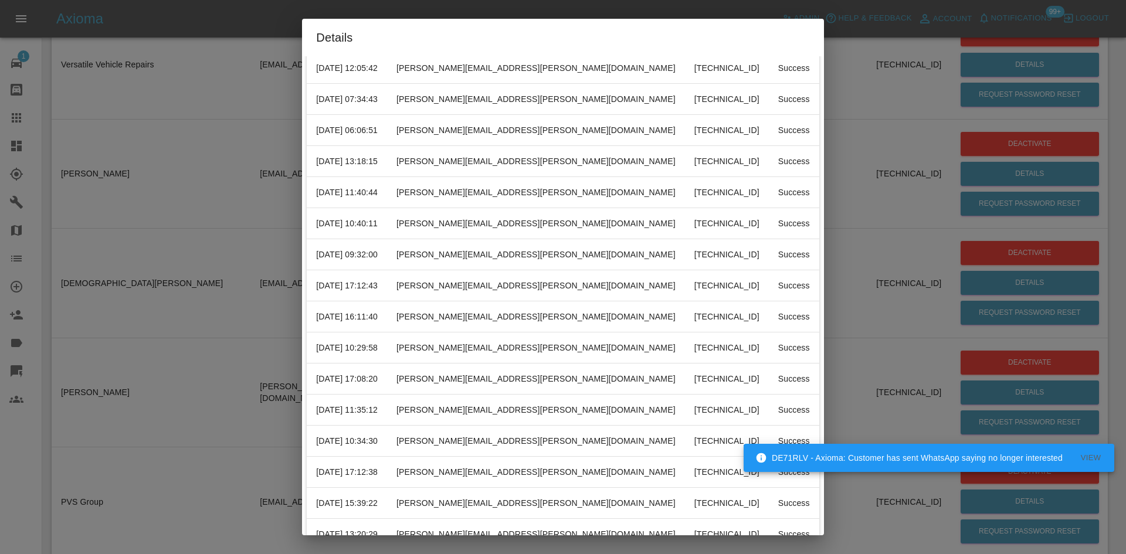
click at [869, 310] on div "Details Date Email IP Address Status 28/08/2025 17:18:56 samantha.stewart@green…" at bounding box center [563, 277] width 1126 height 554
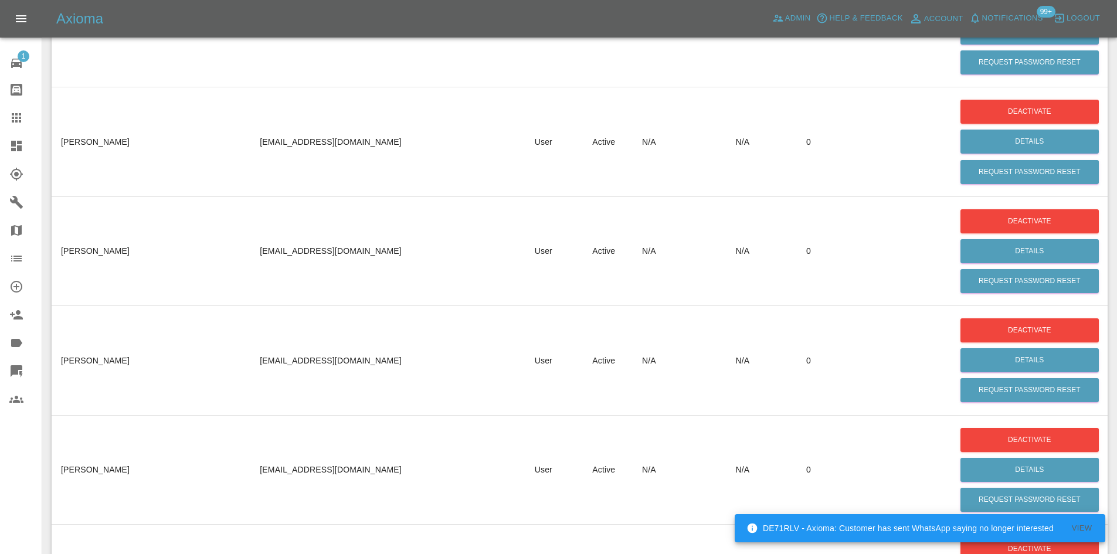
scroll to position [62572, 0]
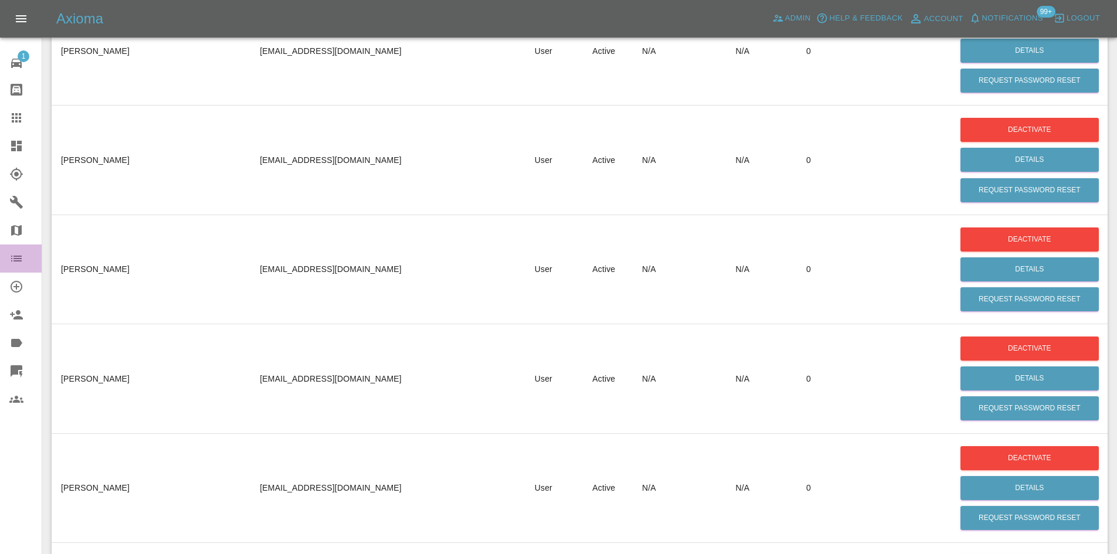
click at [5, 267] on link "Organization" at bounding box center [21, 258] width 42 height 28
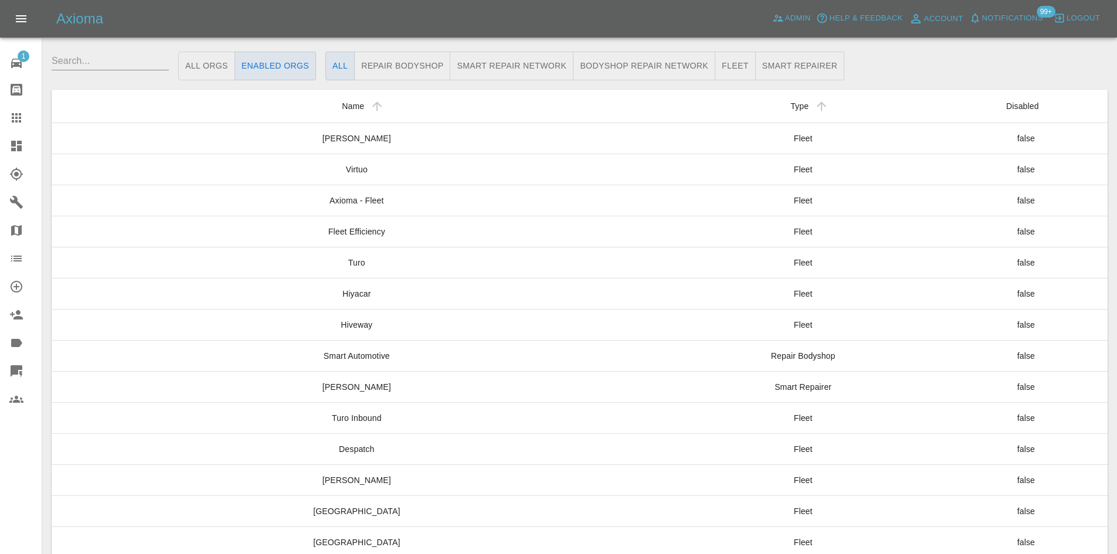
scroll to position [8067, 0]
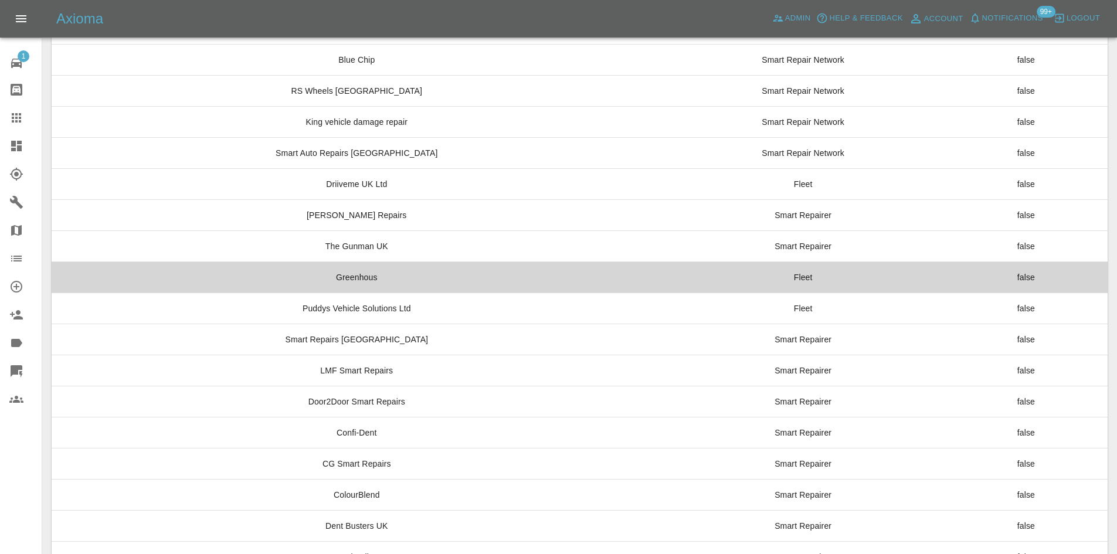
click at [408, 270] on td "Greenhous" at bounding box center [357, 276] width 610 height 31
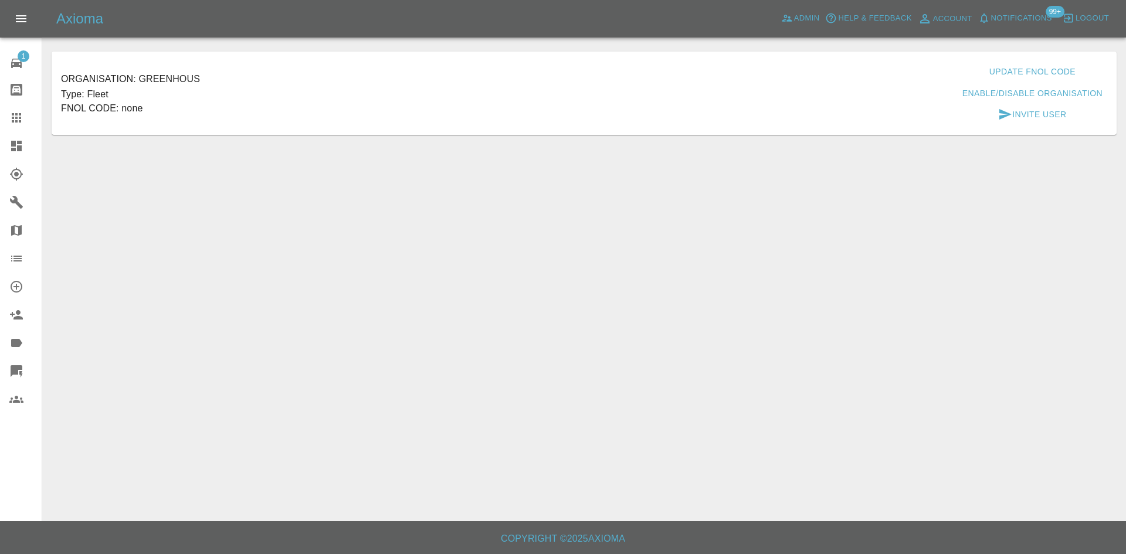
drag, startPoint x: 162, startPoint y: 84, endPoint x: 125, endPoint y: 97, distance: 39.3
click at [161, 84] on h6 "Organisation: Greenhous" at bounding box center [130, 79] width 139 height 16
click at [110, 106] on p "FNOL CODE: none" at bounding box center [130, 108] width 139 height 14
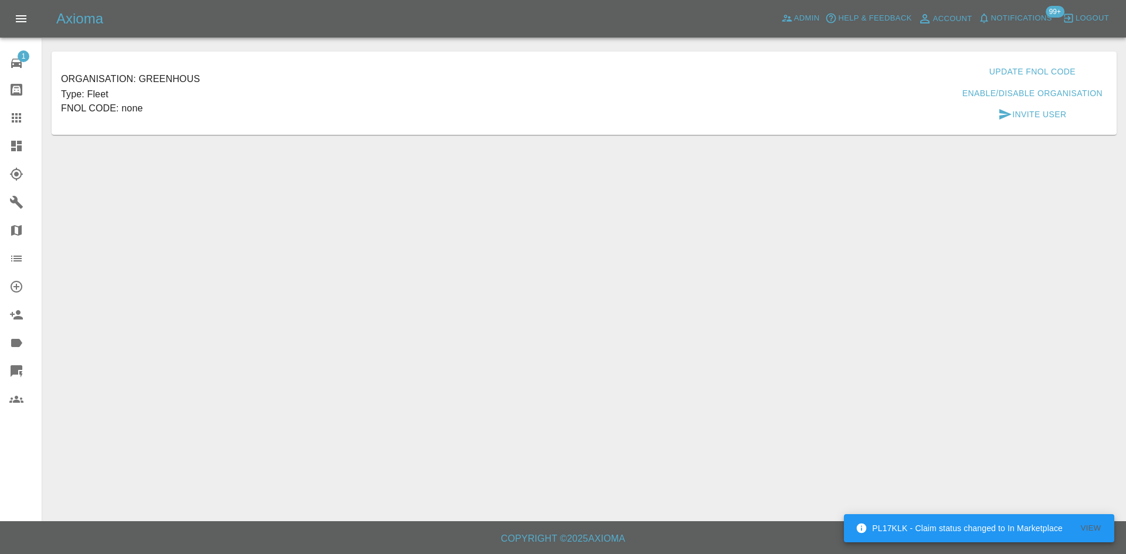
click at [12, 147] on icon at bounding box center [16, 146] width 14 height 14
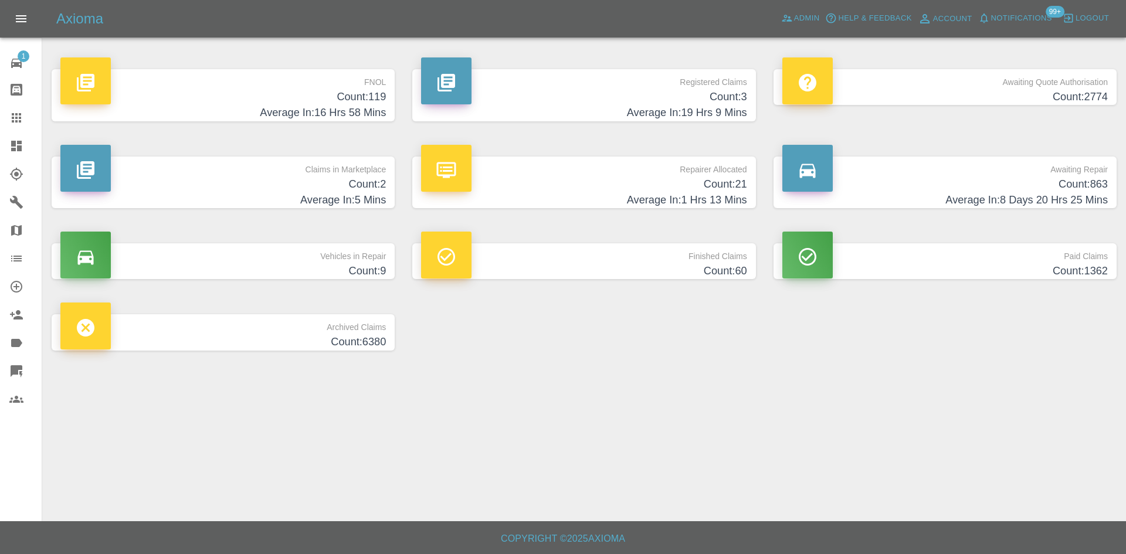
click at [589, 192] on h4 "Average In: 1 Hrs 13 Mins" at bounding box center [583, 200] width 325 height 16
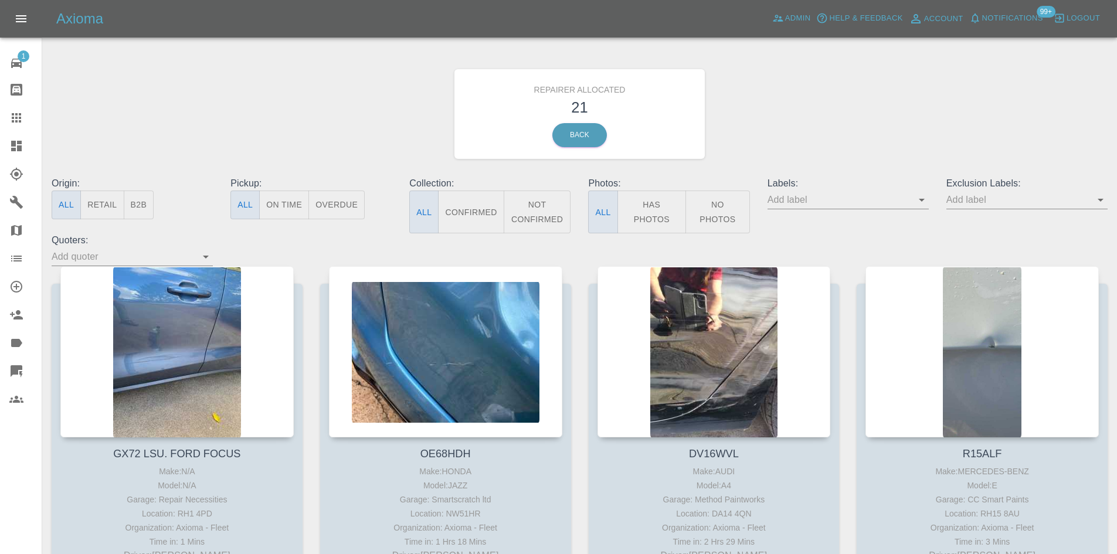
click at [111, 209] on button "Retail" at bounding box center [101, 205] width 43 height 29
click at [132, 206] on button "B2B" at bounding box center [139, 205] width 30 height 29
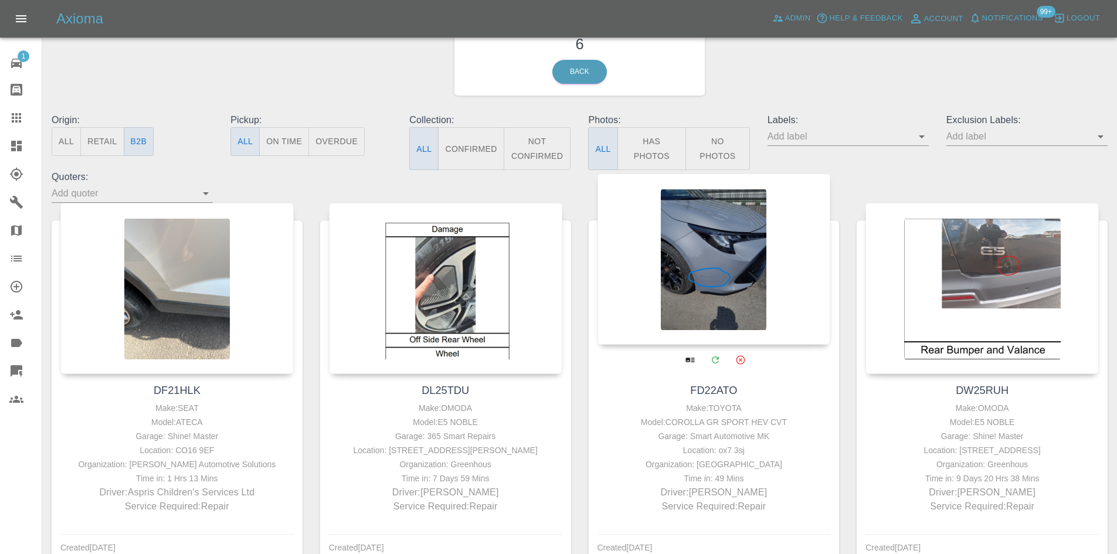
scroll to position [59, 0]
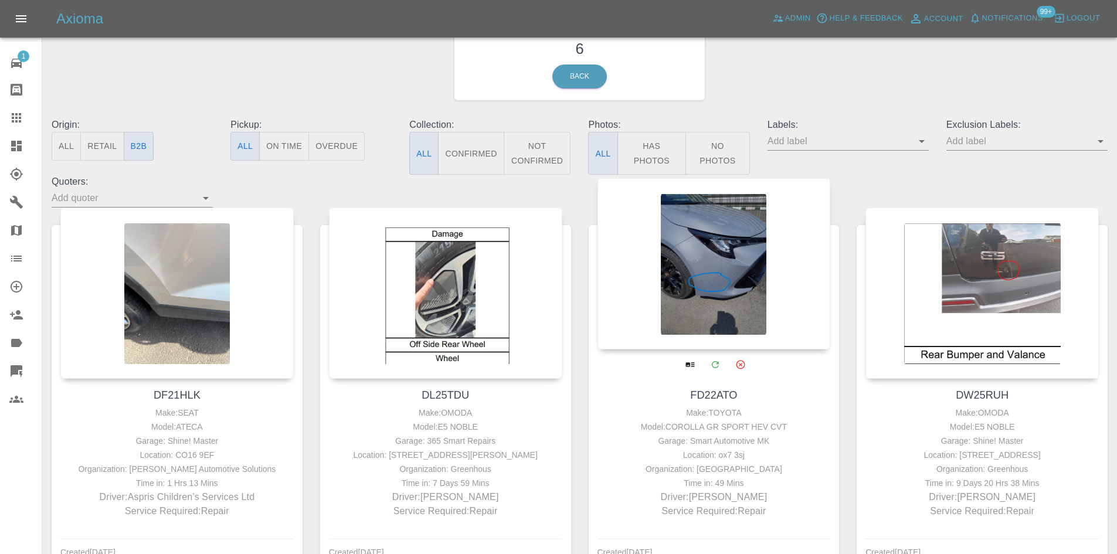
click at [739, 270] on div at bounding box center [713, 263] width 233 height 171
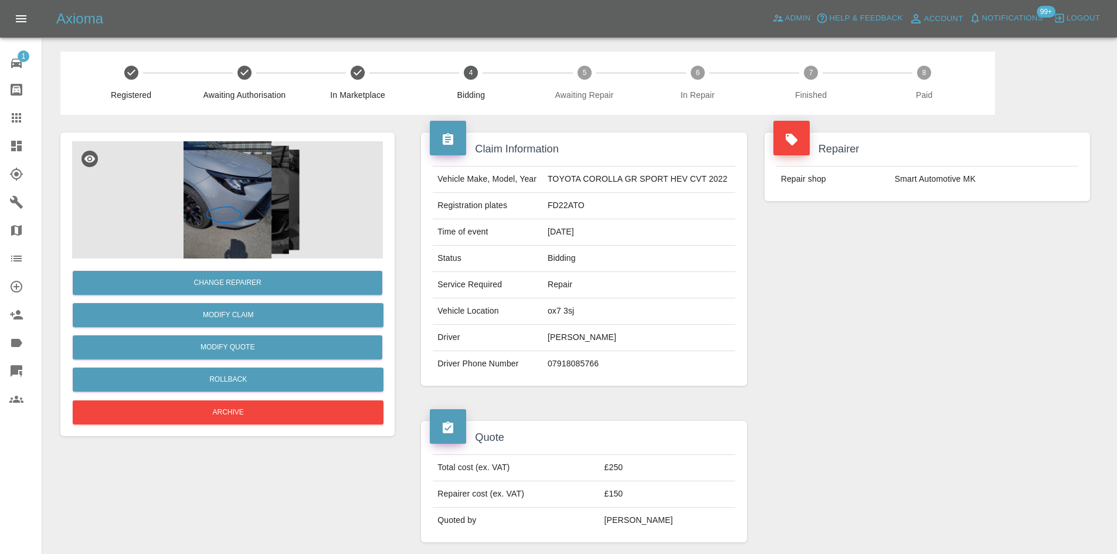
click at [562, 310] on td "ox7 3sj" at bounding box center [639, 311] width 192 height 26
copy td "ox7 3sj"
click at [1017, 23] on span "Notifications" at bounding box center [1012, 18] width 61 height 13
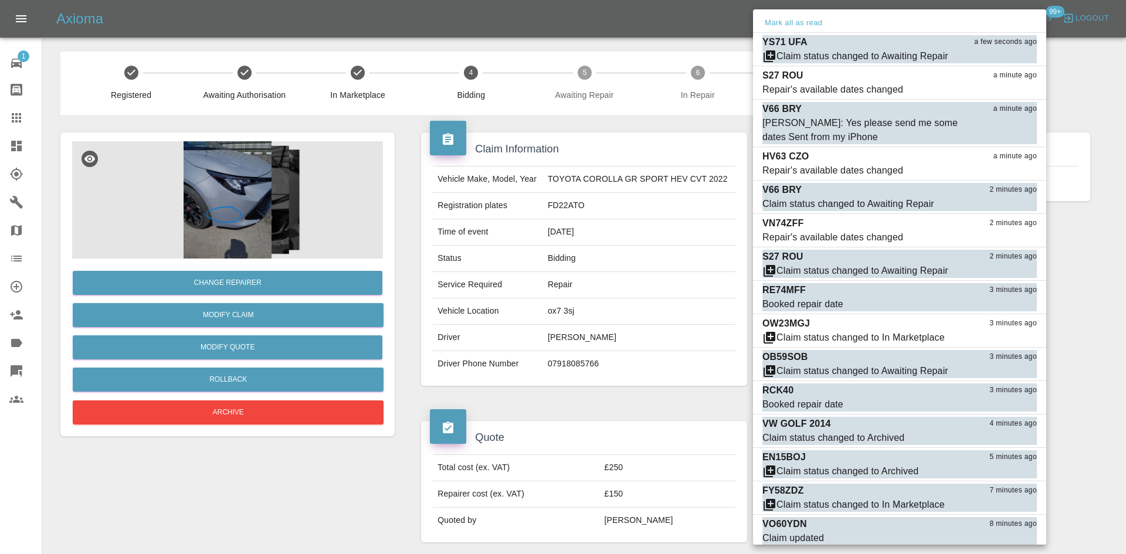
click at [1116, 306] on div at bounding box center [563, 277] width 1126 height 554
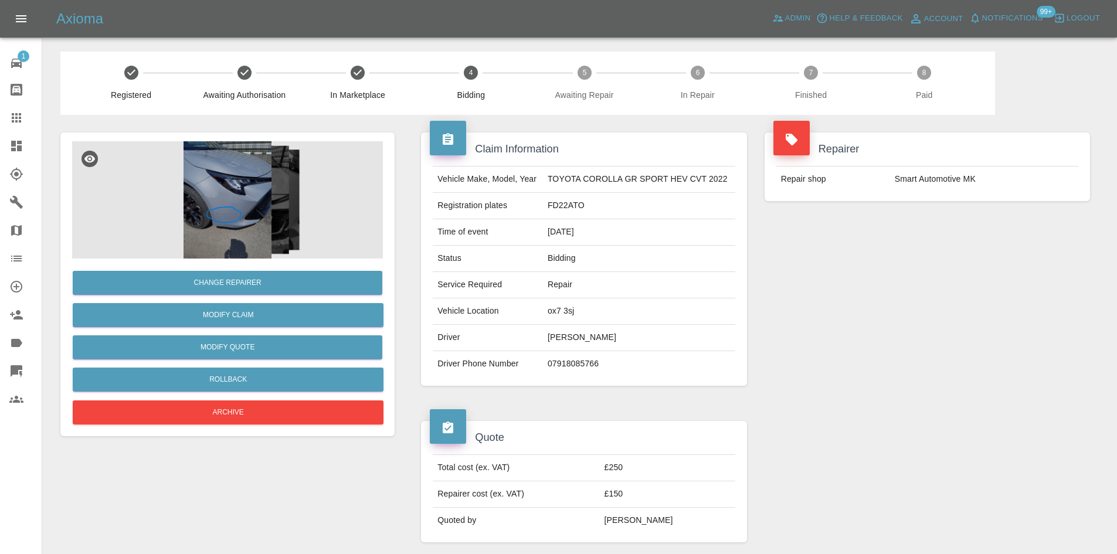
click at [4, 151] on link "Dashboard" at bounding box center [21, 146] width 42 height 28
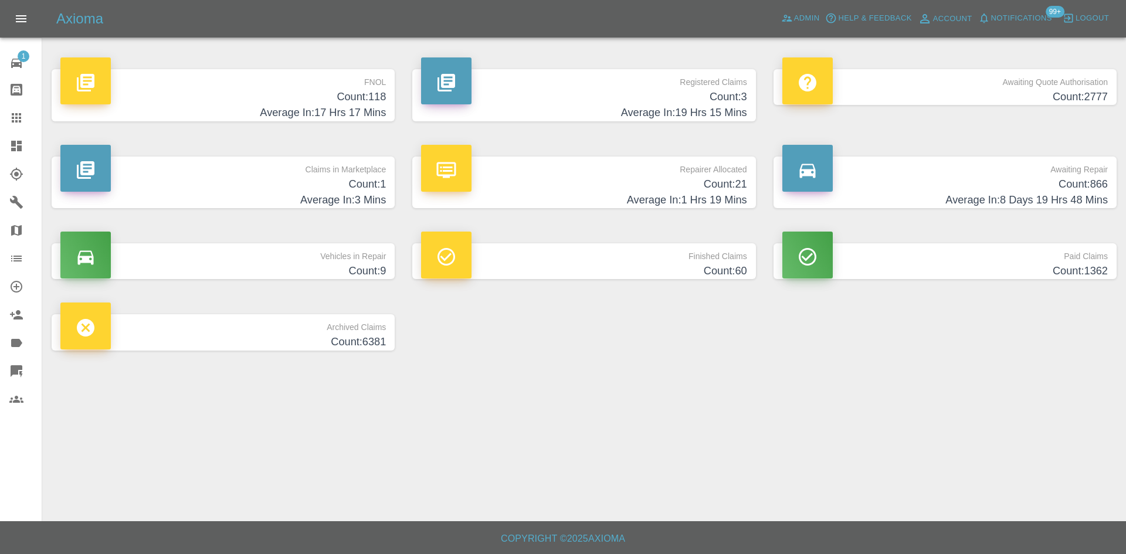
click at [243, 177] on h4 "Count: 1" at bounding box center [222, 184] width 325 height 16
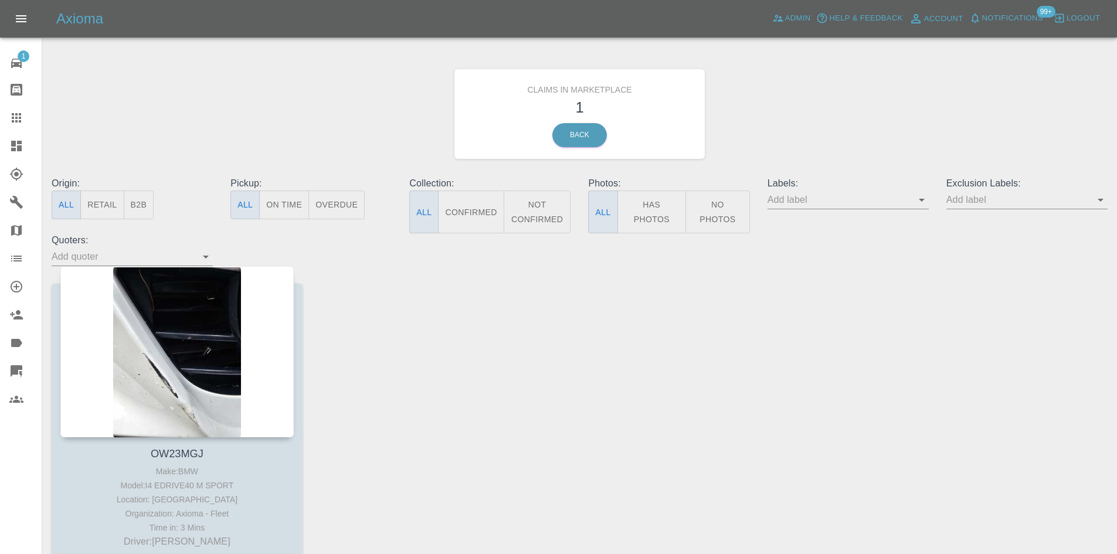
click at [12, 150] on icon at bounding box center [16, 146] width 11 height 11
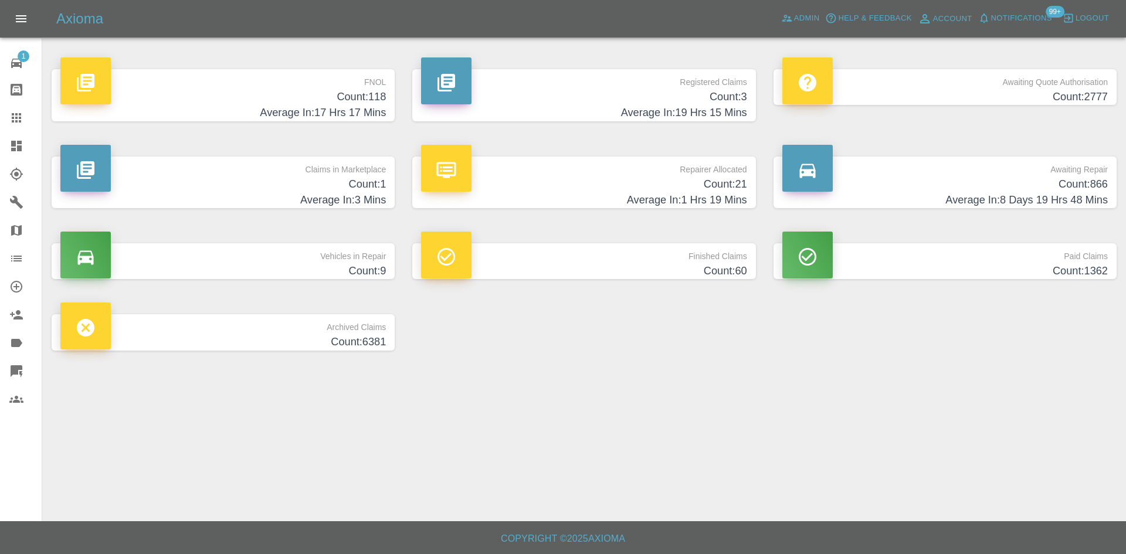
click at [551, 93] on h4 "Count: 3" at bounding box center [583, 97] width 325 height 16
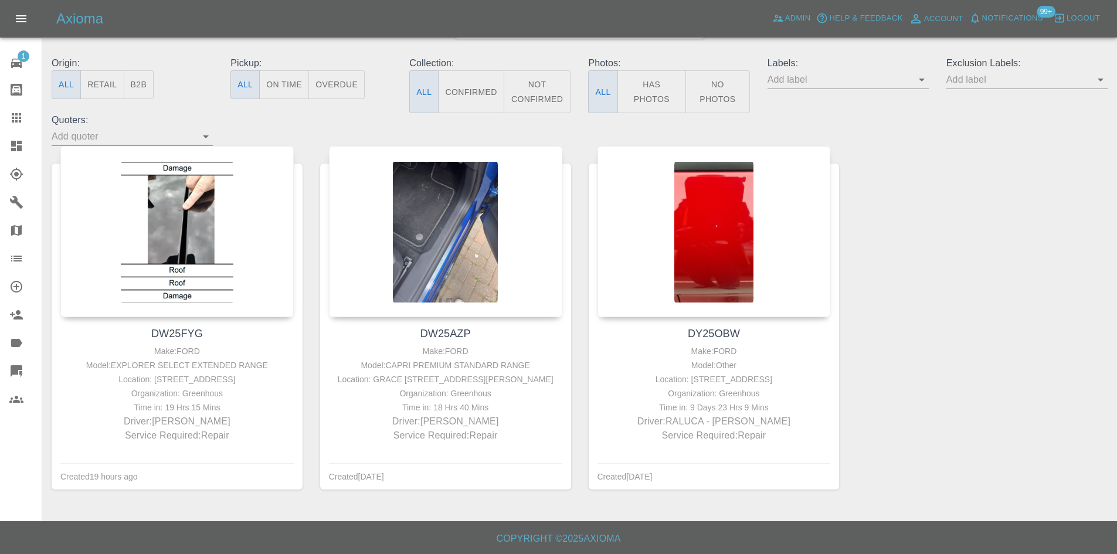
scroll to position [134, 0]
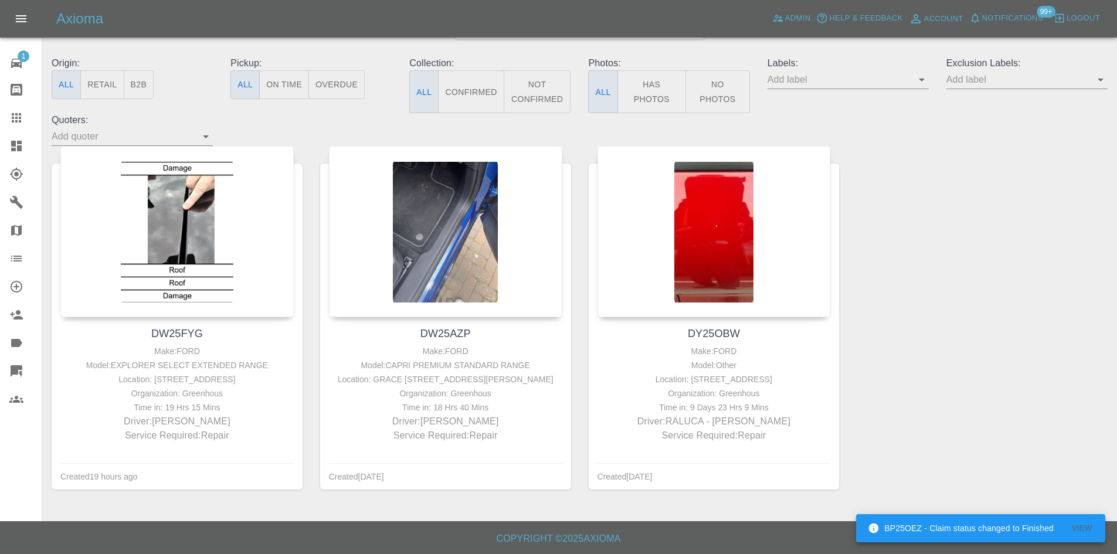
click at [6, 138] on link "Dashboard" at bounding box center [21, 146] width 42 height 28
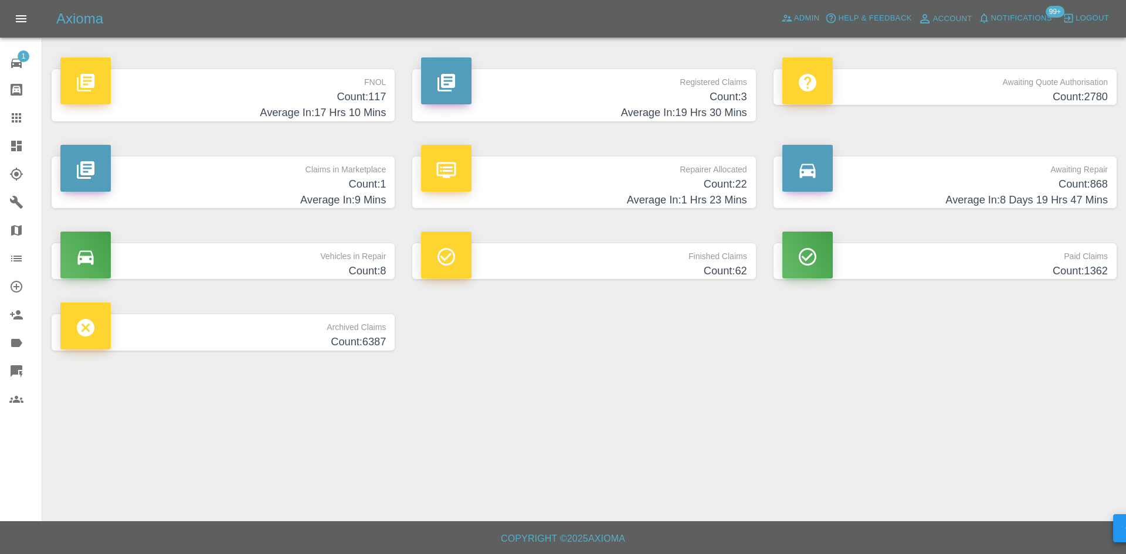
click at [283, 169] on p "Claims in Marketplace" at bounding box center [222, 167] width 325 height 20
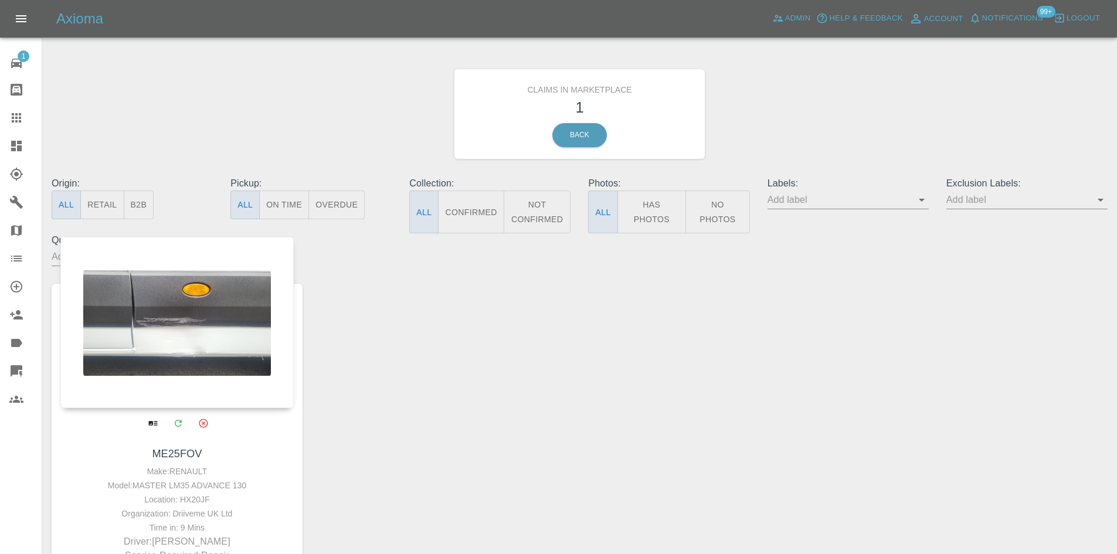
click at [171, 327] on div at bounding box center [176, 322] width 233 height 171
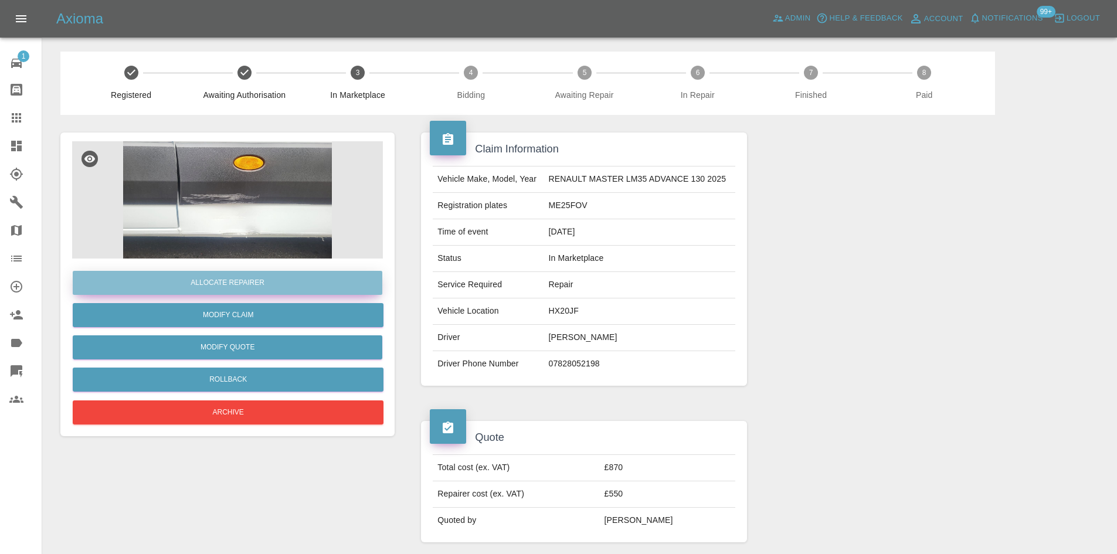
click at [266, 277] on button "Allocate Repairer" at bounding box center [228, 283] width 310 height 24
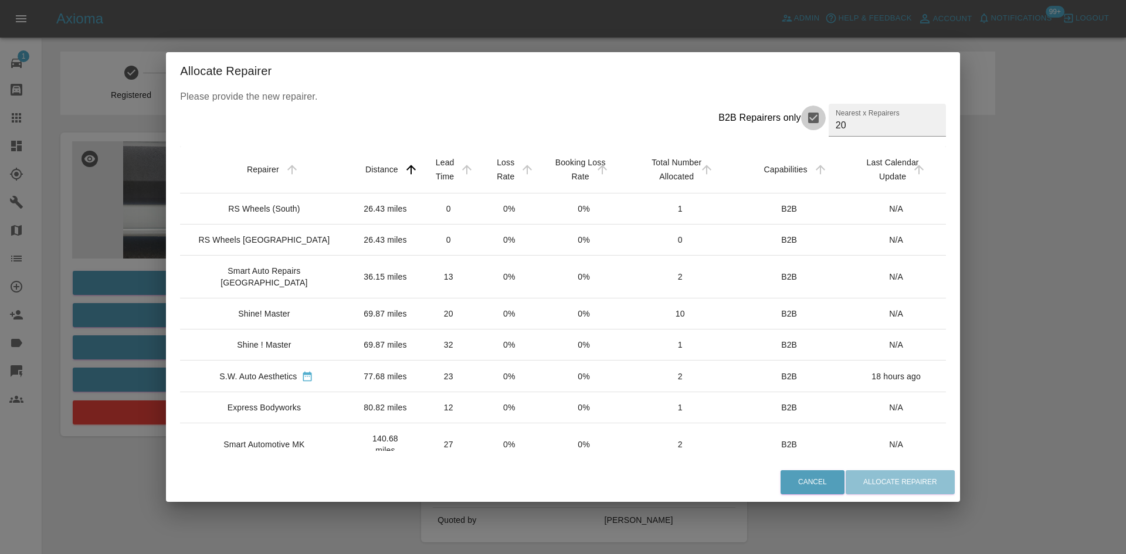
click at [801, 110] on input "B2B Repairers only" at bounding box center [813, 118] width 25 height 25
checkbox input "false"
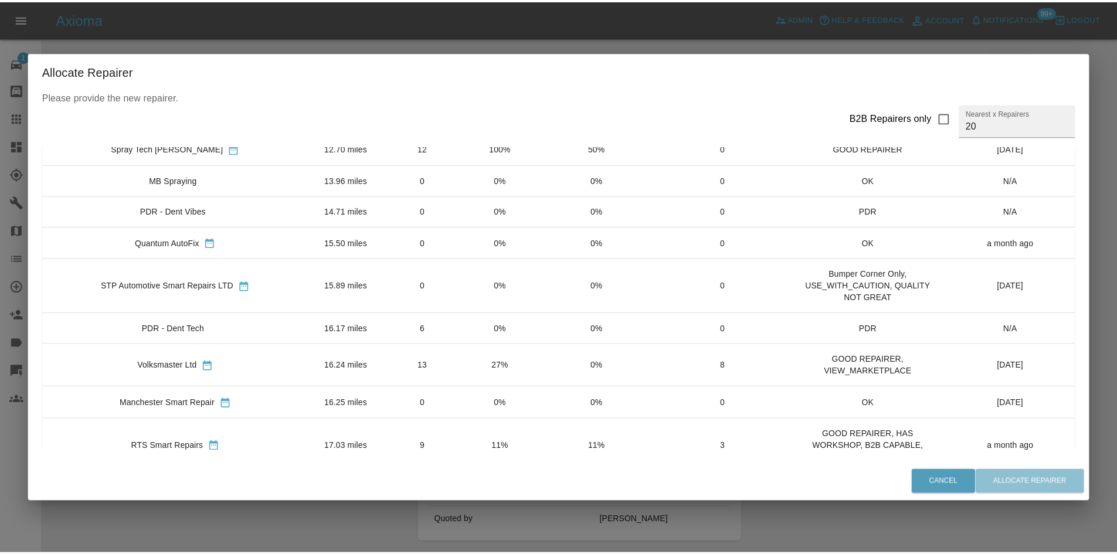
scroll to position [176, 0]
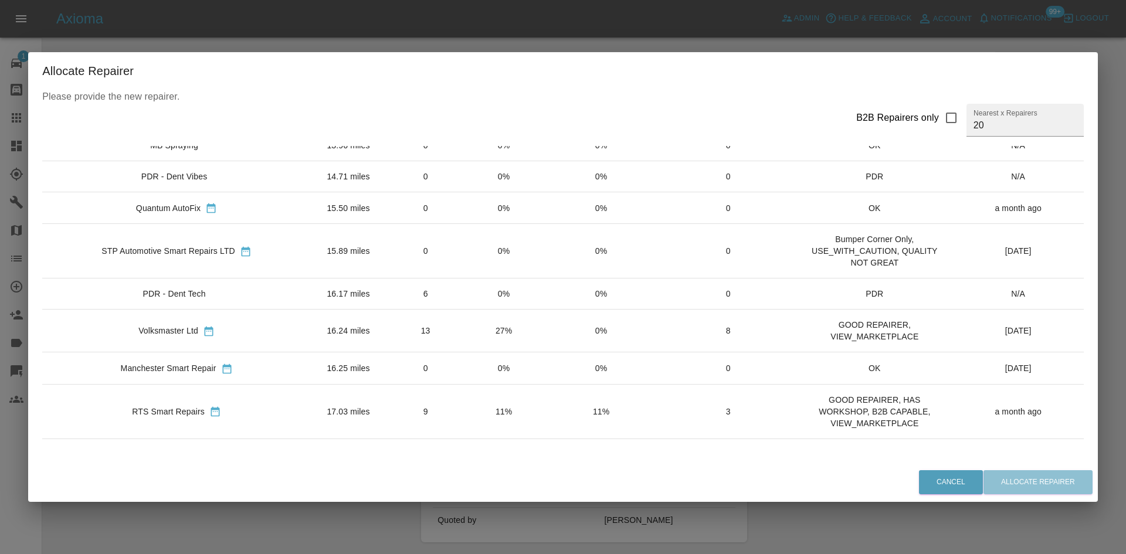
click at [186, 409] on div "RTS Smart Repairs" at bounding box center [168, 412] width 73 height 12
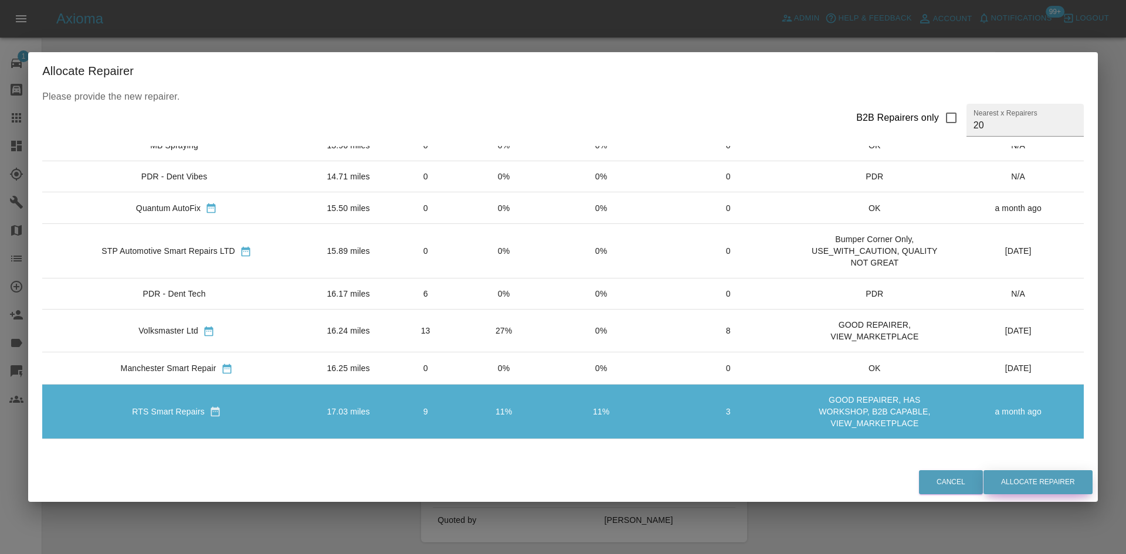
click at [1014, 477] on button "Allocate Repairer" at bounding box center [1037, 482] width 109 height 24
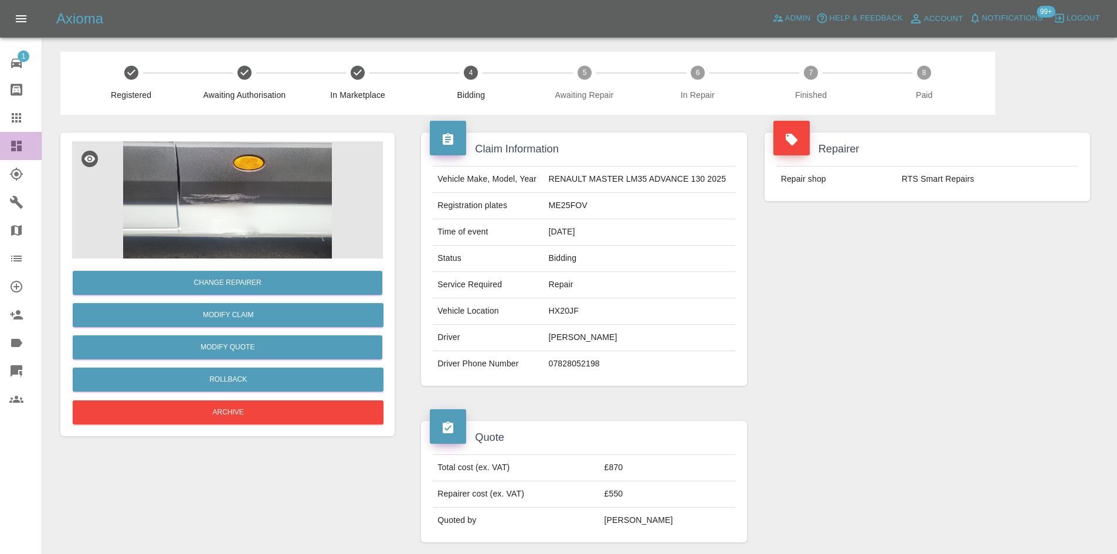
click at [6, 152] on link "Dashboard" at bounding box center [21, 146] width 42 height 28
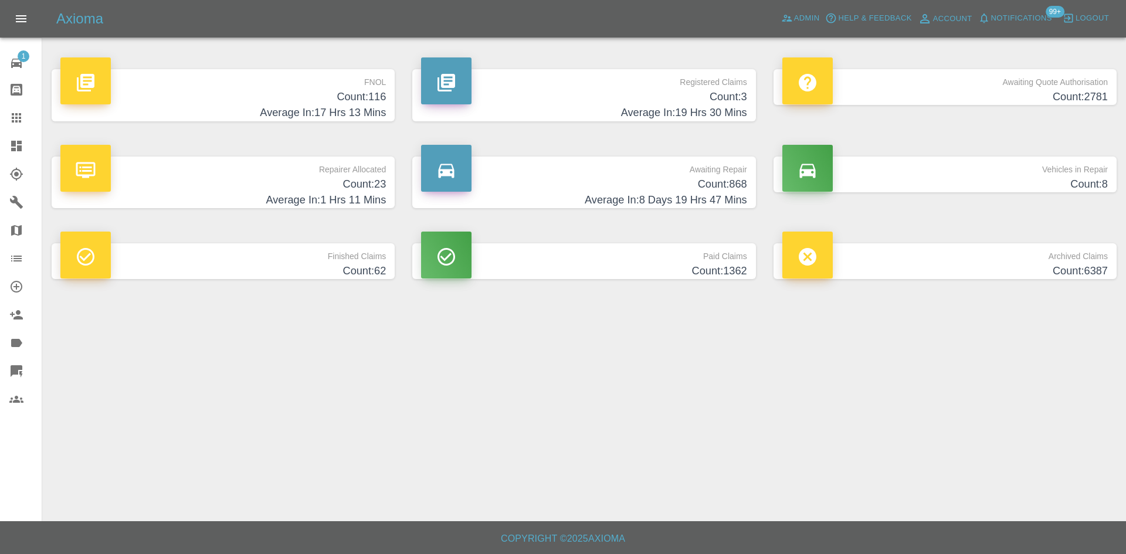
click at [354, 200] on h4 "Average In: 1 Hrs 11 Mins" at bounding box center [222, 200] width 325 height 16
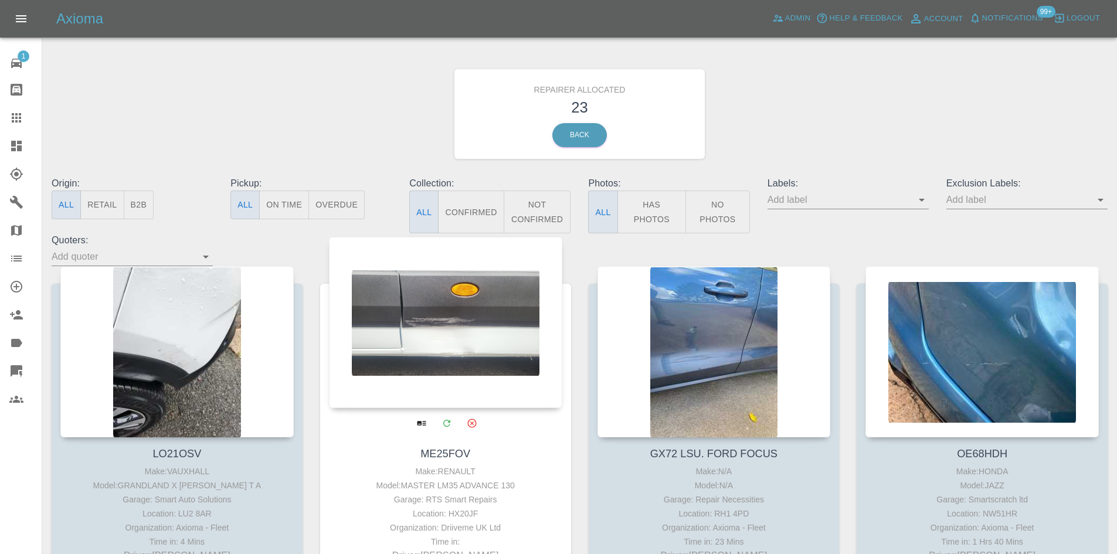
click at [389, 344] on div at bounding box center [445, 322] width 233 height 171
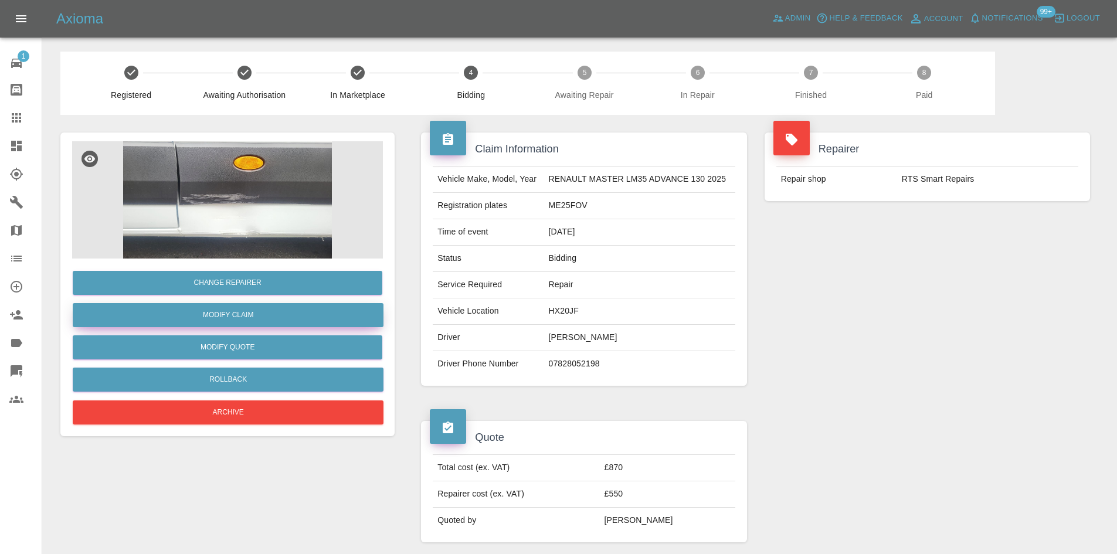
click at [156, 306] on link "Modify Claim" at bounding box center [228, 315] width 311 height 24
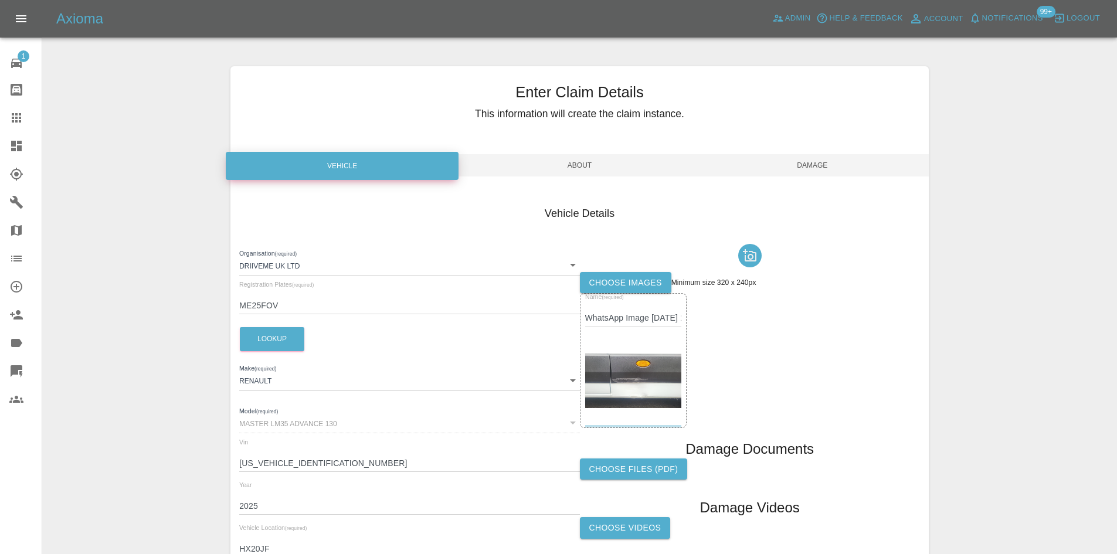
click at [587, 161] on span "About" at bounding box center [579, 165] width 233 height 22
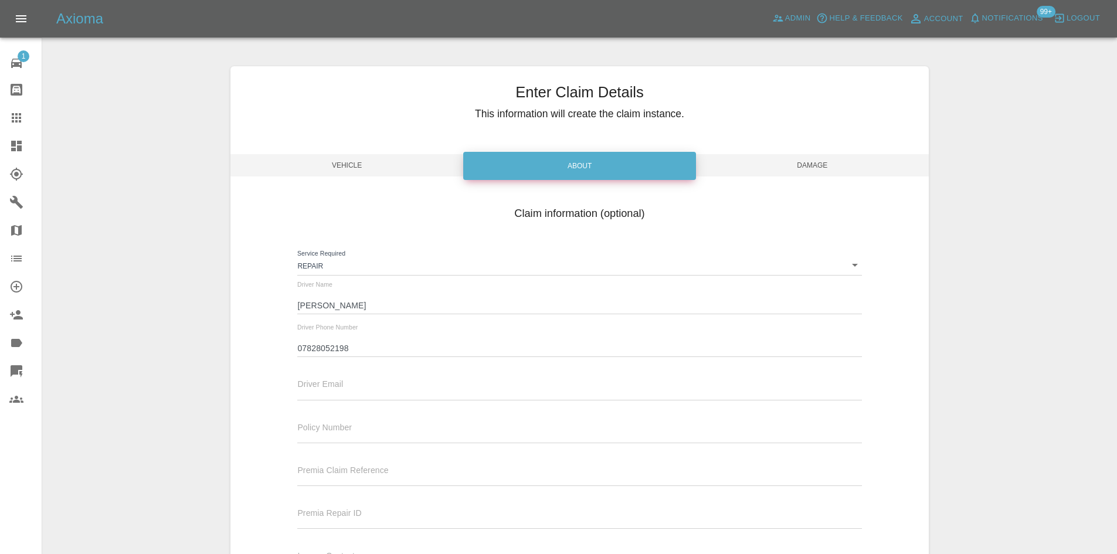
click at [806, 168] on span "Damage" at bounding box center [812, 165] width 233 height 22
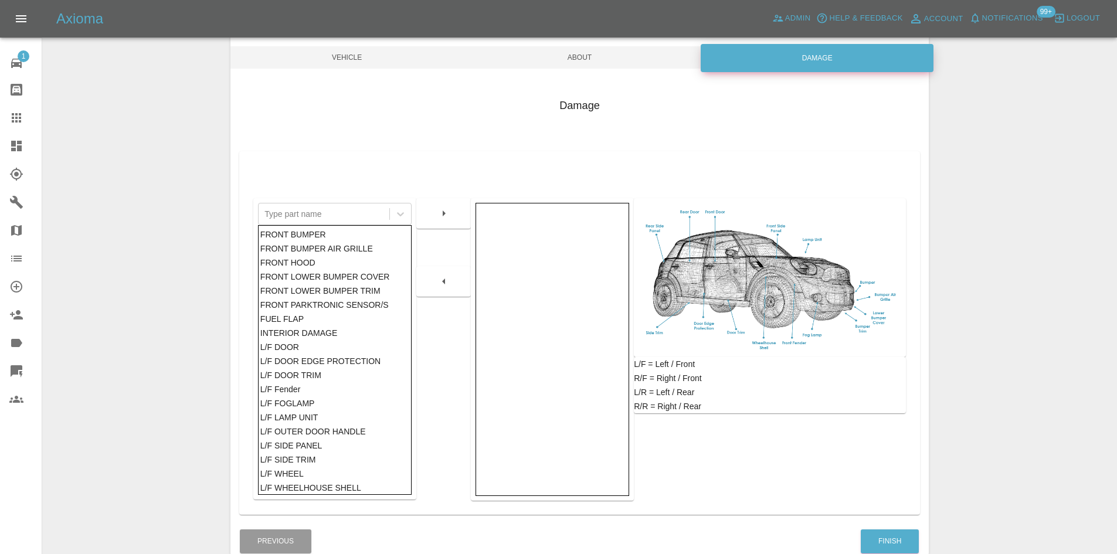
scroll to position [172, 0]
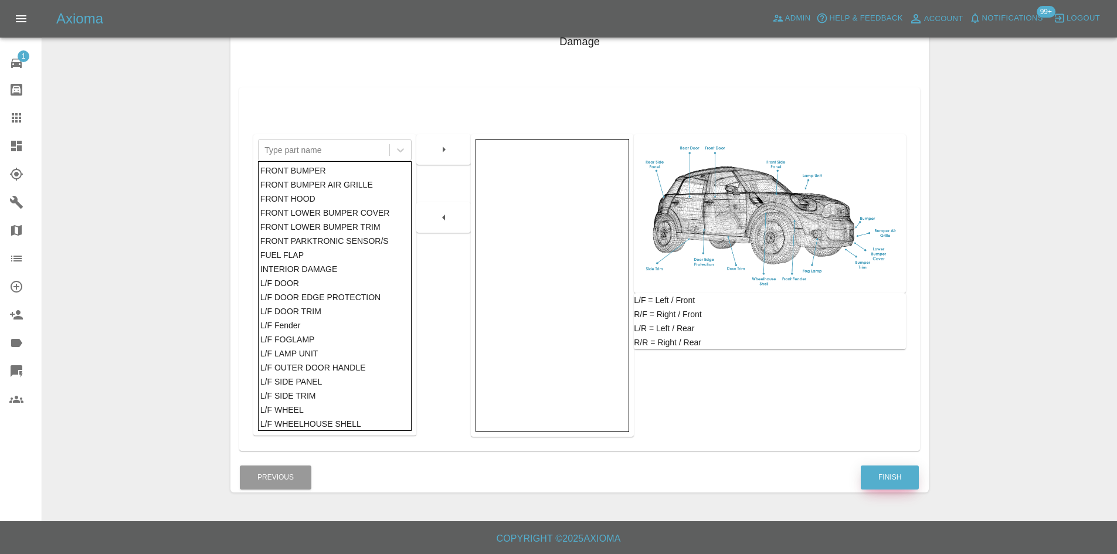
click at [893, 480] on button "Finish" at bounding box center [890, 478] width 58 height 24
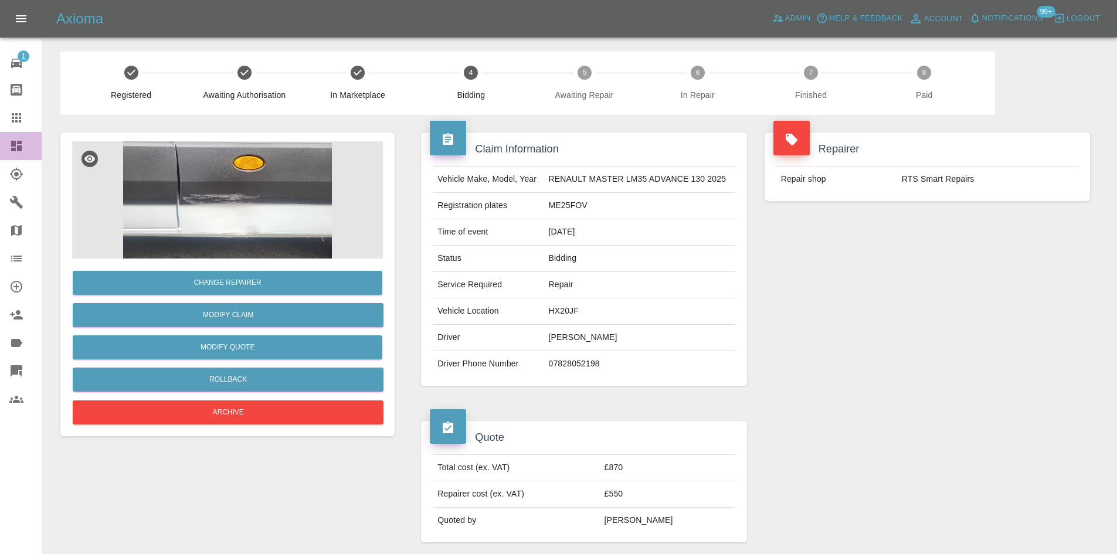
click at [11, 155] on link "Dashboard" at bounding box center [21, 146] width 42 height 28
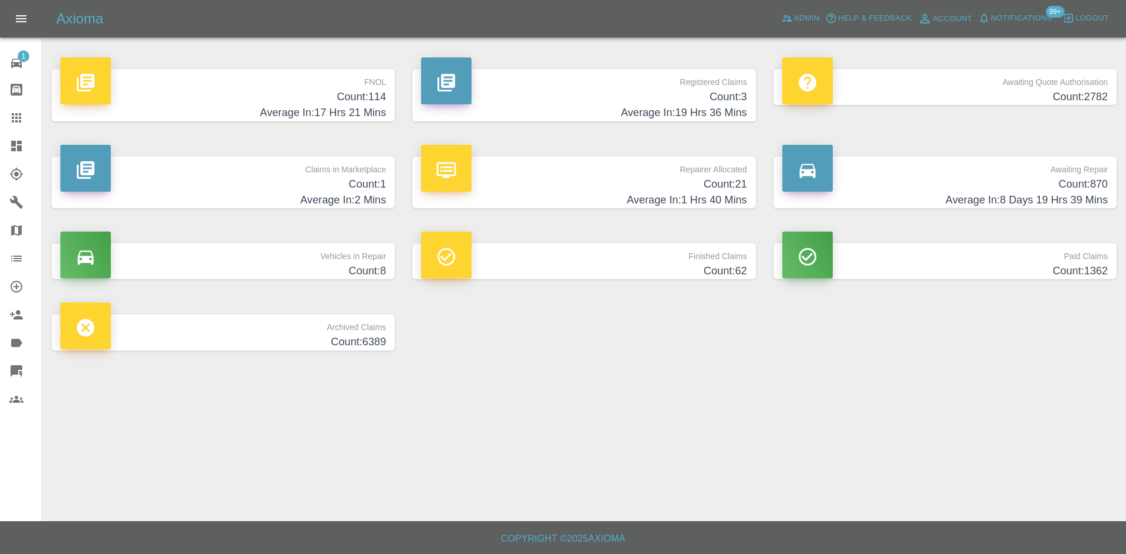
click at [645, 174] on p "Repairer Allocated" at bounding box center [583, 167] width 325 height 20
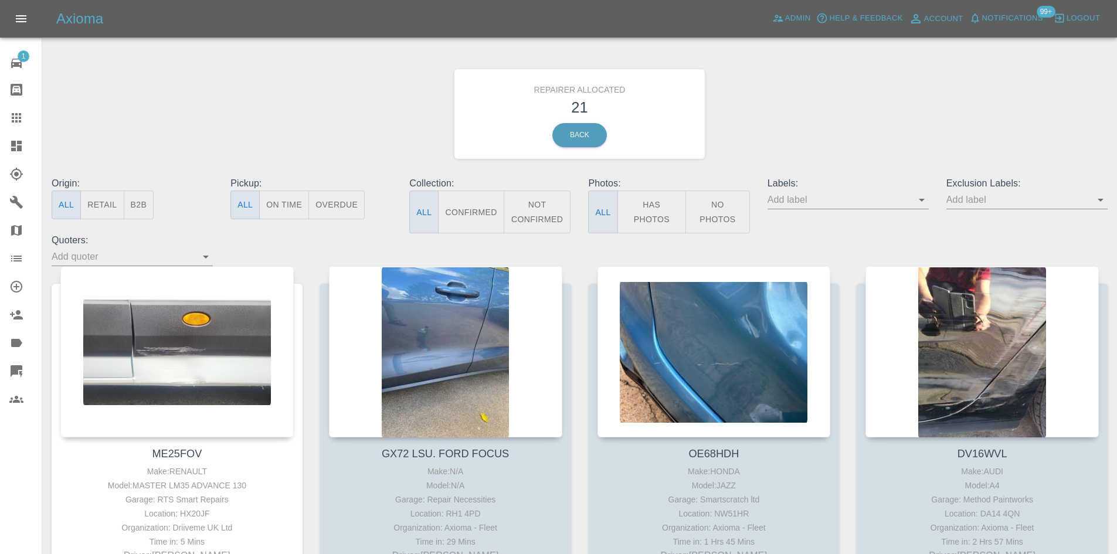
click at [124, 206] on button "B2B" at bounding box center [139, 205] width 30 height 29
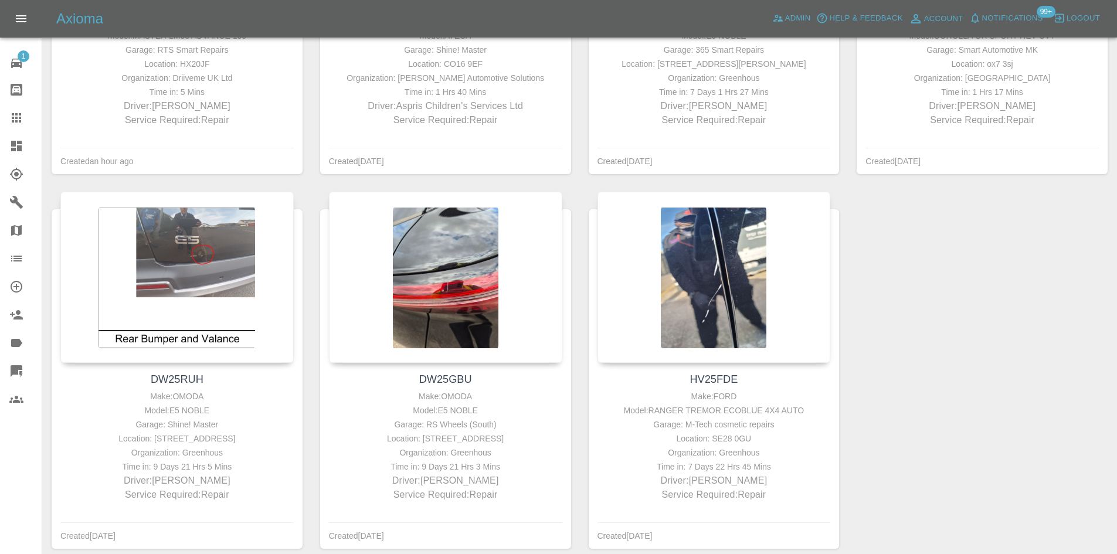
scroll to position [235, 0]
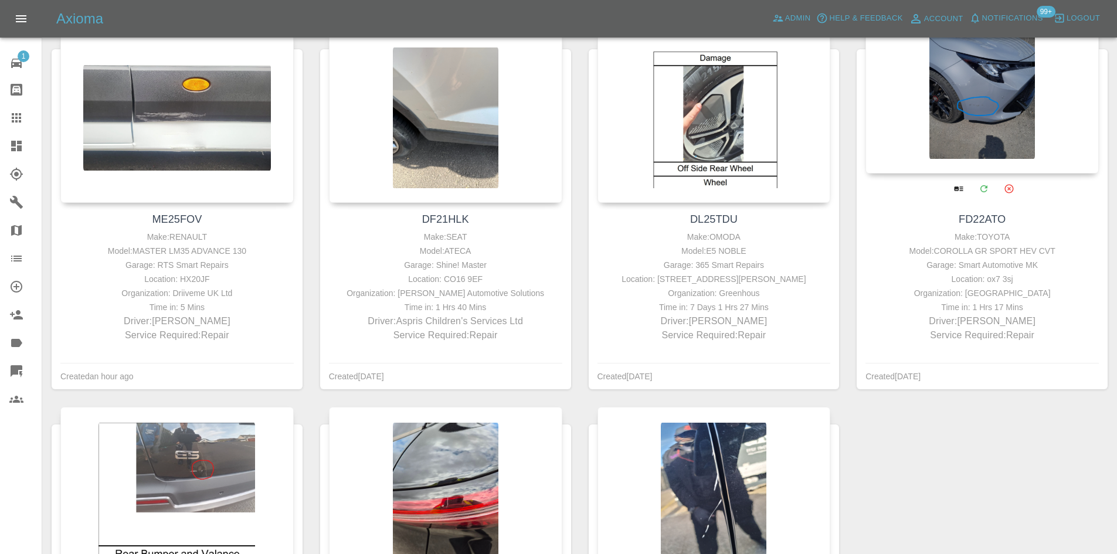
click at [992, 104] on div at bounding box center [981, 87] width 233 height 171
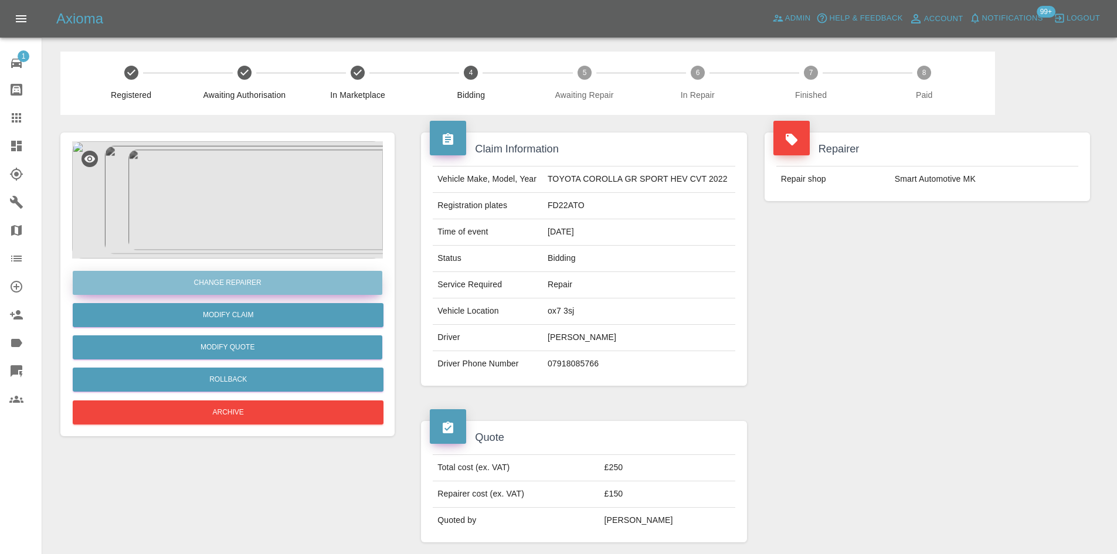
click at [276, 285] on button "Change Repairer" at bounding box center [228, 283] width 310 height 24
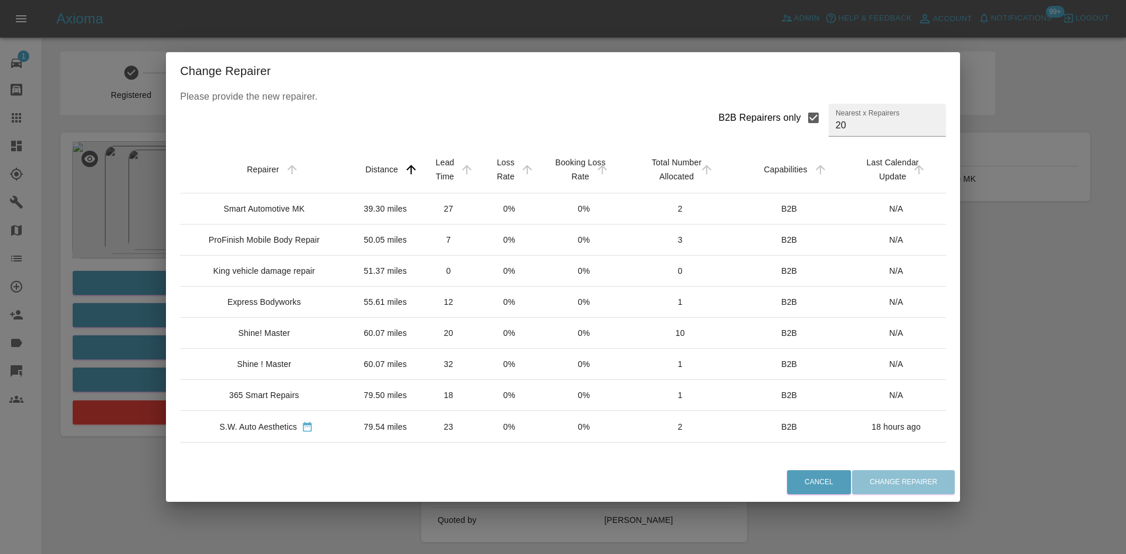
click at [276, 339] on div "Shine! Master" at bounding box center [264, 333] width 52 height 12
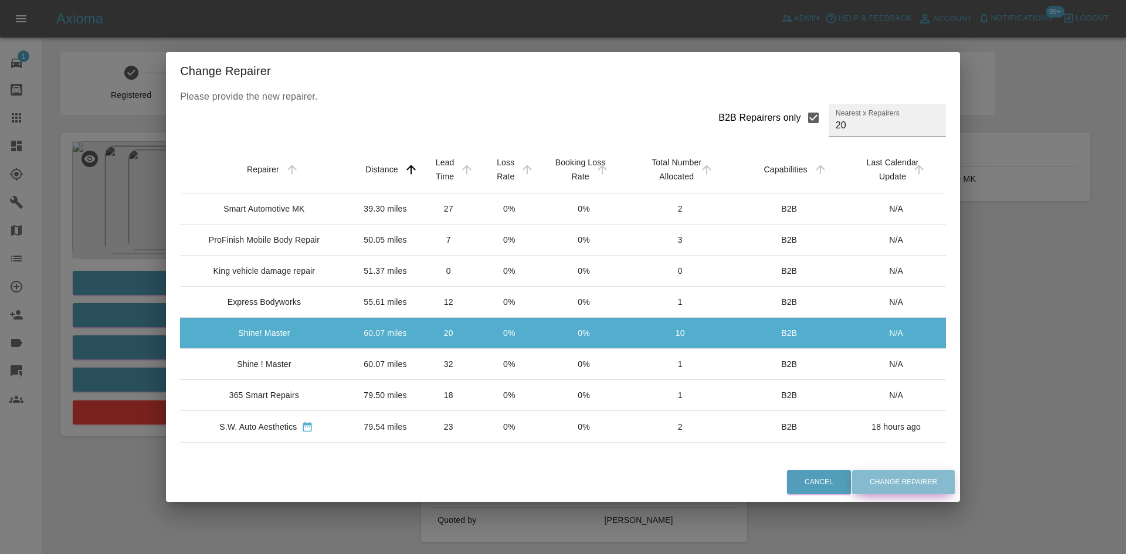
click at [885, 474] on button "Change Repairer" at bounding box center [903, 482] width 103 height 24
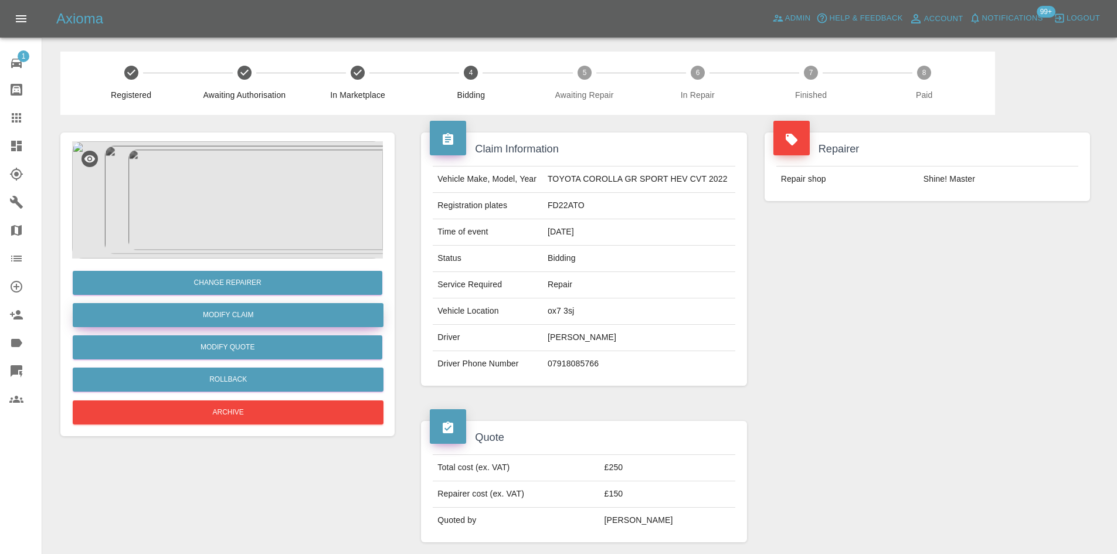
click at [273, 322] on link "Modify Claim" at bounding box center [228, 315] width 311 height 24
click at [235, 343] on button "Modify Quote" at bounding box center [228, 347] width 310 height 24
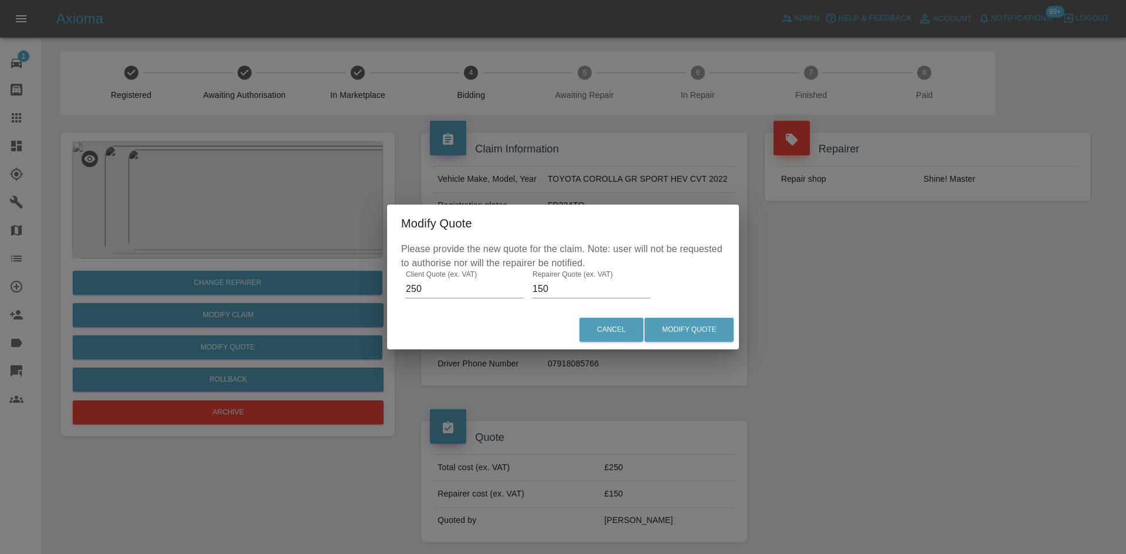
click at [550, 282] on input "150" at bounding box center [590, 289] width 117 height 19
type input "170"
click at [712, 325] on button "Modify Quote" at bounding box center [688, 330] width 89 height 24
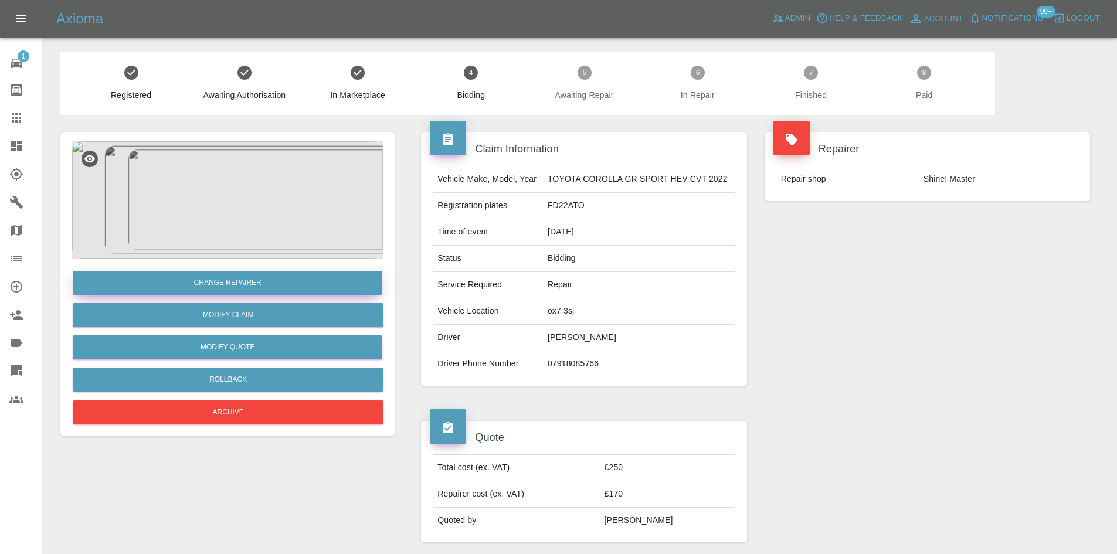
click at [287, 292] on button "Change Repairer" at bounding box center [228, 283] width 310 height 24
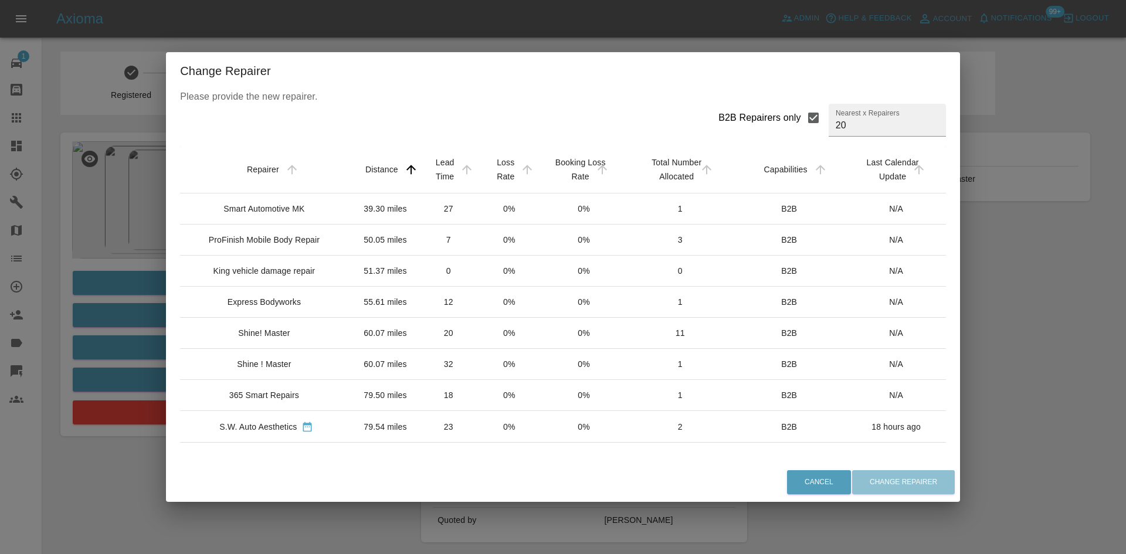
click at [115, 463] on div "Change Repairer Please provide the new repairer. B2B Repairers only Nearest x R…" at bounding box center [563, 277] width 1126 height 554
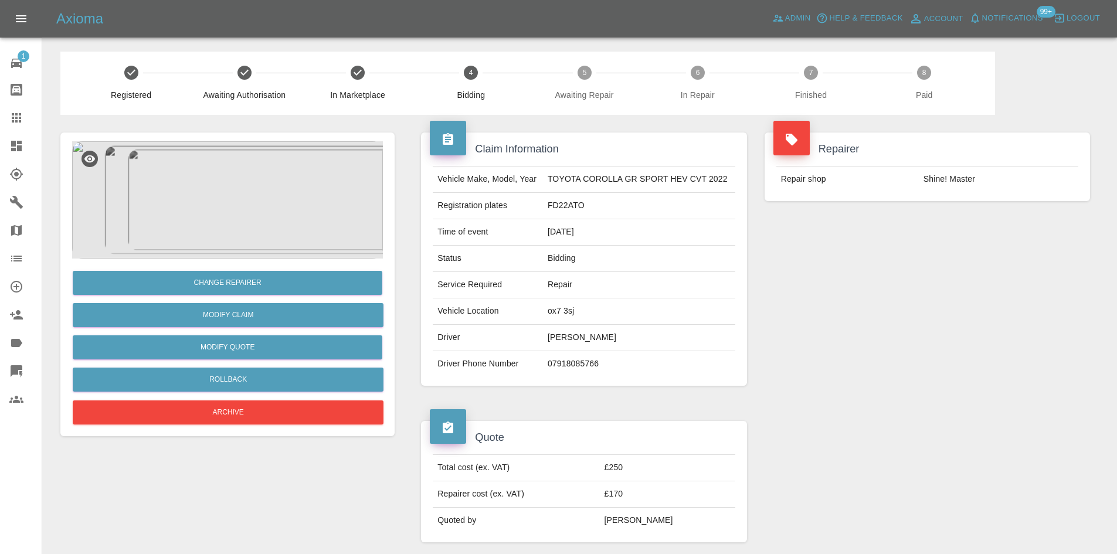
click at [8, 149] on link "Dashboard" at bounding box center [21, 146] width 42 height 28
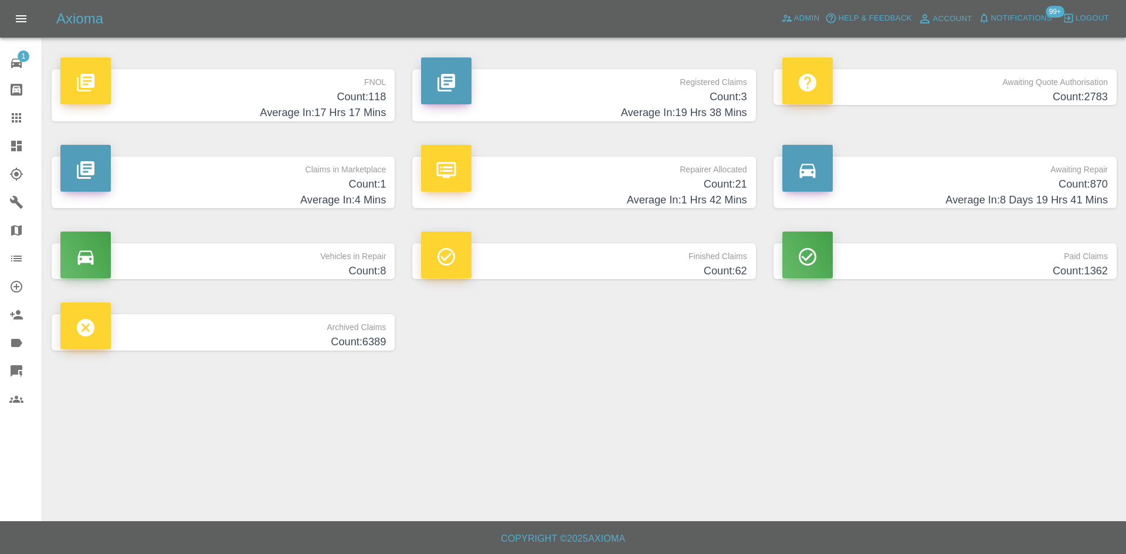
click at [721, 92] on h4 "Count: 3" at bounding box center [583, 97] width 325 height 16
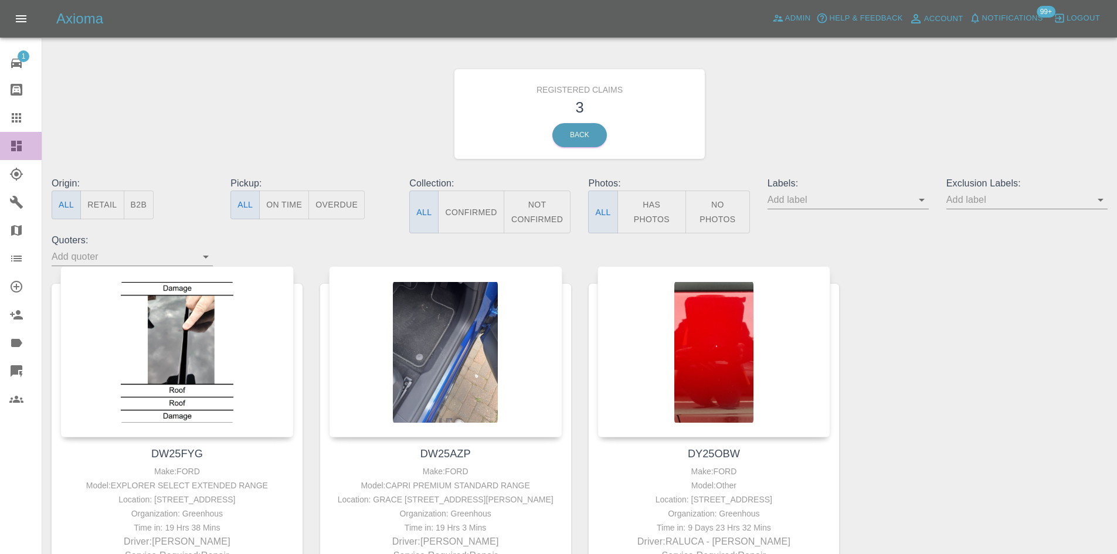
click at [15, 150] on icon at bounding box center [16, 146] width 11 height 11
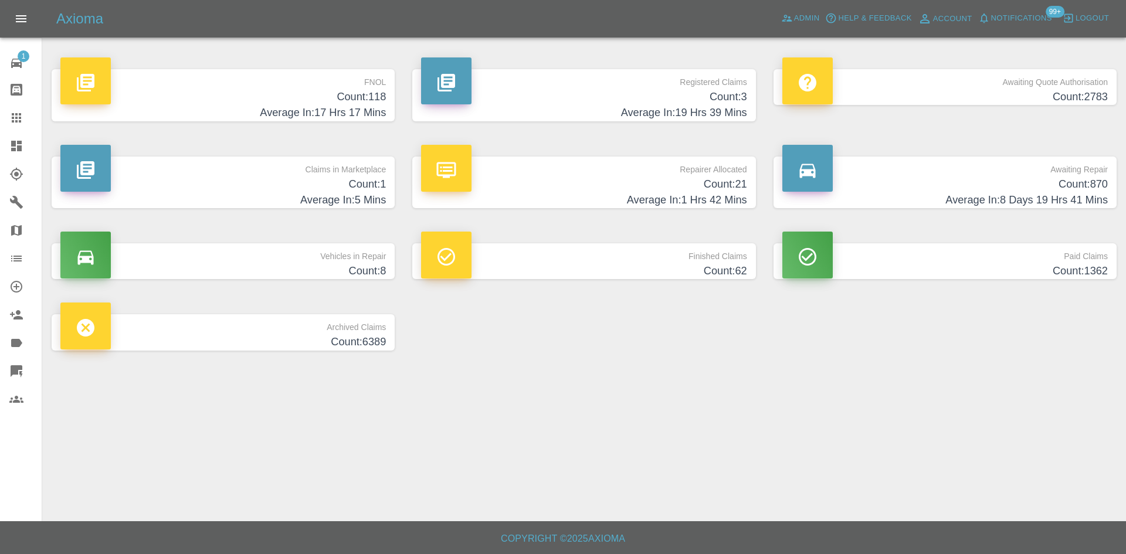
click at [481, 182] on h4 "Count: 21" at bounding box center [583, 184] width 325 height 16
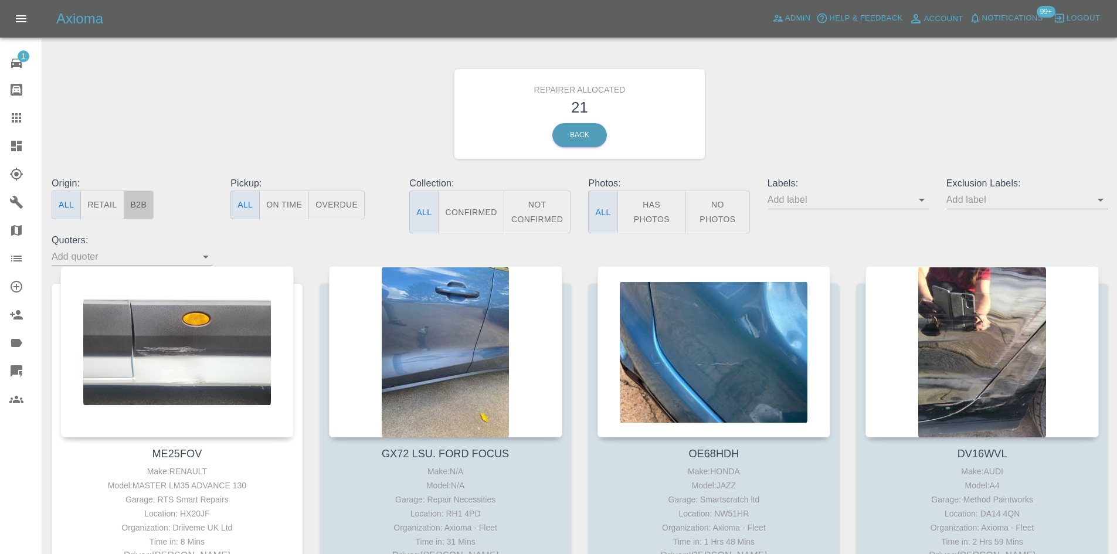
click at [146, 209] on button "B2B" at bounding box center [139, 205] width 30 height 29
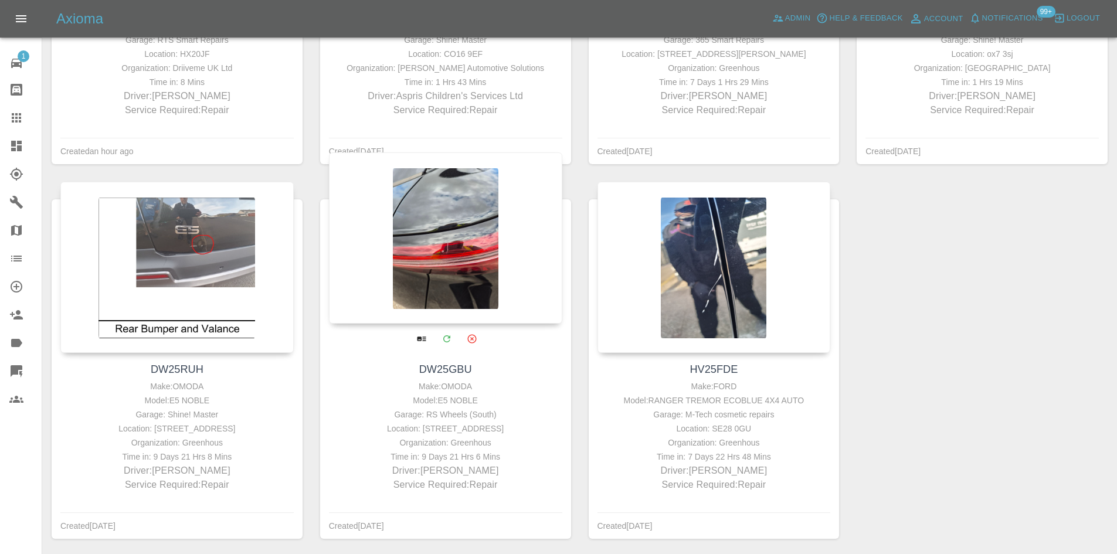
scroll to position [509, 0]
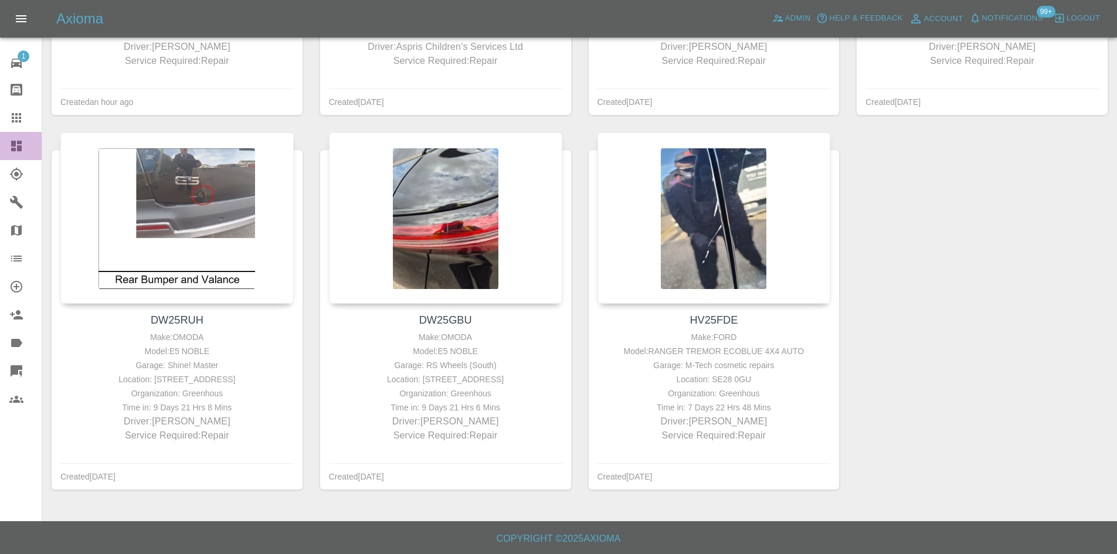
click at [35, 152] on div at bounding box center [25, 146] width 33 height 14
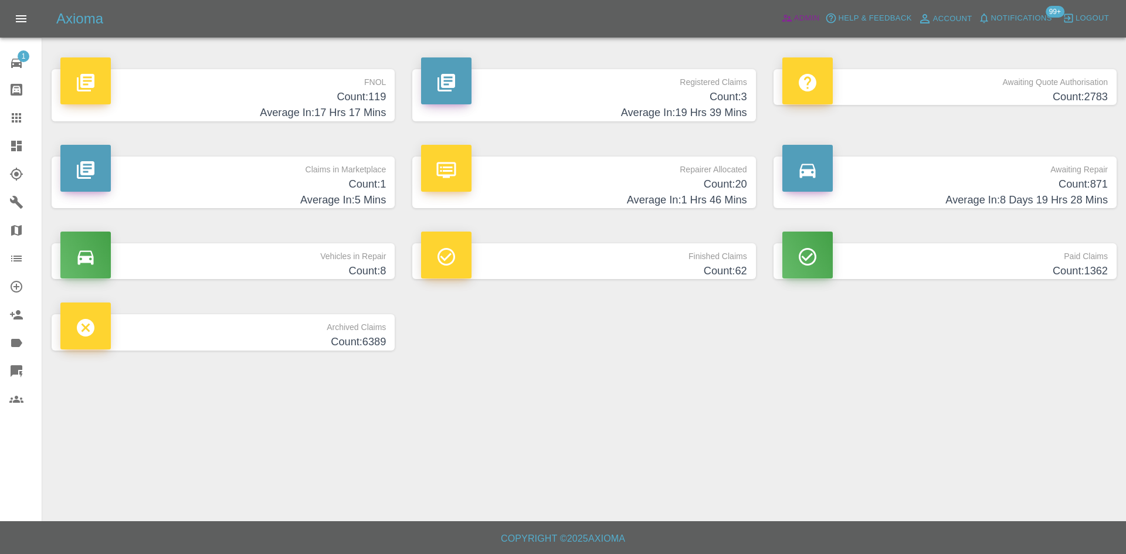
click at [801, 18] on span "Admin" at bounding box center [807, 18] width 26 height 13
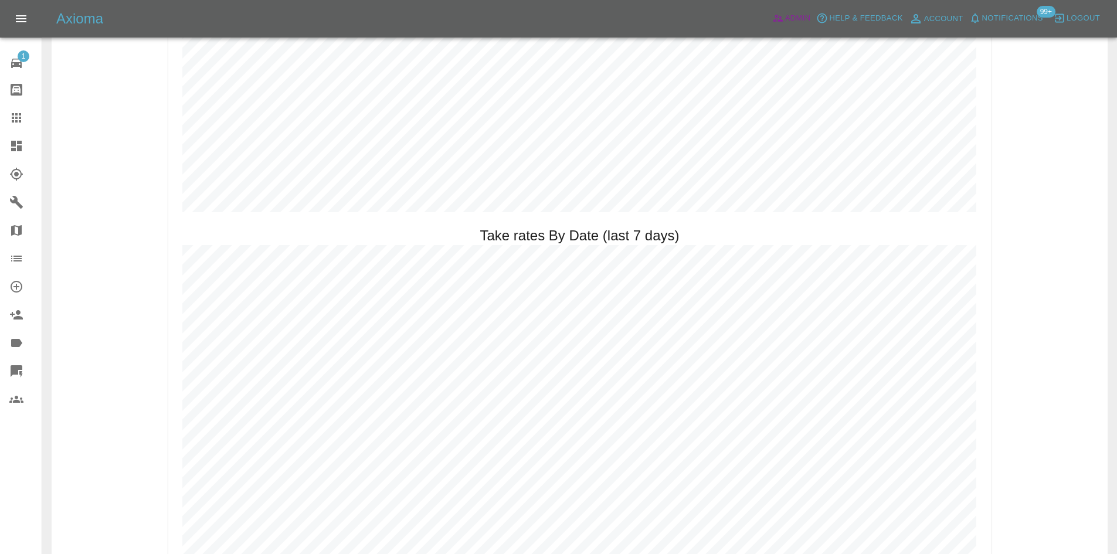
scroll to position [1642, 0]
click at [4, 151] on link "Dashboard" at bounding box center [21, 146] width 42 height 28
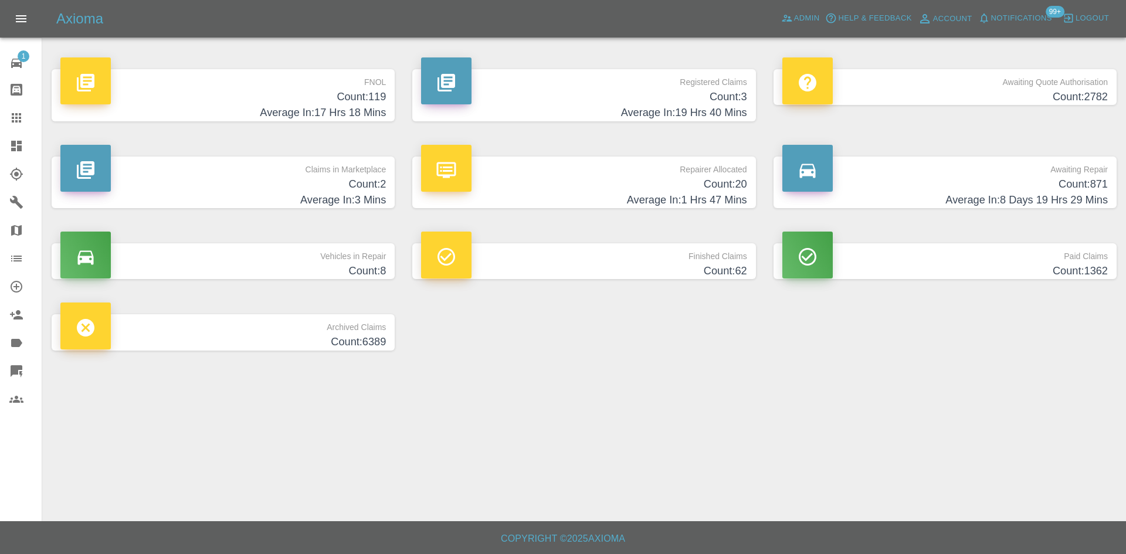
click at [356, 187] on h4 "Count: 2" at bounding box center [222, 184] width 325 height 16
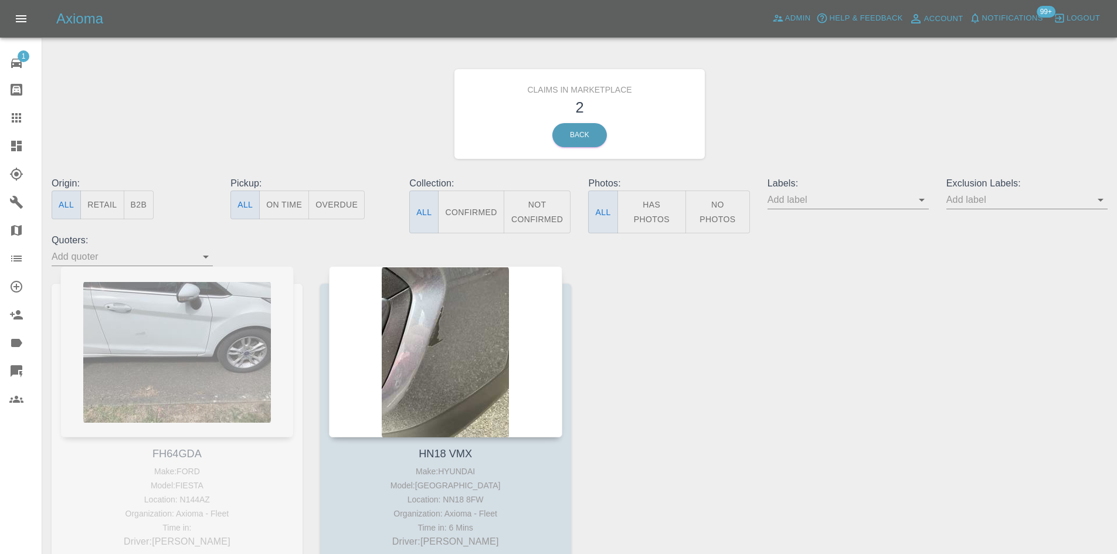
click at [0, 144] on link "Dashboard" at bounding box center [21, 146] width 42 height 28
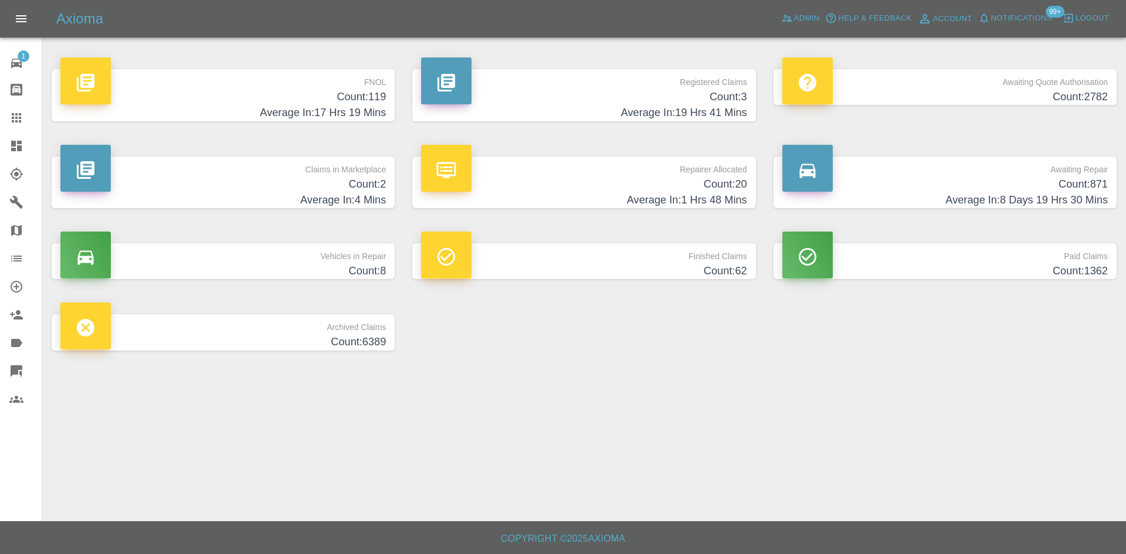
click at [919, 83] on p "Awaiting Quote Authorisation" at bounding box center [944, 79] width 325 height 20
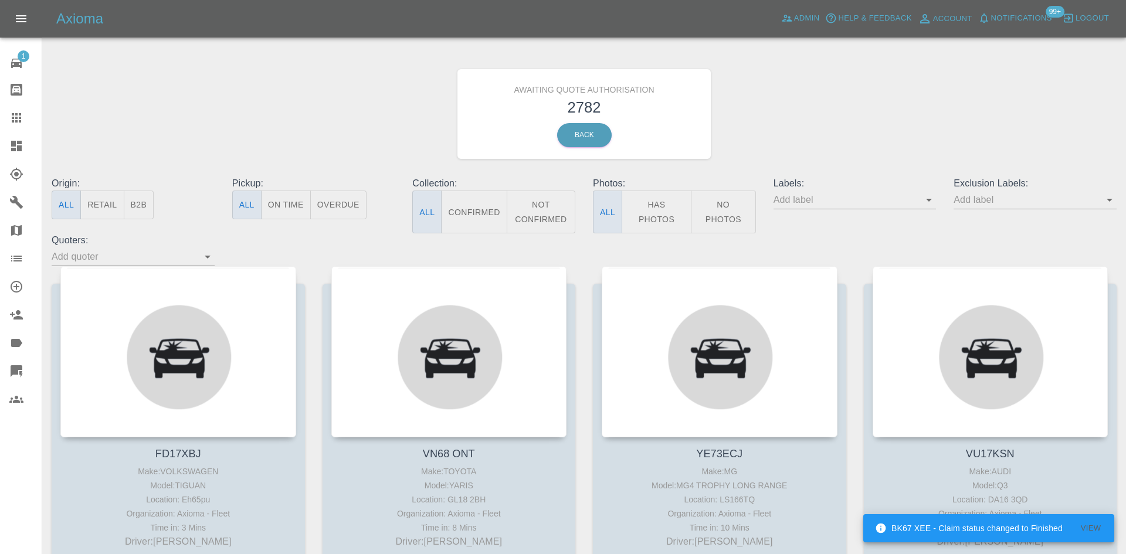
click at [124, 205] on button "B2B" at bounding box center [139, 205] width 30 height 29
click at [134, 205] on button "B2B" at bounding box center [139, 205] width 30 height 29
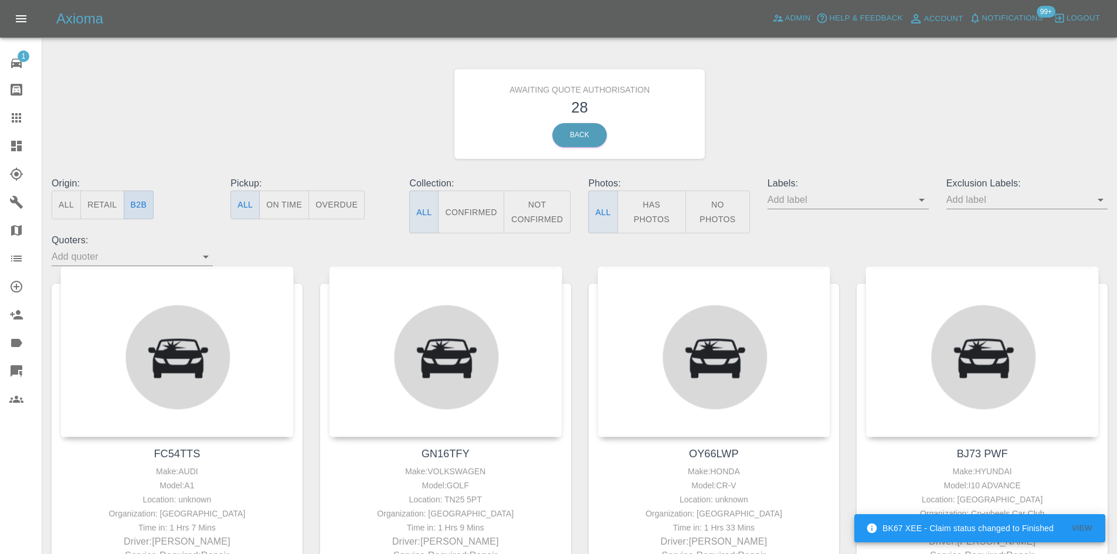
type button "b2b"
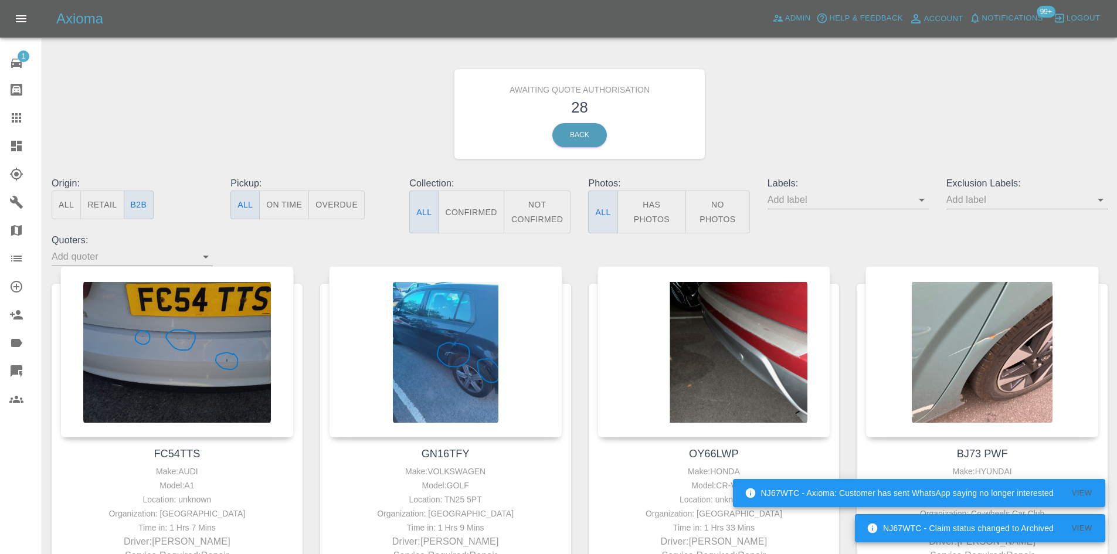
click at [13, 403] on icon at bounding box center [16, 399] width 14 height 14
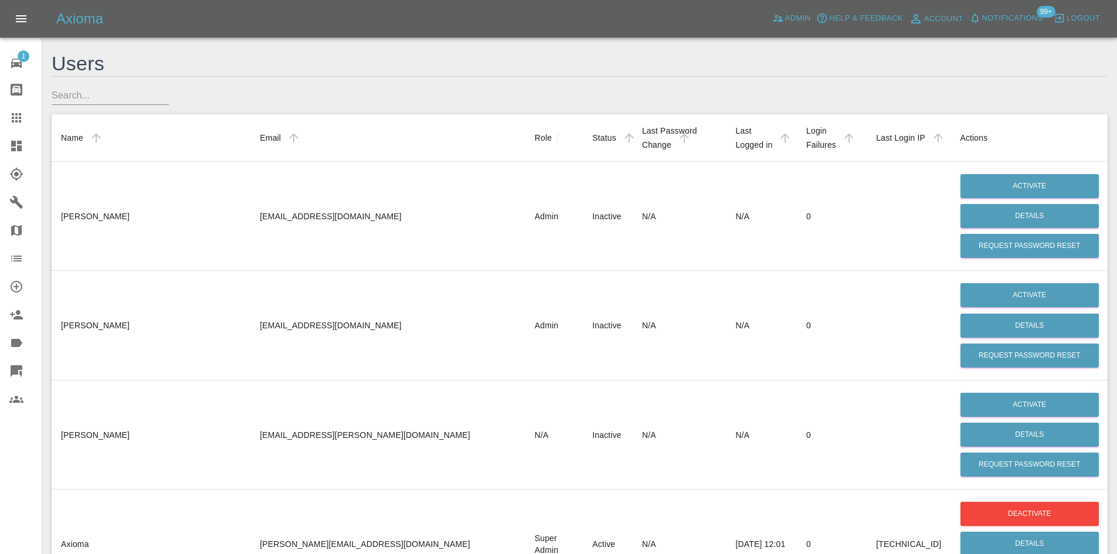
click at [107, 100] on input "text" at bounding box center [110, 95] width 117 height 19
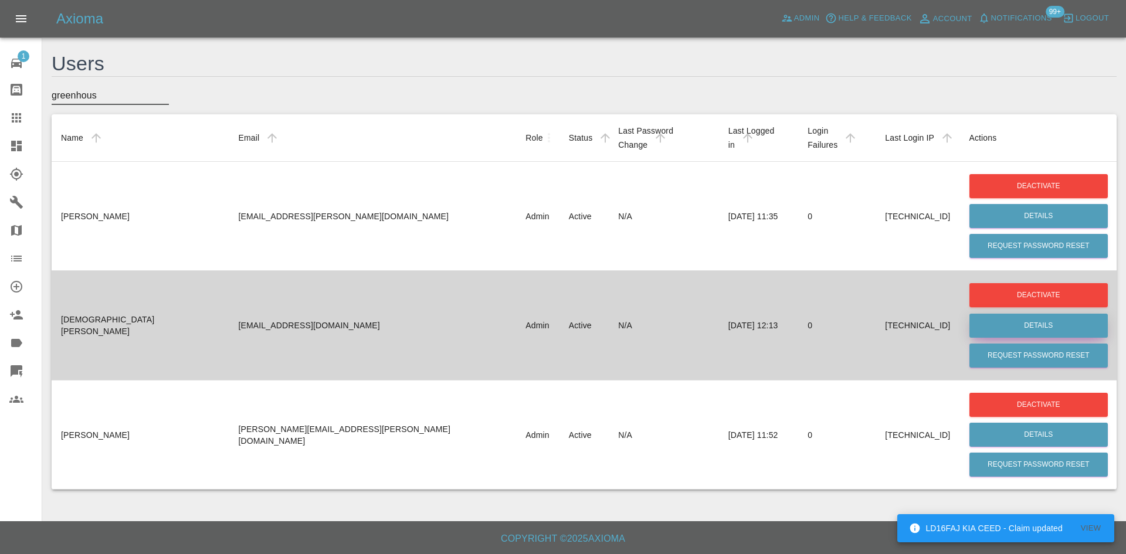
type input "greenhous"
click at [994, 314] on button "Details" at bounding box center [1038, 326] width 138 height 24
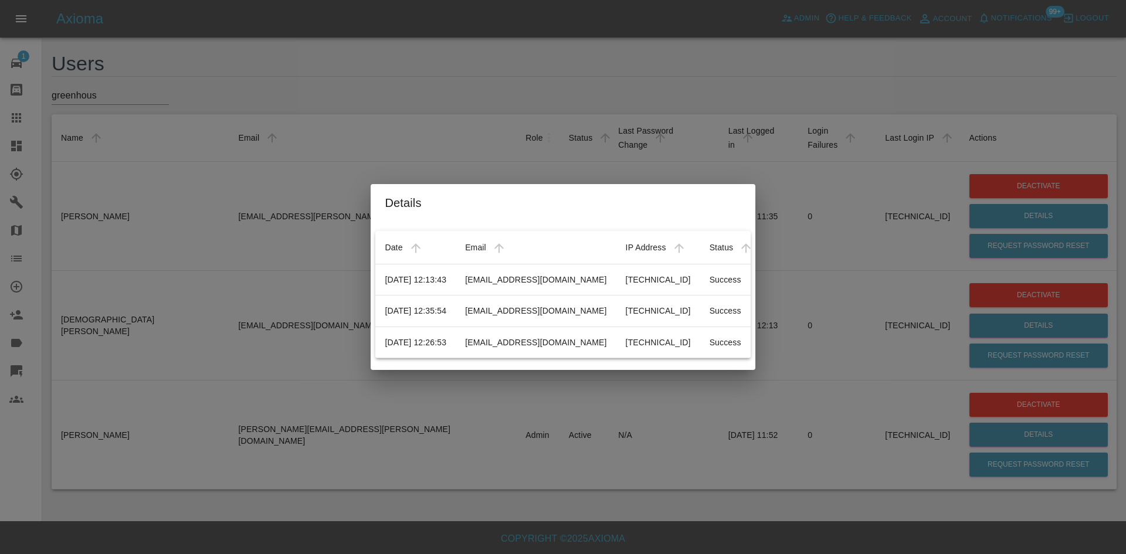
click at [39, 399] on div "Details Date Email IP Address Status 07/07/2025 12:13:43 christian.oldham@green…" at bounding box center [563, 277] width 1126 height 554
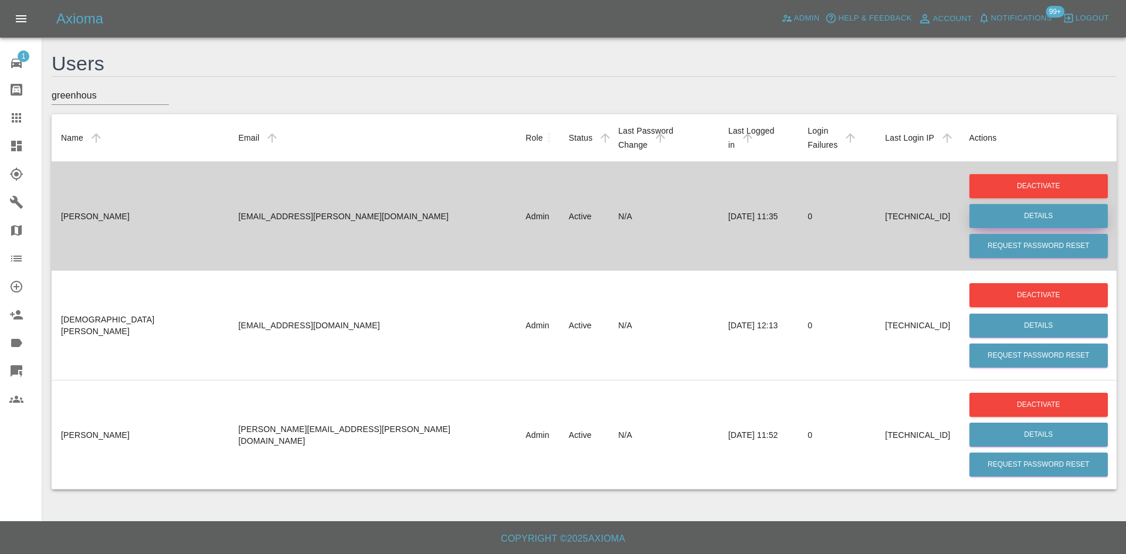
click at [1027, 204] on button "Details" at bounding box center [1038, 216] width 138 height 24
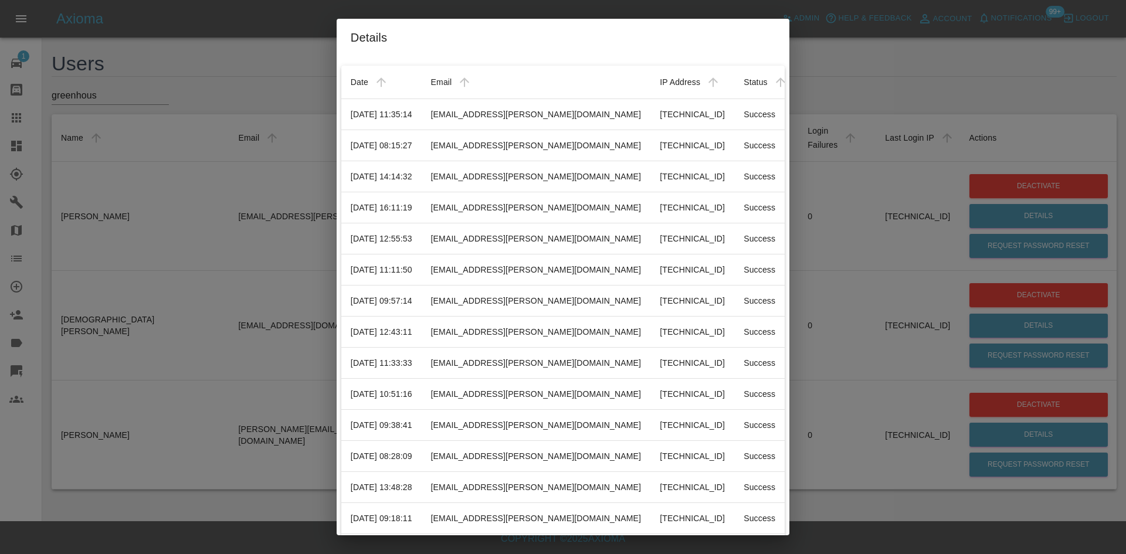
click at [332, 66] on div "Details Date Email IP Address Status 28/08/2025 11:35:14 ben.coates@greenhous.c…" at bounding box center [563, 277] width 1126 height 554
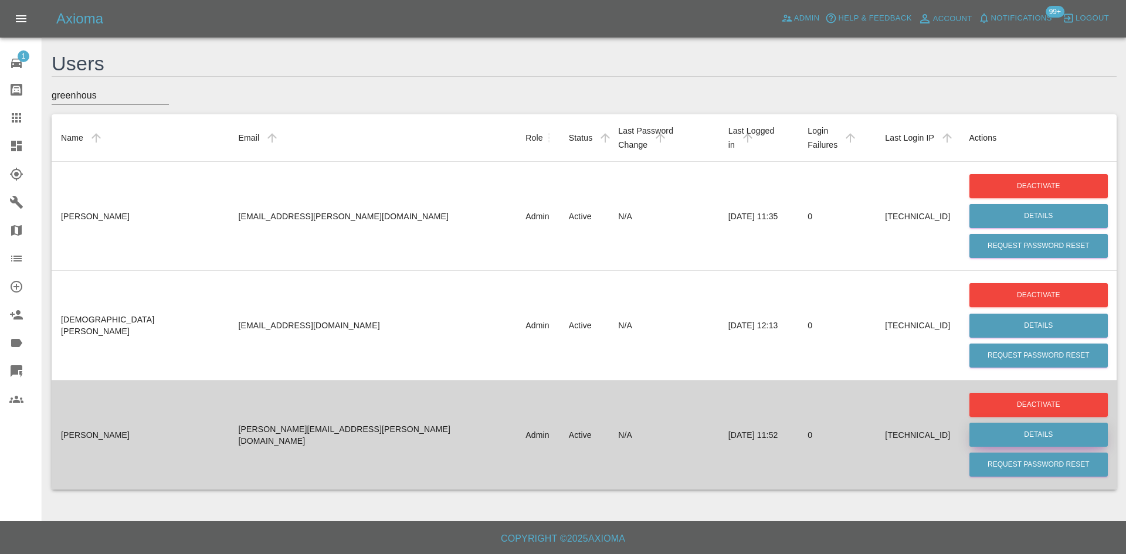
click at [1007, 423] on button "Details" at bounding box center [1038, 435] width 138 height 24
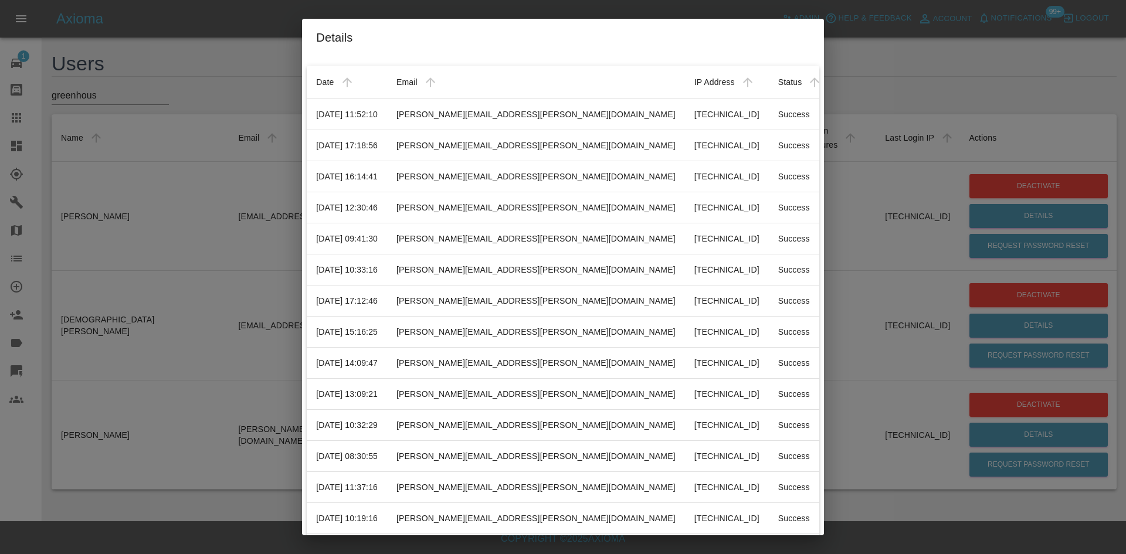
click at [806, 97] on div "Details Date Email IP Address Status 29/08/2025 11:52:10 samantha.stewart@green…" at bounding box center [563, 277] width 1126 height 554
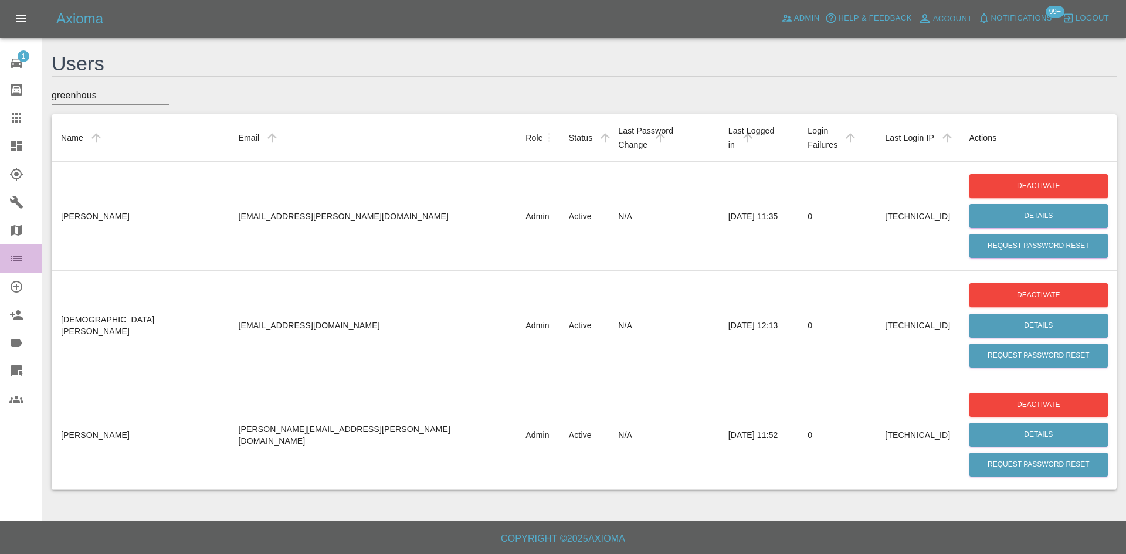
click at [6, 260] on link "Organization" at bounding box center [21, 258] width 42 height 28
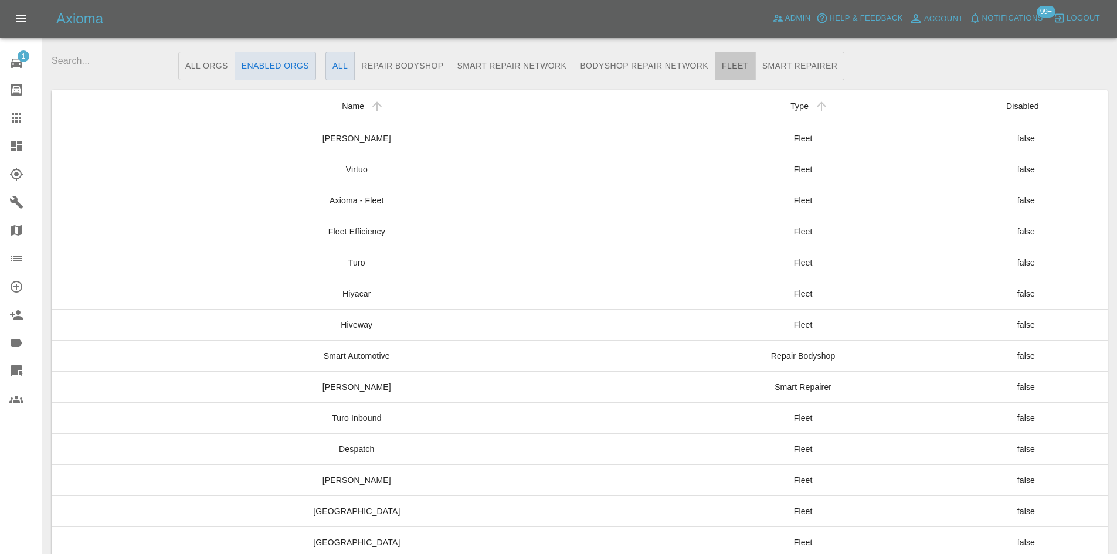
click at [738, 63] on button "Fleet" at bounding box center [735, 66] width 41 height 29
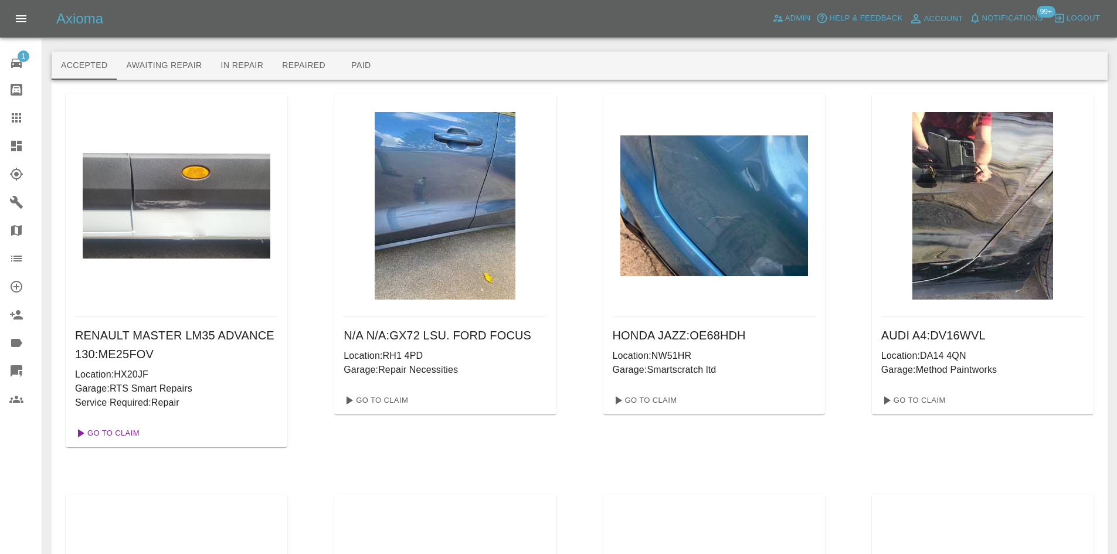
click at [131, 431] on link "Go To Claim" at bounding box center [106, 433] width 72 height 19
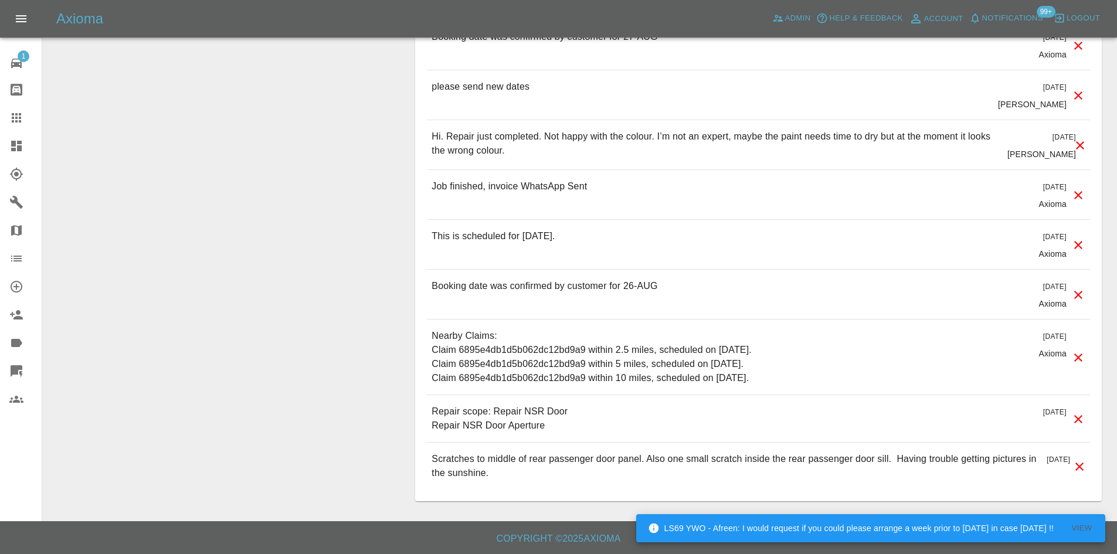
scroll to position [713, 0]
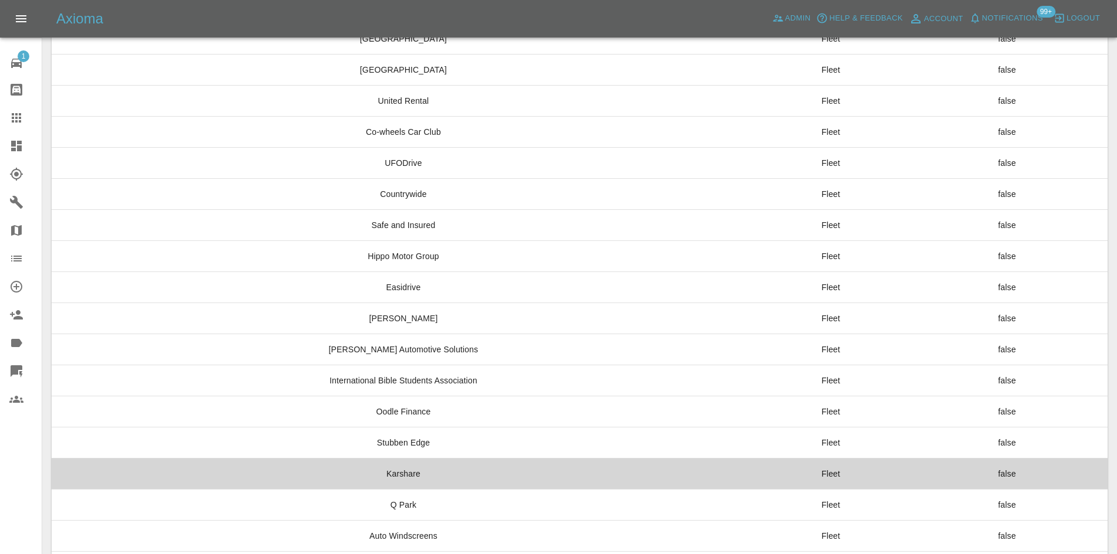
scroll to position [859, 0]
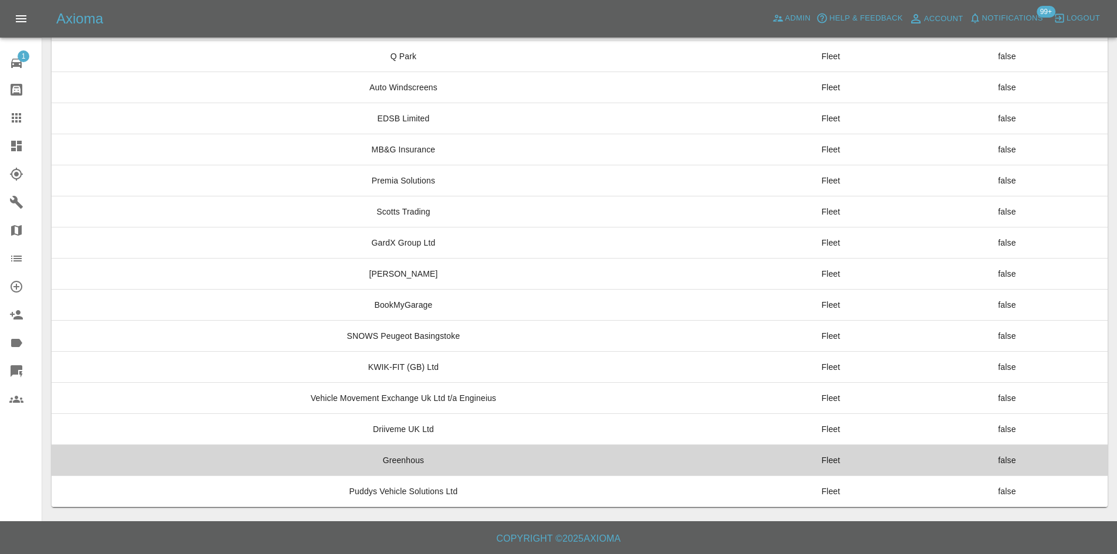
click at [431, 466] on td "Greenhous" at bounding box center [404, 460] width 704 height 31
